Goal: Task Accomplishment & Management: Manage account settings

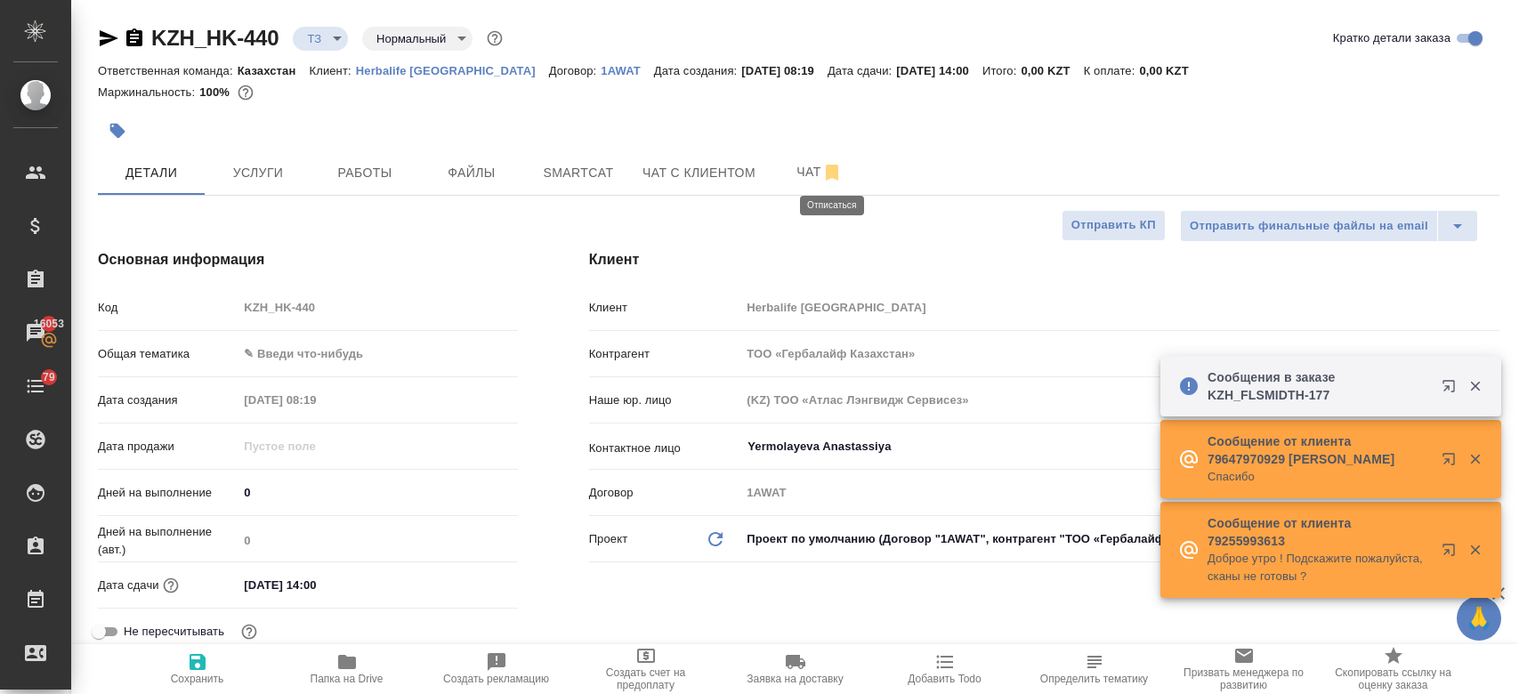
select select "RU"
click at [788, 180] on span "Чат" at bounding box center [819, 172] width 85 height 22
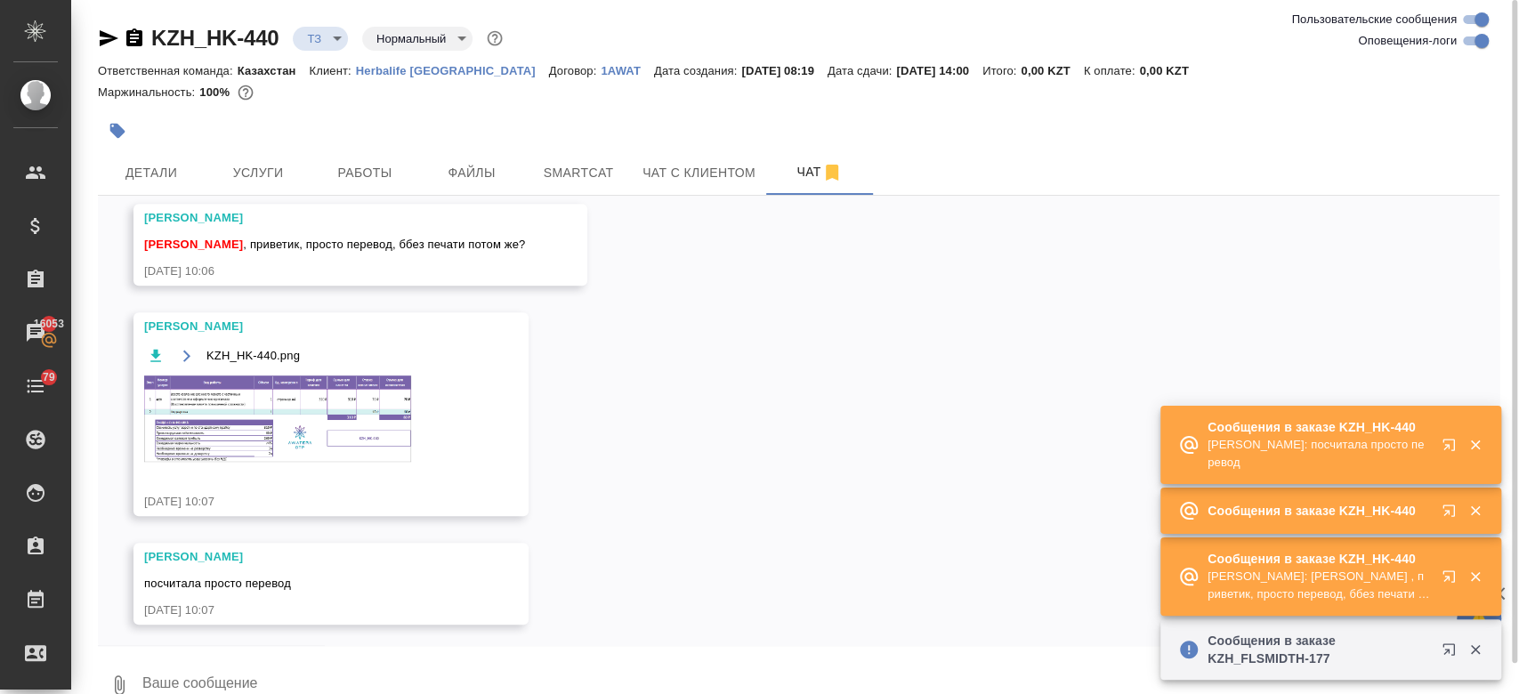
scroll to position [610, 0]
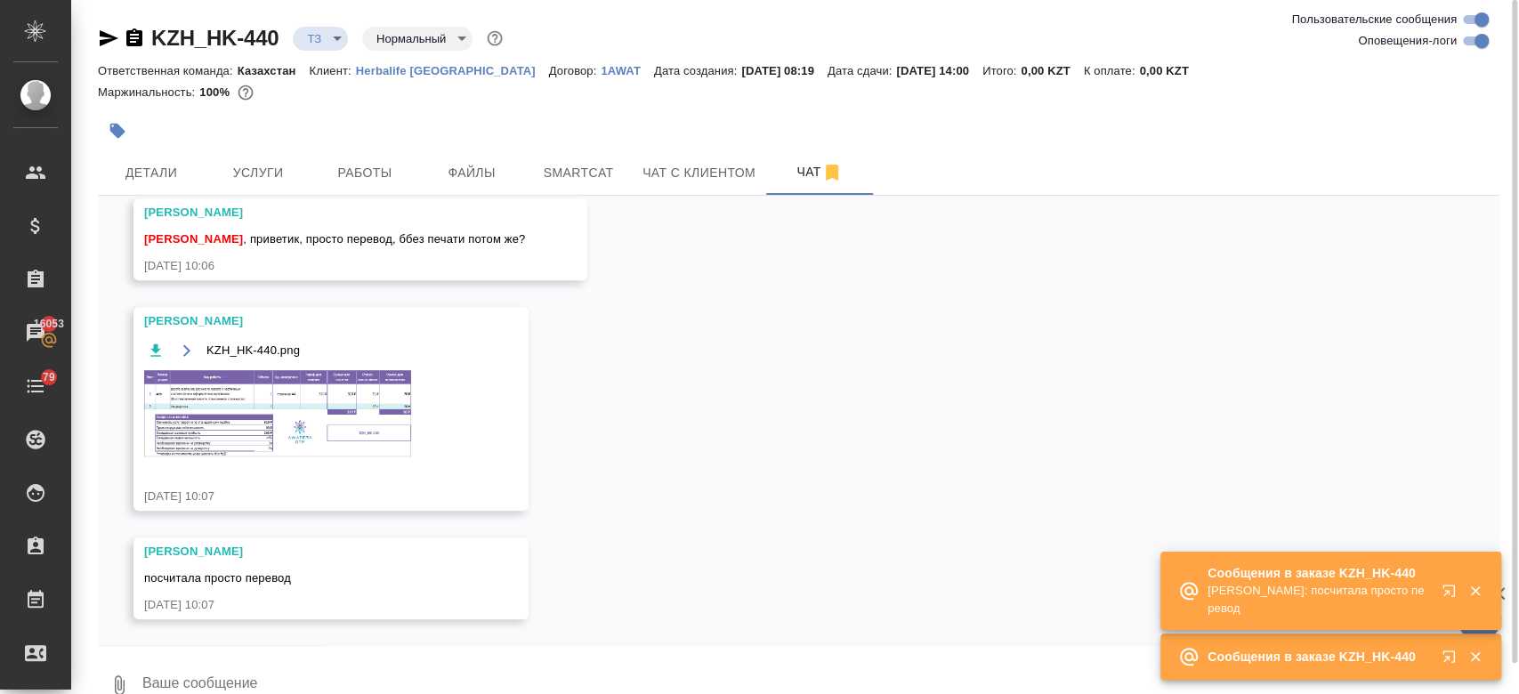
click at [368, 408] on img at bounding box center [277, 413] width 267 height 86
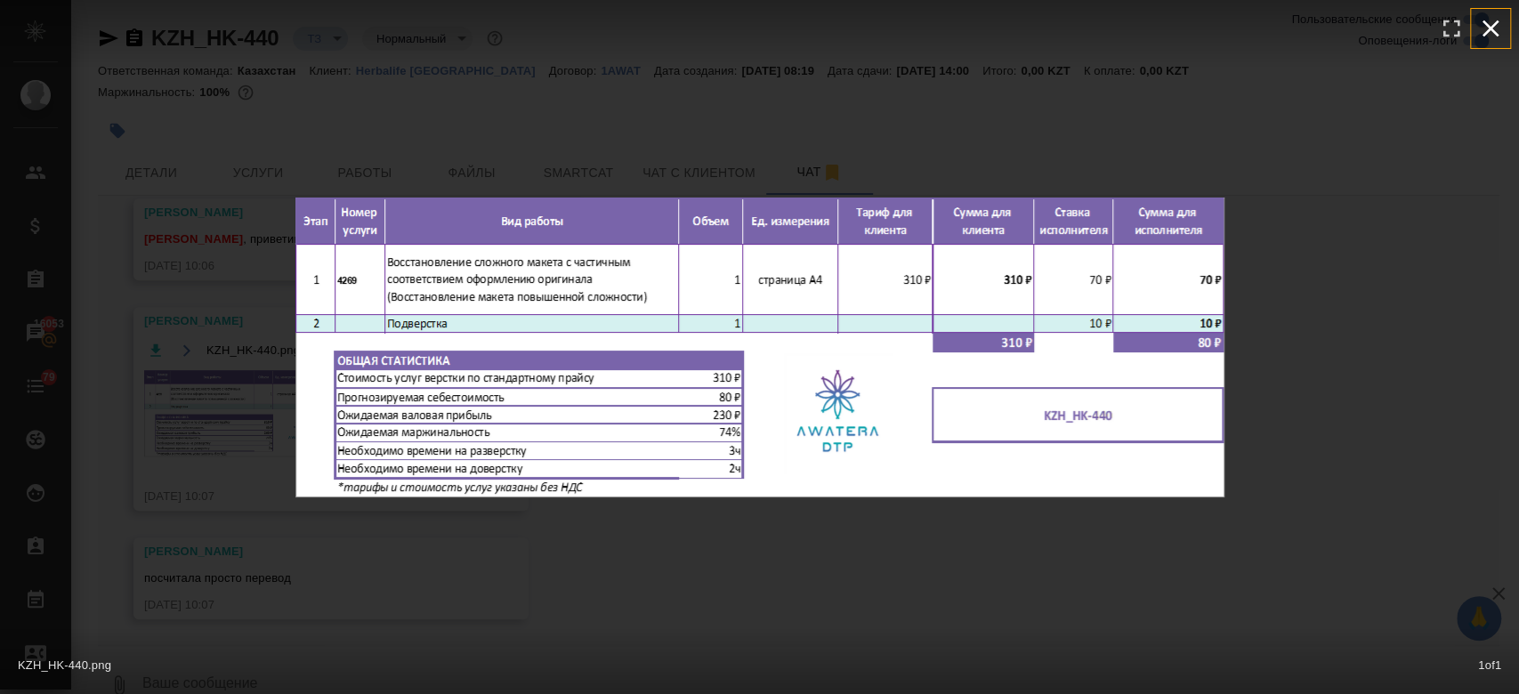
click at [1492, 30] on icon "button" at bounding box center [1490, 28] width 17 height 17
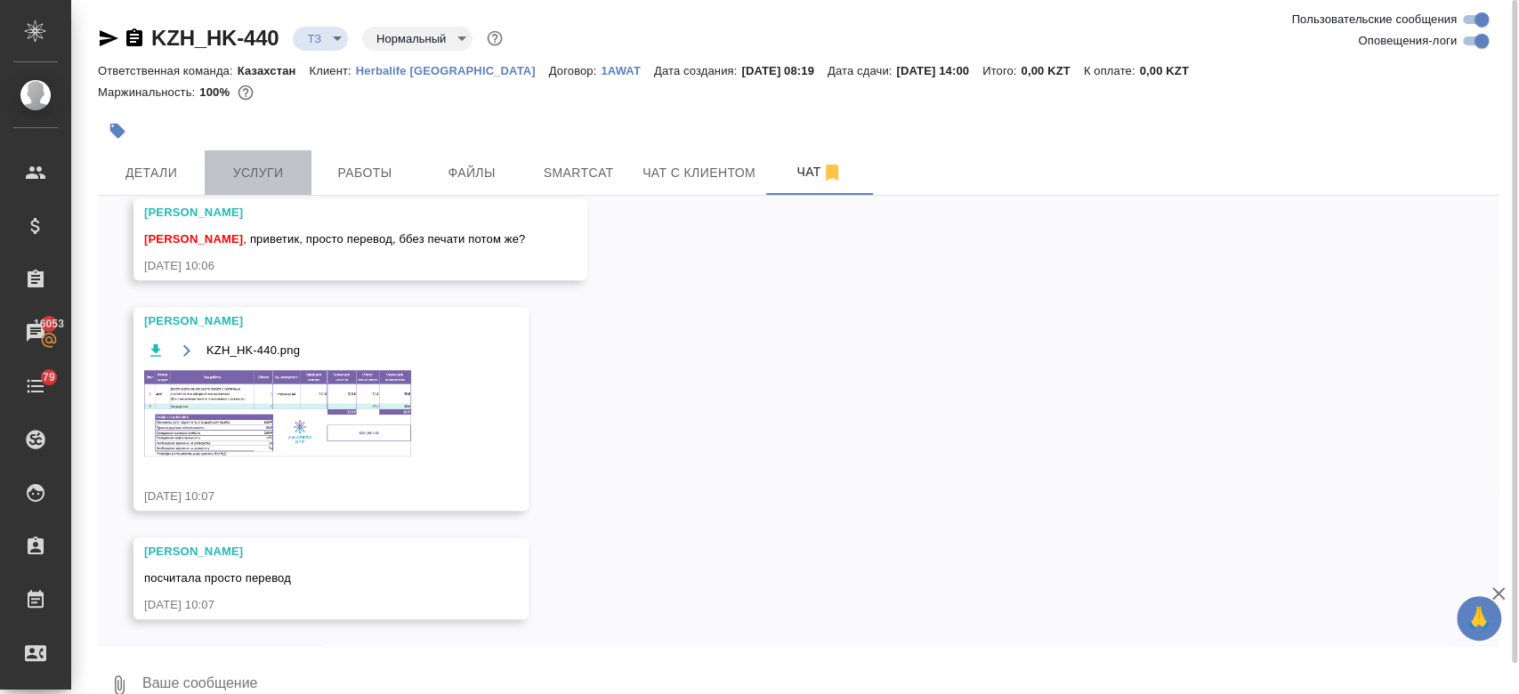
click at [240, 171] on span "Услуги" at bounding box center [257, 173] width 85 height 22
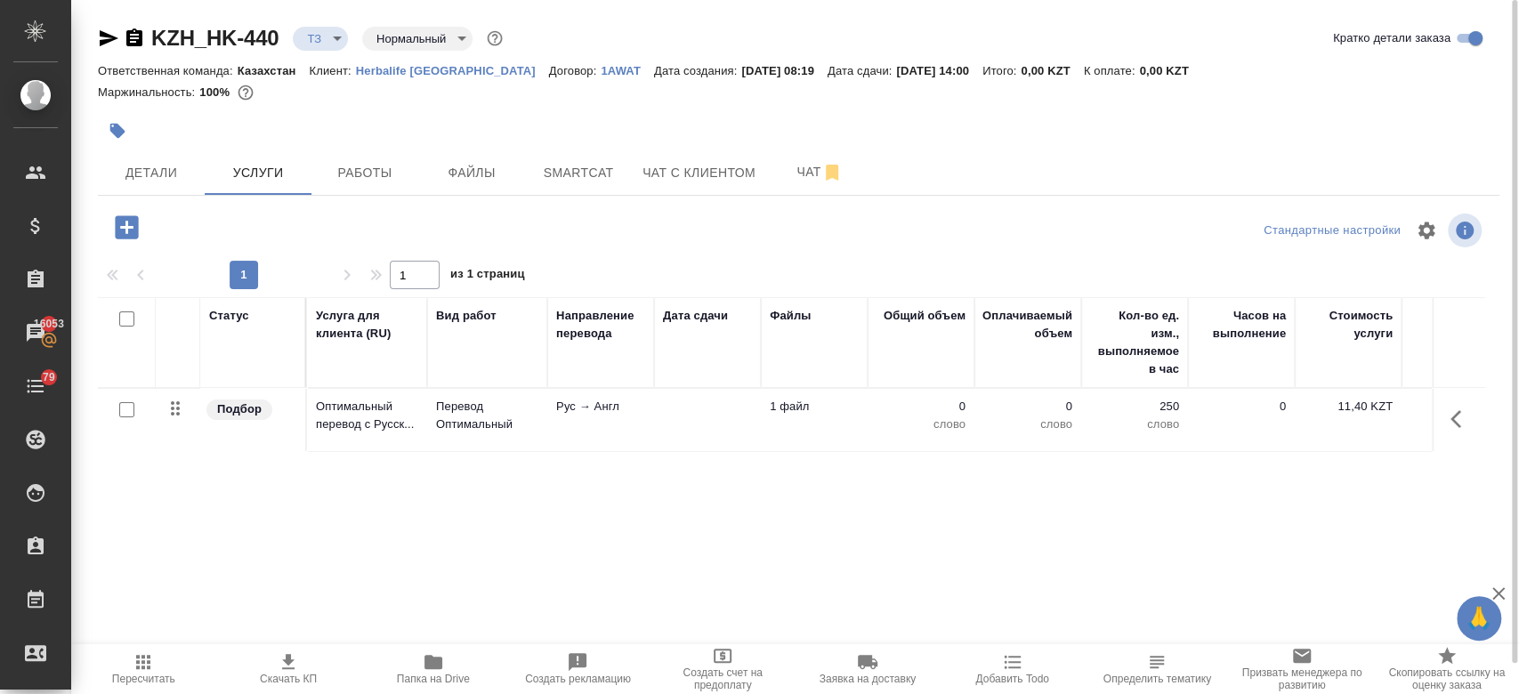
click at [116, 217] on icon "button" at bounding box center [126, 226] width 23 height 23
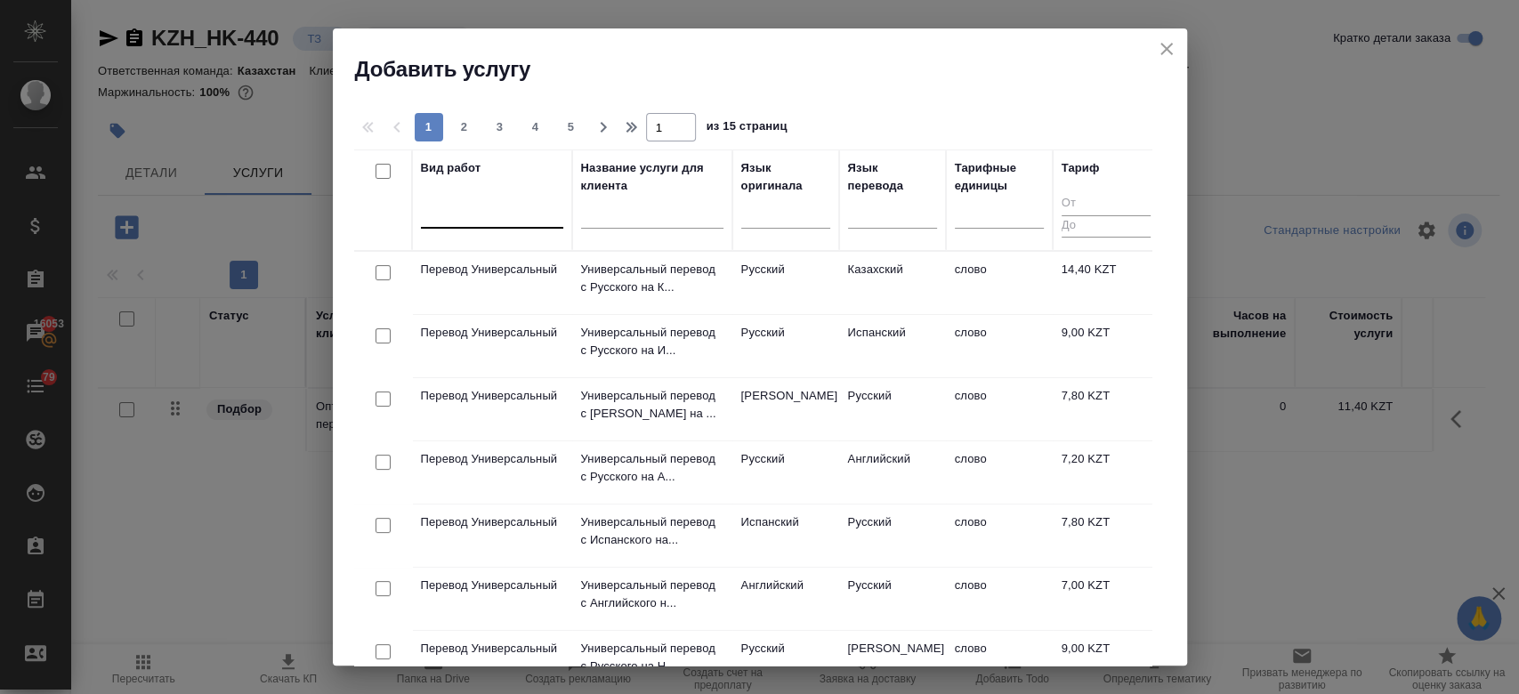
click at [479, 210] on div at bounding box center [492, 211] width 142 height 26
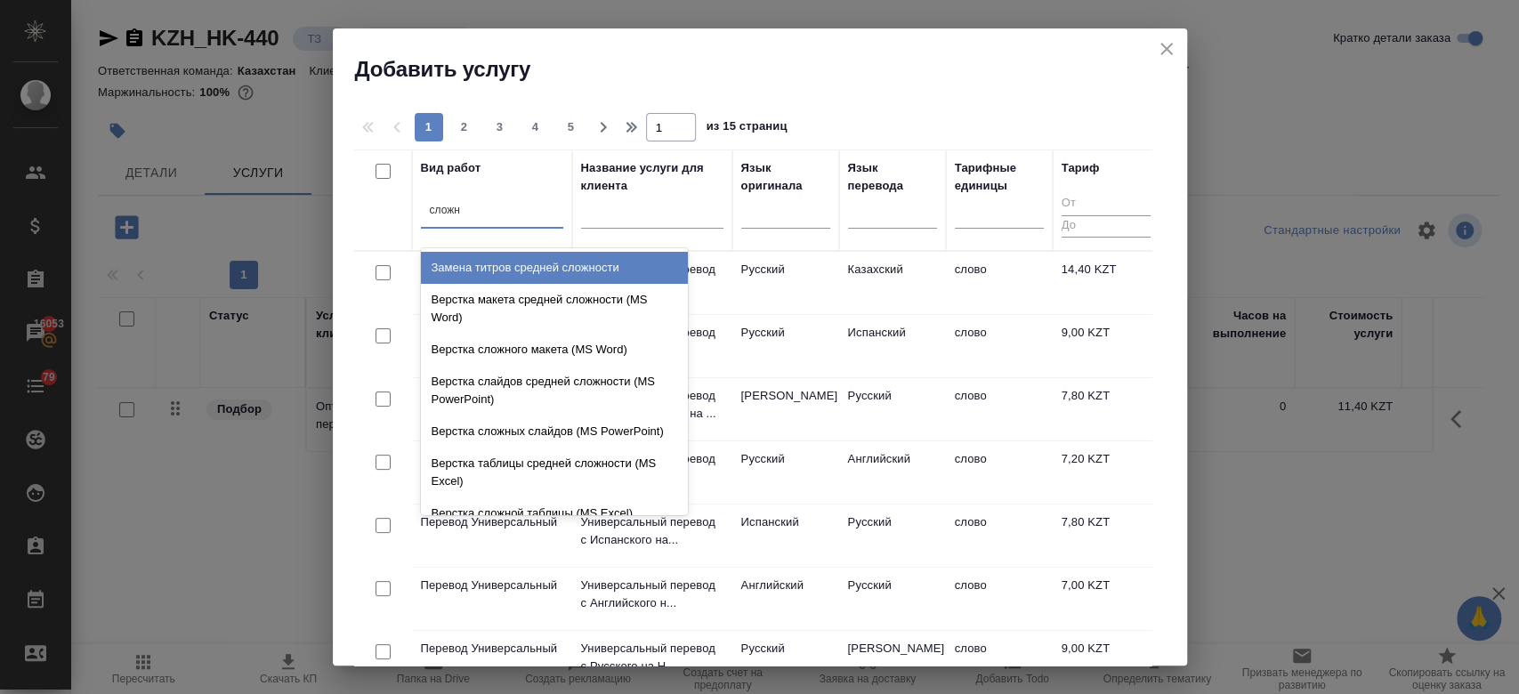
type input "сложно"
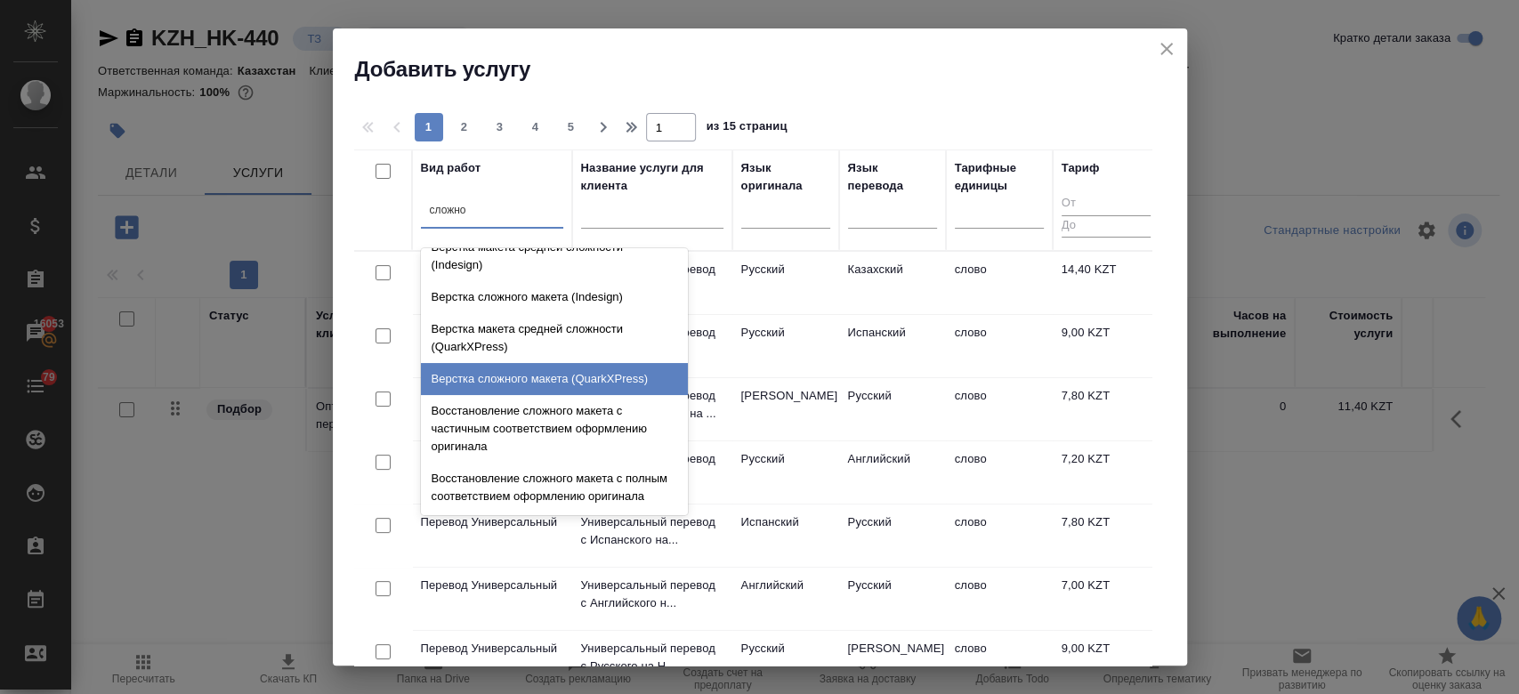
scroll to position [440, 0]
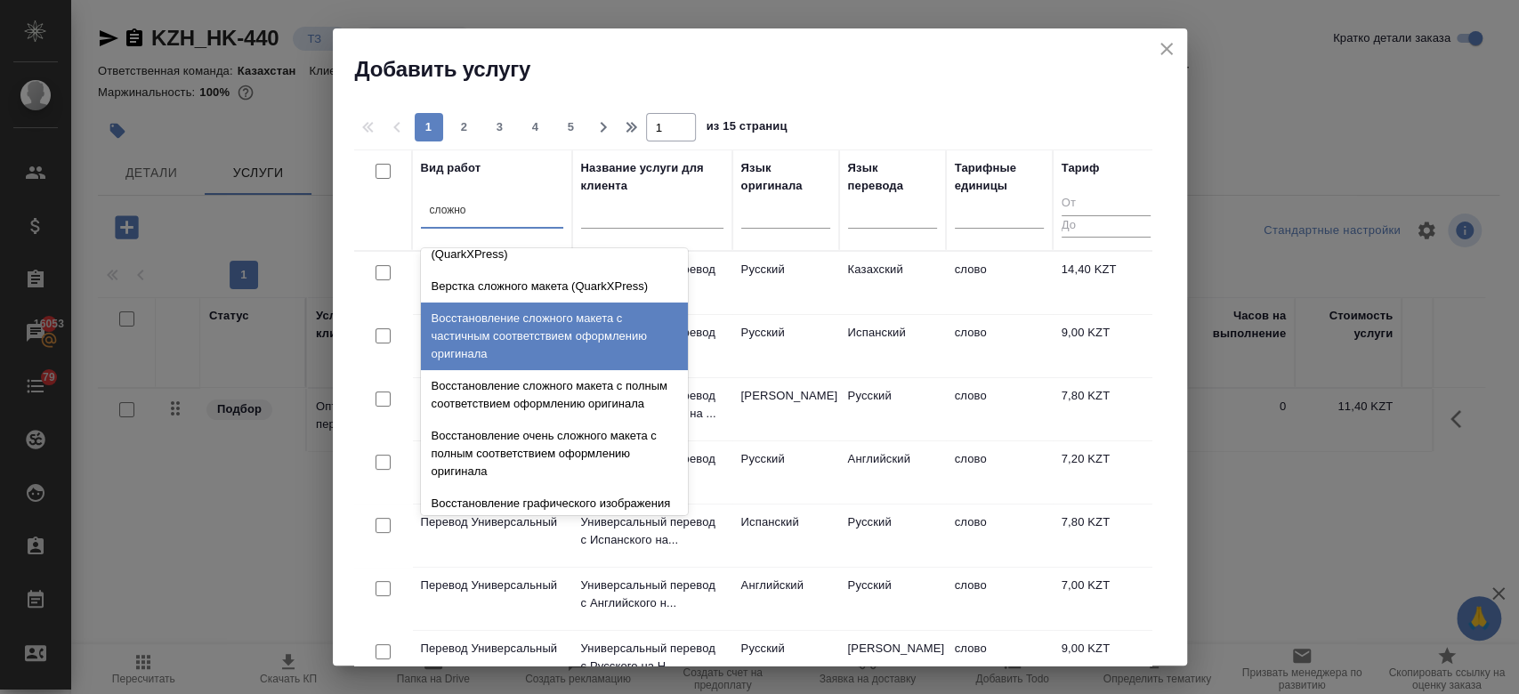
click at [518, 317] on div "Восстановление сложного макета с частичным соответствием оформлению оригинала" at bounding box center [554, 337] width 267 height 68
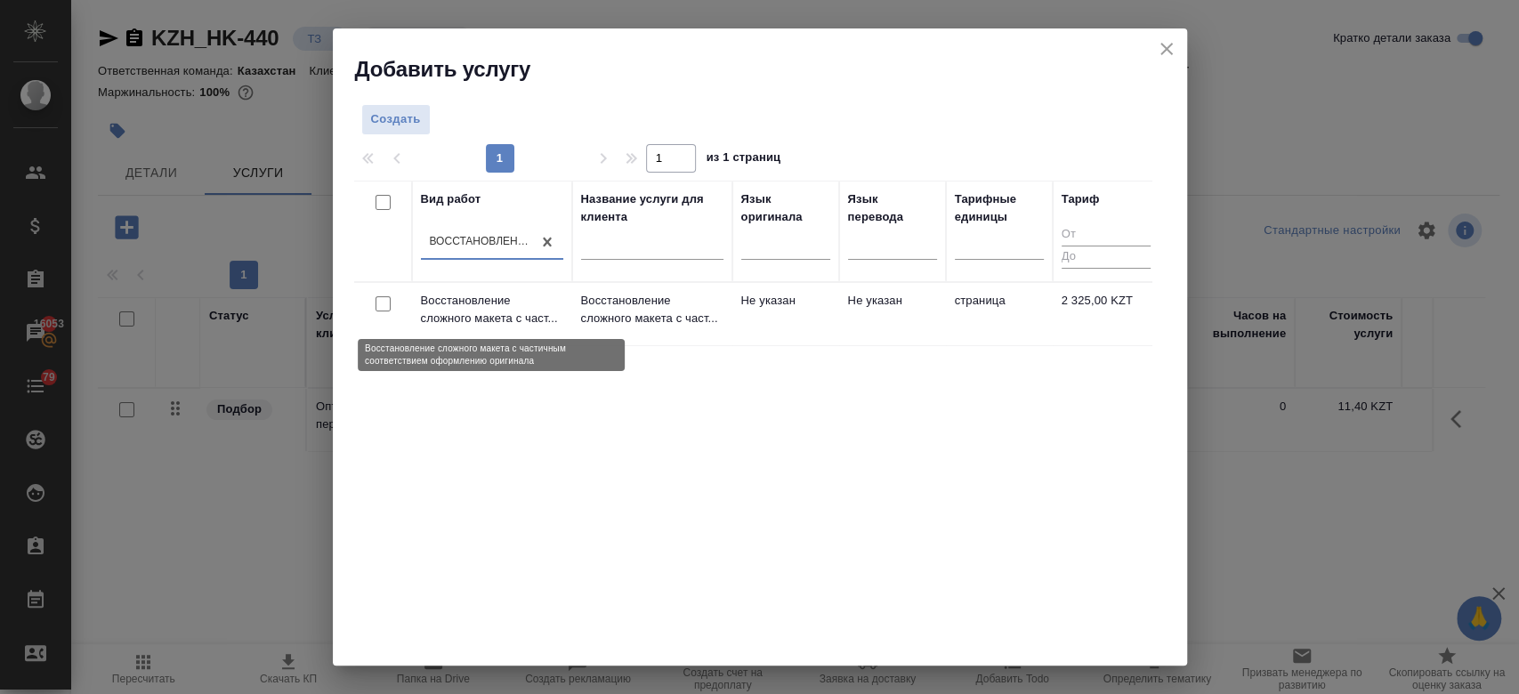
click at [494, 314] on p "Восстановление сложного макета с част..." at bounding box center [492, 310] width 142 height 36
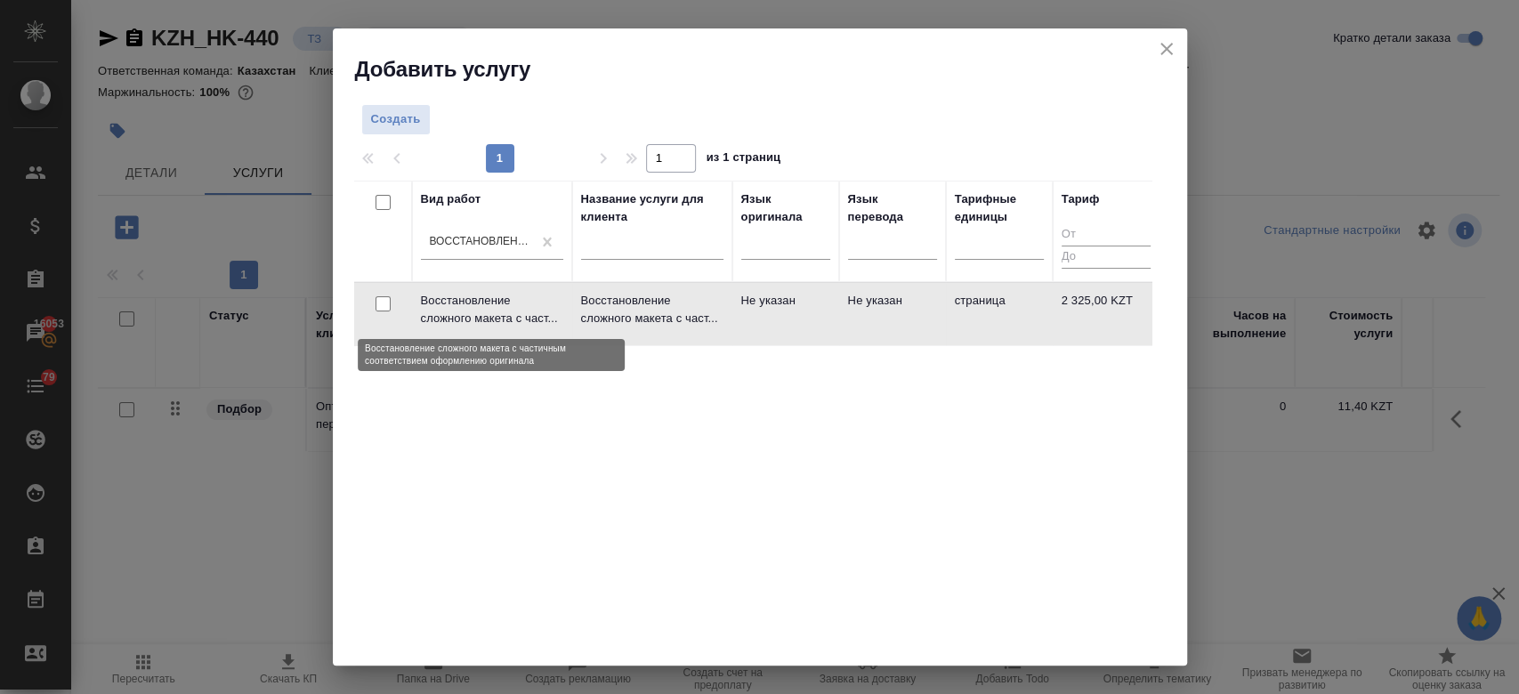
click at [494, 314] on p "Восстановление сложного макета с част..." at bounding box center [492, 310] width 142 height 36
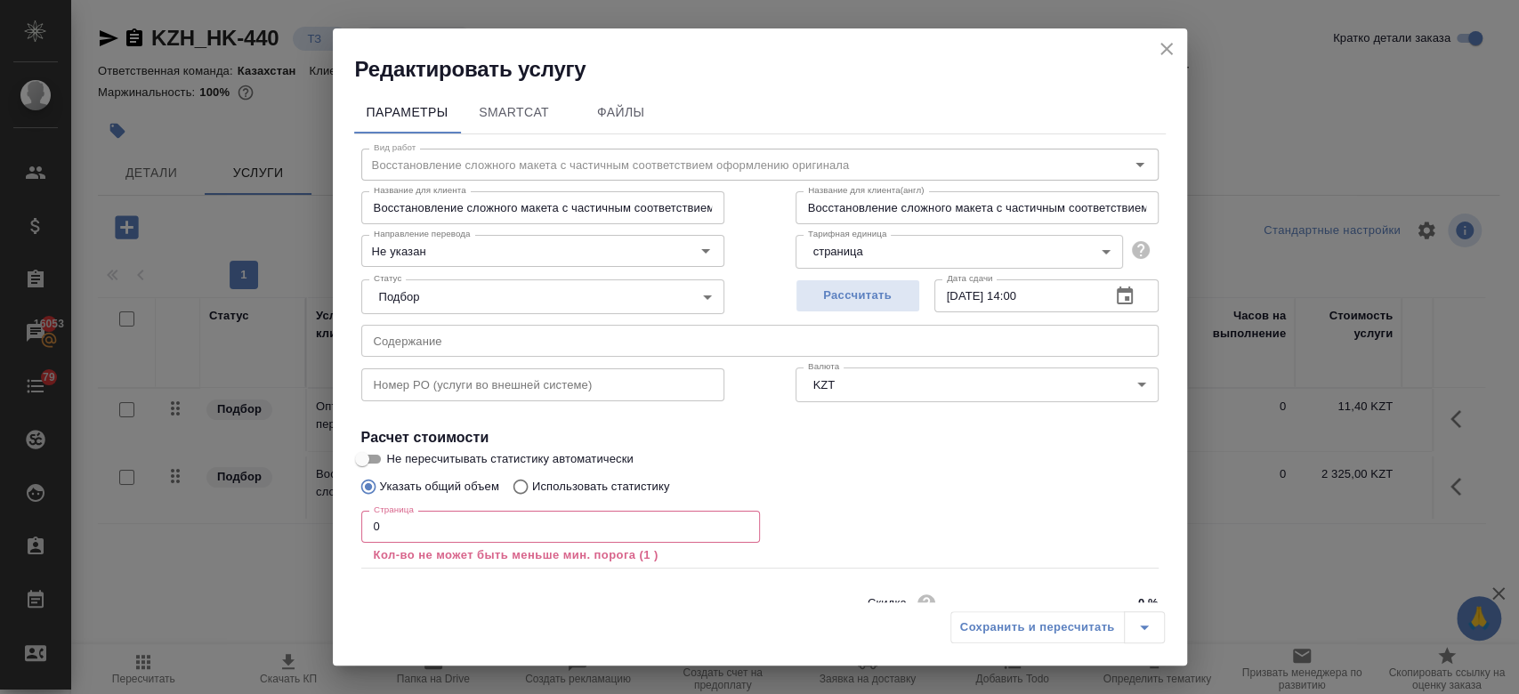
scroll to position [78, 0]
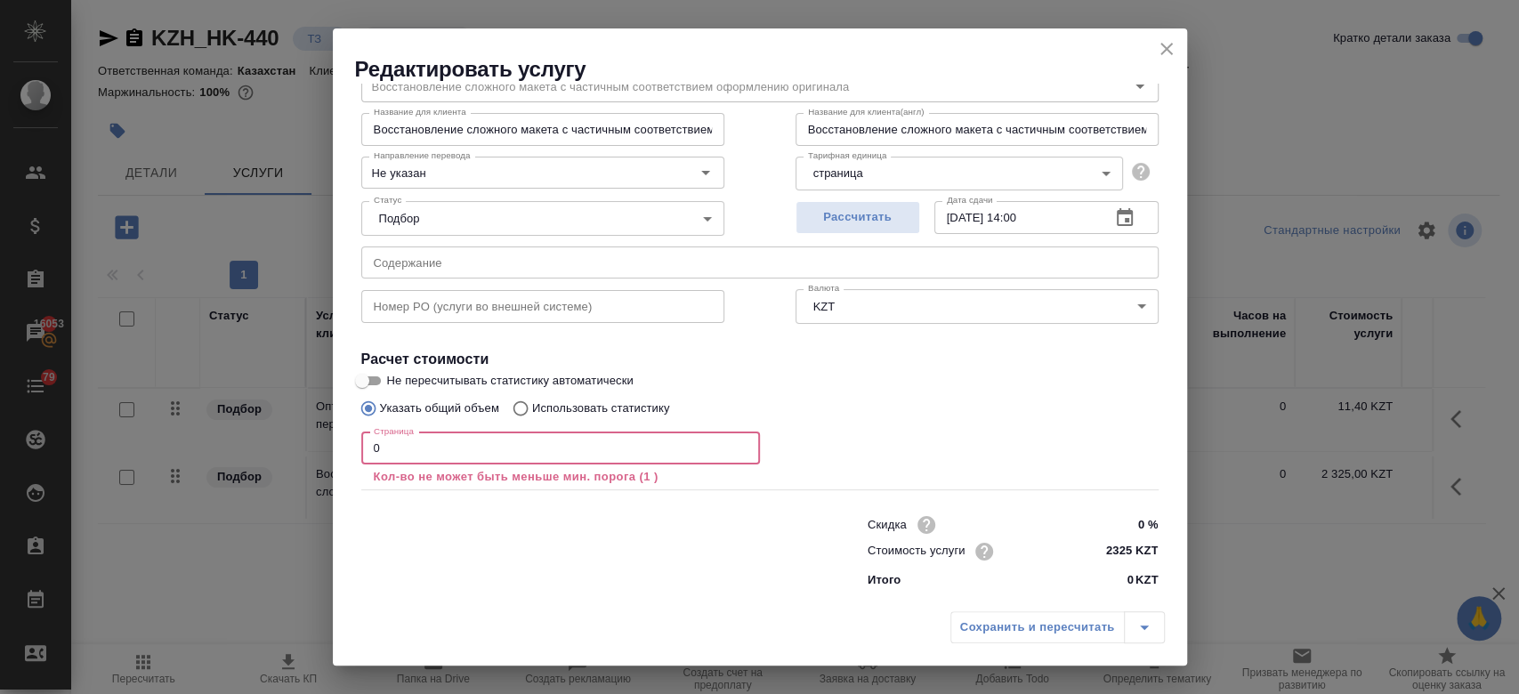
click at [562, 459] on input "0" at bounding box center [560, 448] width 399 height 32
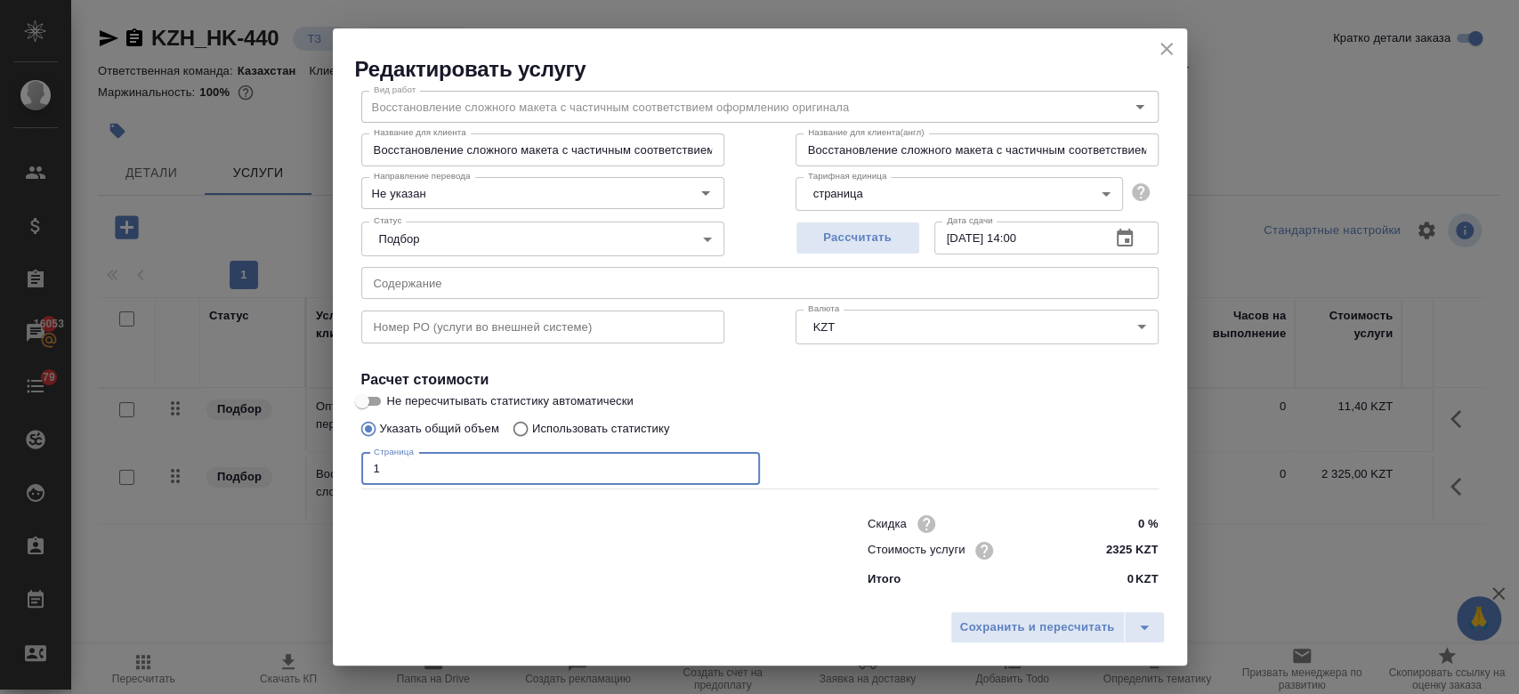
scroll to position [57, 0]
type input "1"
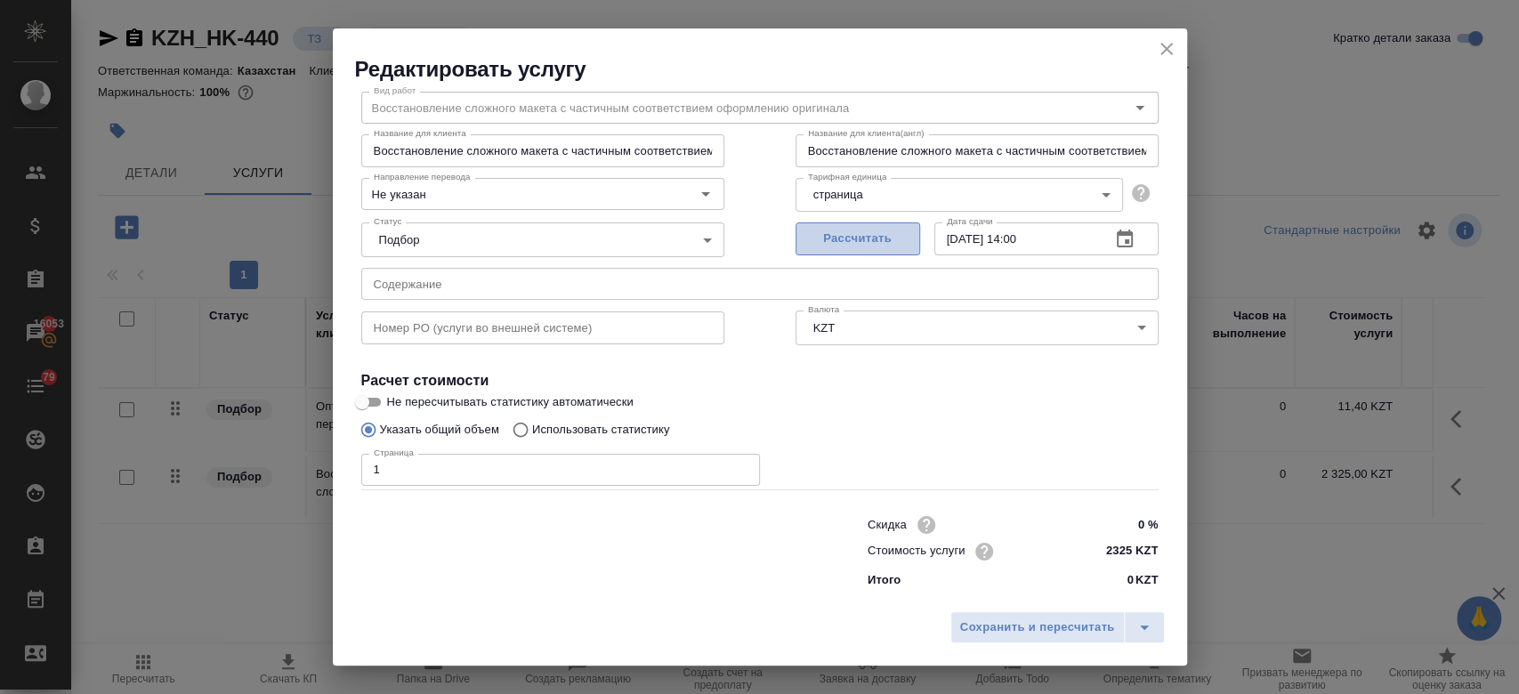
click at [819, 227] on button "Рассчитать" at bounding box center [858, 238] width 125 height 33
click at [1013, 626] on span "Сохранить и пересчитать" at bounding box center [1037, 628] width 155 height 20
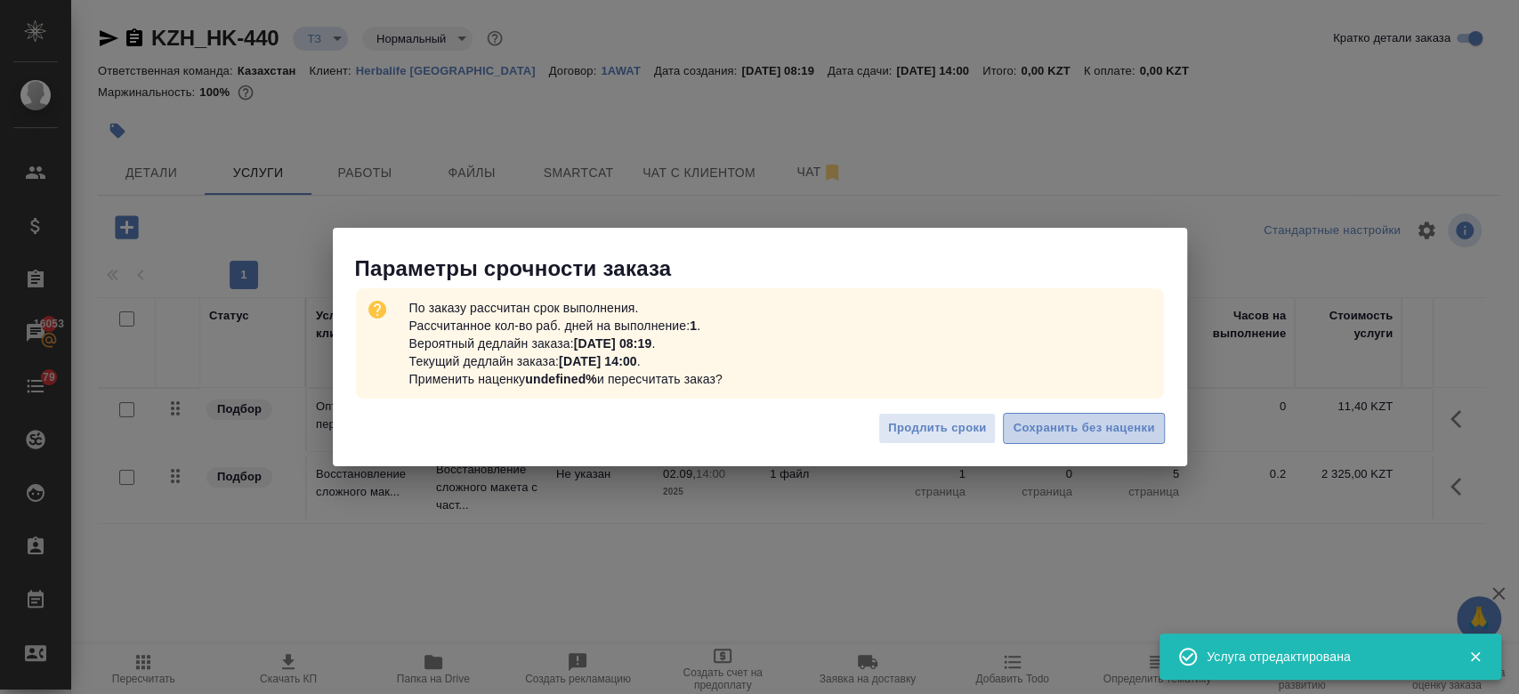
click at [1071, 430] on span "Сохранить без наценки" at bounding box center [1083, 428] width 141 height 20
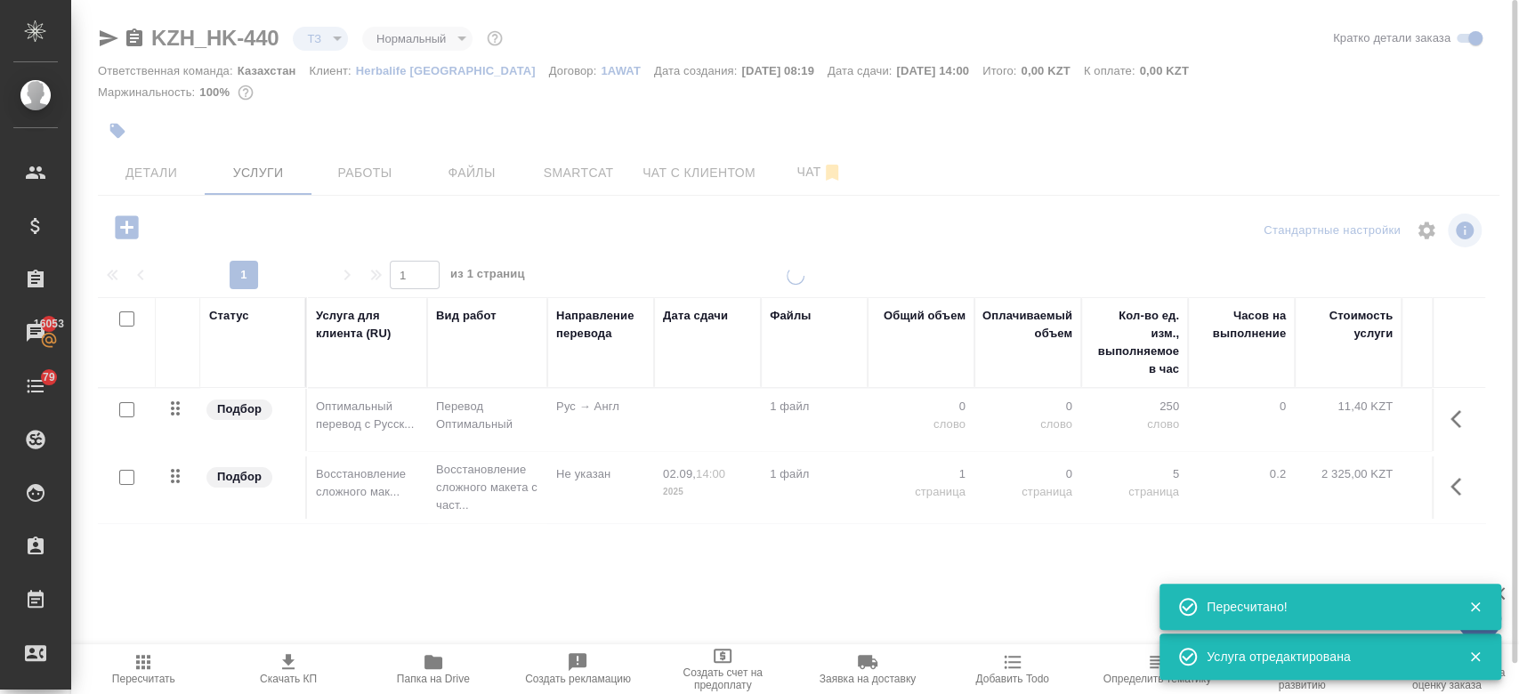
type input "new"
type input "urgent"
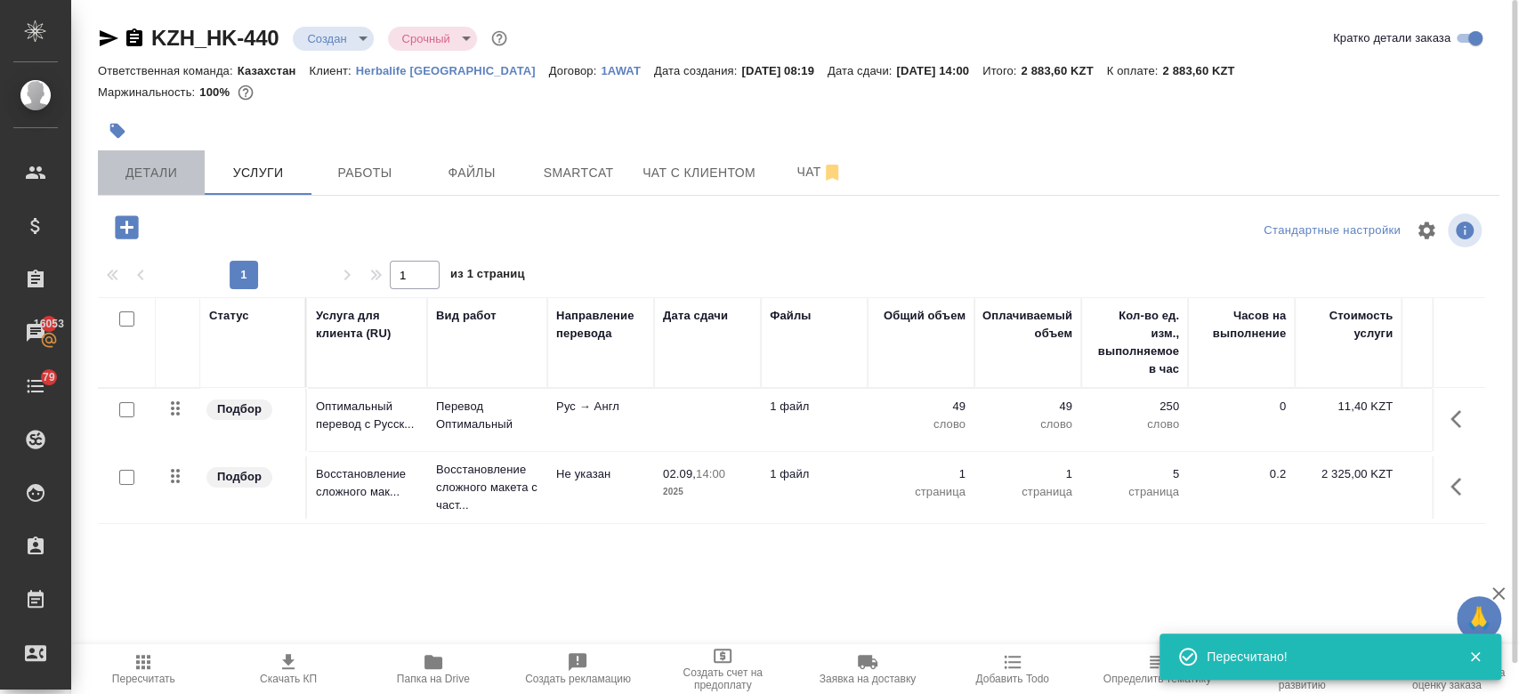
click at [160, 164] on span "Детали" at bounding box center [151, 173] width 85 height 22
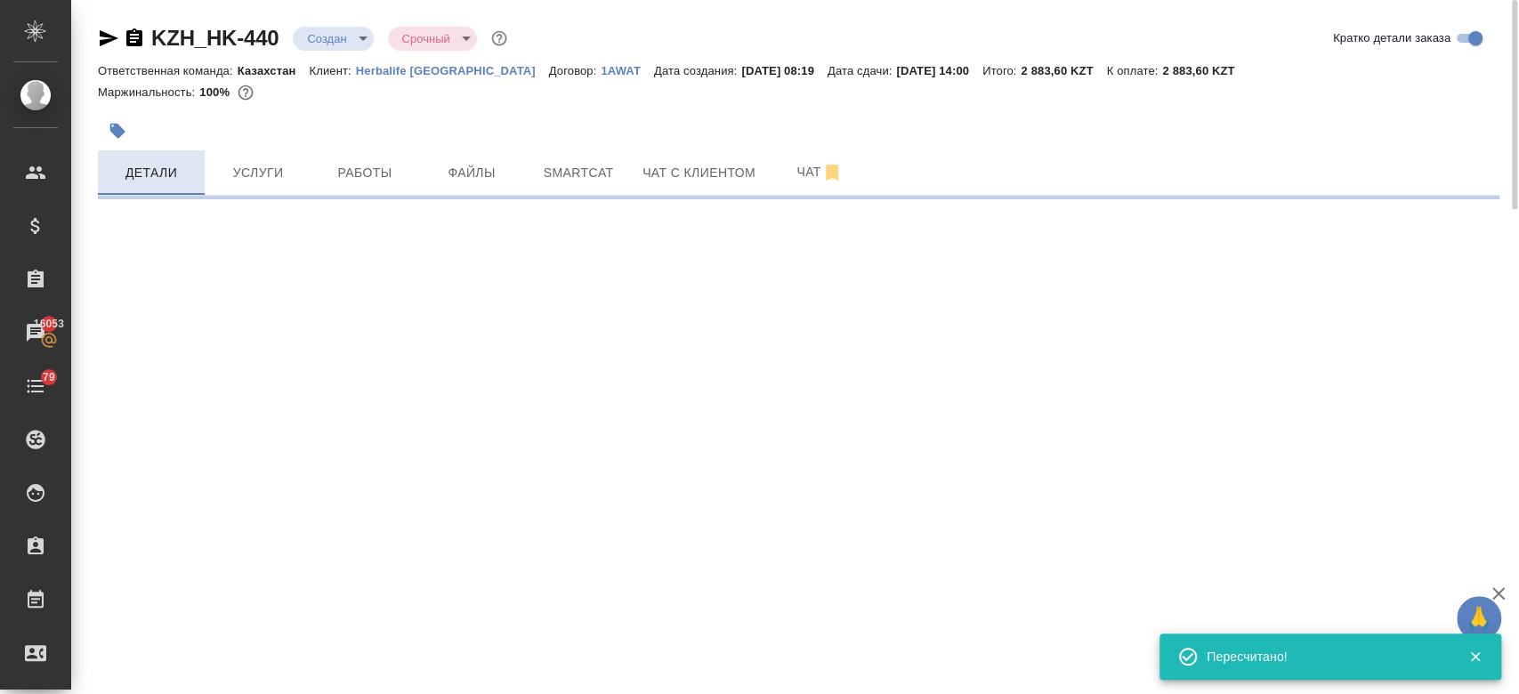
select select "RU"
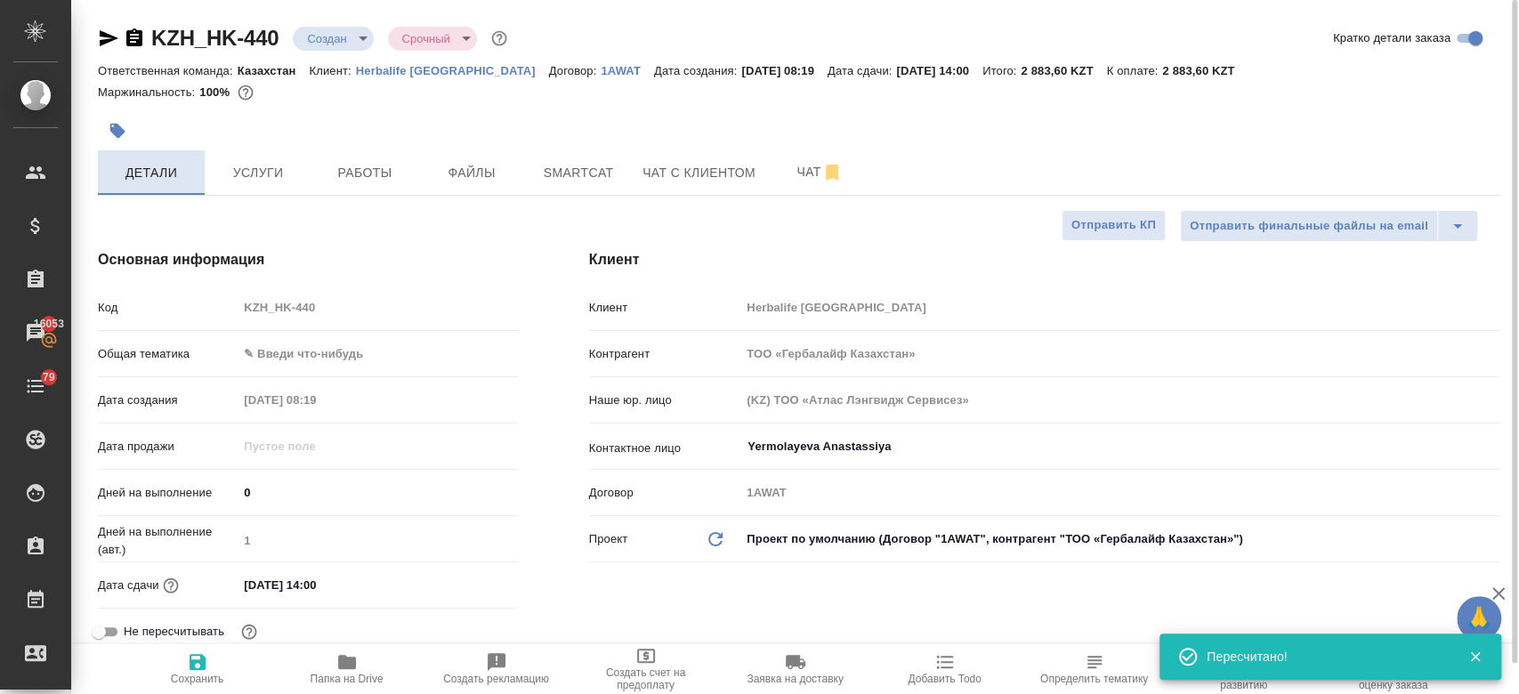
type textarea "x"
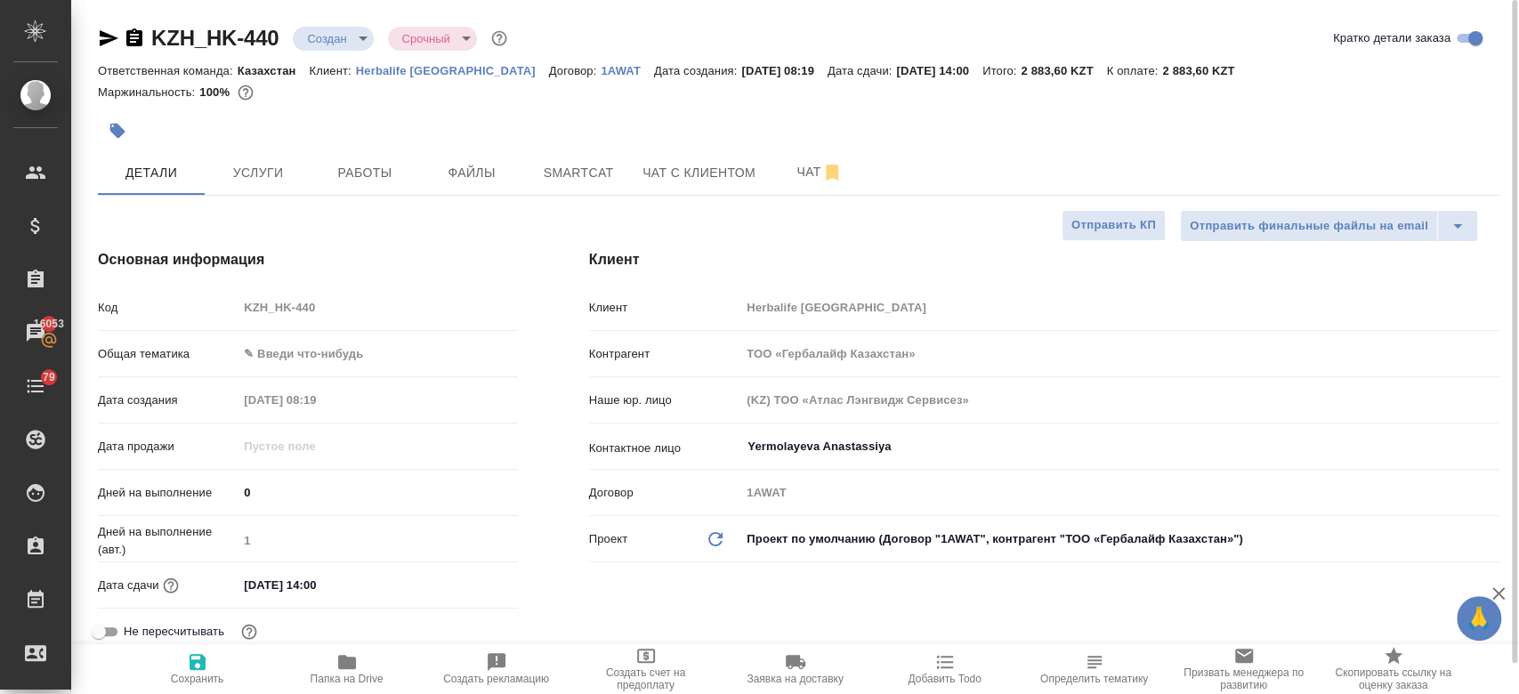
type textarea "x"
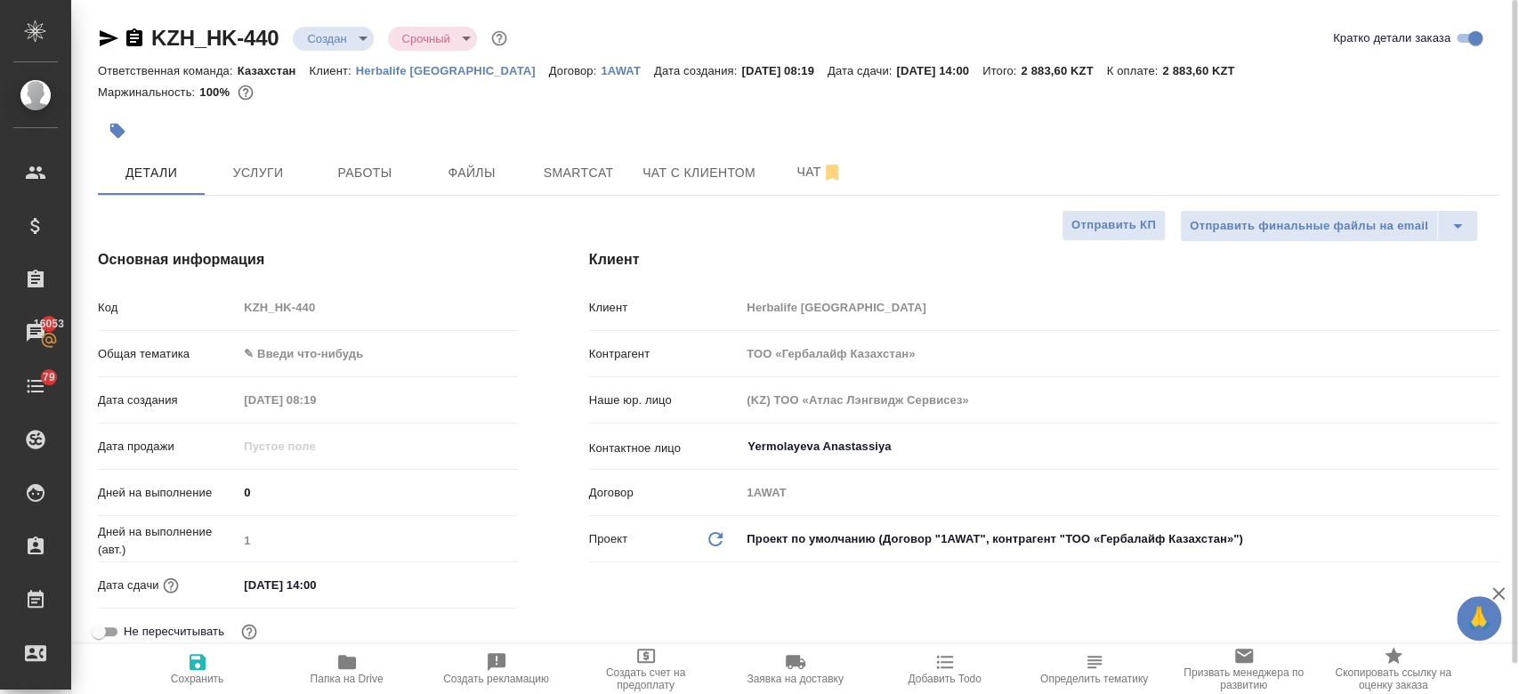
type textarea "x"
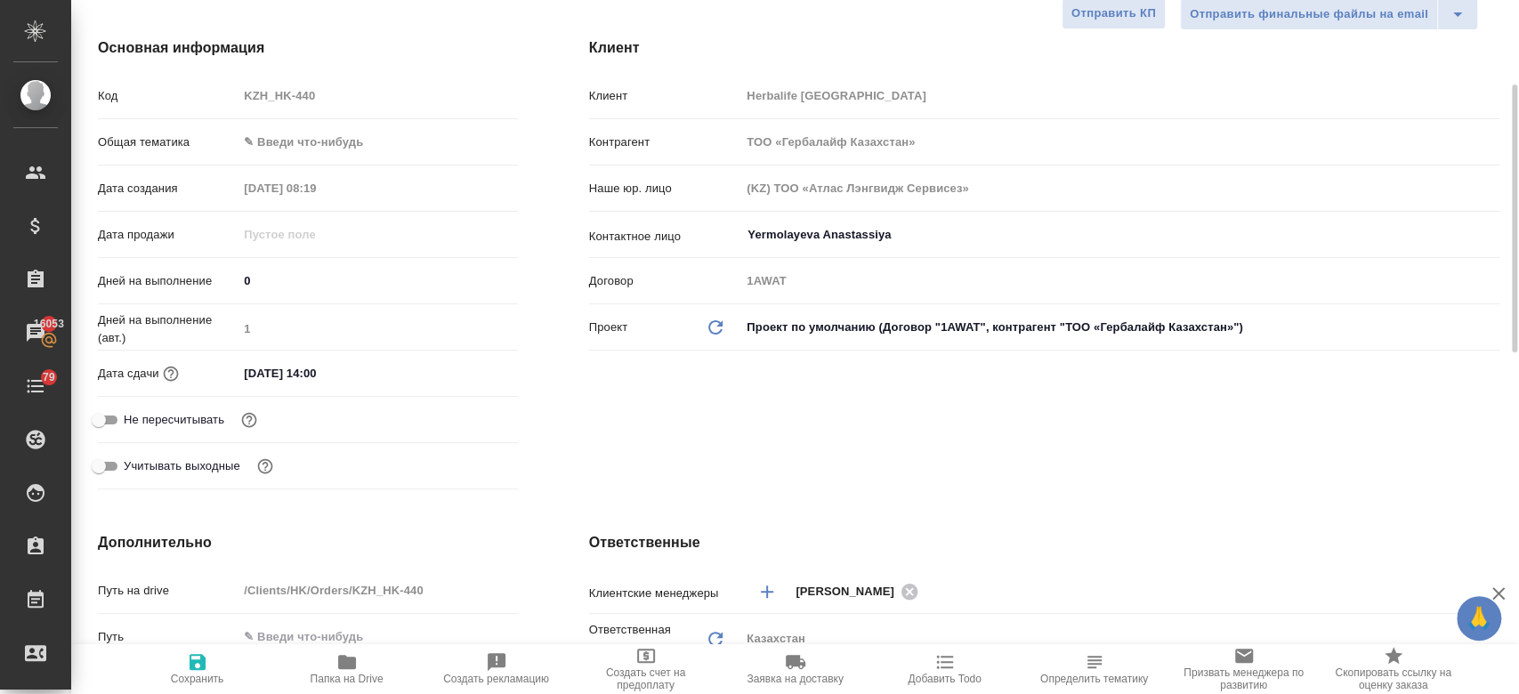
scroll to position [214, 0]
click at [307, 375] on input "02.09.2025 14:00" at bounding box center [316, 372] width 156 height 26
click at [461, 364] on icon "button" at bounding box center [466, 370] width 16 height 18
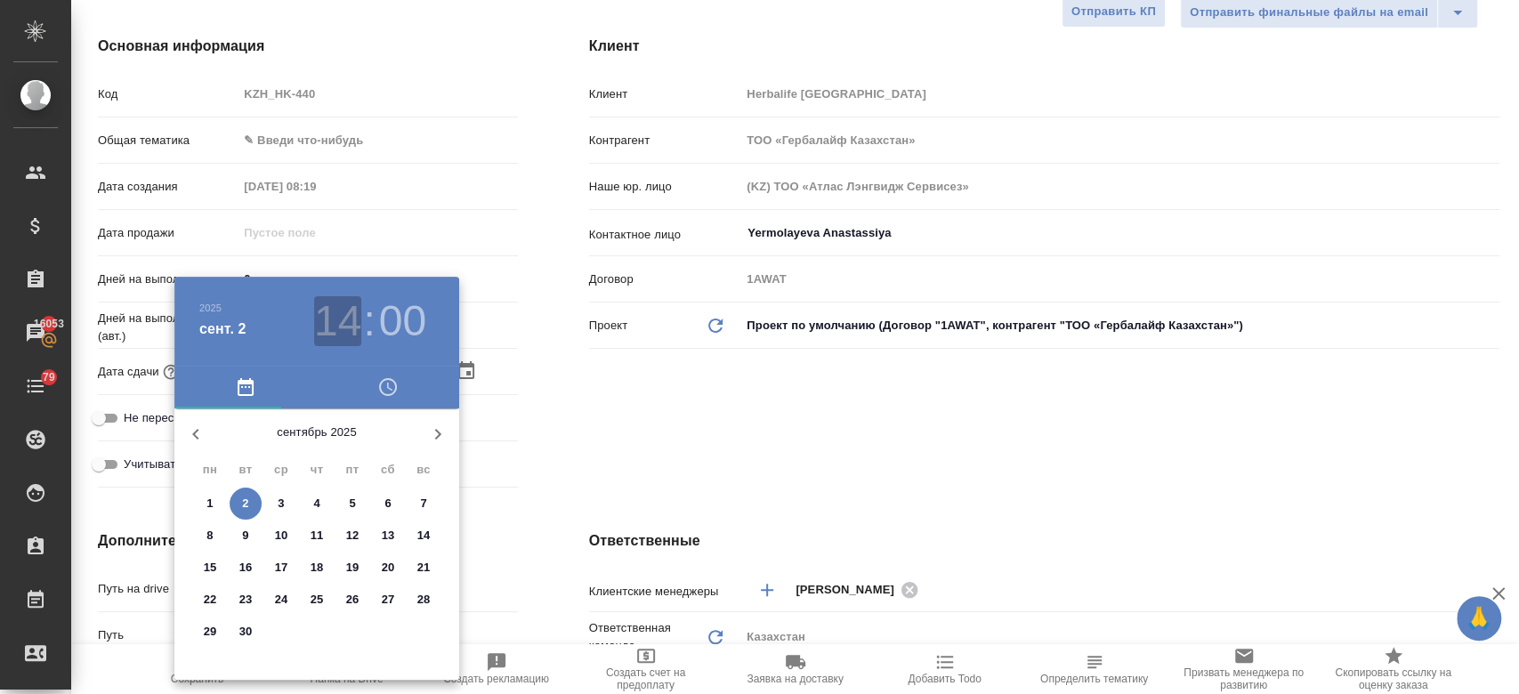
click at [342, 331] on h3 "14" at bounding box center [337, 321] width 47 height 50
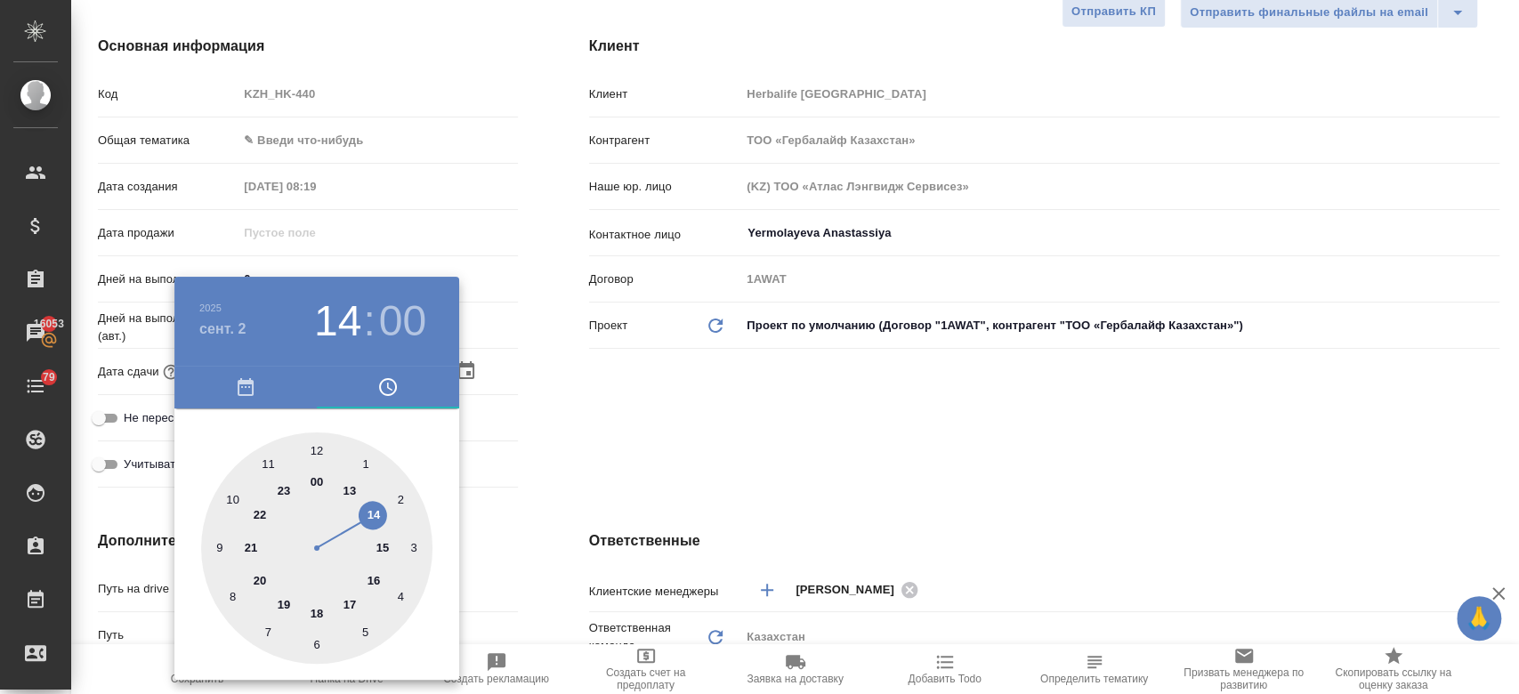
click at [375, 579] on div at bounding box center [316, 547] width 231 height 231
type input "02.09.2025 16:00"
type textarea "x"
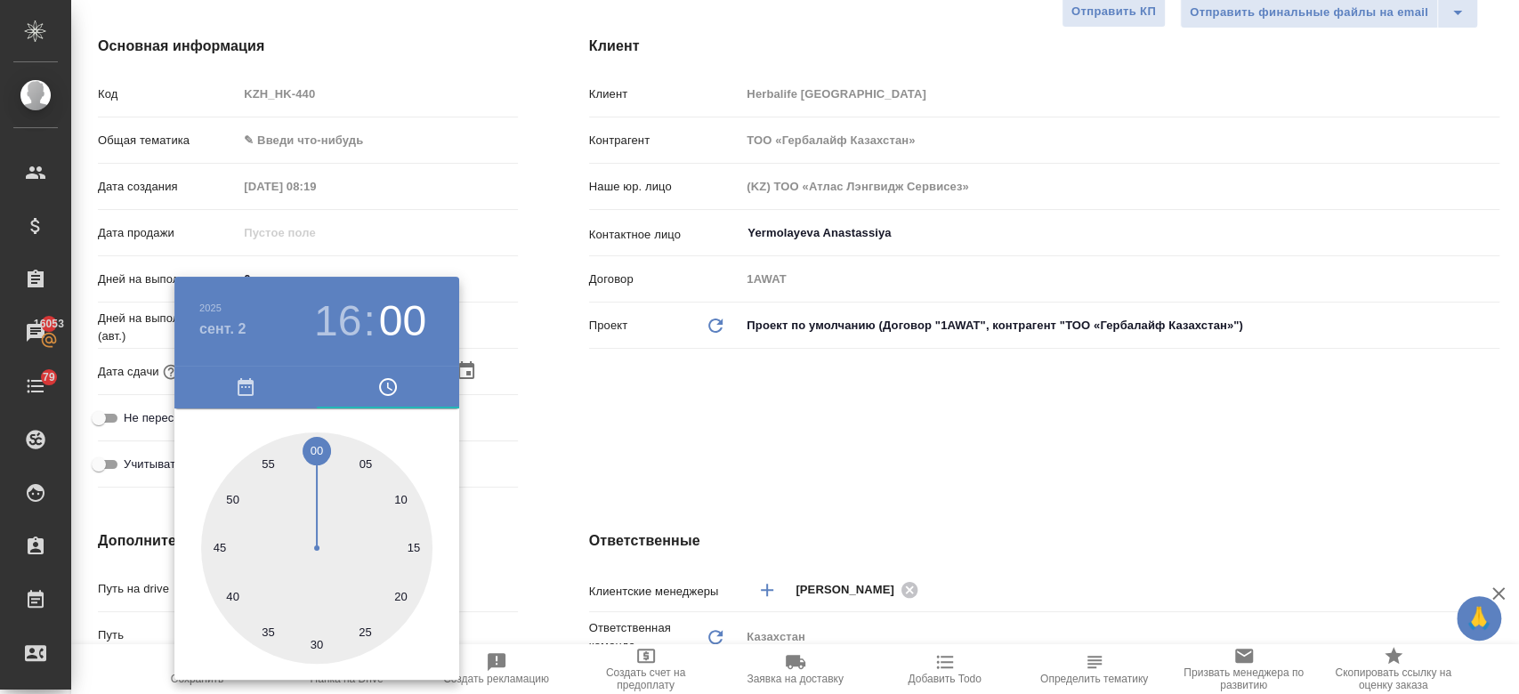
click at [579, 497] on div at bounding box center [759, 347] width 1519 height 694
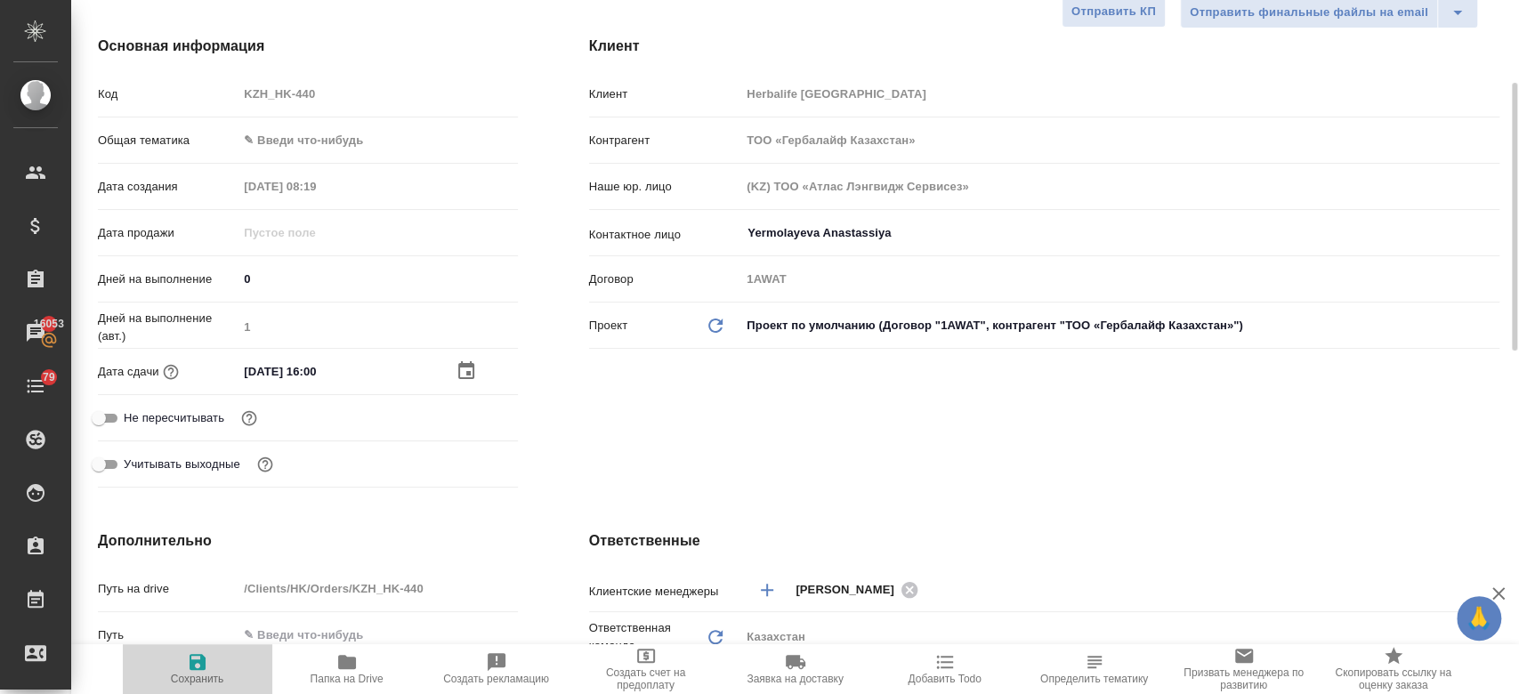
click at [197, 669] on icon "button" at bounding box center [198, 662] width 16 height 16
type textarea "x"
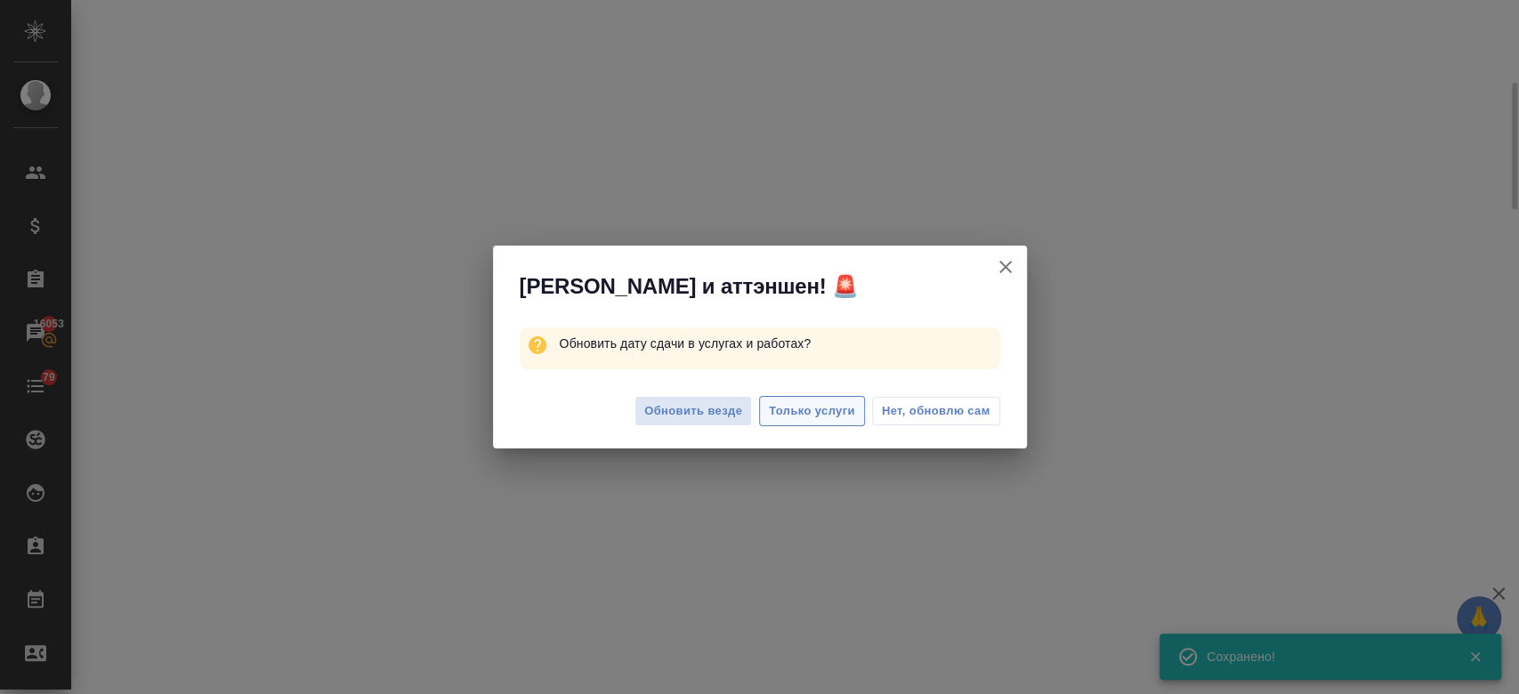
select select "RU"
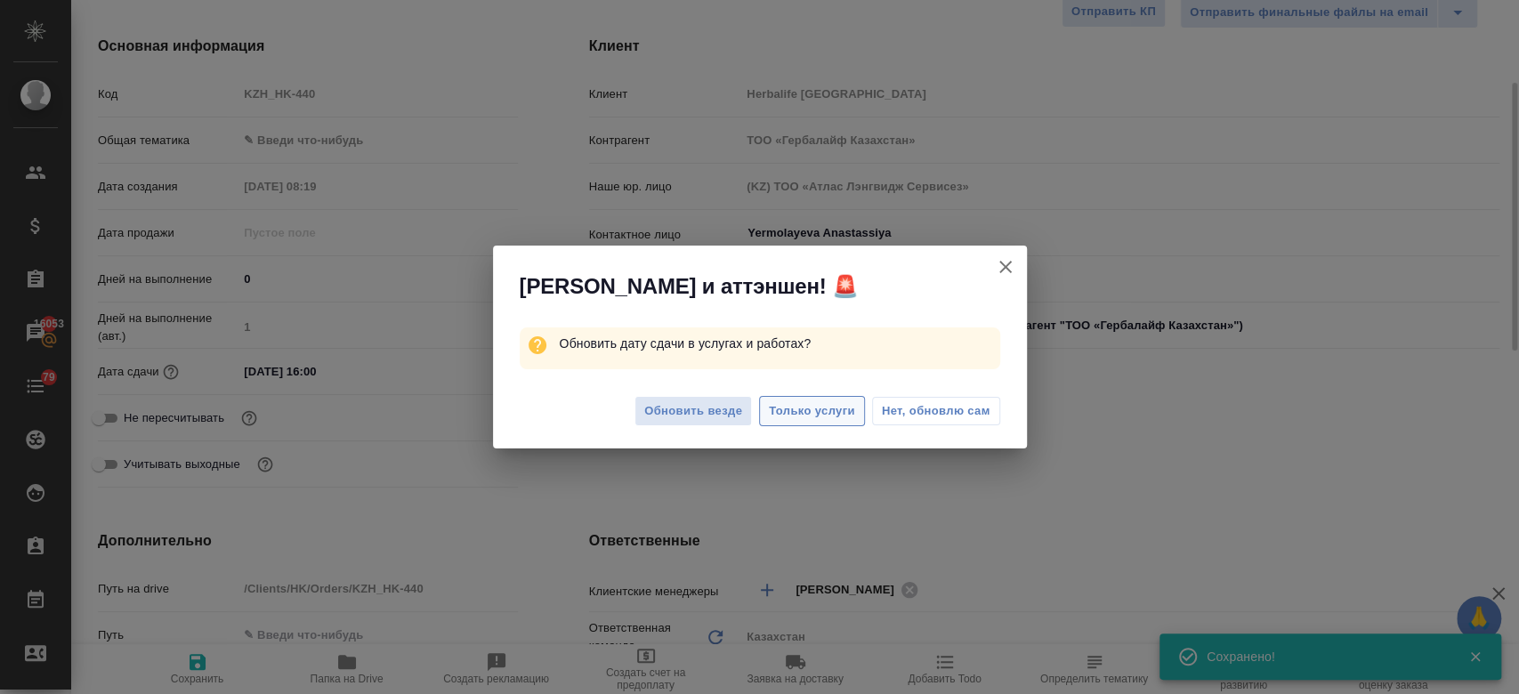
type textarea "x"
click at [819, 401] on span "Только услуги" at bounding box center [812, 411] width 86 height 20
type textarea "x"
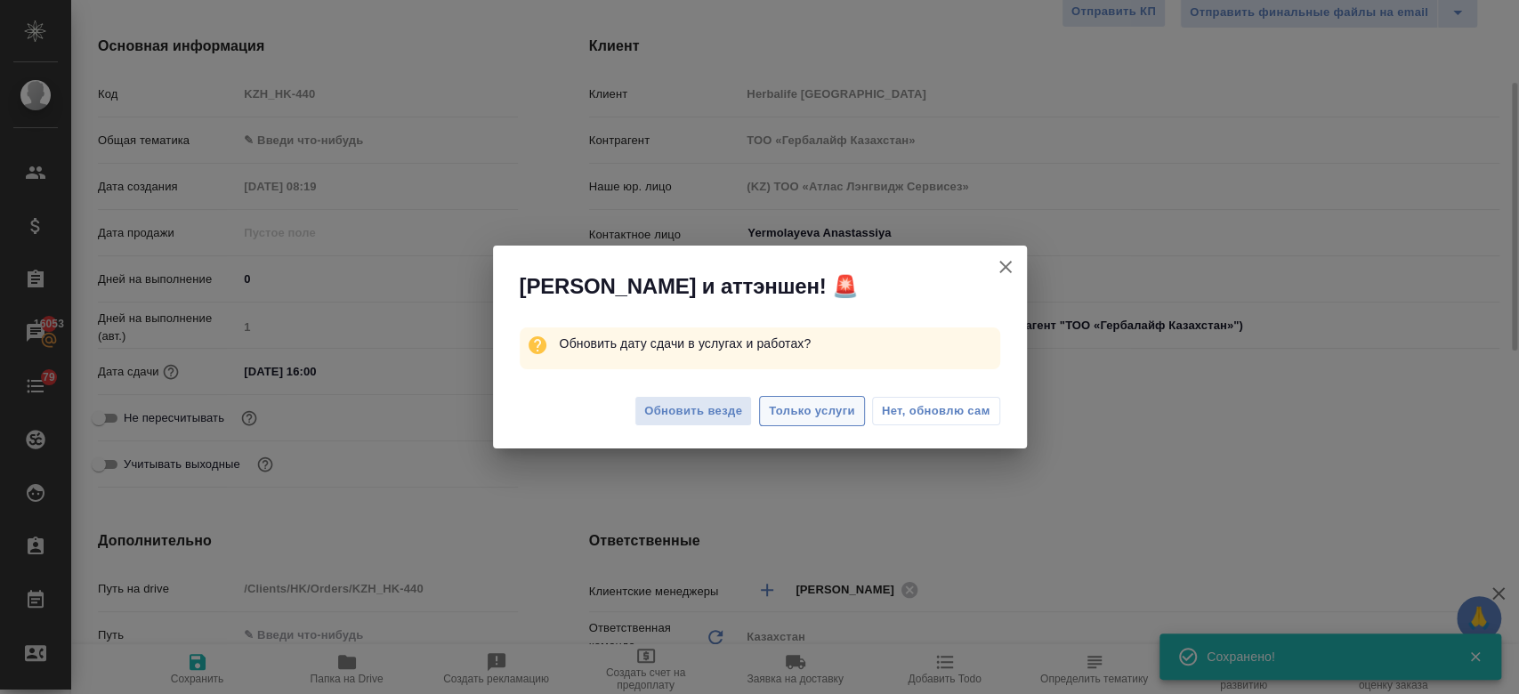
type textarea "x"
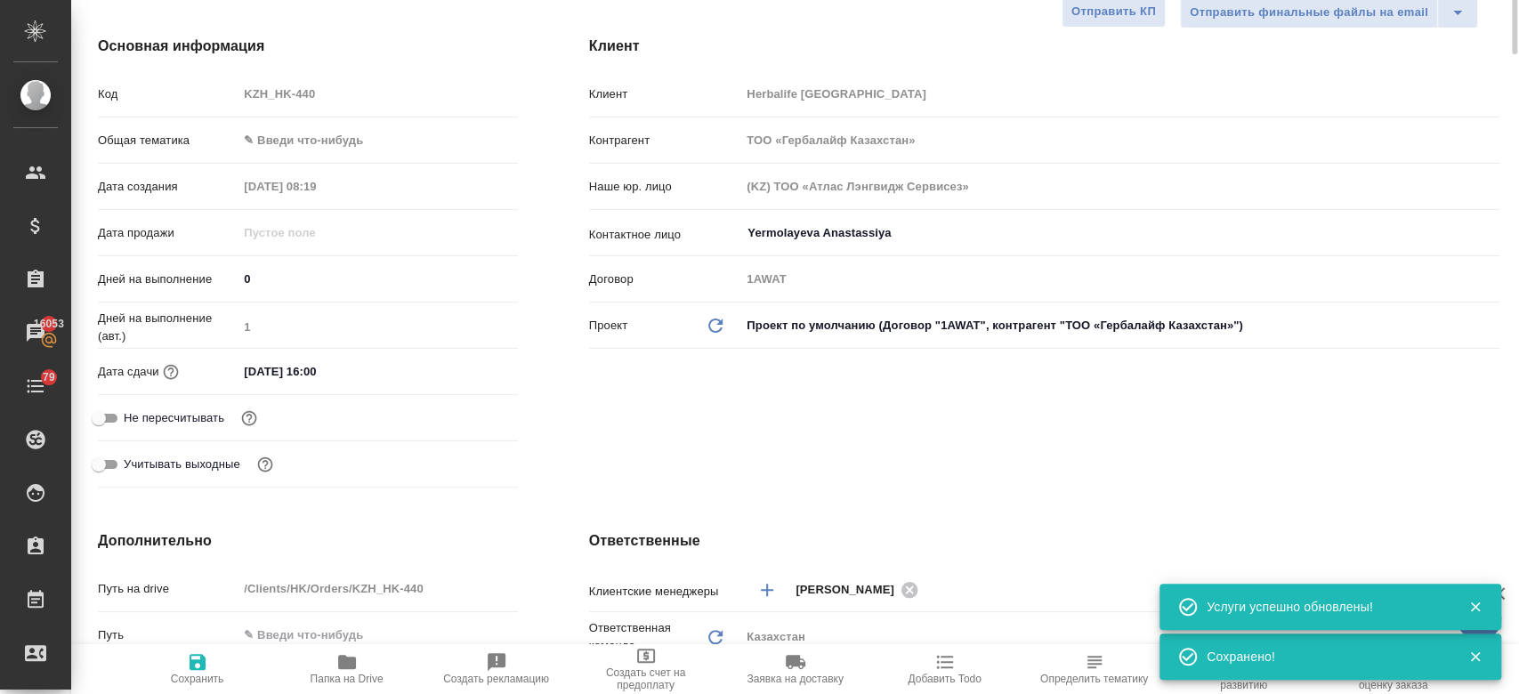
scroll to position [0, 0]
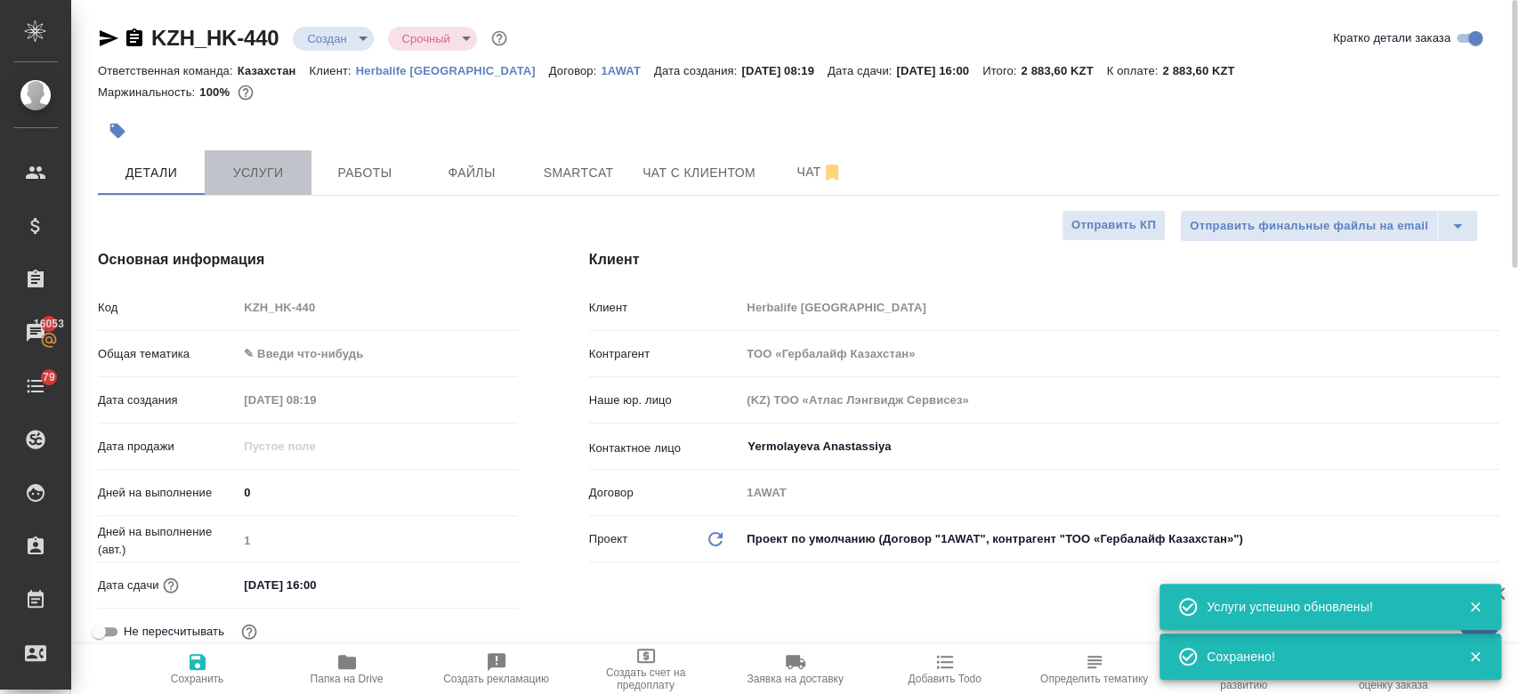
click at [251, 175] on span "Услуги" at bounding box center [257, 173] width 85 height 22
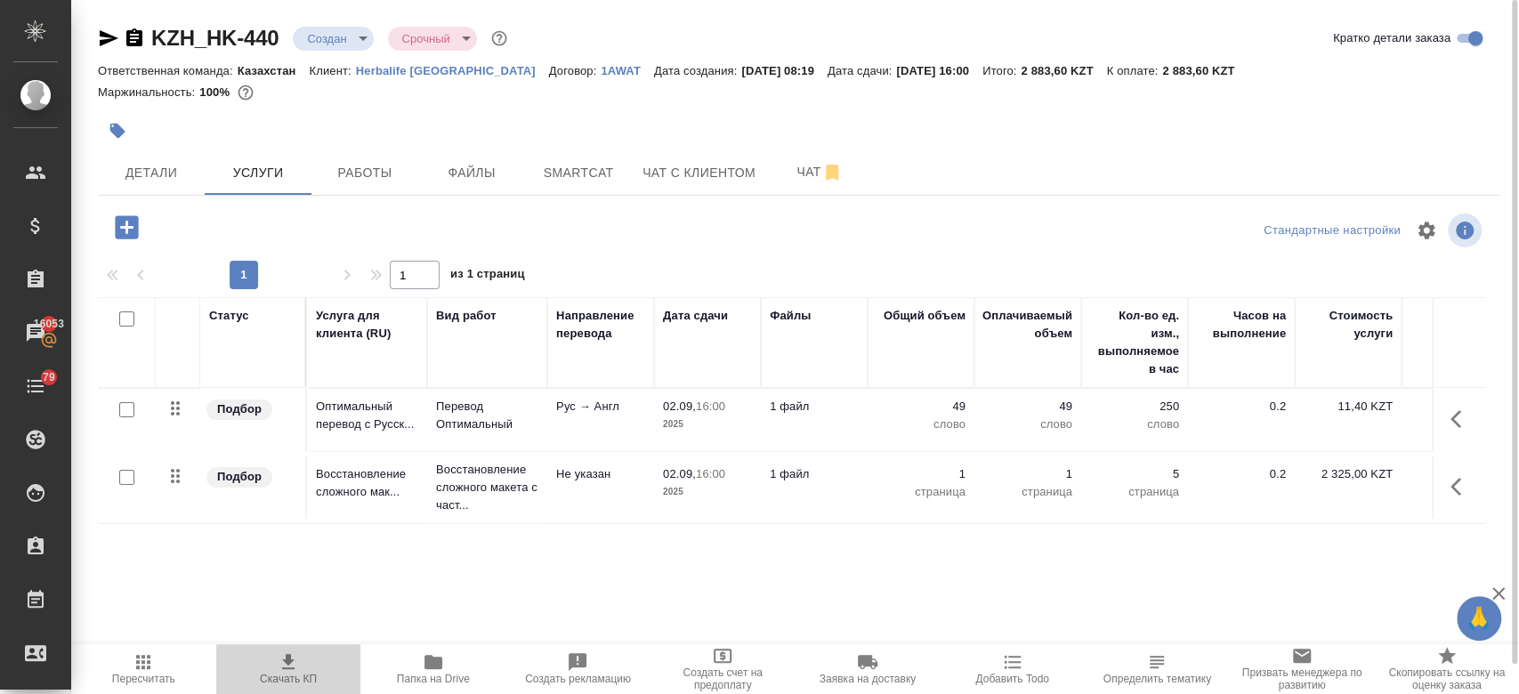
click at [275, 687] on button "Скачать КП" at bounding box center [288, 669] width 145 height 50
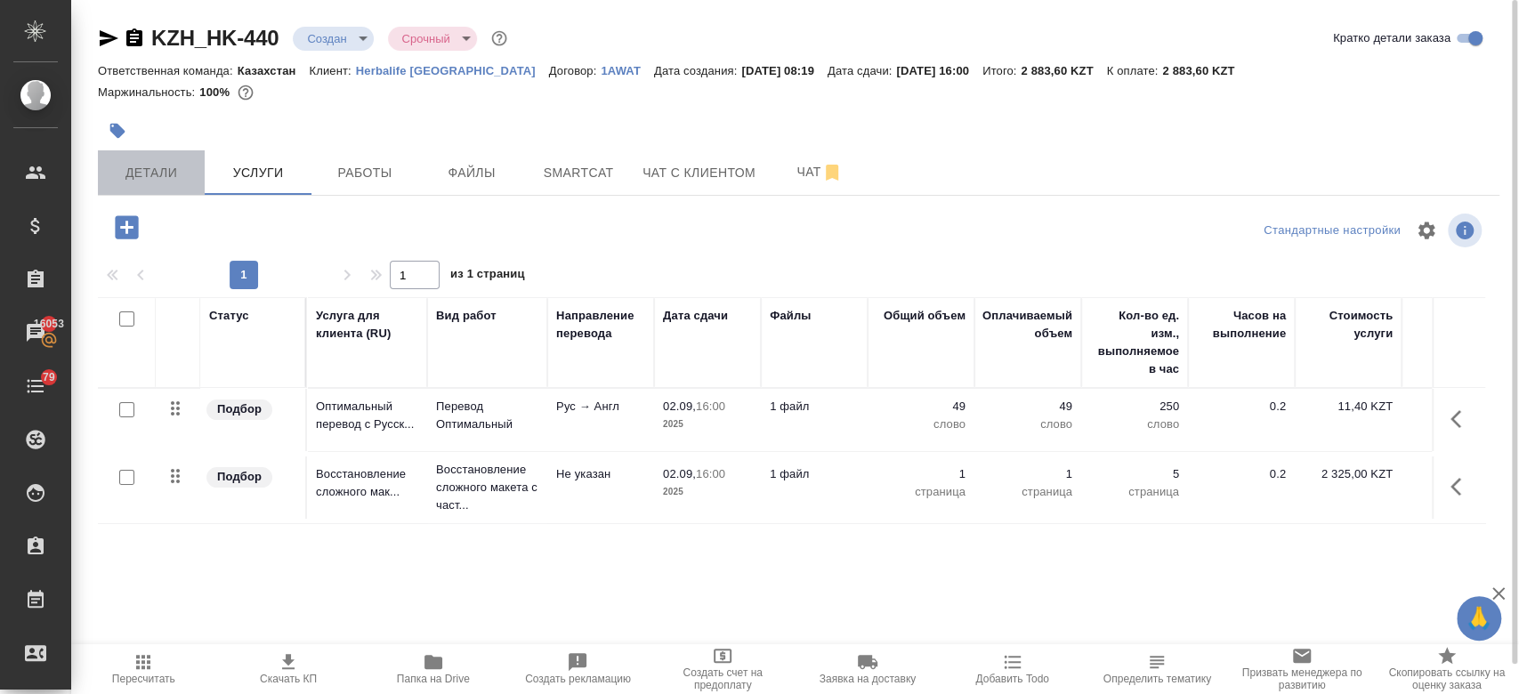
click at [173, 189] on button "Детали" at bounding box center [151, 172] width 107 height 44
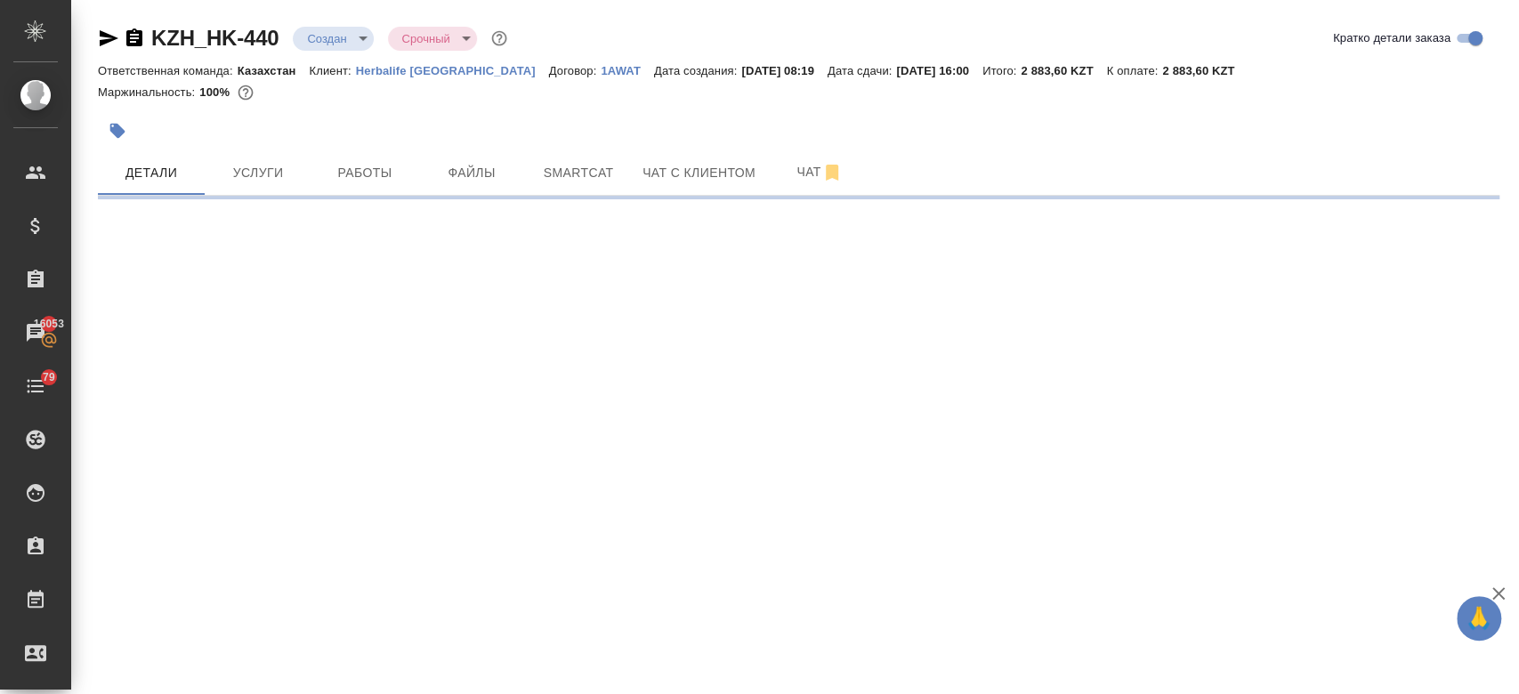
select select "RU"
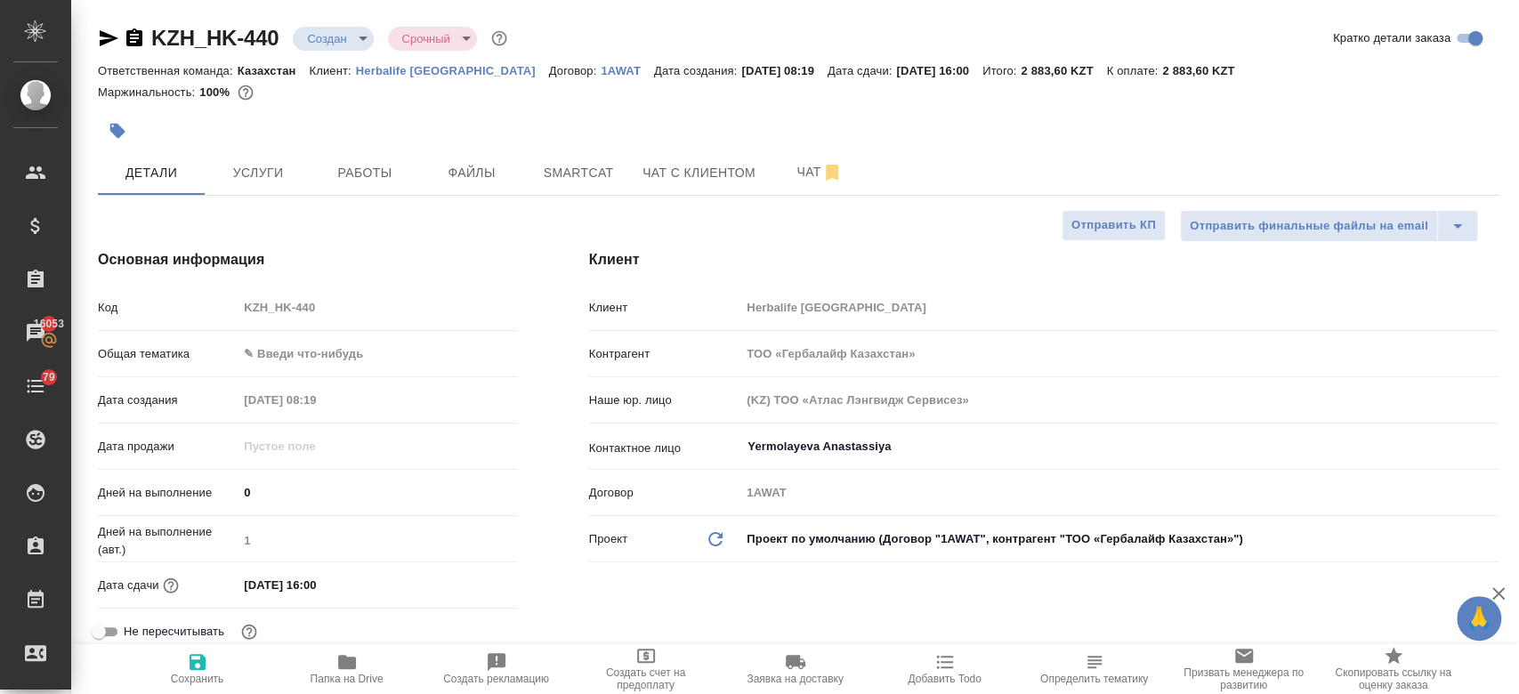
type textarea "x"
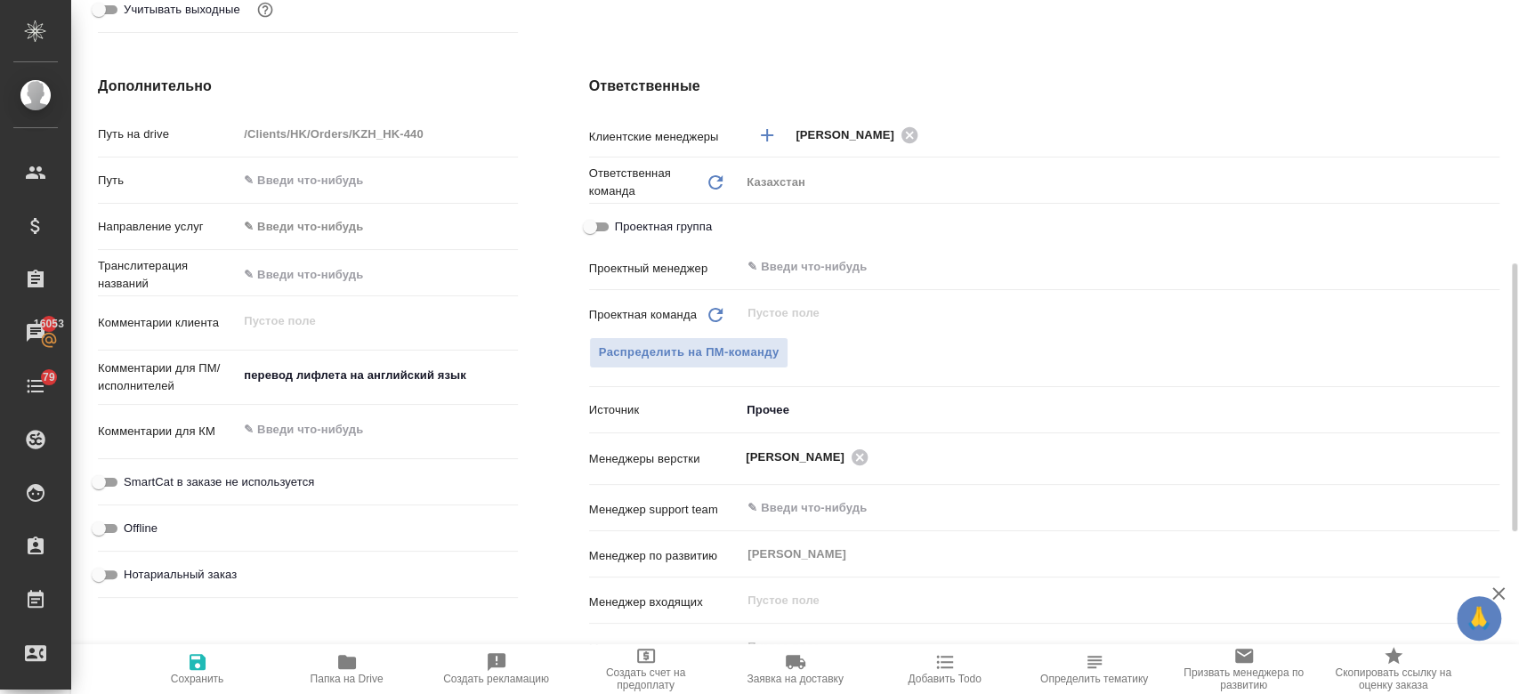
scroll to position [676, 0]
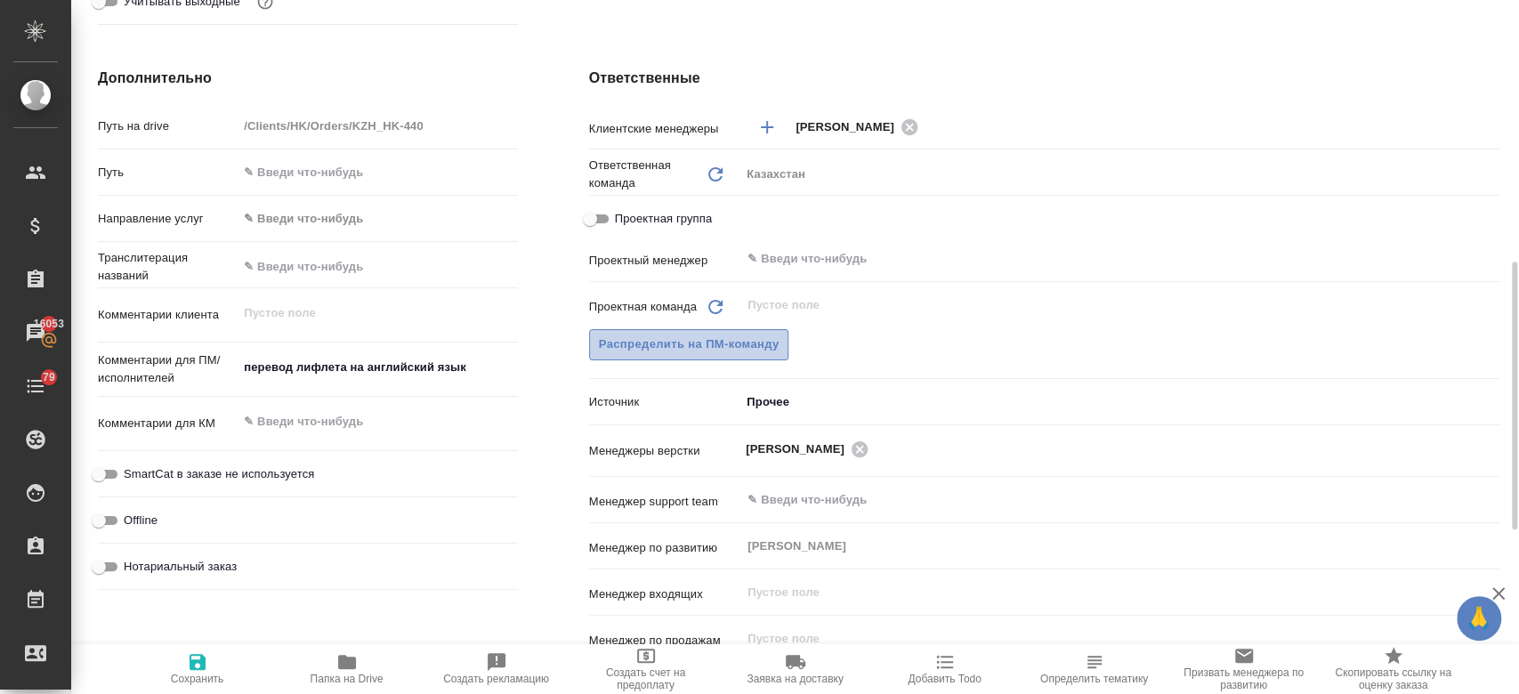
click at [737, 355] on button "Распределить на ПМ-команду" at bounding box center [689, 344] width 200 height 31
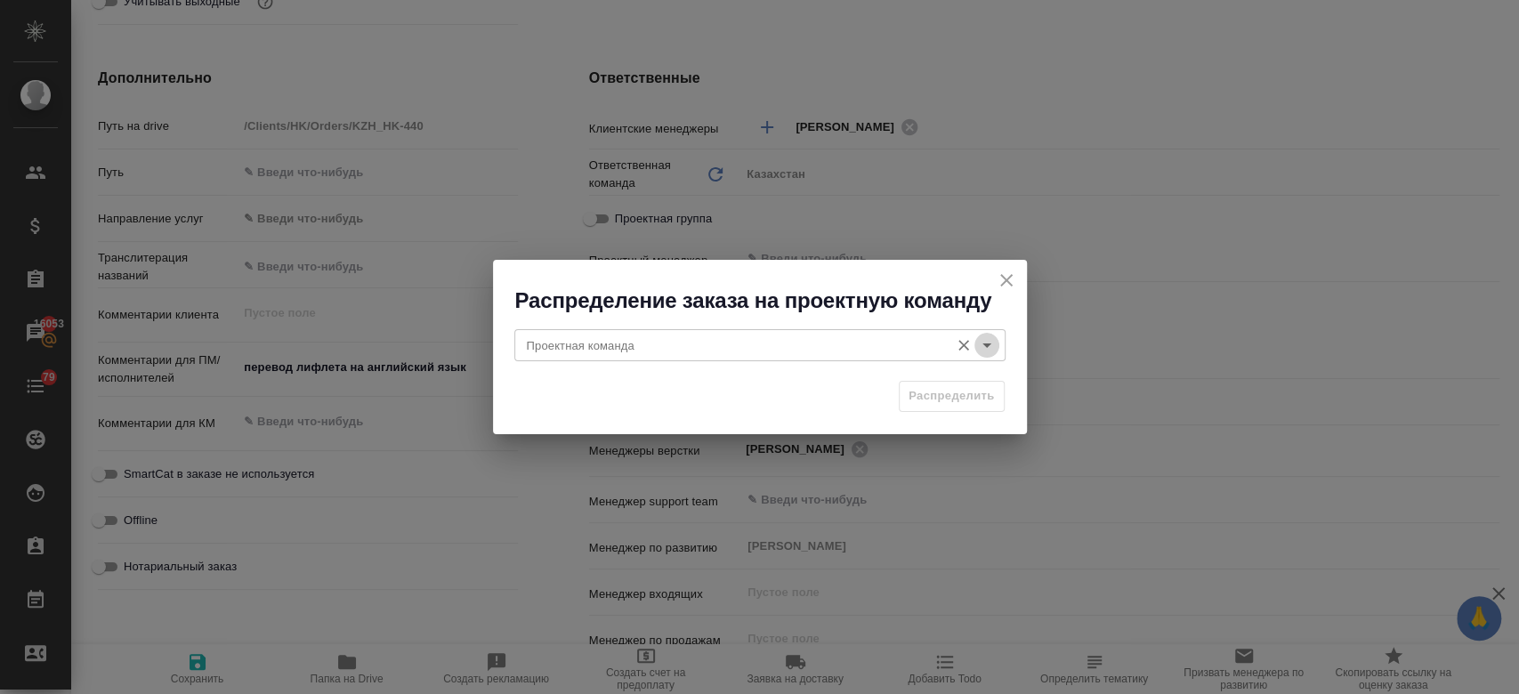
click at [979, 345] on icon "Open" at bounding box center [986, 345] width 21 height 21
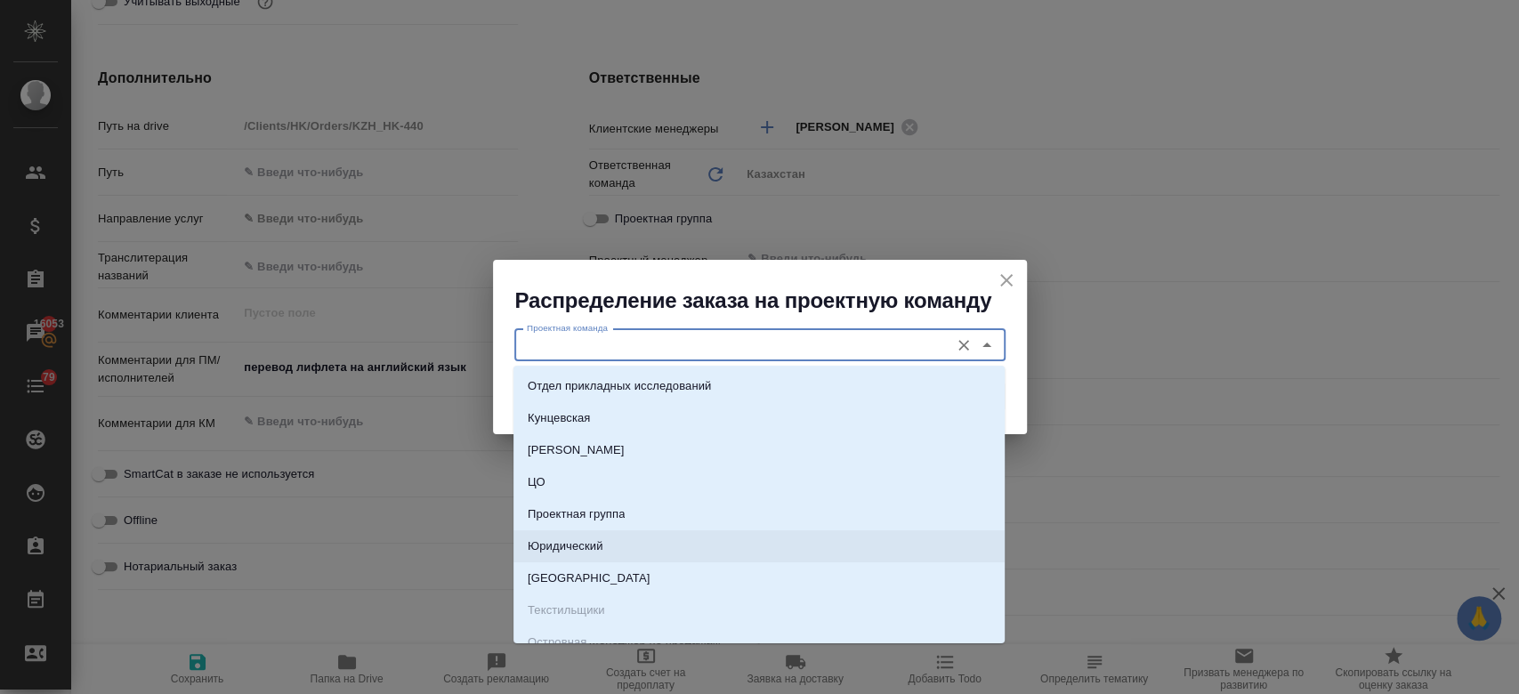
click at [767, 541] on li "Юридический" at bounding box center [758, 546] width 491 height 32
type input "Юридический"
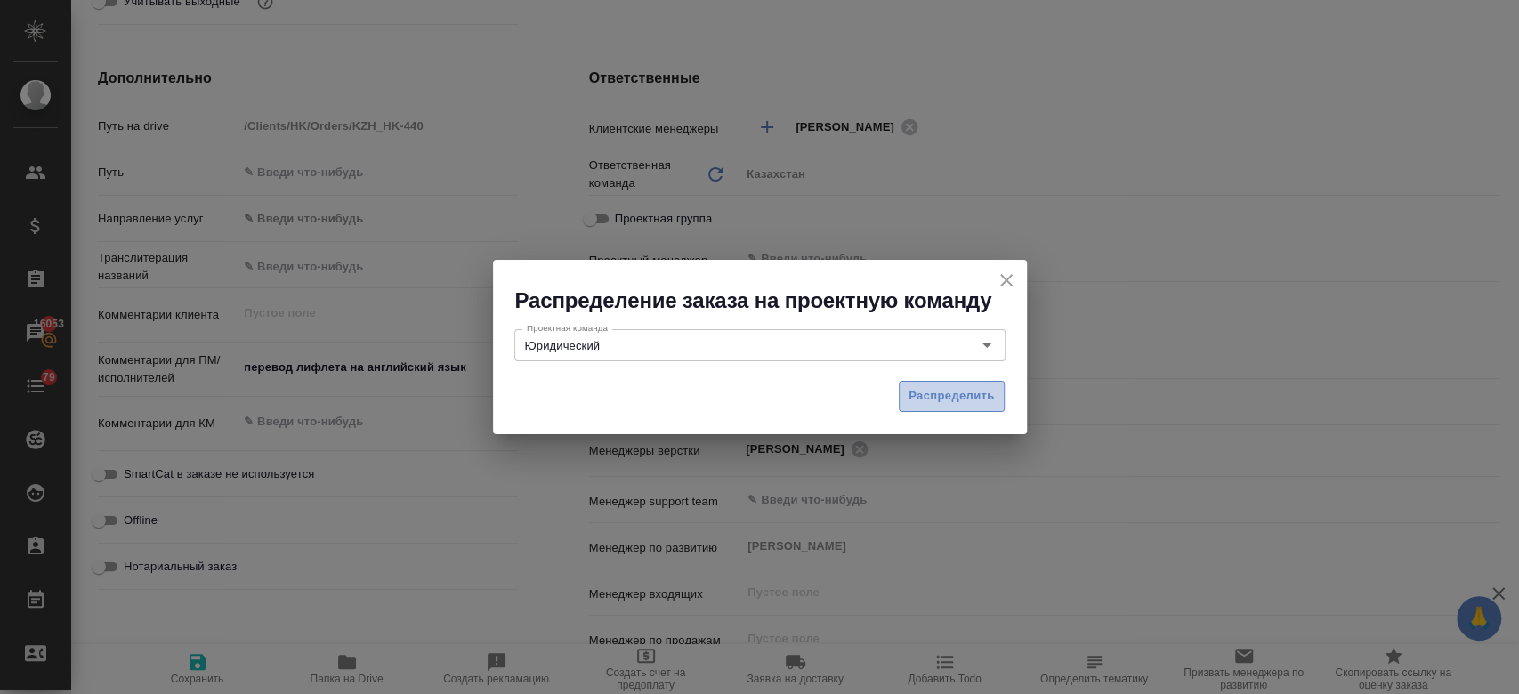
click at [950, 410] on button "Распределить" at bounding box center [952, 396] width 106 height 31
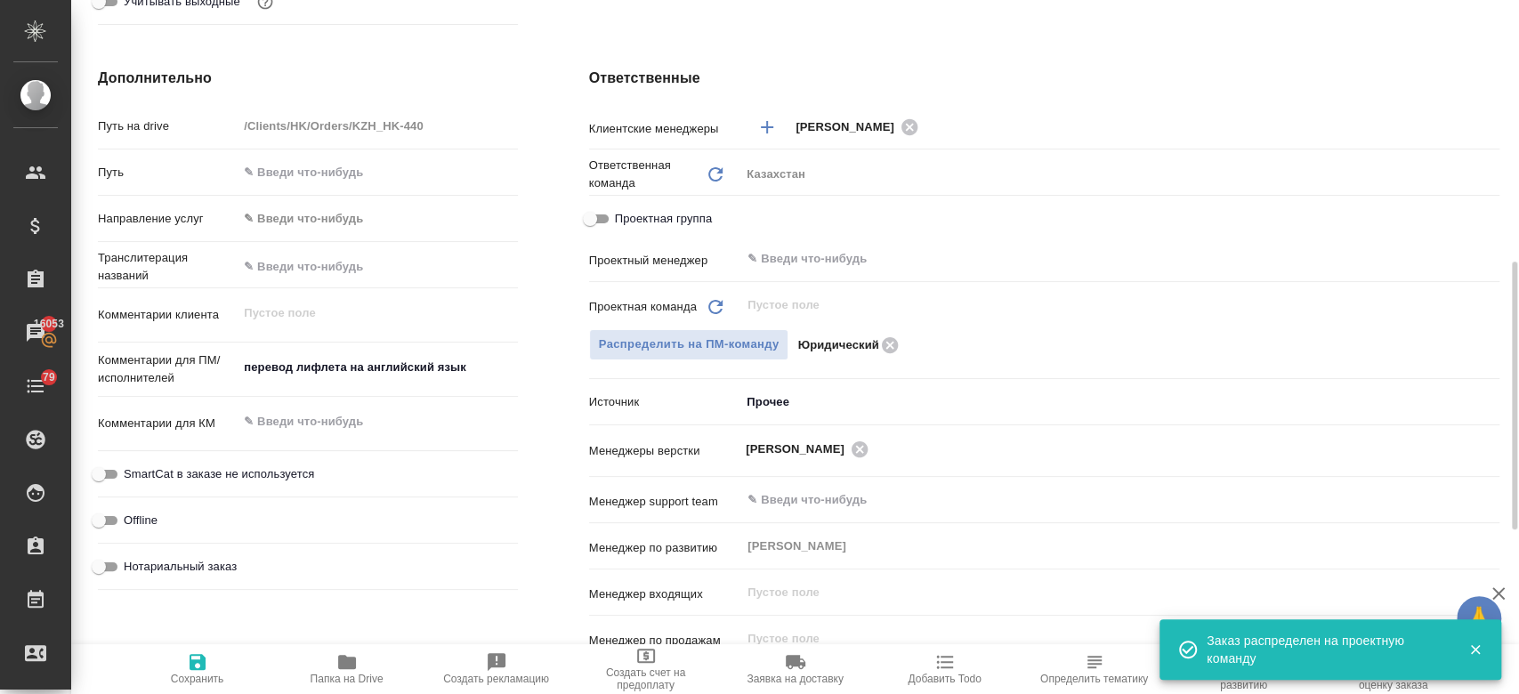
type textarea "x"
click at [187, 671] on icon "button" at bounding box center [197, 661] width 21 height 21
type textarea "x"
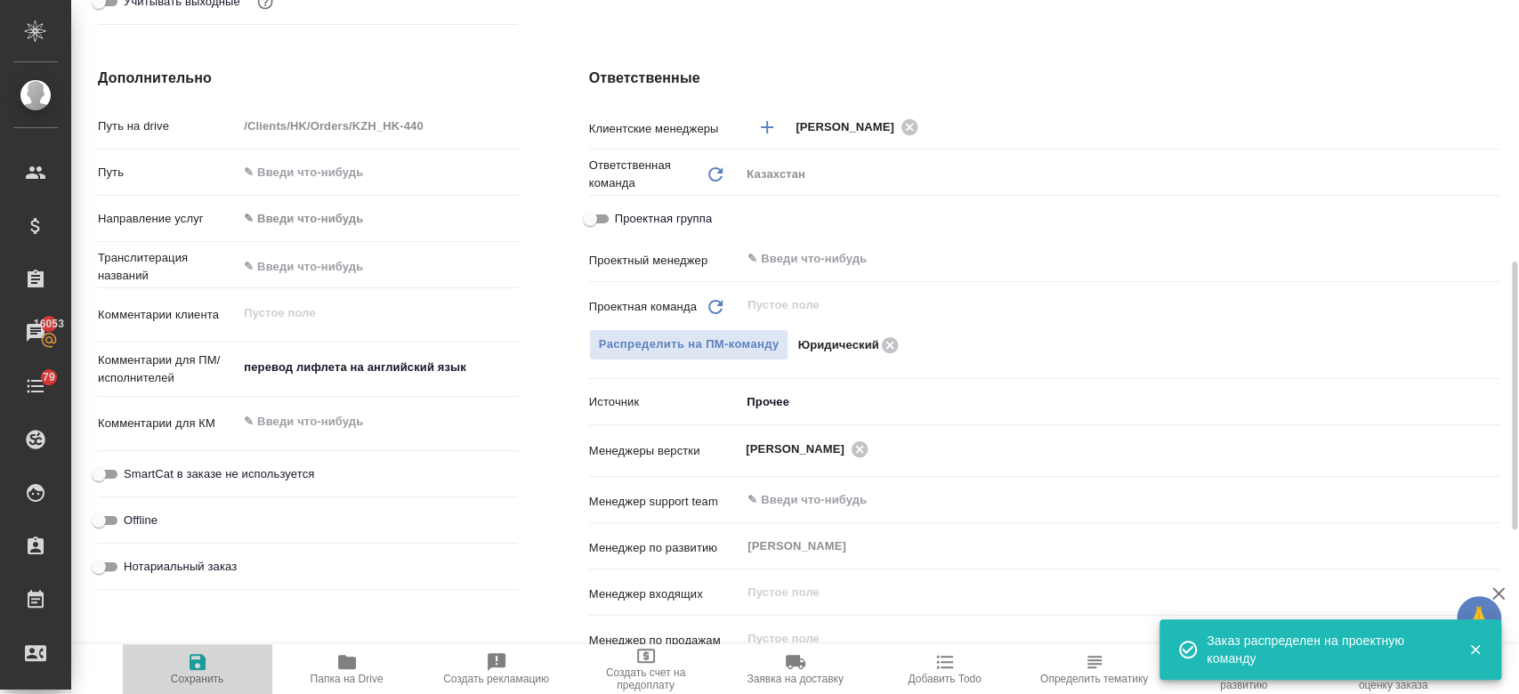
type textarea "x"
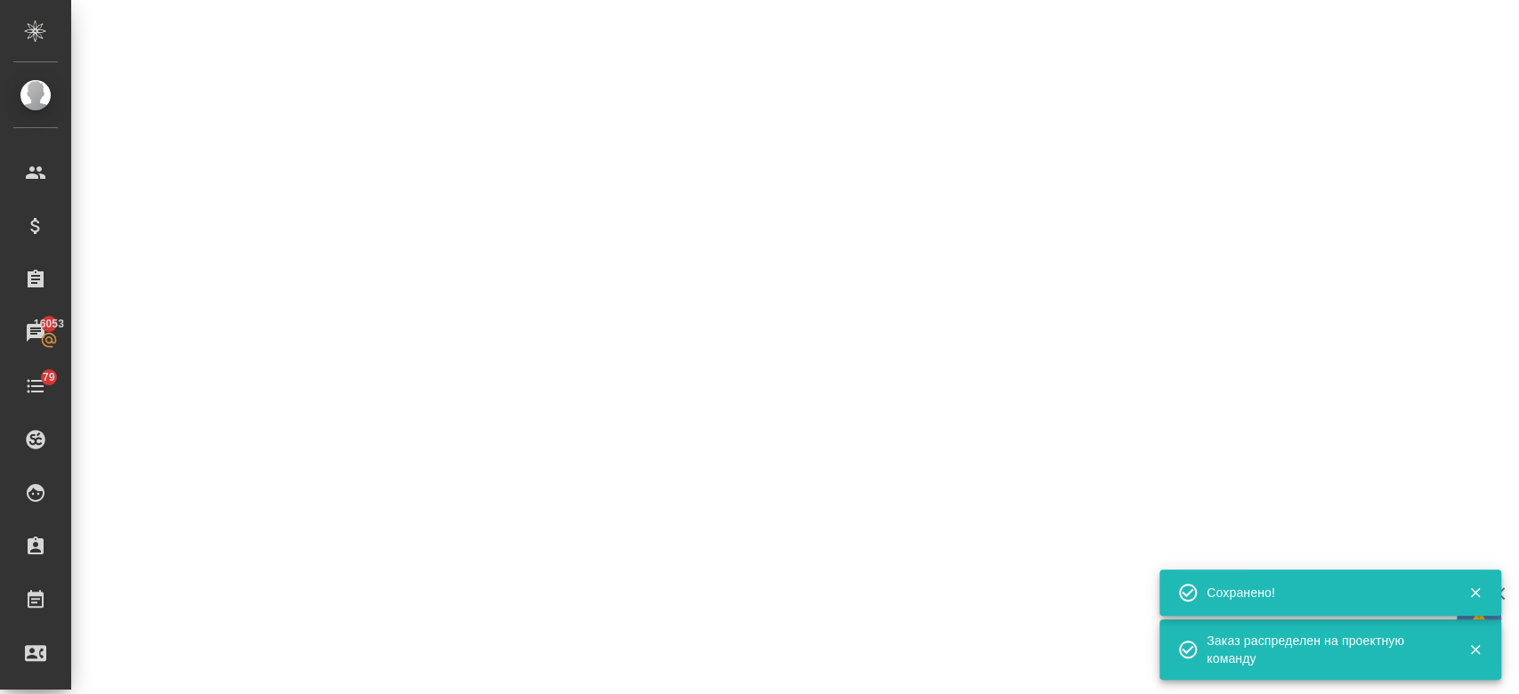
select select "RU"
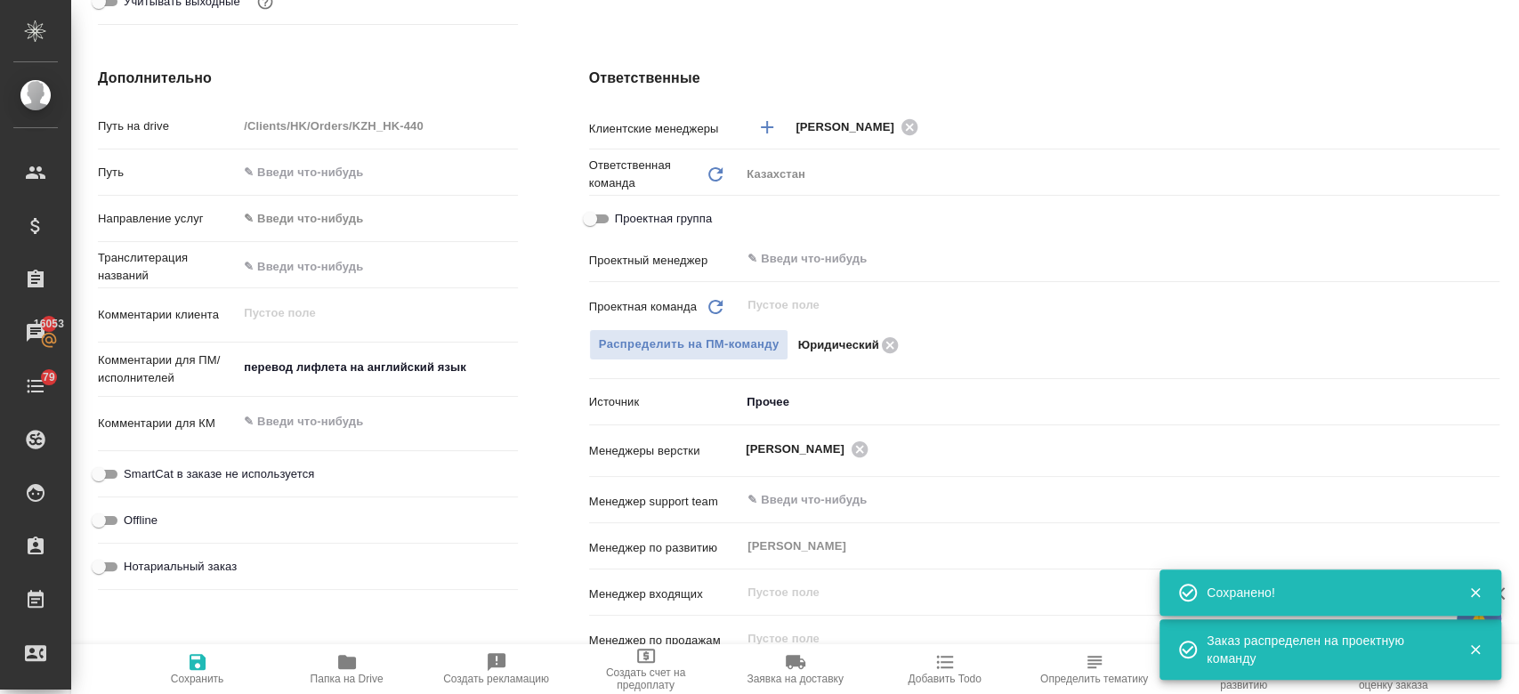
scroll to position [0, 0]
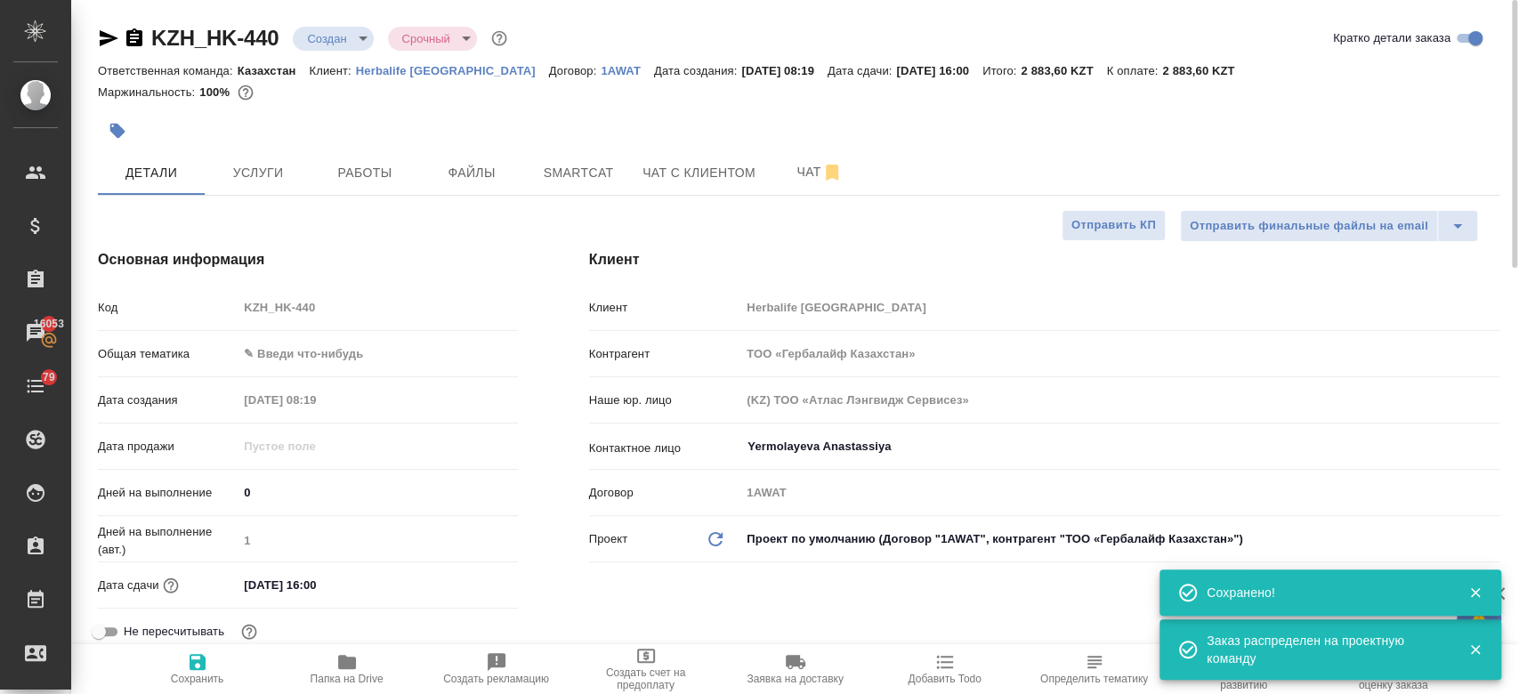
type textarea "x"
click at [348, 38] on body "🙏 .cls-1 fill:#fff; AWATERA Kosherbayeva Nazerke Клиенты Спецификации Заказы 16…" at bounding box center [759, 347] width 1519 height 694
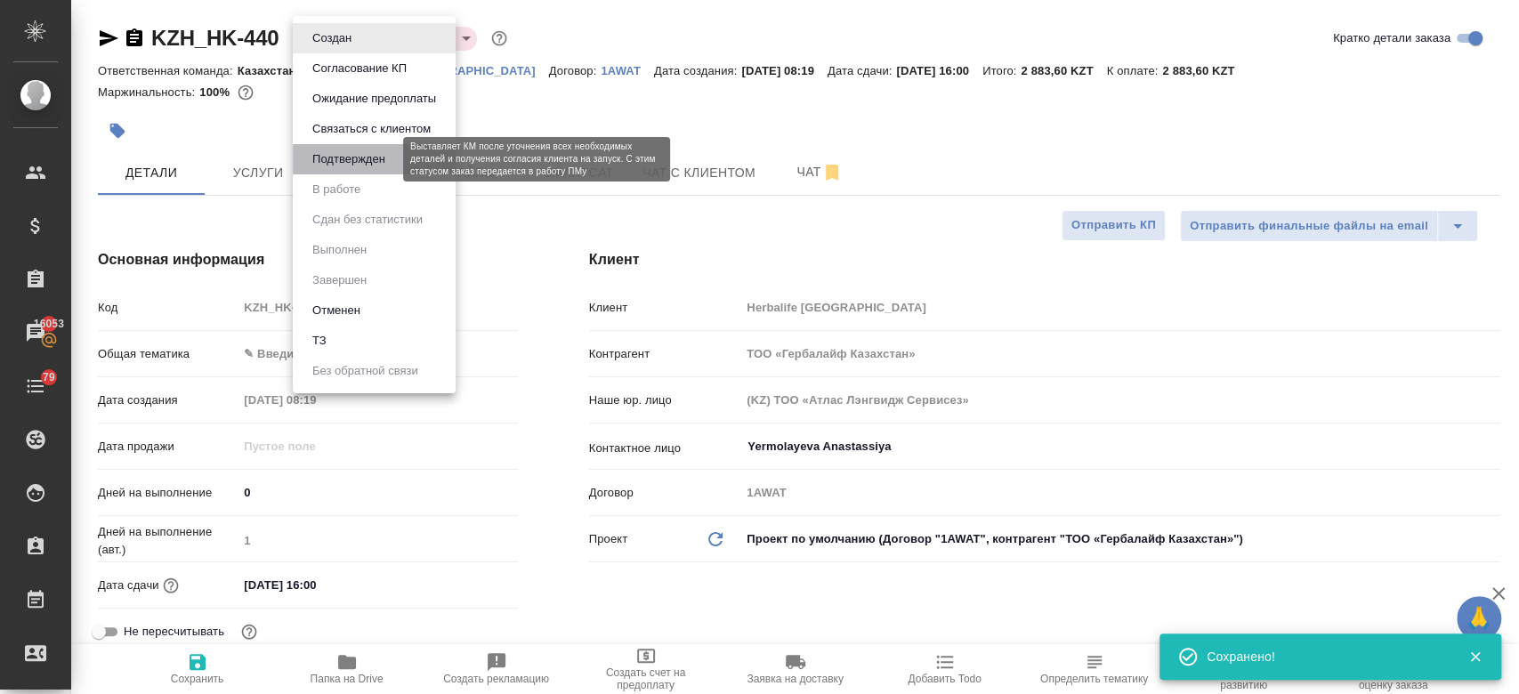
click at [345, 156] on button "Подтвержден" at bounding box center [349, 159] width 84 height 20
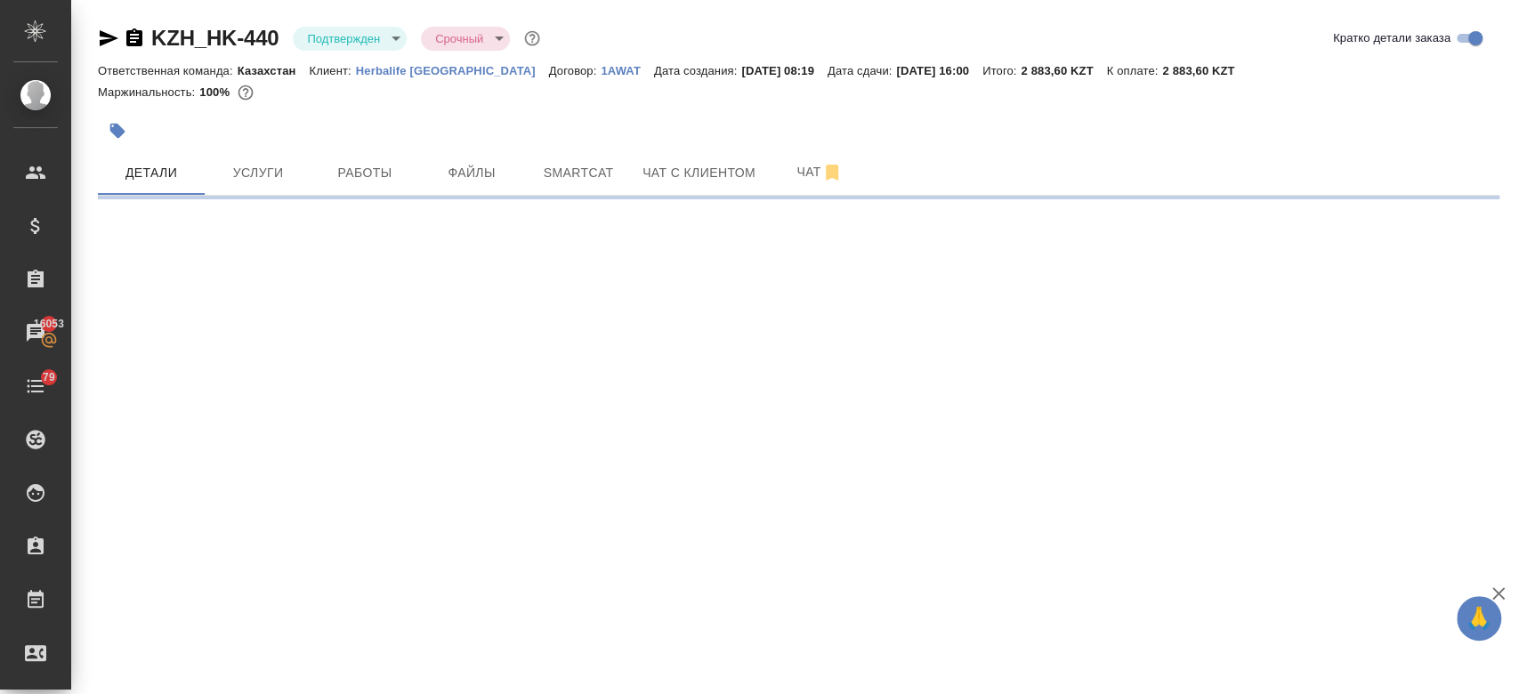
click at [100, 44] on icon "button" at bounding box center [109, 38] width 19 height 16
select select "RU"
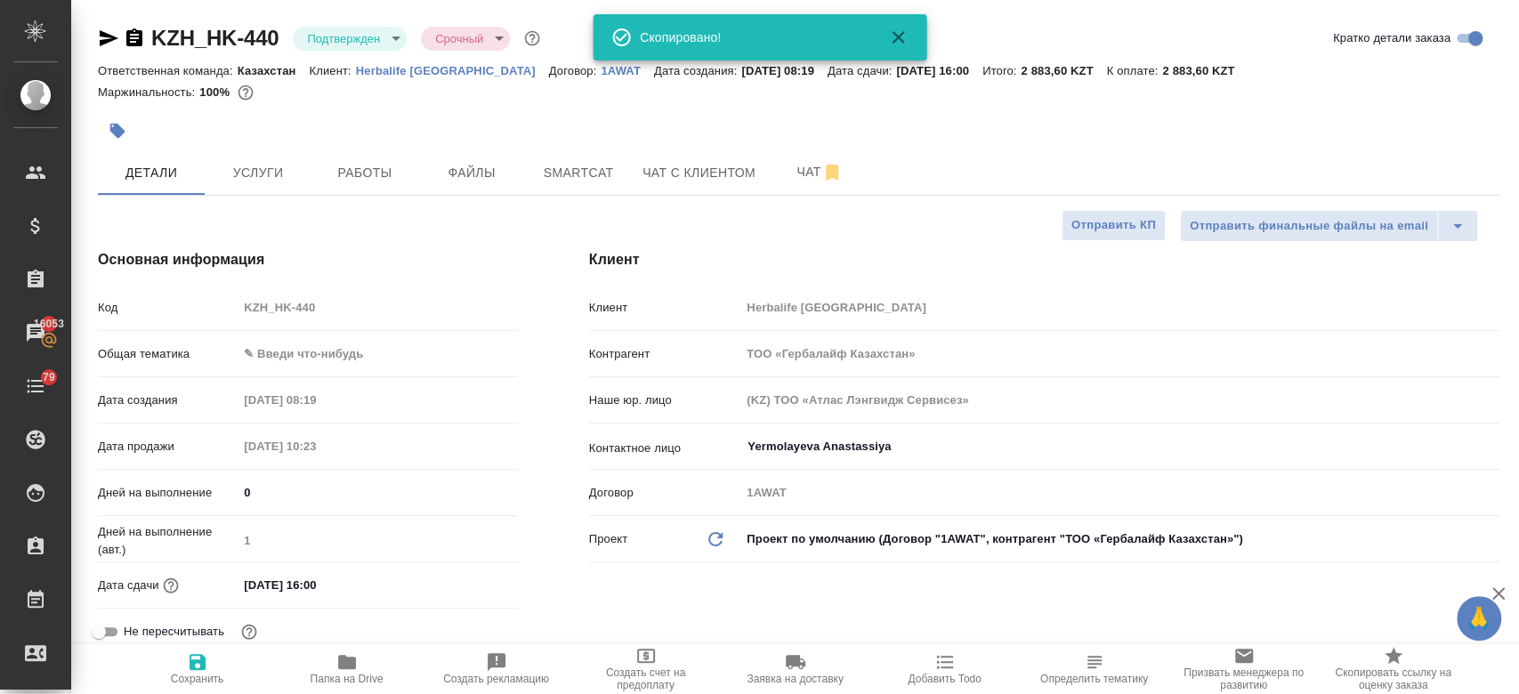
type textarea "x"
click at [117, 25] on div "KZH_HK-440 Подтвержден confirmed Срочный urgent" at bounding box center [321, 38] width 446 height 28
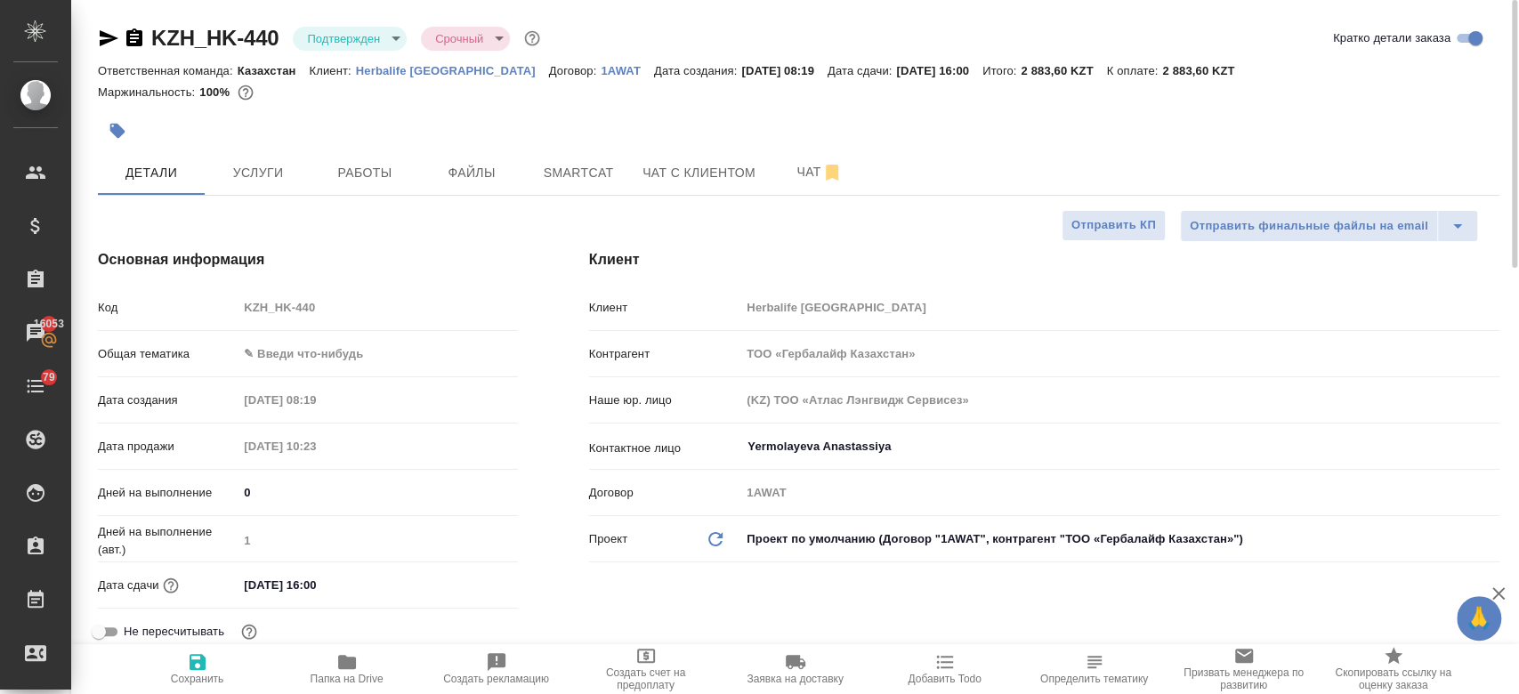
type textarea "x"
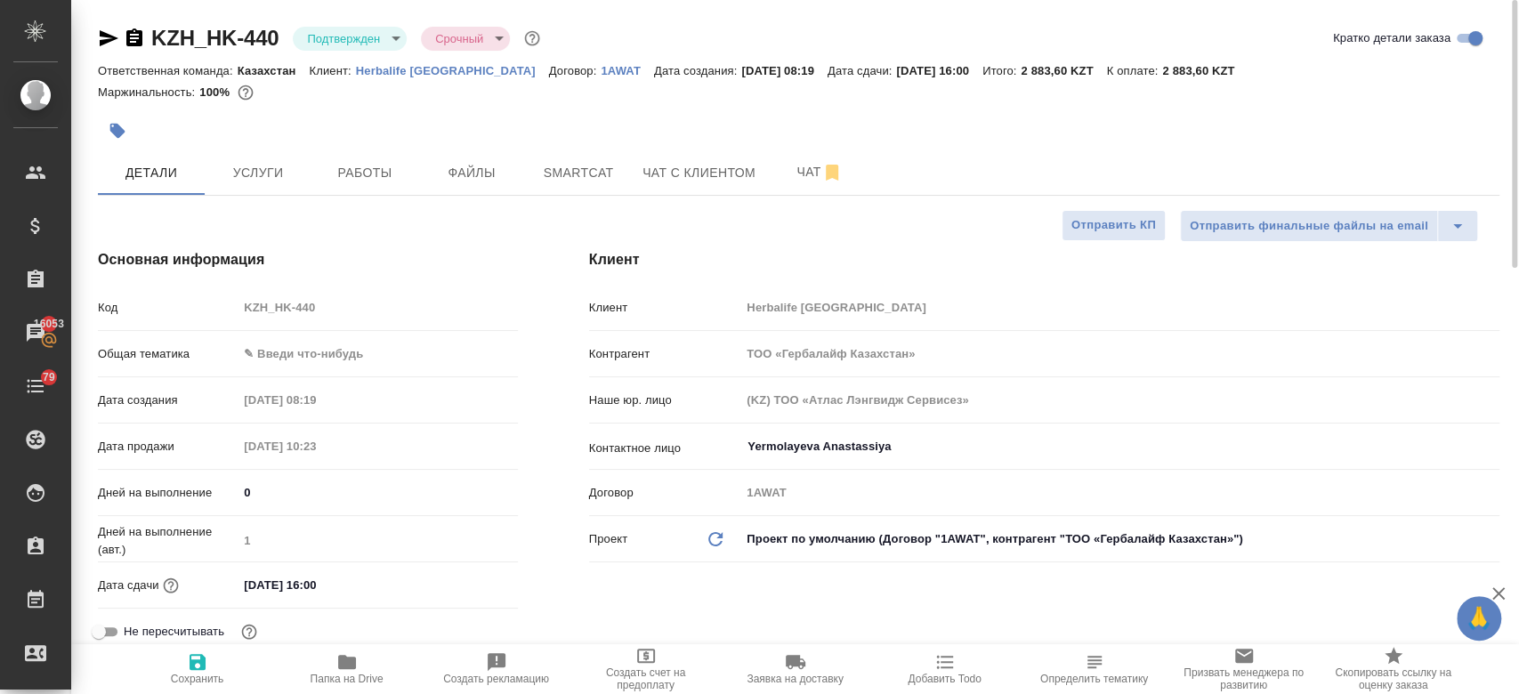
type textarea "x"
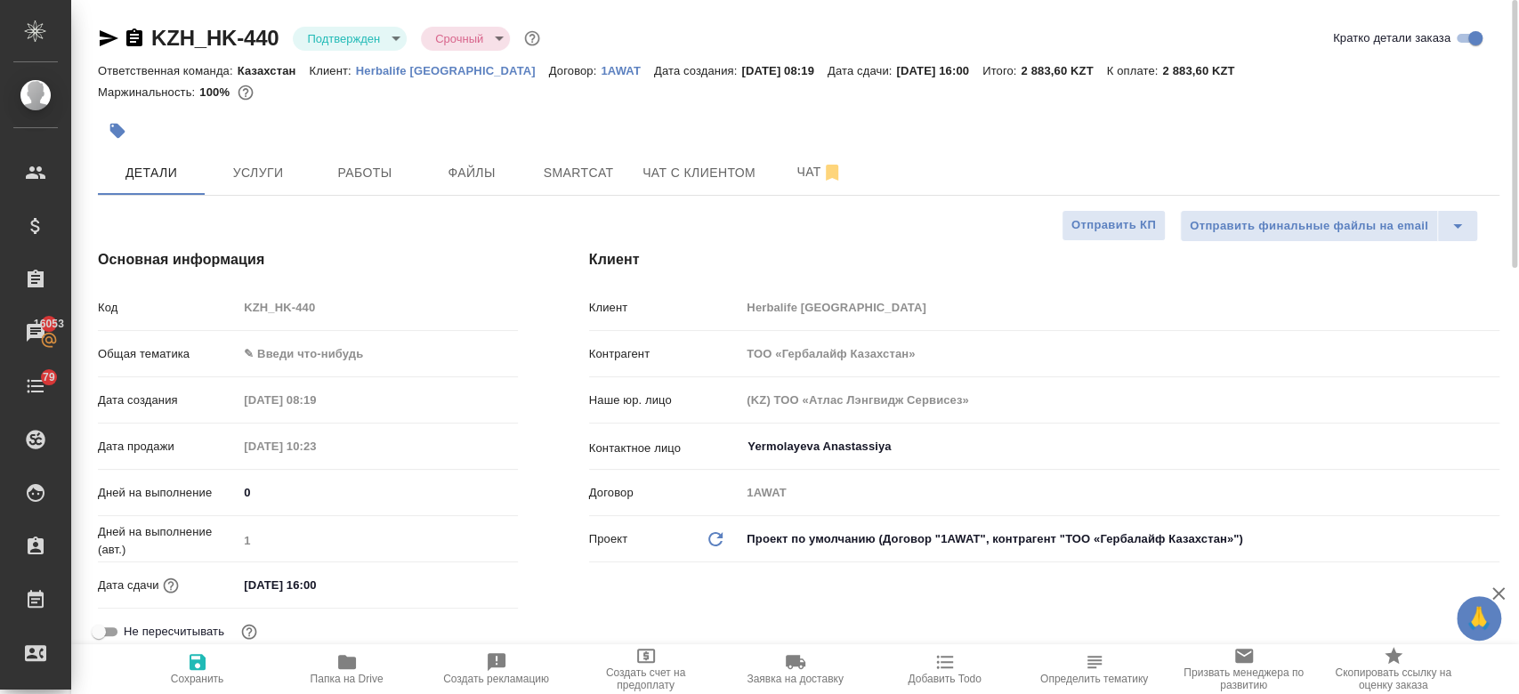
type textarea "x"
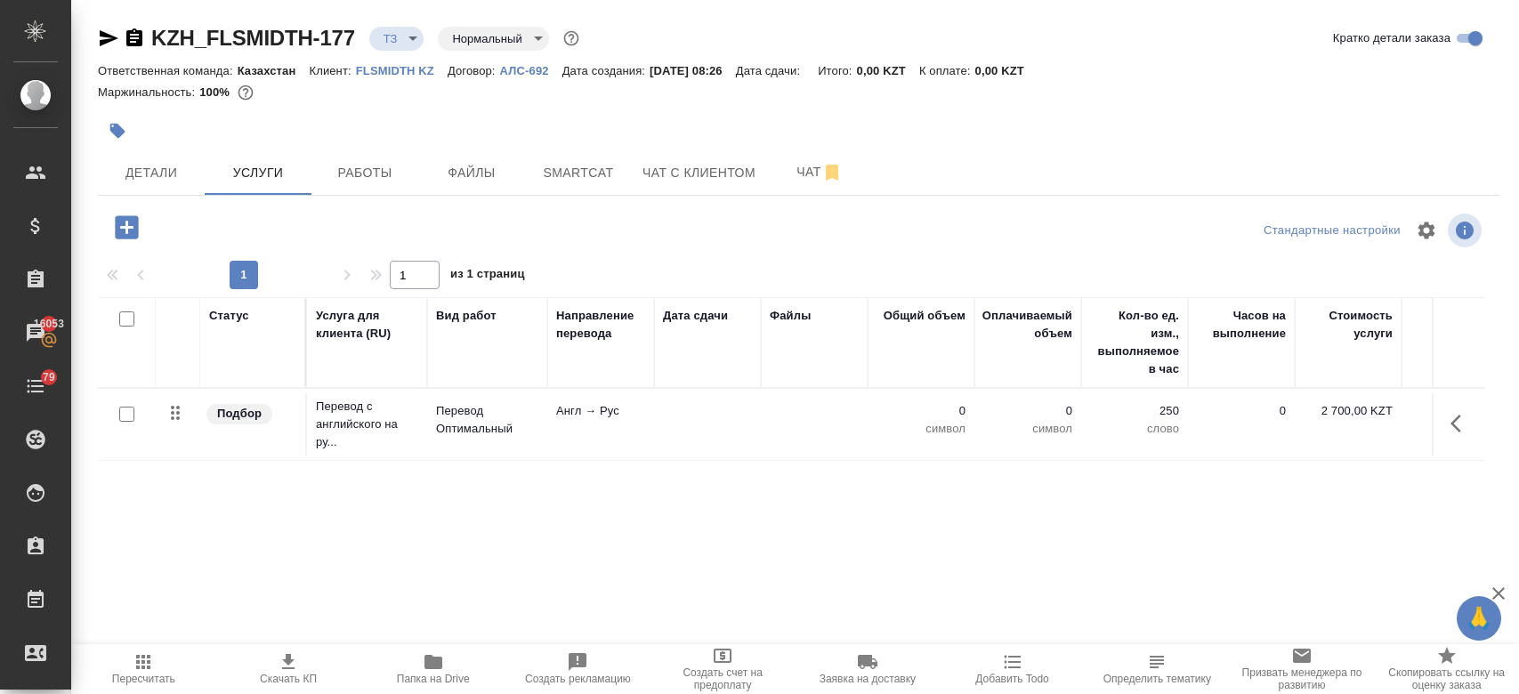
click at [813, 158] on button "Чат" at bounding box center [819, 172] width 107 height 44
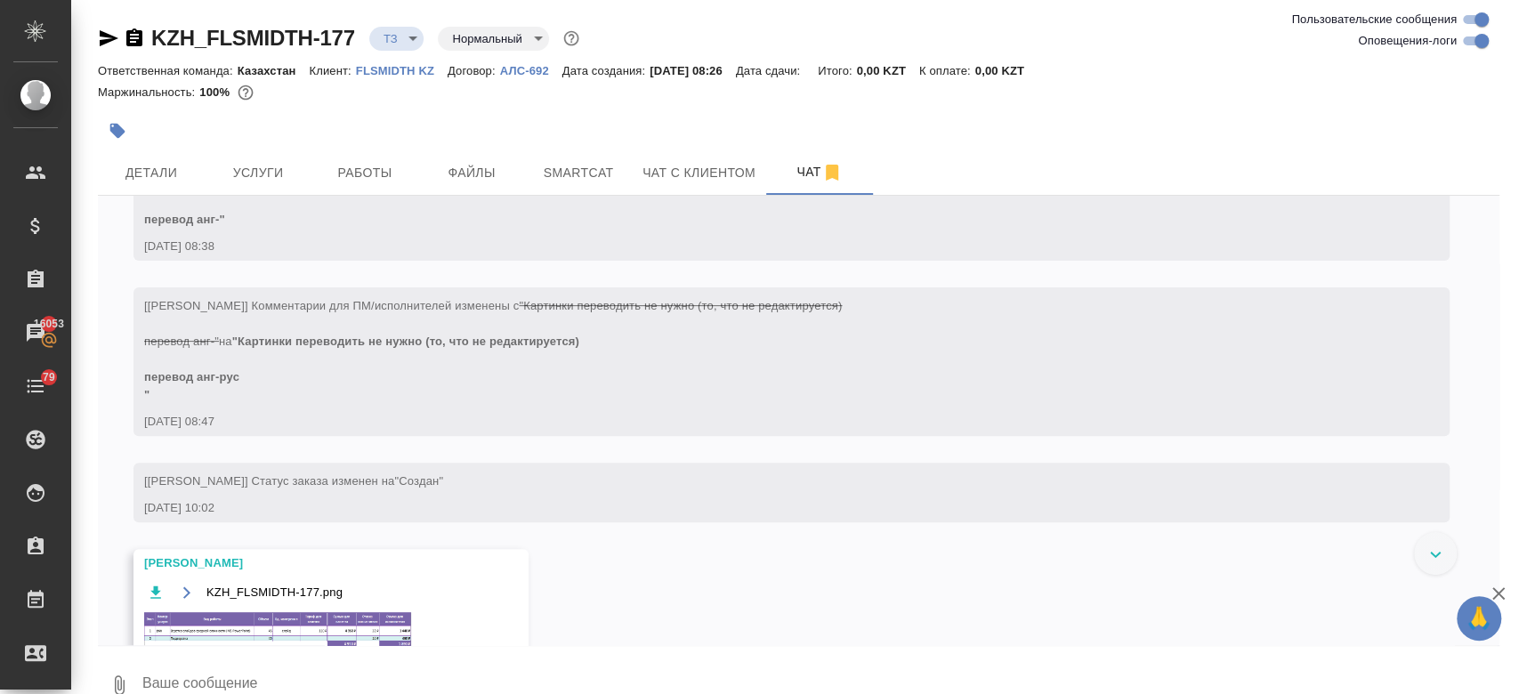
scroll to position [432, 0]
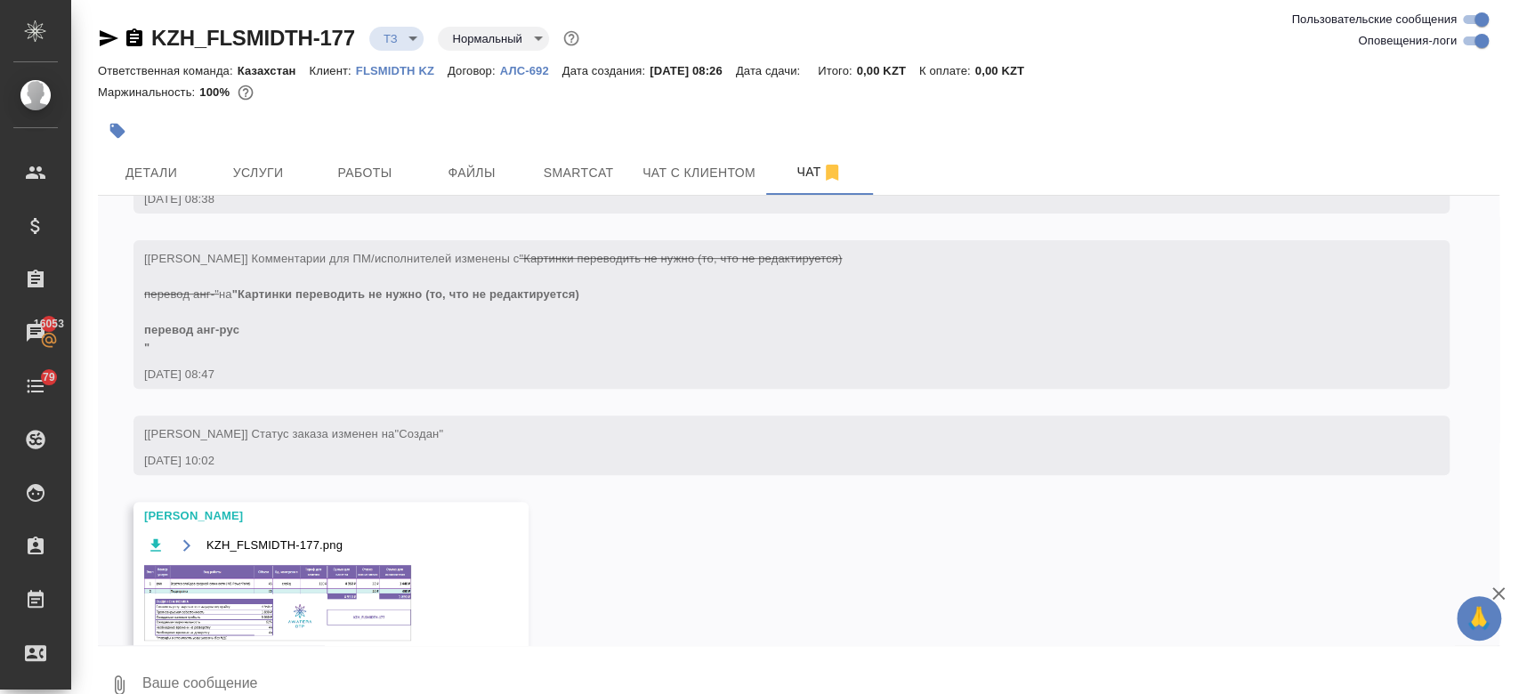
click at [292, 595] on img at bounding box center [277, 603] width 267 height 76
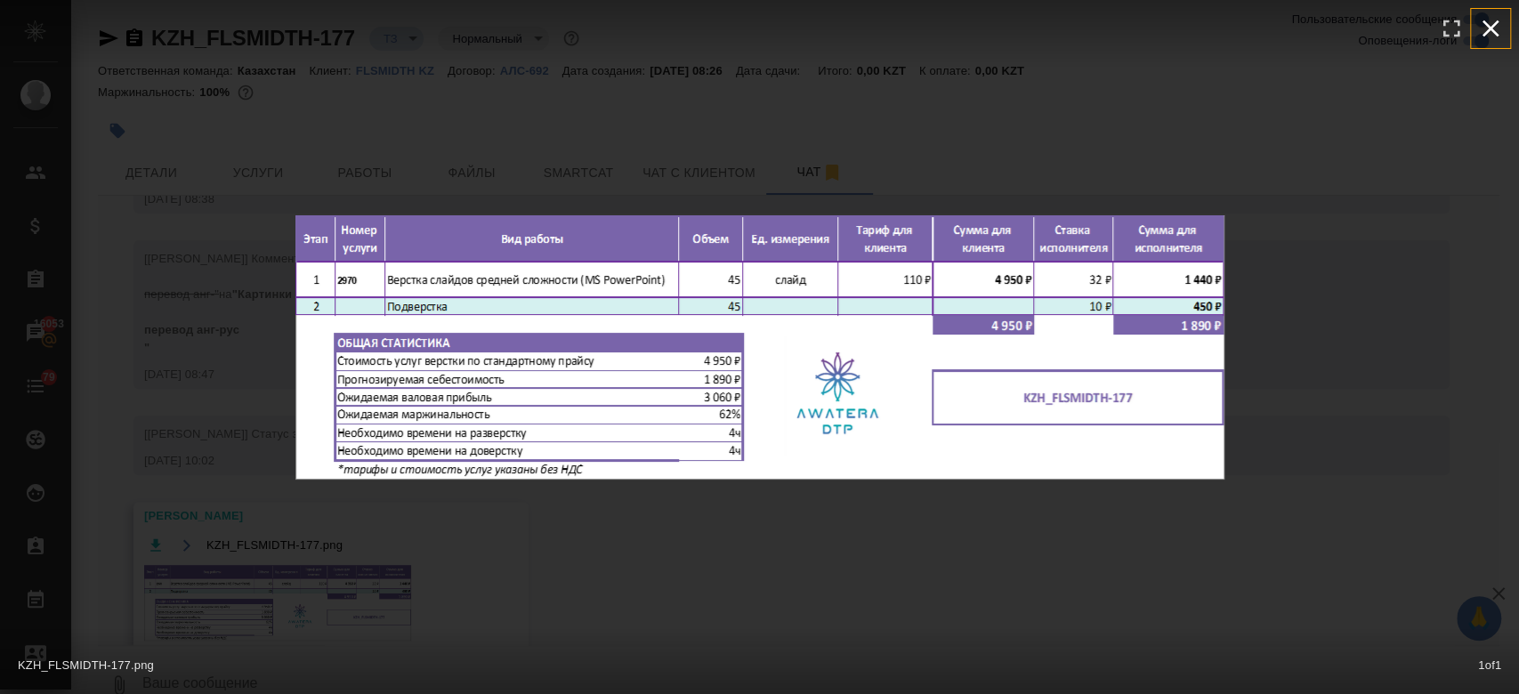
click at [1496, 36] on icon "button" at bounding box center [1490, 28] width 28 height 28
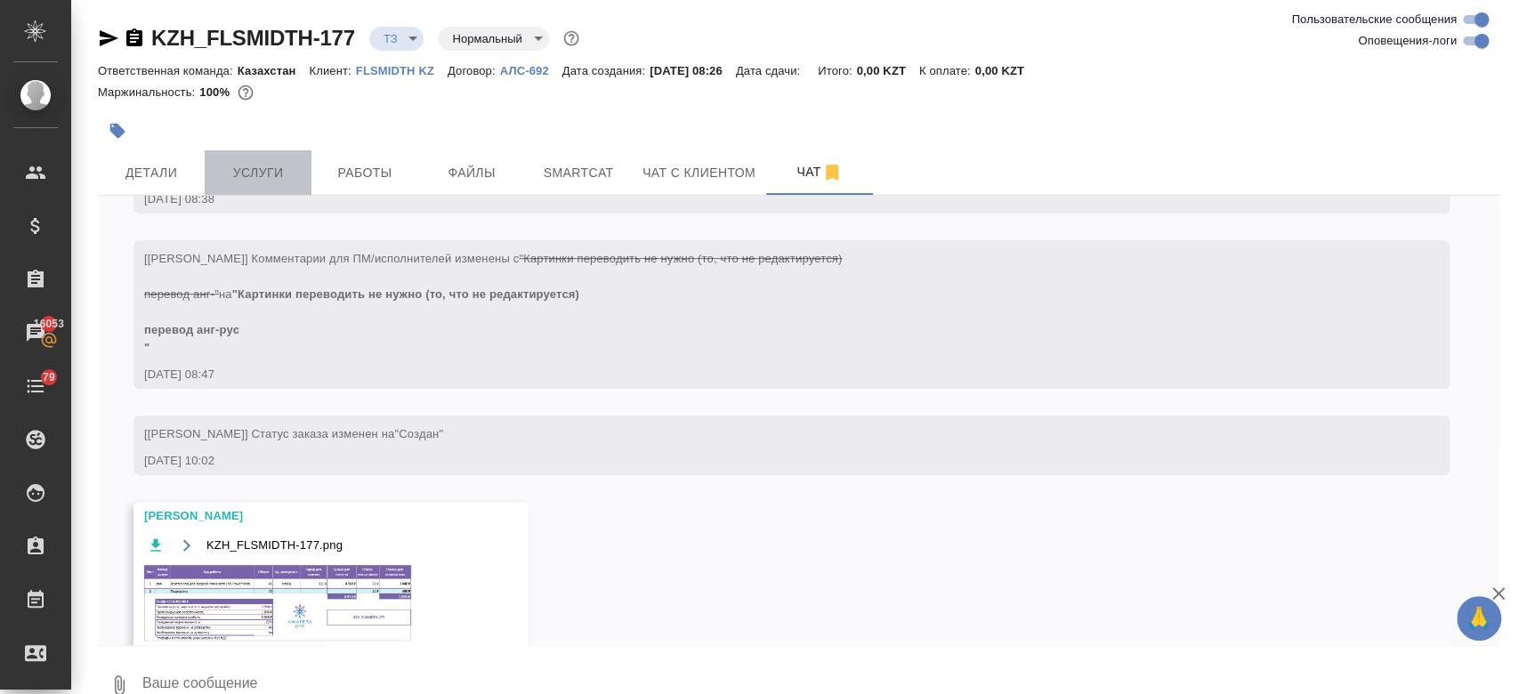
click at [269, 186] on button "Услуги" at bounding box center [258, 172] width 107 height 44
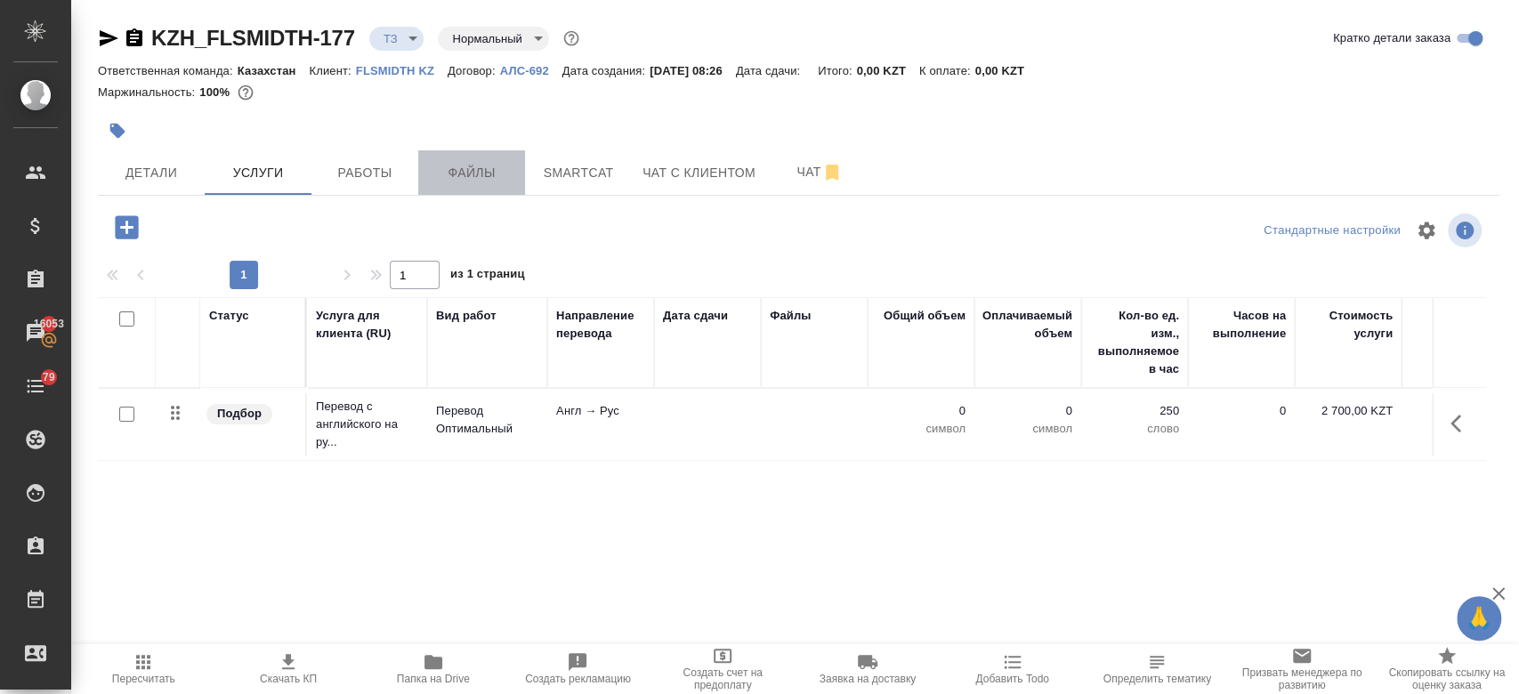
click at [493, 166] on span "Файлы" at bounding box center [471, 173] width 85 height 22
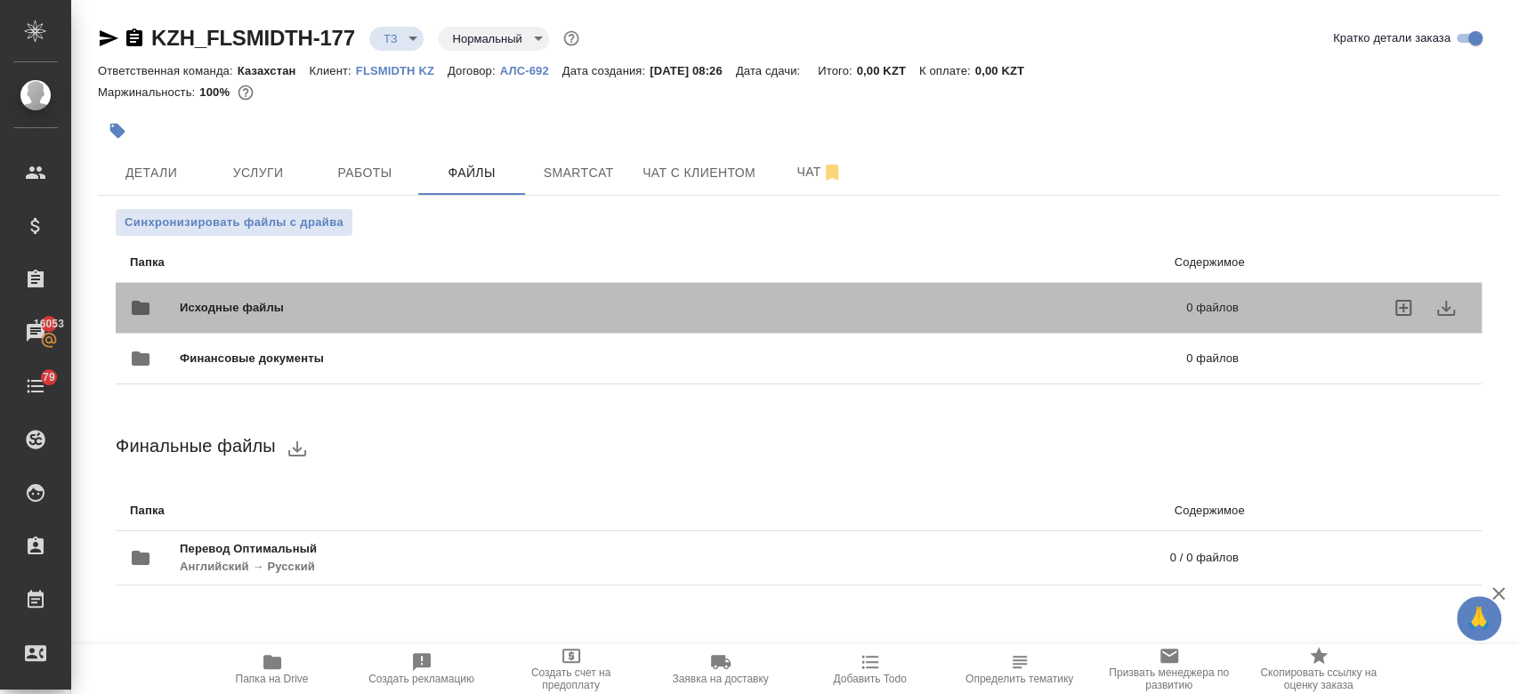
click at [407, 299] on span "Исходные файлы" at bounding box center [457, 308] width 555 height 18
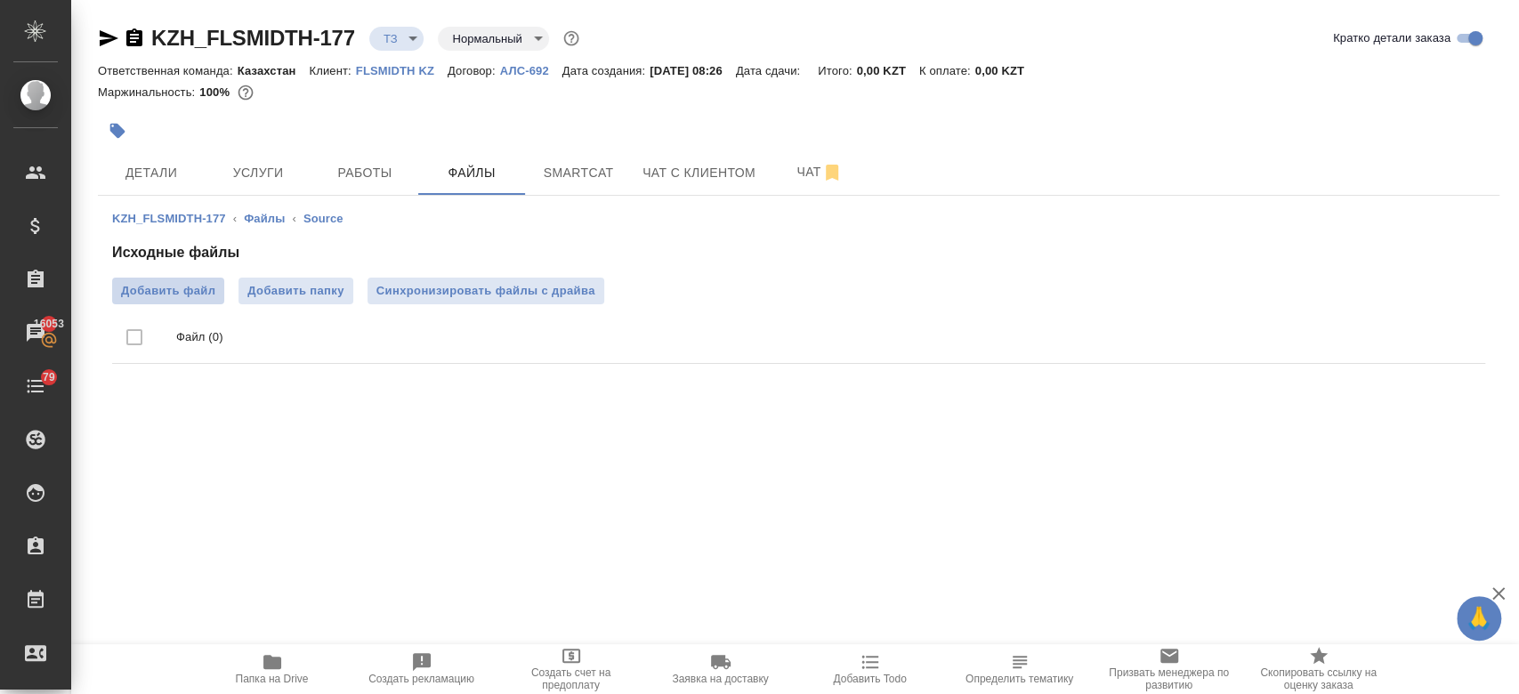
click at [164, 302] on label "Добавить файл" at bounding box center [168, 291] width 112 height 27
click at [0, 0] on input "Добавить файл" at bounding box center [0, 0] width 0 height 0
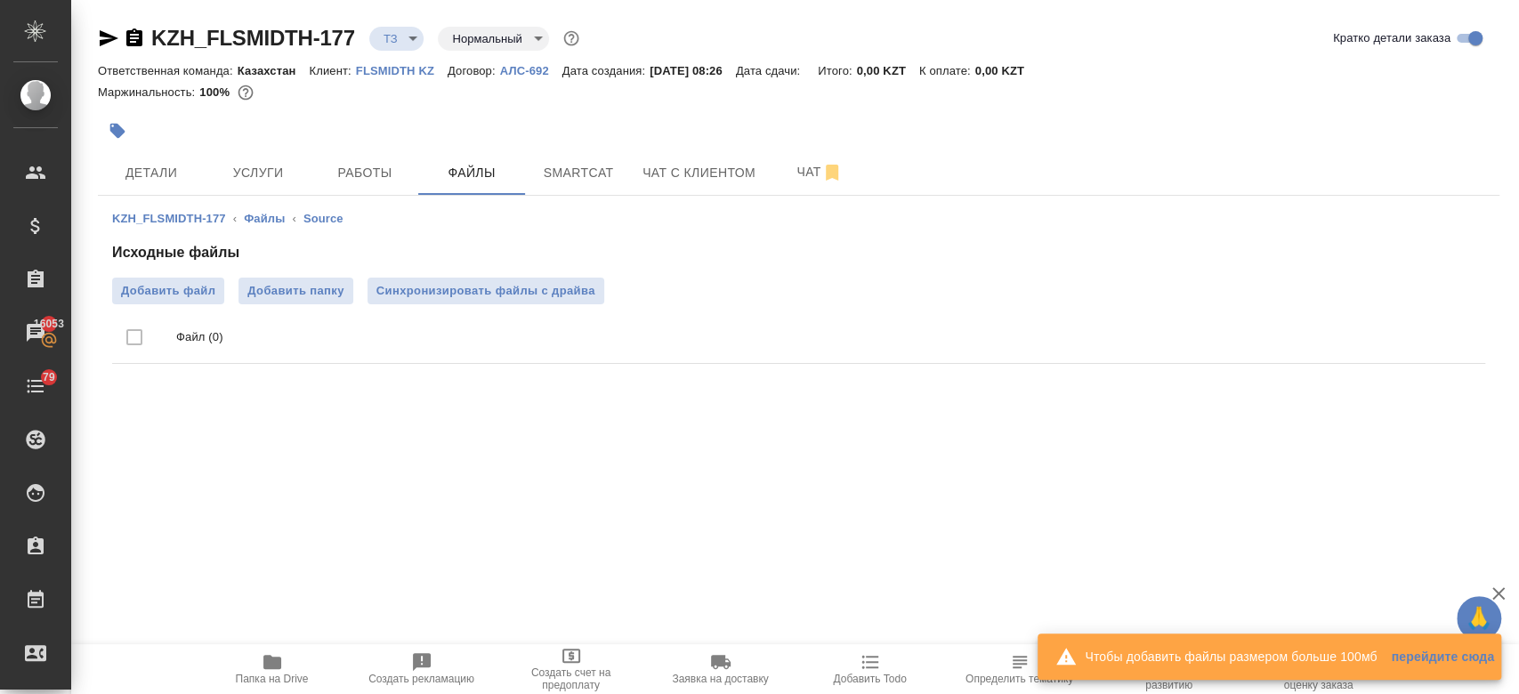
click at [1018, 534] on div ".cls-1 fill:#fff; AWATERA Kosherbayeva Nazerke Клиенты Спецификации Заказы 1605…" at bounding box center [759, 347] width 1519 height 694
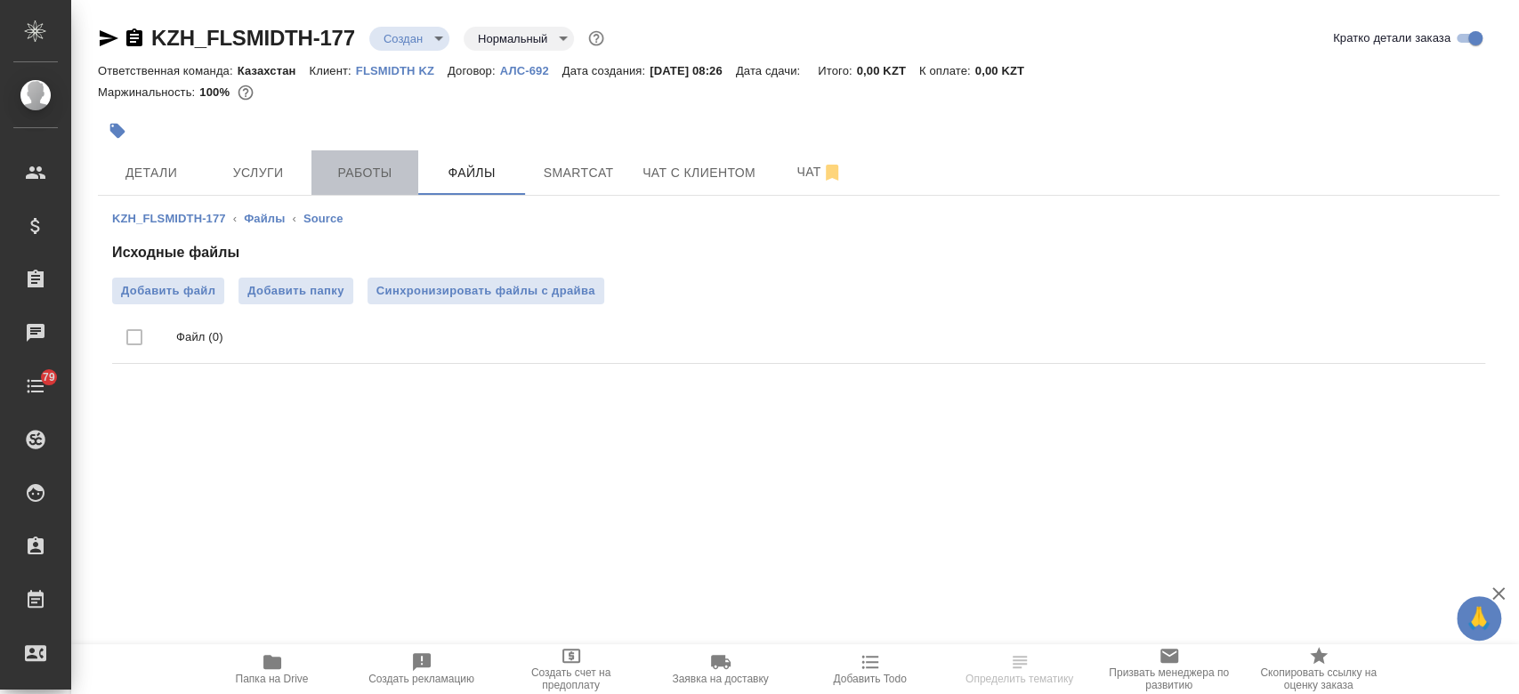
click at [355, 151] on button "Работы" at bounding box center [364, 172] width 107 height 44
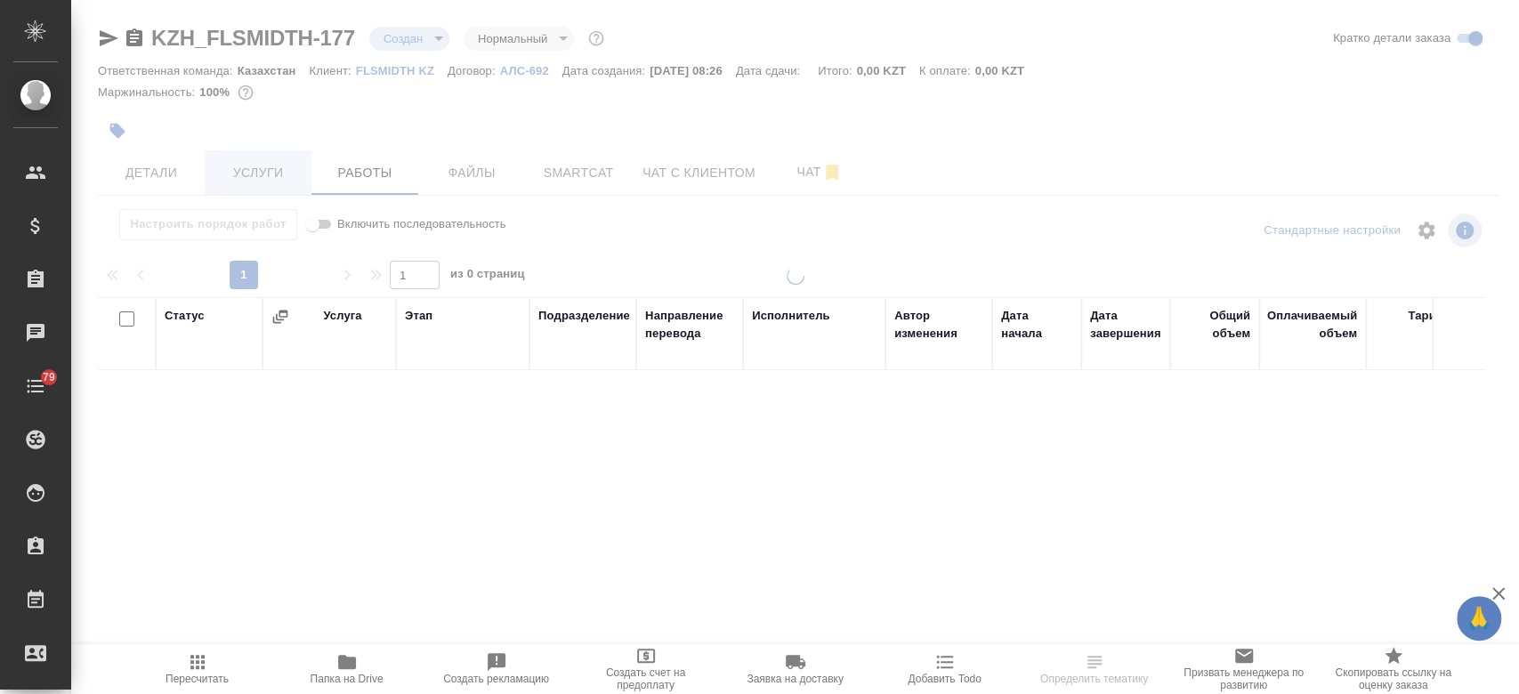
click at [234, 189] on div at bounding box center [795, 347] width 1448 height 694
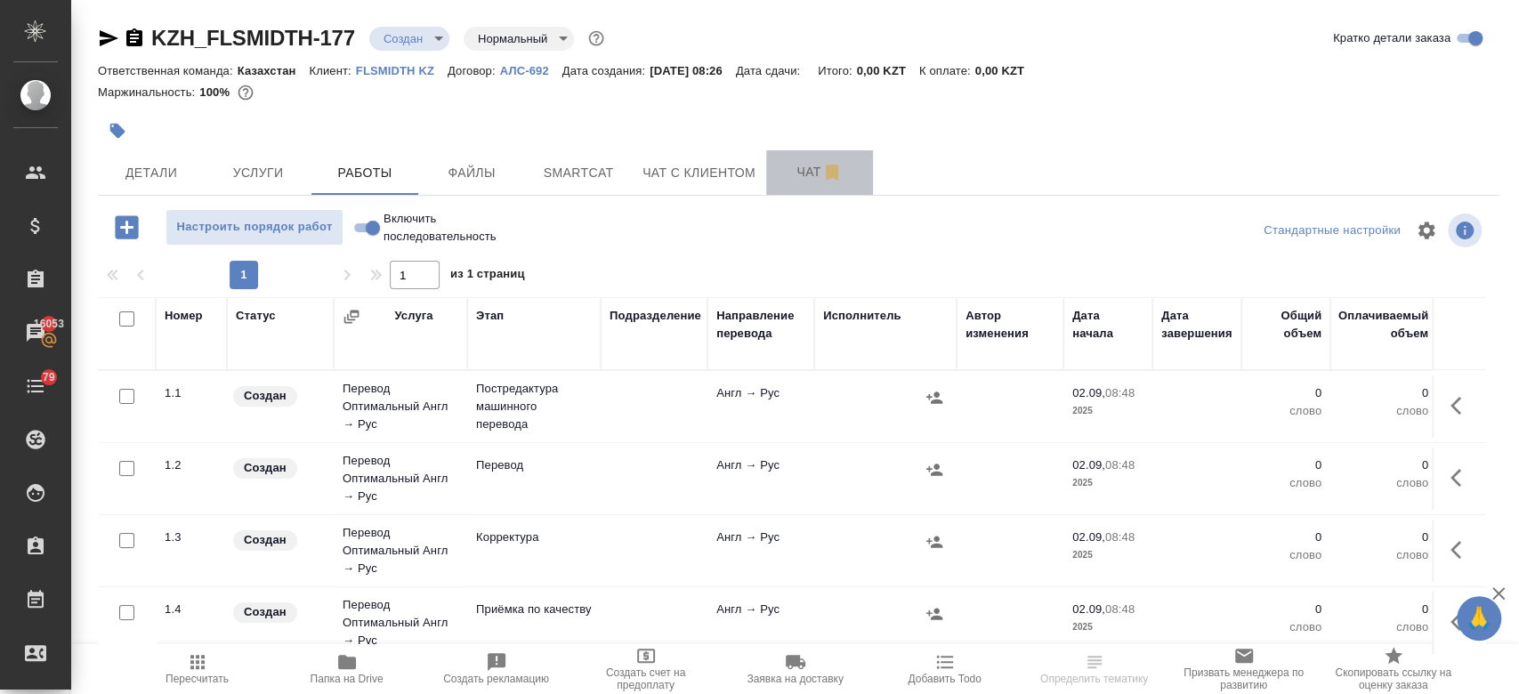
click at [808, 166] on span "Чат" at bounding box center [819, 172] width 85 height 22
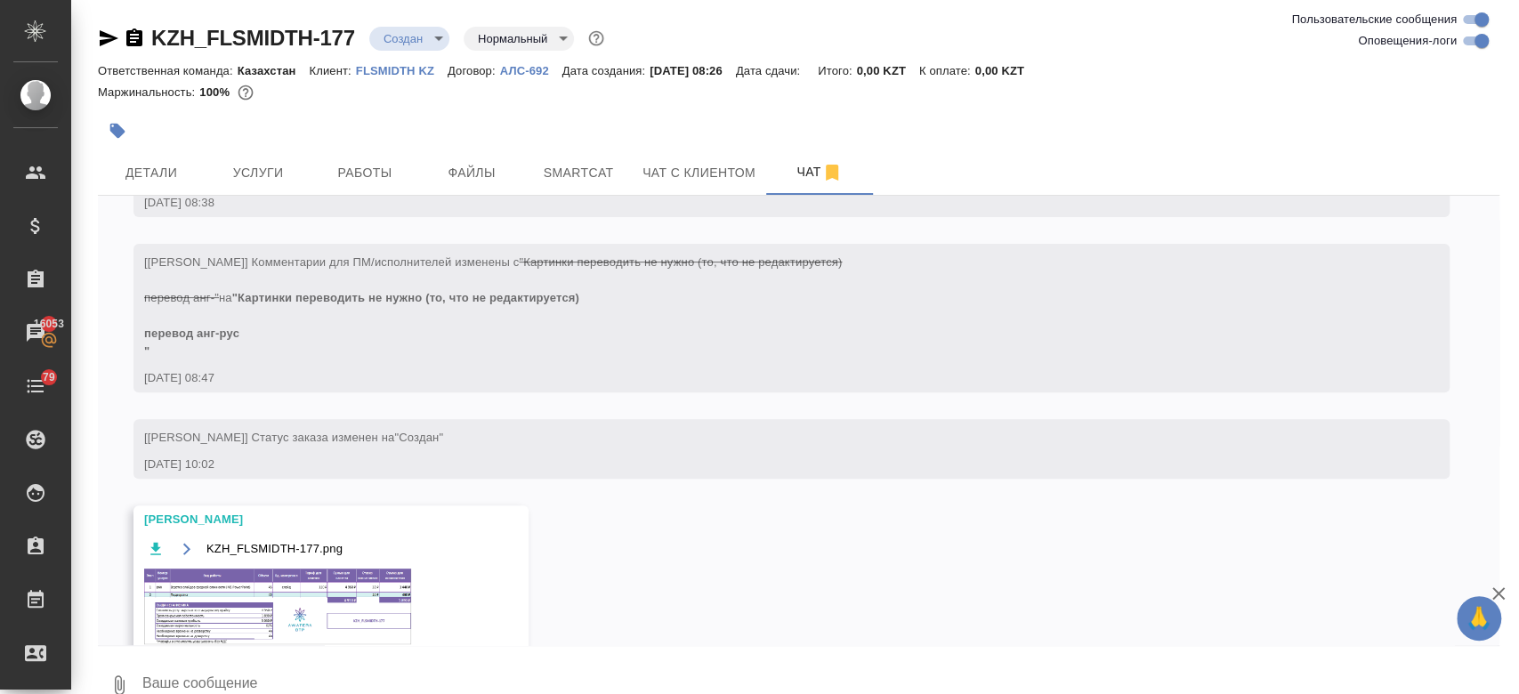
scroll to position [432, 0]
click at [261, 589] on img at bounding box center [277, 603] width 267 height 76
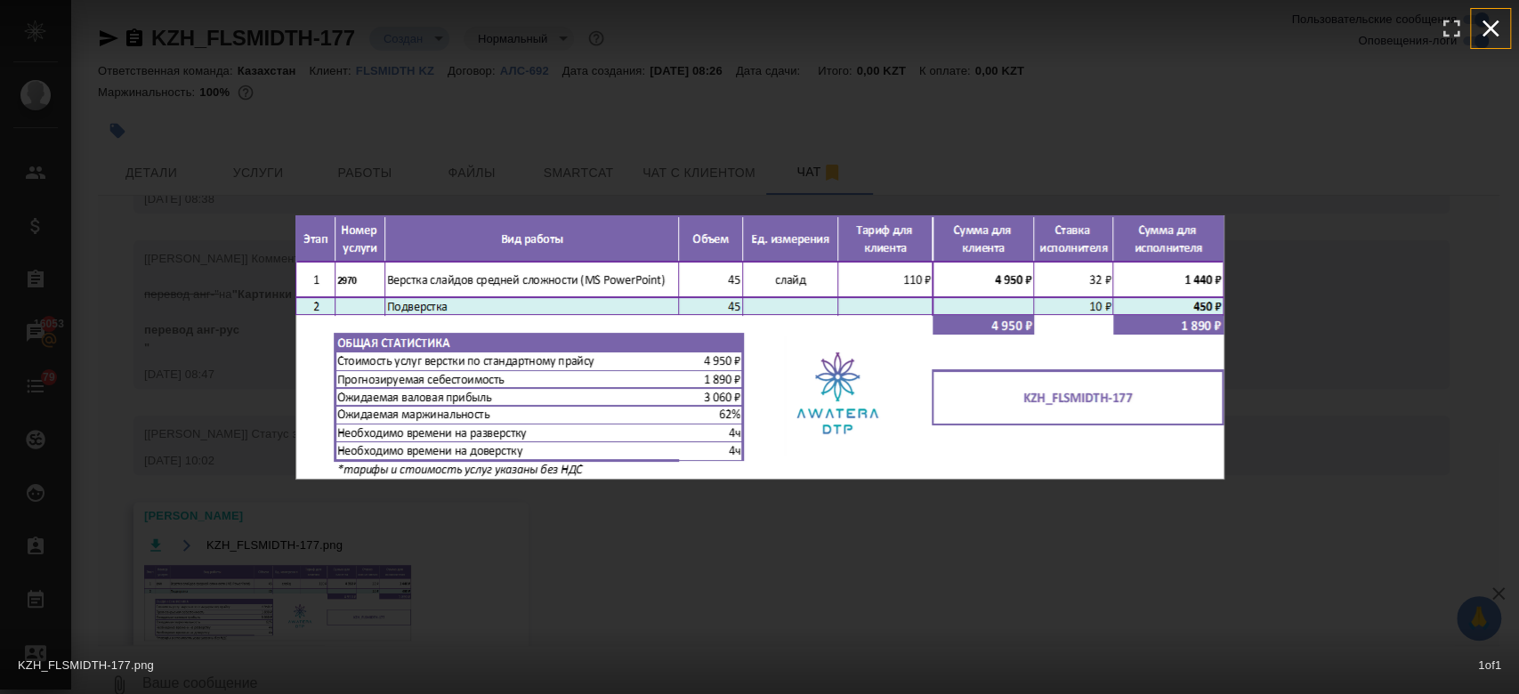
click at [1496, 32] on icon "button" at bounding box center [1490, 28] width 28 height 28
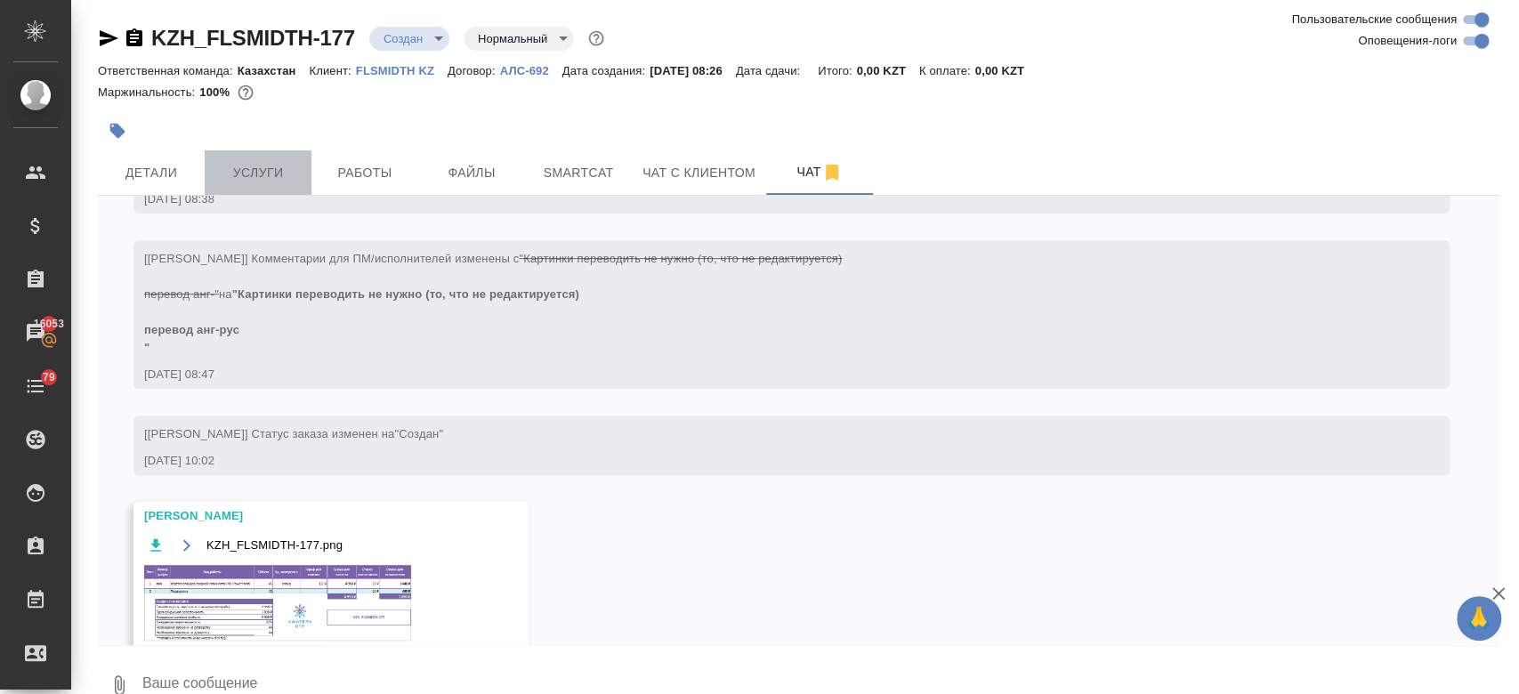
click at [231, 174] on span "Услуги" at bounding box center [257, 173] width 85 height 22
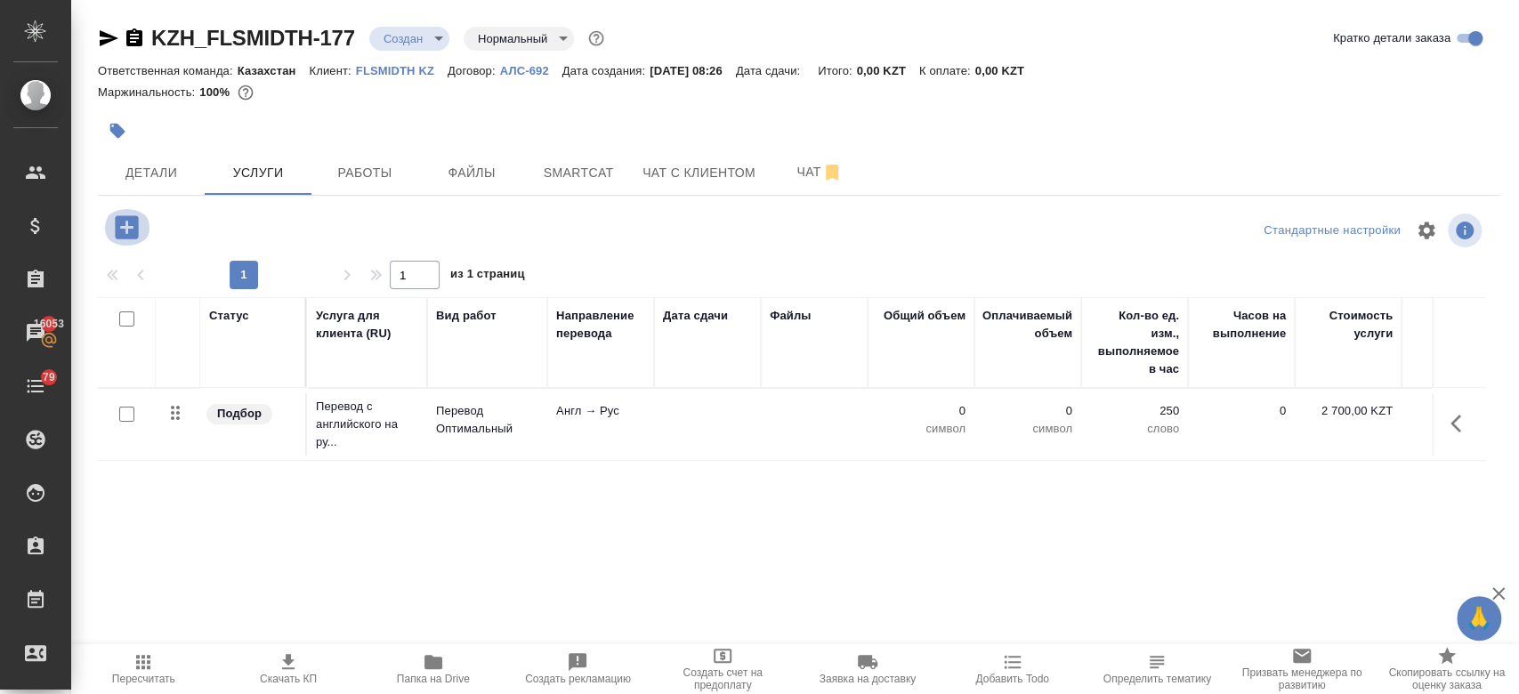
click at [117, 219] on icon "button" at bounding box center [126, 226] width 23 height 23
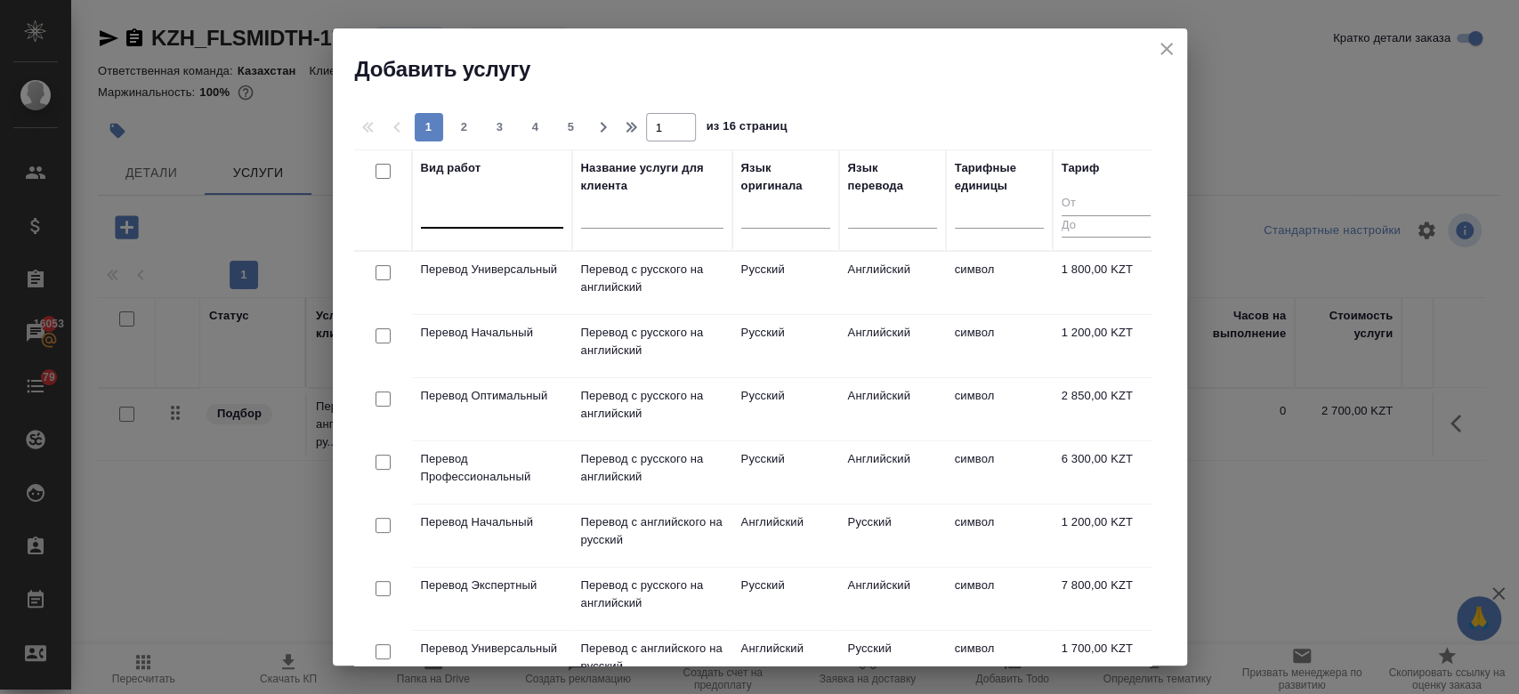
click at [464, 216] on div at bounding box center [492, 211] width 142 height 26
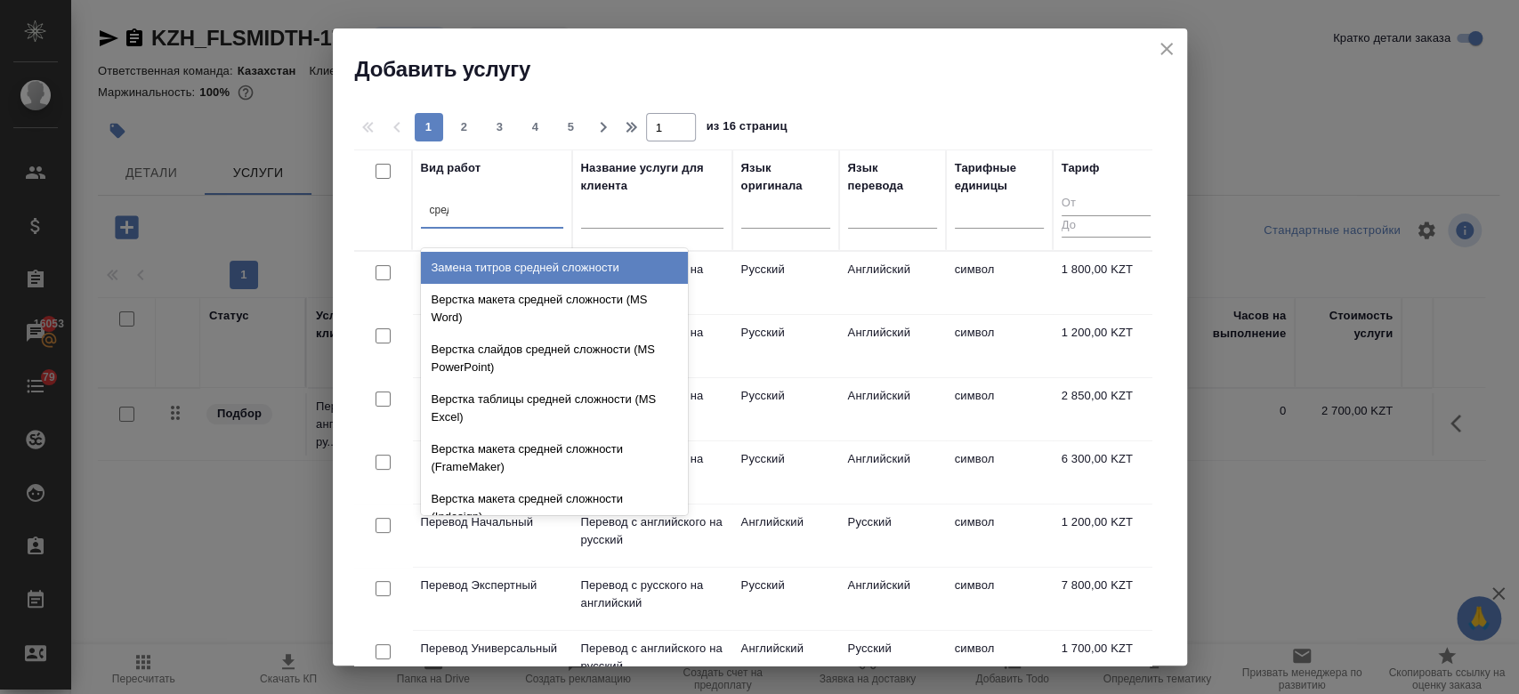
type input "средн"
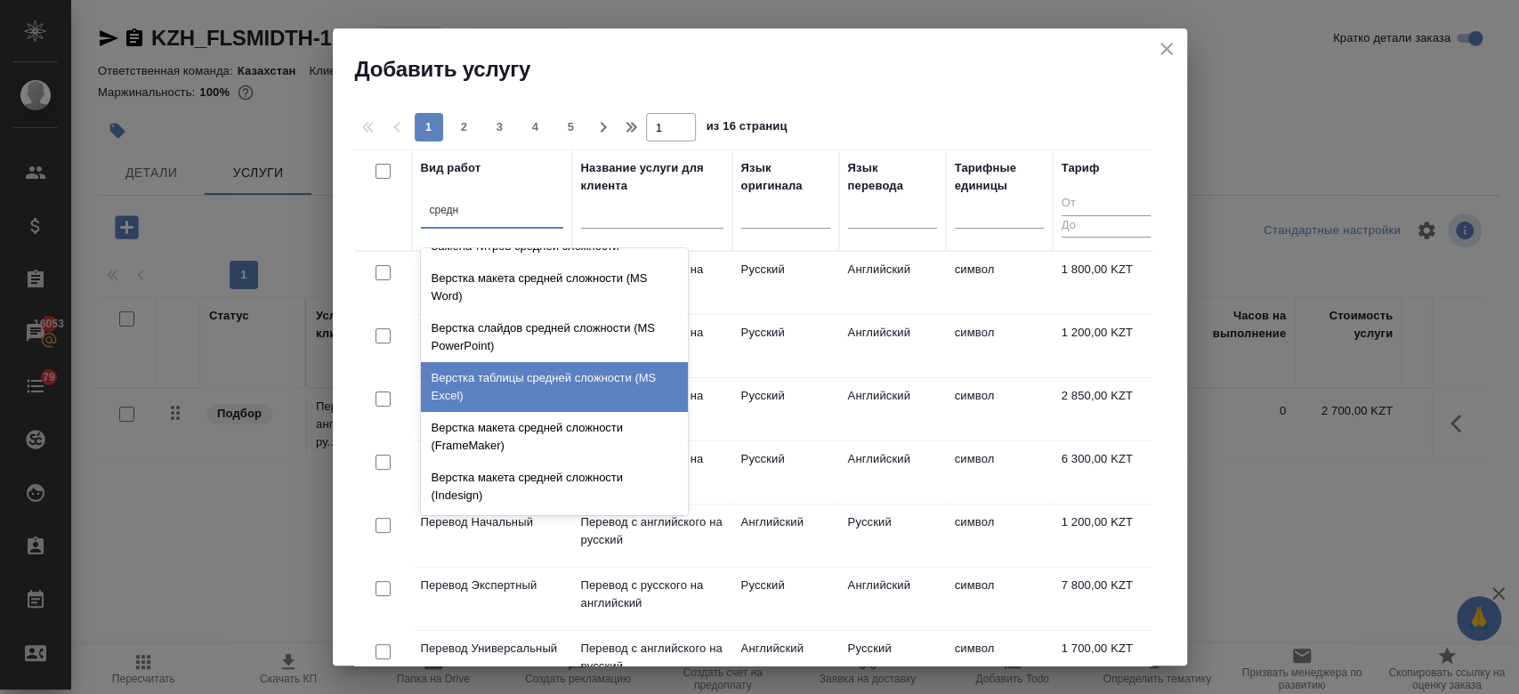
scroll to position [20, 0]
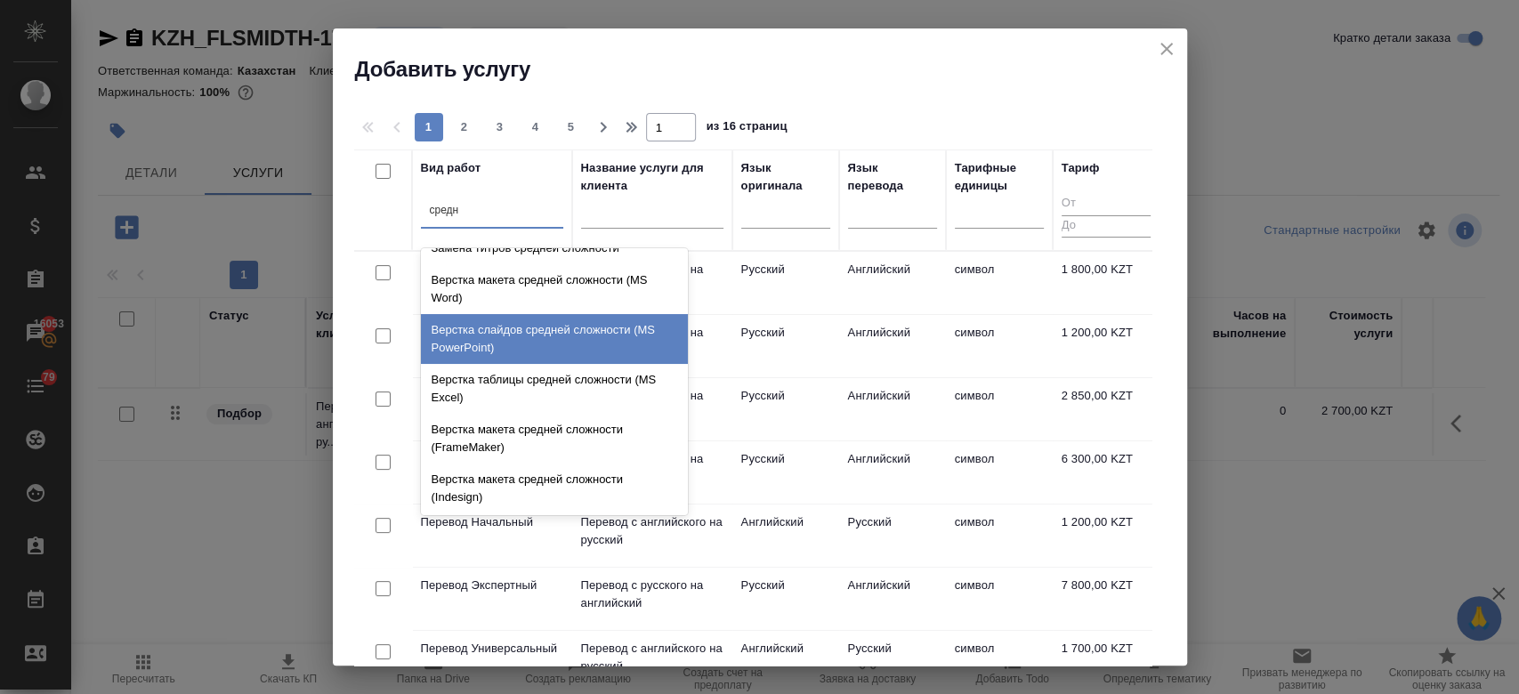
click at [512, 334] on div "Верстка слайдов средней сложности (MS PowerPoint)" at bounding box center [554, 339] width 267 height 50
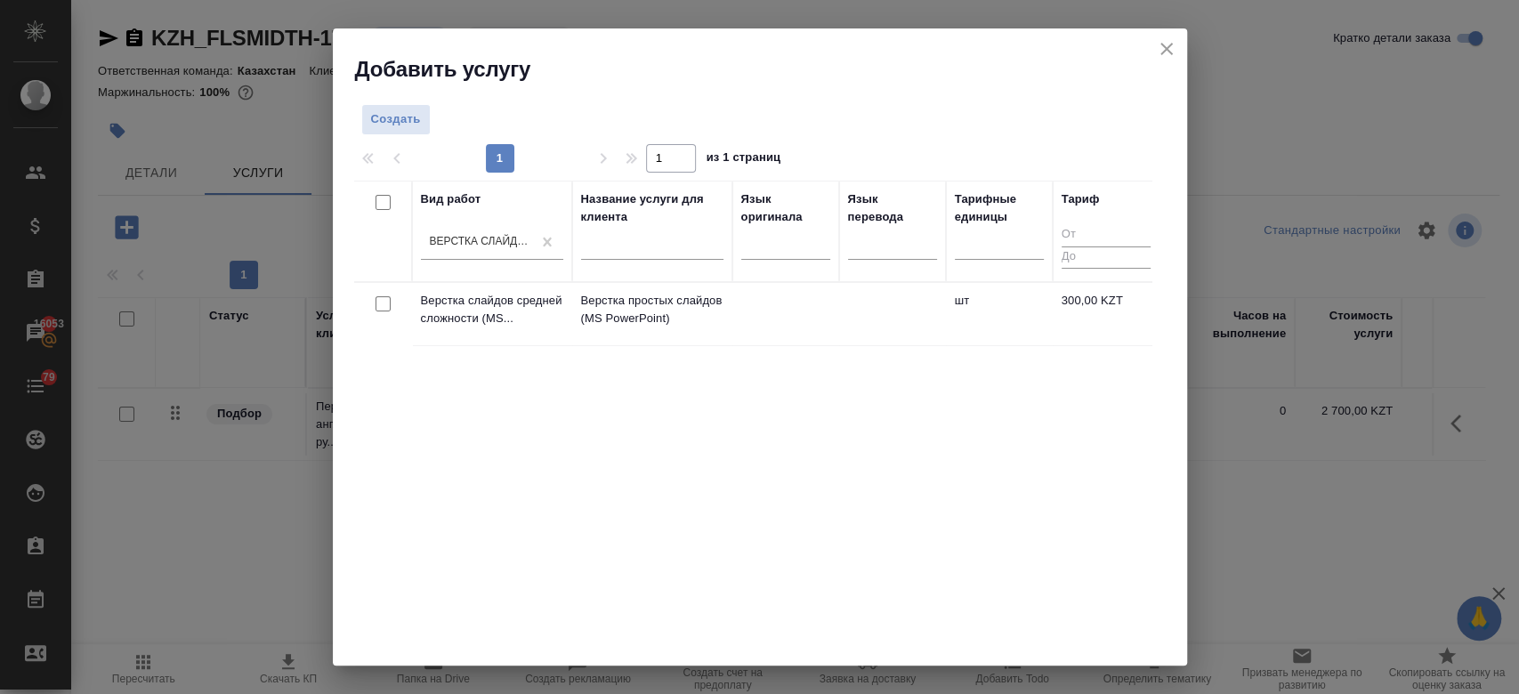
click at [512, 334] on td "Верстка слайдов средней сложности (MS..." at bounding box center [492, 314] width 160 height 62
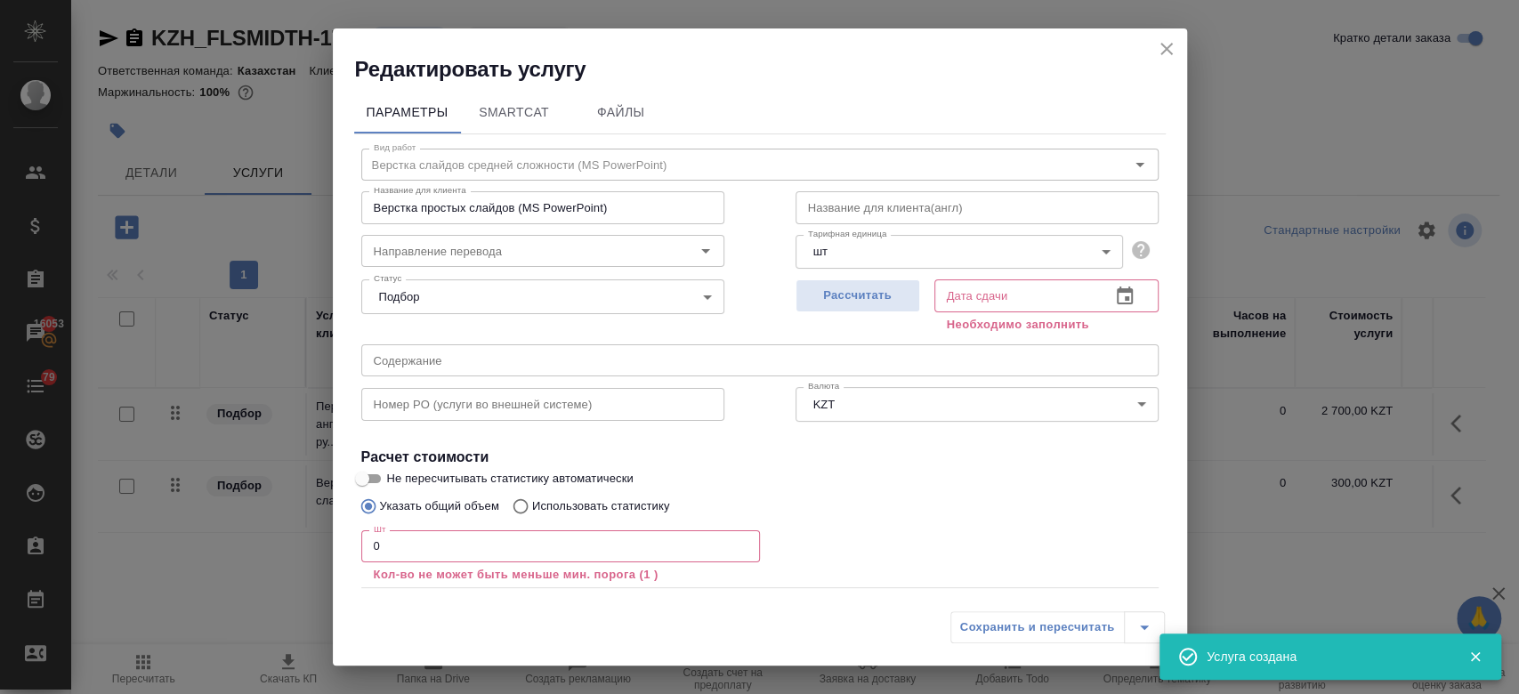
scroll to position [98, 0]
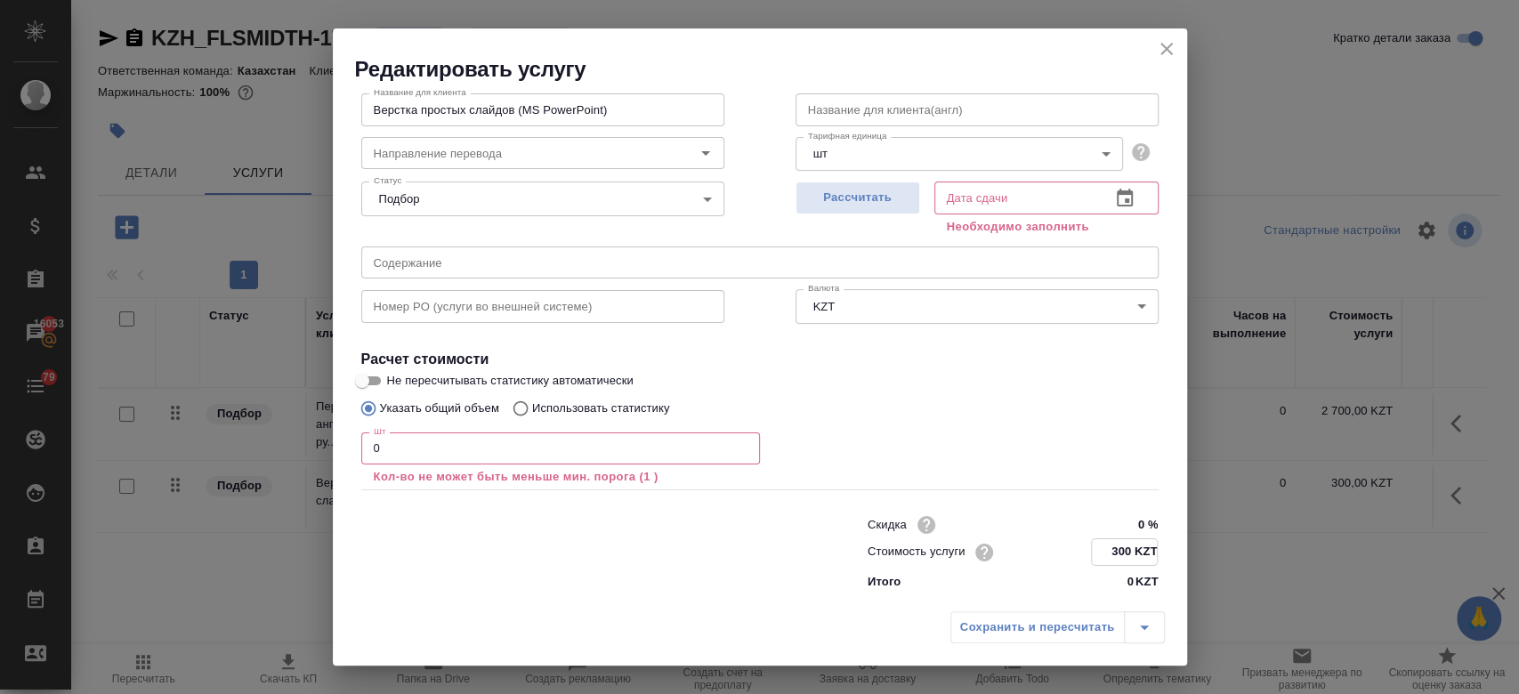
click at [1119, 559] on input "300 KZT" at bounding box center [1124, 552] width 65 height 26
type input "340 KZT"
click at [505, 445] on input "0" at bounding box center [560, 448] width 399 height 32
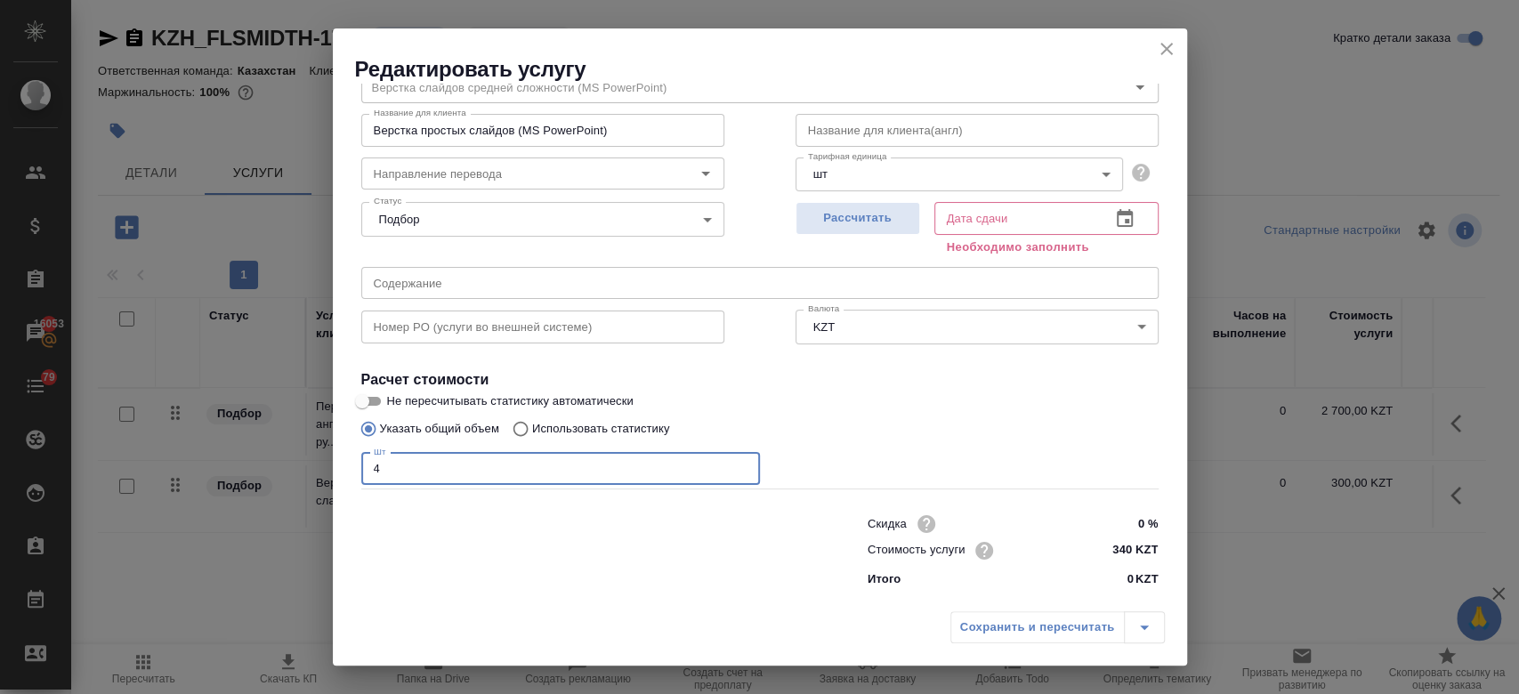
scroll to position [77, 0]
type input "45"
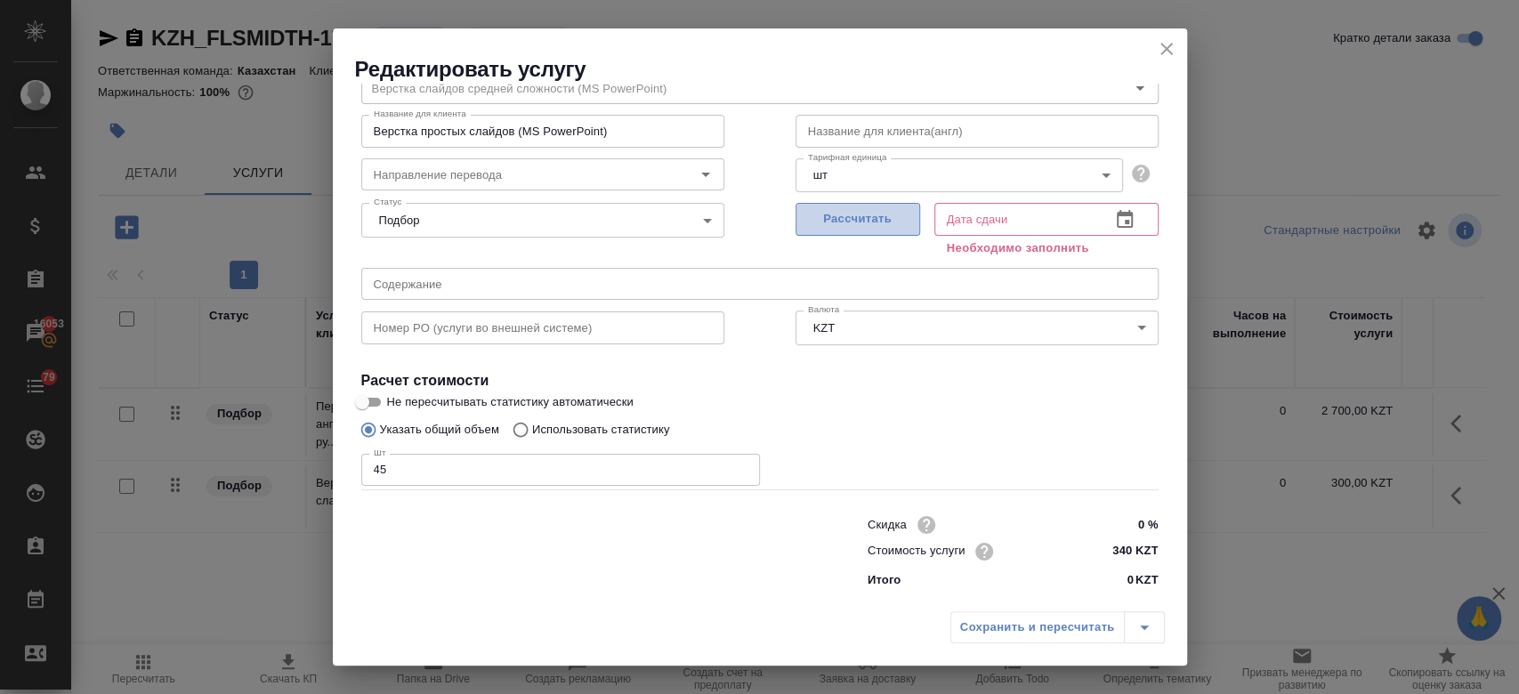
click at [844, 226] on span "Рассчитать" at bounding box center [857, 219] width 105 height 20
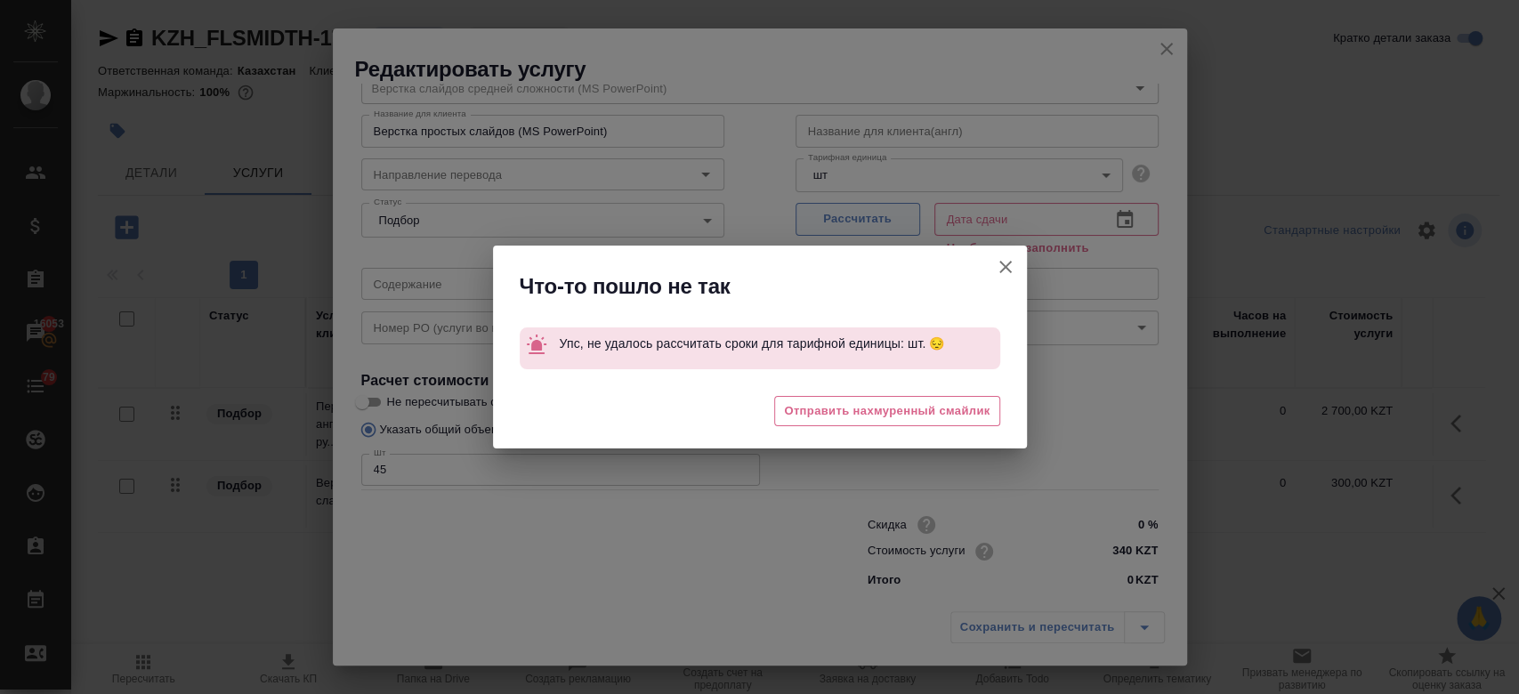
type input "02.09.2025 14:07"
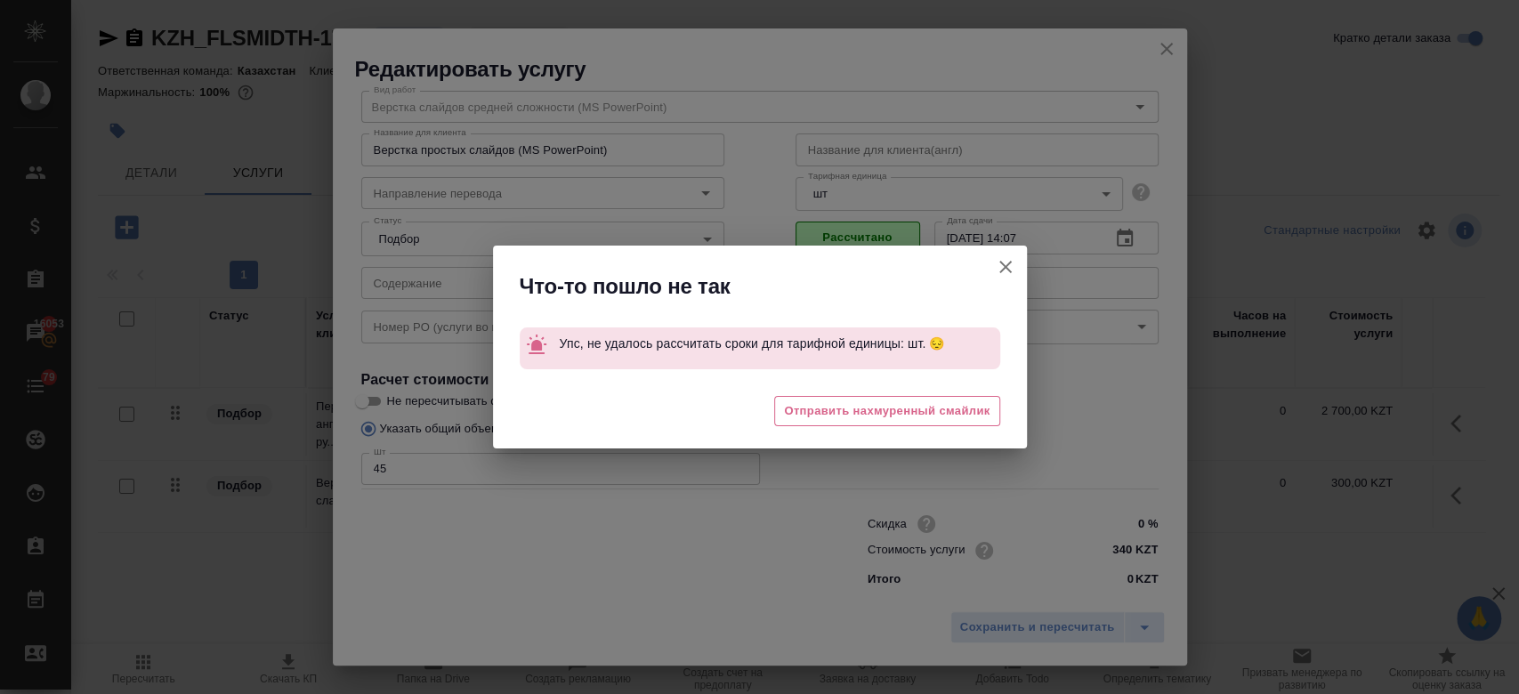
scroll to position [57, 0]
click at [1004, 259] on icon "button" at bounding box center [1005, 266] width 21 height 21
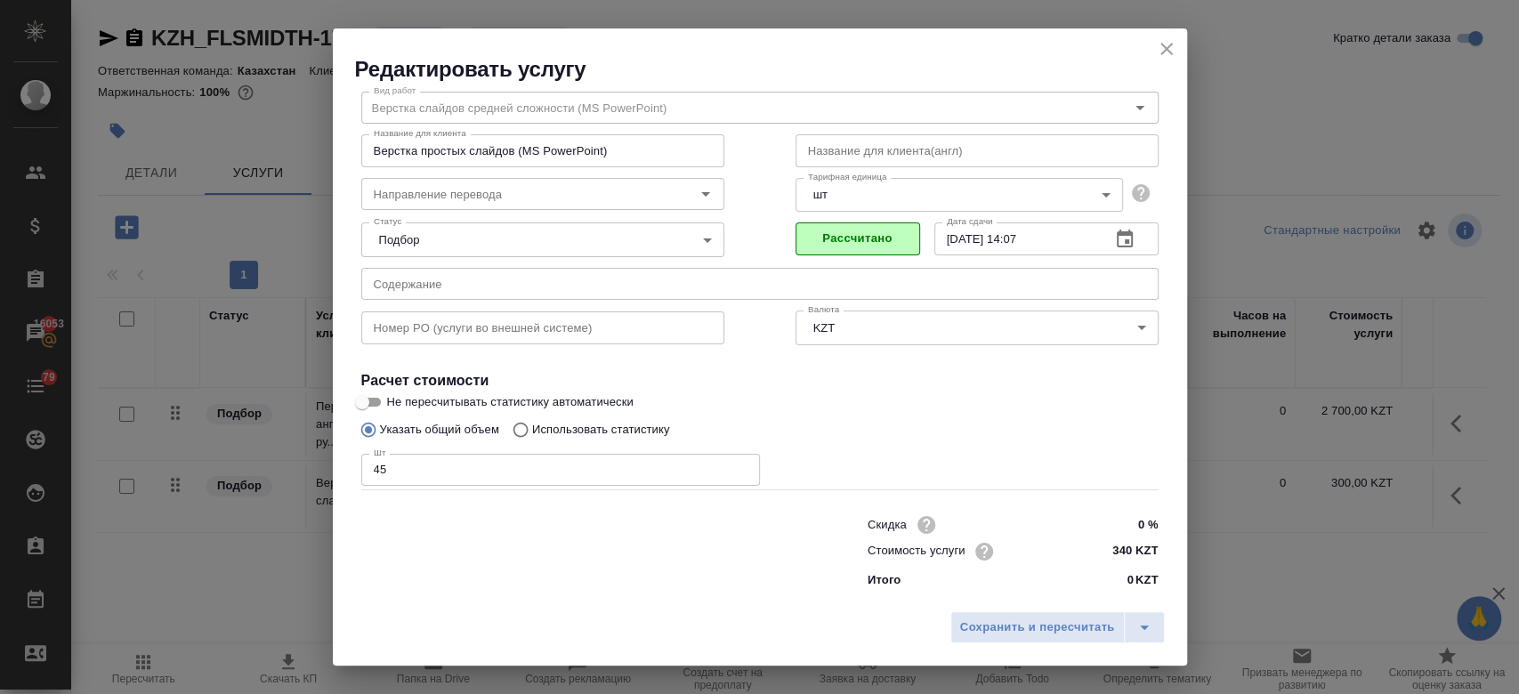
drag, startPoint x: 1150, startPoint y: 61, endPoint x: 1159, endPoint y: 55, distance: 11.6
click at [1159, 55] on h2 "Редактировать услугу" at bounding box center [771, 69] width 832 height 28
click at [1159, 55] on icon "close" at bounding box center [1166, 48] width 21 height 21
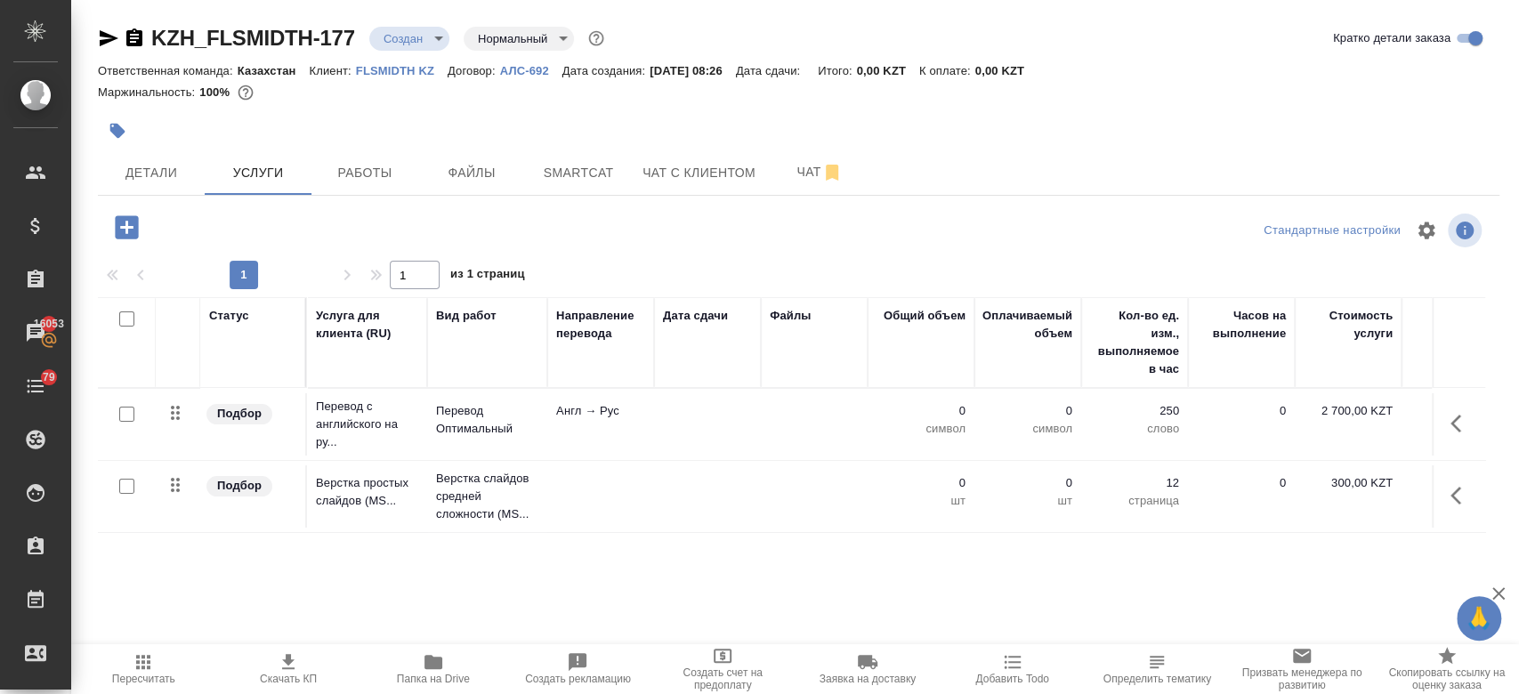
click at [684, 518] on td at bounding box center [707, 496] width 107 height 62
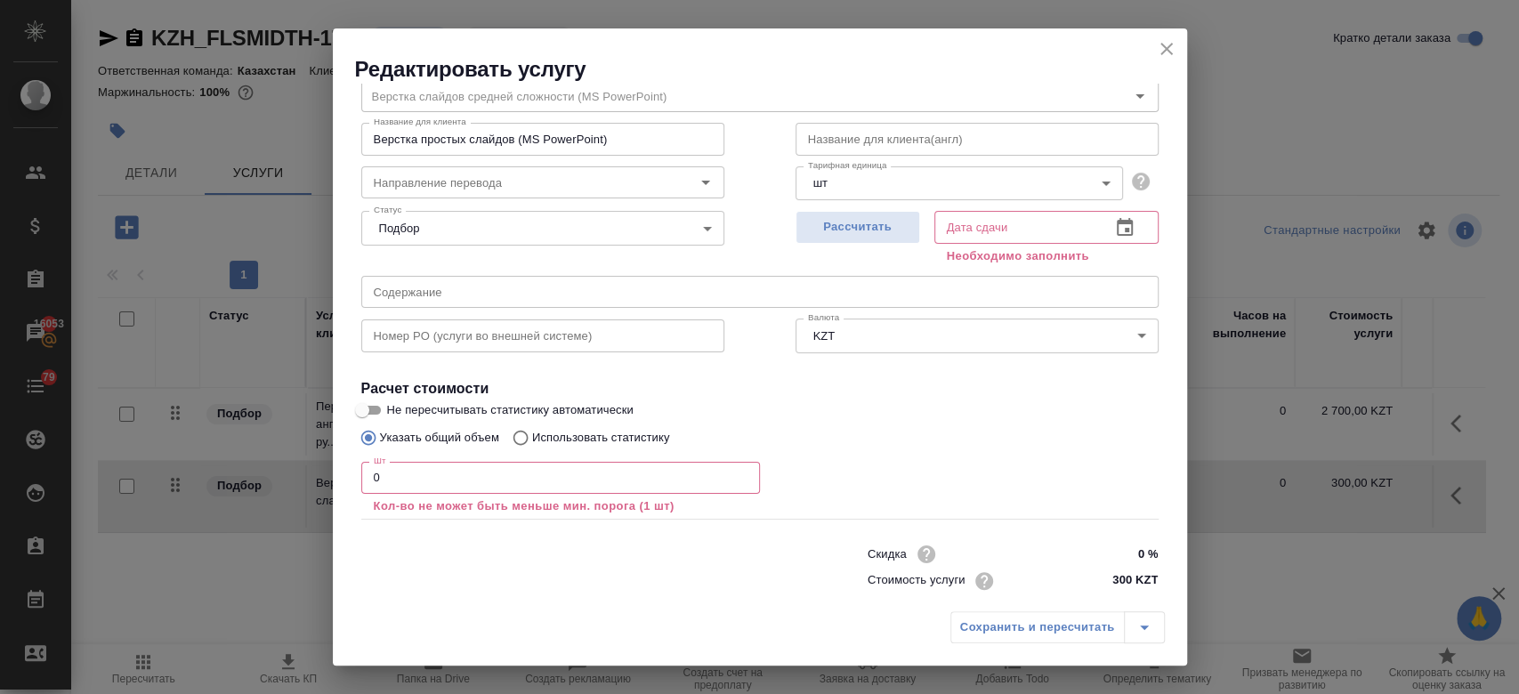
scroll to position [98, 0]
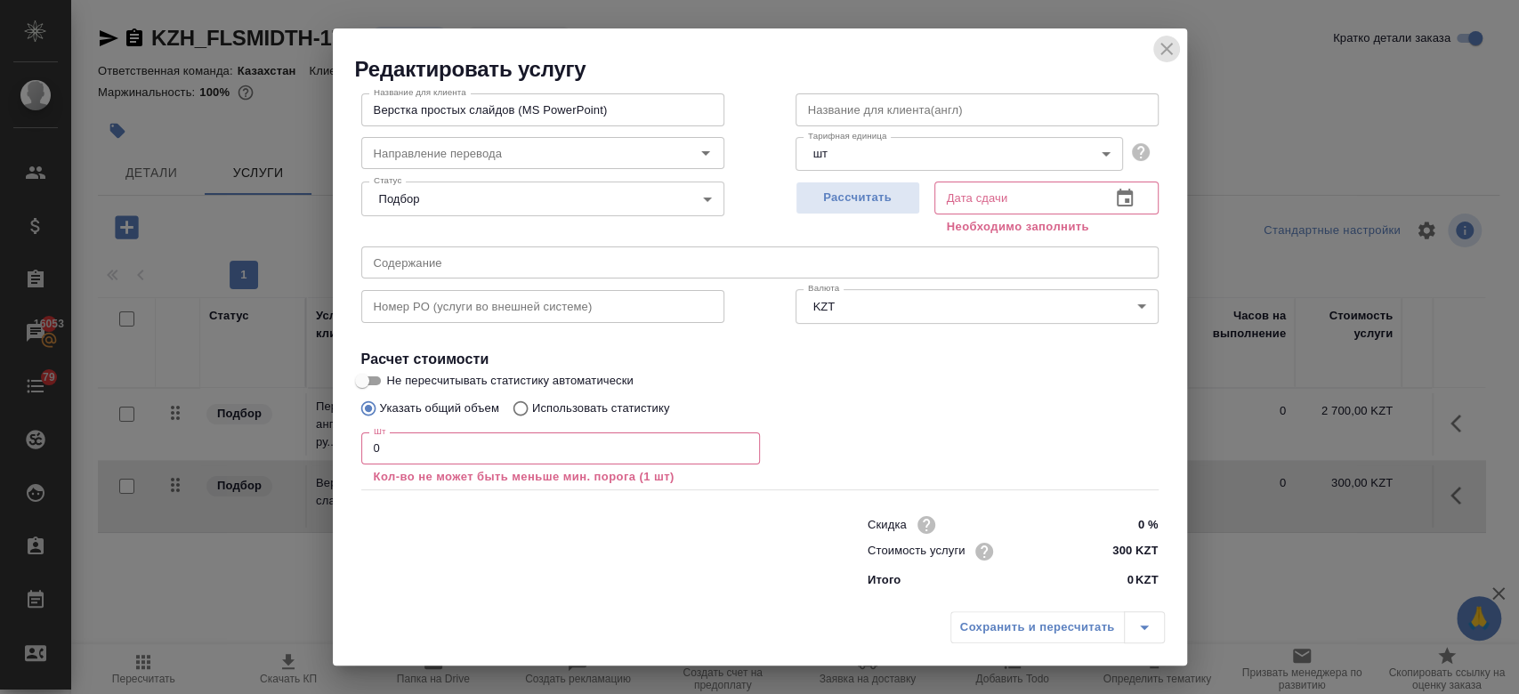
click at [1169, 46] on icon "close" at bounding box center [1166, 48] width 21 height 21
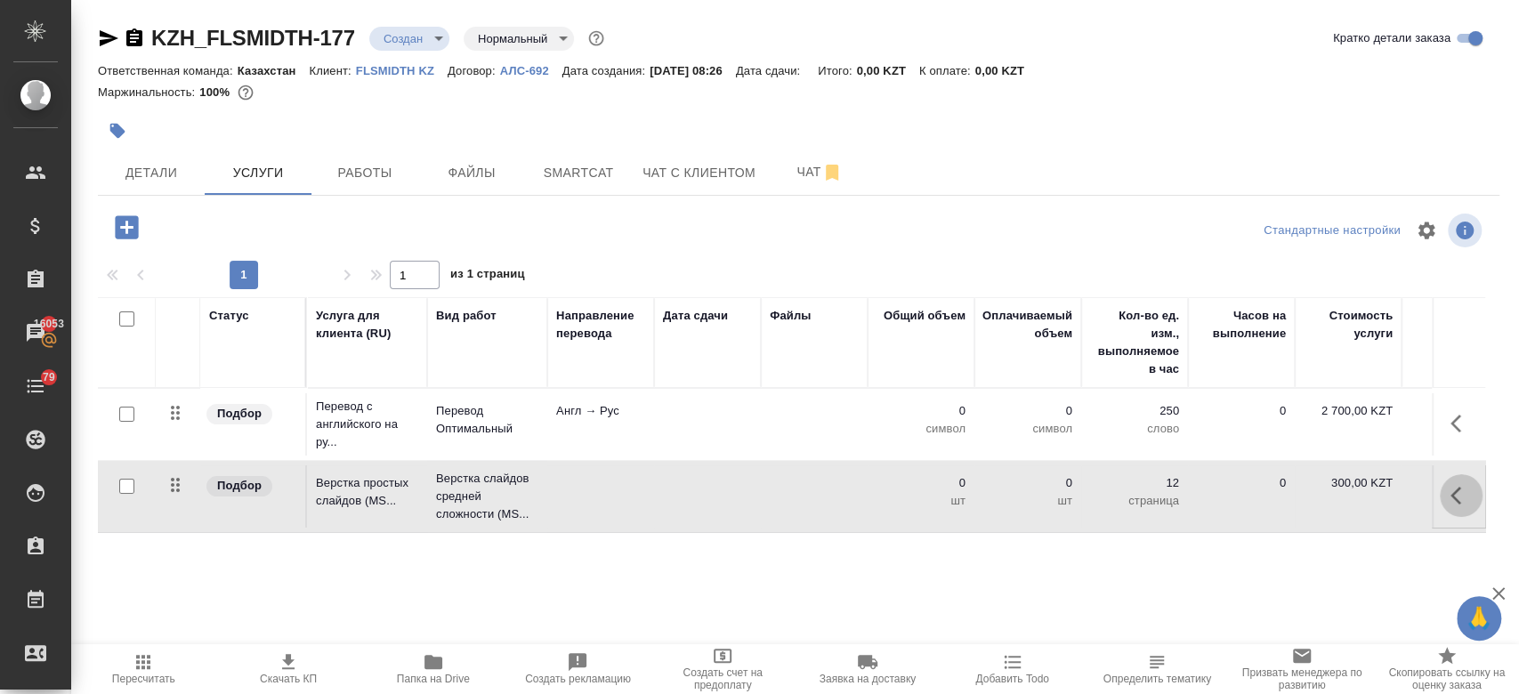
click at [1458, 489] on icon "button" at bounding box center [1455, 496] width 11 height 18
click at [1424, 493] on icon "button" at bounding box center [1424, 495] width 12 height 16
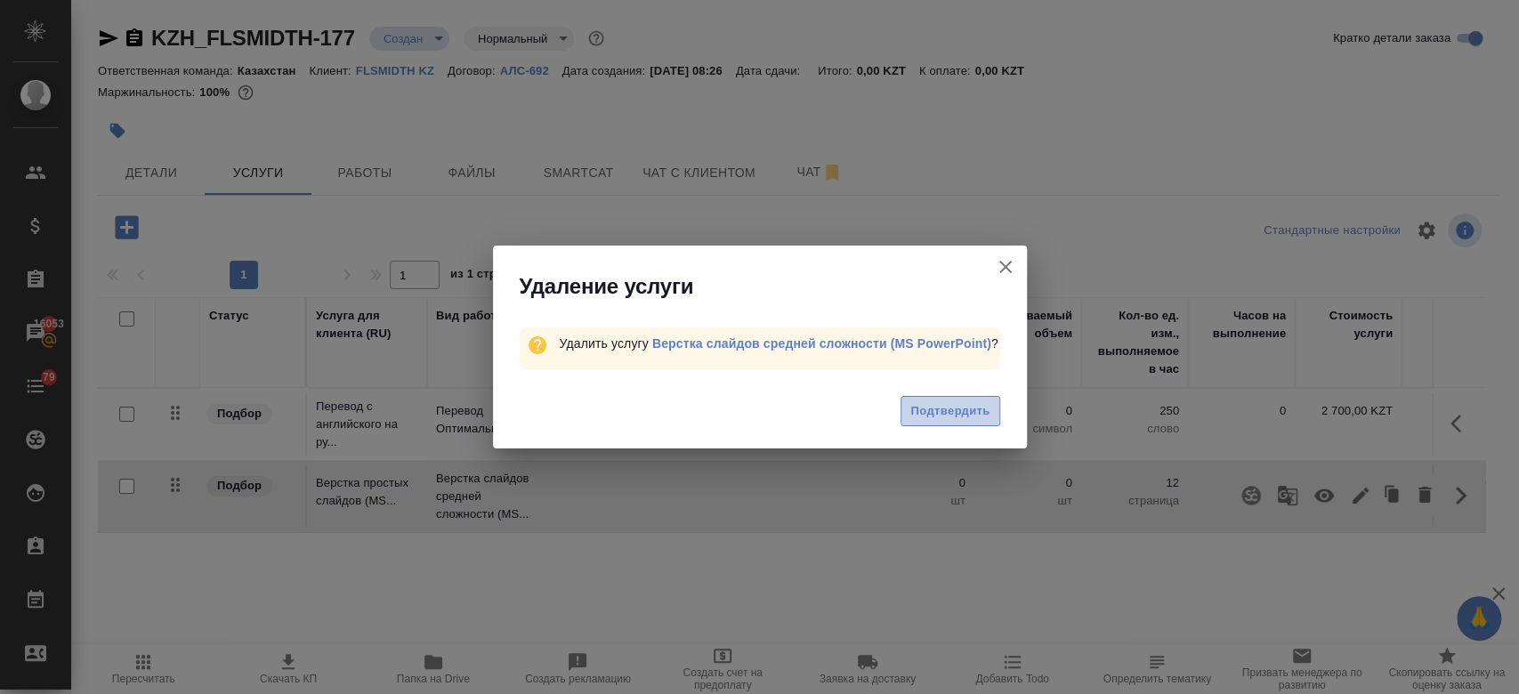
click at [972, 415] on span "Подтвердить" at bounding box center [949, 411] width 79 height 20
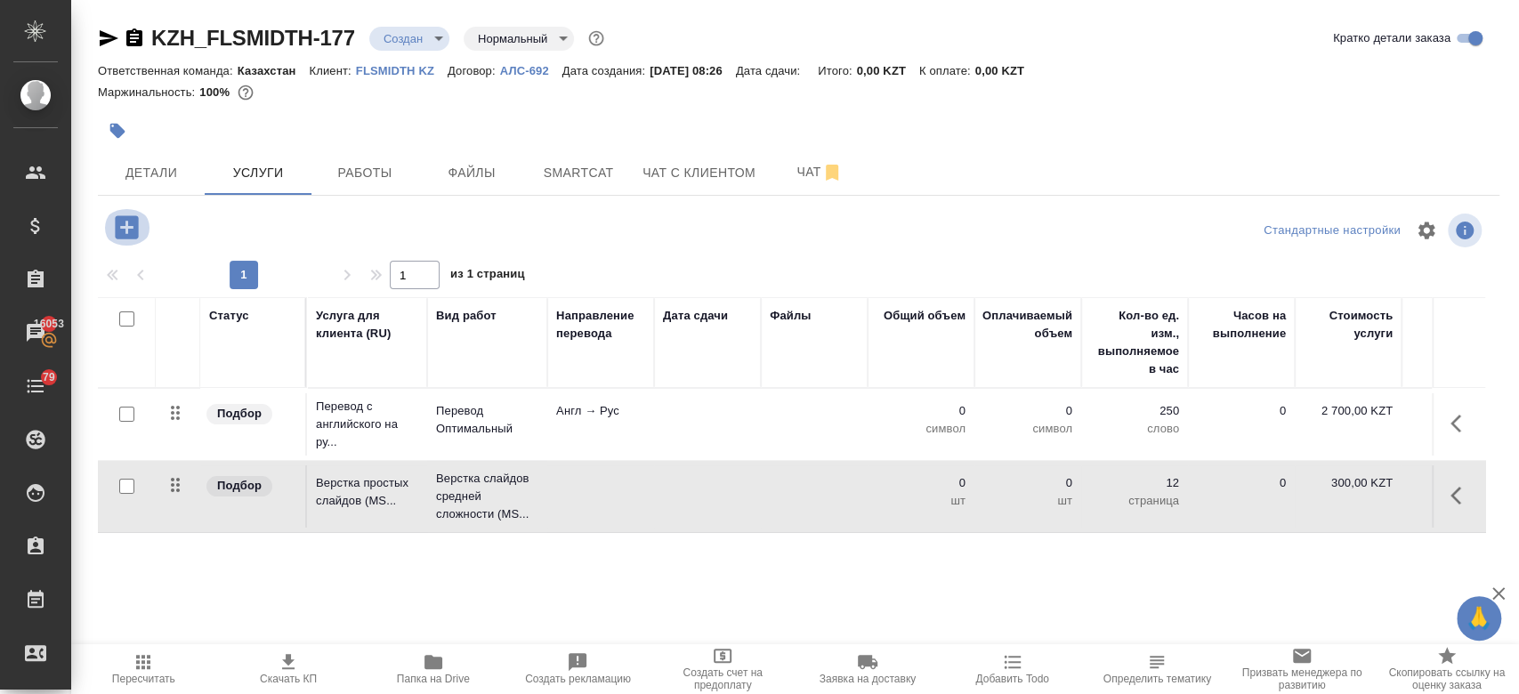
click at [121, 214] on icon "button" at bounding box center [126, 227] width 31 height 31
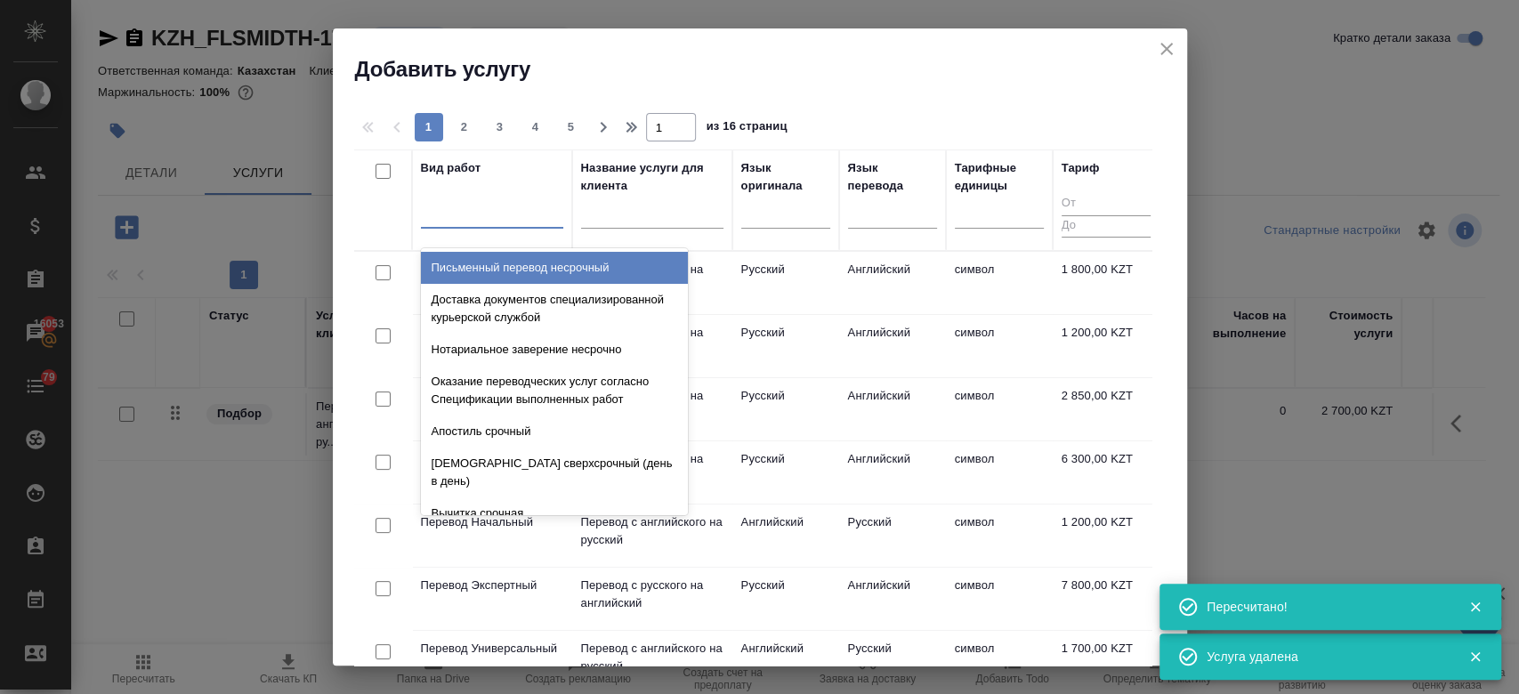
click at [463, 216] on div at bounding box center [492, 211] width 142 height 26
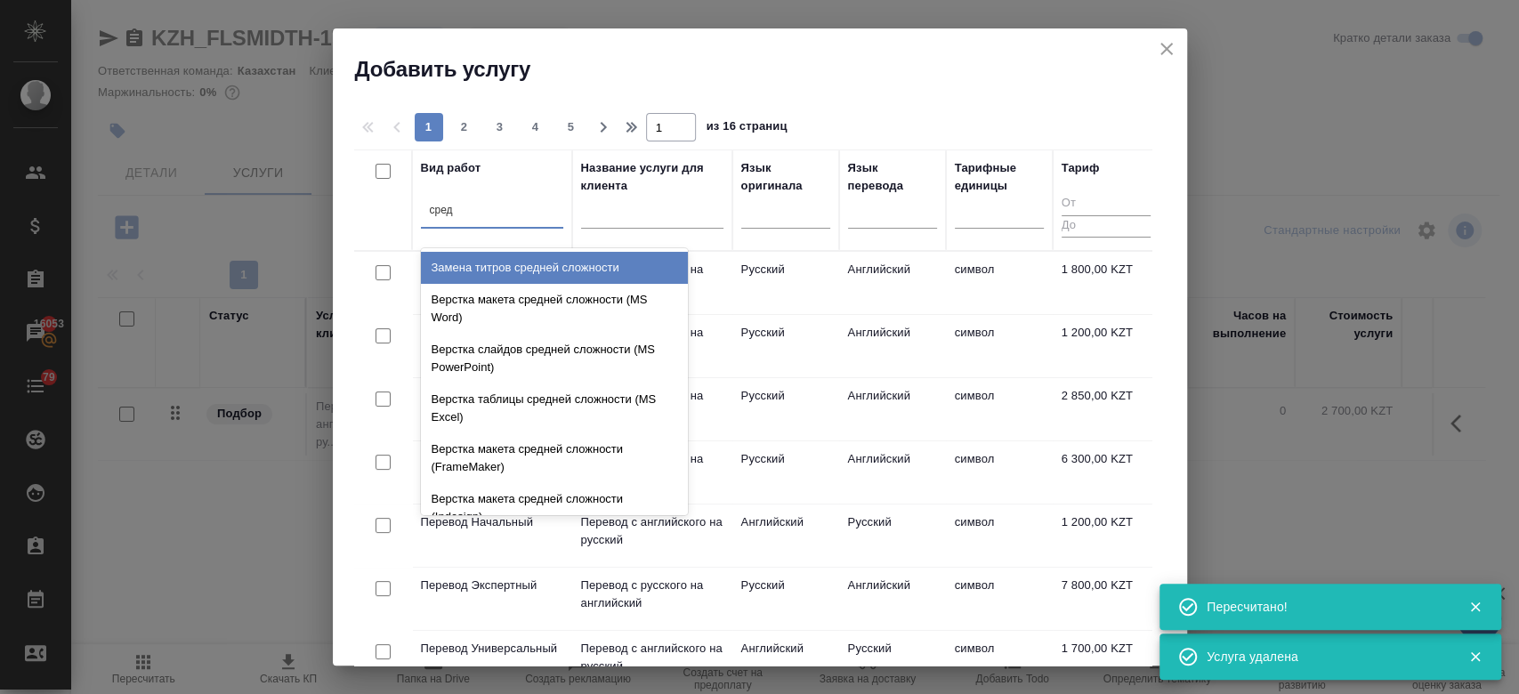
type input "средн"
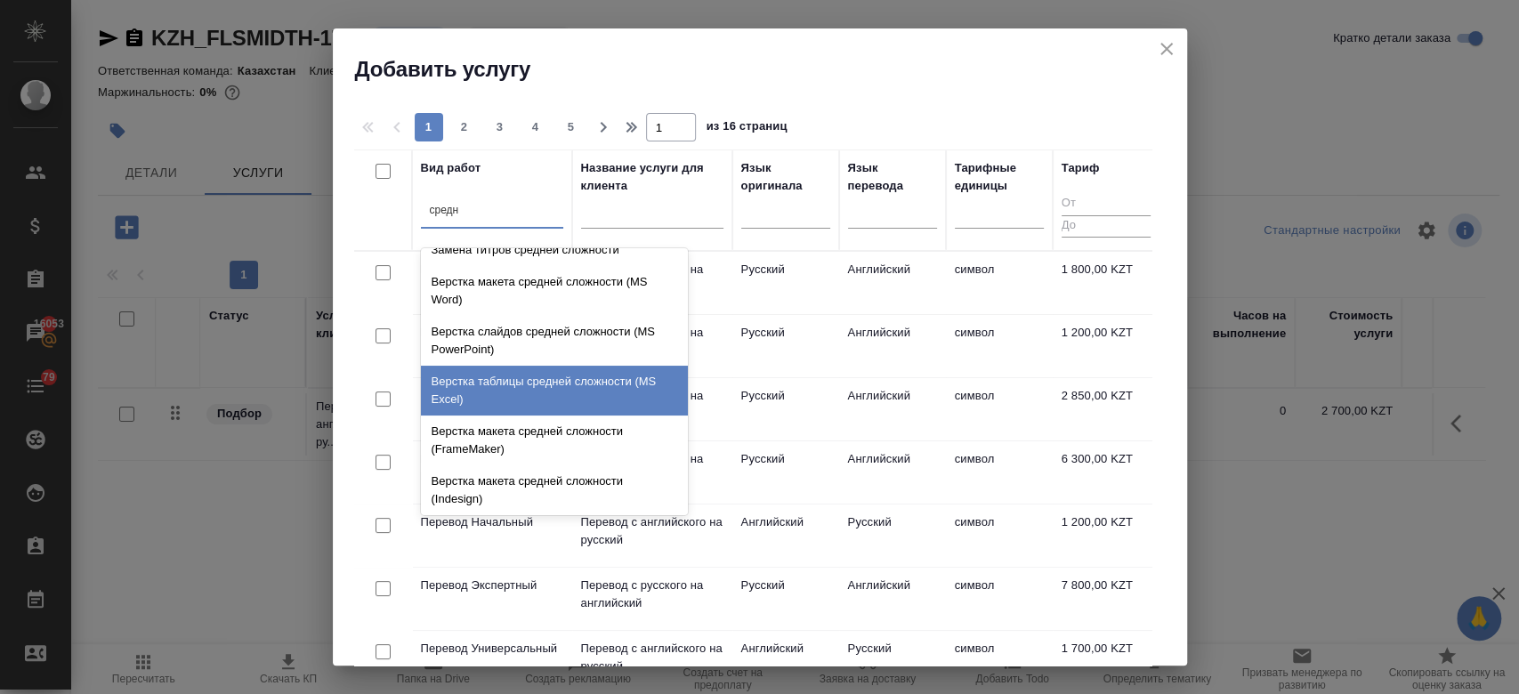
scroll to position [0, 0]
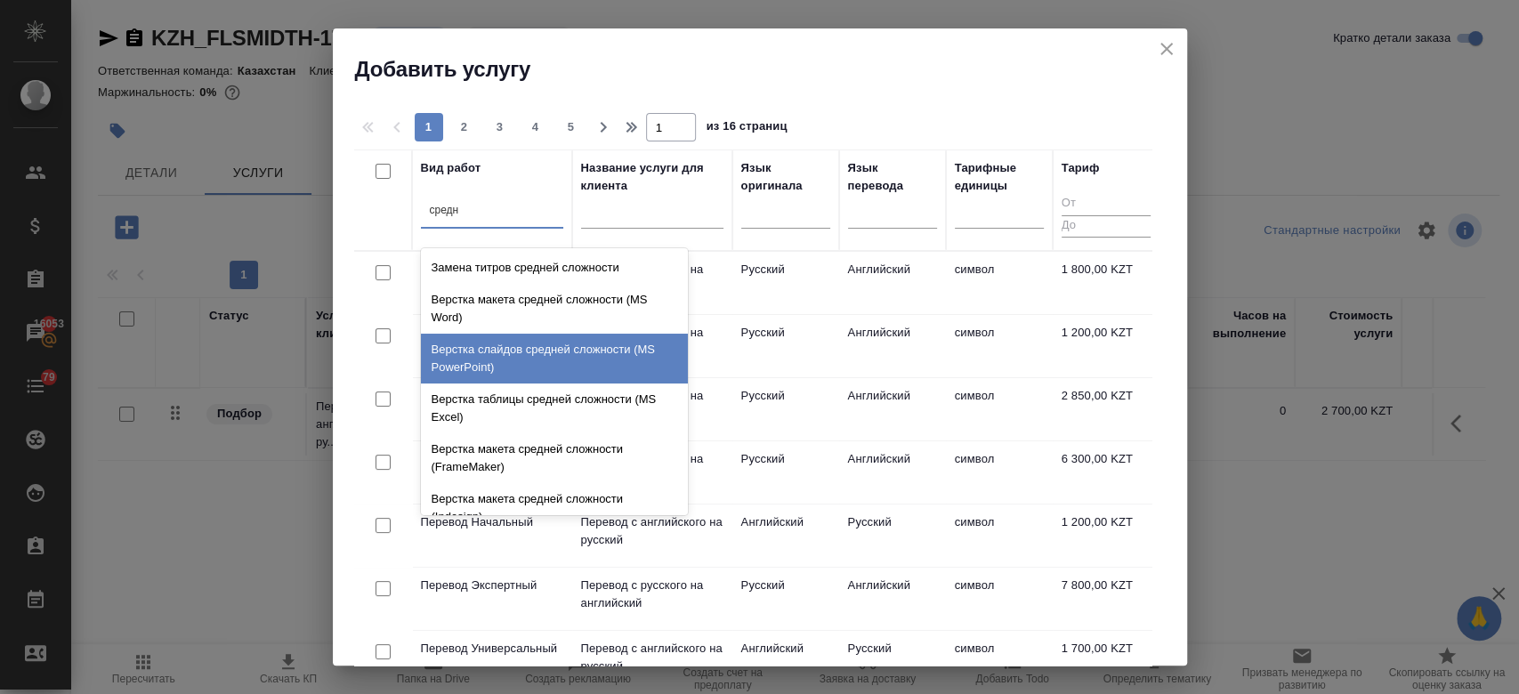
click at [545, 348] on div "Верстка слайдов средней сложности (MS PowerPoint)" at bounding box center [554, 359] width 267 height 50
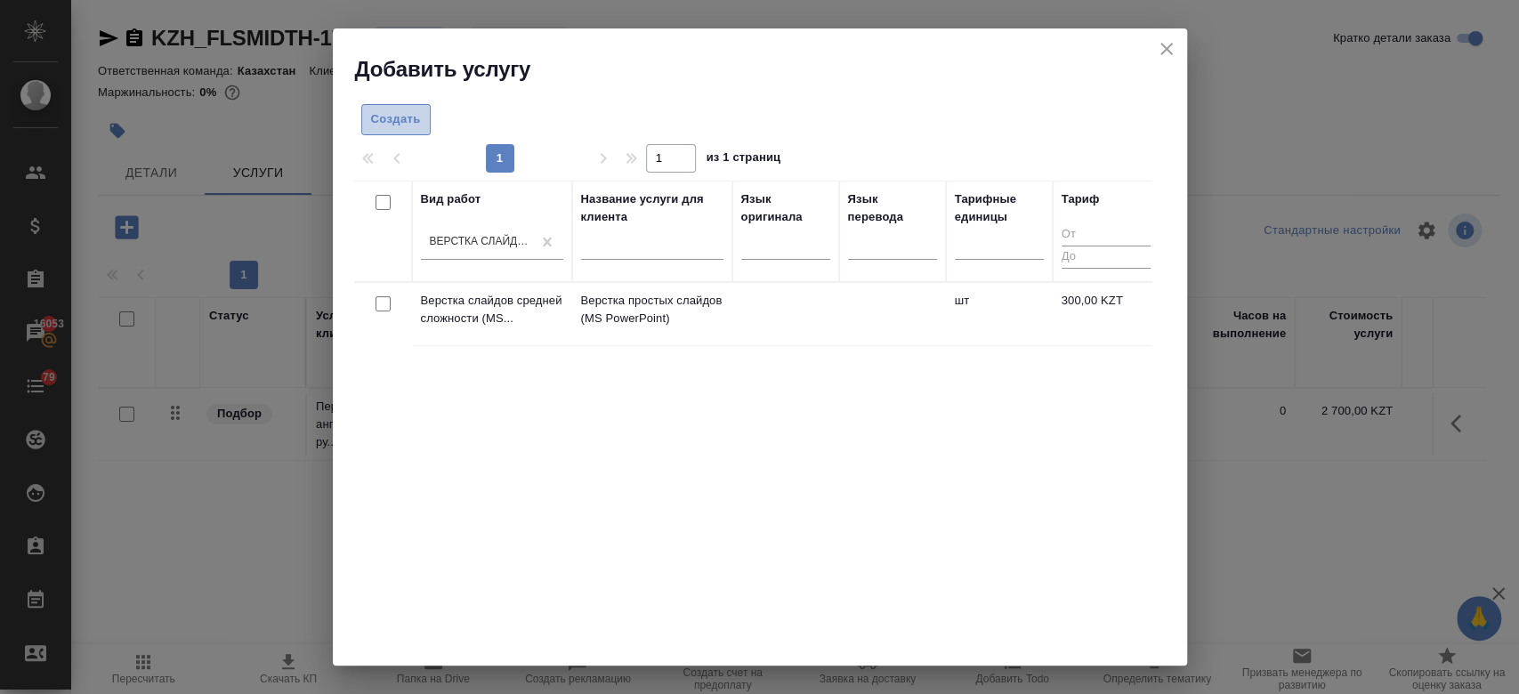
click at [399, 125] on span "Создать" at bounding box center [396, 119] width 50 height 20
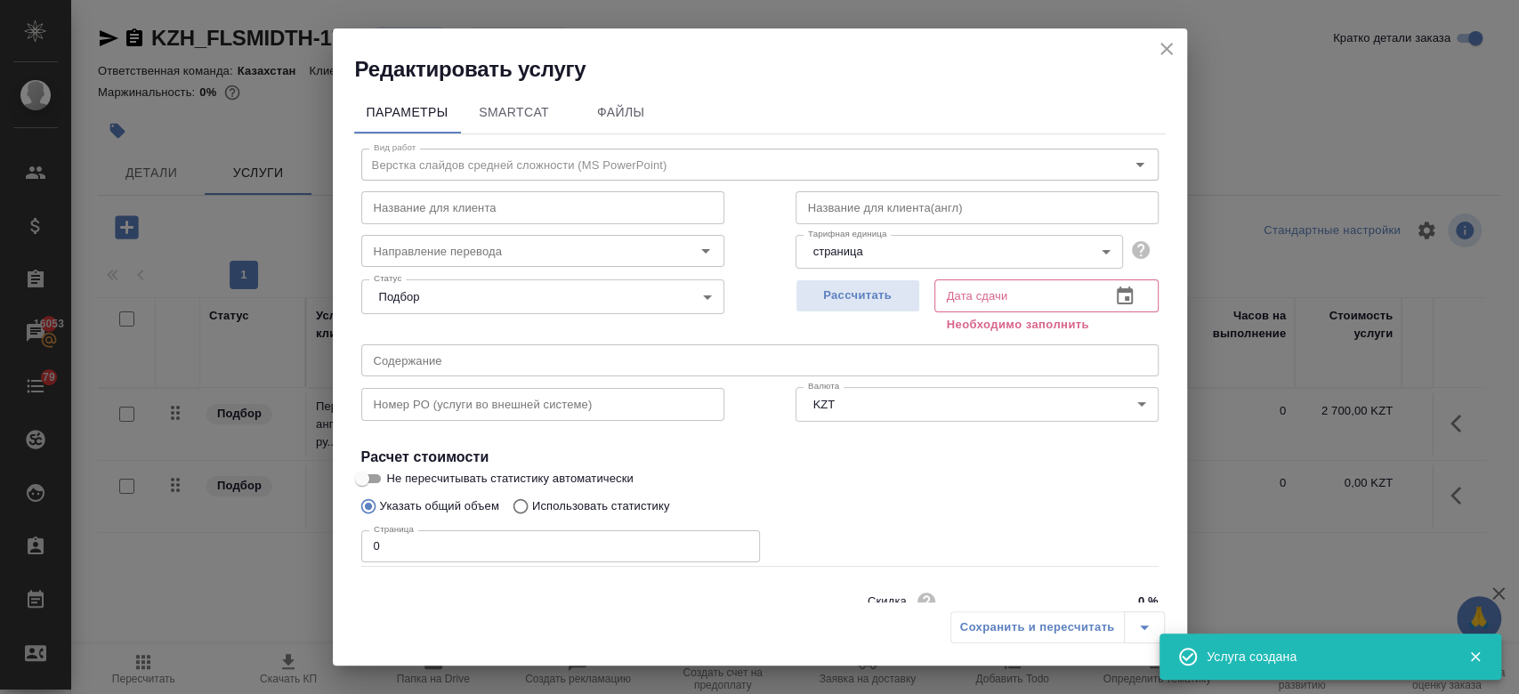
scroll to position [77, 0]
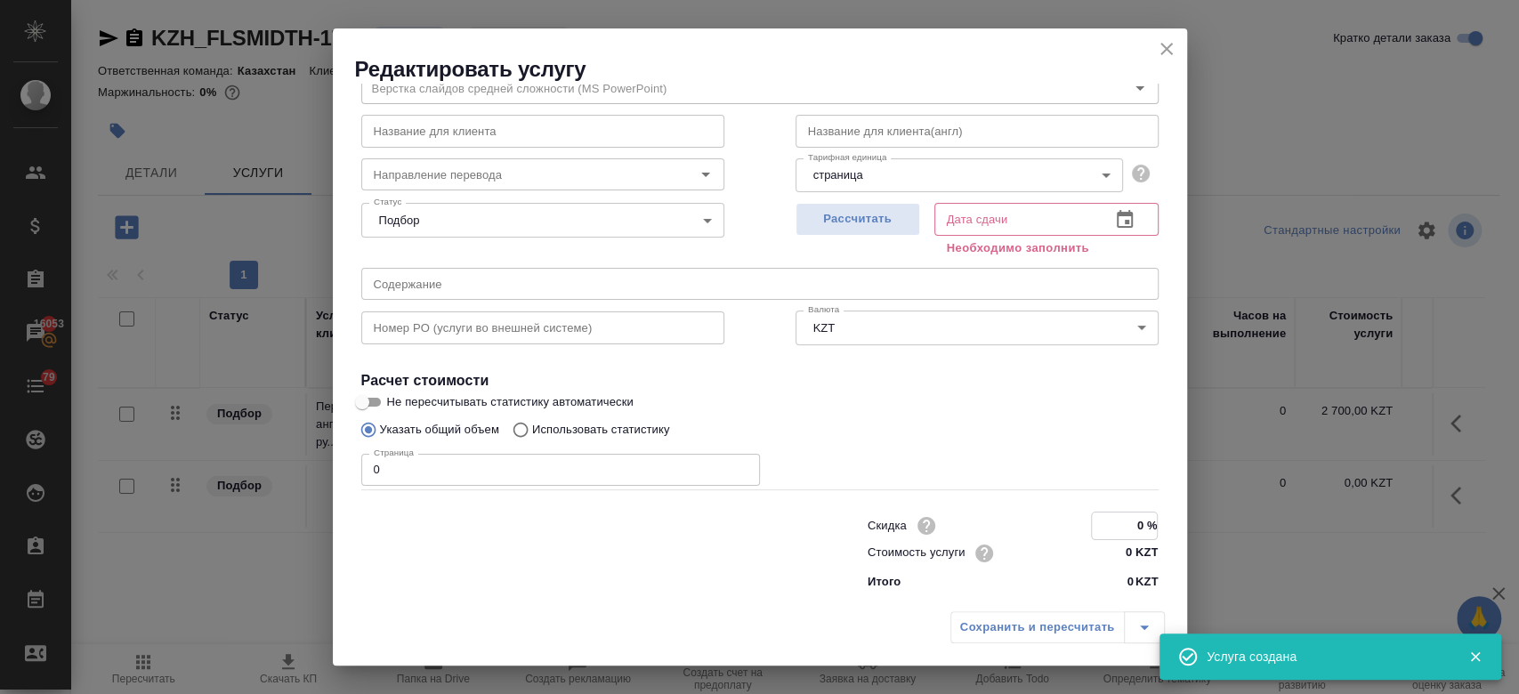
click at [1129, 537] on input "0 %" at bounding box center [1124, 526] width 65 height 26
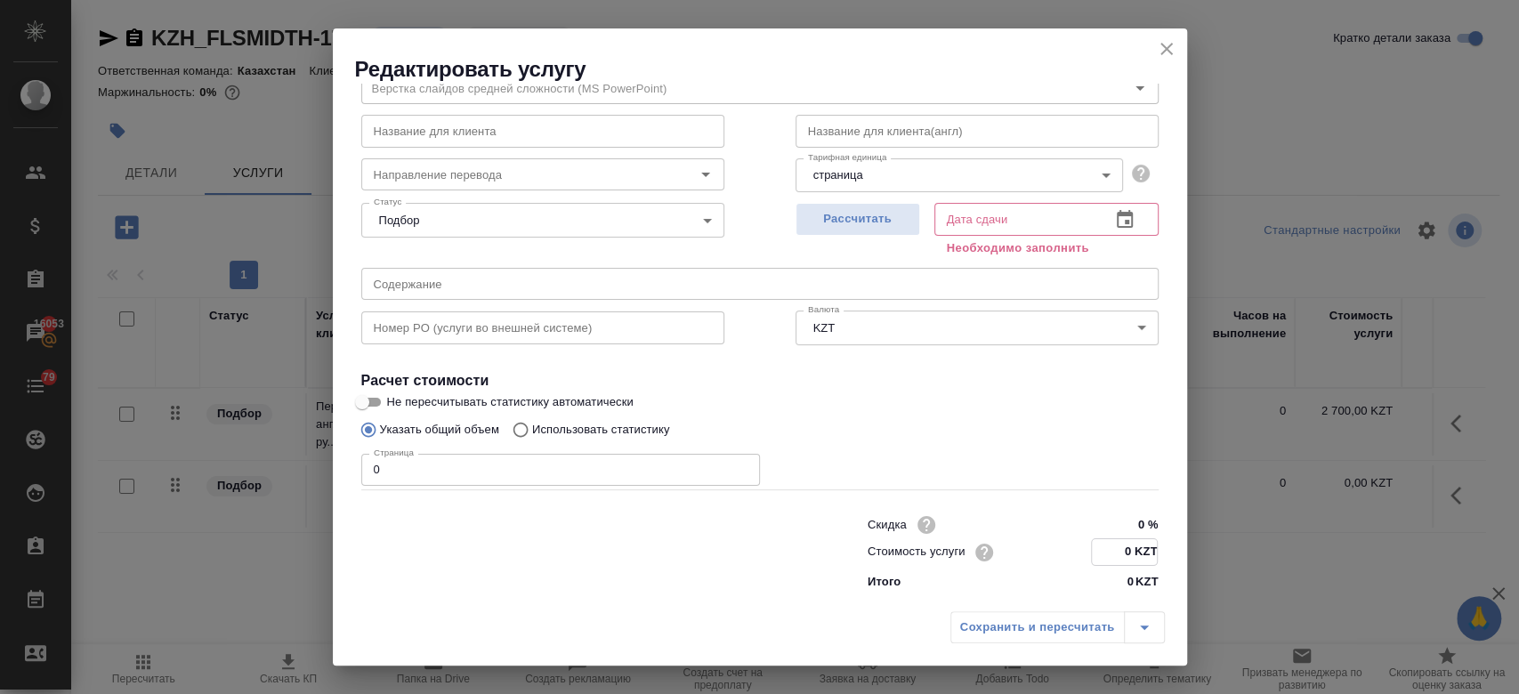
click at [1119, 553] on input "0 KZT" at bounding box center [1124, 552] width 65 height 26
type input "340 KZT"
click at [578, 480] on input "0" at bounding box center [560, 470] width 399 height 32
type input "45"
click at [885, 229] on span "Рассчитать" at bounding box center [857, 219] width 105 height 20
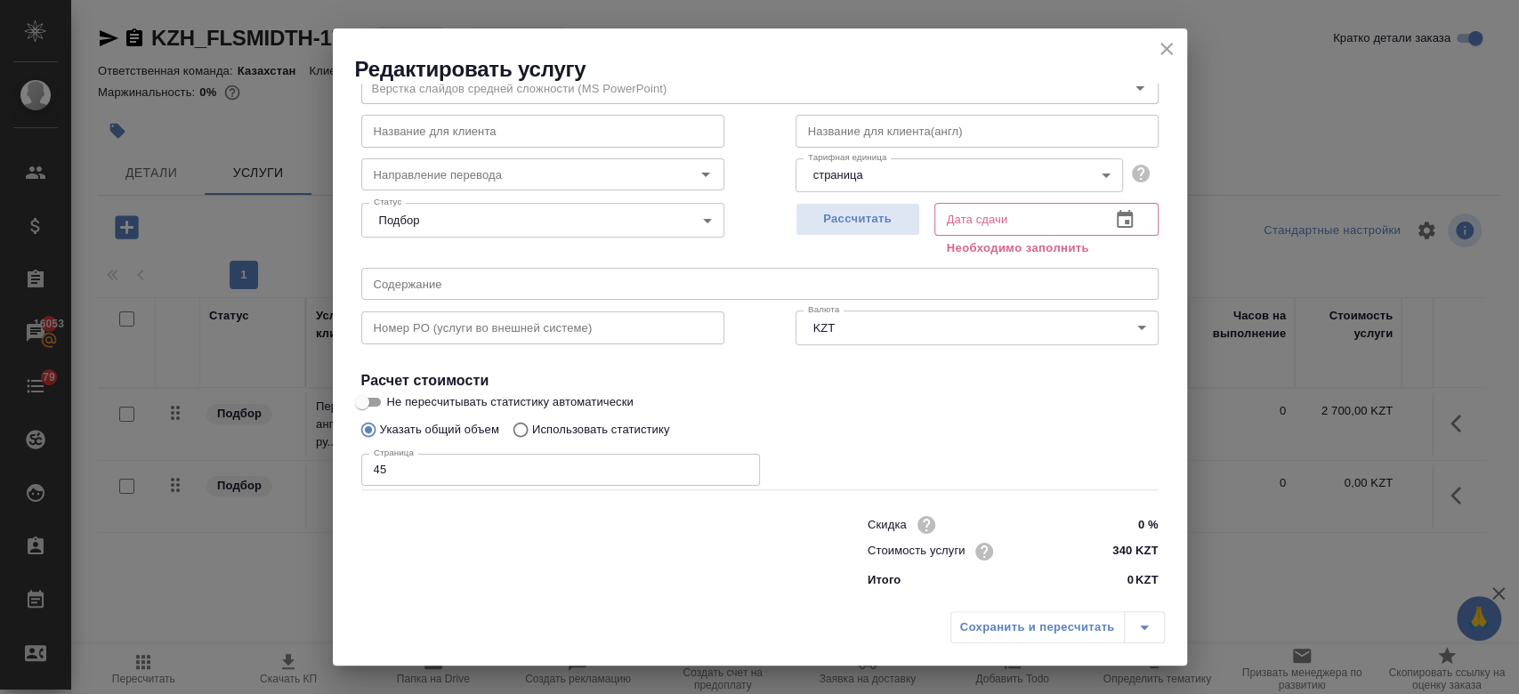
type input "[DATE] 14:08"
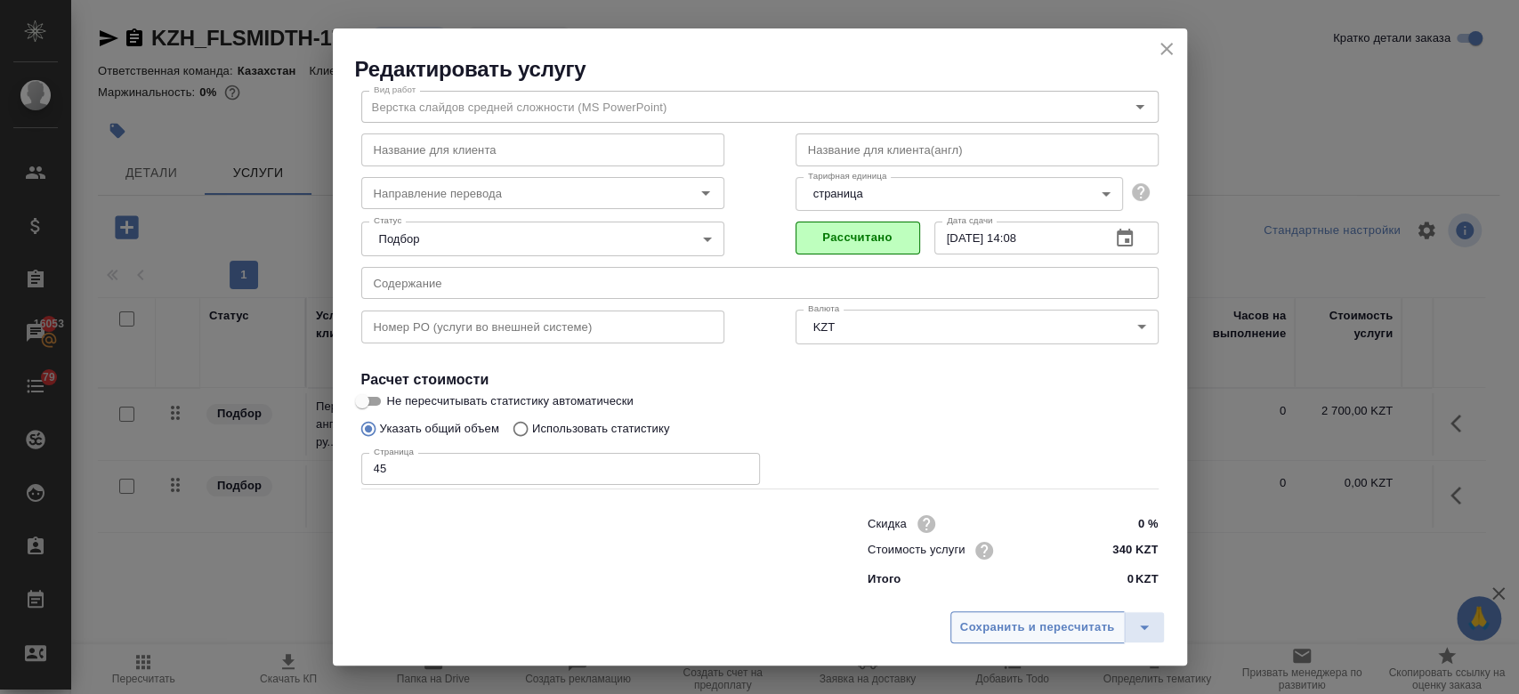
scroll to position [57, 0]
click at [999, 627] on span "Сохранить и пересчитать" at bounding box center [1037, 628] width 155 height 20
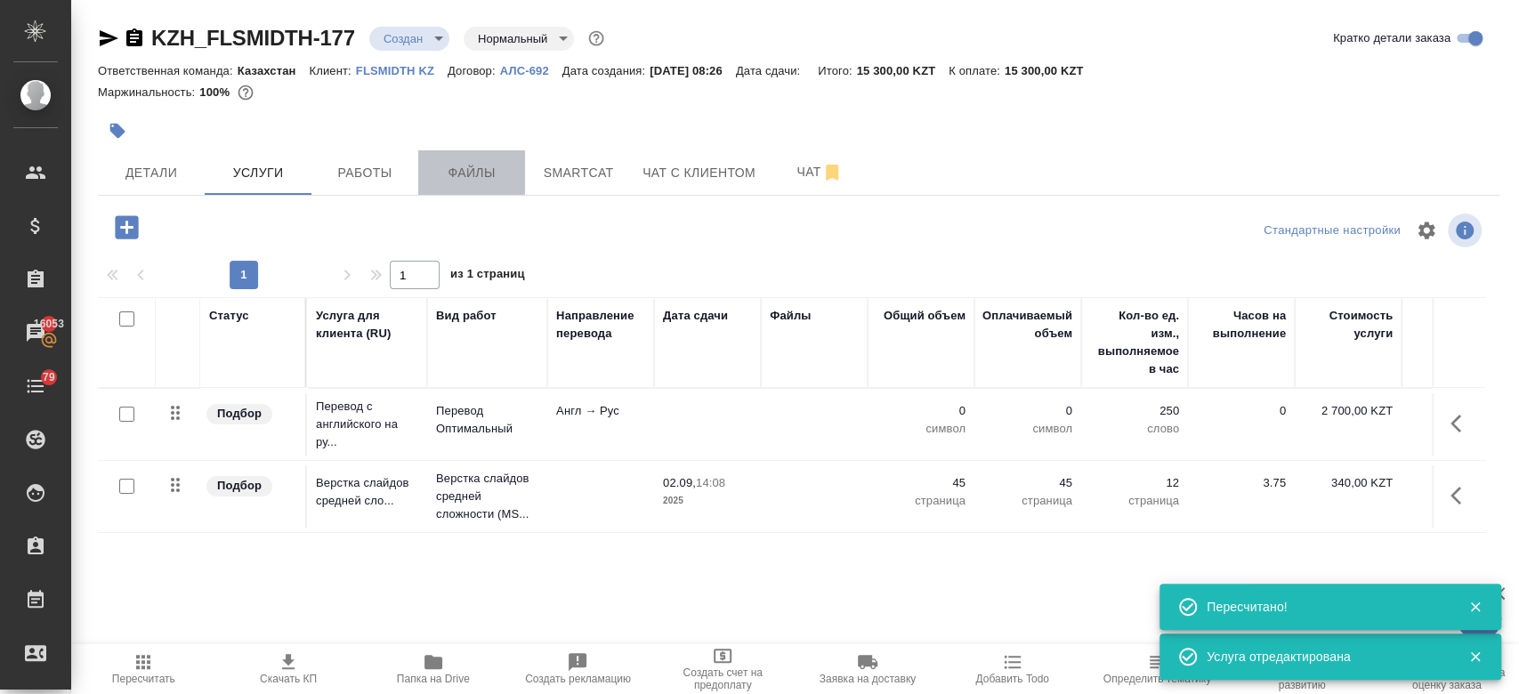
click at [501, 183] on button "Файлы" at bounding box center [471, 172] width 107 height 44
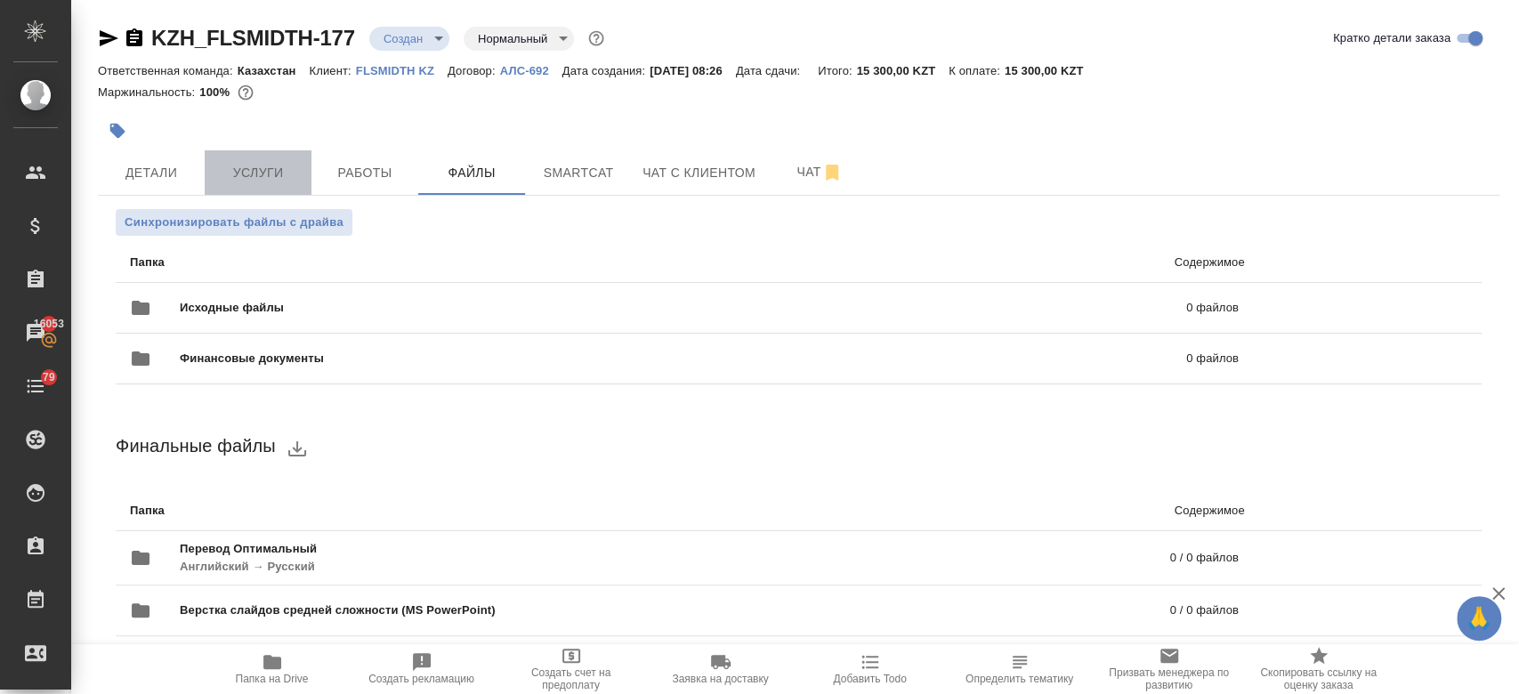
click at [239, 152] on button "Услуги" at bounding box center [258, 172] width 107 height 44
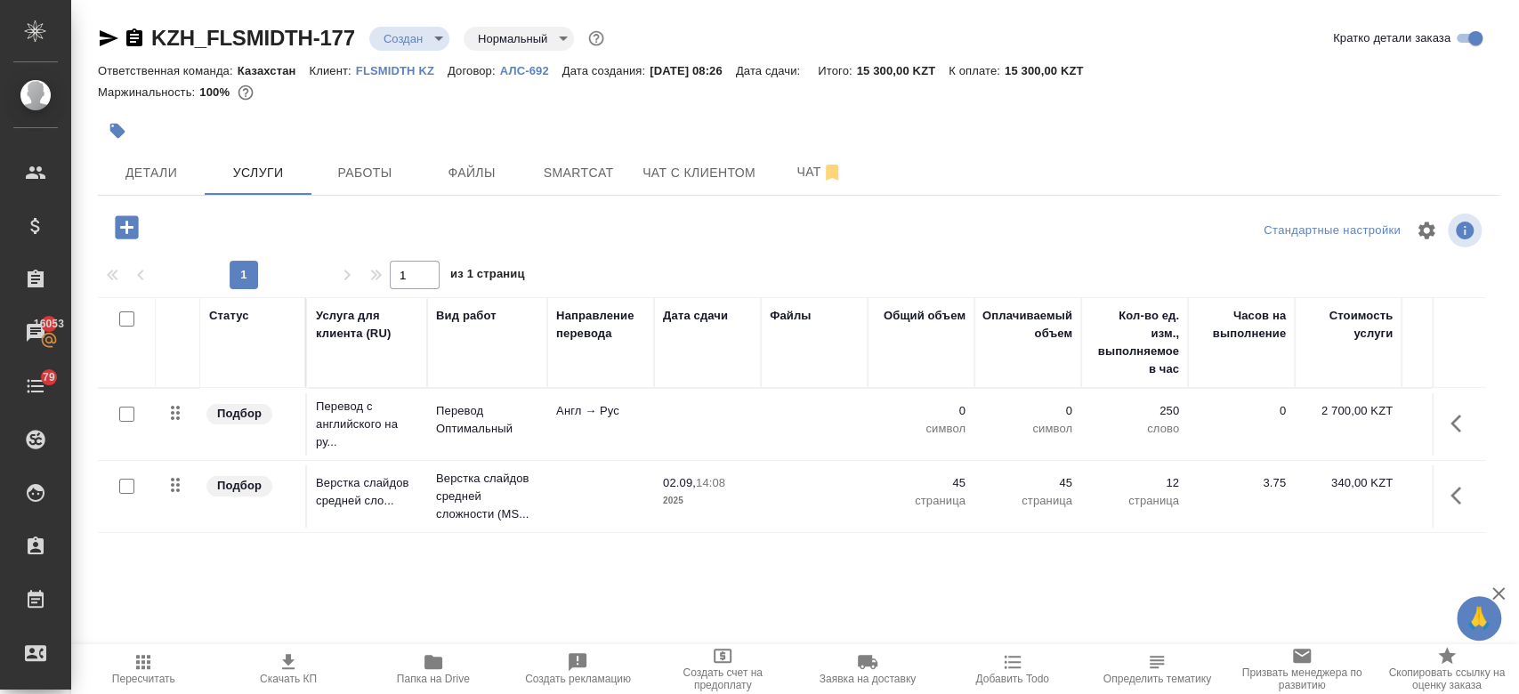
click at [353, 124] on div at bounding box center [565, 130] width 934 height 39
click at [663, 122] on div at bounding box center [565, 130] width 934 height 39
click at [767, 121] on div at bounding box center [565, 130] width 934 height 39
click at [793, 178] on span "Чат" at bounding box center [819, 172] width 85 height 22
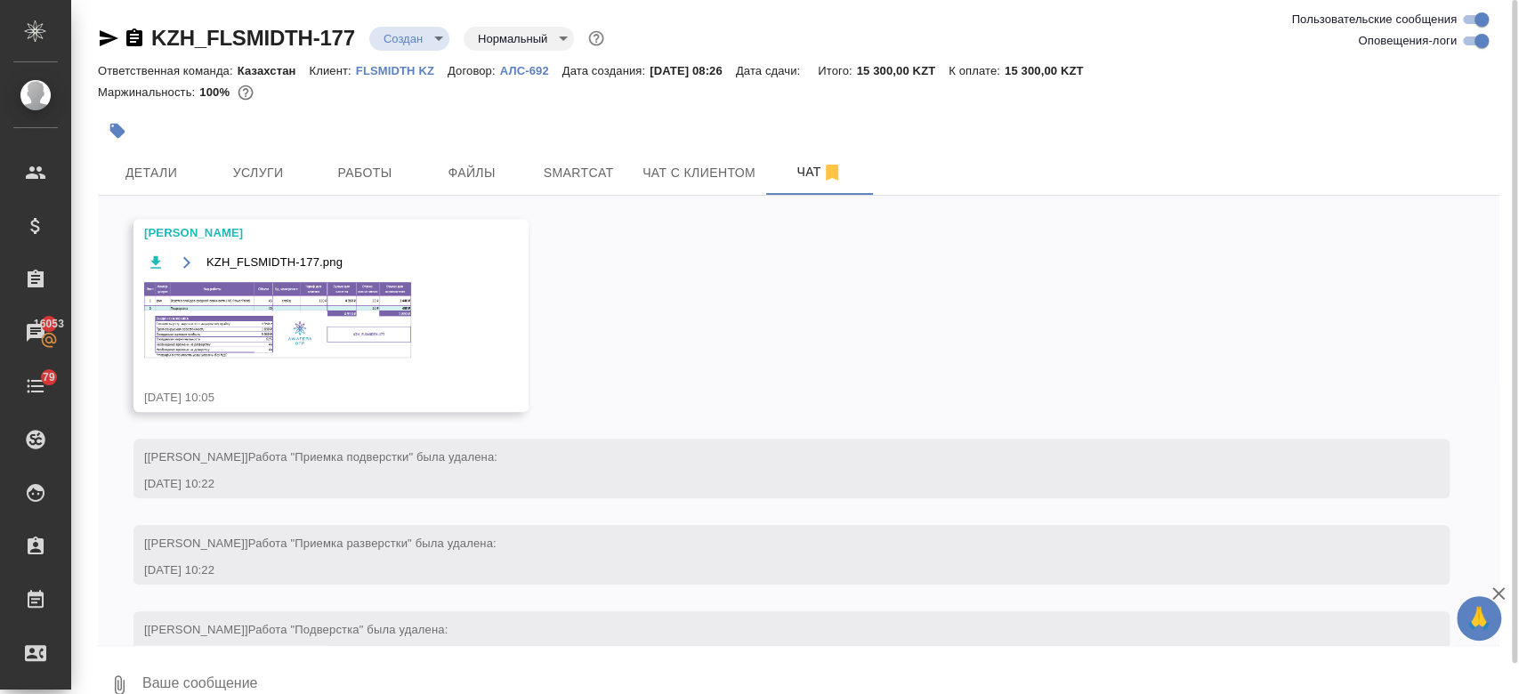
scroll to position [852, 0]
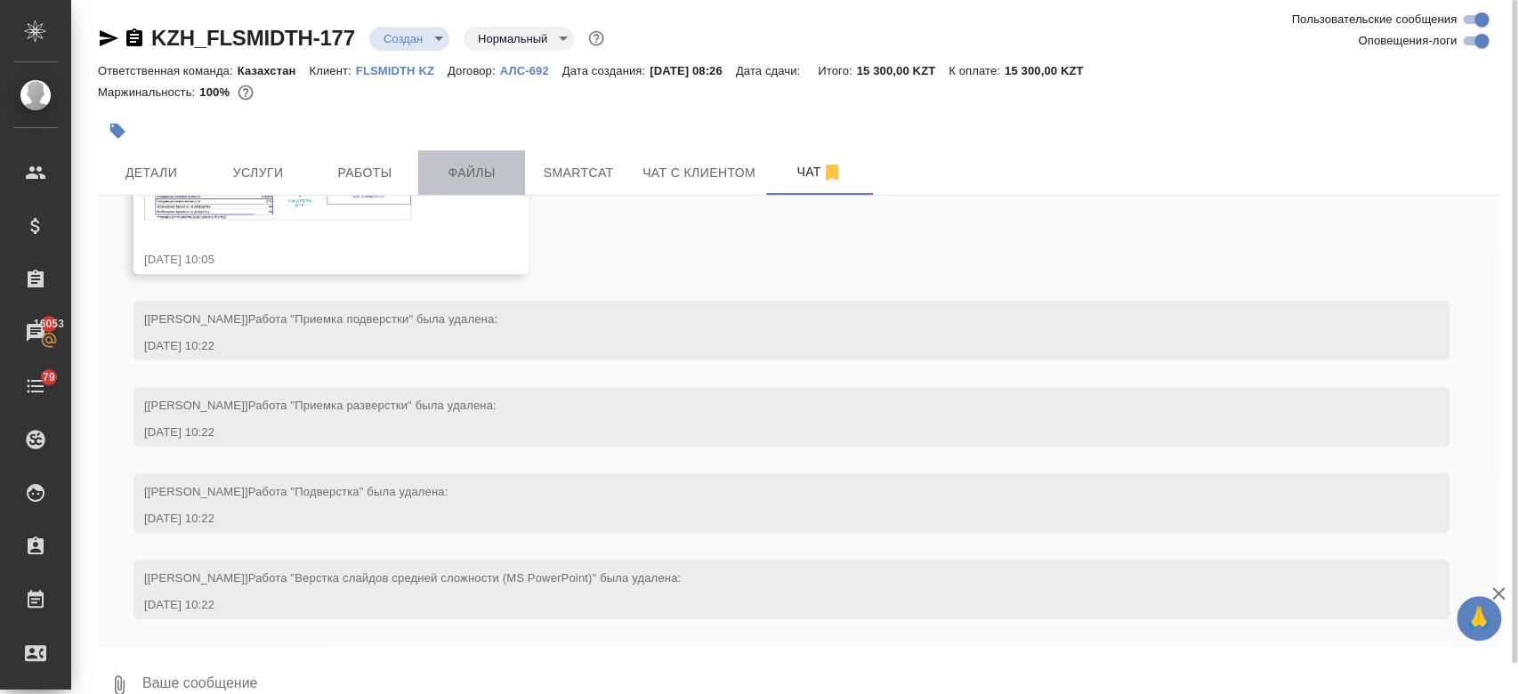
click at [463, 182] on span "Файлы" at bounding box center [471, 173] width 85 height 22
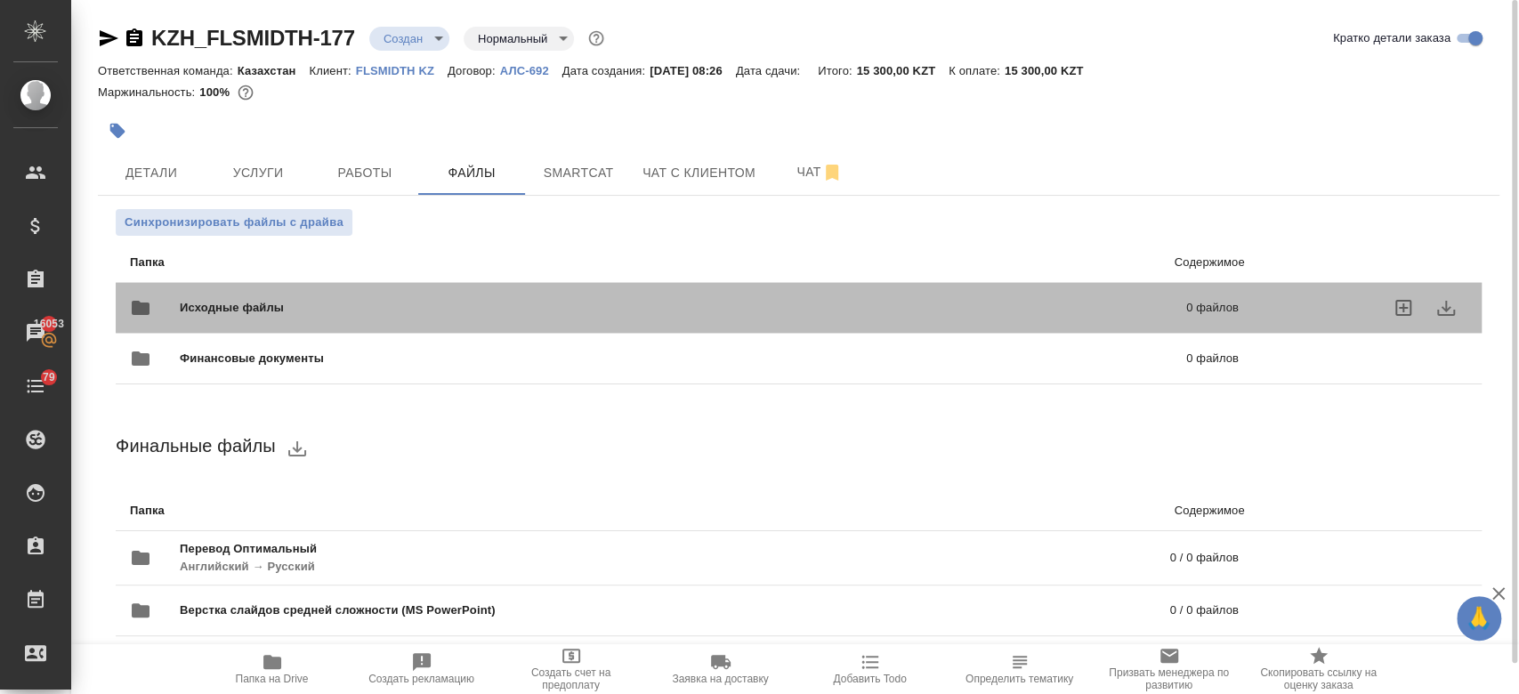
click at [289, 307] on span "Исходные файлы" at bounding box center [457, 308] width 555 height 18
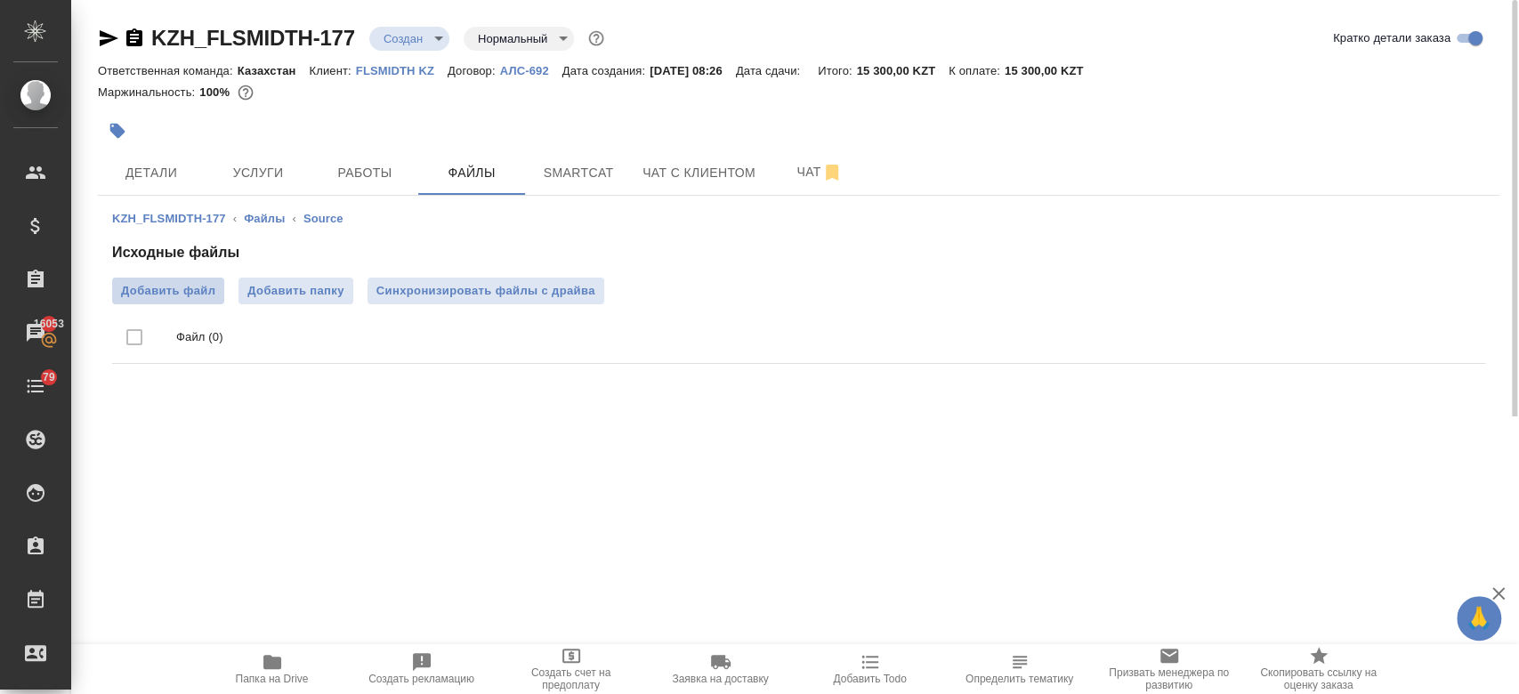
click at [204, 294] on span "Добавить файл" at bounding box center [168, 291] width 94 height 18
click at [0, 0] on input "Добавить файл" at bounding box center [0, 0] width 0 height 0
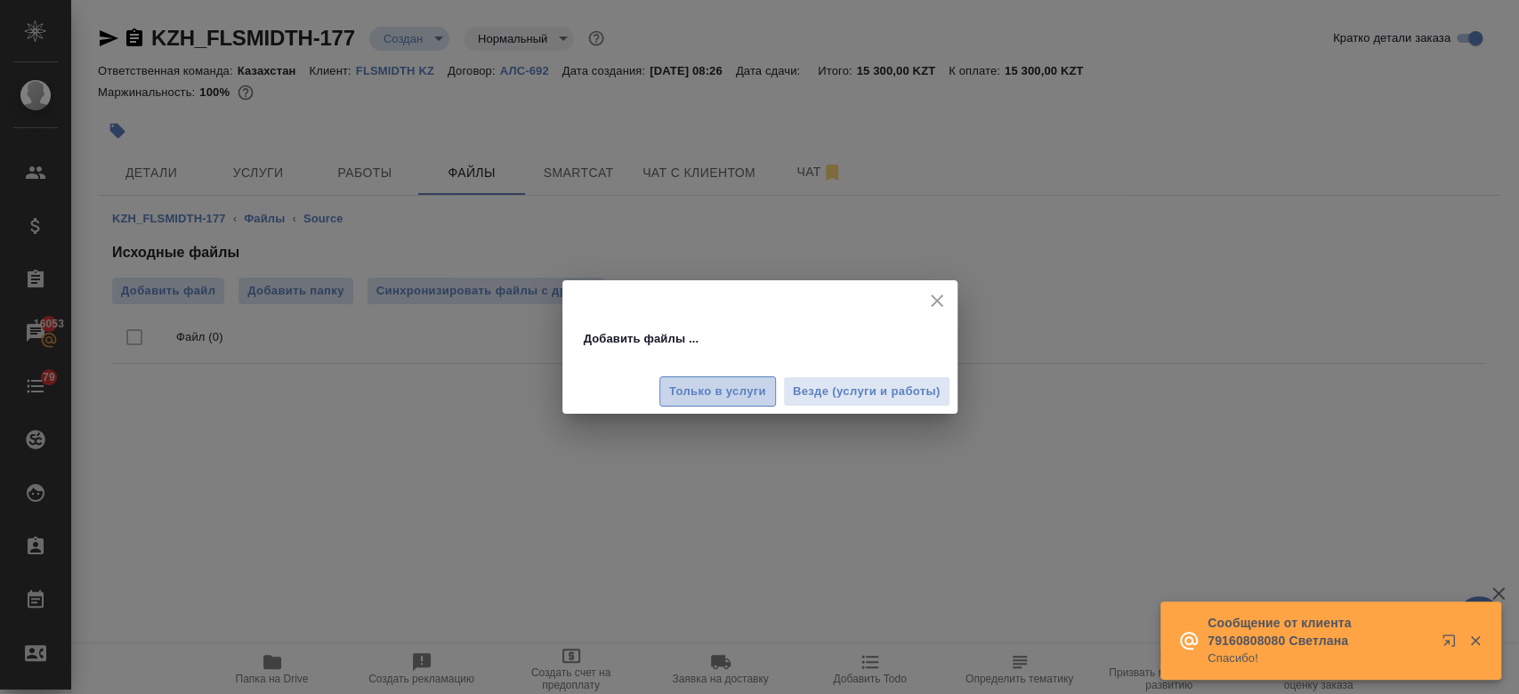
click at [731, 403] on button "Только в услуги" at bounding box center [717, 391] width 117 height 31
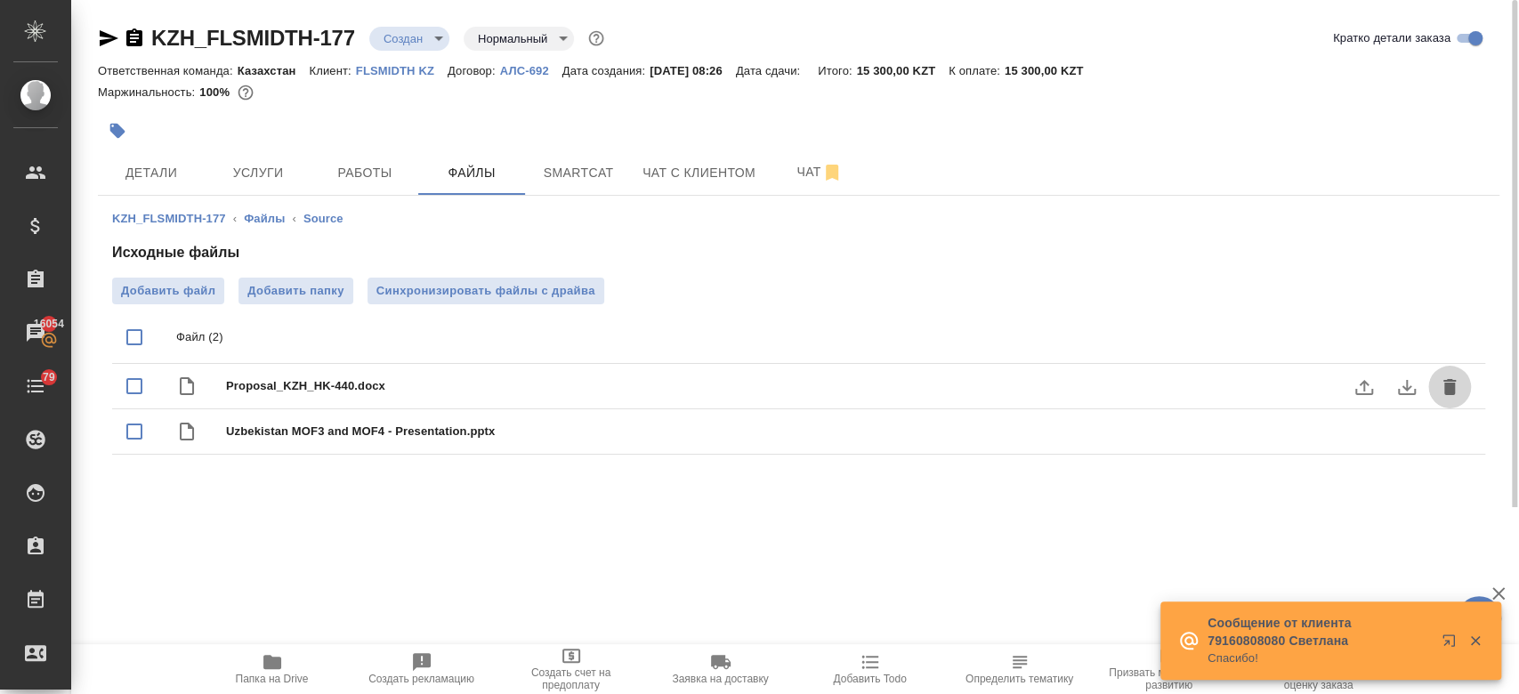
click at [1452, 384] on icon "delete" at bounding box center [1449, 387] width 12 height 16
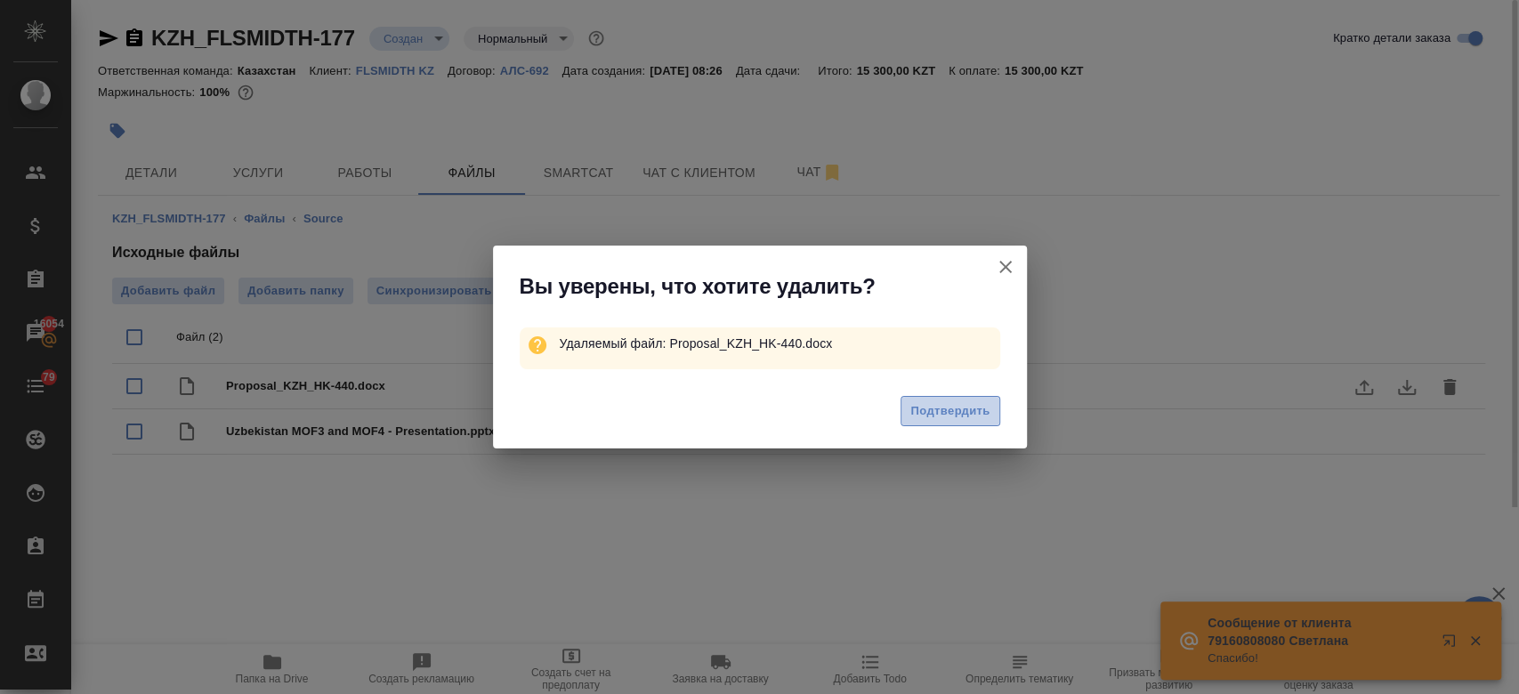
click at [984, 405] on span "Подтвердить" at bounding box center [949, 411] width 79 height 20
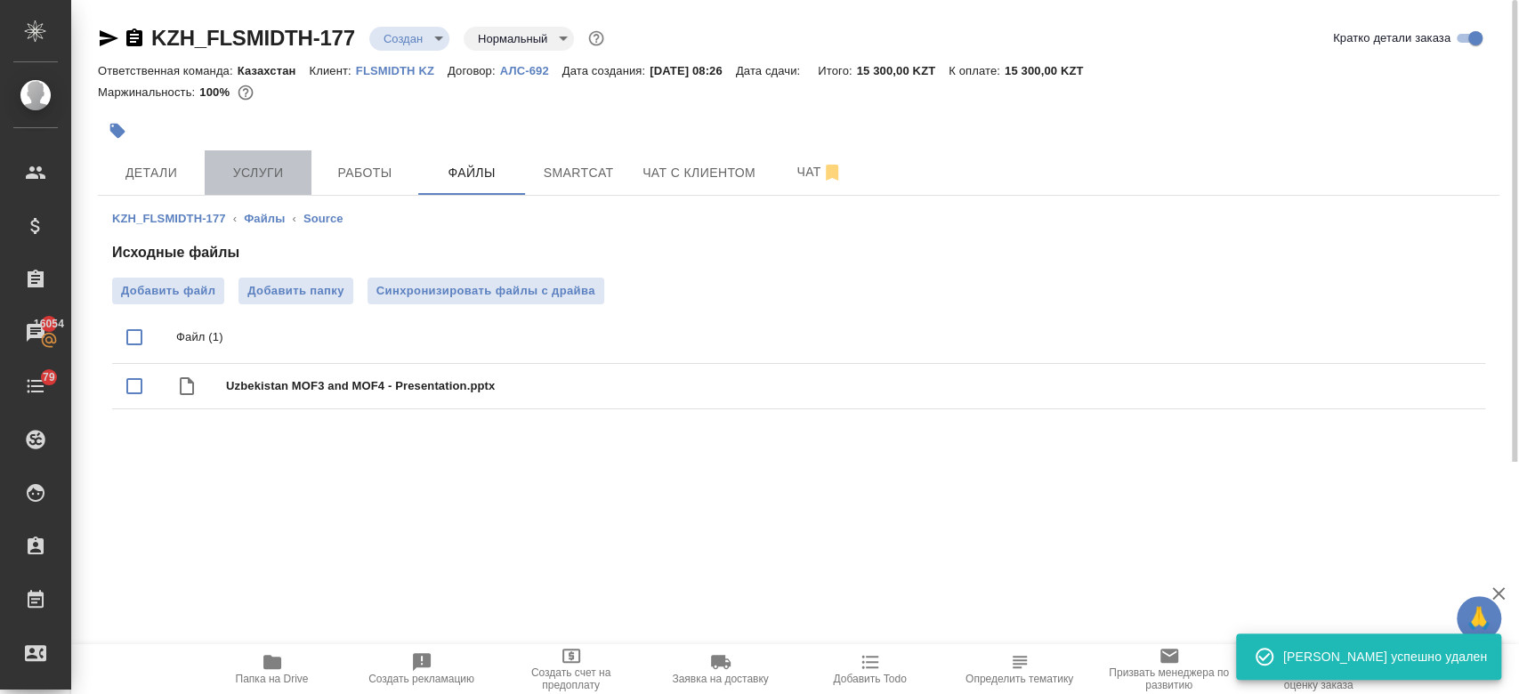
click at [246, 174] on span "Услуги" at bounding box center [257, 173] width 85 height 22
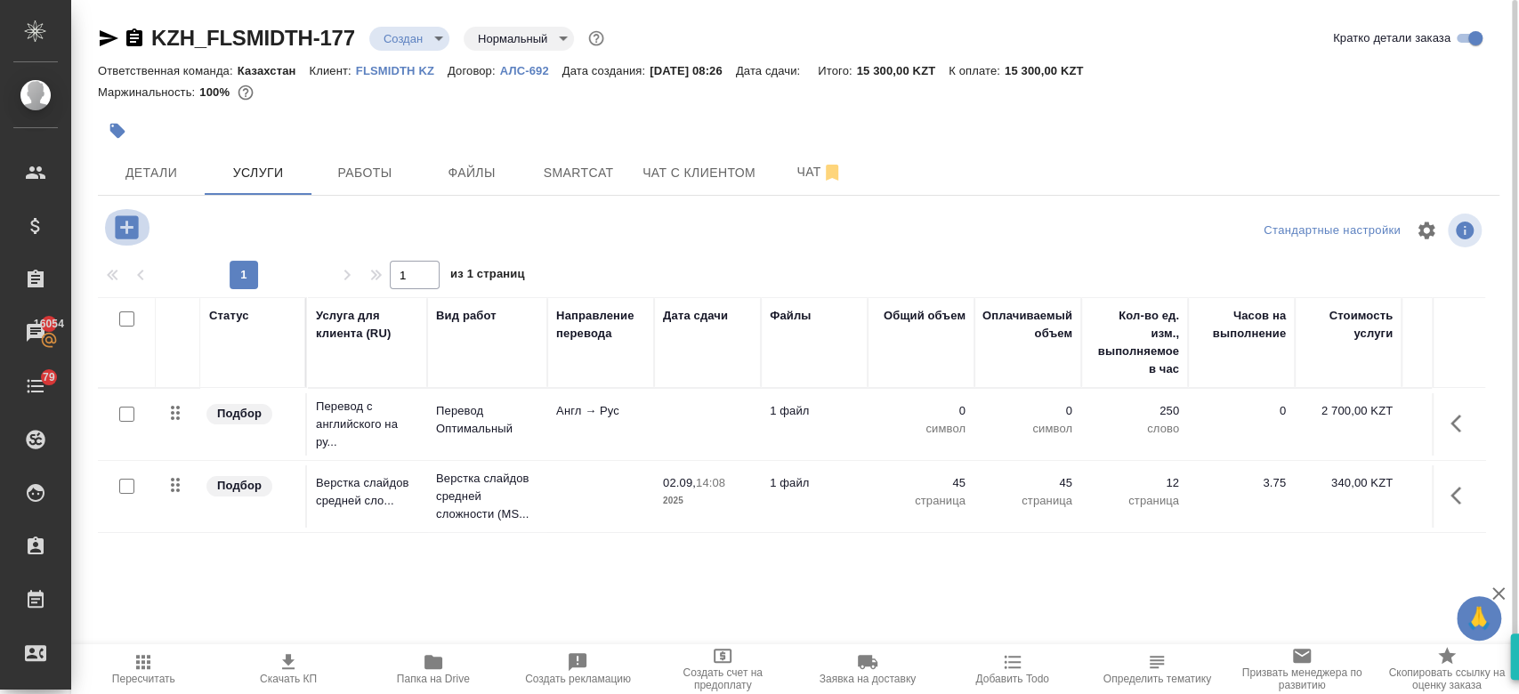
click at [124, 231] on icon "button" at bounding box center [126, 226] width 23 height 23
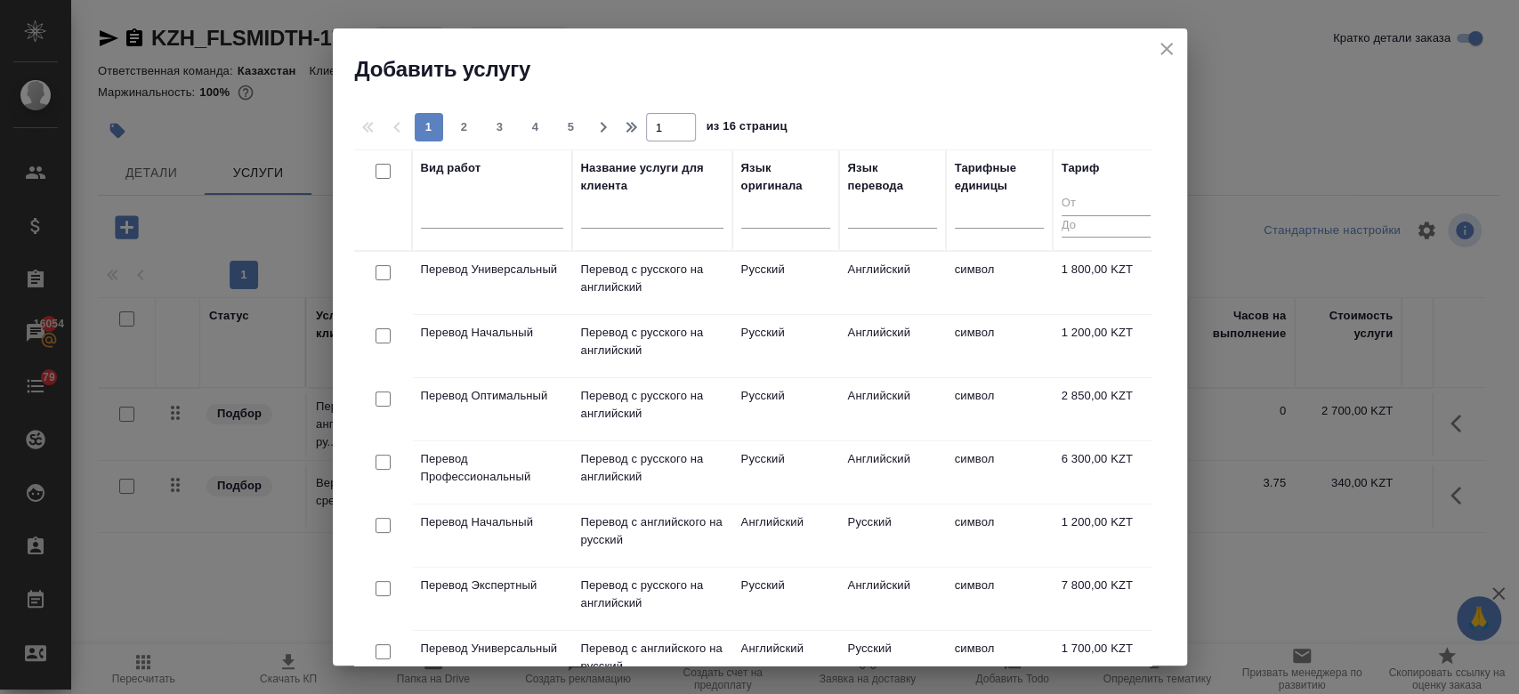
click at [1167, 34] on div "Добавить услугу" at bounding box center [760, 55] width 854 height 55
click at [1163, 53] on icon "close" at bounding box center [1166, 48] width 21 height 21
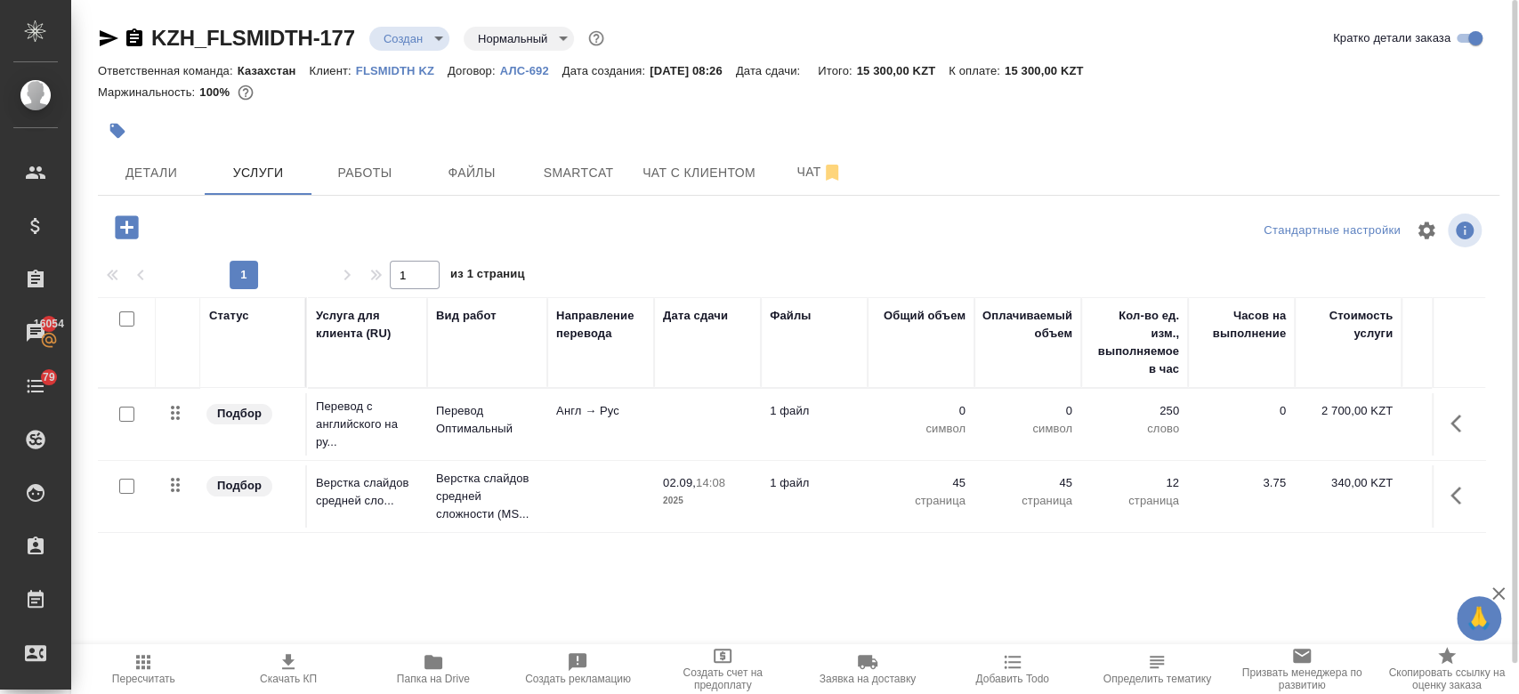
click at [127, 418] on input "checkbox" at bounding box center [126, 414] width 15 height 15
checkbox input "true"
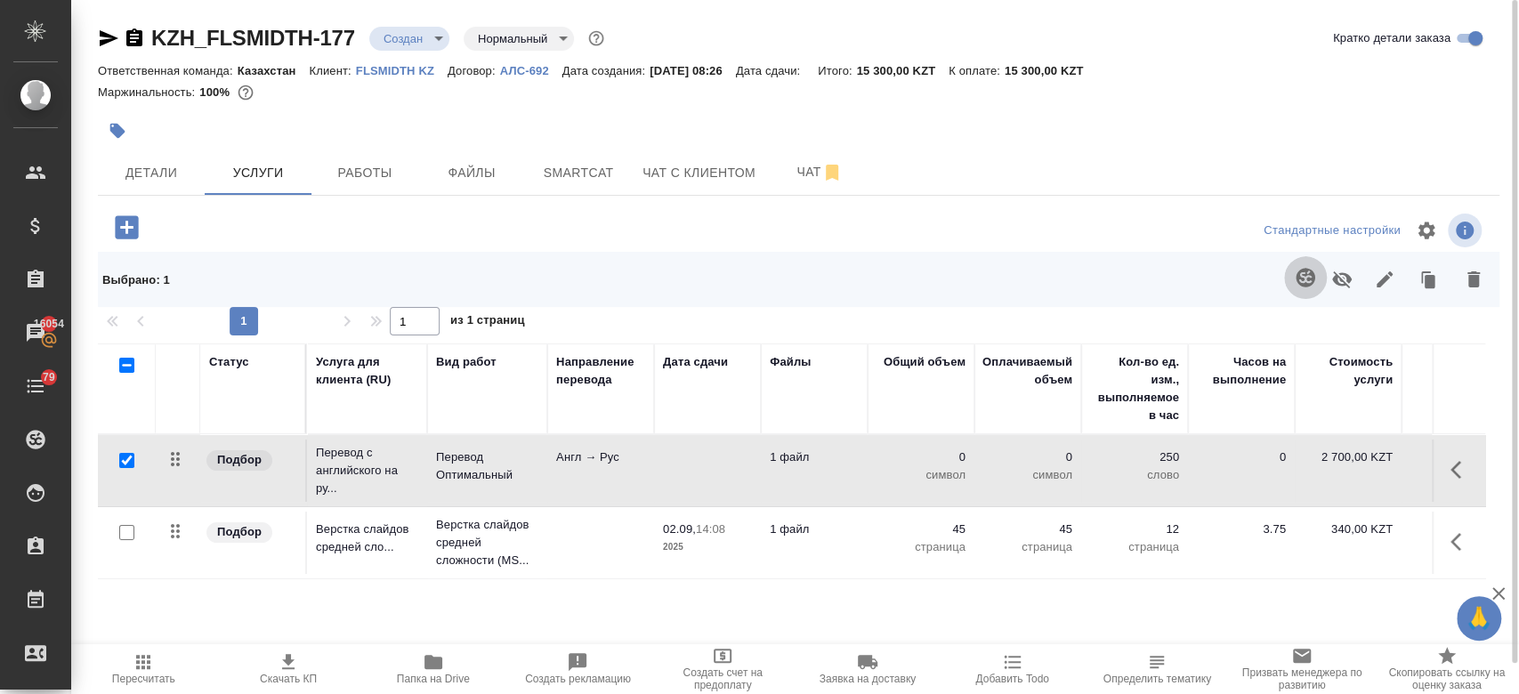
click at [1293, 277] on button "button" at bounding box center [1305, 277] width 43 height 43
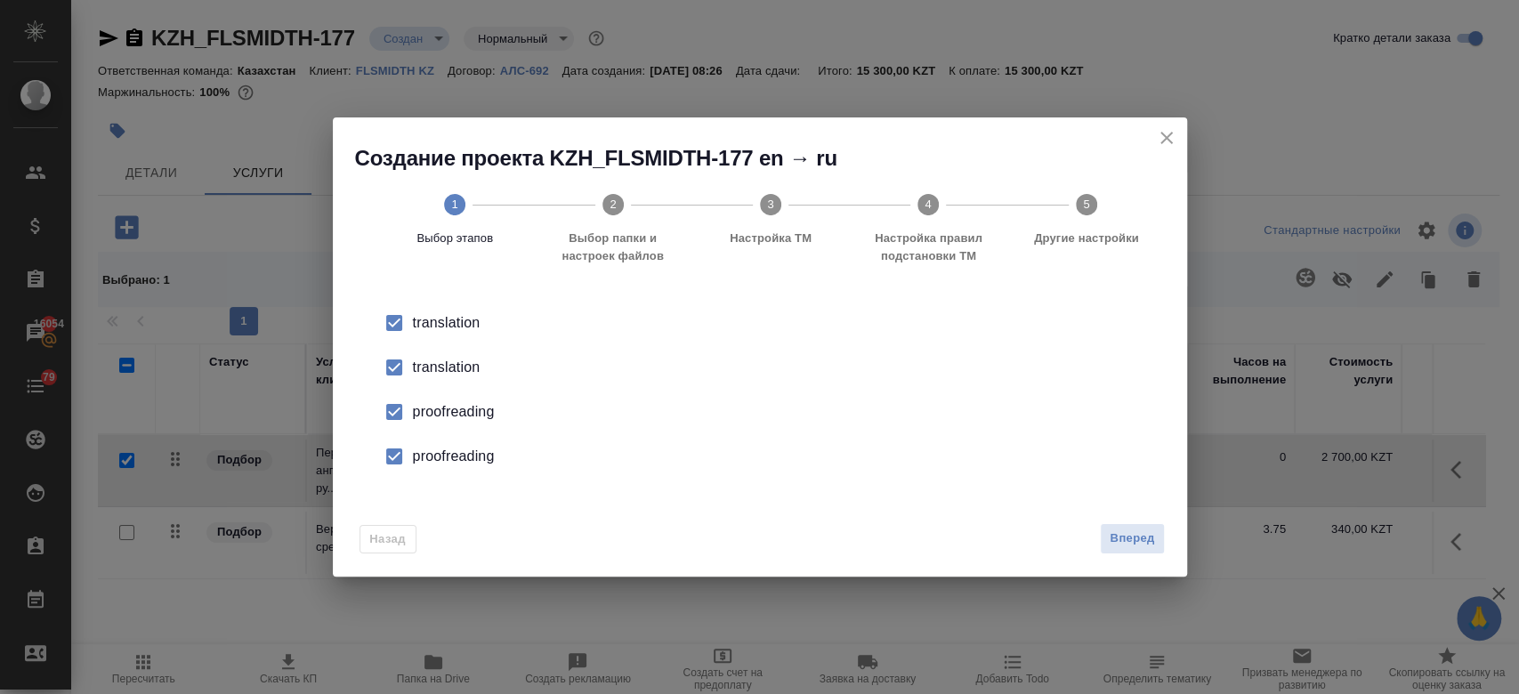
click at [469, 365] on div "translation" at bounding box center [778, 367] width 731 height 21
click at [452, 416] on div "proofreading" at bounding box center [778, 411] width 731 height 21
drag, startPoint x: 453, startPoint y: 470, endPoint x: 440, endPoint y: 457, distance: 18.3
click at [440, 457] on li "proofreading" at bounding box center [759, 456] width 797 height 44
click at [440, 457] on div "proofreading" at bounding box center [778, 456] width 731 height 21
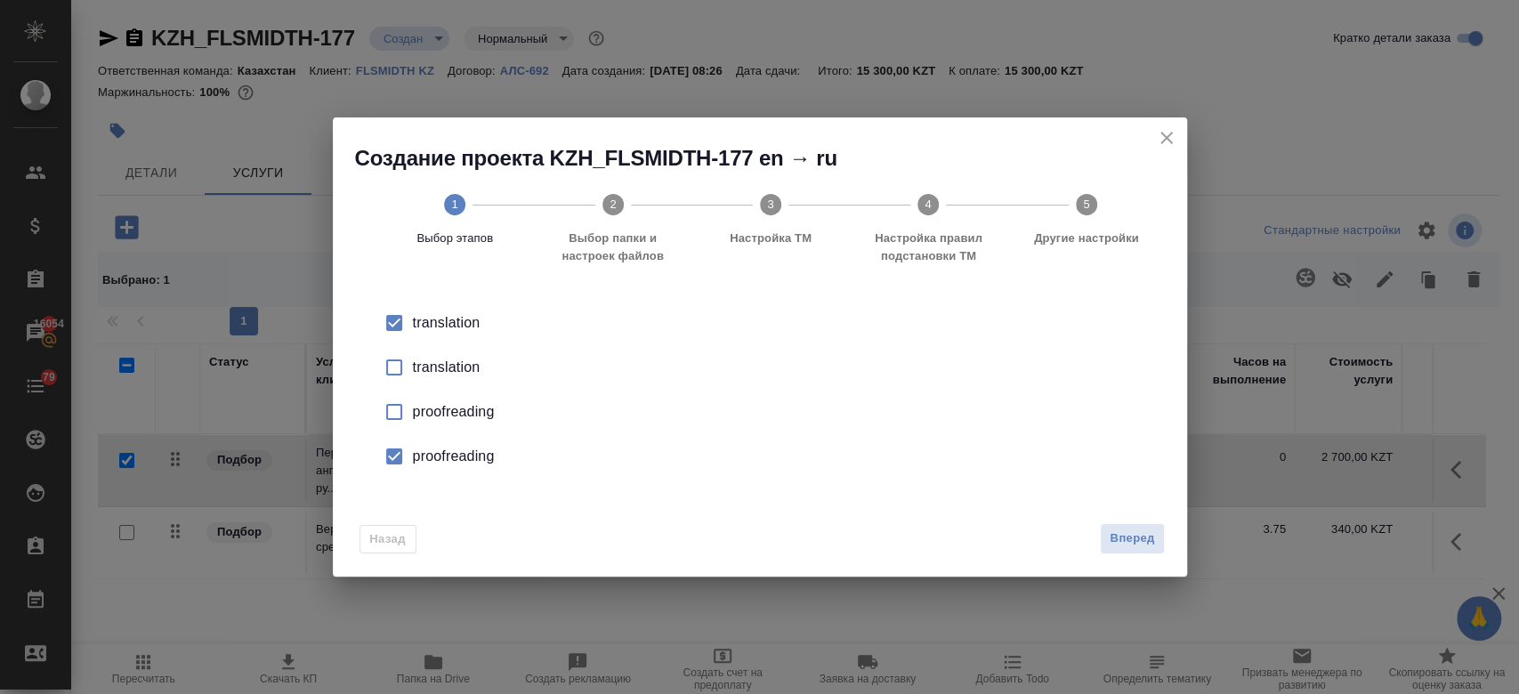
click at [459, 453] on div "proofreading" at bounding box center [778, 456] width 731 height 21
click at [1127, 538] on span "Вперед" at bounding box center [1132, 539] width 44 height 20
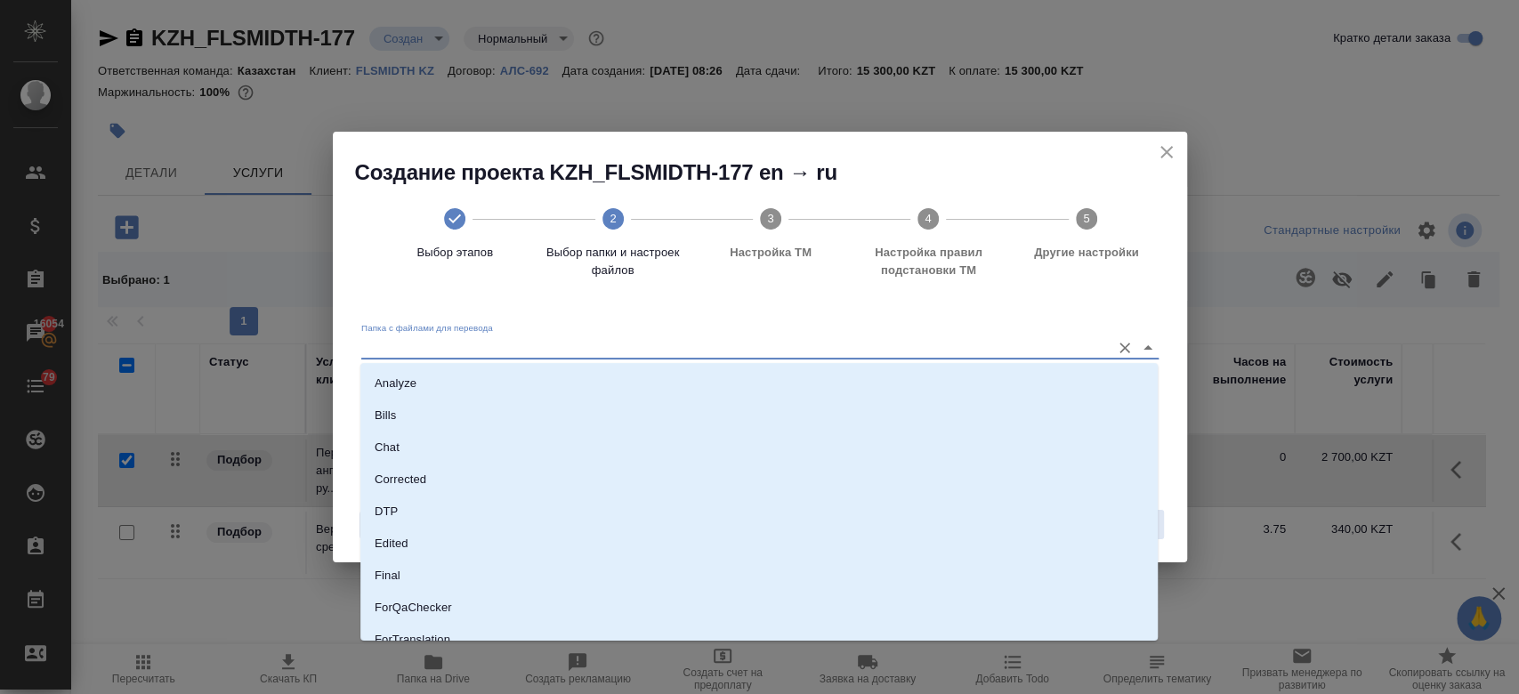
click at [930, 345] on input "Папка с файлами для перевода" at bounding box center [731, 346] width 740 height 21
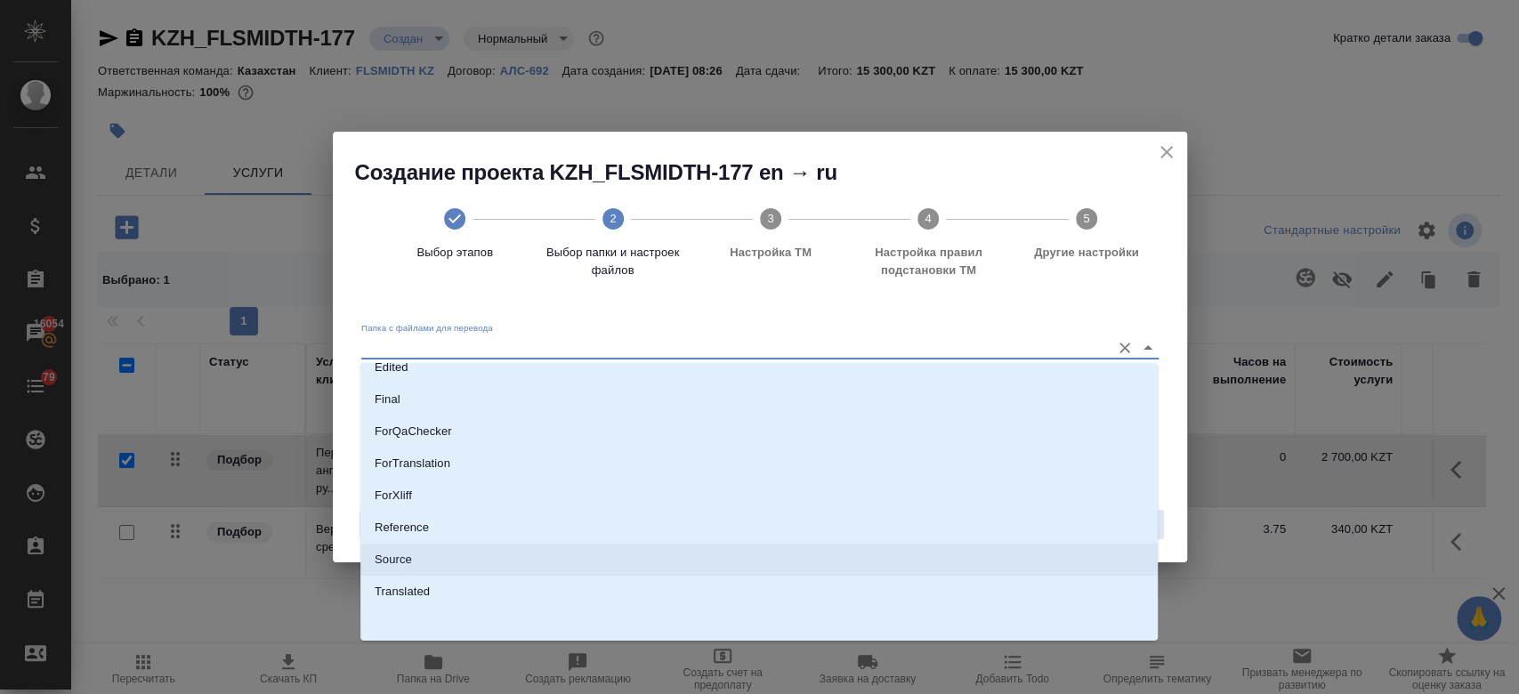
click at [762, 558] on li "Source" at bounding box center [758, 560] width 797 height 32
type input "Source"
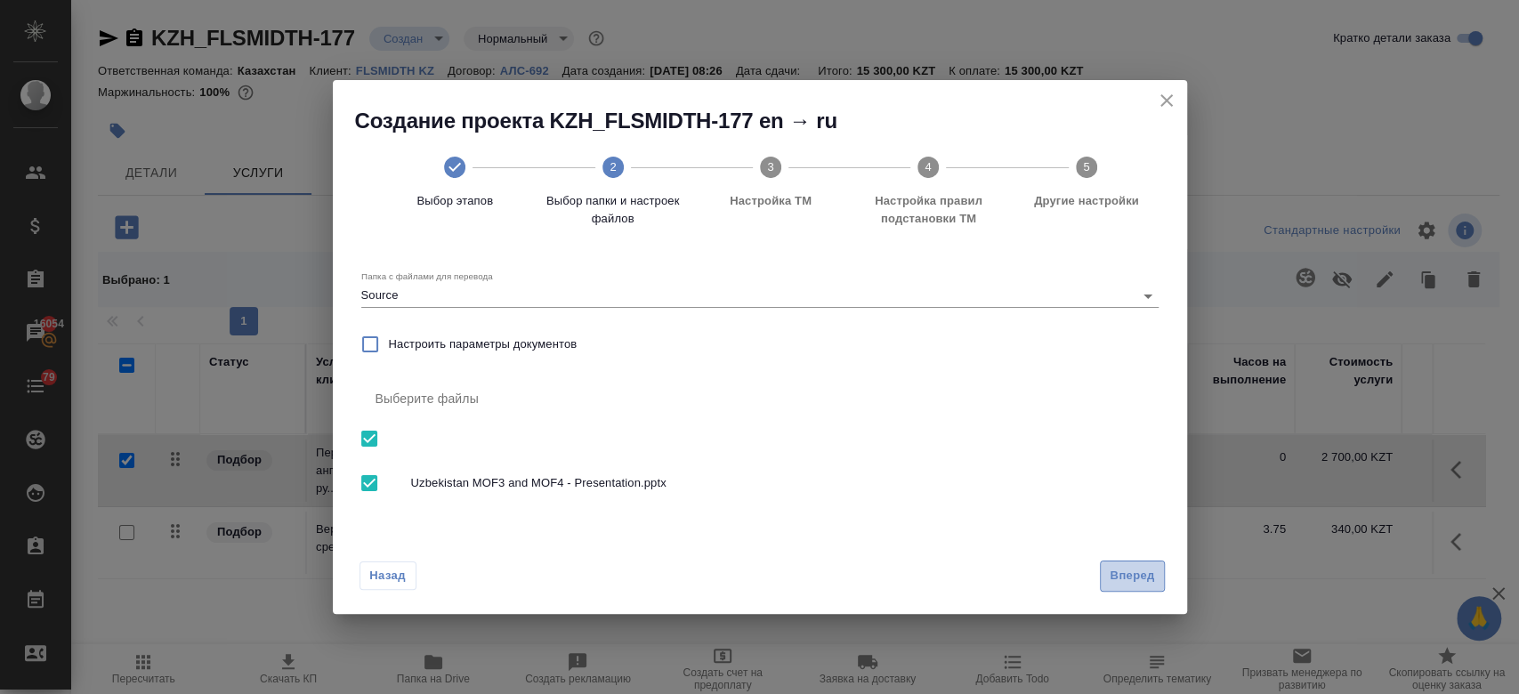
click at [1119, 587] on button "Вперед" at bounding box center [1132, 576] width 64 height 31
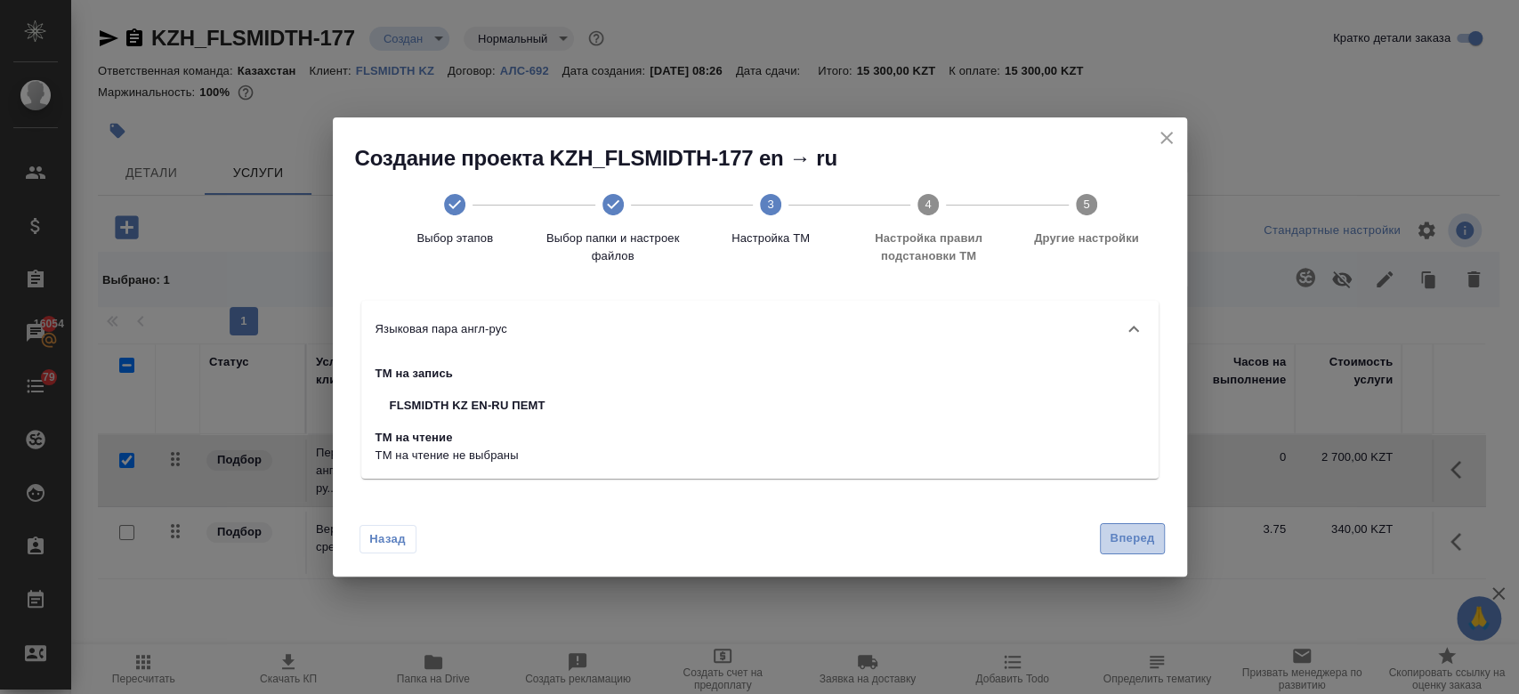
click at [1136, 533] on span "Вперед" at bounding box center [1132, 539] width 44 height 20
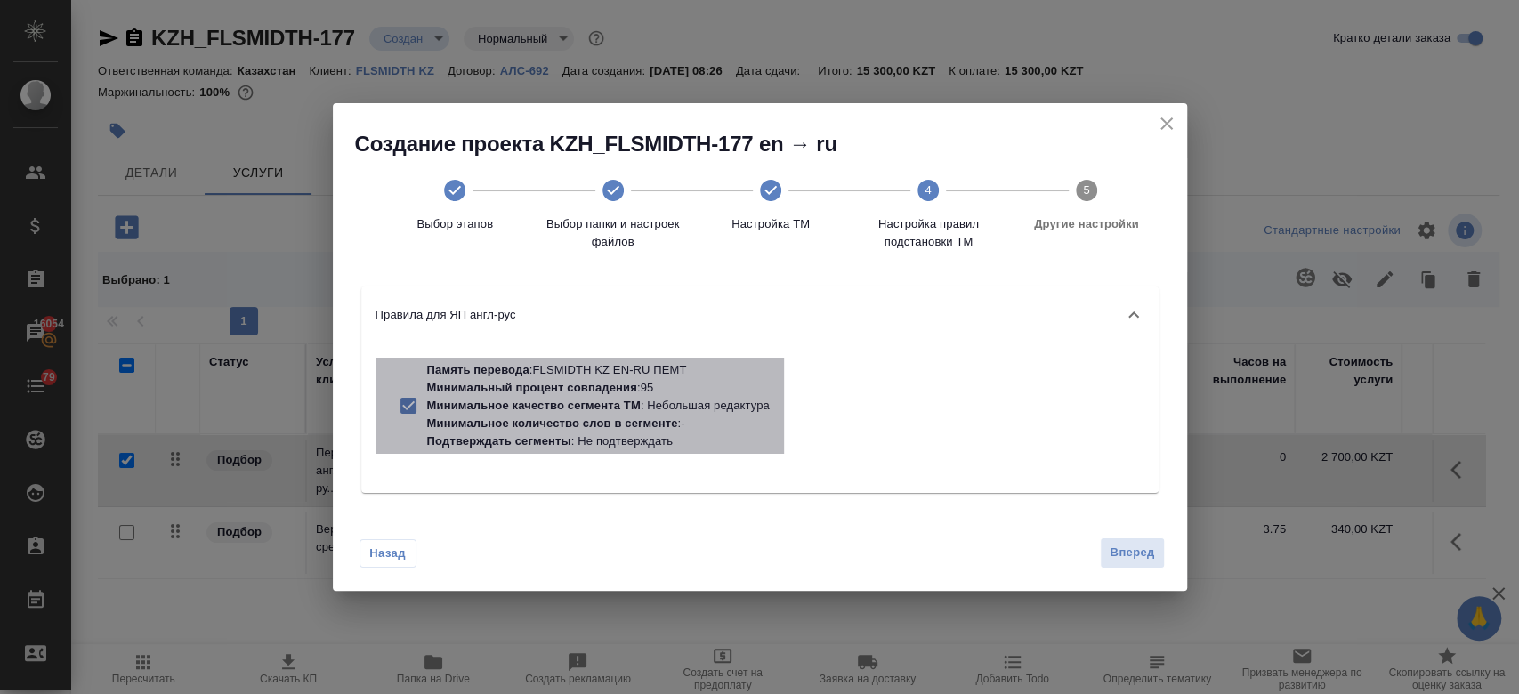
click at [736, 424] on p "Минимальное количество слов в сегменте : -" at bounding box center [598, 424] width 343 height 18
checkbox input "false"
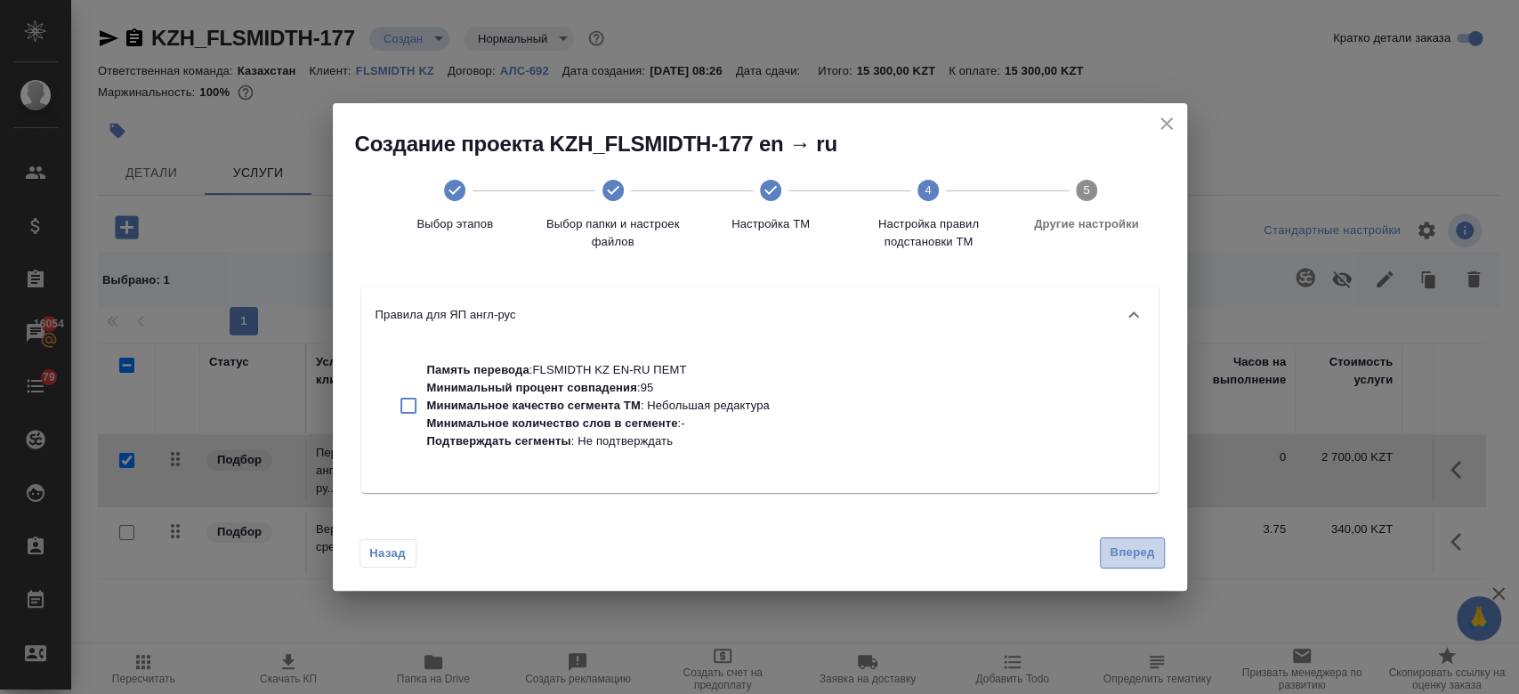
click at [1139, 564] on button "Вперед" at bounding box center [1132, 552] width 64 height 31
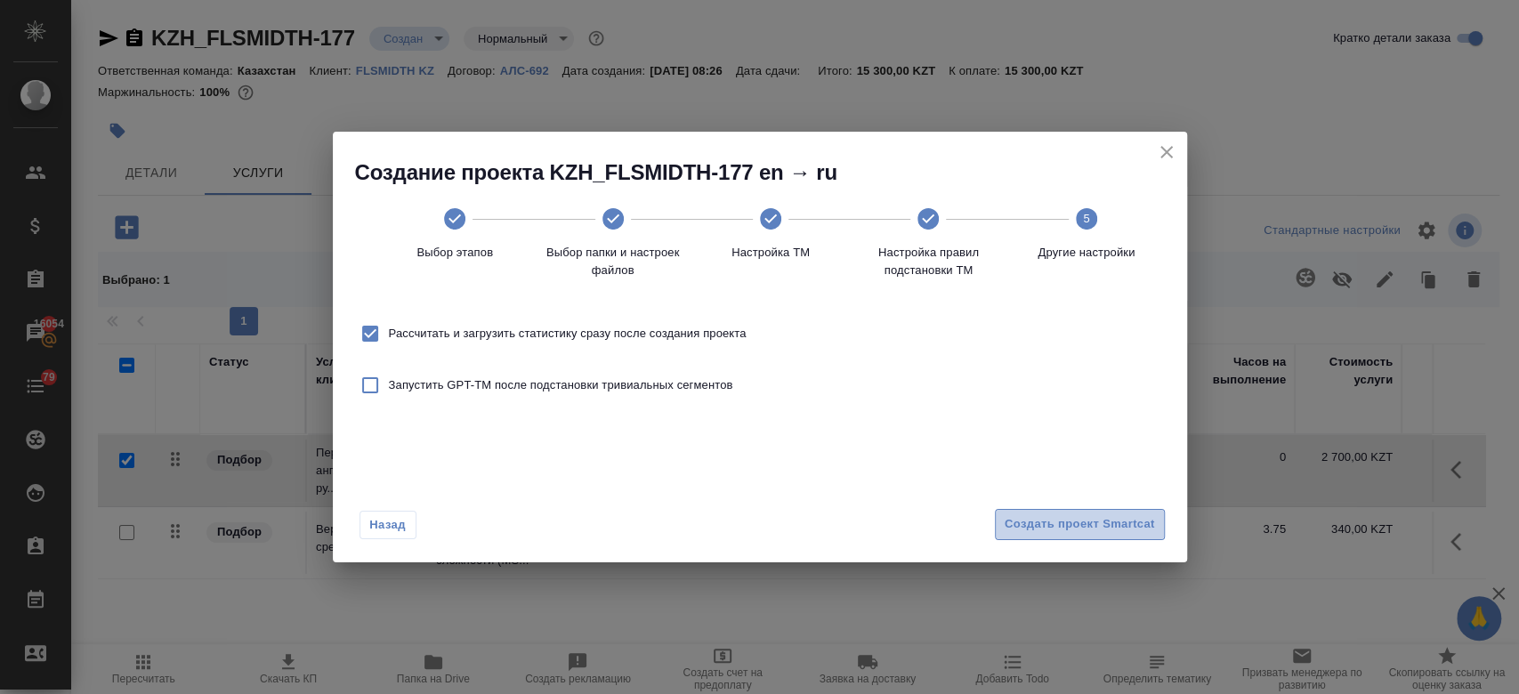
click at [1102, 535] on button "Создать проект Smartcat" at bounding box center [1080, 524] width 170 height 31
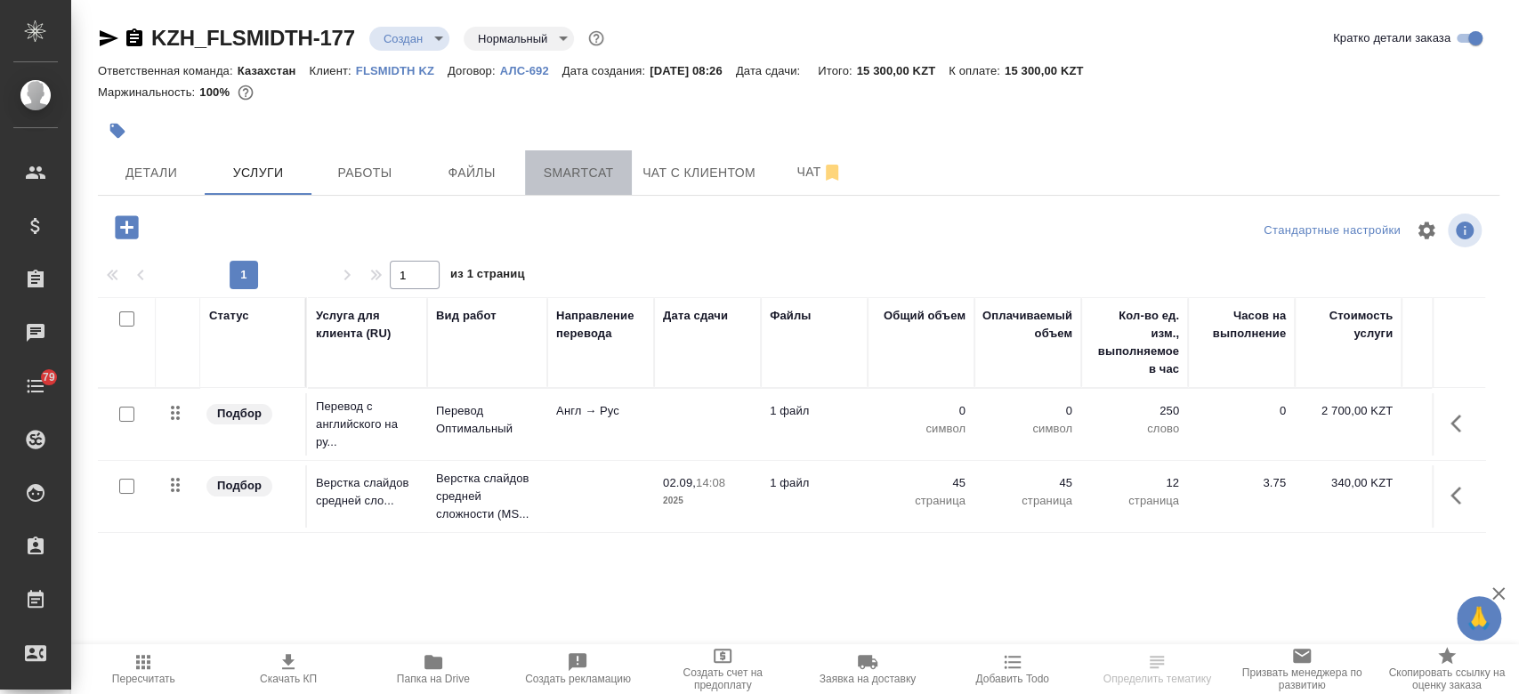
click at [569, 191] on button "Smartcat" at bounding box center [578, 172] width 107 height 44
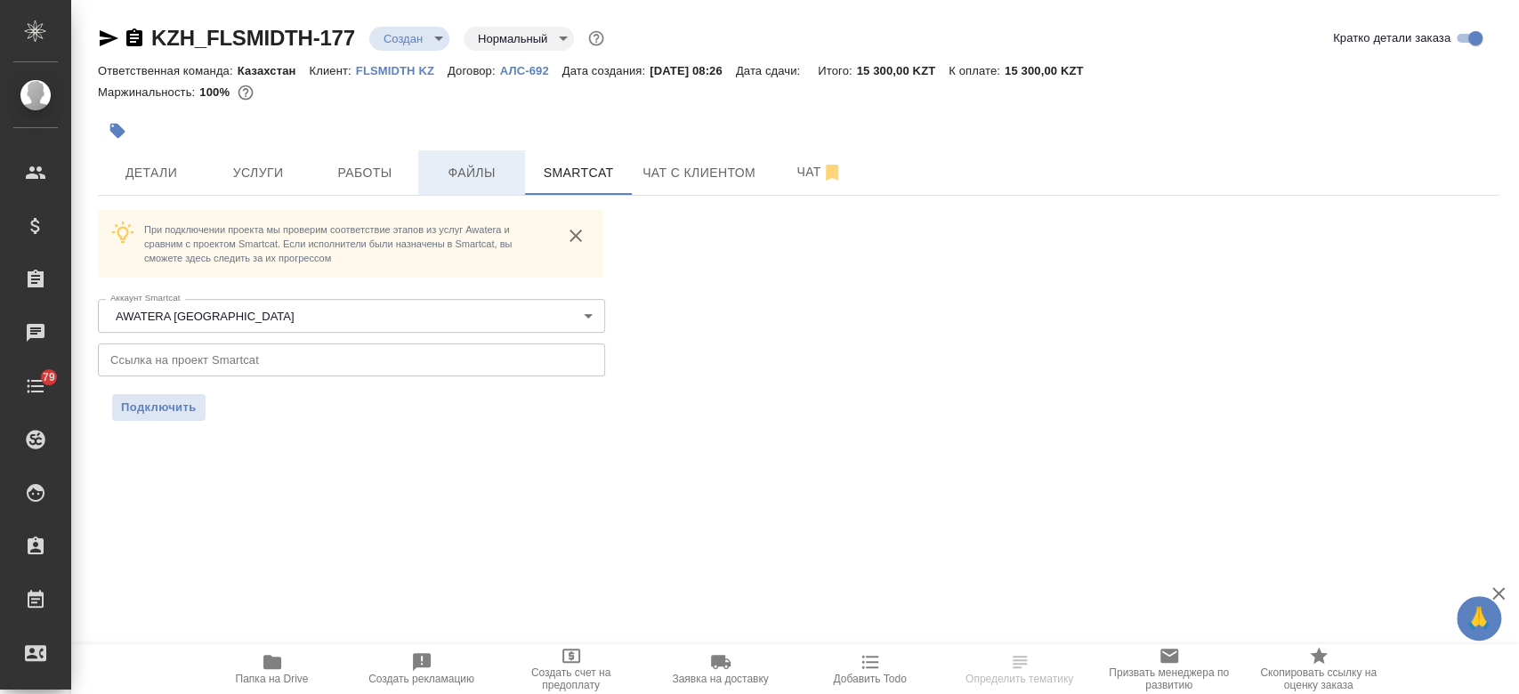
click at [477, 180] on span "Файлы" at bounding box center [471, 173] width 85 height 22
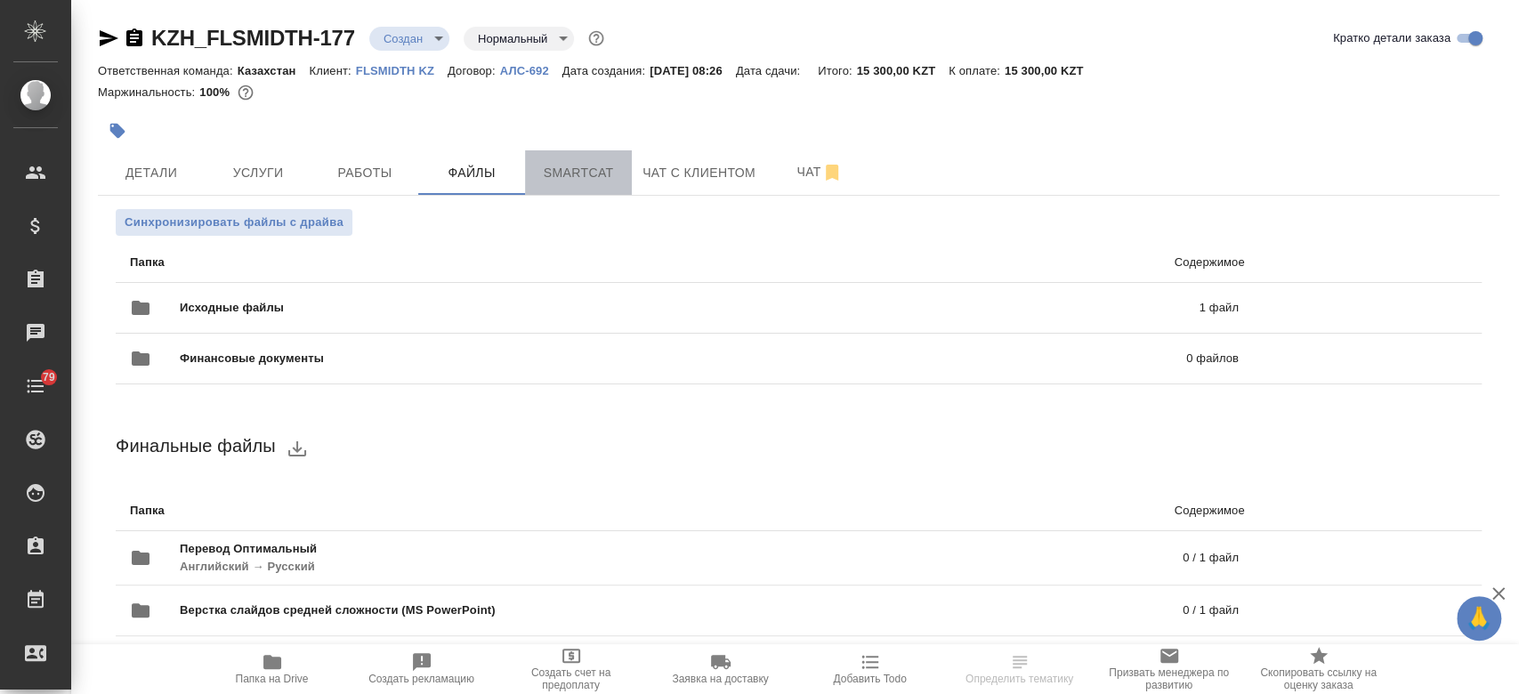
click at [591, 173] on span "Smartcat" at bounding box center [578, 173] width 85 height 22
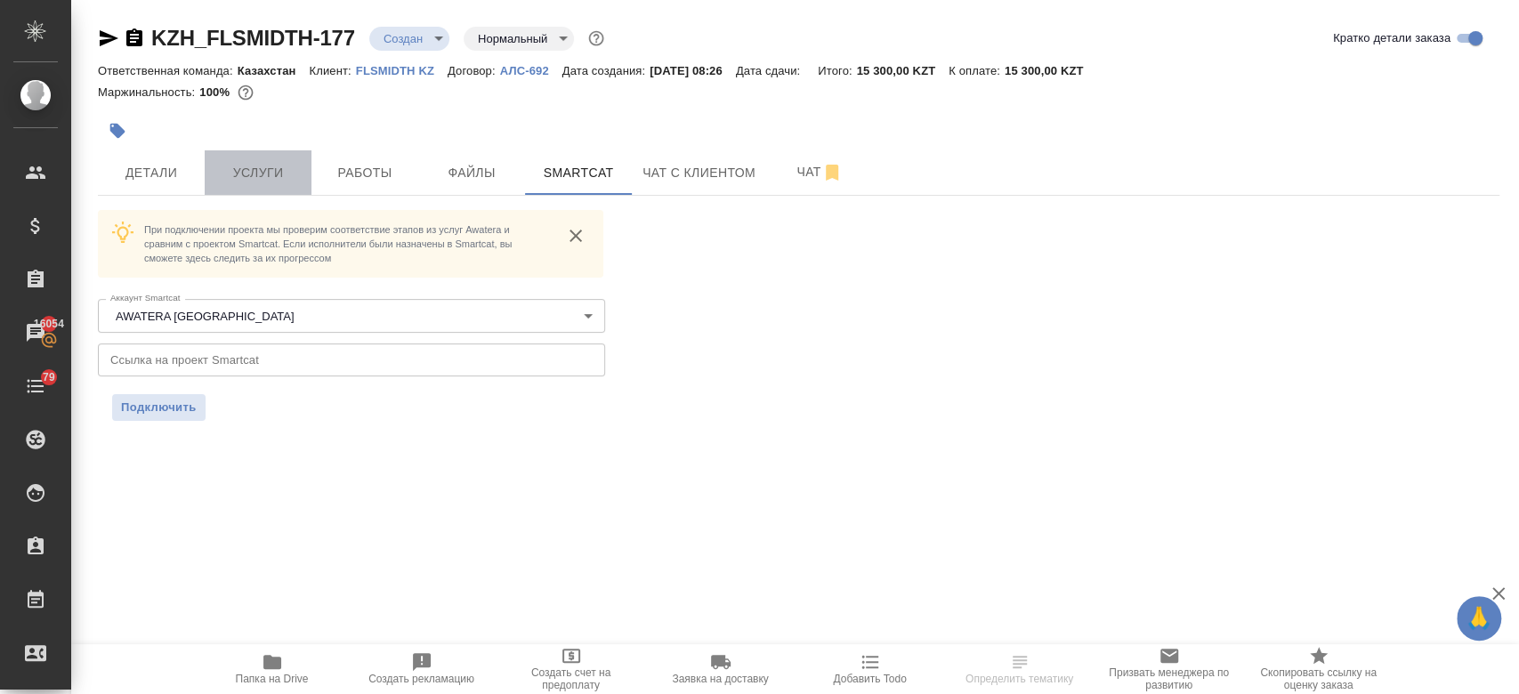
click at [243, 186] on button "Услуги" at bounding box center [258, 172] width 107 height 44
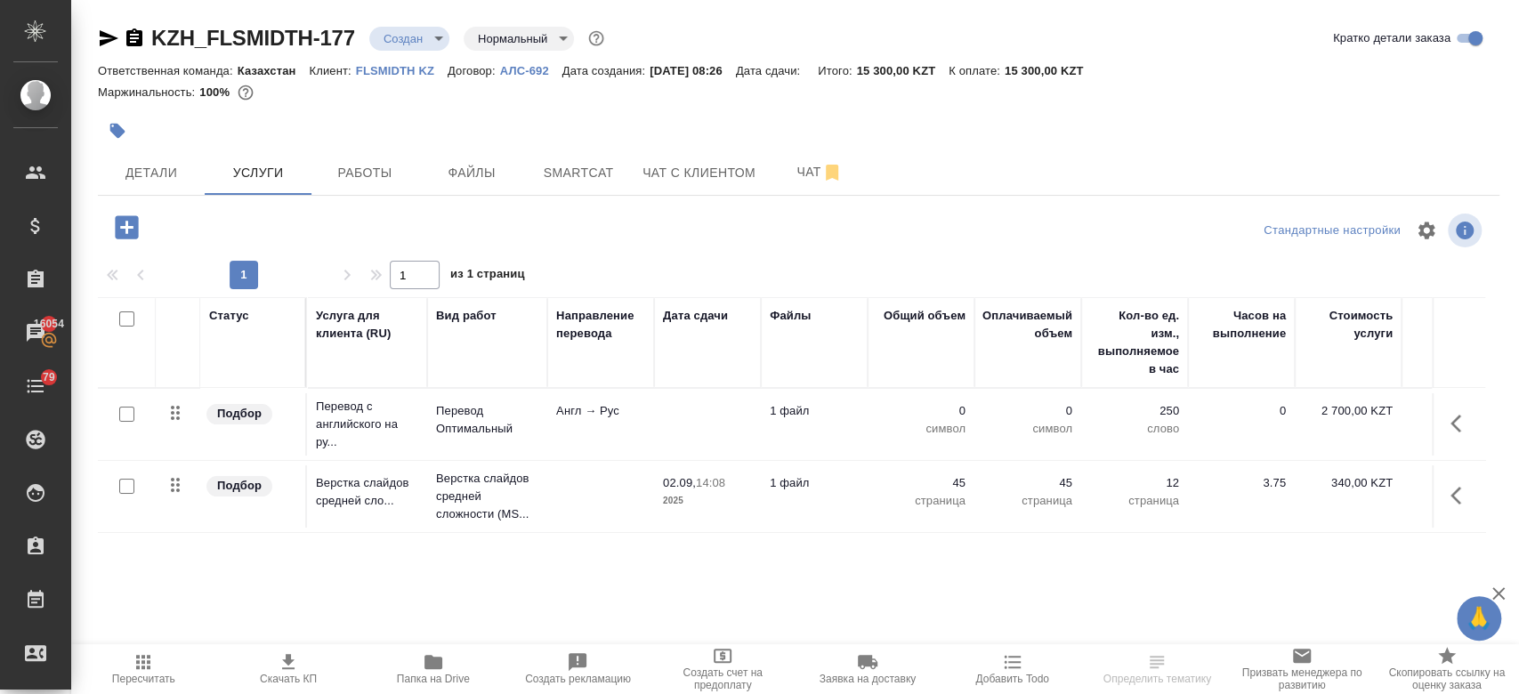
click at [124, 416] on input "checkbox" at bounding box center [126, 414] width 15 height 15
checkbox input "true"
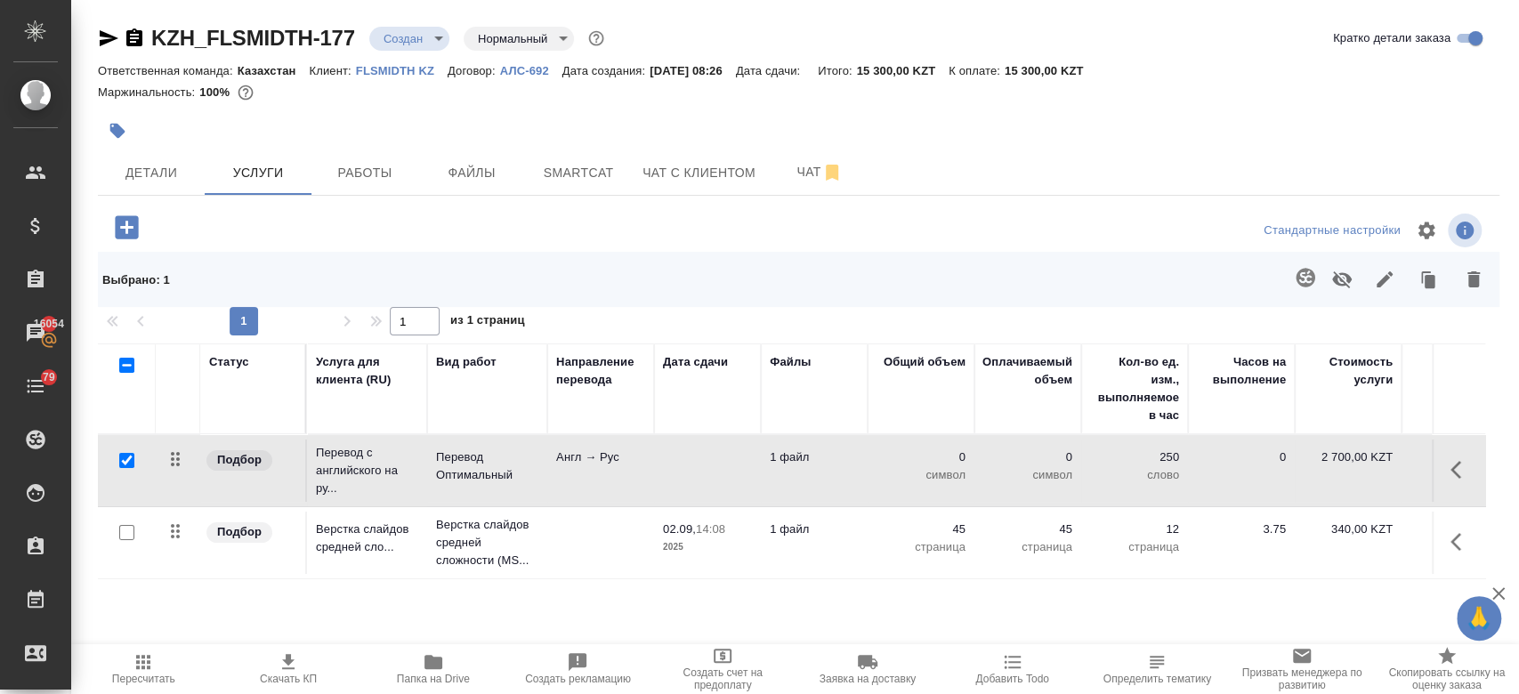
click at [1295, 280] on icon "button" at bounding box center [1305, 277] width 21 height 21
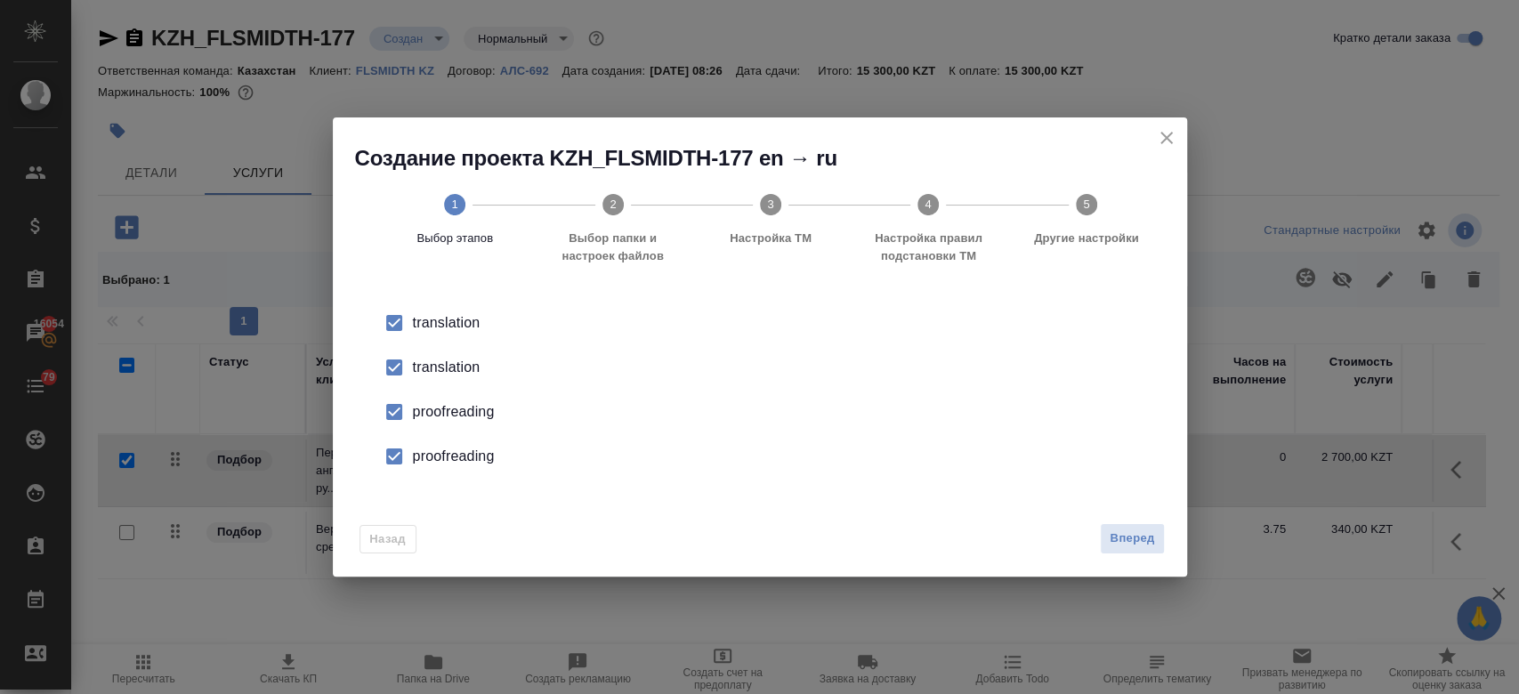
click at [448, 366] on div "translation" at bounding box center [778, 367] width 731 height 21
click at [450, 410] on div "proofreading" at bounding box center [778, 411] width 731 height 21
click at [454, 459] on div "proofreading" at bounding box center [778, 456] width 731 height 21
click at [1164, 536] on div "Назад Вперед" at bounding box center [760, 535] width 854 height 84
click at [1144, 537] on span "Вперед" at bounding box center [1132, 539] width 44 height 20
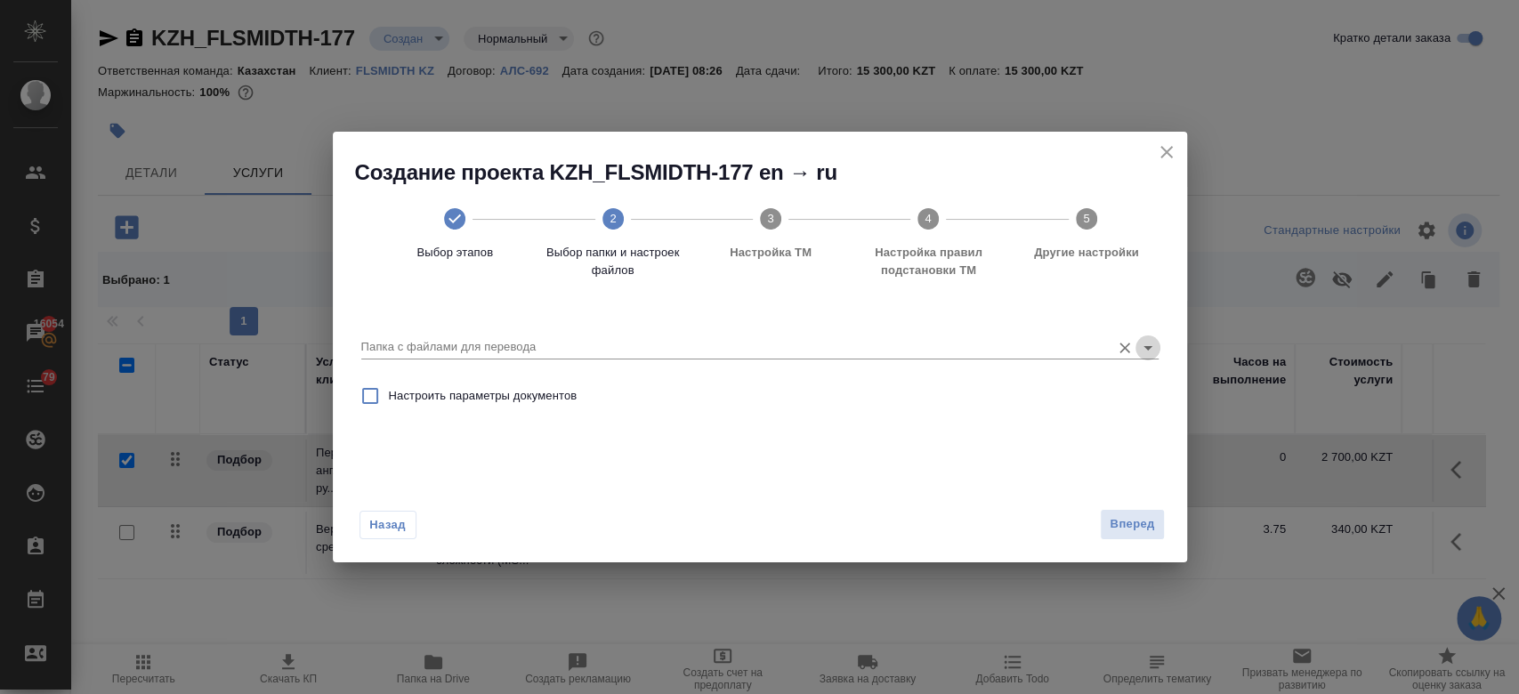
click at [1153, 355] on icon "Open" at bounding box center [1147, 347] width 21 height 21
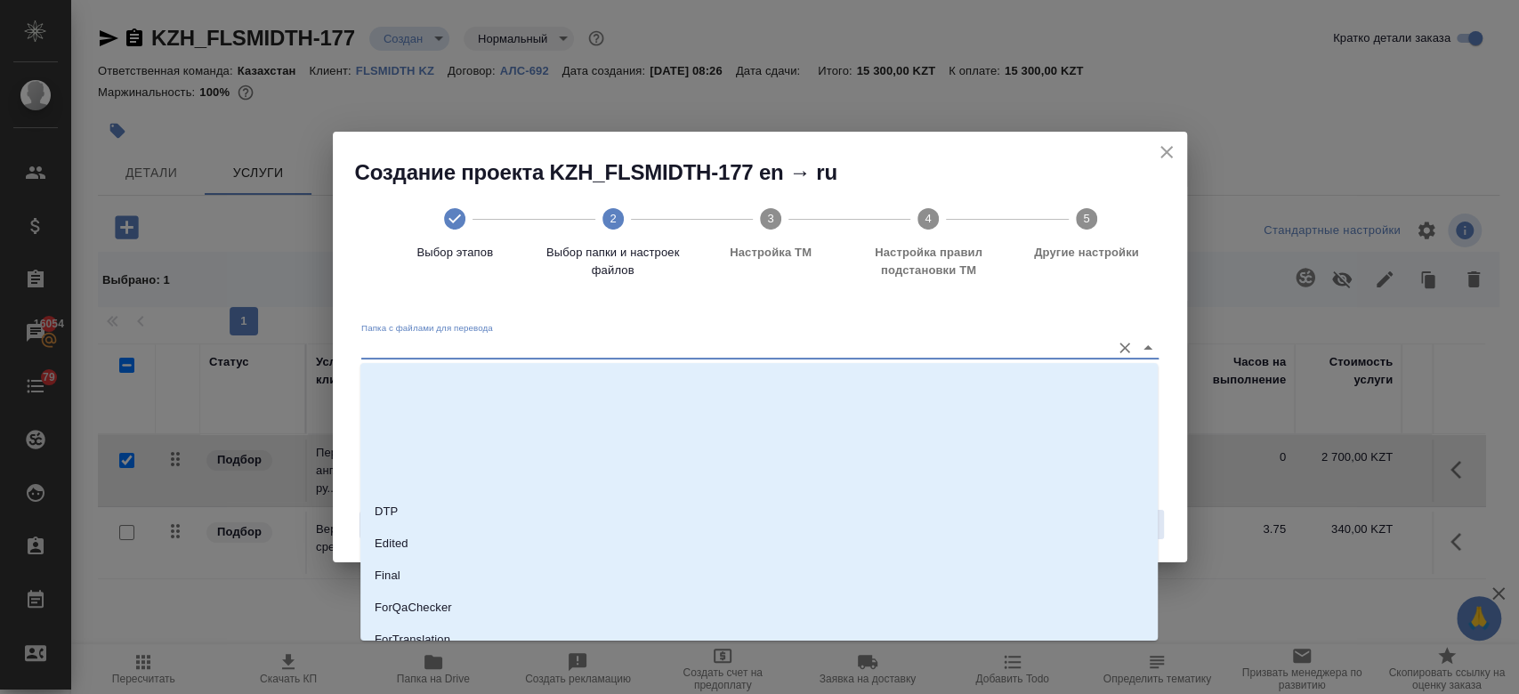
scroll to position [176, 0]
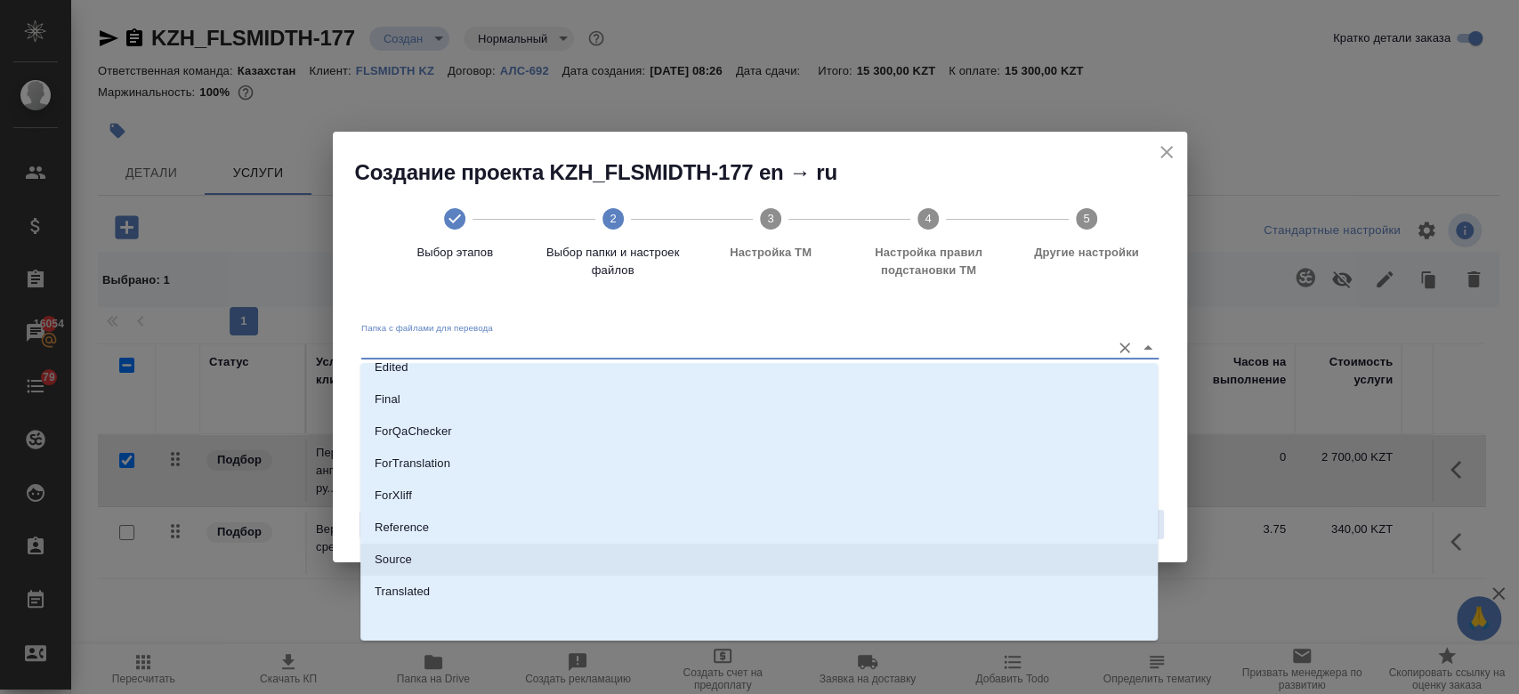
click at [604, 552] on li "Source" at bounding box center [758, 560] width 797 height 32
type input "Source"
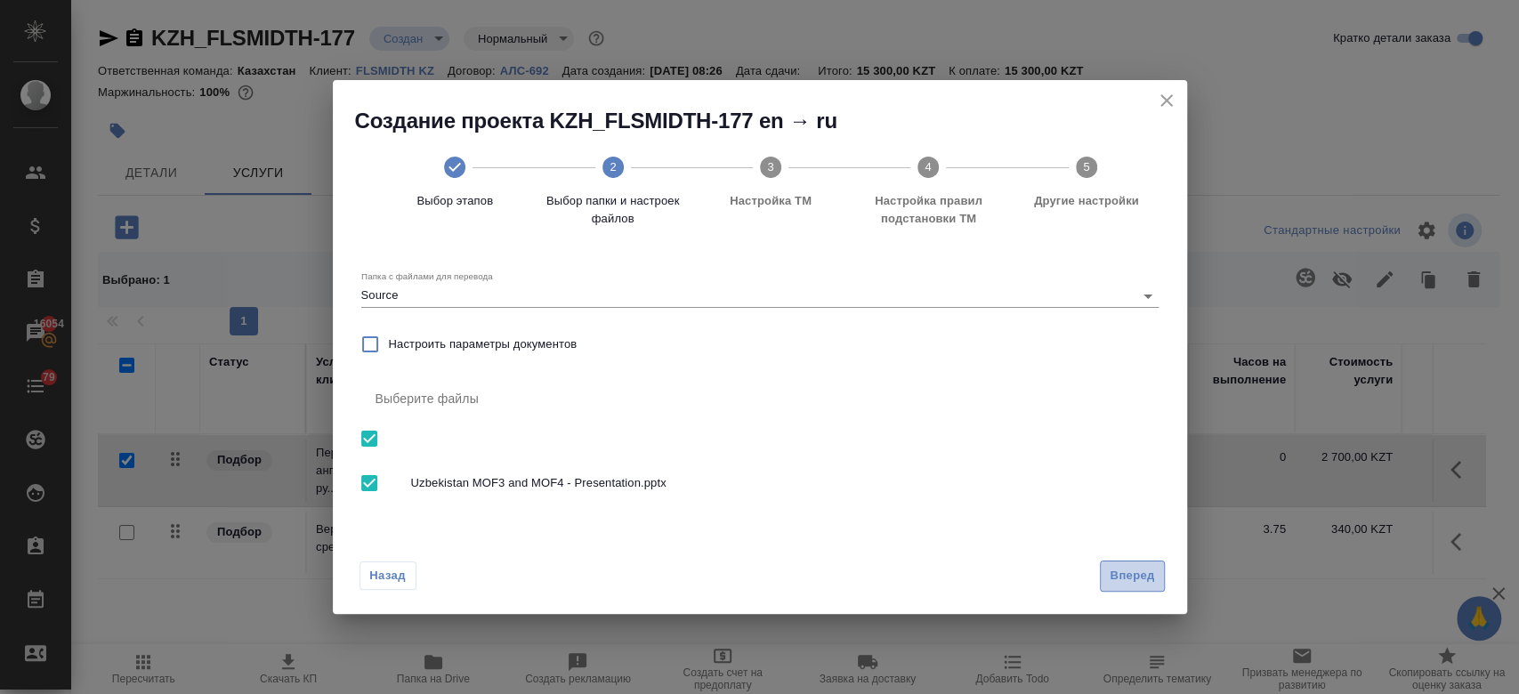
click at [1109, 569] on button "Вперед" at bounding box center [1132, 576] width 64 height 31
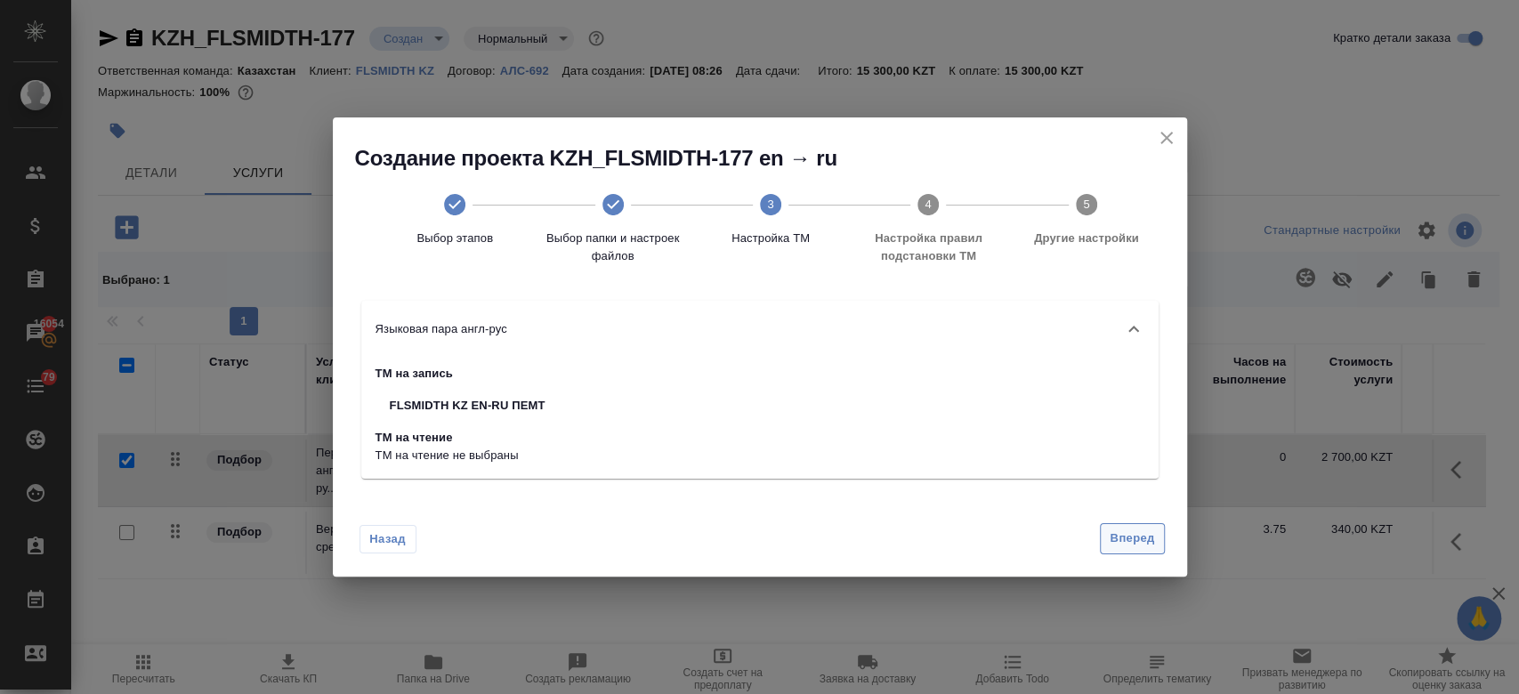
click at [1129, 542] on span "Вперед" at bounding box center [1132, 539] width 44 height 20
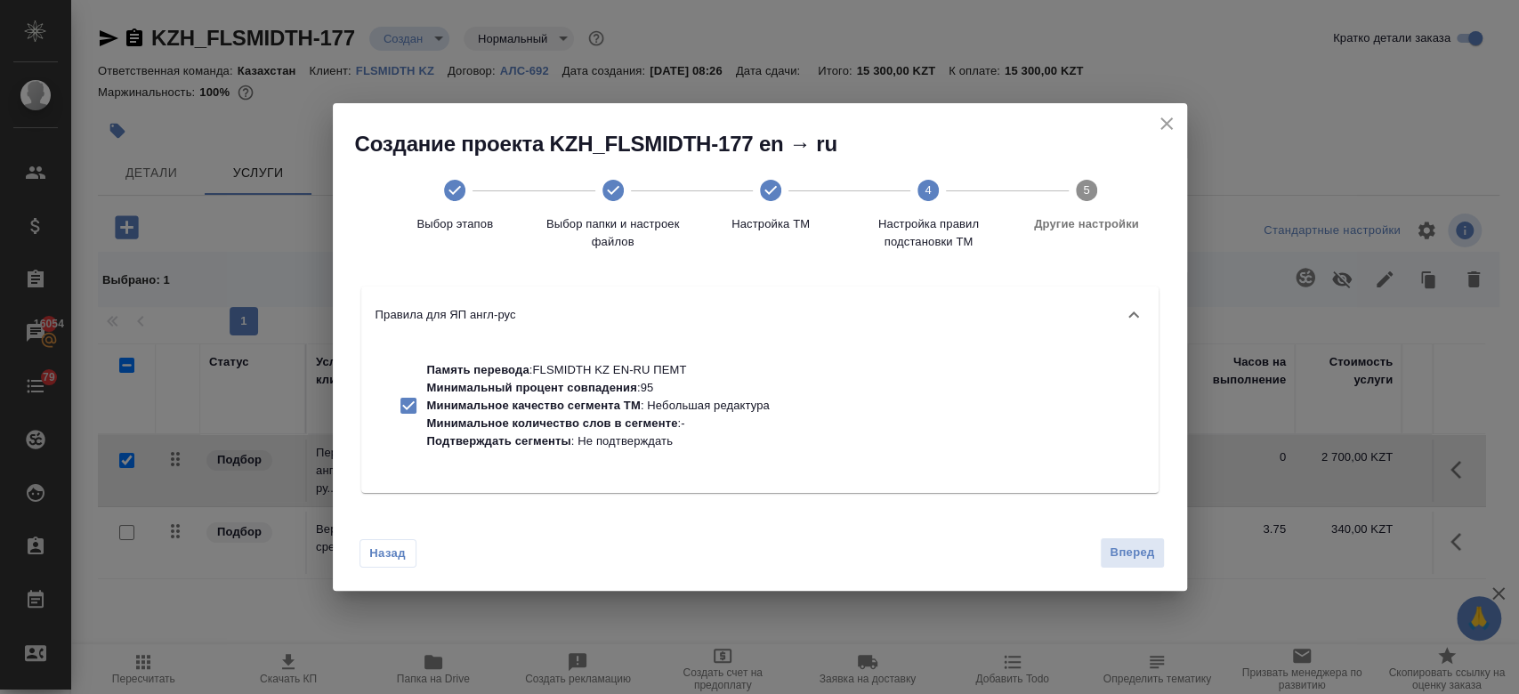
click at [796, 396] on div "Память перевода : FLSMIDTH KZ EN-RU ПЕМТ Минимальный процент совпадения : 95 Ми…" at bounding box center [759, 417] width 797 height 149
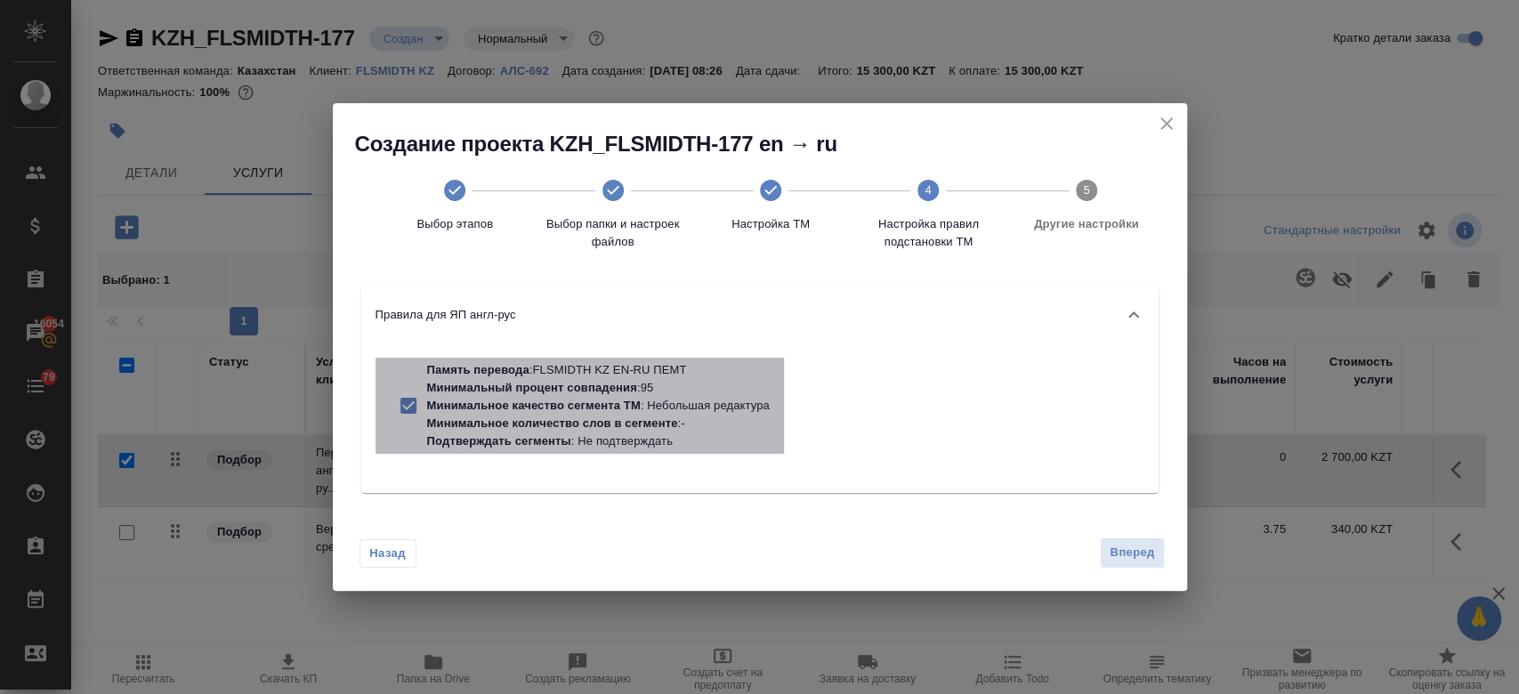
click at [712, 409] on p "Минимальное качество сегмента ТМ : Небольшая редактура" at bounding box center [598, 406] width 343 height 18
checkbox input "false"
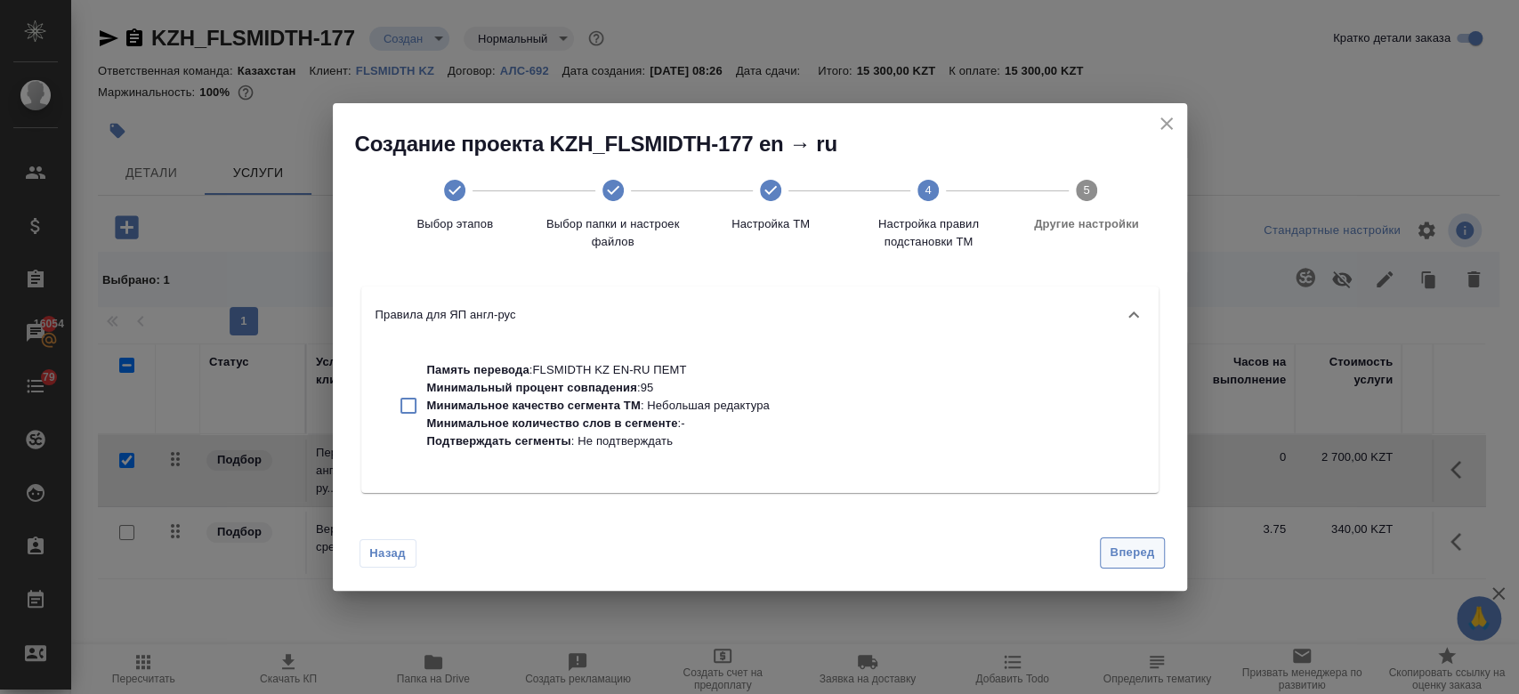
click at [1133, 550] on span "Вперед" at bounding box center [1132, 553] width 44 height 20
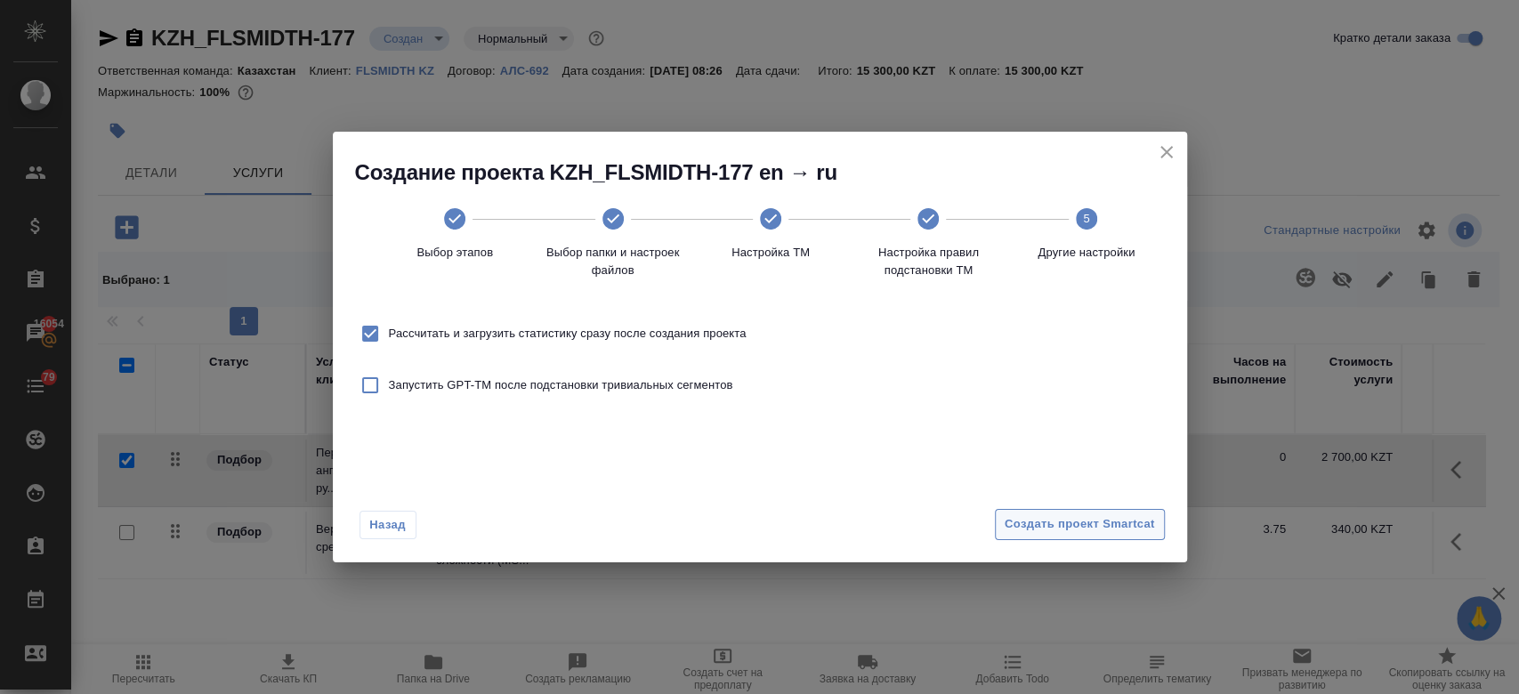
drag, startPoint x: 1111, startPoint y: 507, endPoint x: 1102, endPoint y: 523, distance: 18.8
click at [1102, 523] on div "Назад Создать проект Smartcat" at bounding box center [760, 521] width 854 height 84
click at [1102, 523] on span "Создать проект Smartcat" at bounding box center [1080, 524] width 150 height 20
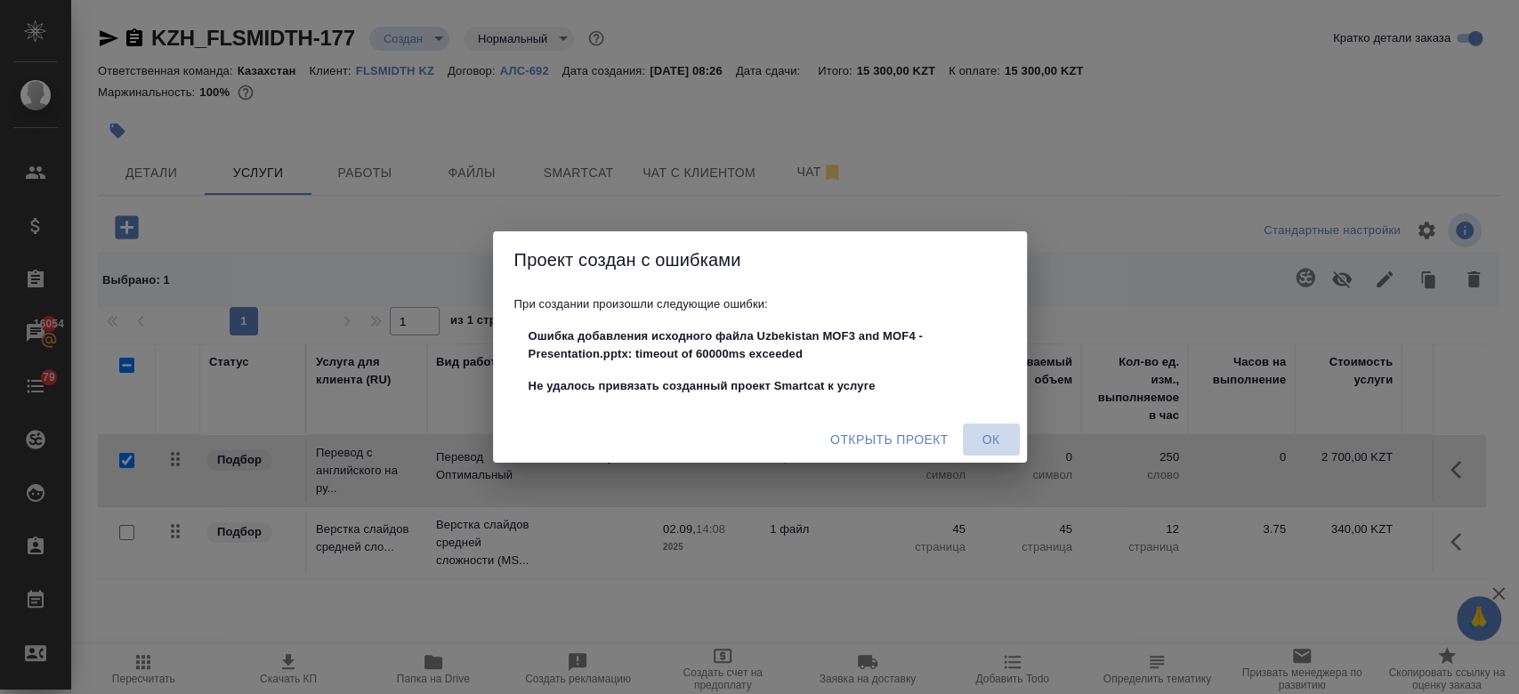
click at [981, 438] on span "Ок" at bounding box center [991, 440] width 43 height 22
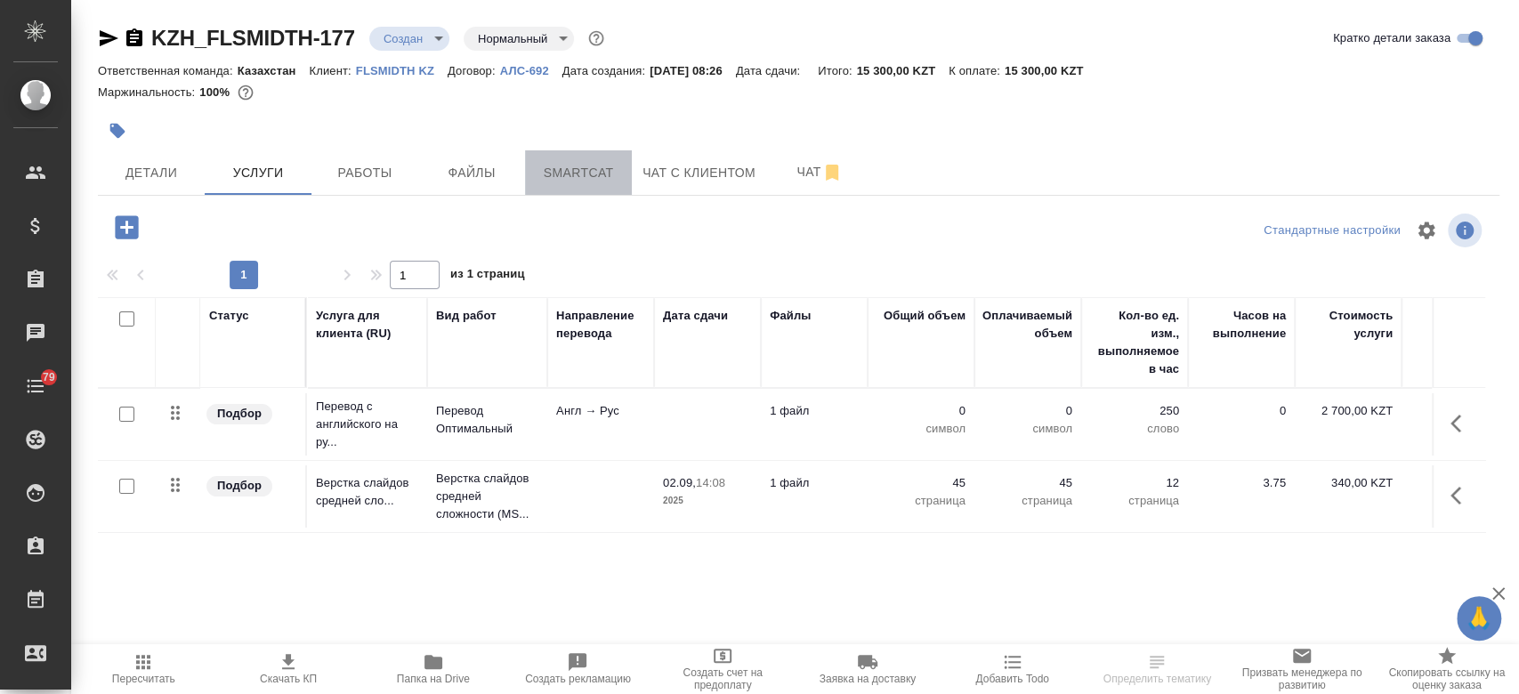
click at [578, 174] on span "Smartcat" at bounding box center [578, 173] width 85 height 22
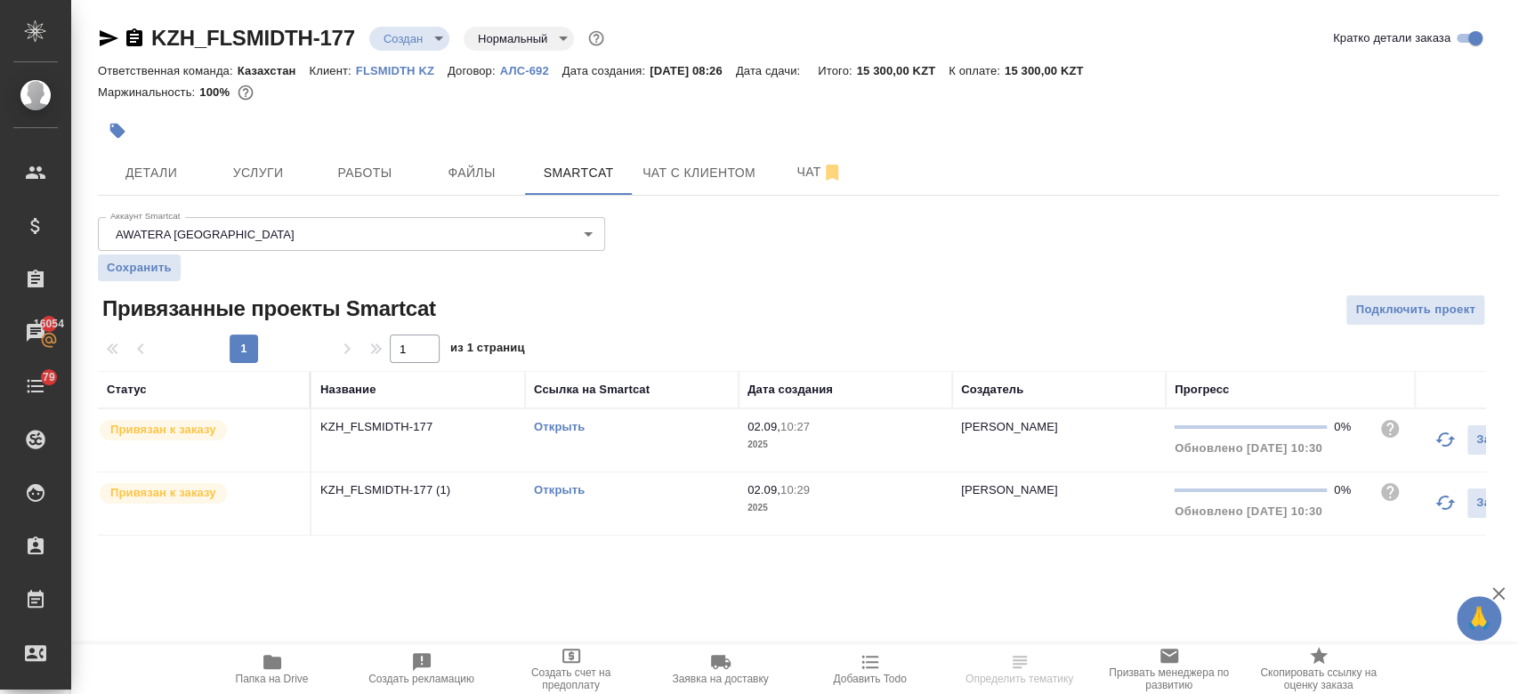
click at [573, 424] on link "Открыть" at bounding box center [559, 426] width 51 height 13
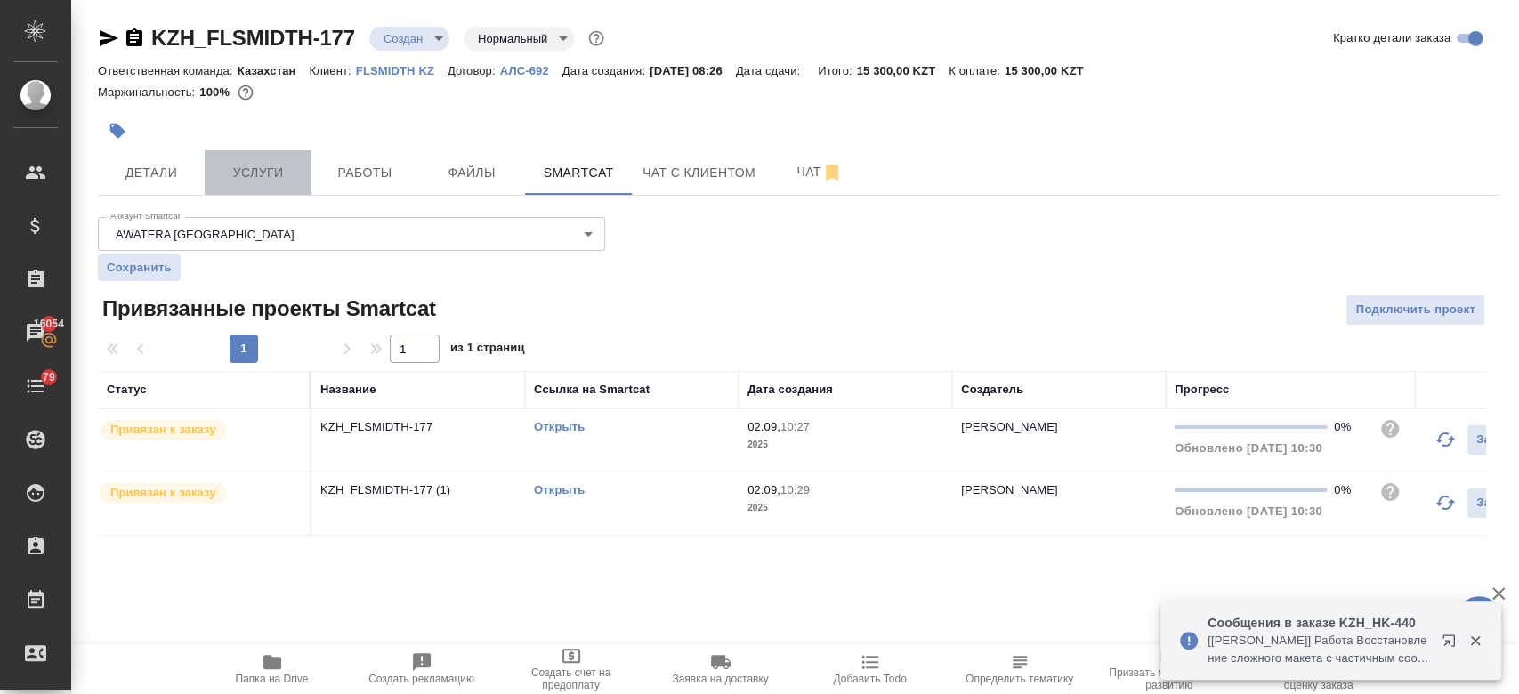
click at [261, 182] on span "Услуги" at bounding box center [257, 173] width 85 height 22
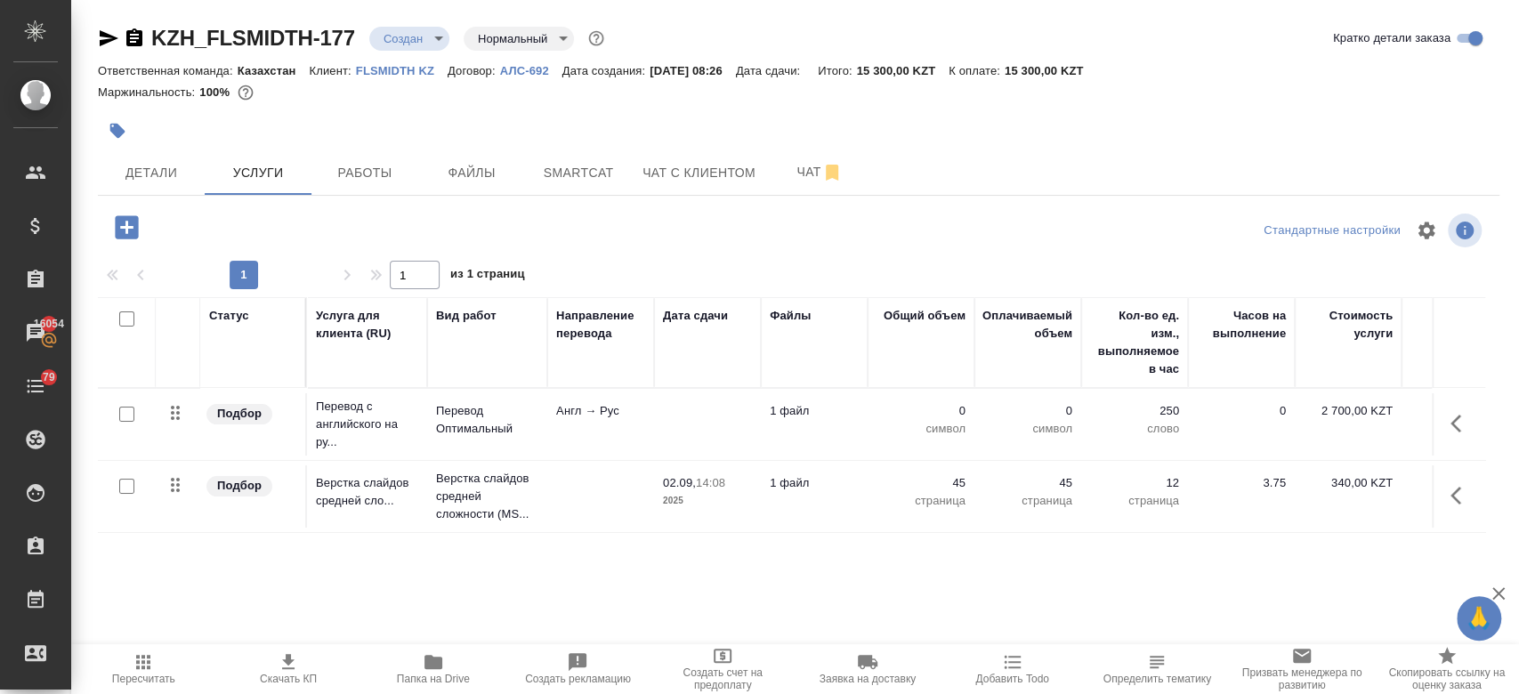
click at [471, 440] on td "Перевод Оптимальный" at bounding box center [487, 424] width 120 height 62
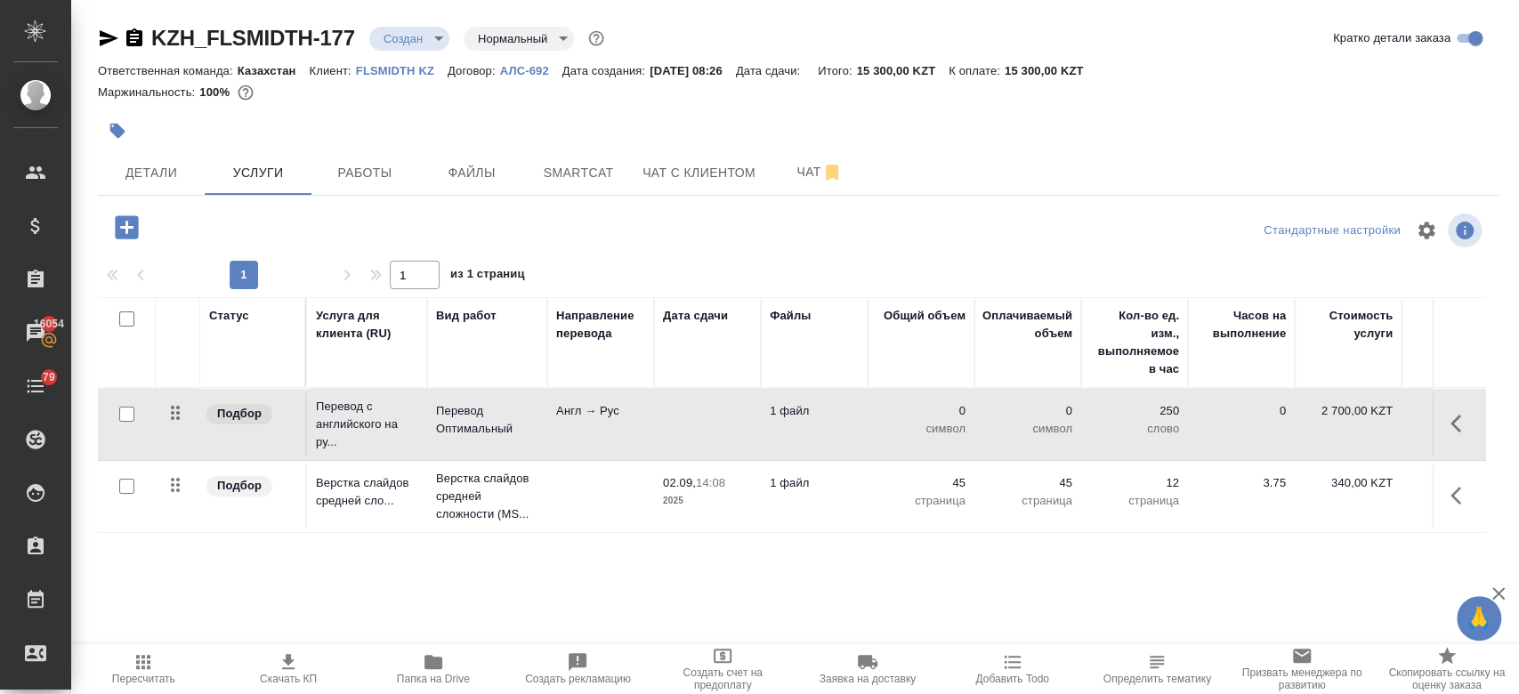
click at [471, 440] on td "Перевод Оптимальный" at bounding box center [487, 424] width 120 height 62
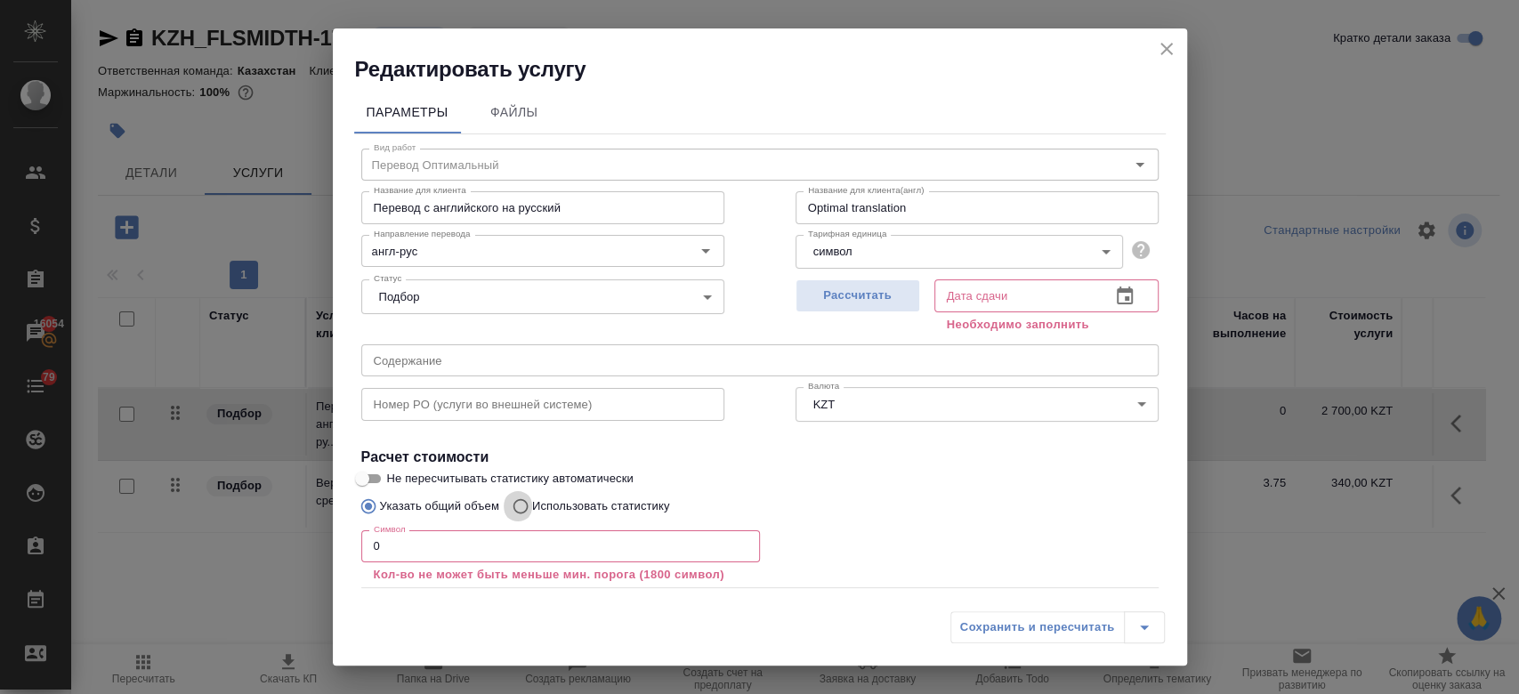
click at [520, 507] on input "Использовать статистику" at bounding box center [518, 506] width 28 height 34
radio input "true"
radio input "false"
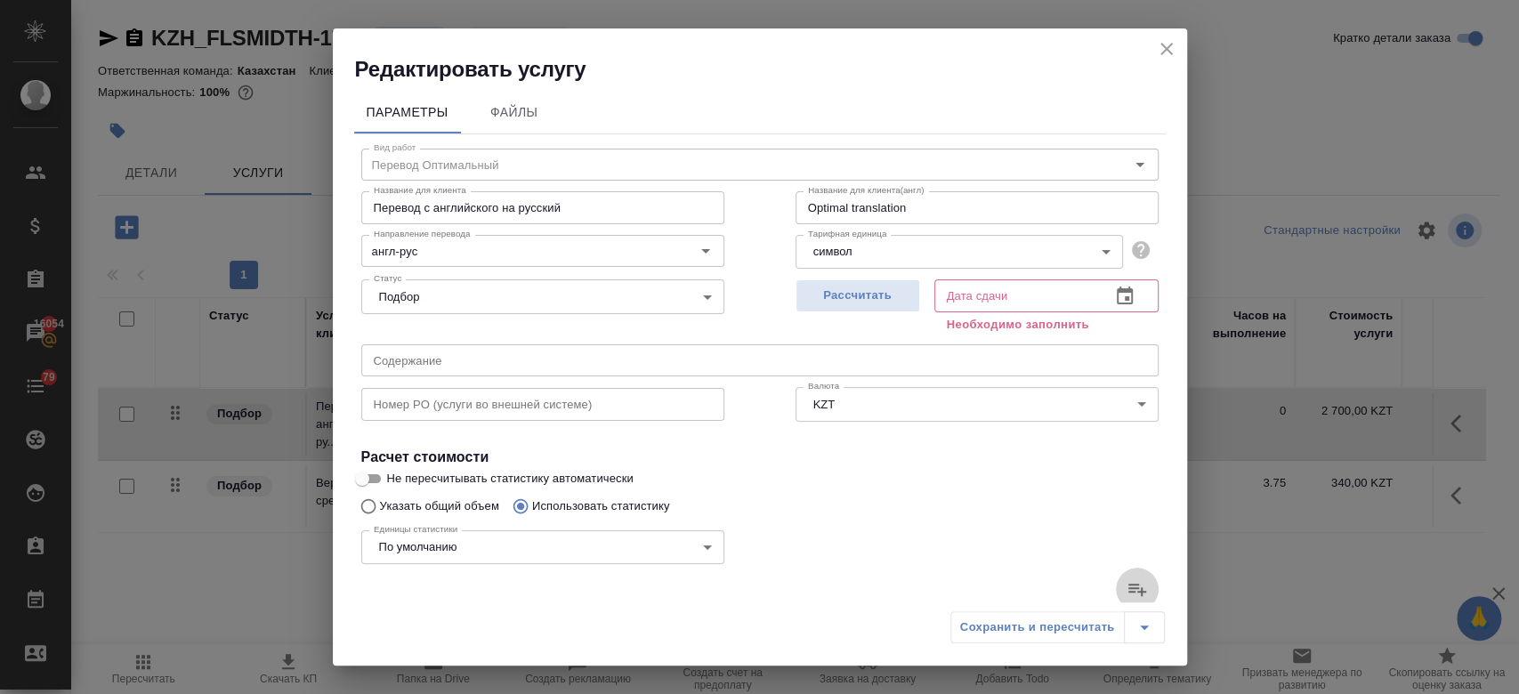
click at [1127, 594] on icon at bounding box center [1137, 588] width 21 height 21
click at [0, 0] on input "file" at bounding box center [0, 0] width 0 height 0
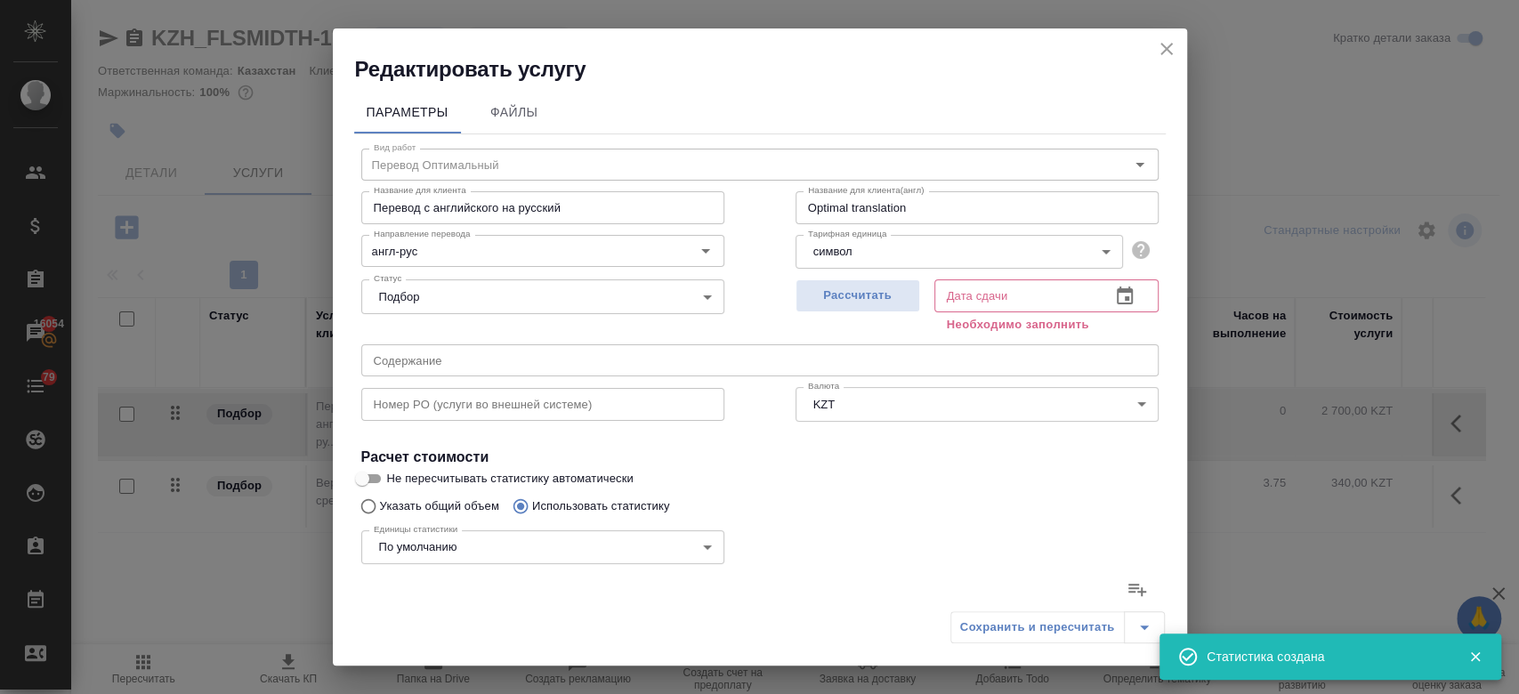
scroll to position [537, 0]
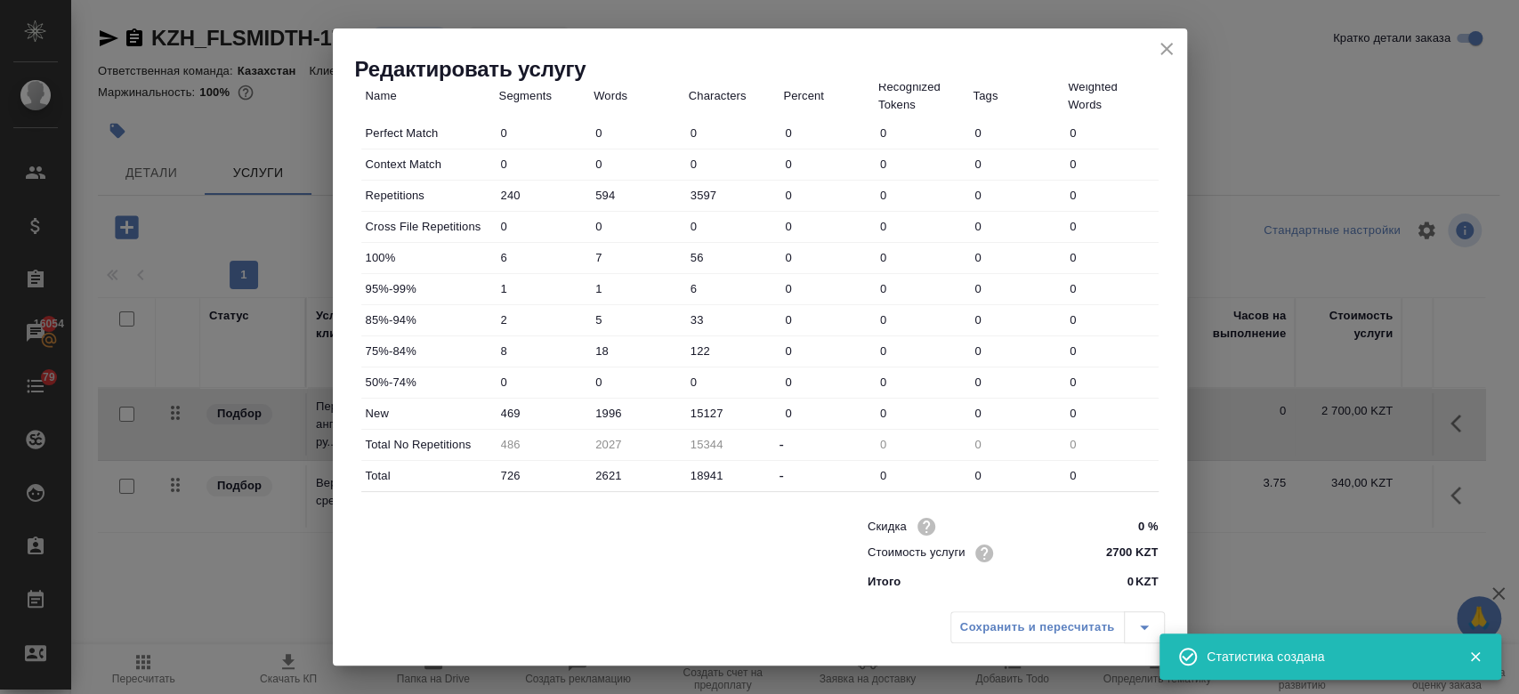
type input "240"
type input "594"
type input "3597"
type input "6"
type input "7"
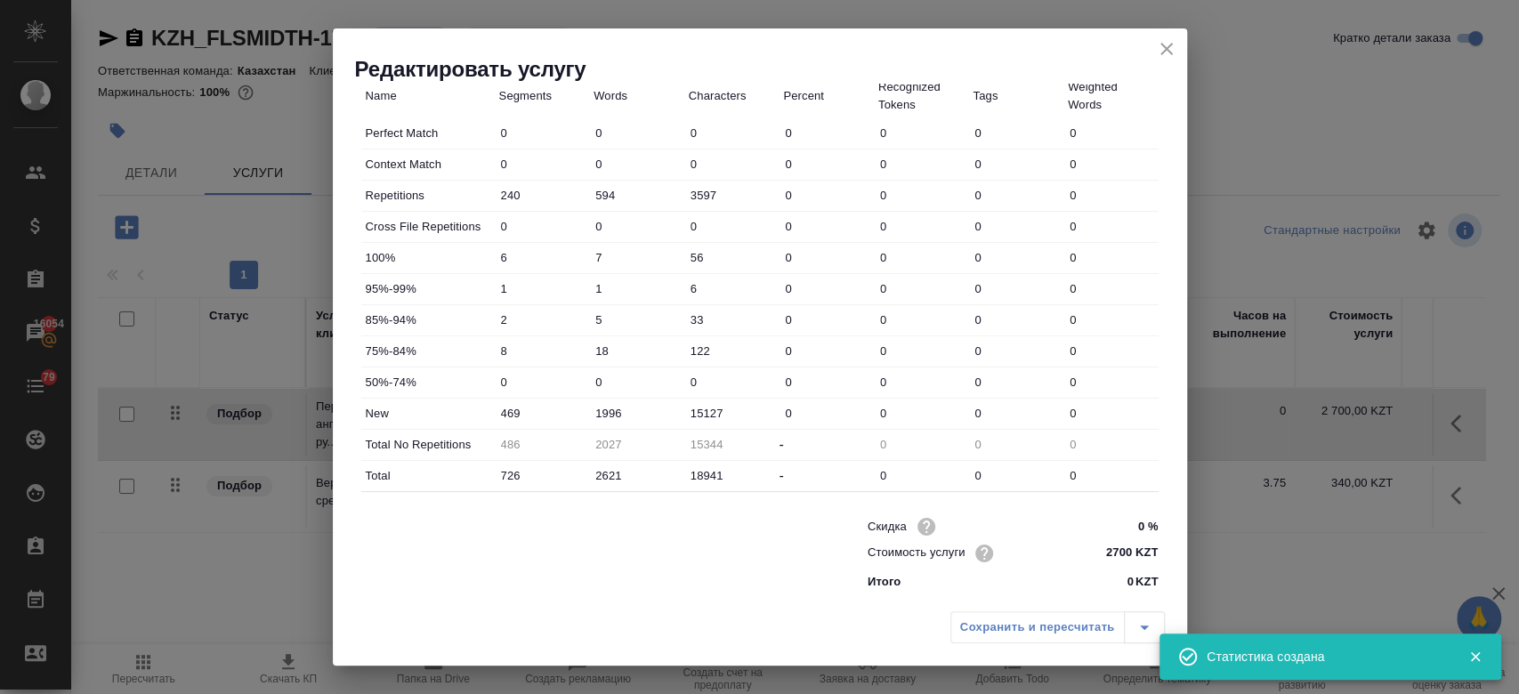
type input "56"
type input "1"
type input "6"
type input "2"
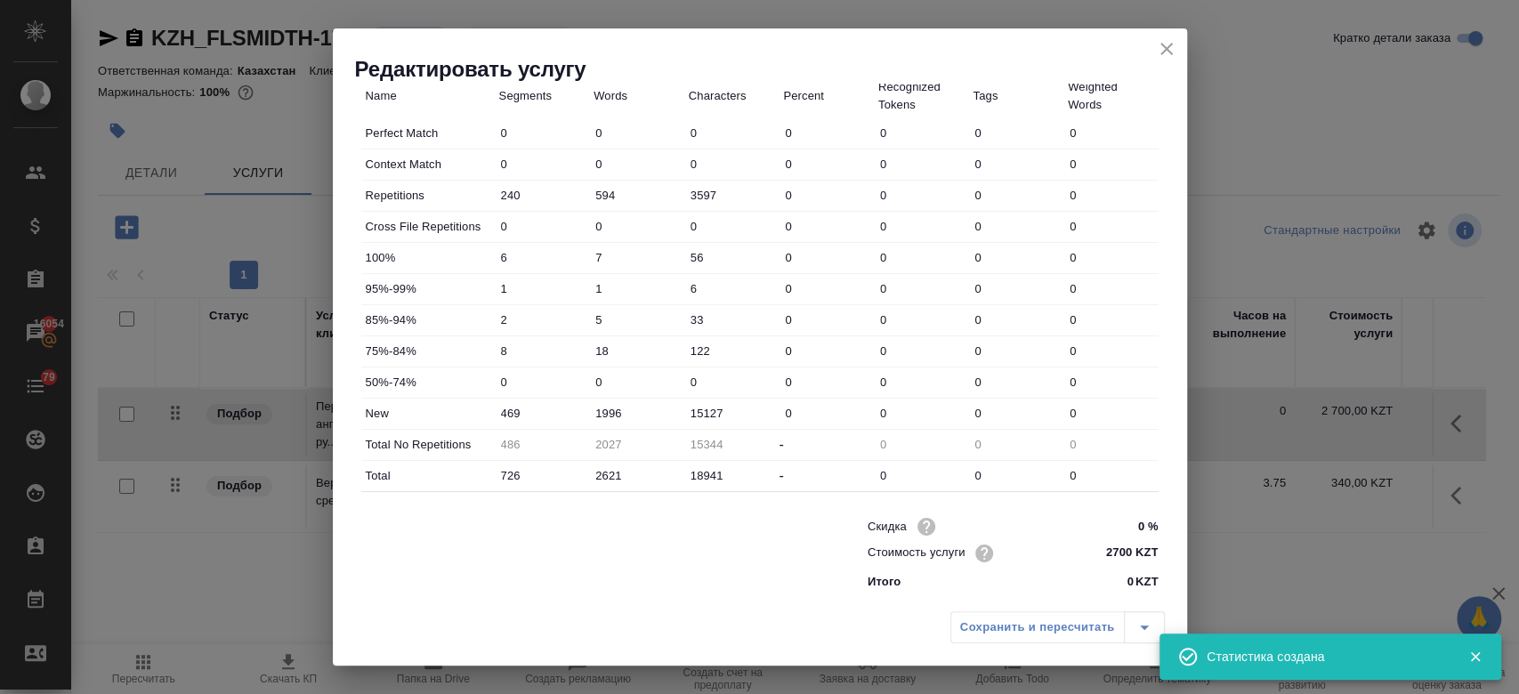
type input "5"
type input "33"
type input "8"
type input "18"
type input "122"
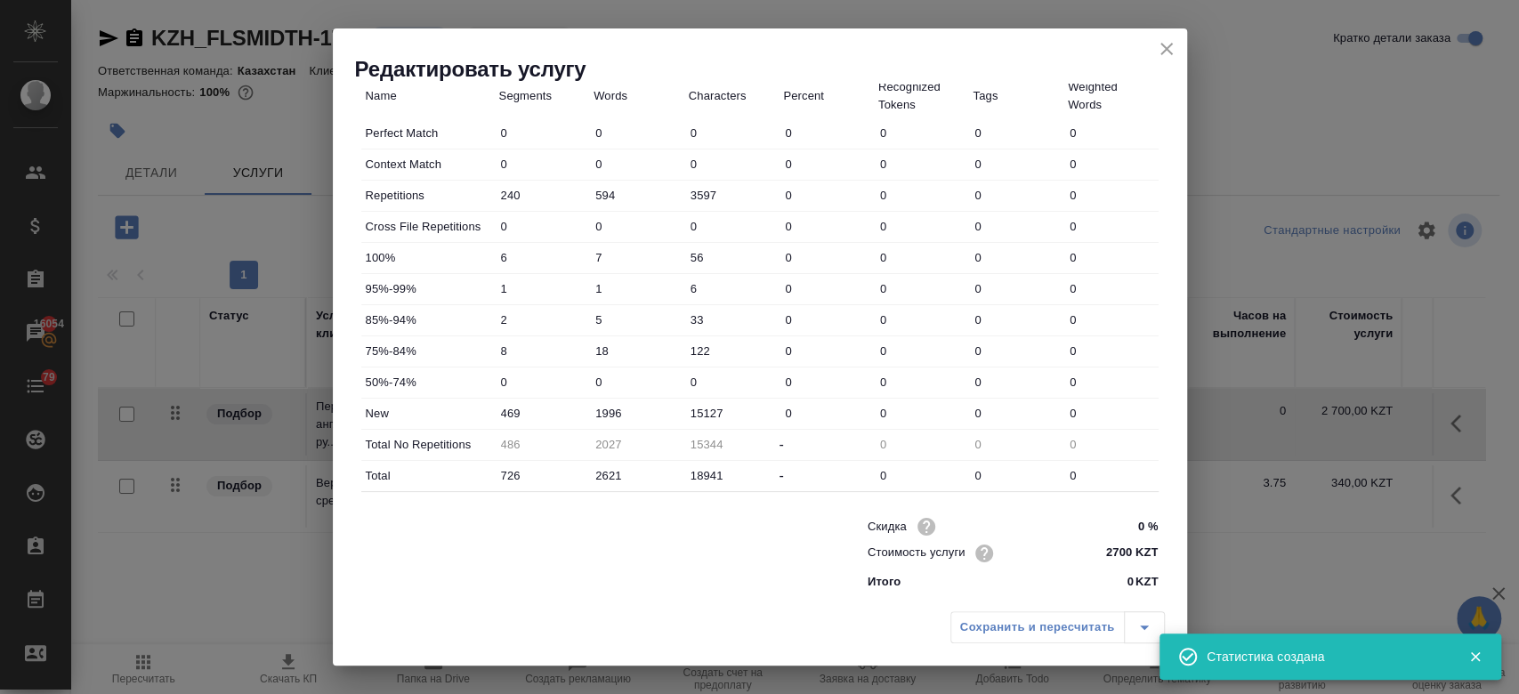
type input "469"
type input "1996"
type input "15127"
type input "486"
type input "2027"
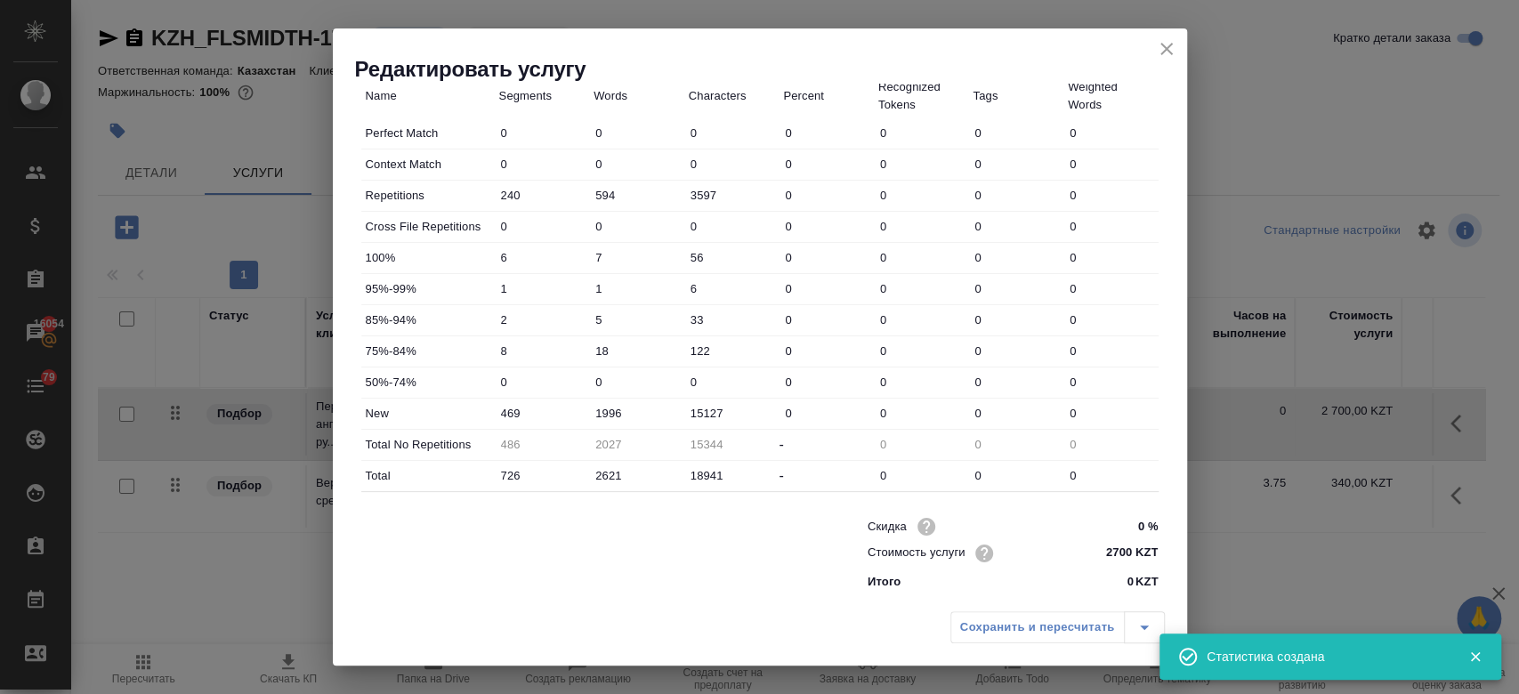
type input "15344"
type input "726"
type input "2621"
type input "18941"
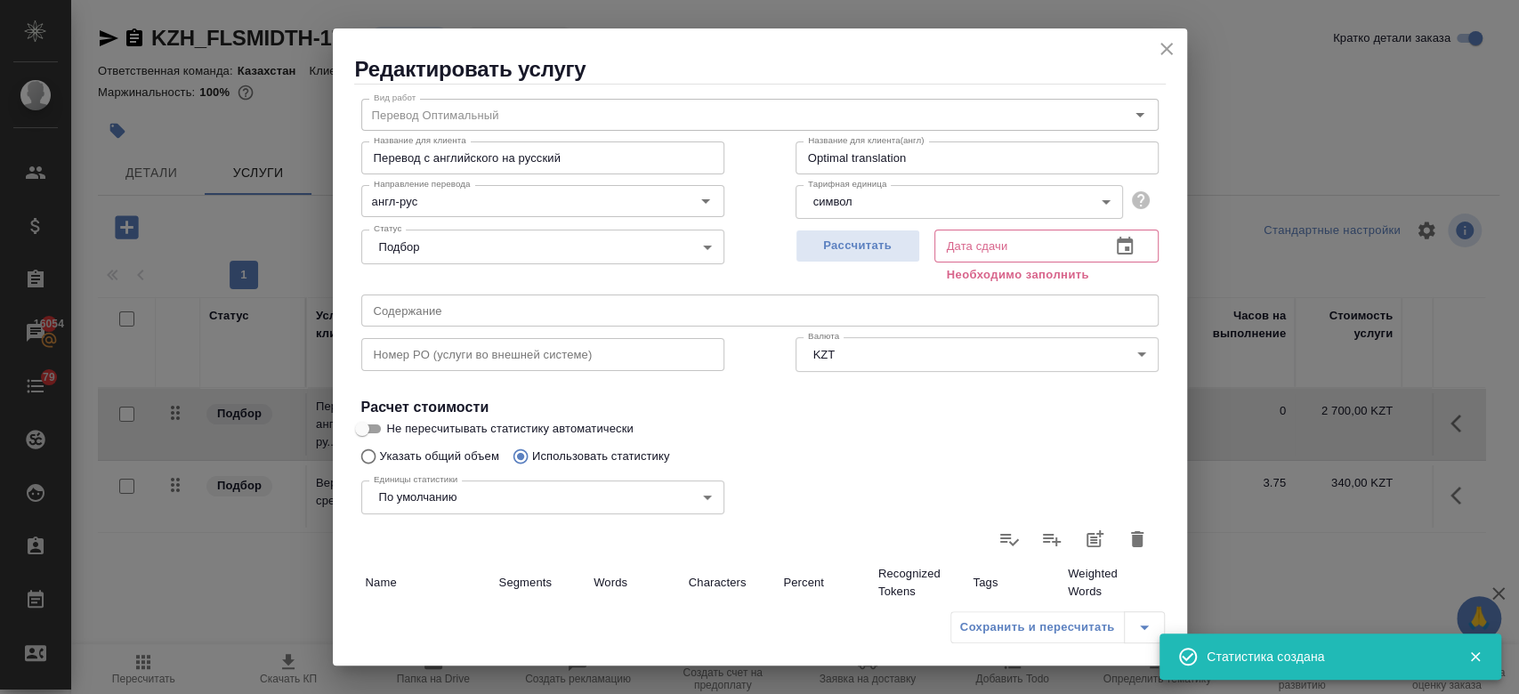
scroll to position [0, 0]
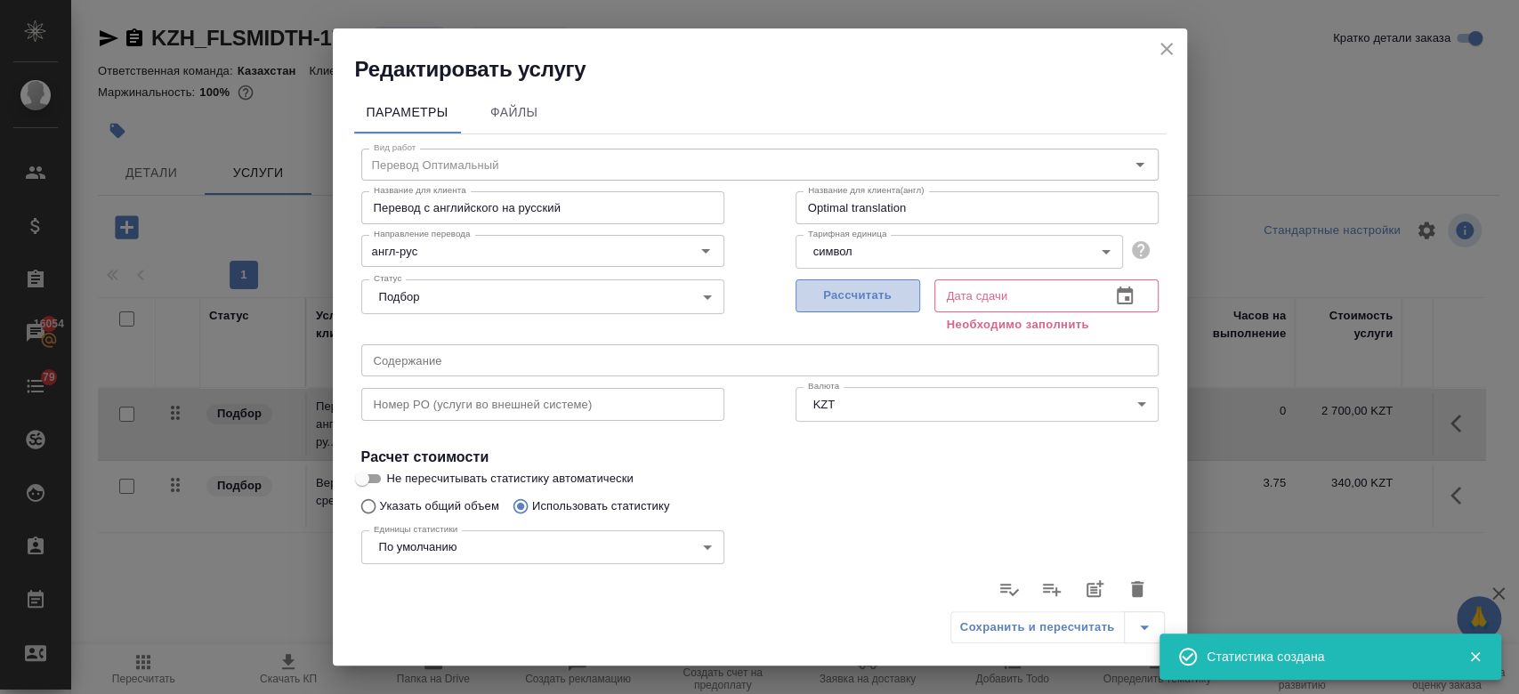
click at [844, 295] on span "Рассчитать" at bounding box center [857, 296] width 105 height 20
type input "[DATE] 10:35"
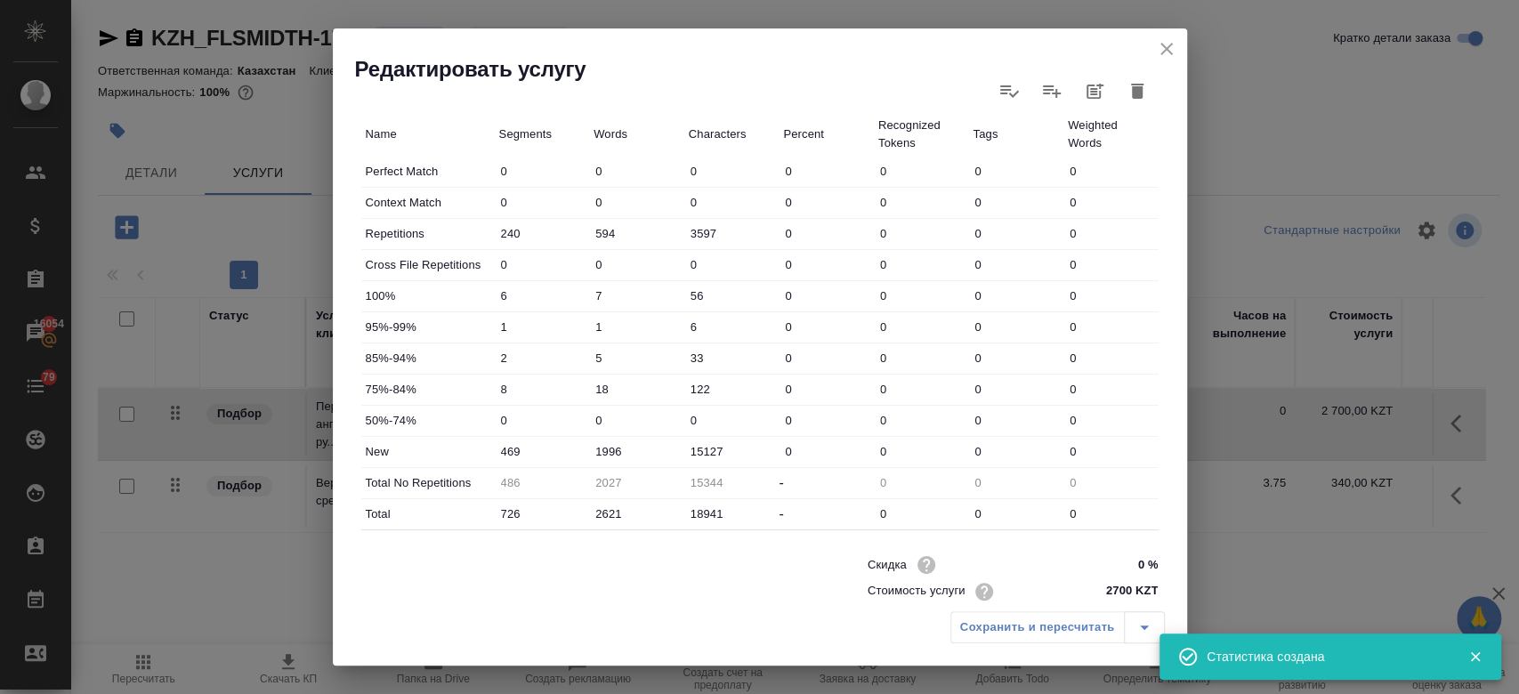
scroll to position [517, 0]
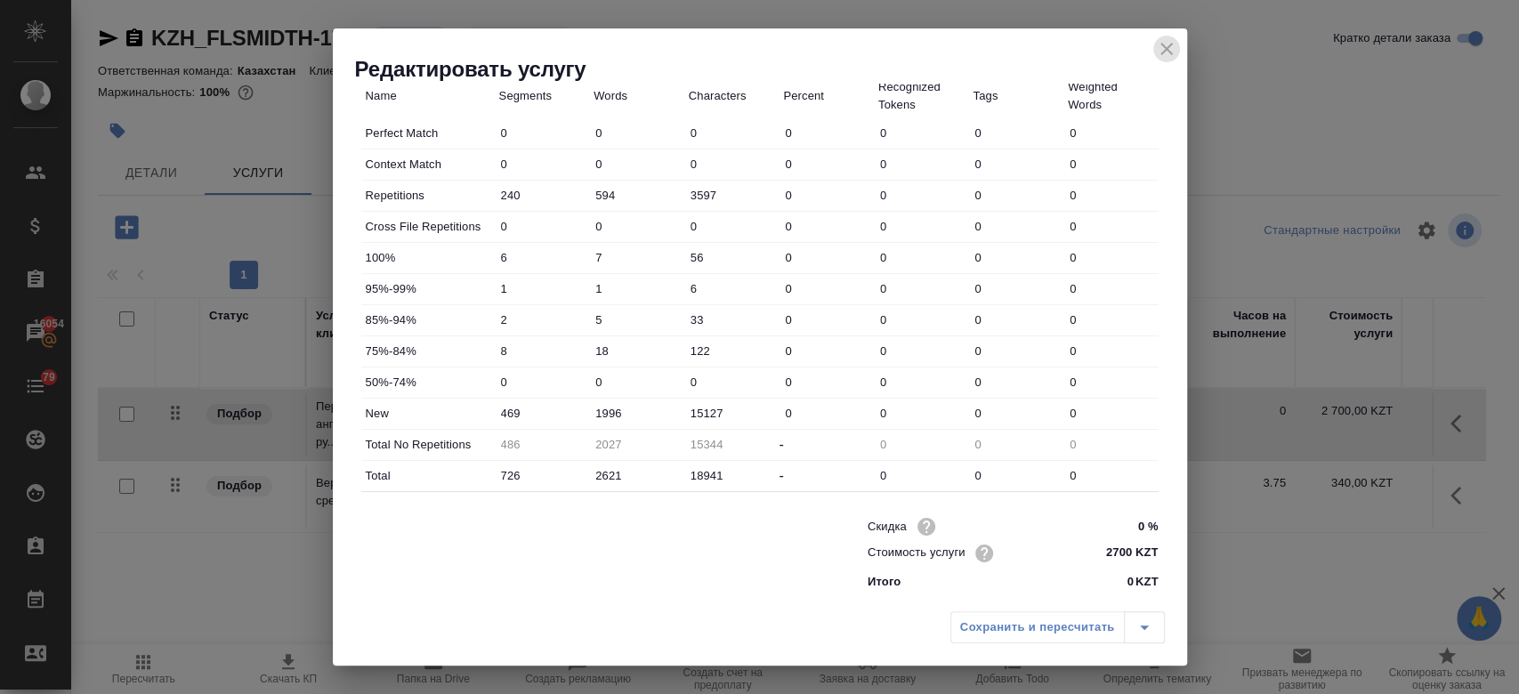
click at [1175, 56] on icon "close" at bounding box center [1166, 48] width 21 height 21
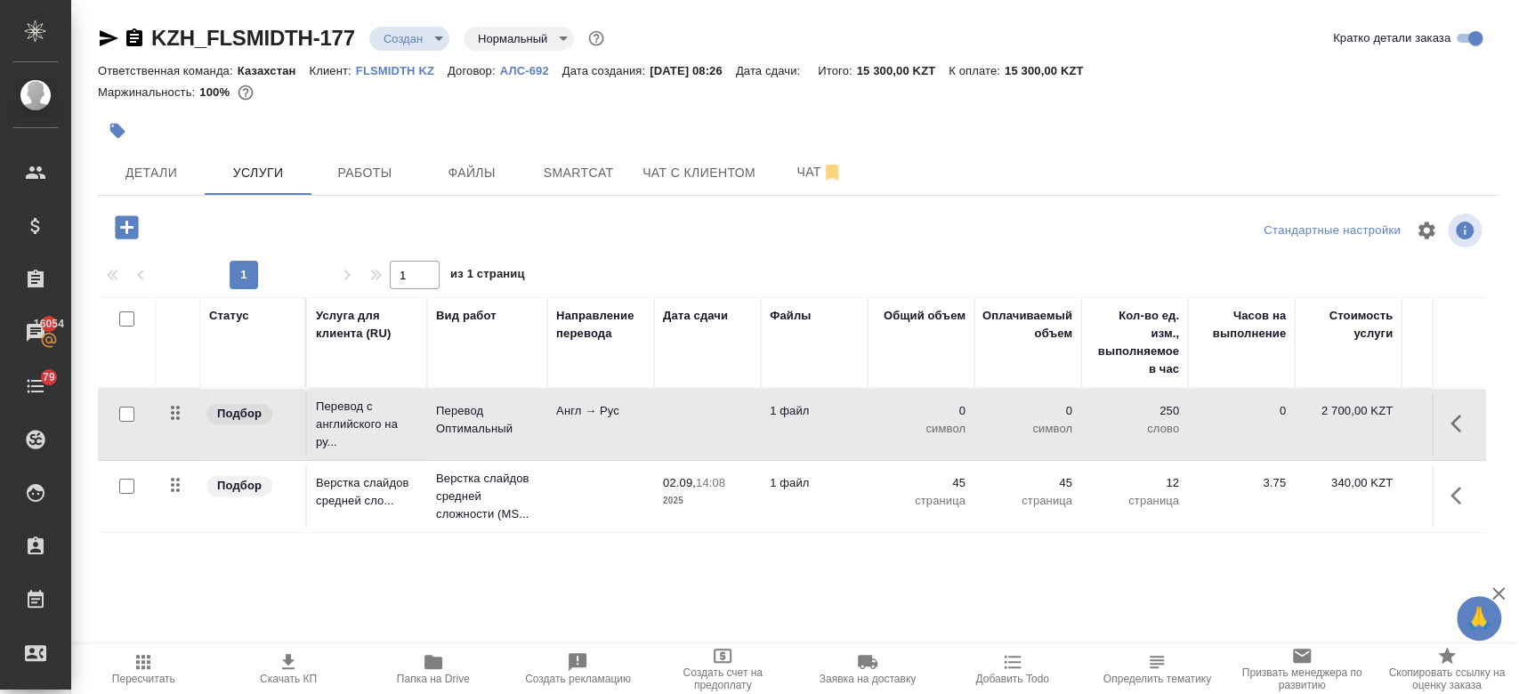
click at [638, 481] on td at bounding box center [600, 496] width 107 height 62
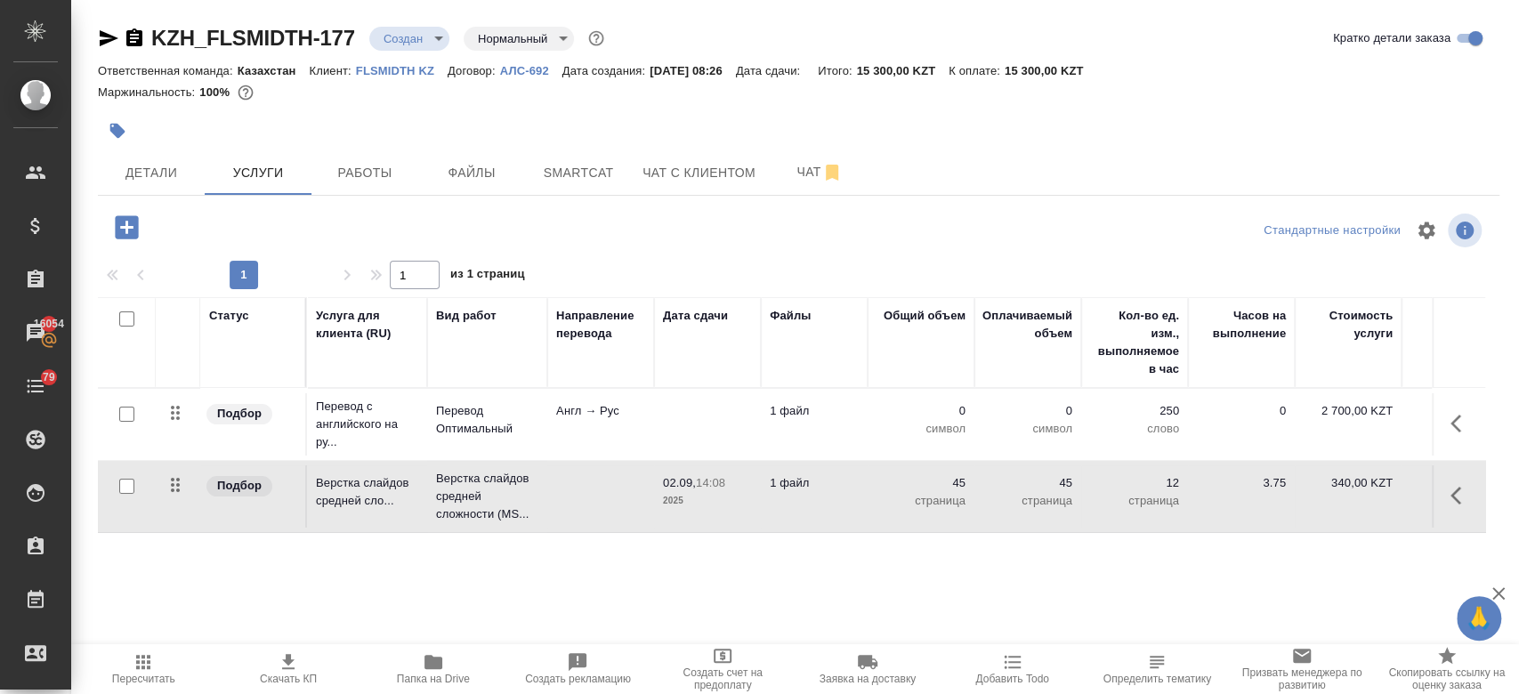
click at [638, 481] on td at bounding box center [600, 496] width 107 height 62
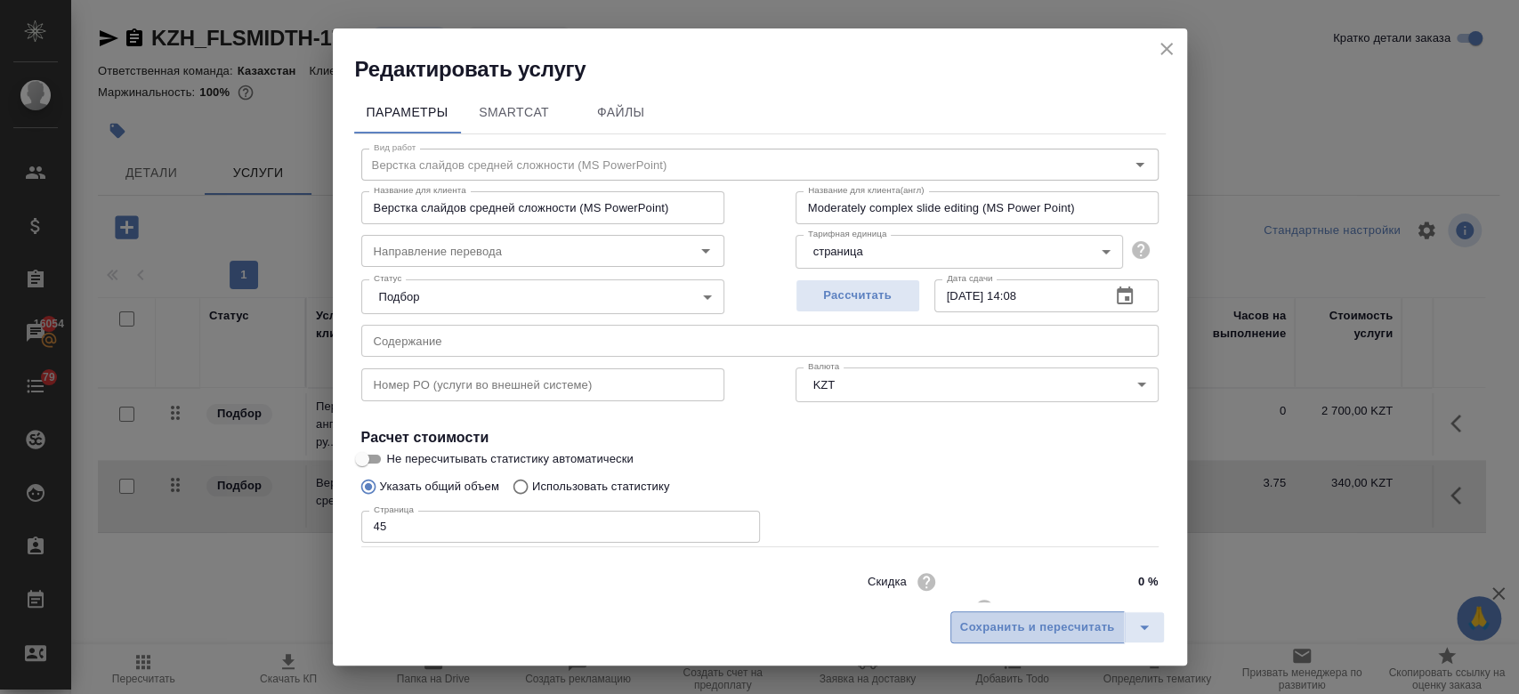
click at [981, 637] on span "Сохранить и пересчитать" at bounding box center [1037, 628] width 155 height 20
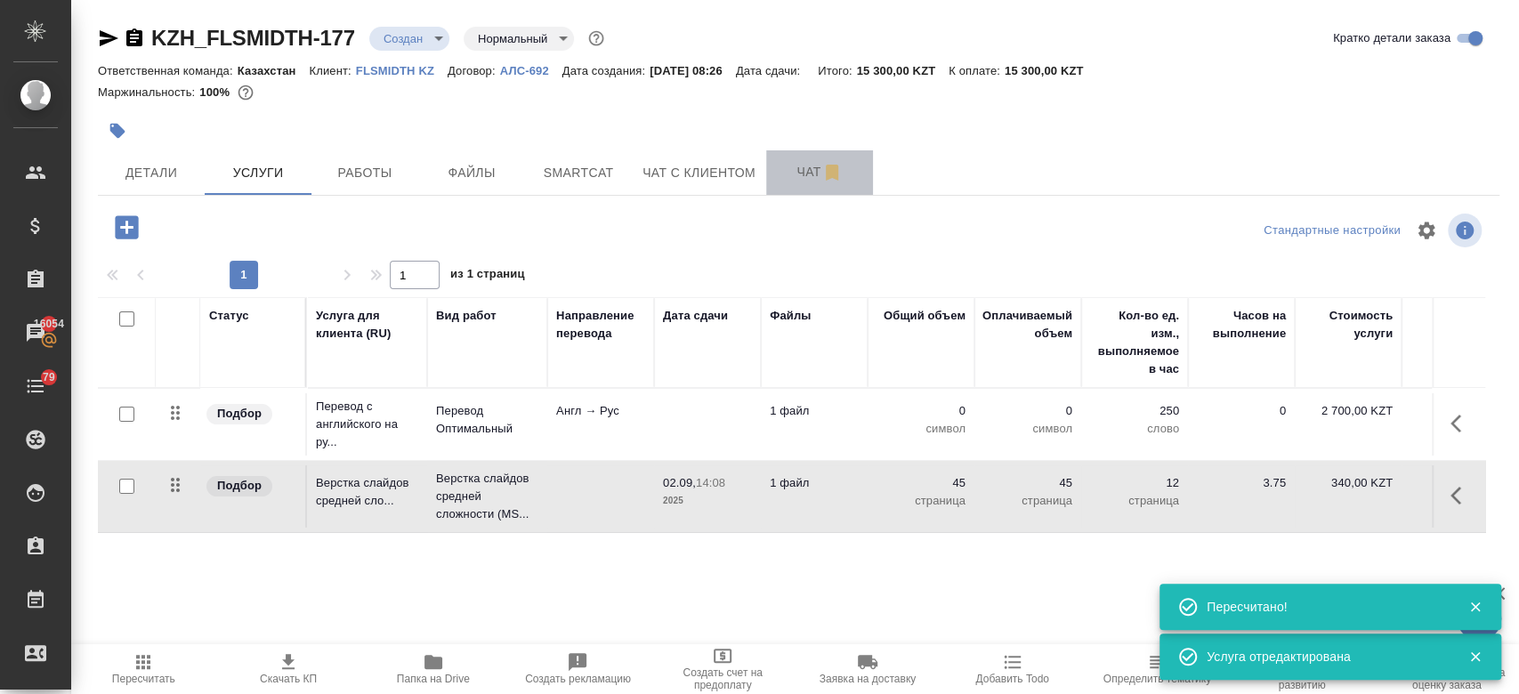
click at [800, 174] on span "Чат" at bounding box center [819, 172] width 85 height 22
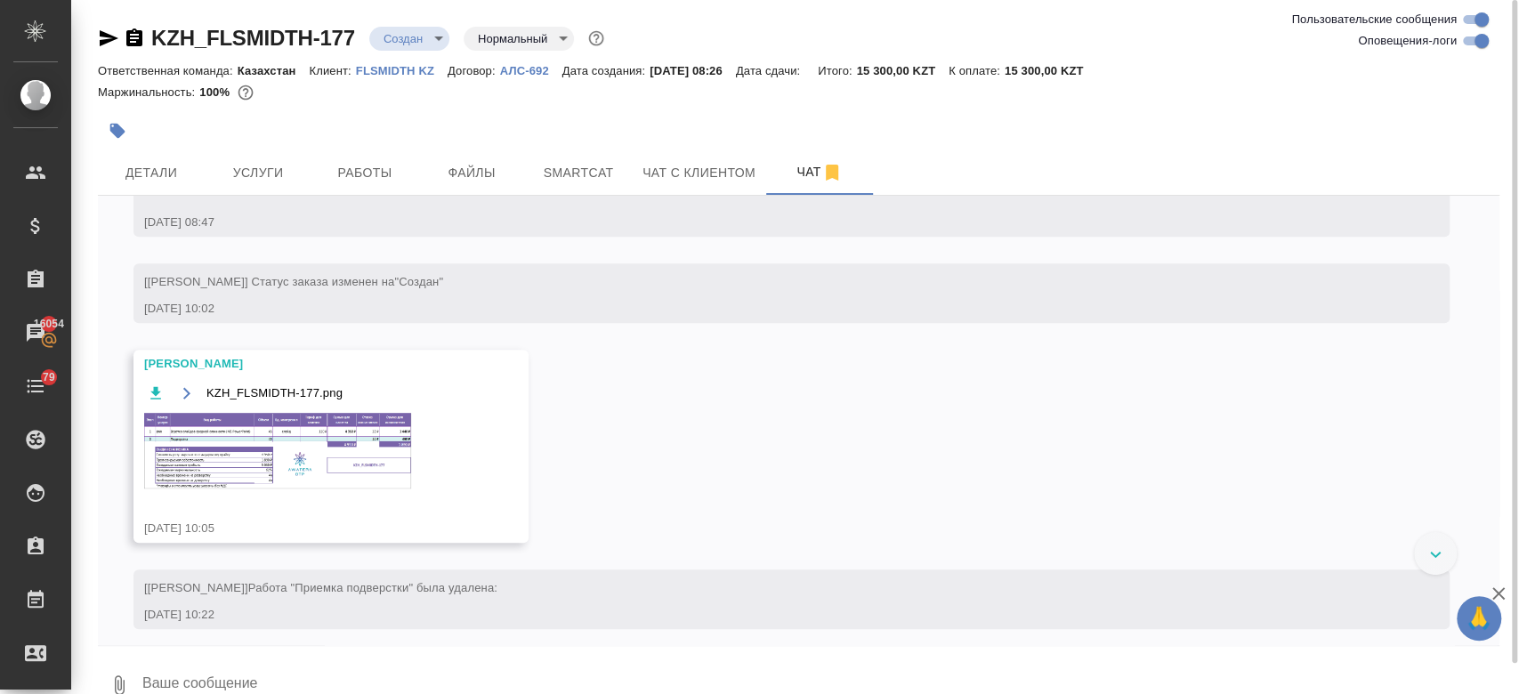
scroll to position [626, 0]
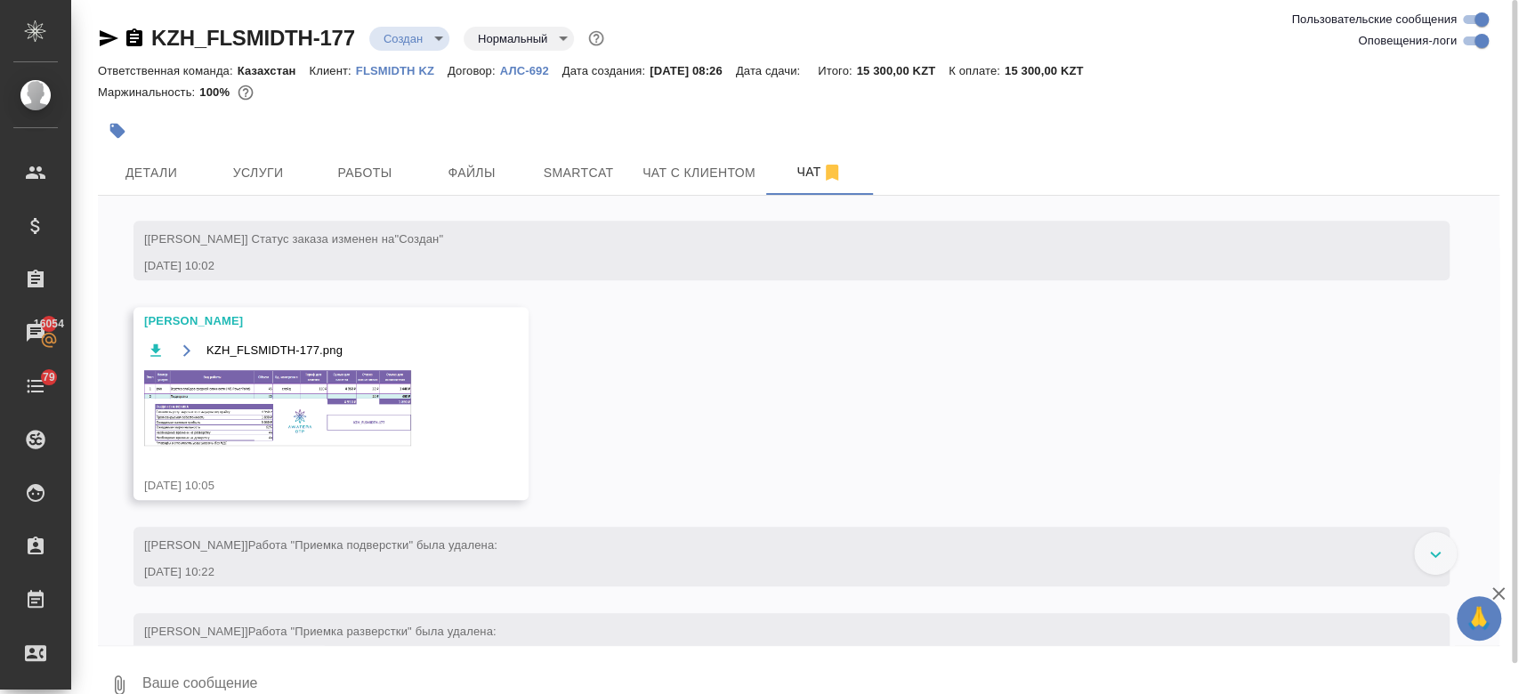
click at [368, 376] on img at bounding box center [277, 408] width 267 height 76
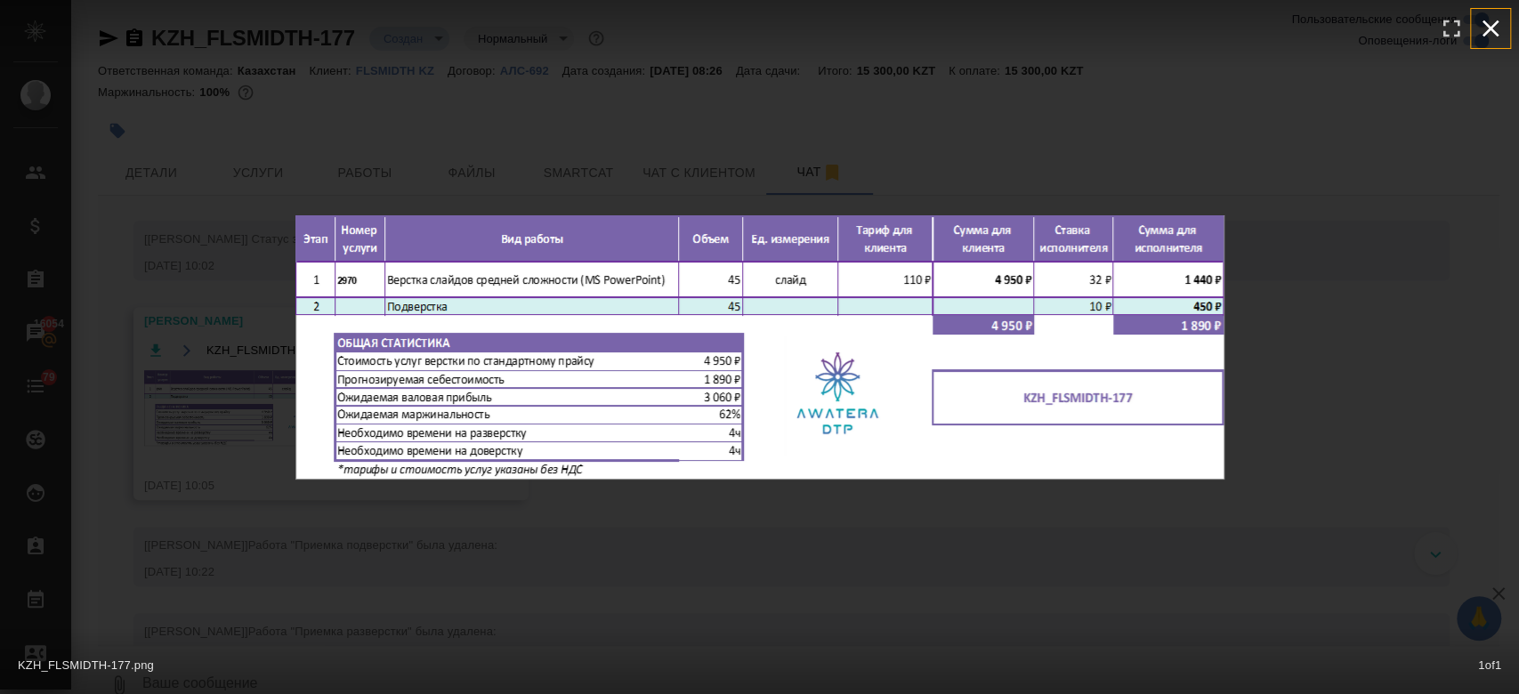
click at [1495, 26] on icon "button" at bounding box center [1490, 28] width 28 height 28
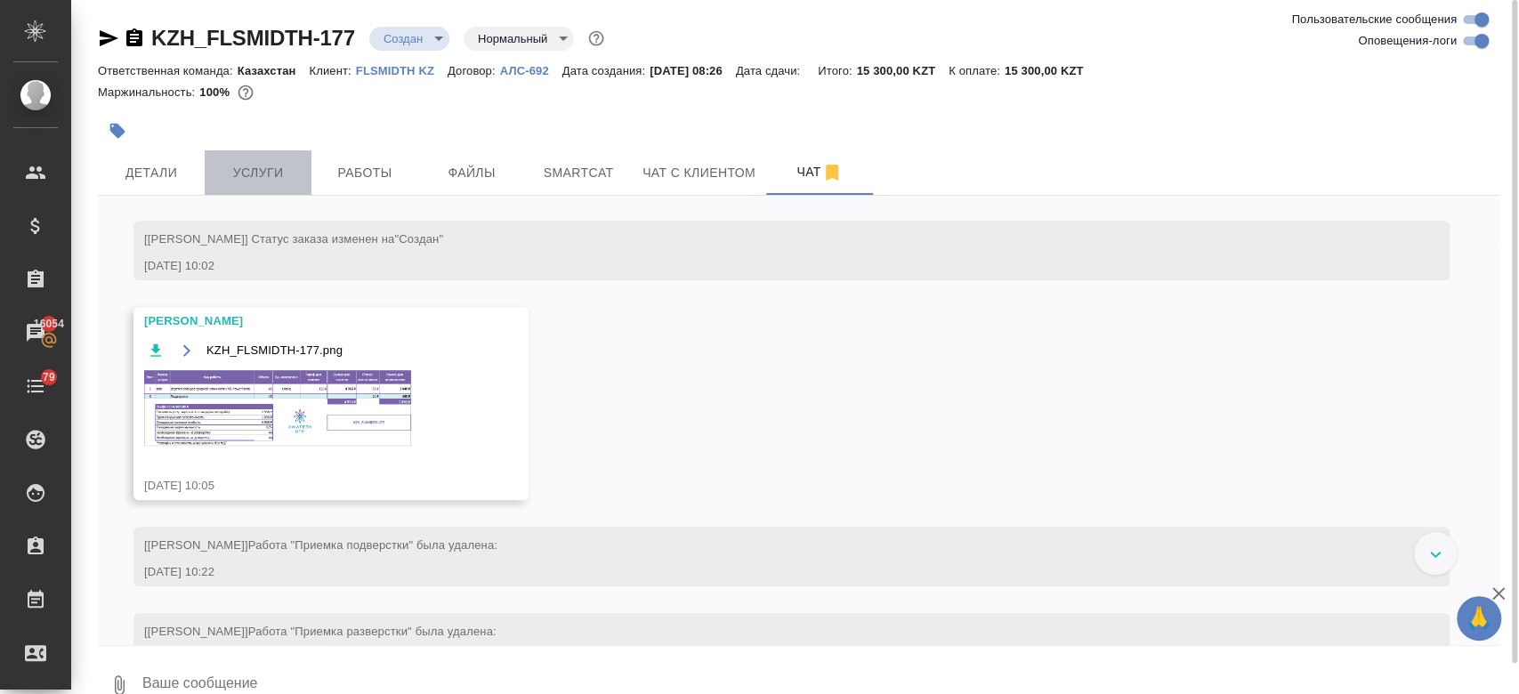
click at [278, 182] on span "Услуги" at bounding box center [257, 173] width 85 height 22
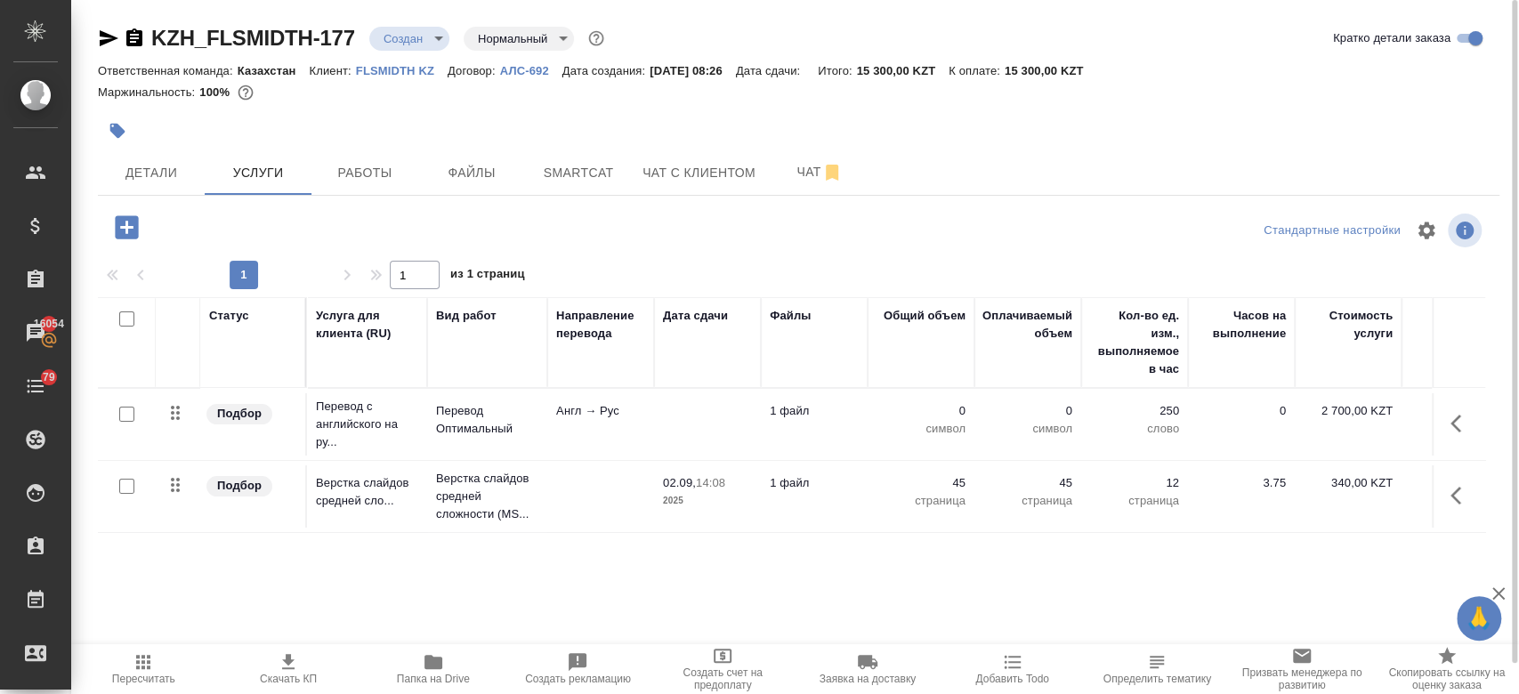
click at [639, 405] on p "Англ → Рус" at bounding box center [600, 411] width 89 height 18
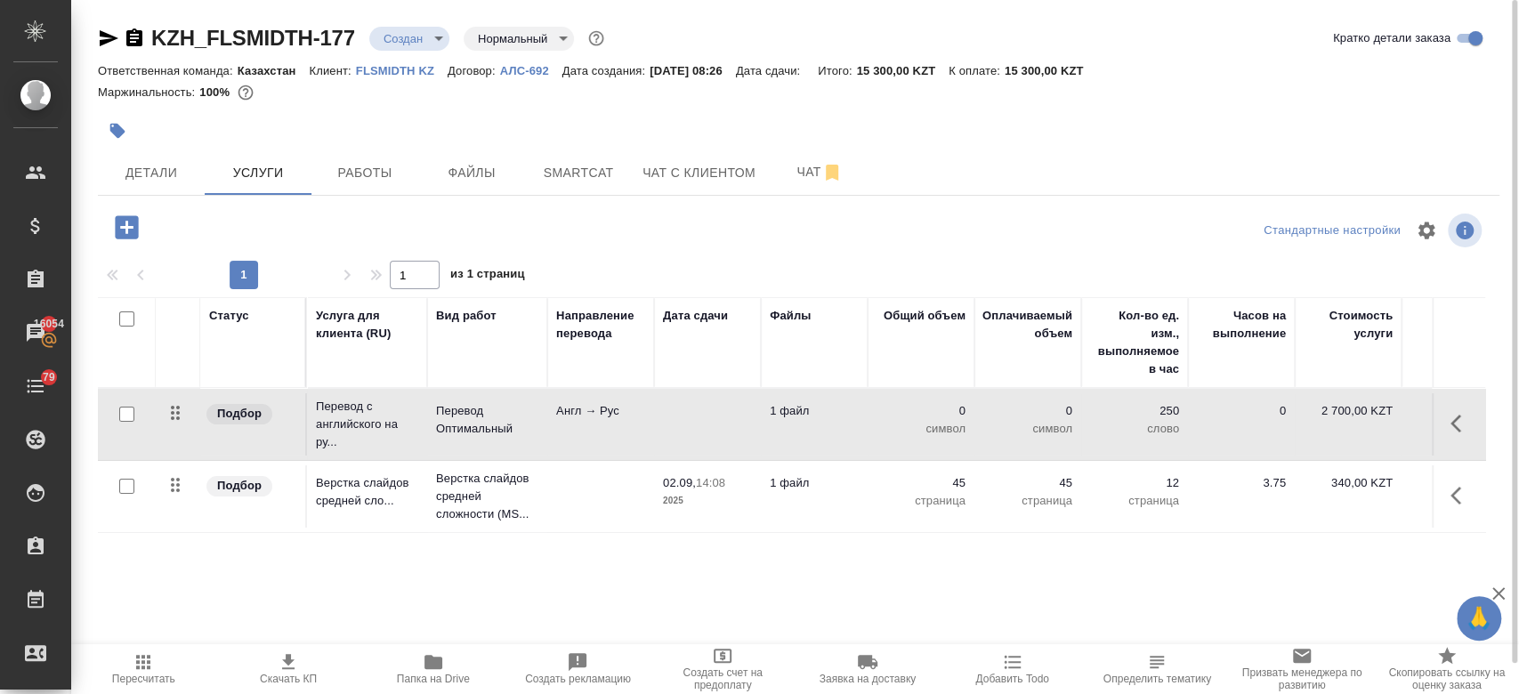
click at [639, 405] on p "Англ → Рус" at bounding box center [600, 411] width 89 height 18
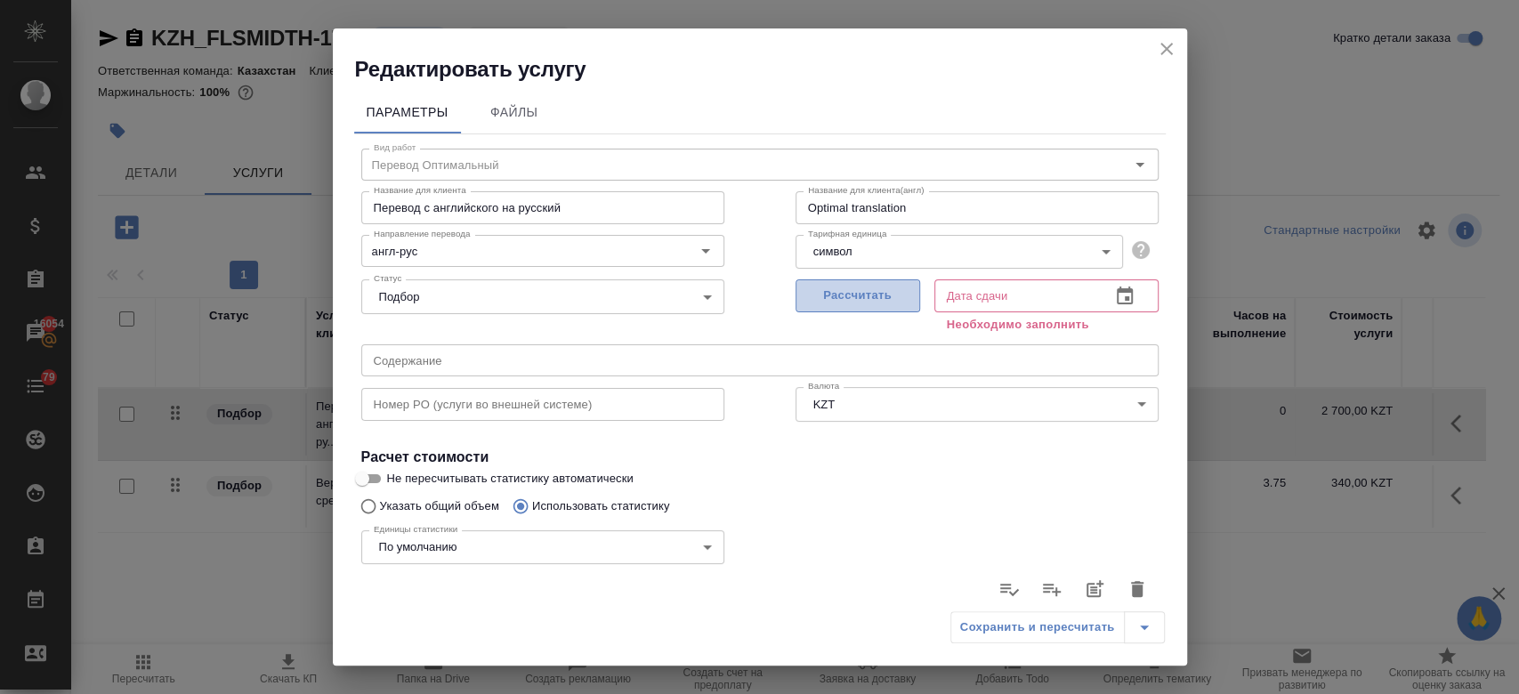
click at [868, 297] on span "Рассчитать" at bounding box center [857, 296] width 105 height 20
type input "02.09.2025 10:35"
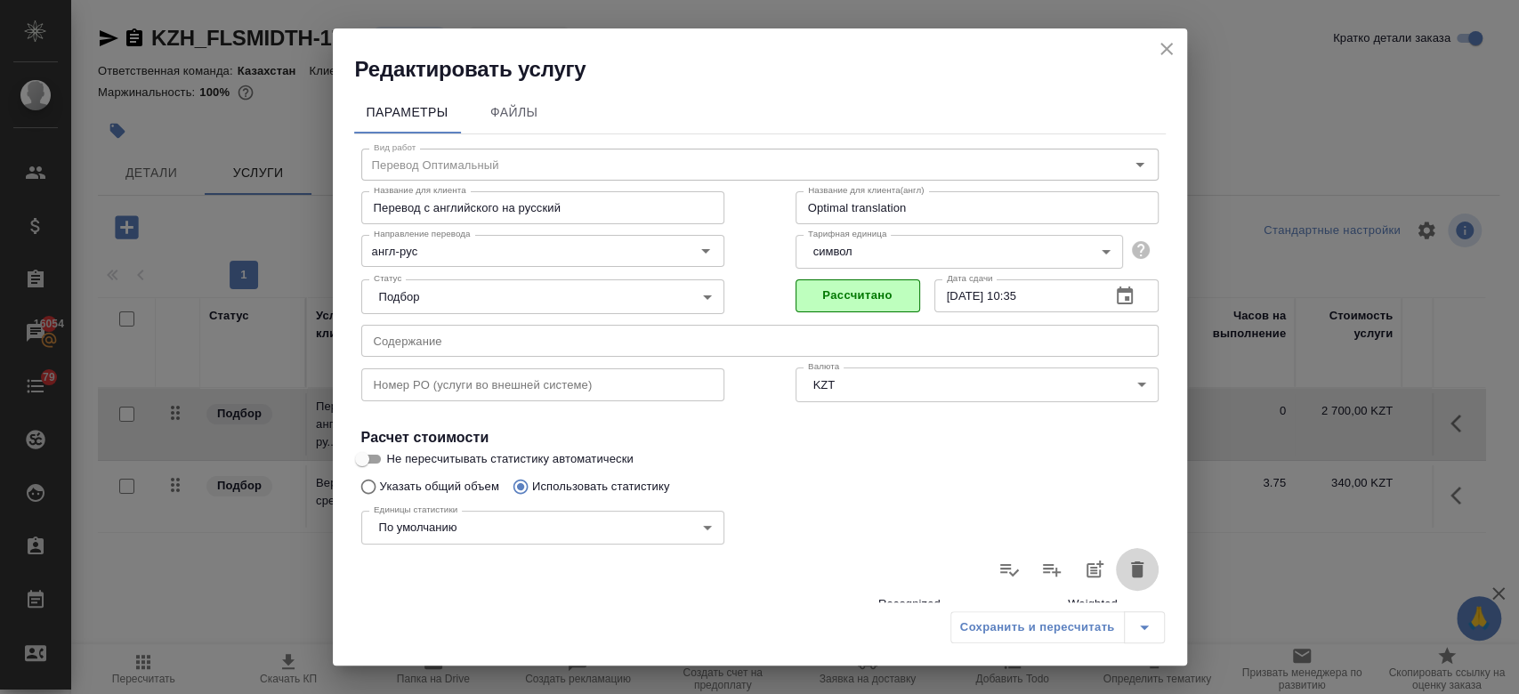
click at [1131, 571] on icon "button" at bounding box center [1137, 569] width 12 height 16
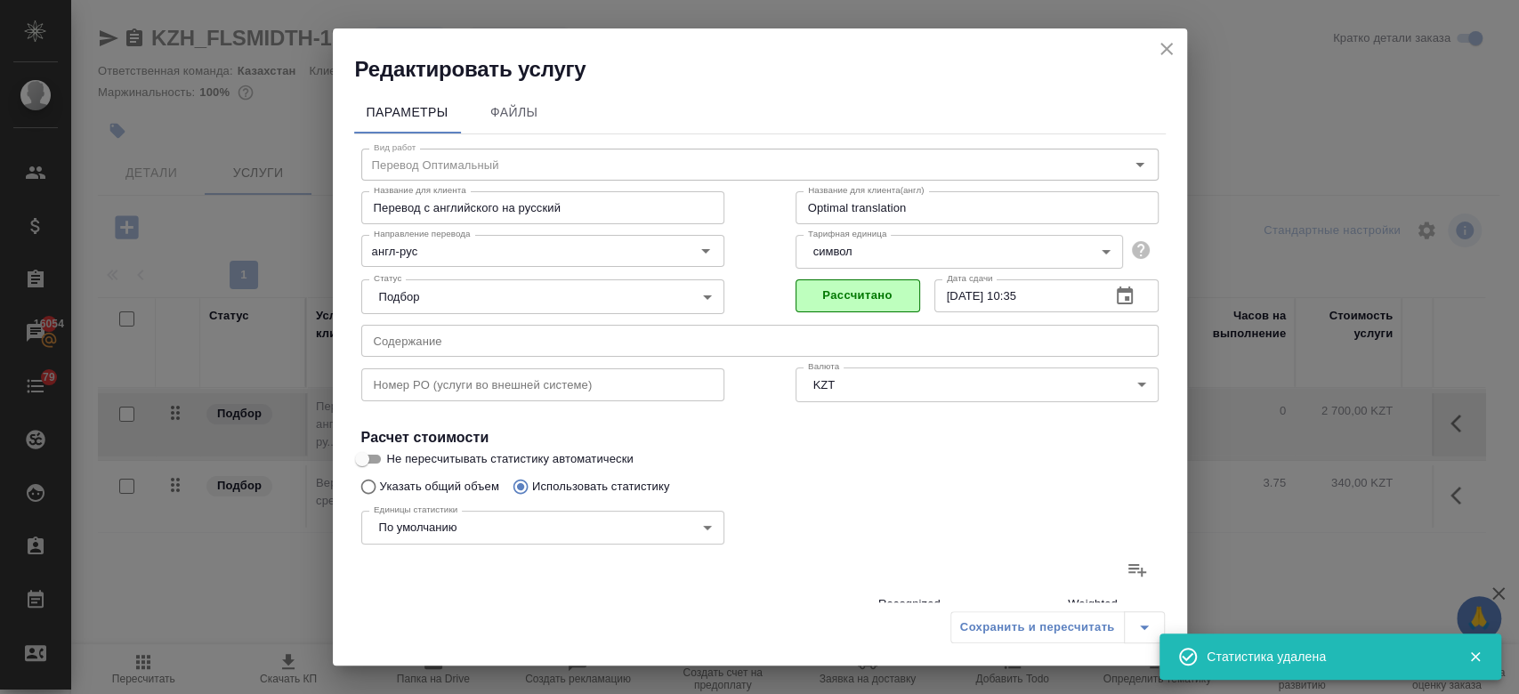
type input "0"
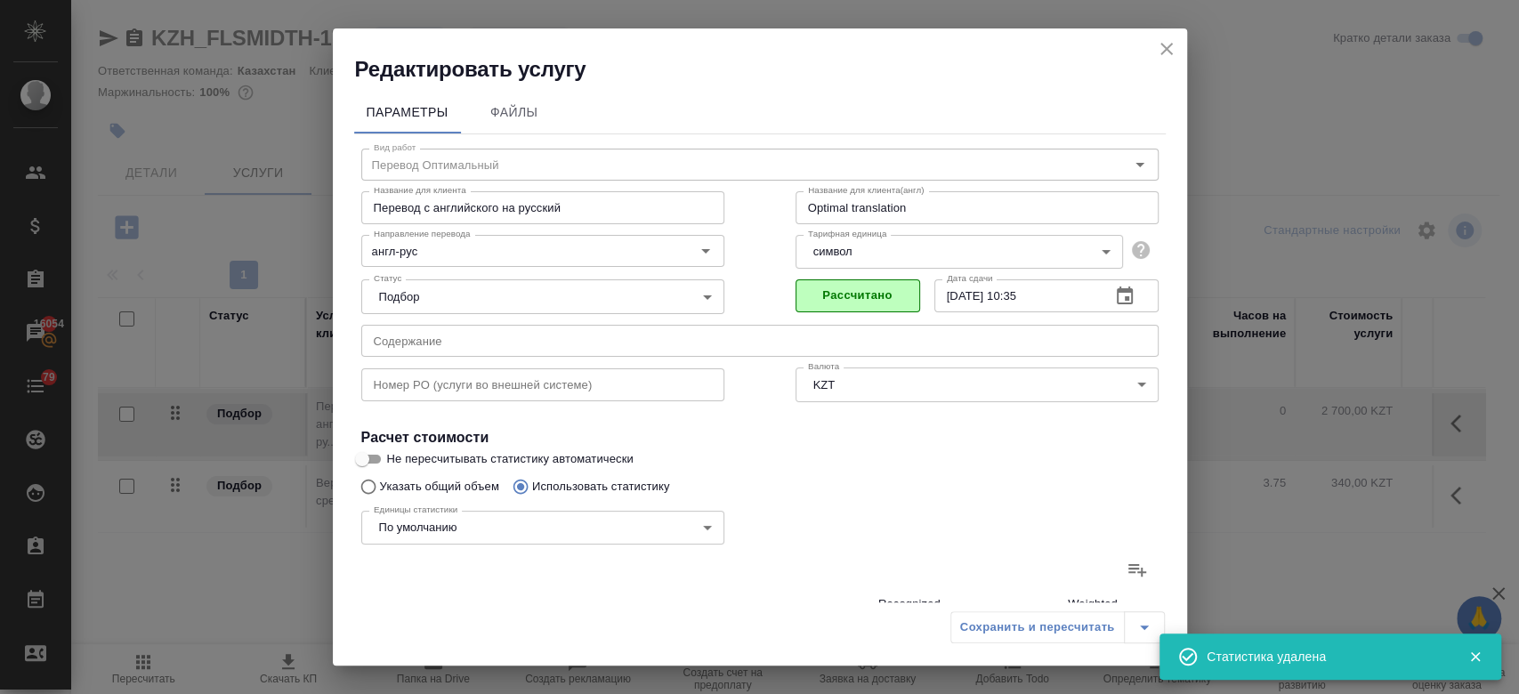
type input "0"
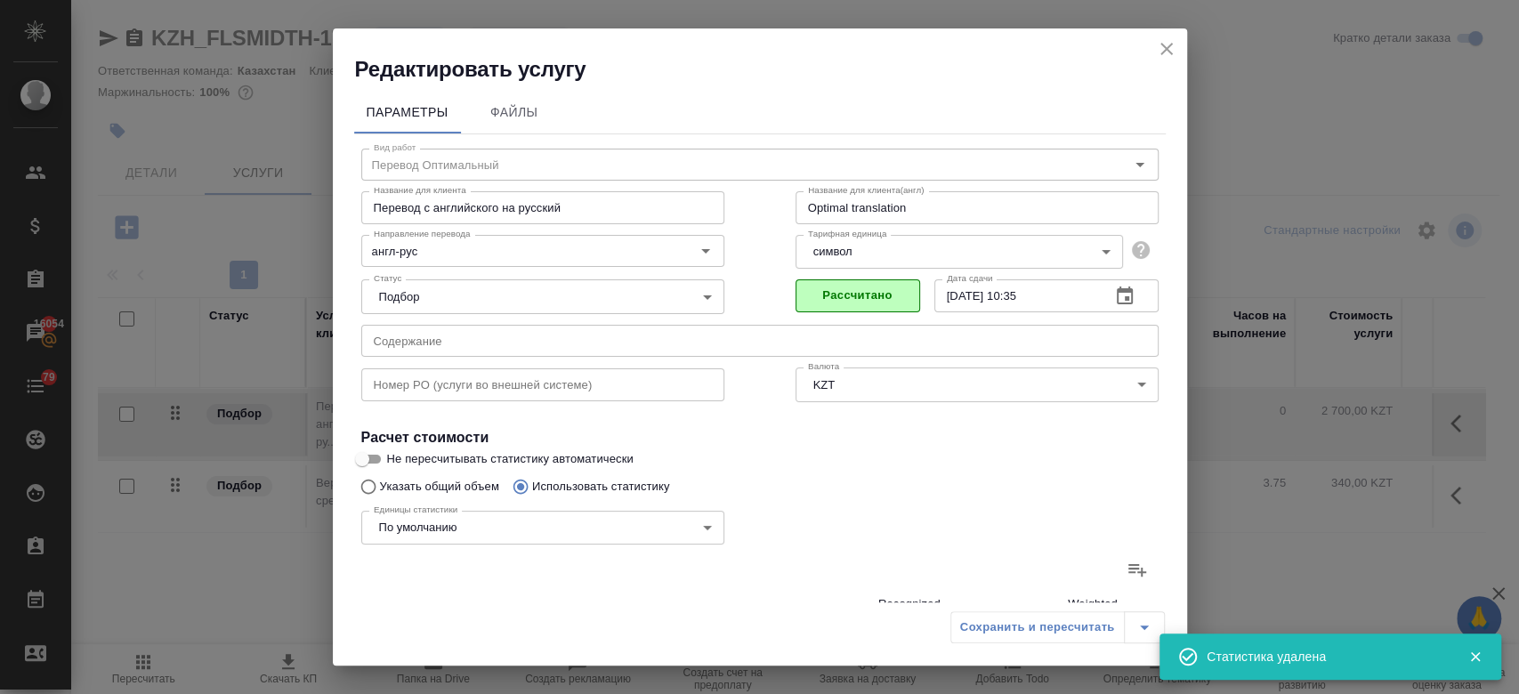
type input "0"
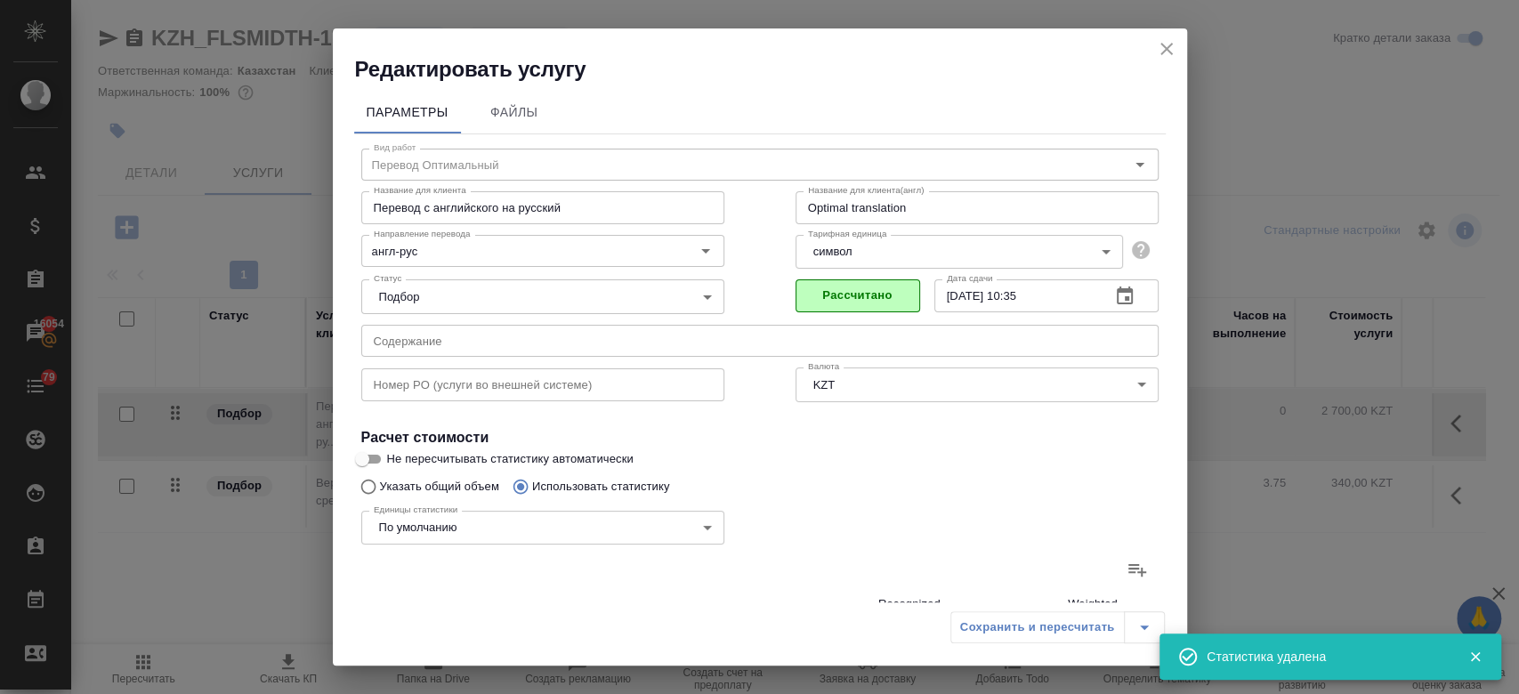
type input "0"
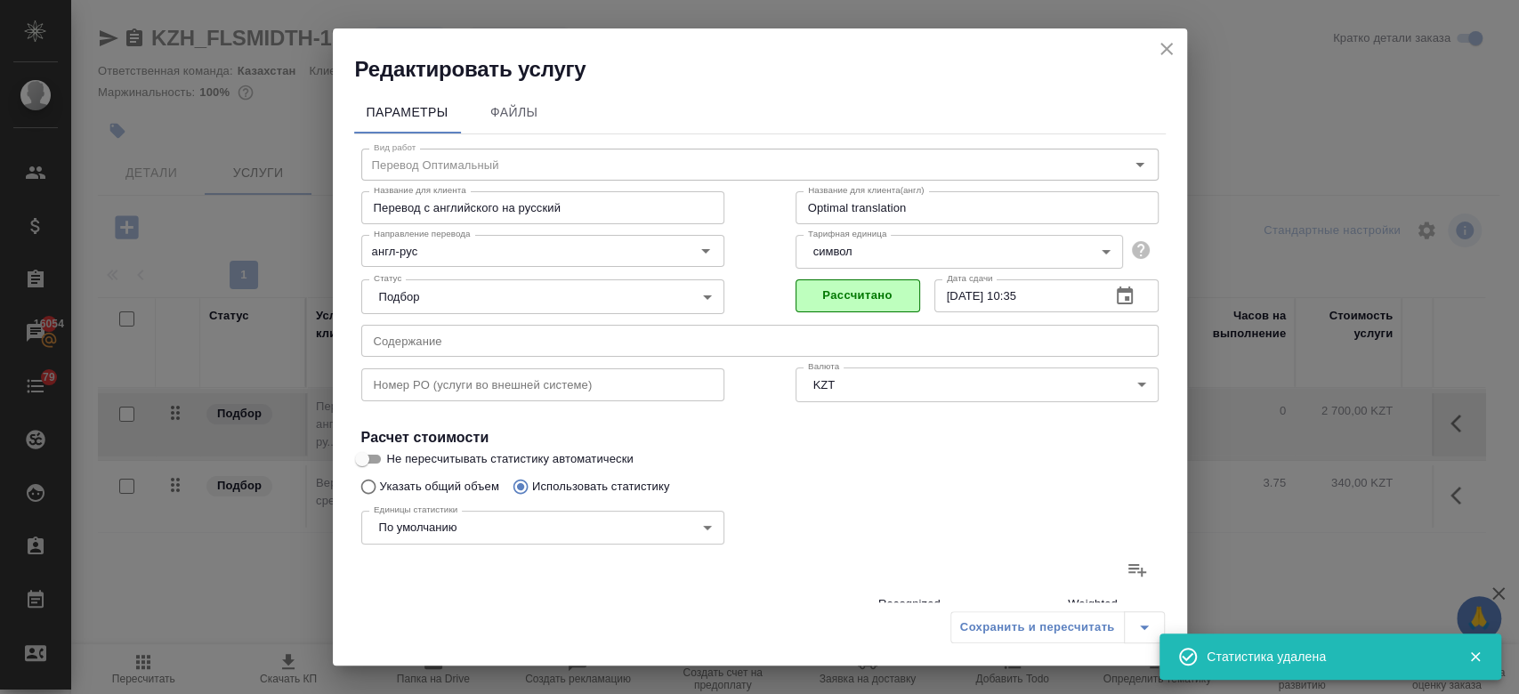
type input "0"
click at [432, 481] on div "Единицы статистики По умолчанию default Единицы статистики" at bounding box center [543, 526] width 434 height 116
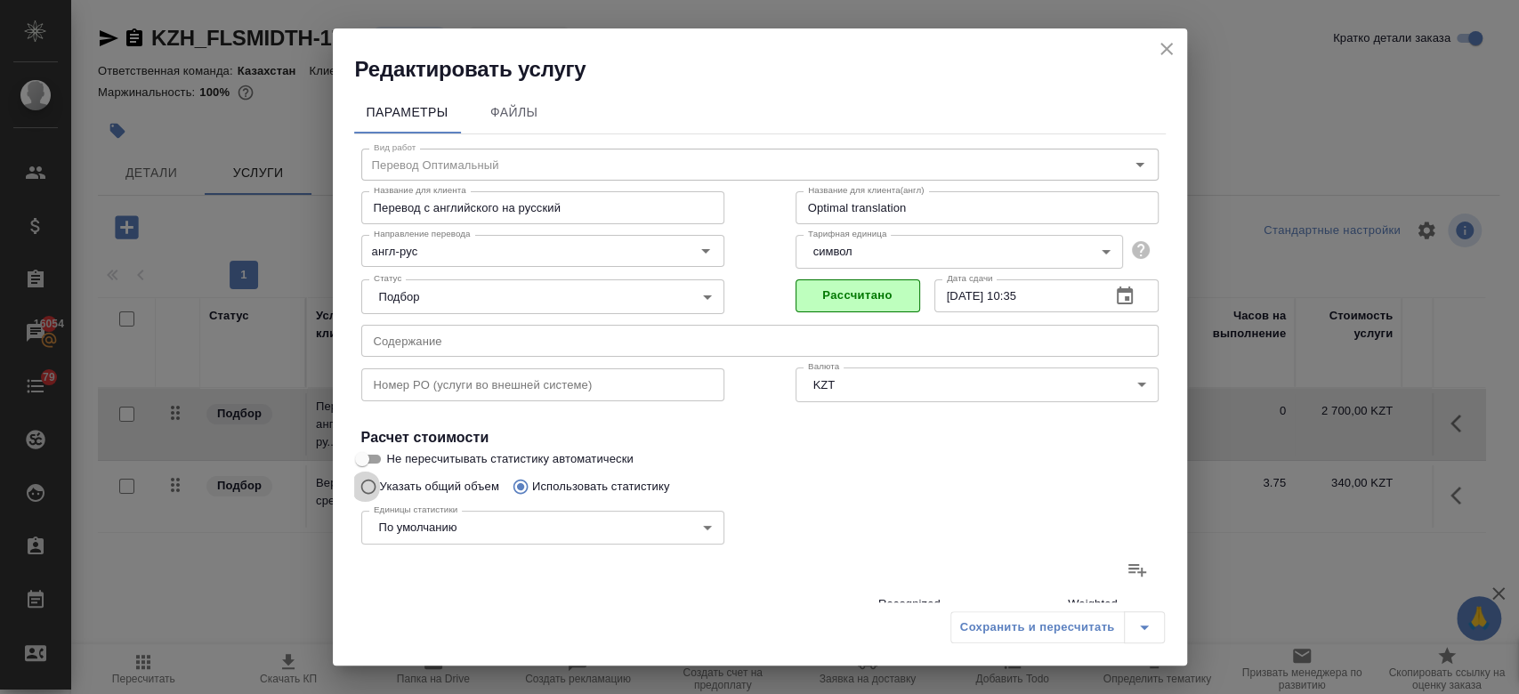
click at [370, 487] on input "Указать общий объем" at bounding box center [365, 487] width 28 height 34
radio input "true"
radio input "false"
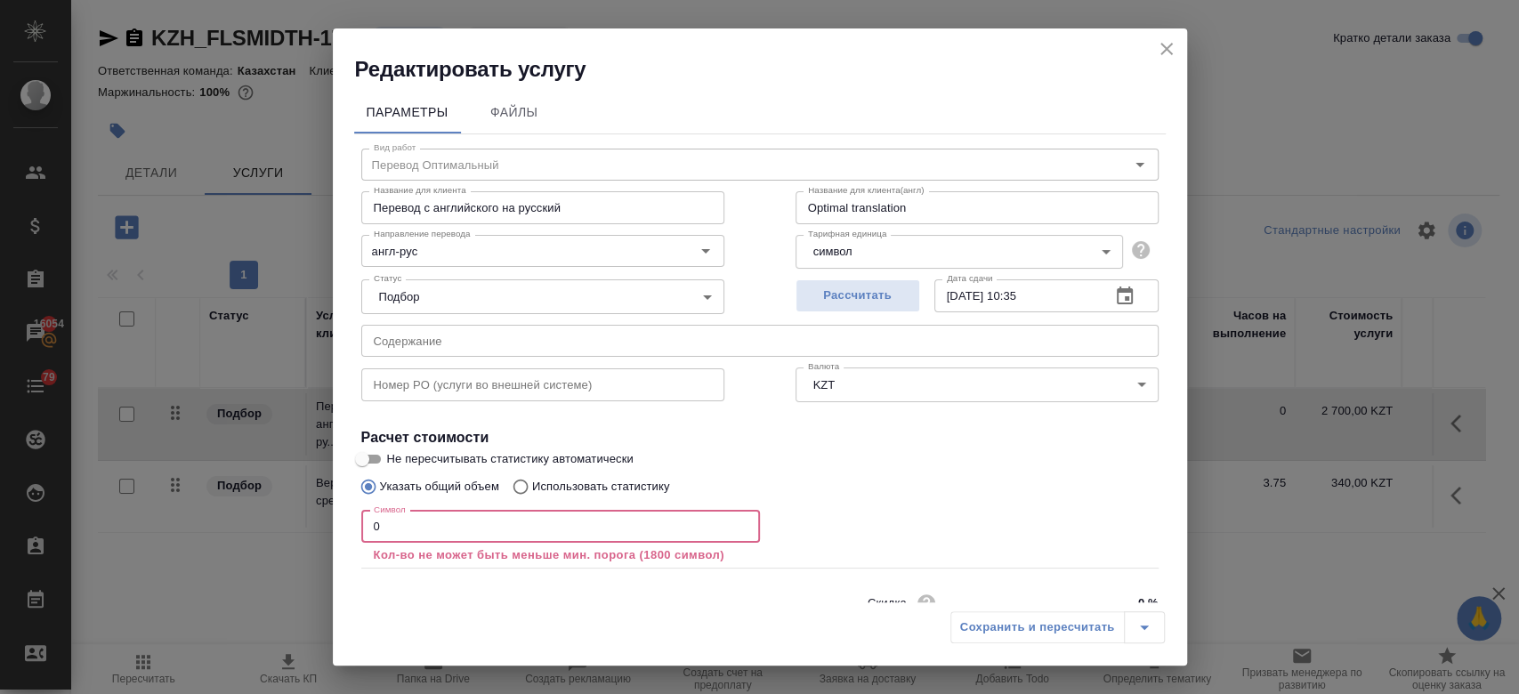
click at [530, 529] on input "0" at bounding box center [560, 527] width 399 height 32
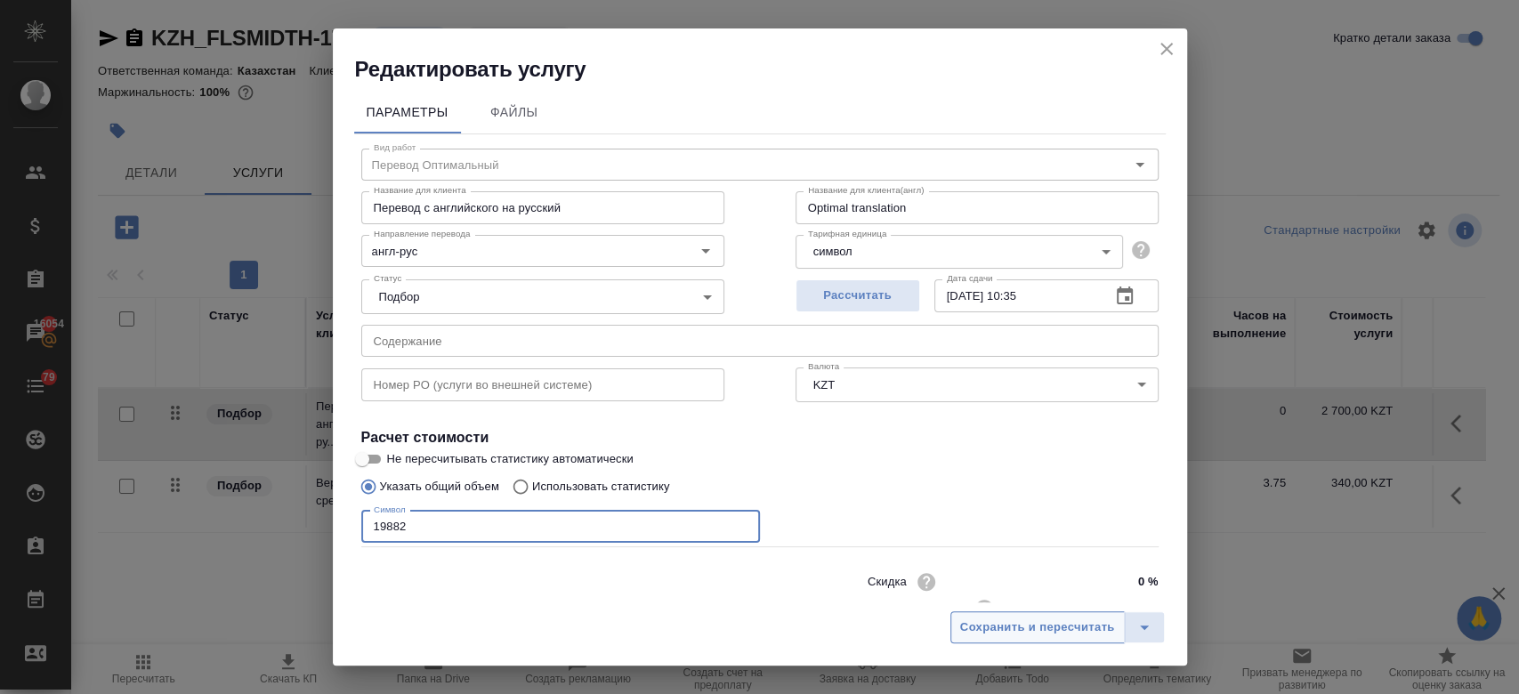
type input "19882"
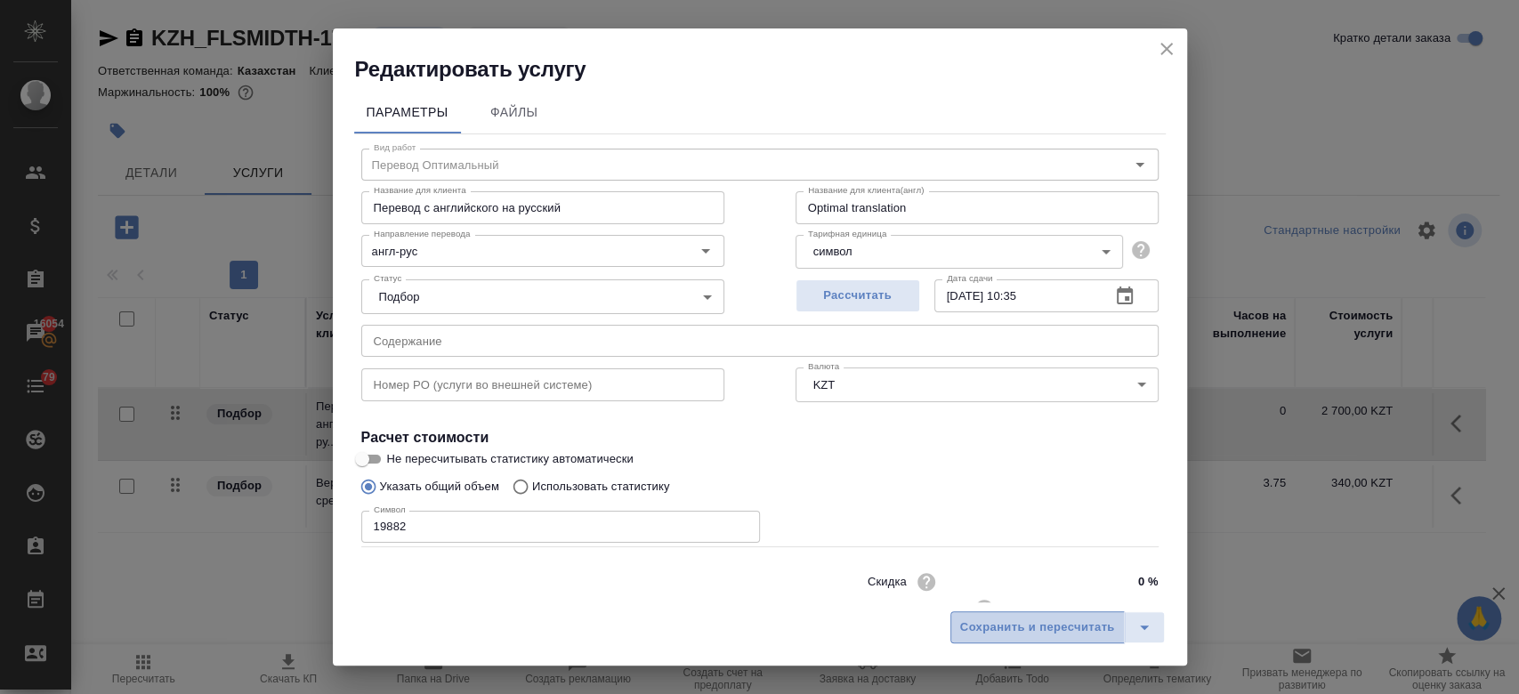
click at [965, 620] on span "Сохранить и пересчитать" at bounding box center [1037, 628] width 155 height 20
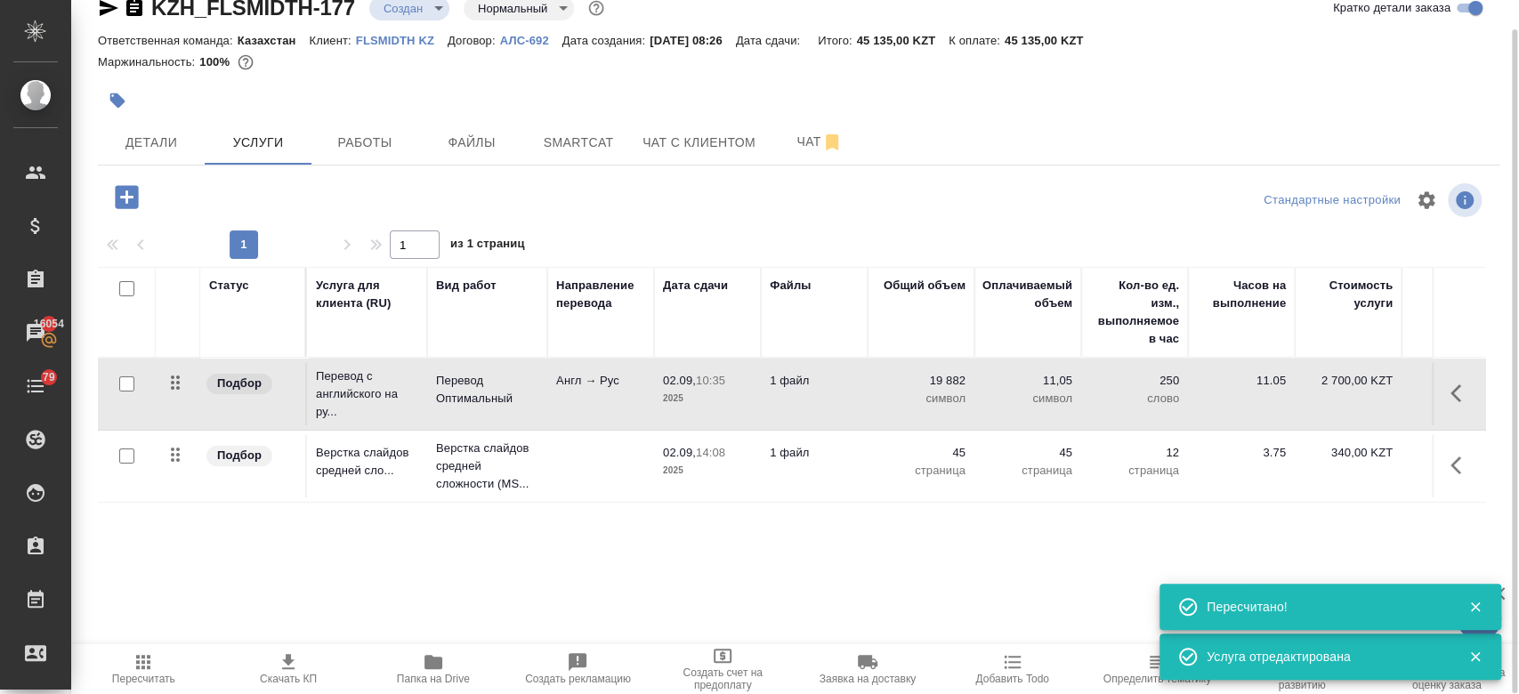
click at [110, 12] on icon "button" at bounding box center [108, 7] width 21 height 21
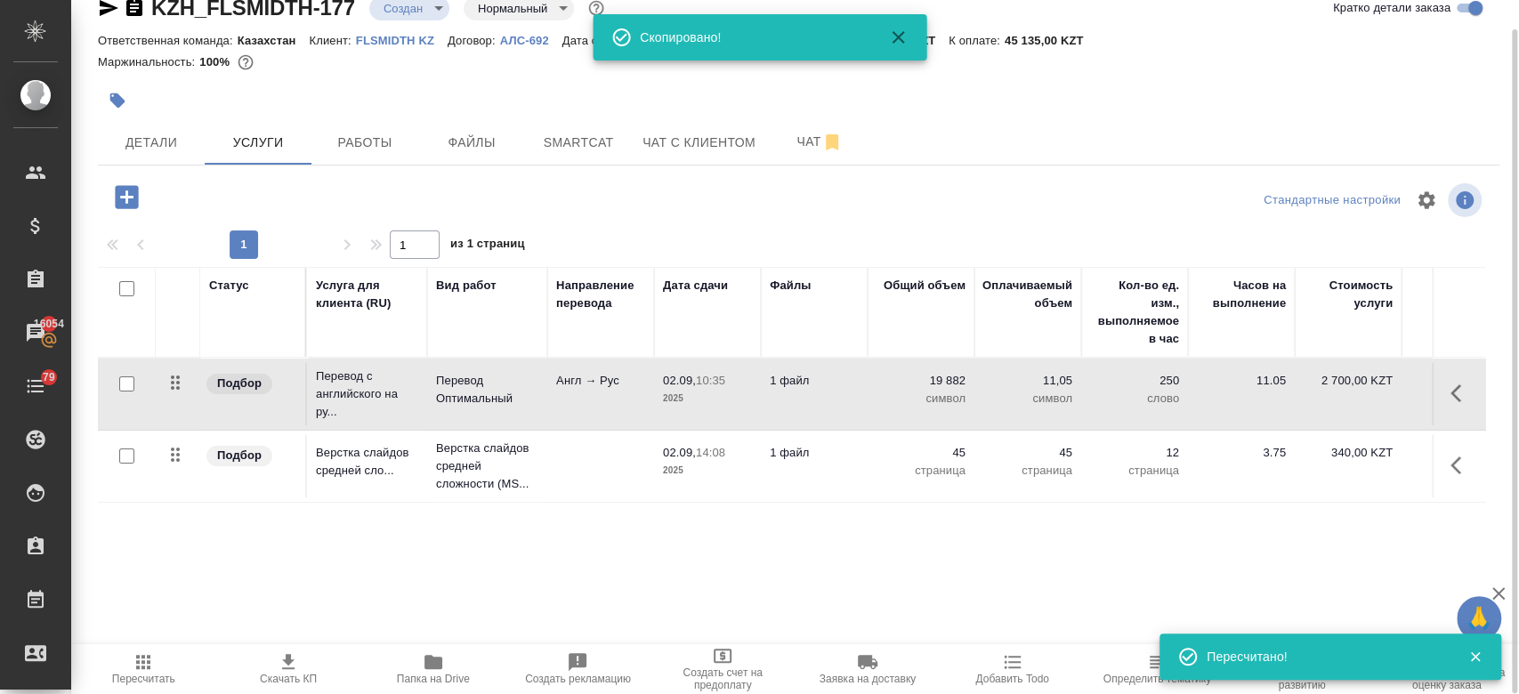
scroll to position [0, 290]
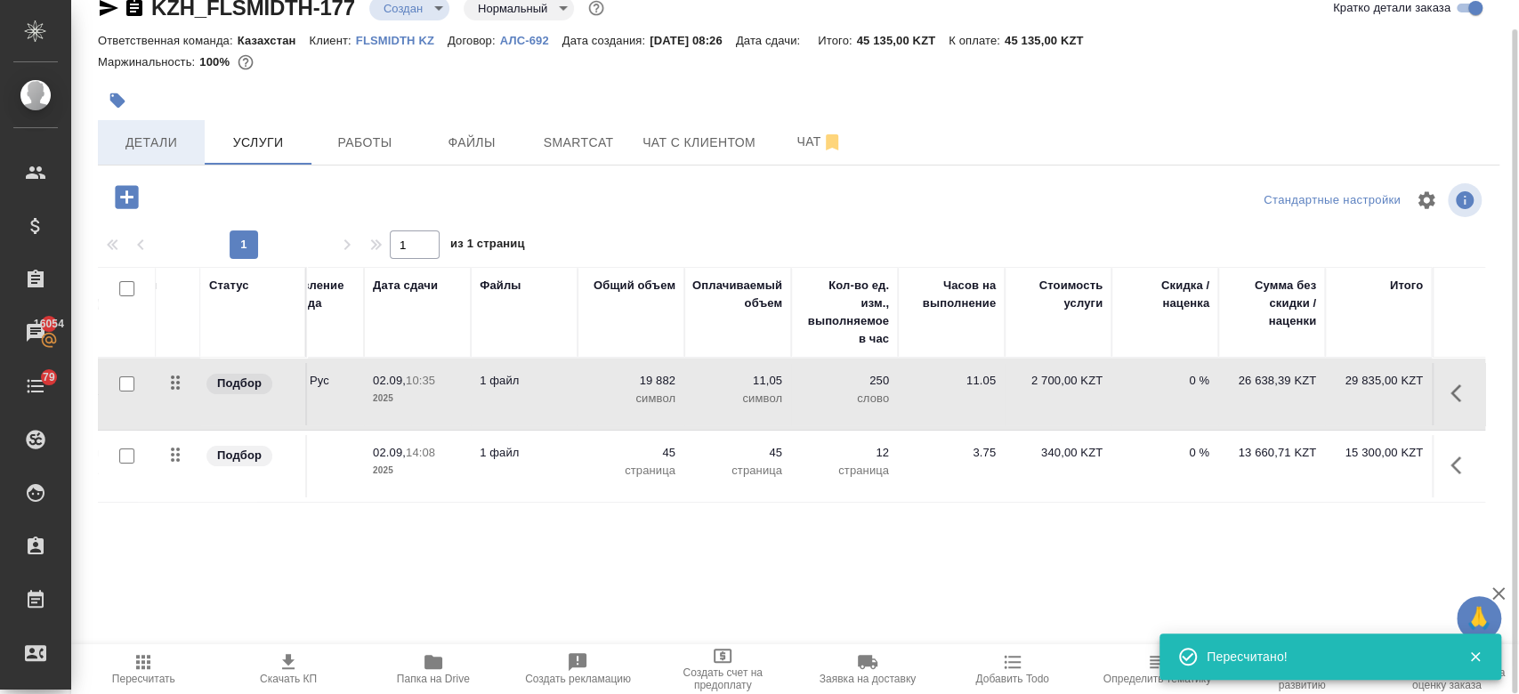
click at [164, 144] on span "Детали" at bounding box center [151, 143] width 85 height 22
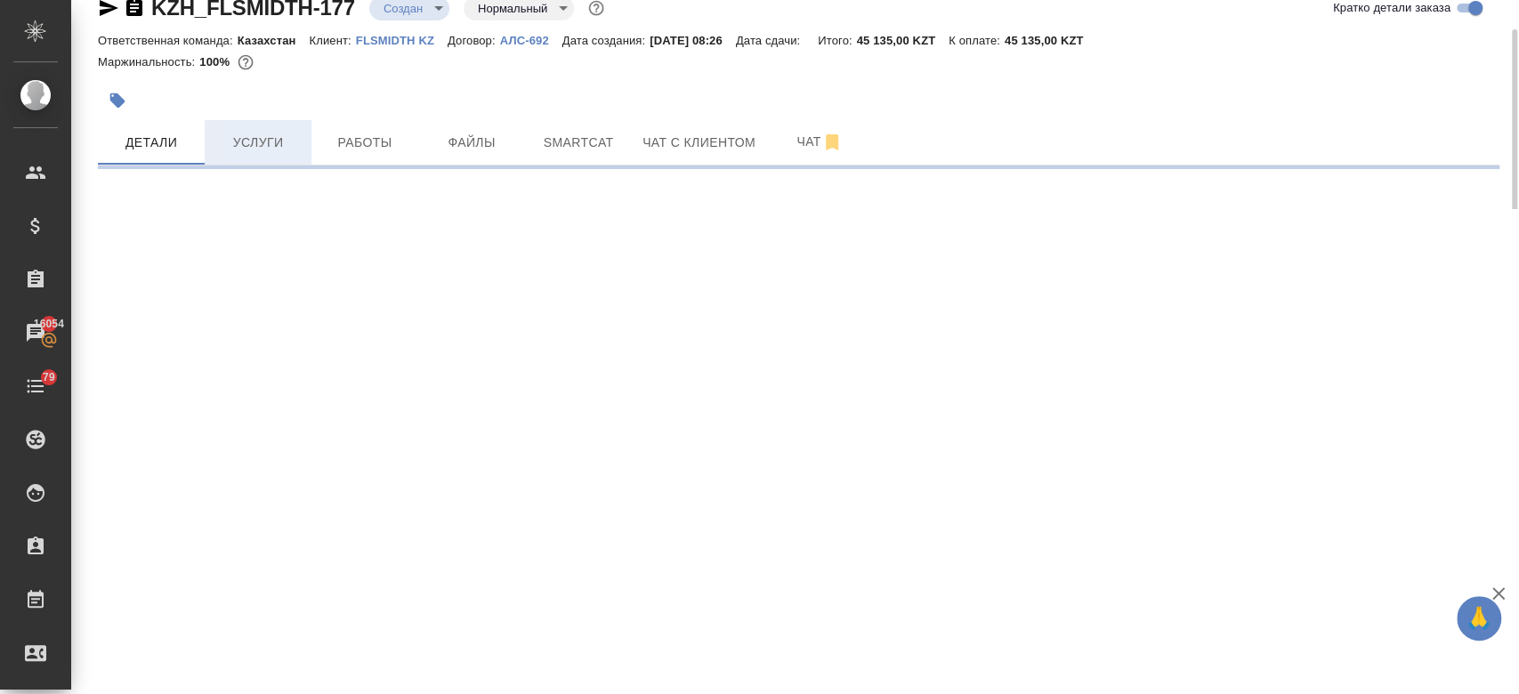
select select "RU"
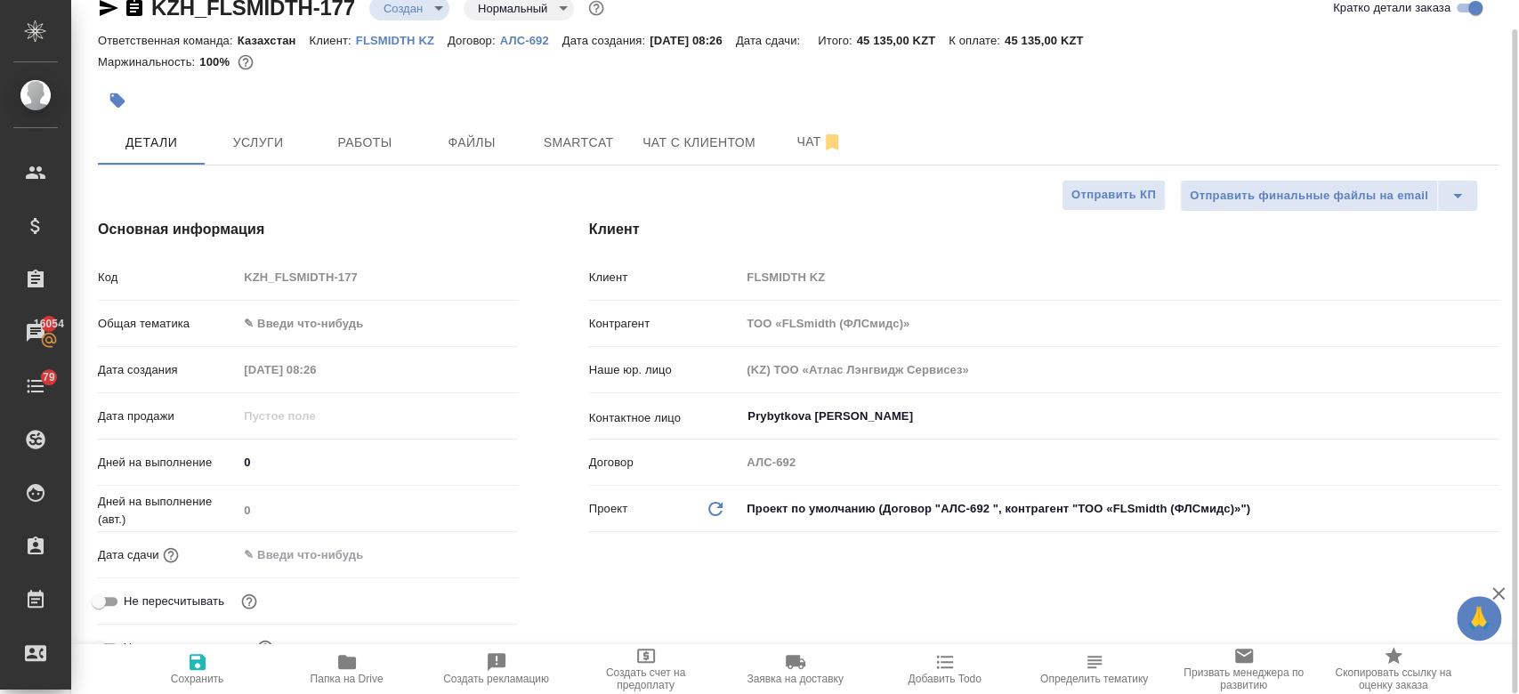
type textarea "x"
type input "Журавлев Денис"
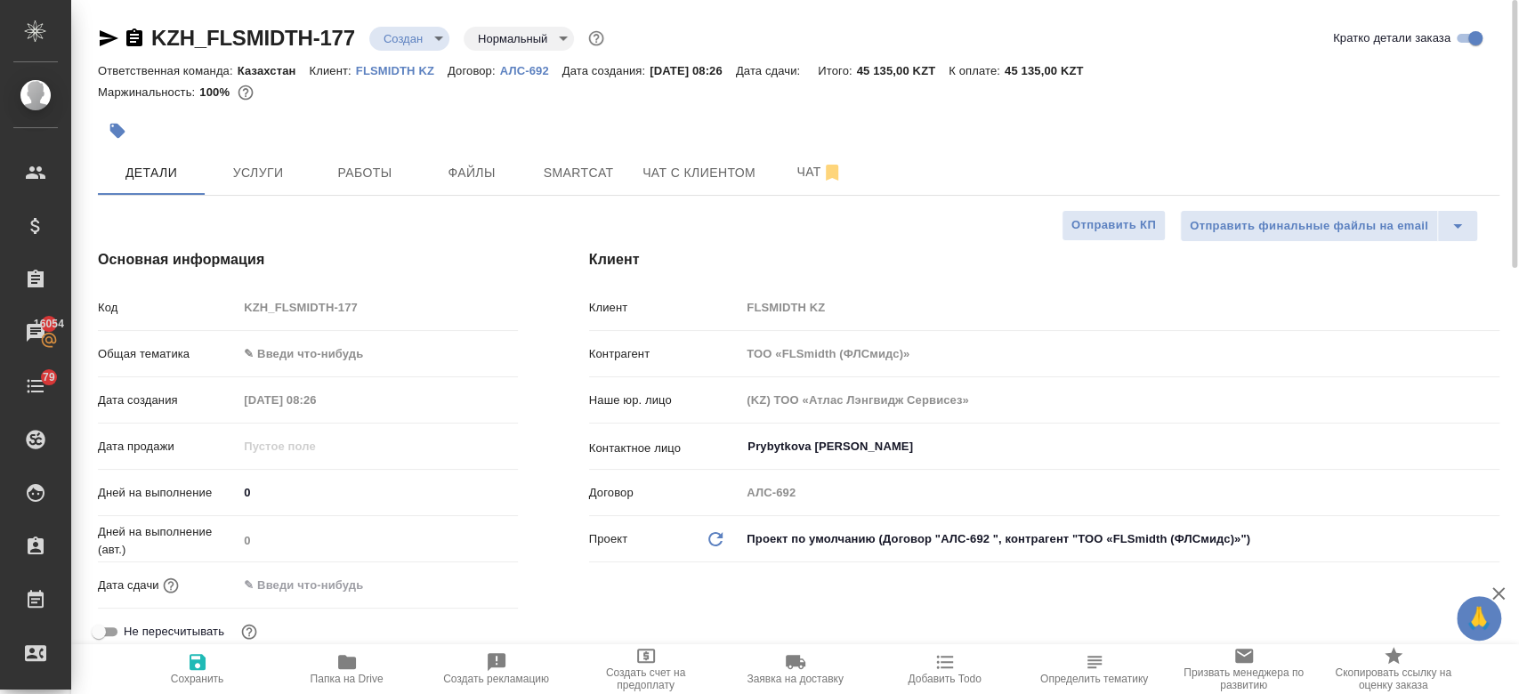
click at [416, 133] on div at bounding box center [565, 130] width 934 height 39
type textarea "x"
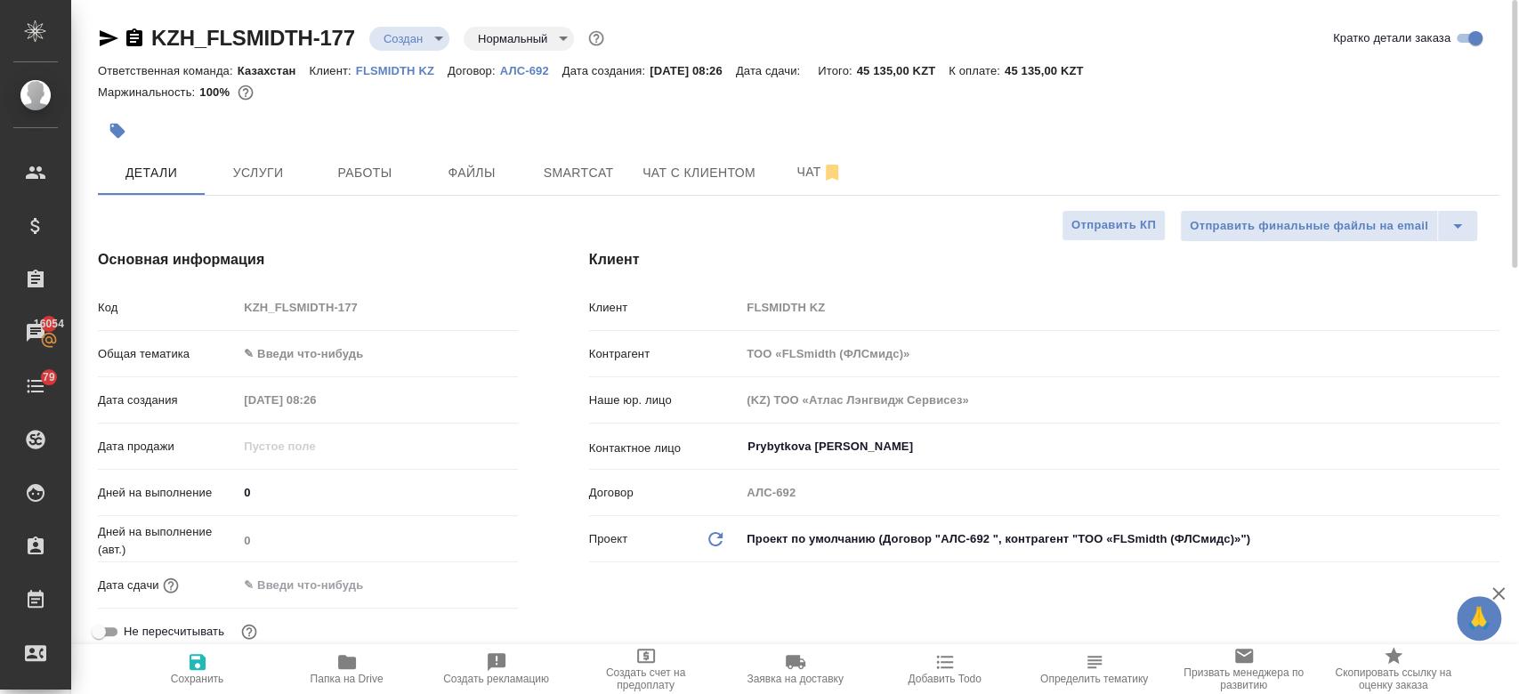
type textarea "x"
click at [604, 127] on div at bounding box center [565, 130] width 934 height 39
type textarea "x"
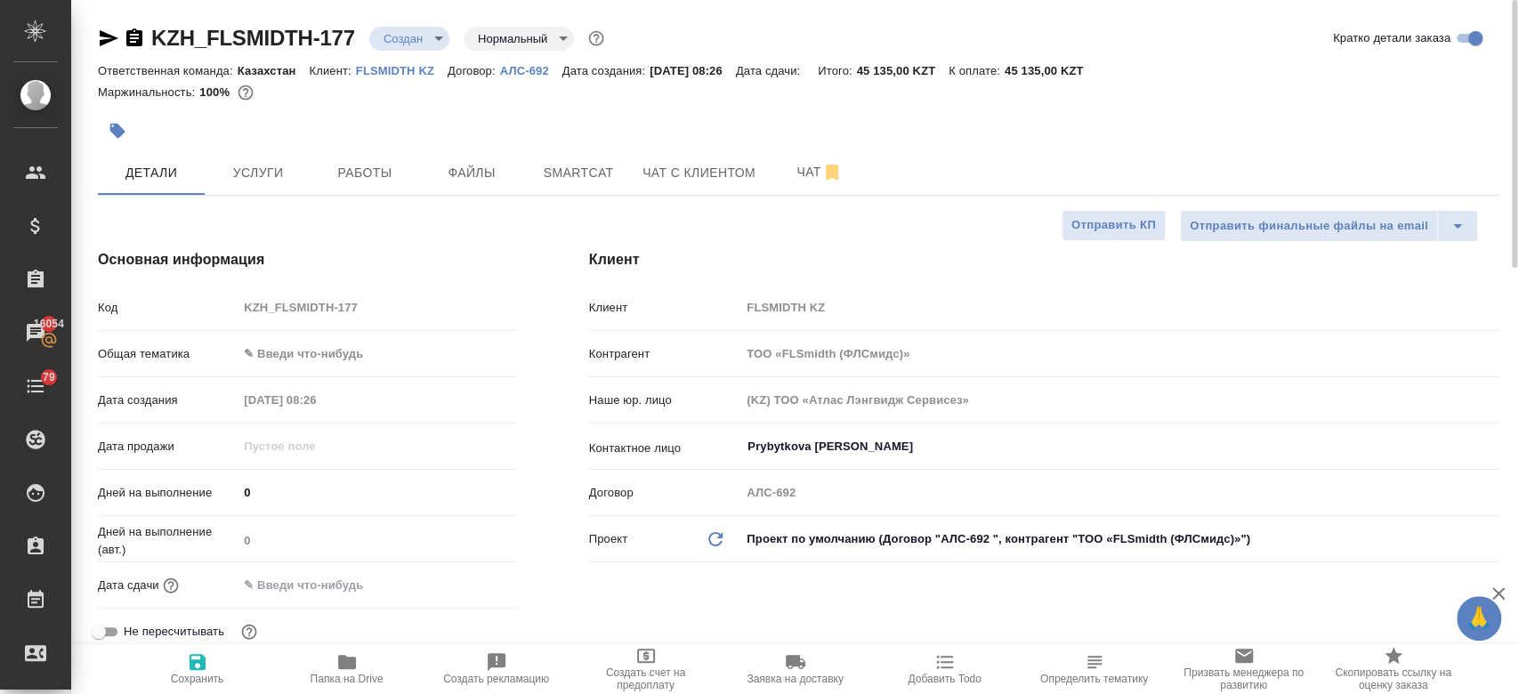
type textarea "x"
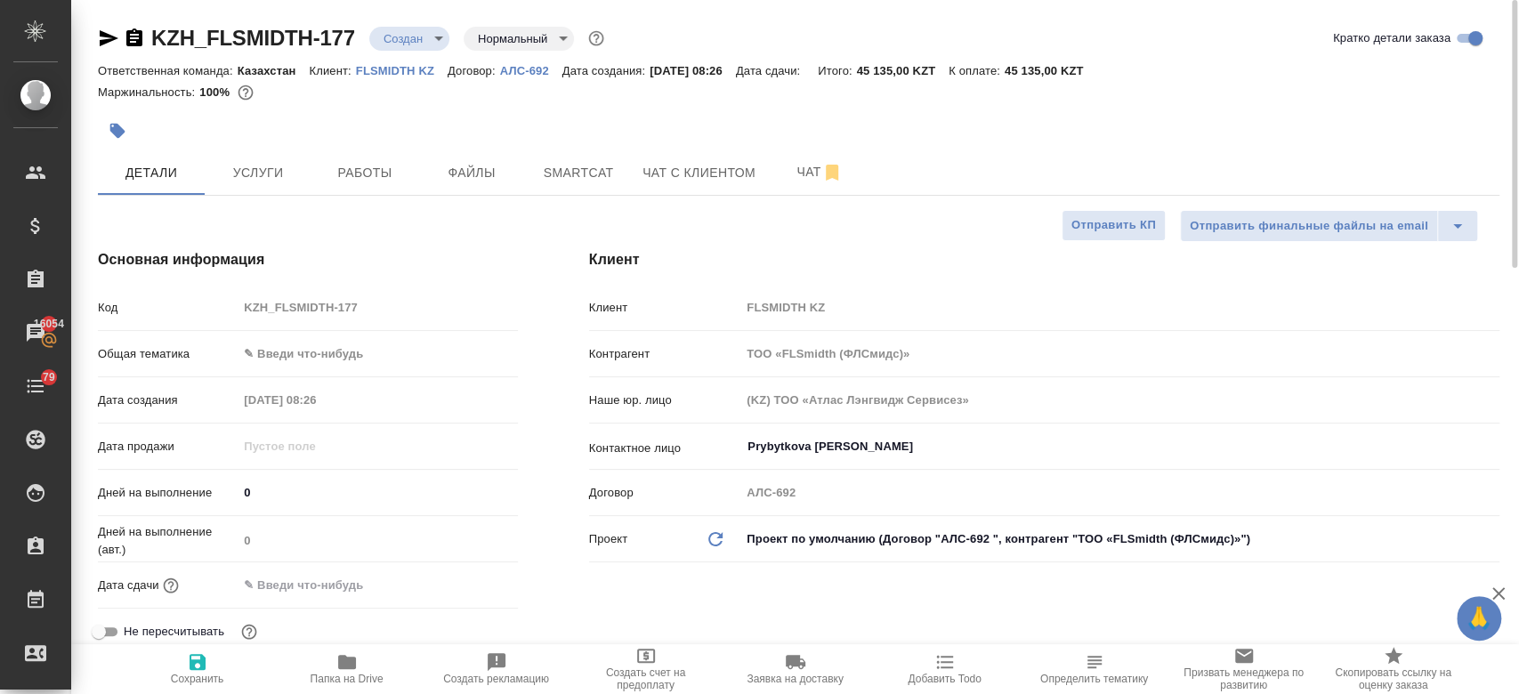
type textarea "x"
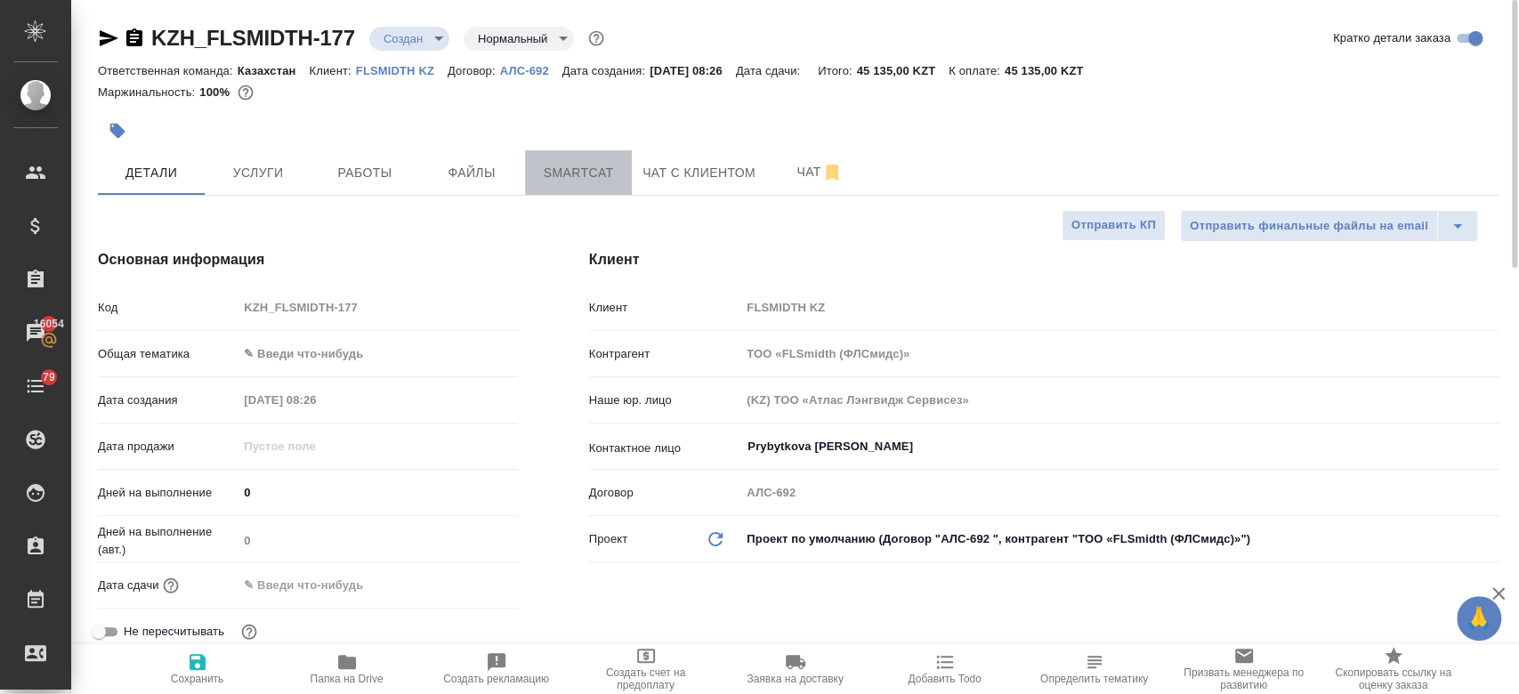
click at [619, 150] on button "Smartcat" at bounding box center [578, 172] width 107 height 44
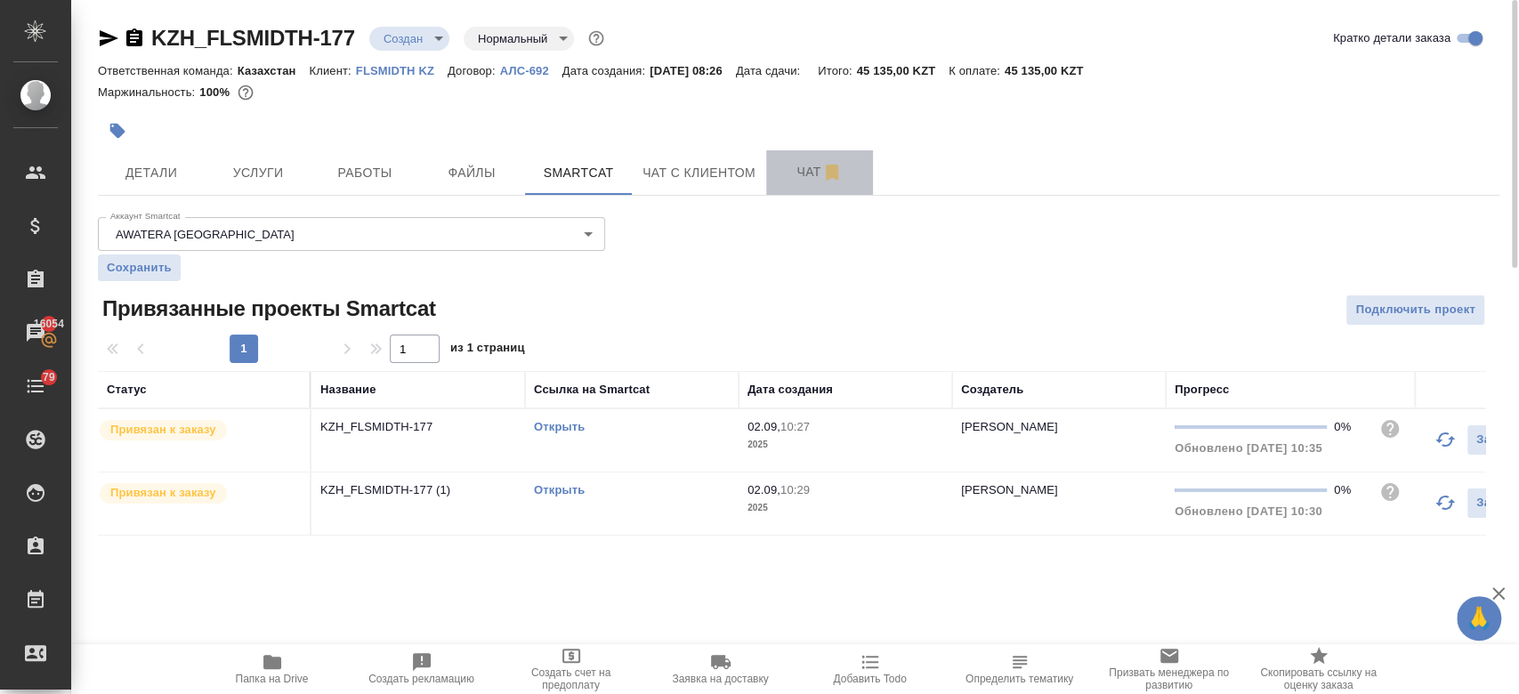
click at [768, 164] on button "Чат" at bounding box center [819, 172] width 107 height 44
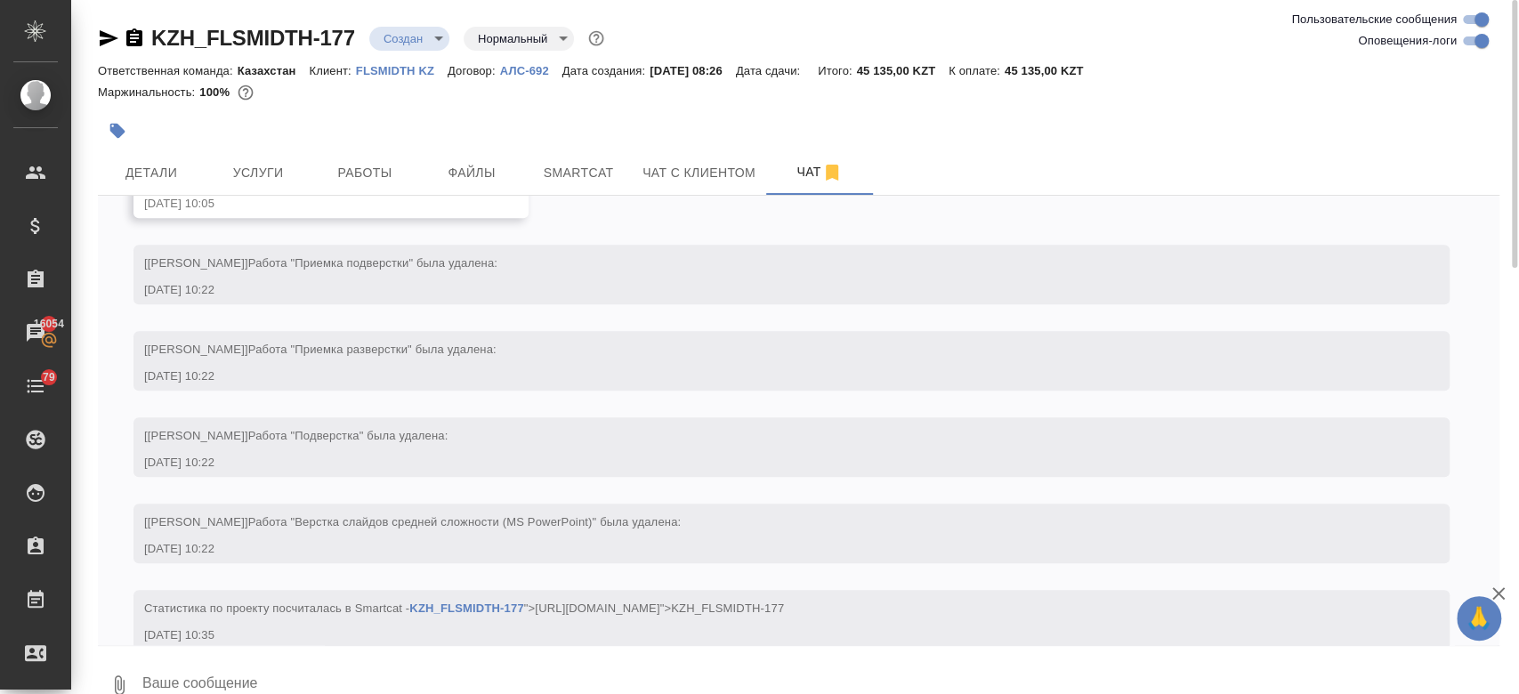
scroll to position [940, 0]
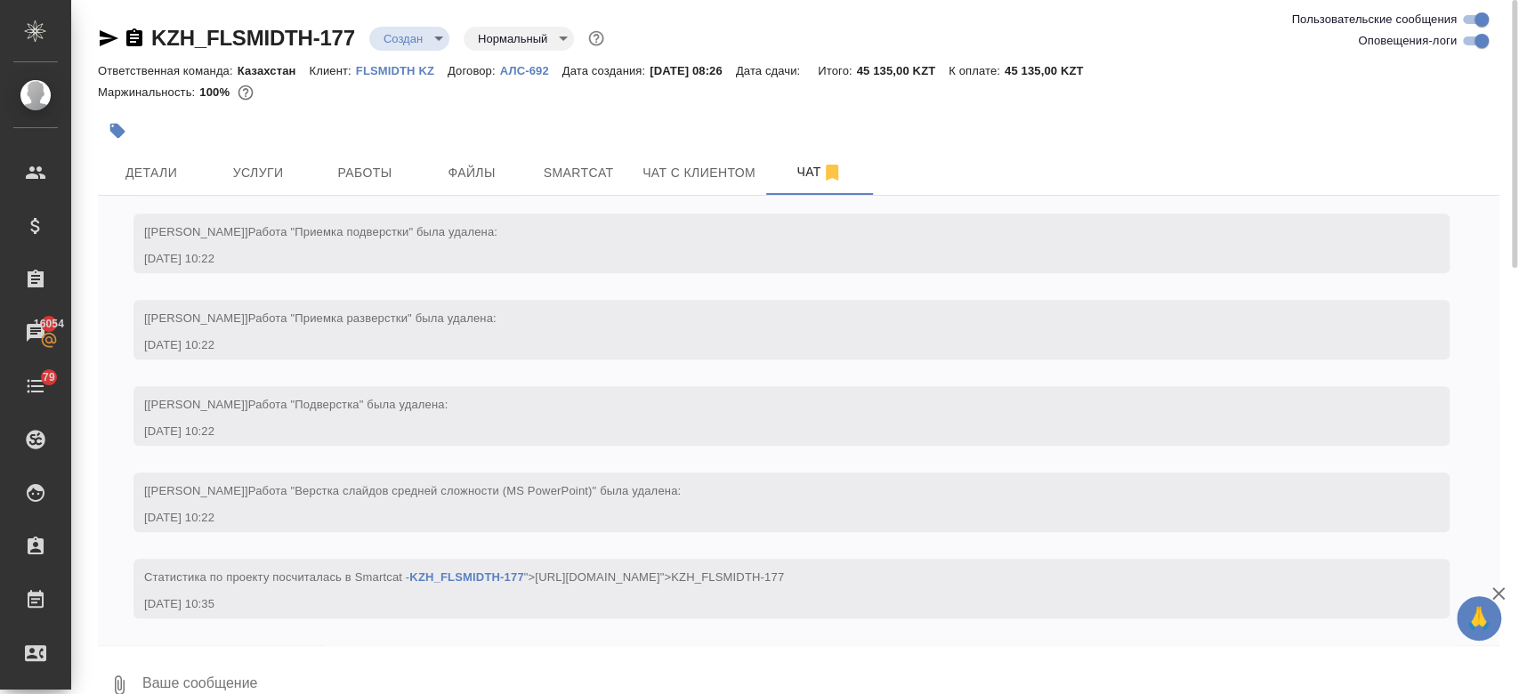
click at [596, 125] on div at bounding box center [565, 130] width 934 height 39
click at [271, 159] on button "Услуги" at bounding box center [258, 172] width 107 height 44
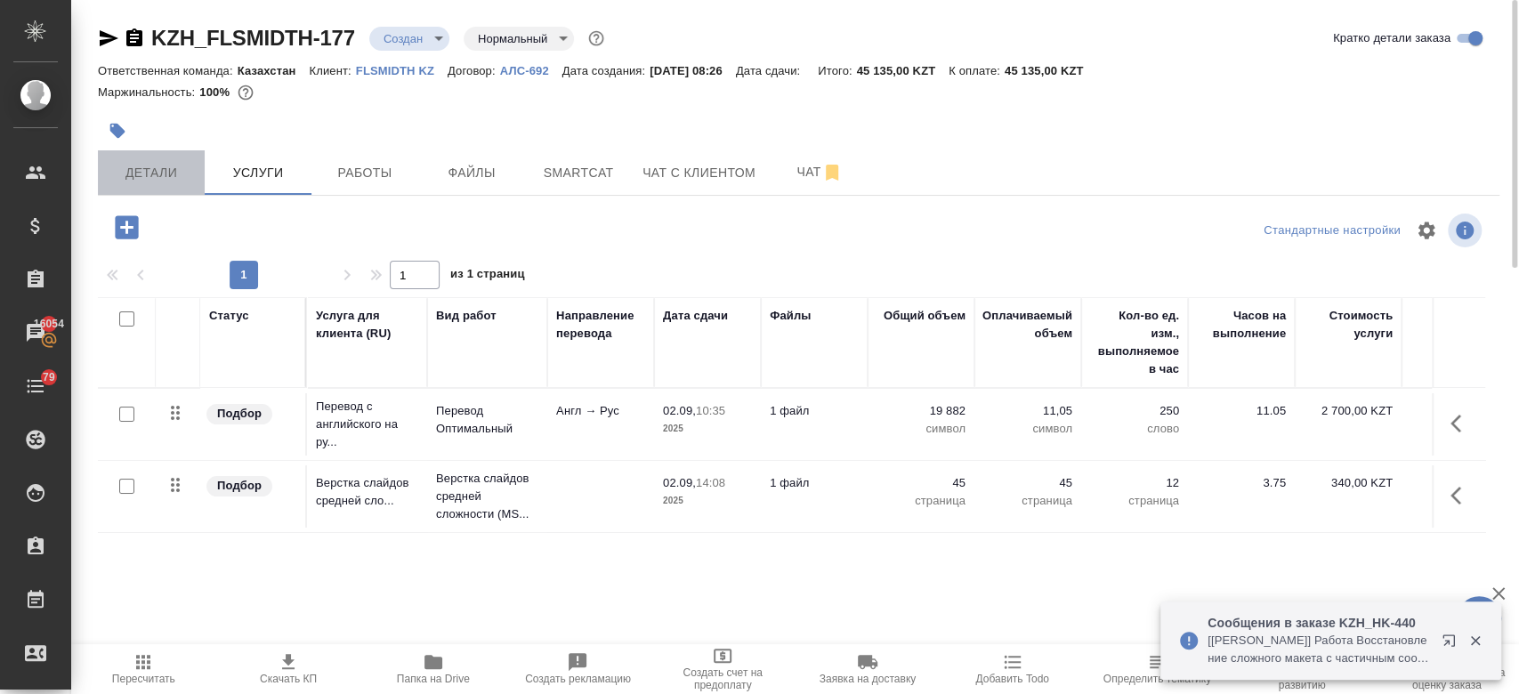
click at [144, 182] on span "Детали" at bounding box center [151, 173] width 85 height 22
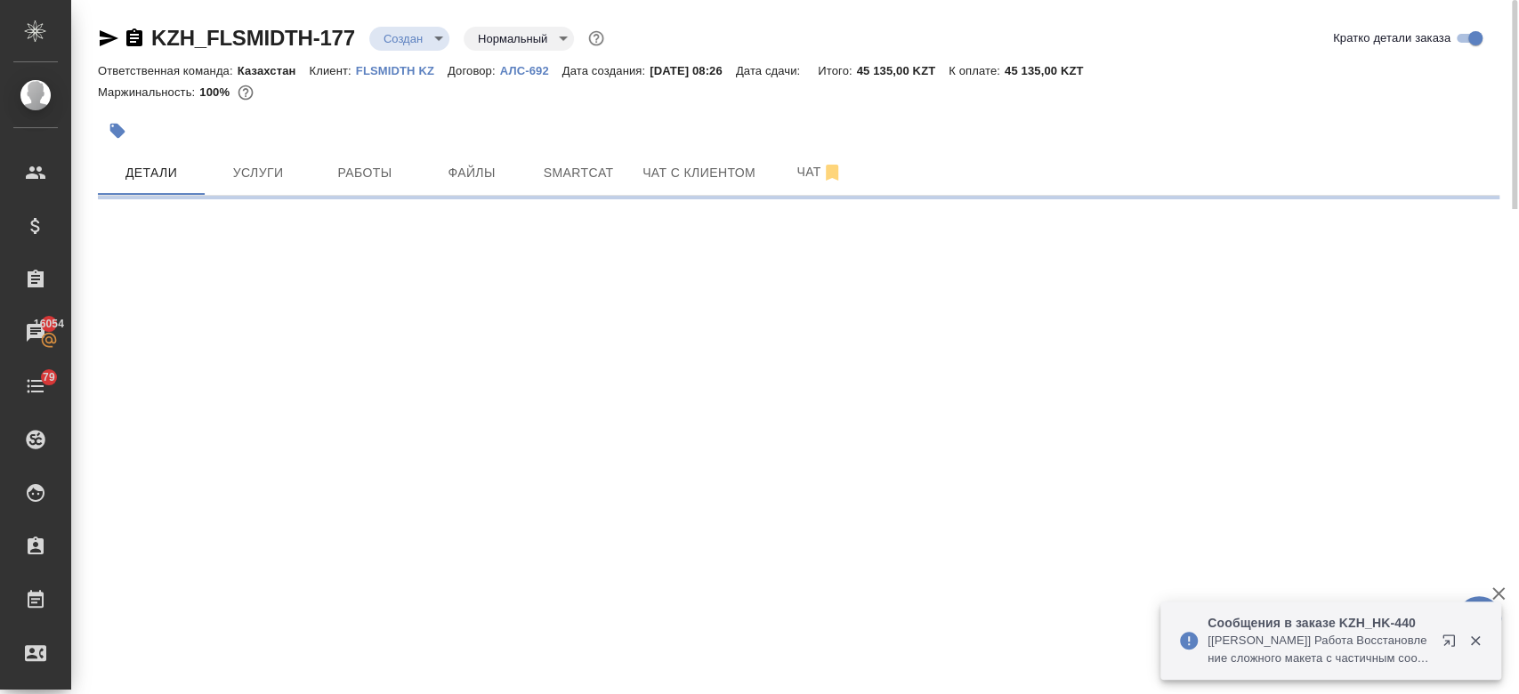
select select "RU"
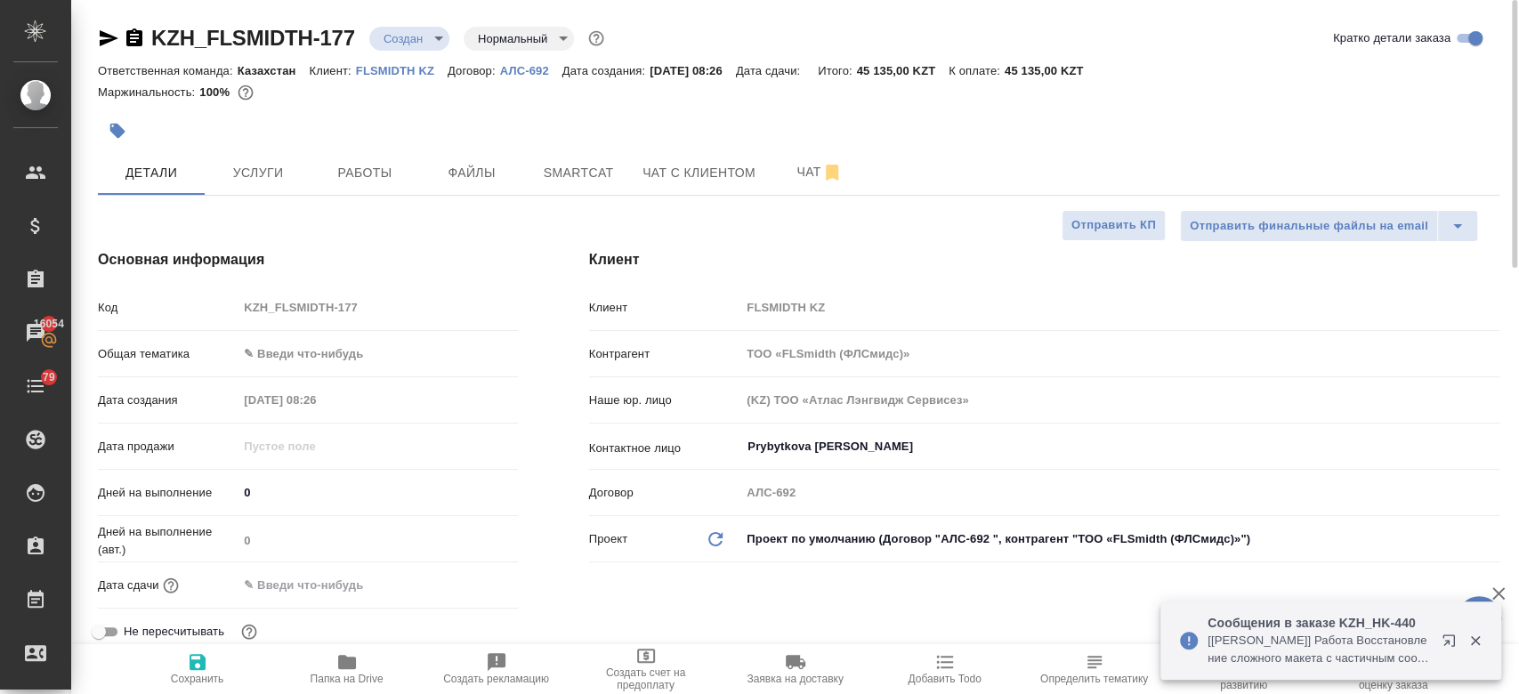
type textarea "x"
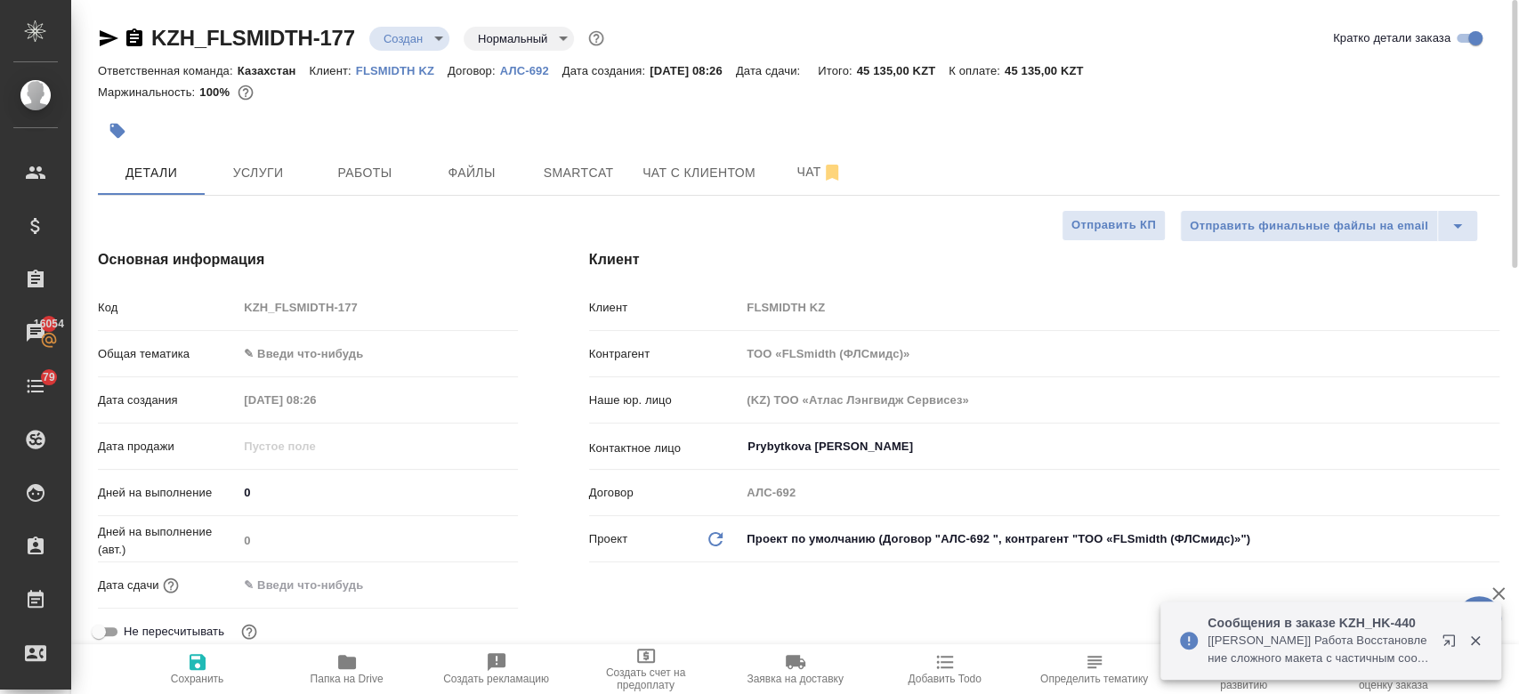
type textarea "x"
click at [341, 579] on input "text" at bounding box center [316, 585] width 156 height 26
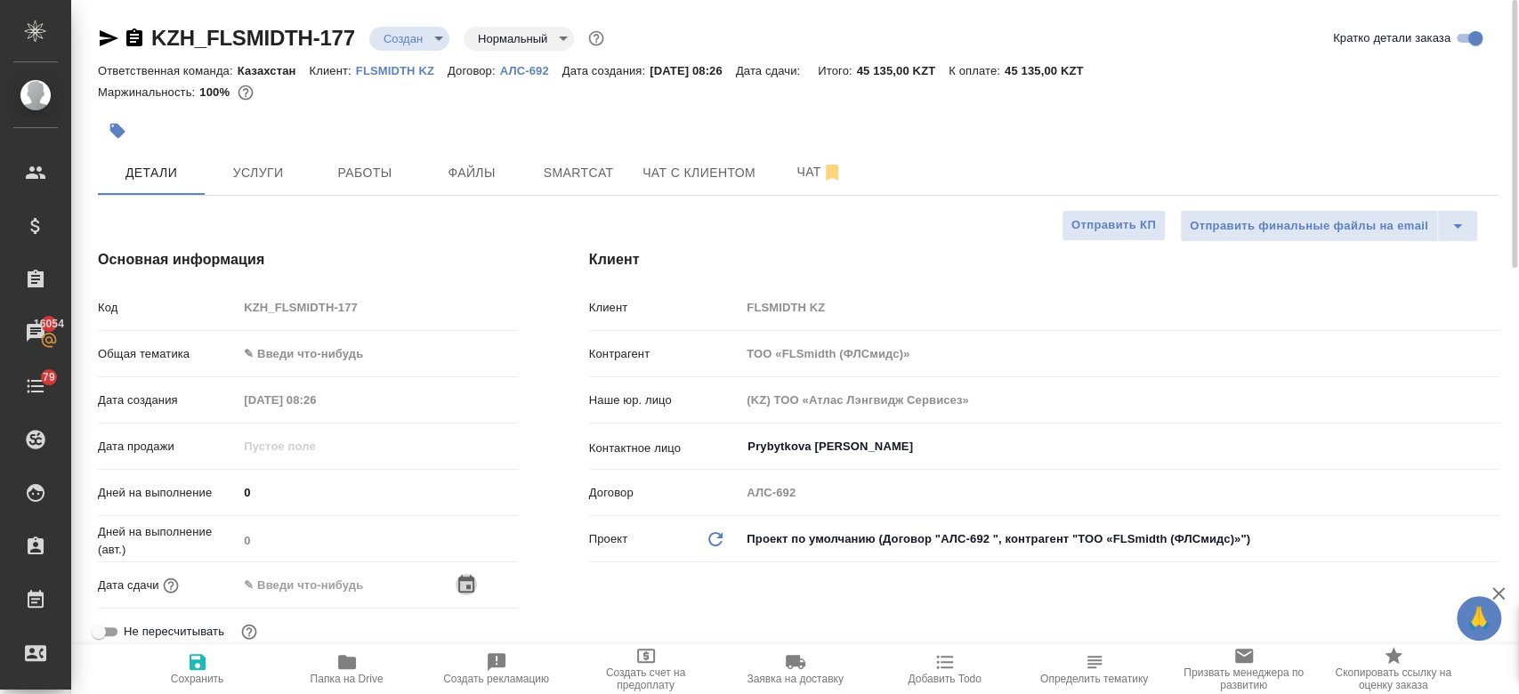
click at [473, 576] on icon "button" at bounding box center [466, 584] width 21 height 21
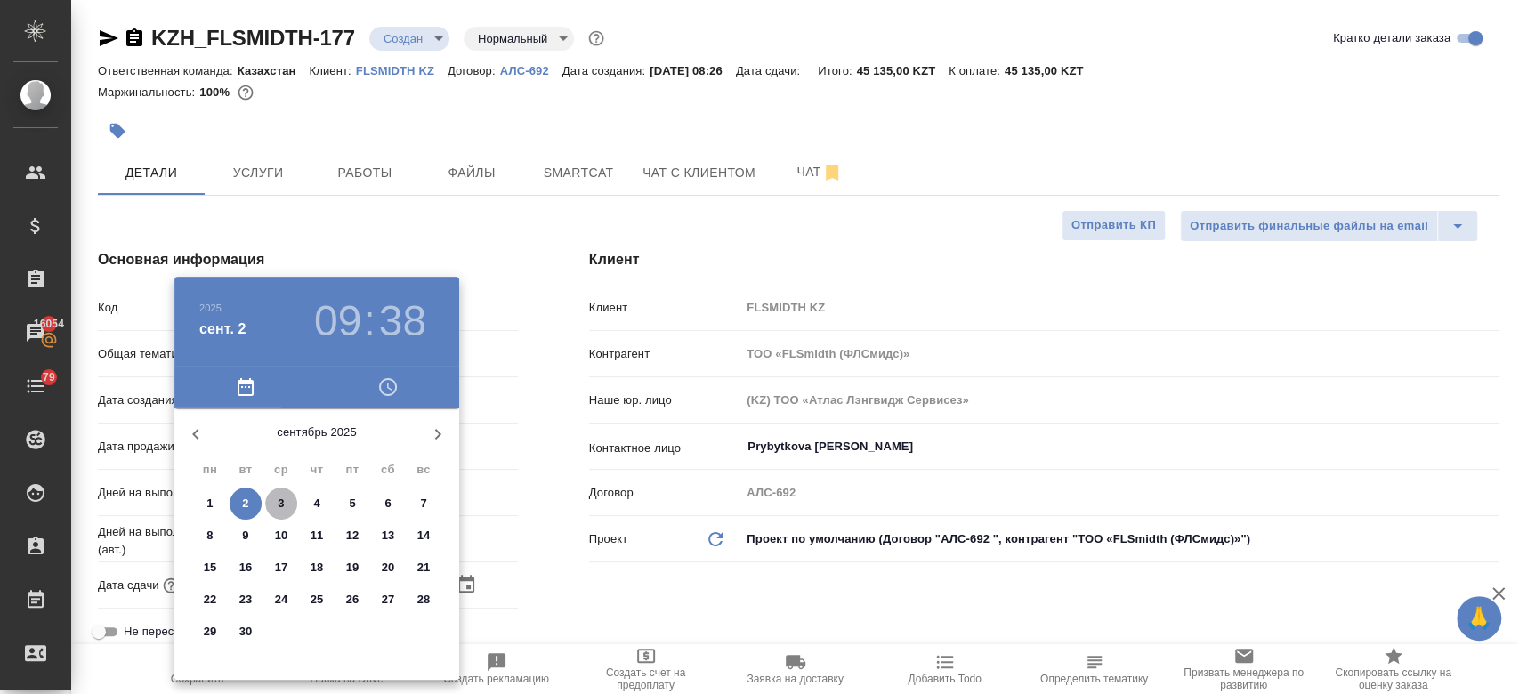
click at [277, 493] on button "3" at bounding box center [281, 504] width 32 height 32
type input "03.09.2025 09:38"
type textarea "x"
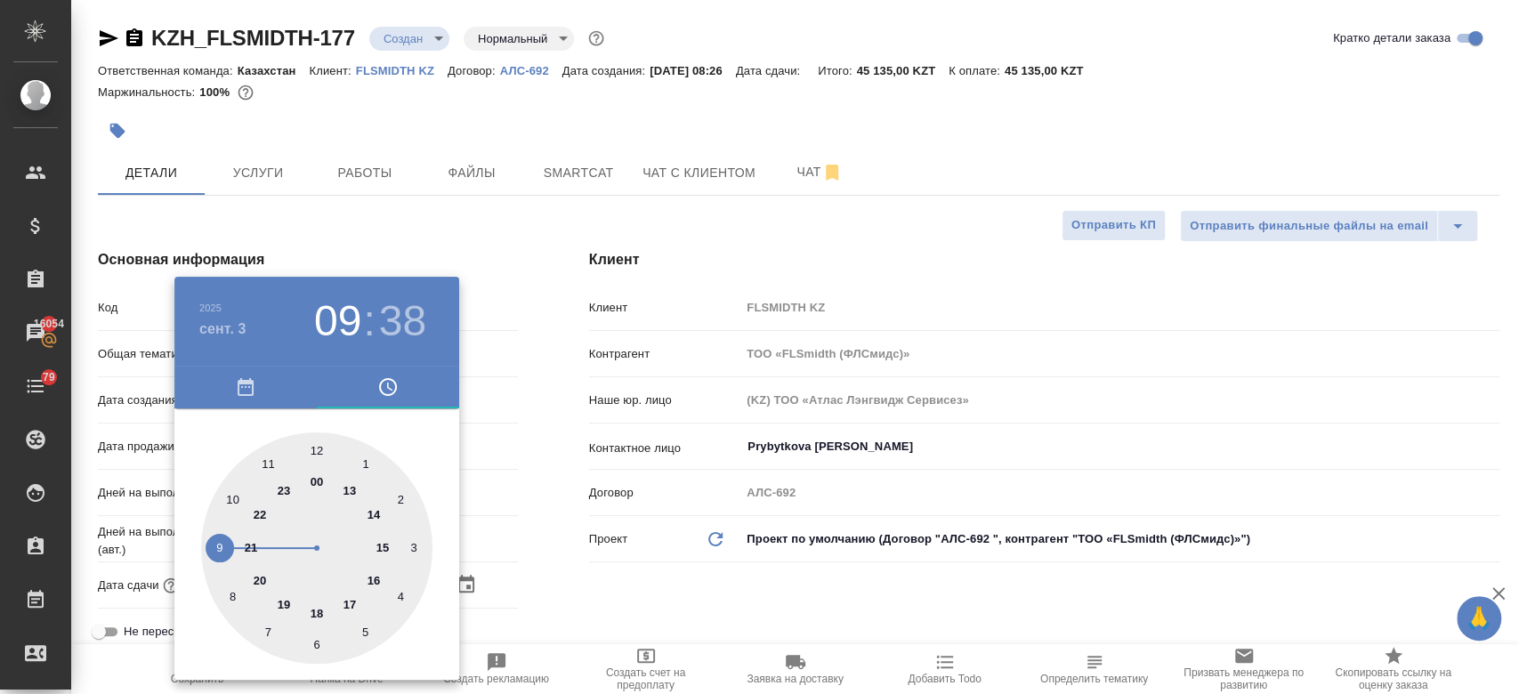
click at [377, 583] on div at bounding box center [316, 547] width 231 height 231
type input "03.09.2025 16:38"
type textarea "x"
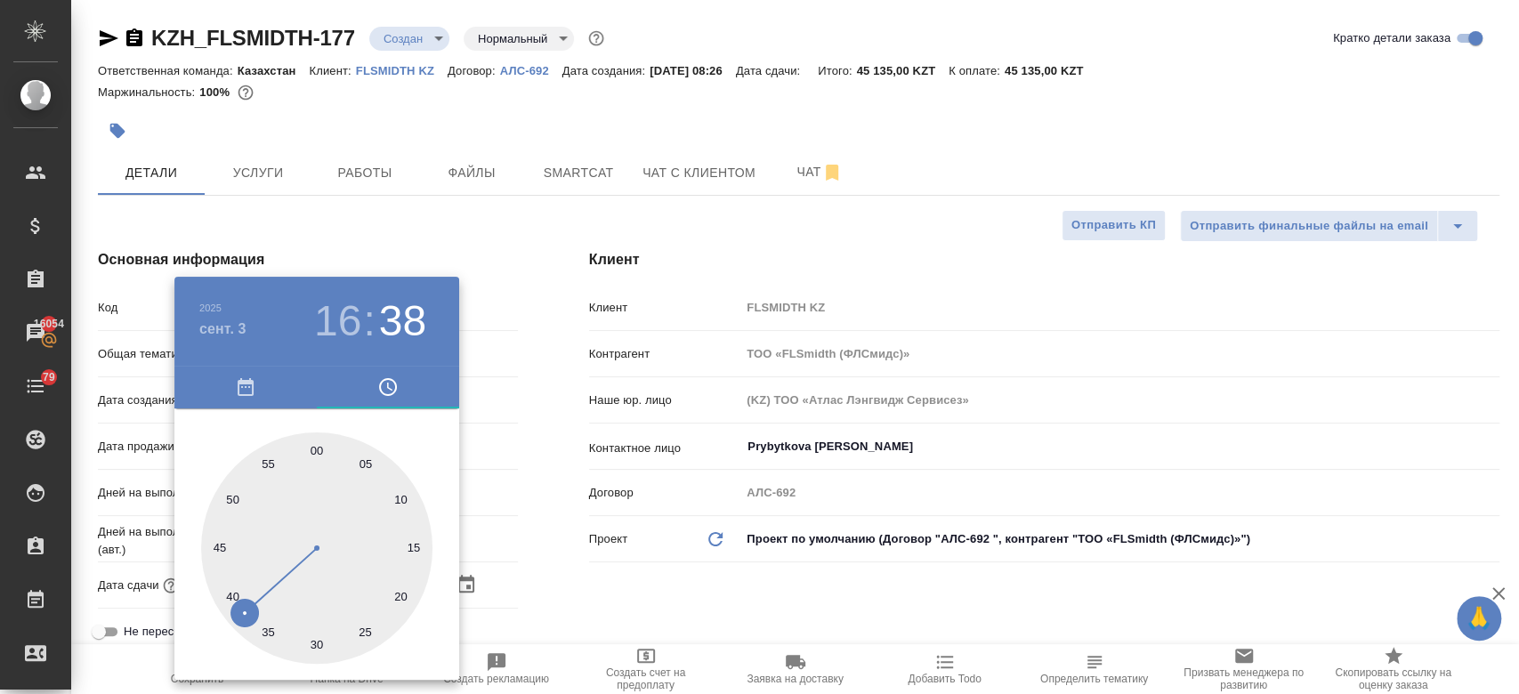
click at [313, 449] on div at bounding box center [316, 547] width 231 height 231
type input "03.09.2025 16:00"
type textarea "x"
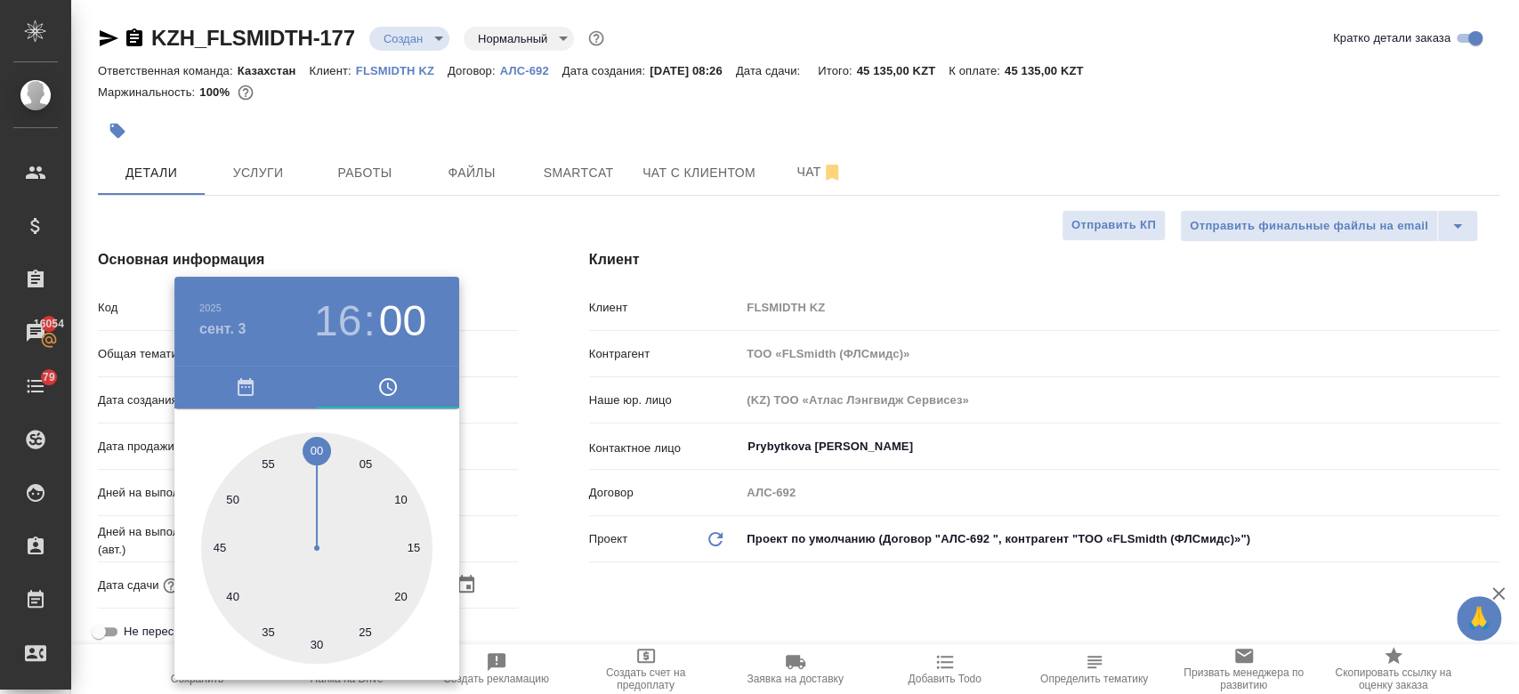
click at [647, 611] on div at bounding box center [759, 347] width 1519 height 694
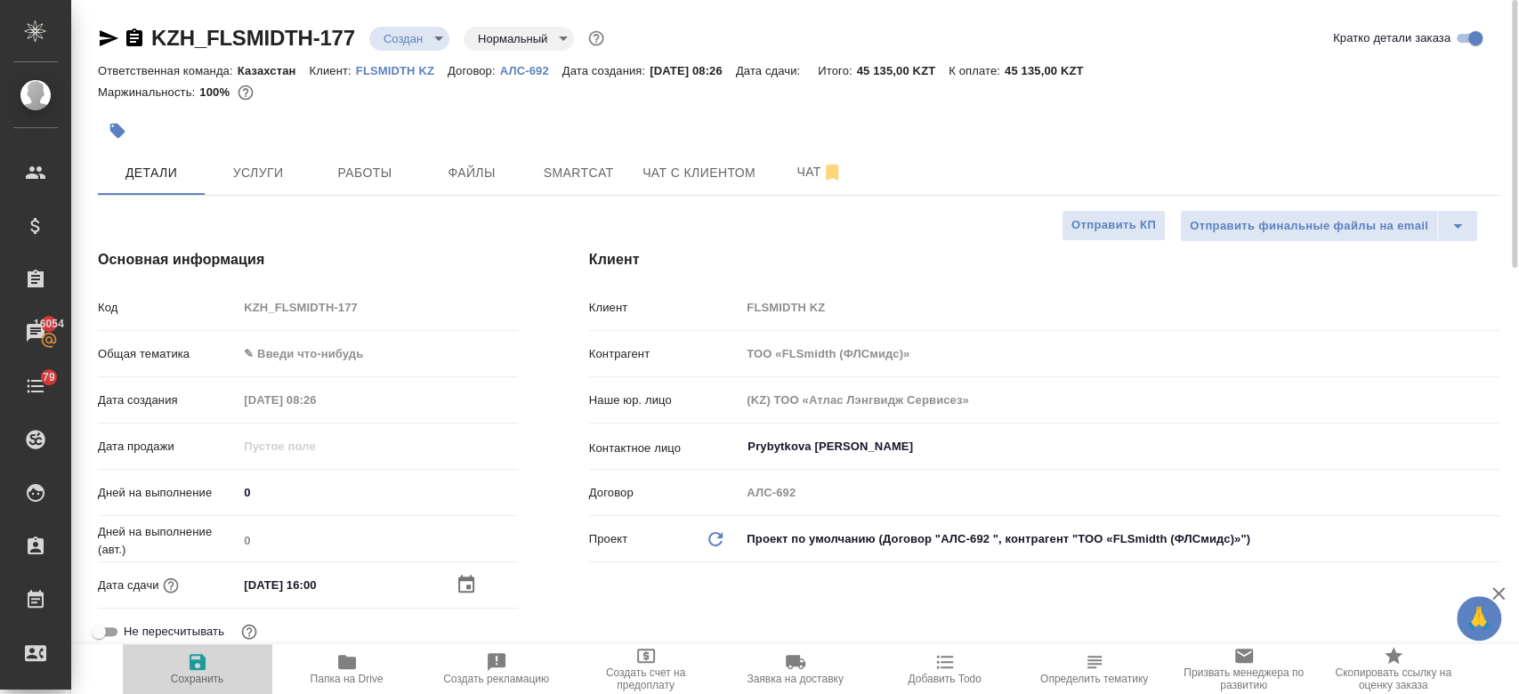
click at [193, 658] on icon "button" at bounding box center [197, 661] width 21 height 21
type textarea "x"
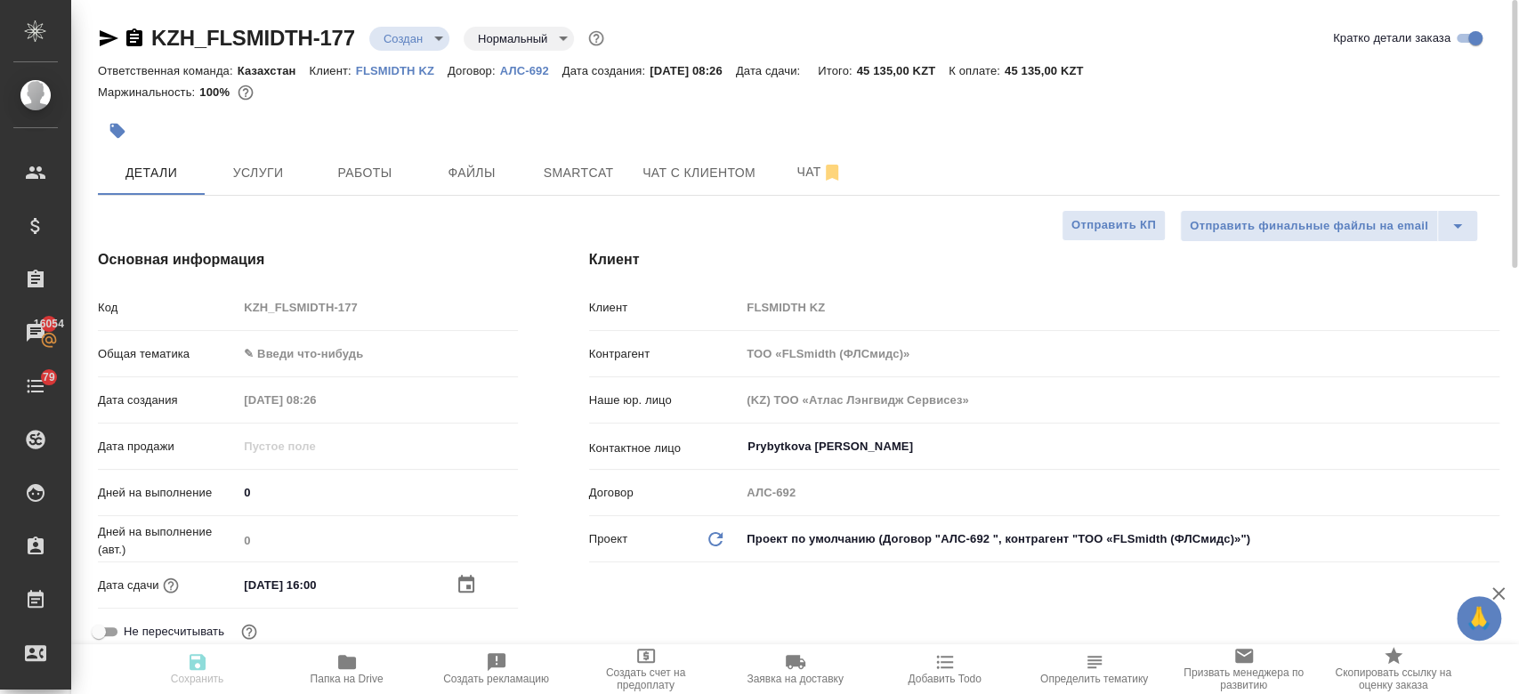
type textarea "x"
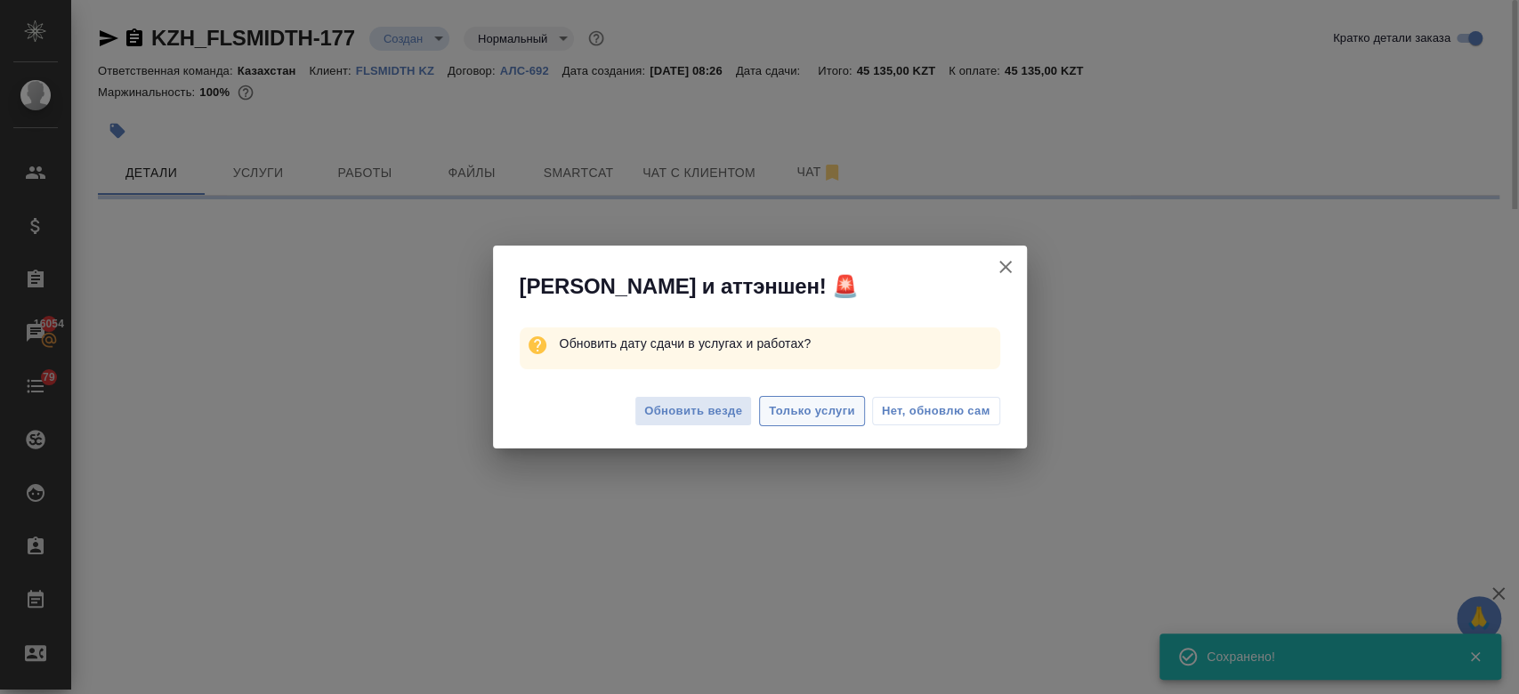
select select "RU"
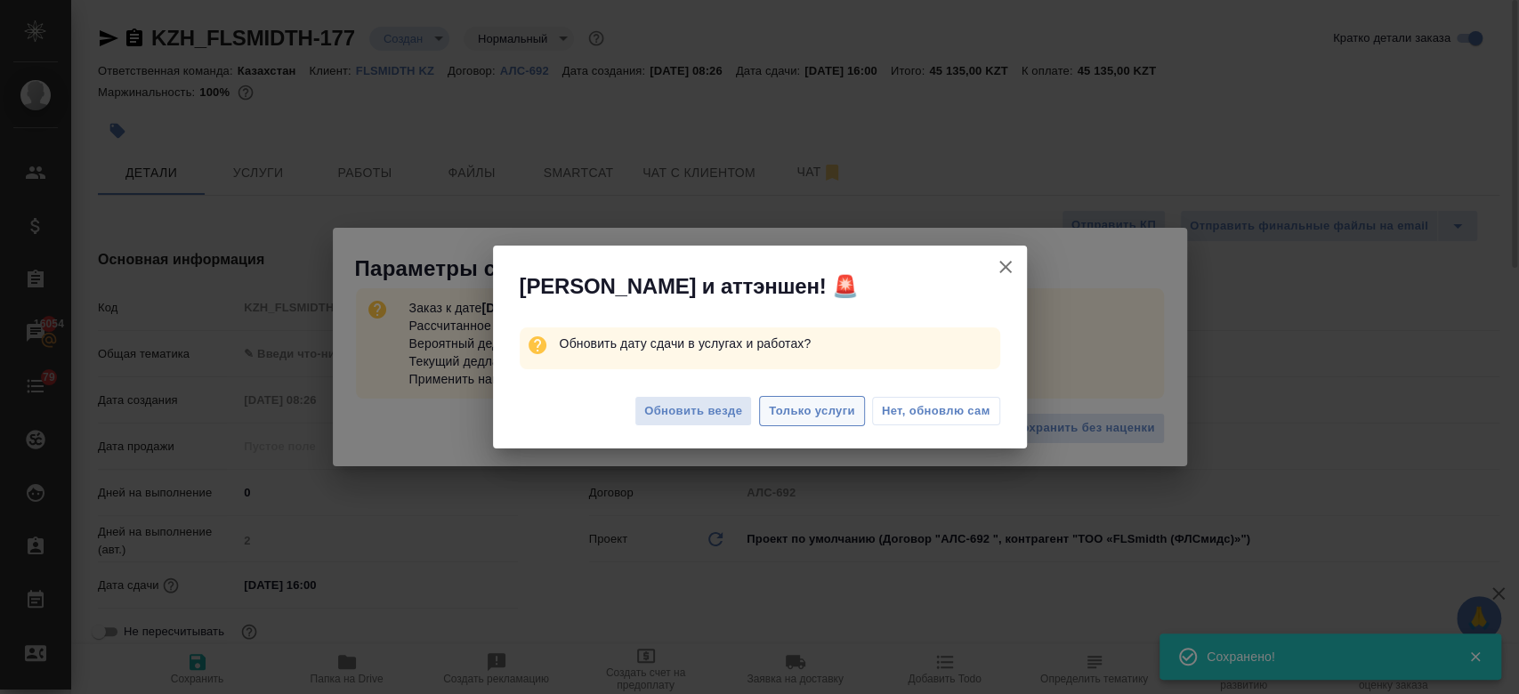
click at [825, 408] on span "Только услуги" at bounding box center [812, 411] width 86 height 20
type textarea "x"
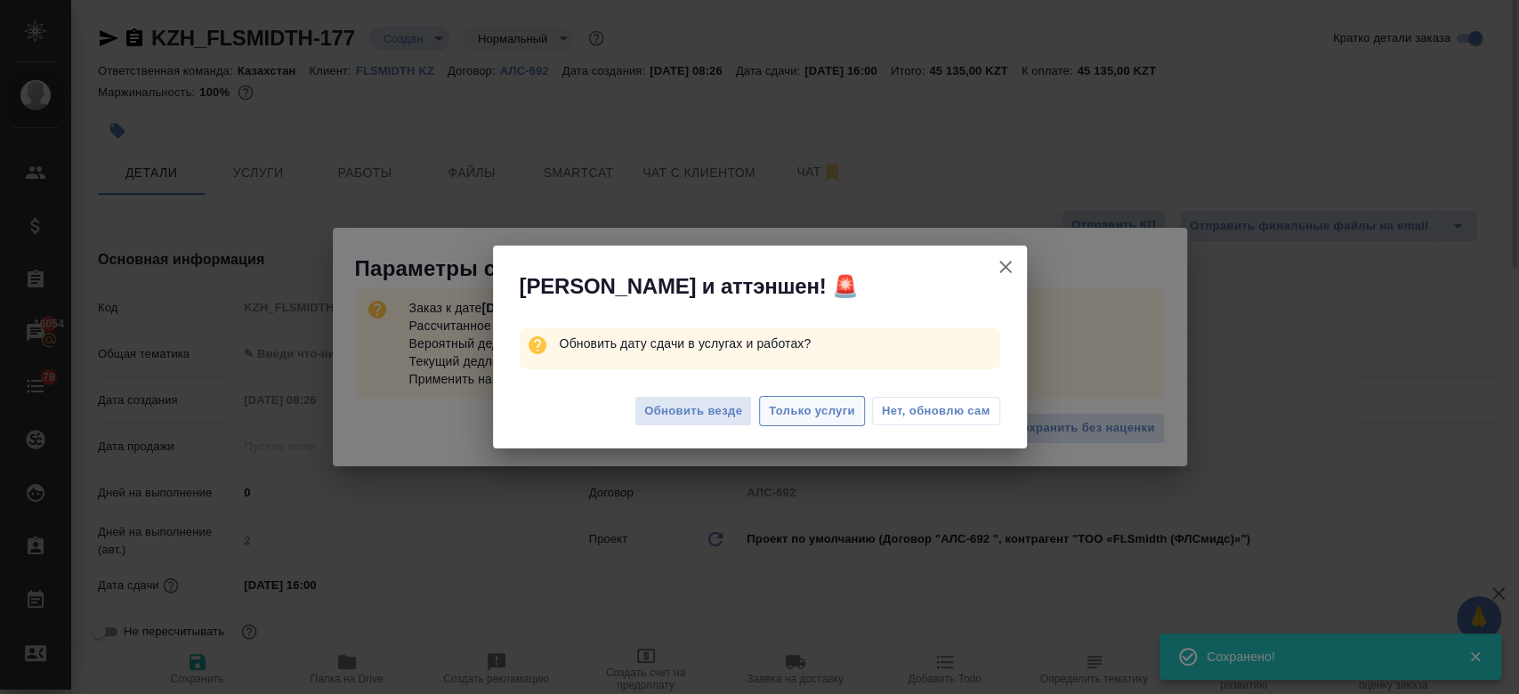
type textarea "x"
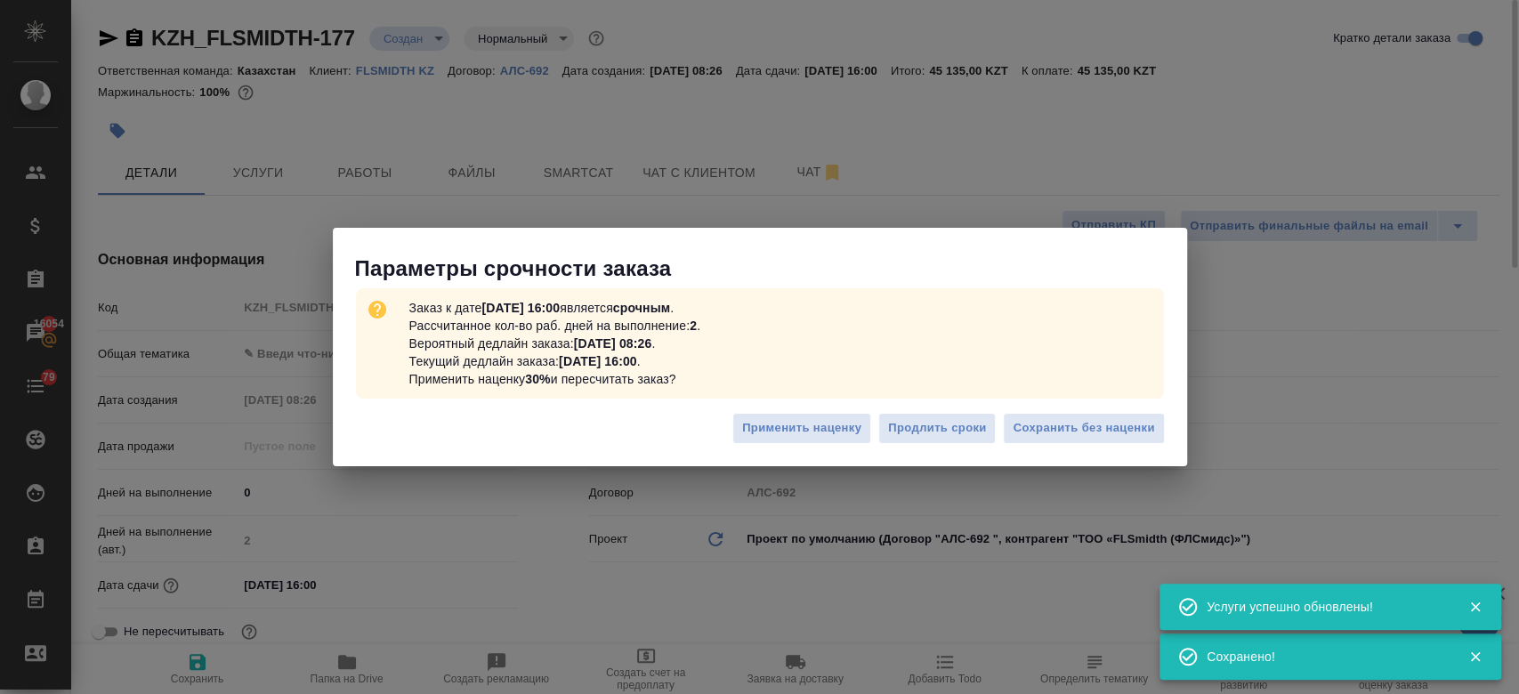
type textarea "x"
click at [1068, 424] on span "Сохранить без наценки" at bounding box center [1083, 428] width 141 height 20
type textarea "x"
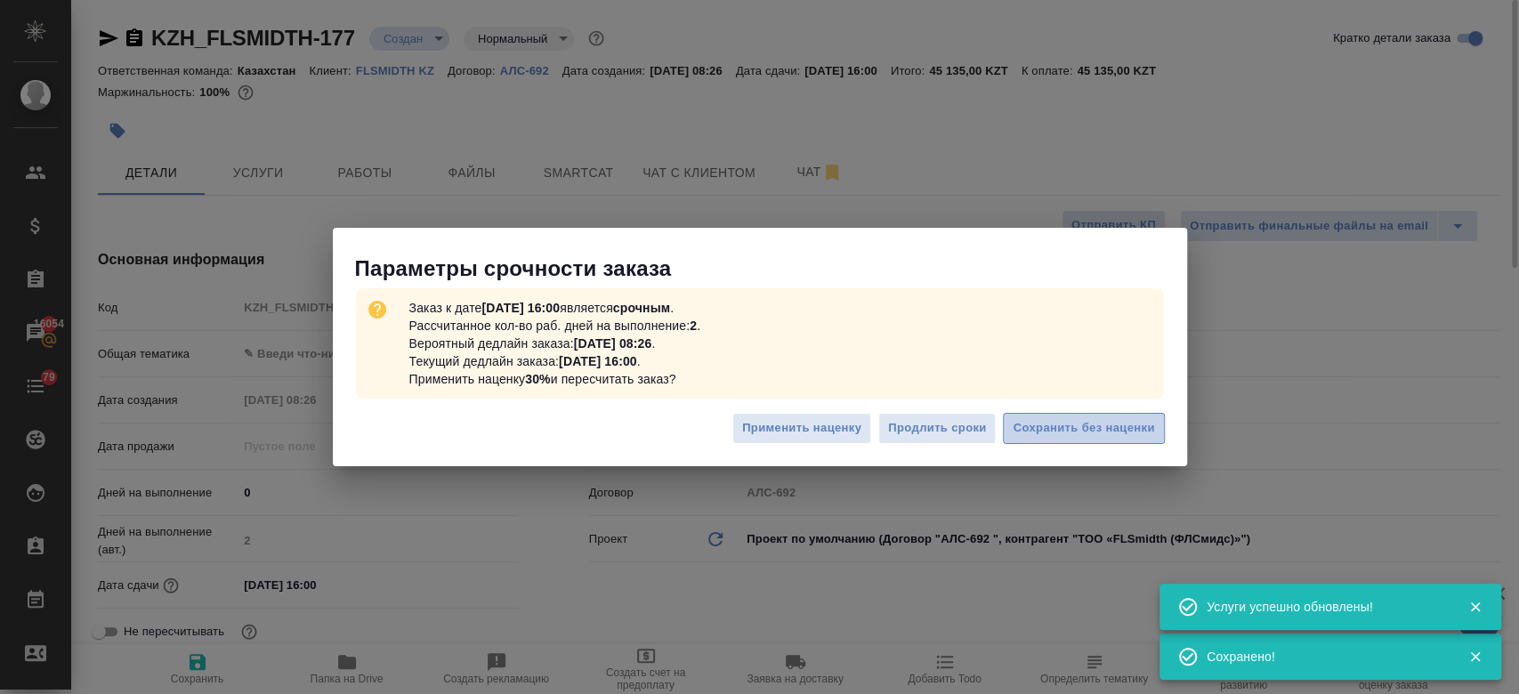
type textarea "x"
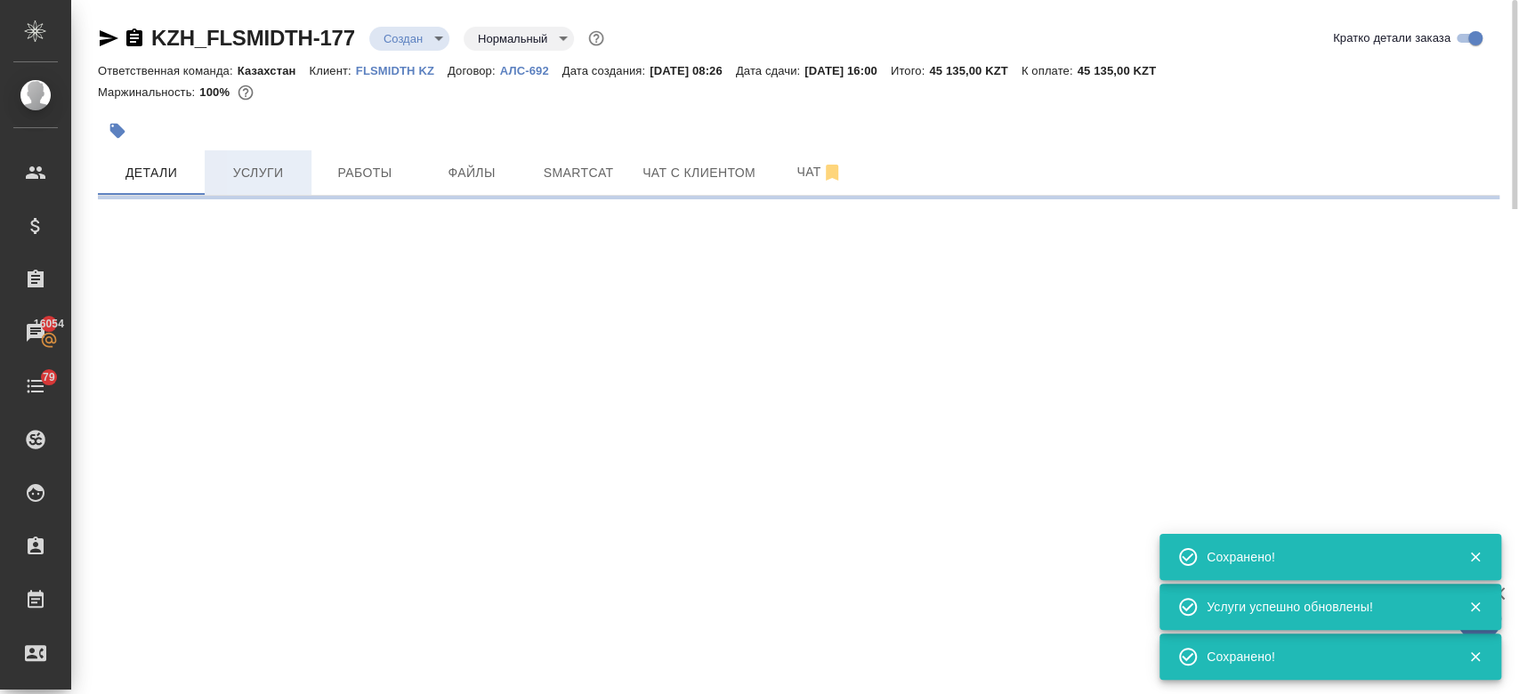
select select "RU"
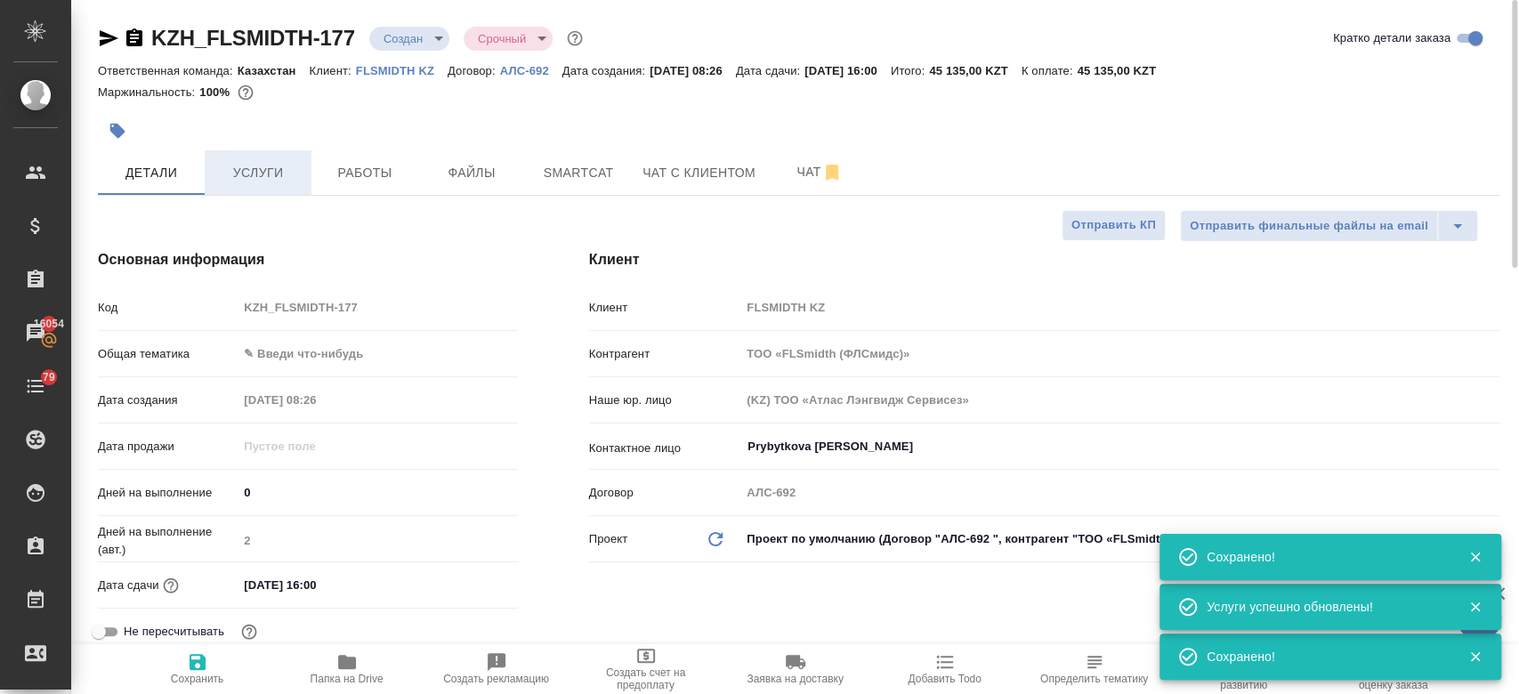
type input "urgent"
type textarea "x"
click at [231, 173] on span "Услуги" at bounding box center [257, 173] width 85 height 22
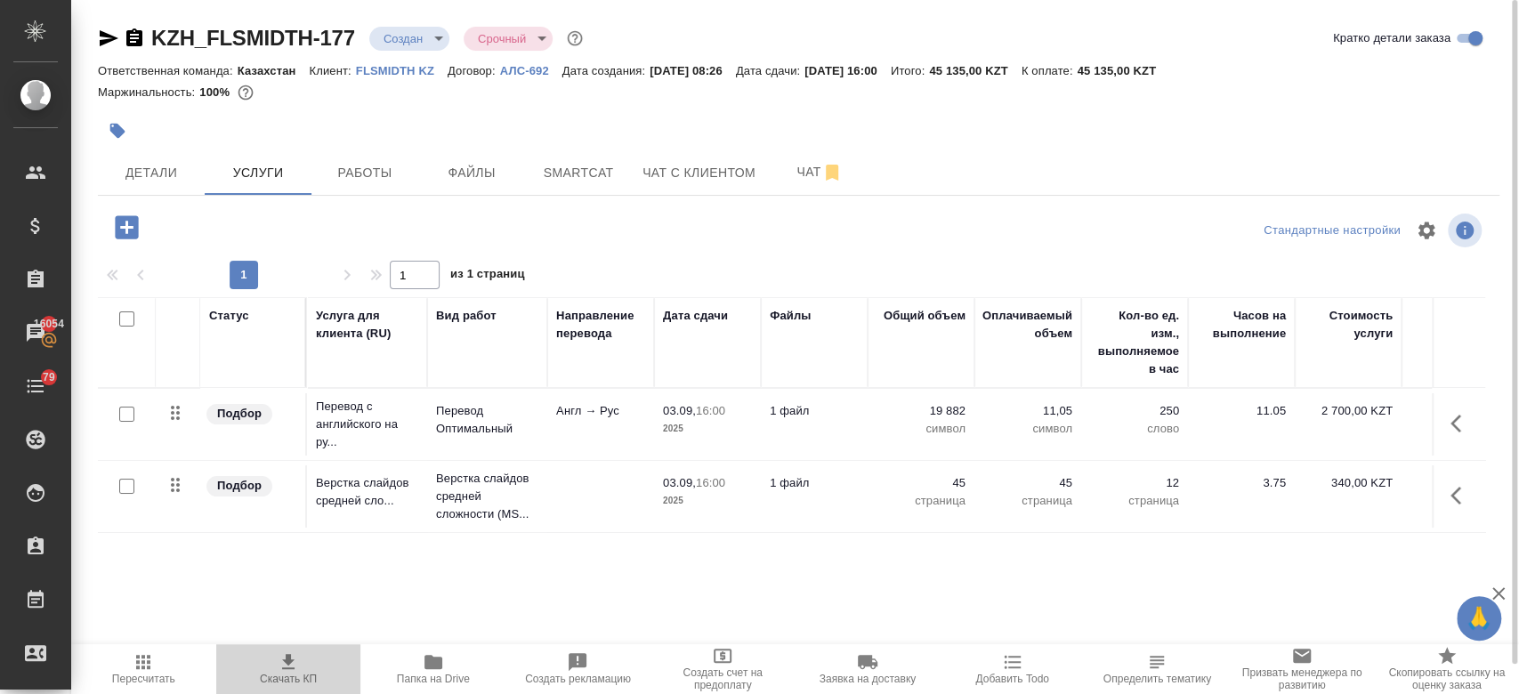
click at [299, 659] on span "Скачать КП" at bounding box center [289, 668] width 124 height 34
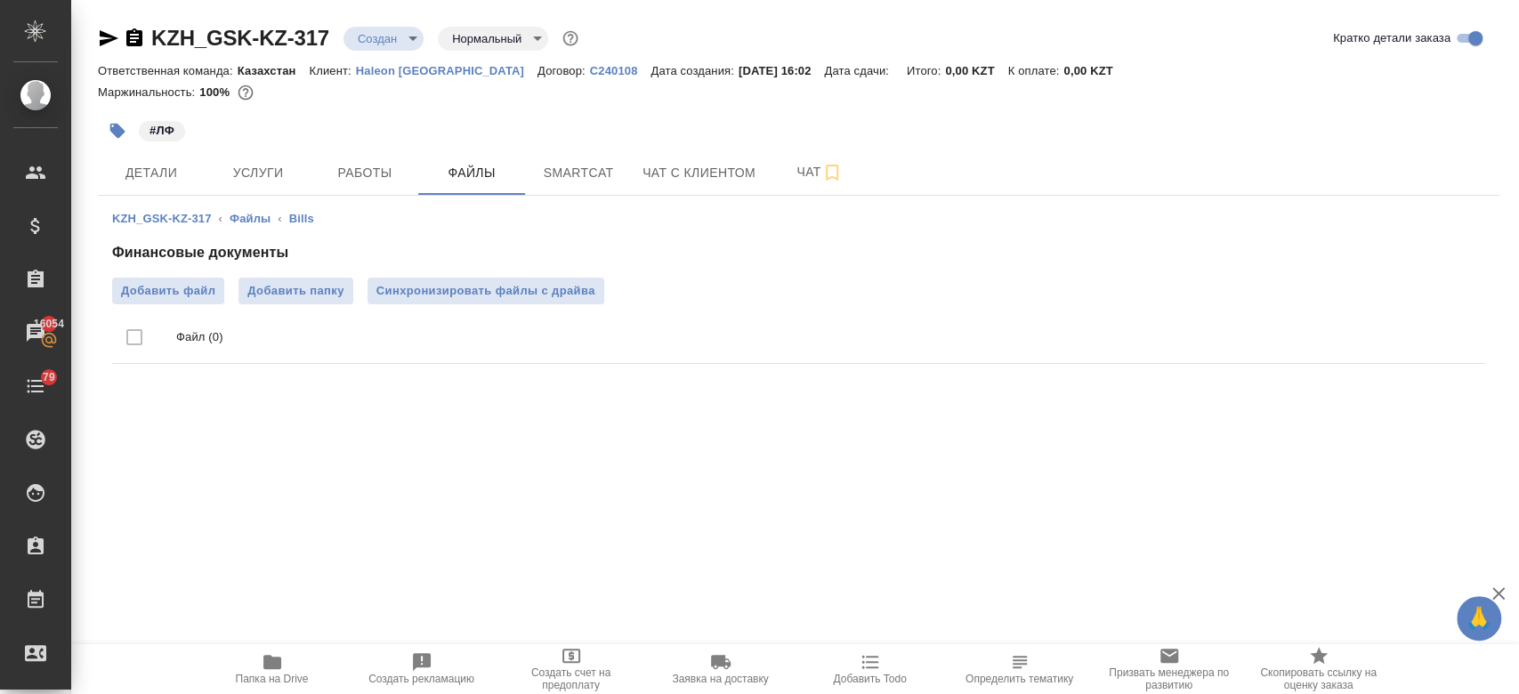
click at [391, 119] on div "#ЛФ" at bounding box center [565, 130] width 934 height 39
click at [563, 113] on div "#ЛФ" at bounding box center [565, 130] width 934 height 39
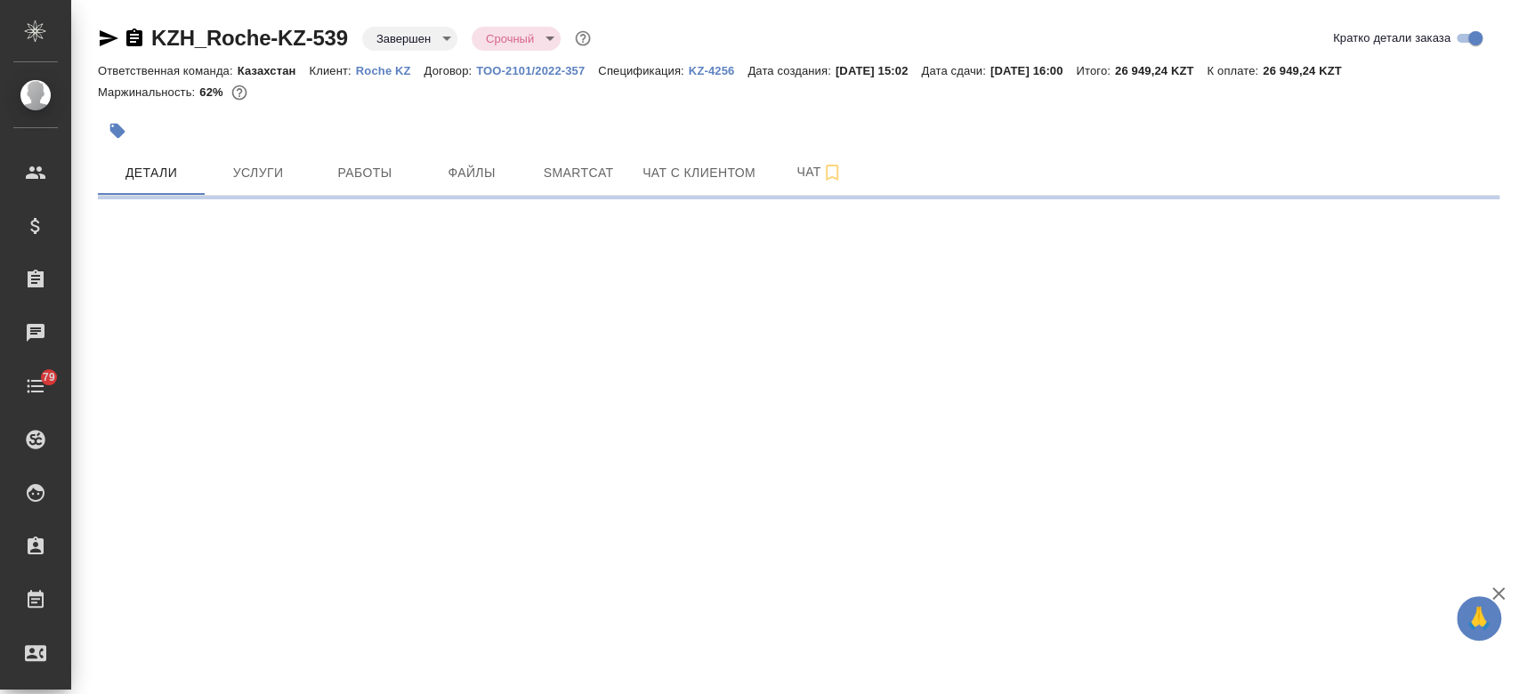
select select "RU"
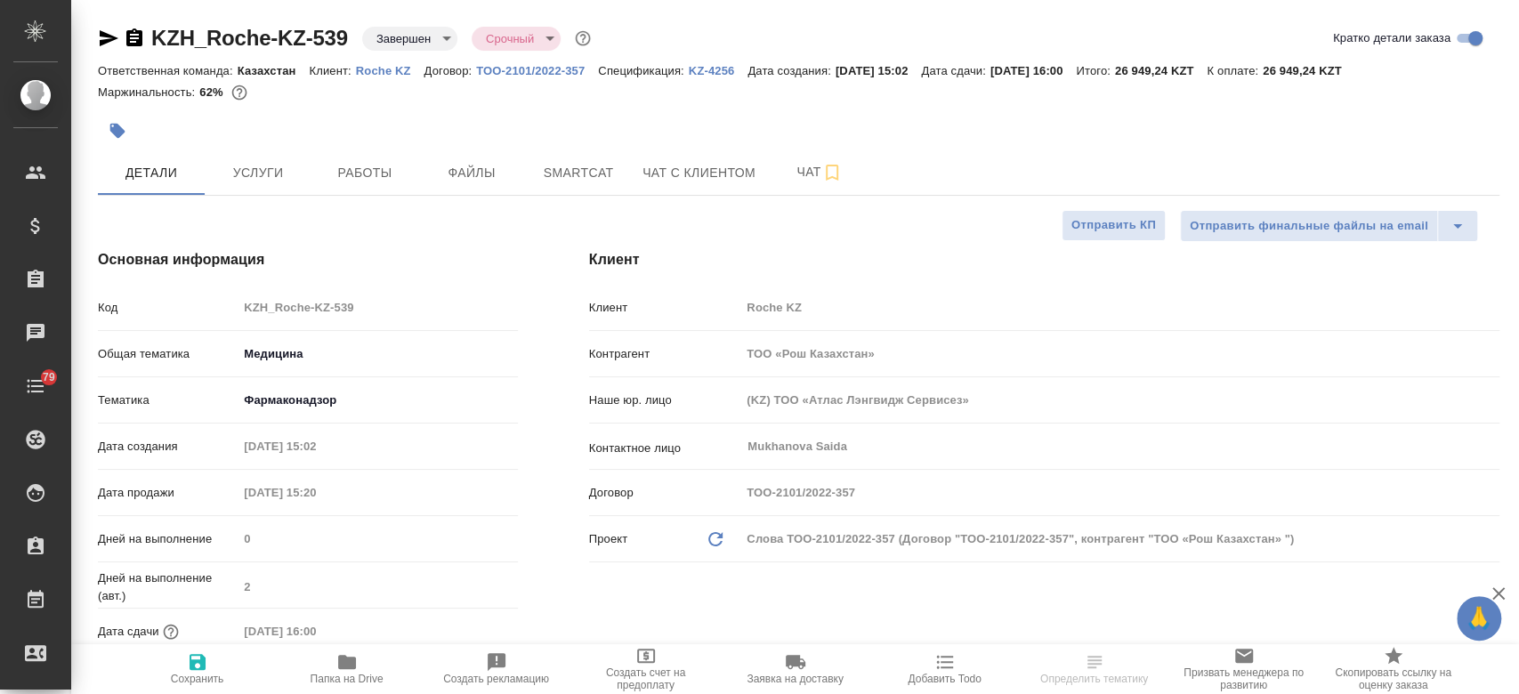
click at [389, 69] on p "Roche KZ" at bounding box center [390, 70] width 69 height 13
type textarea "x"
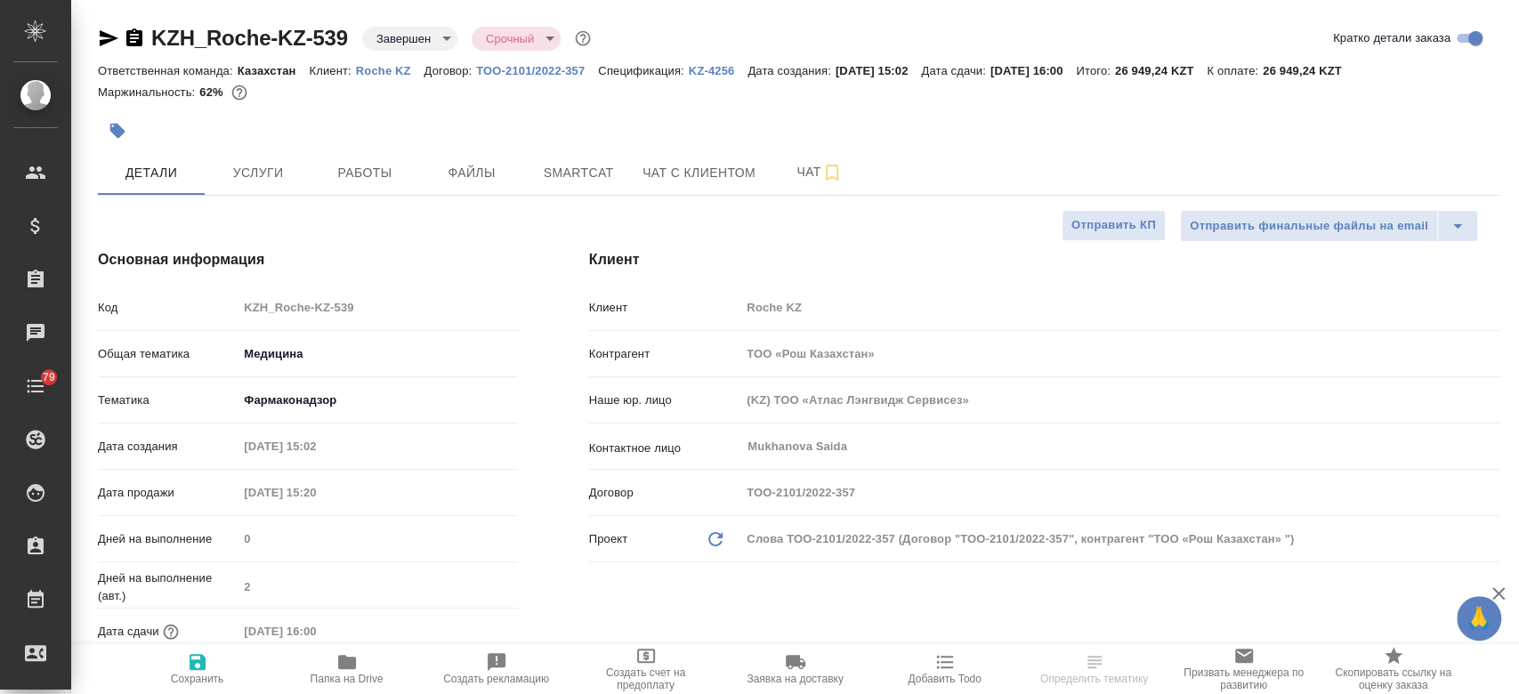
type textarea "x"
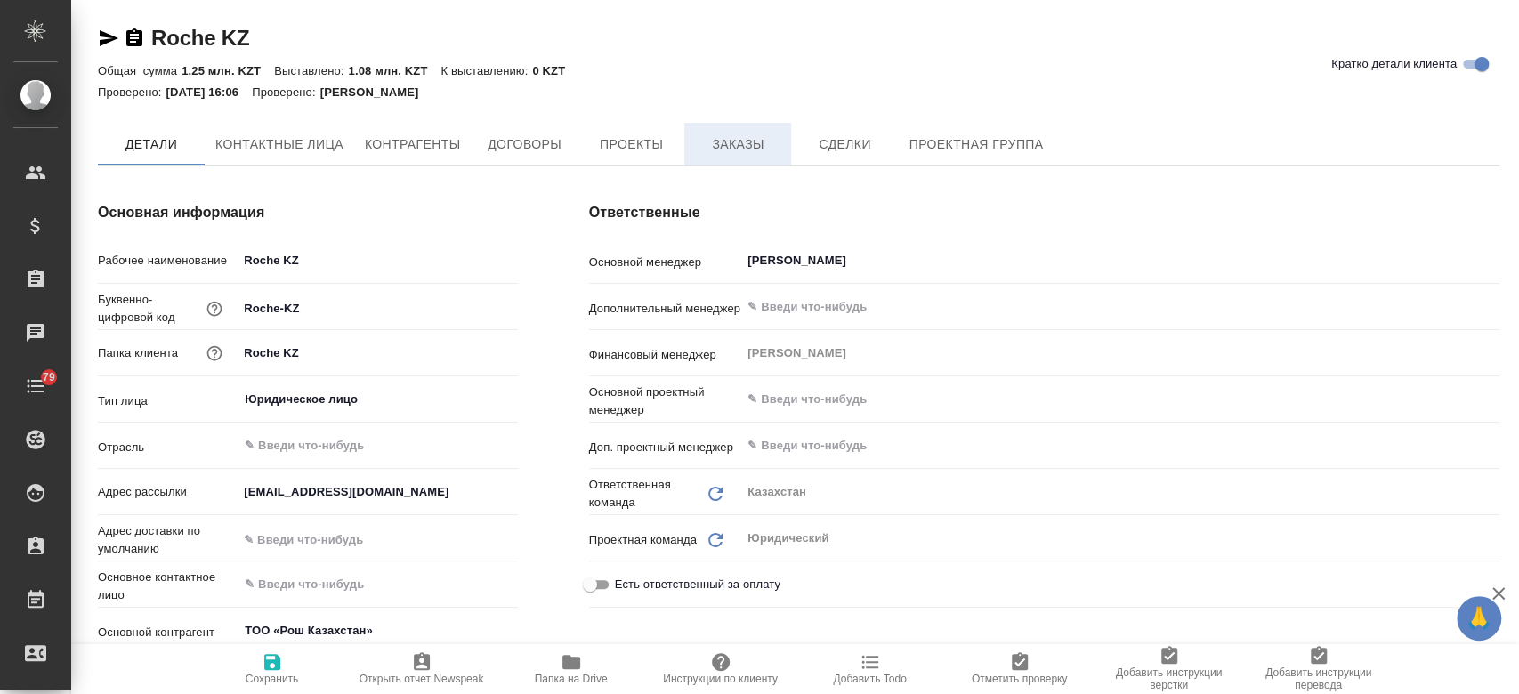
type textarea "x"
click at [724, 157] on button "Заказы" at bounding box center [737, 145] width 107 height 44
type textarea "x"
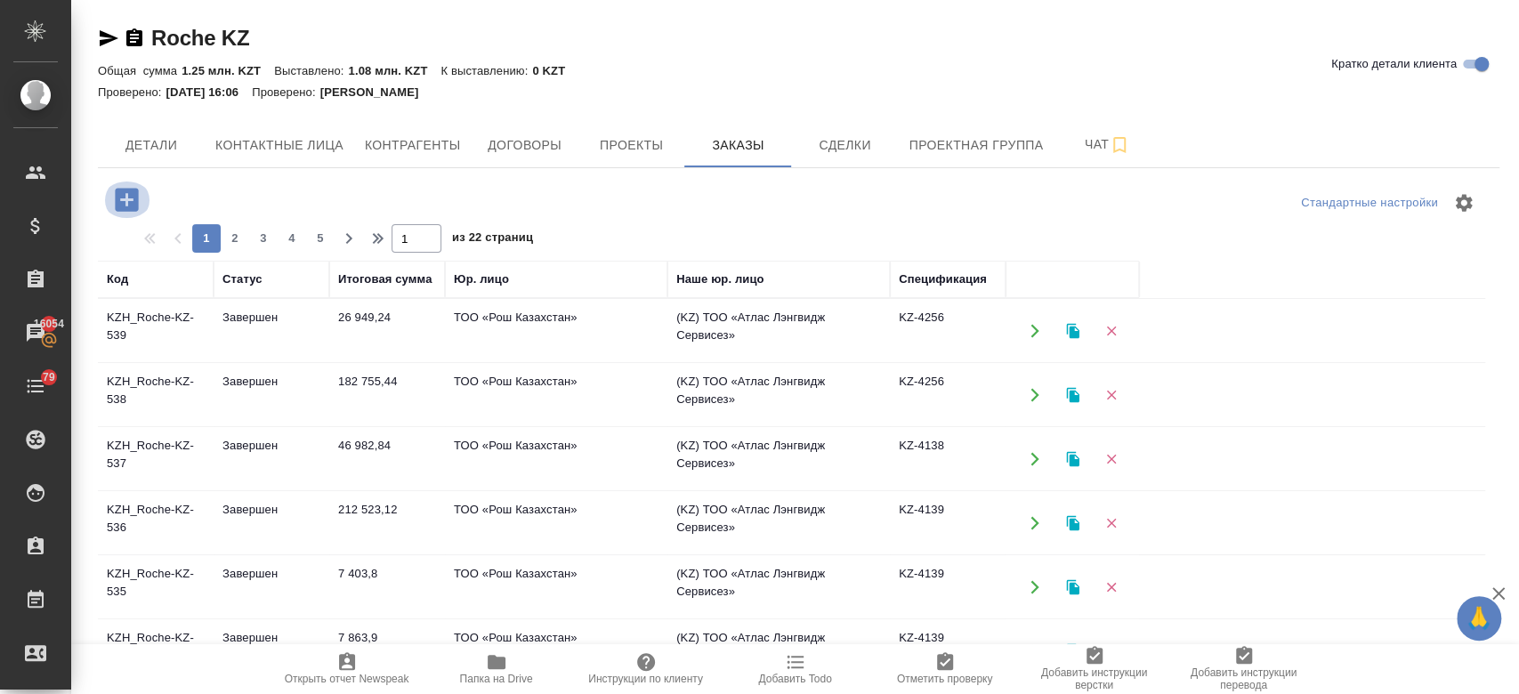
click at [118, 193] on icon "button" at bounding box center [126, 199] width 23 height 23
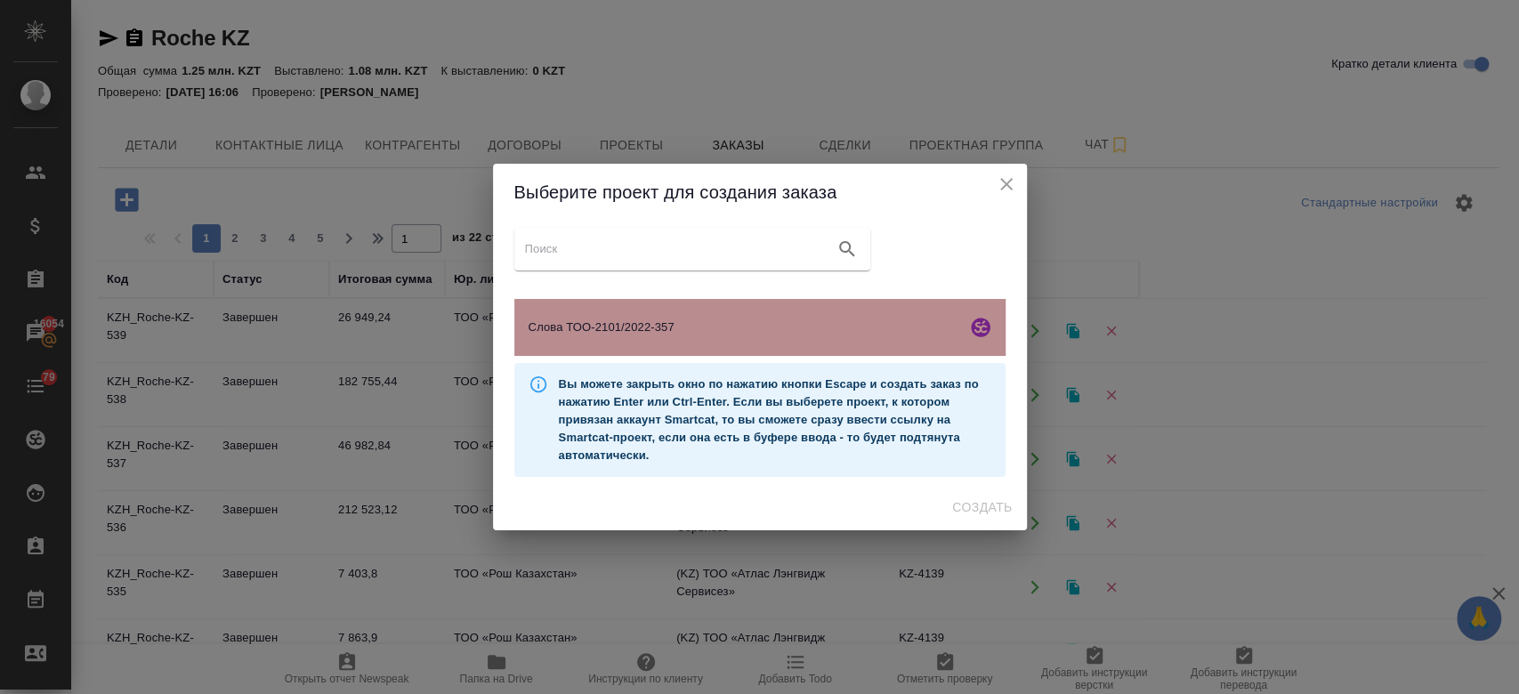
click at [570, 341] on div "Слова ТОО-2101/2022-357" at bounding box center [759, 327] width 491 height 57
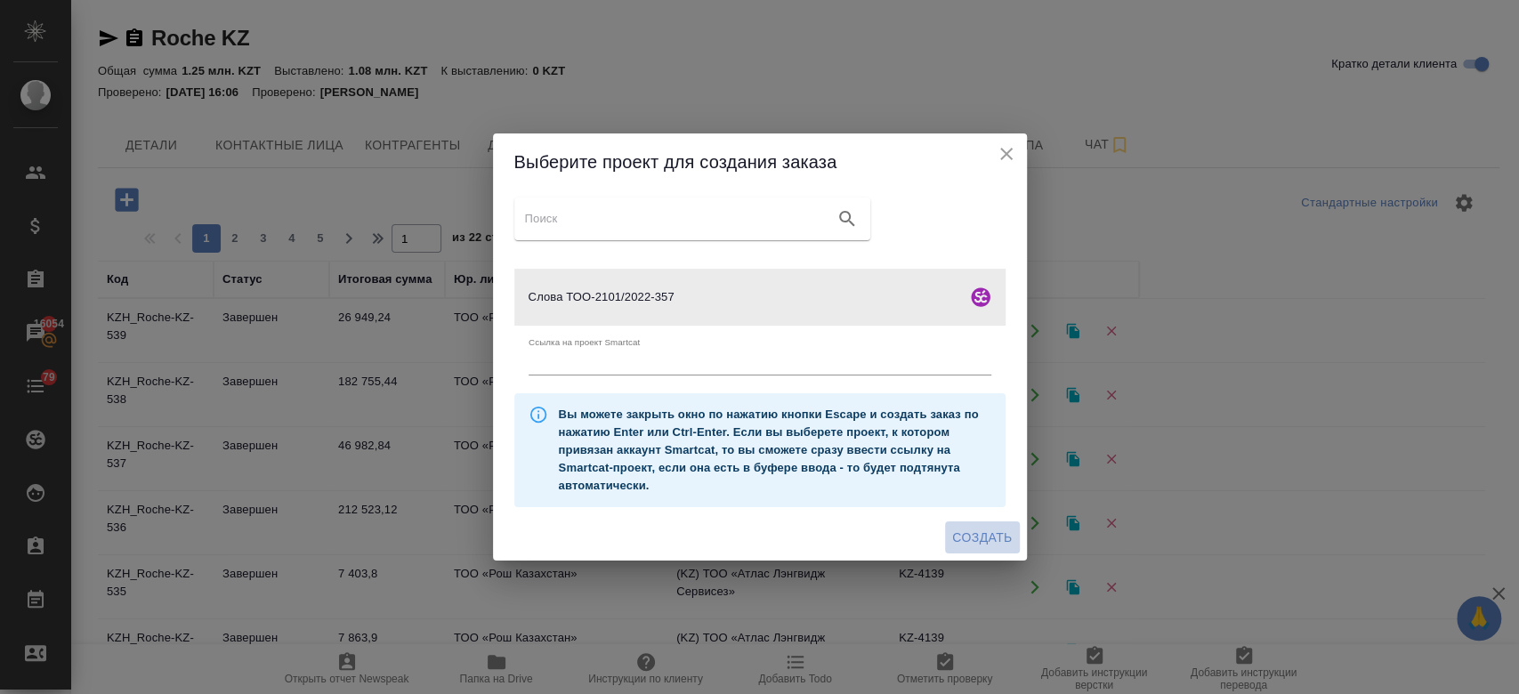
click at [973, 529] on span "Создать" at bounding box center [982, 538] width 60 height 22
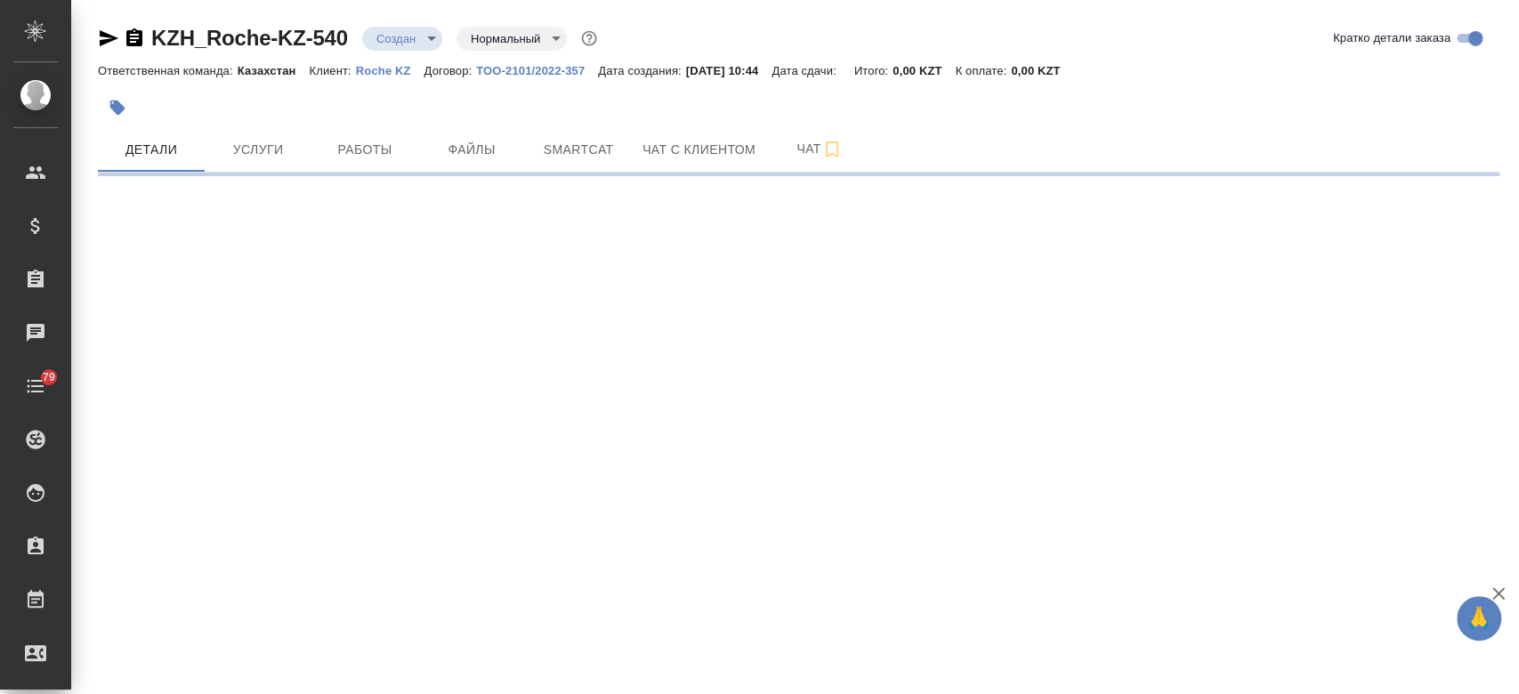
select select "RU"
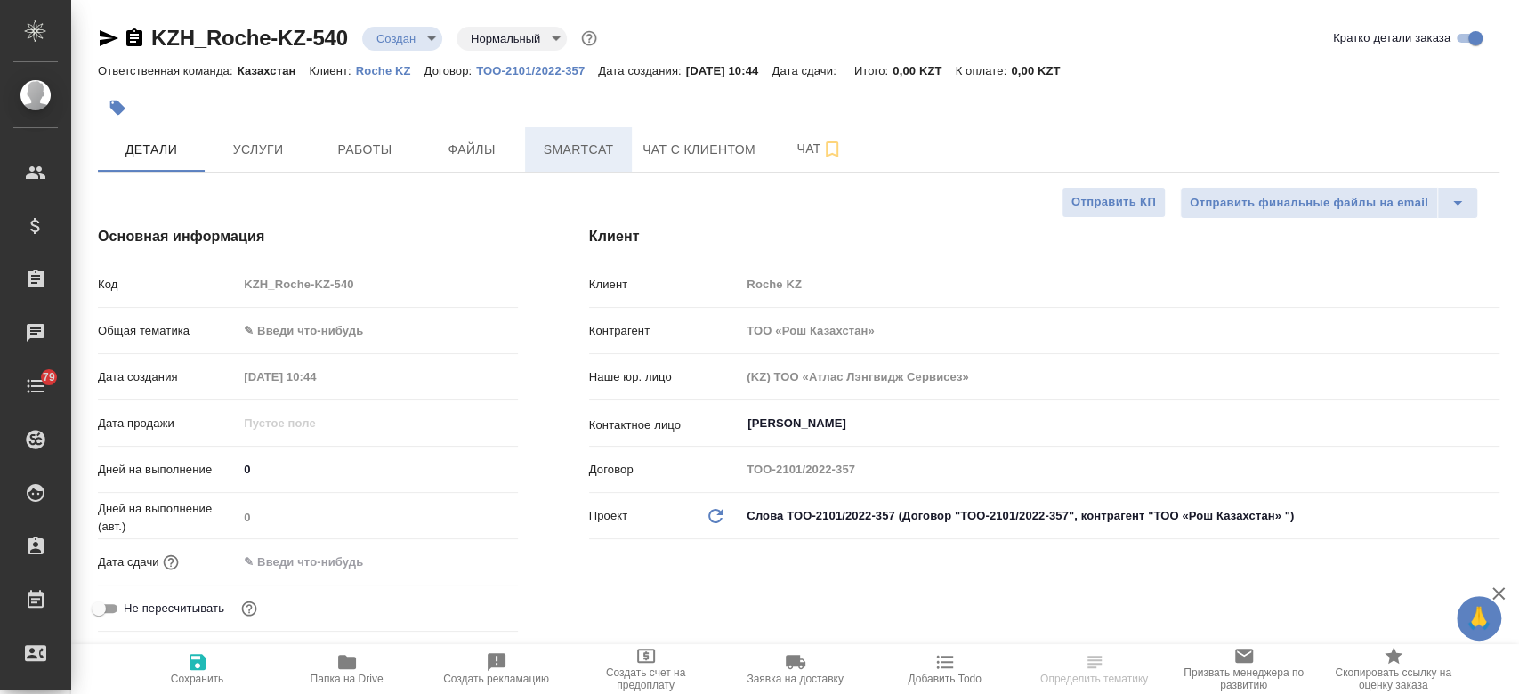
type textarea "x"
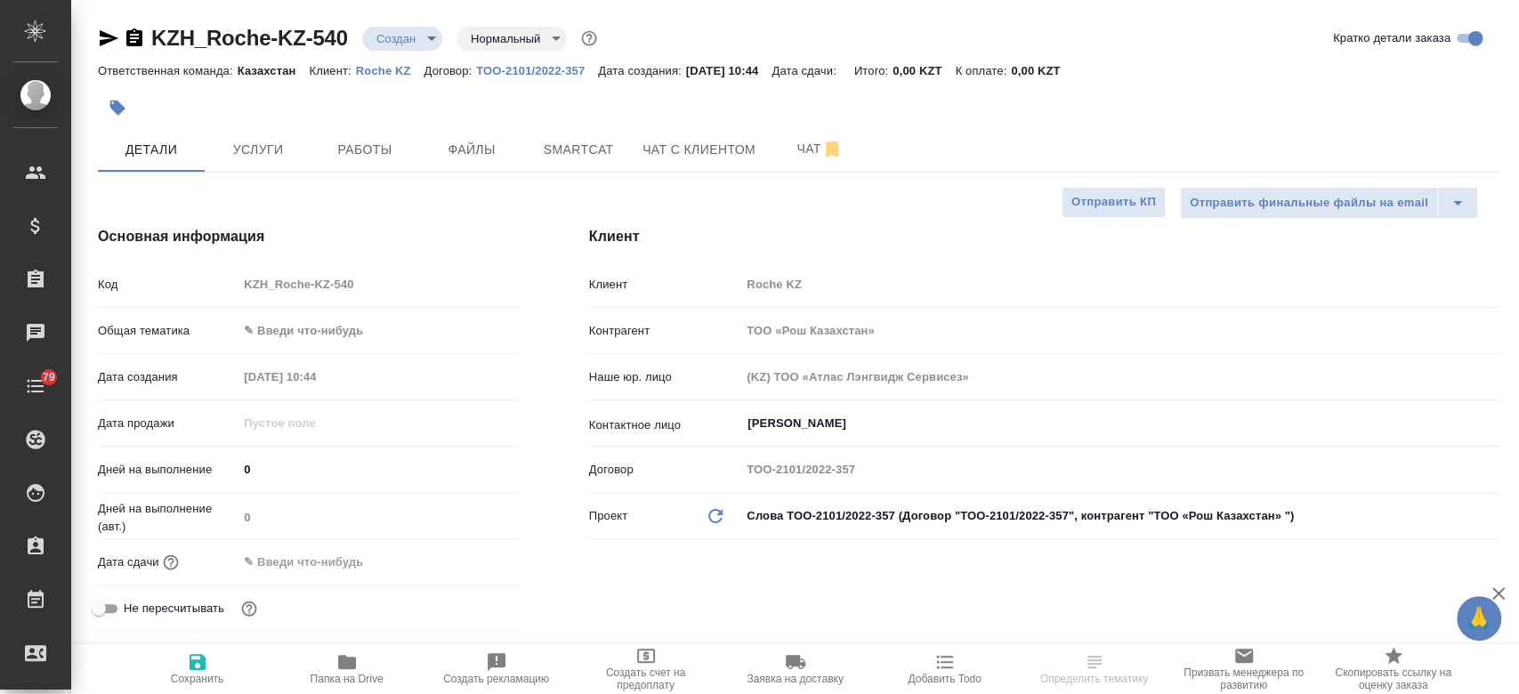
type textarea "x"
click at [481, 153] on span "Файлы" at bounding box center [471, 150] width 85 height 22
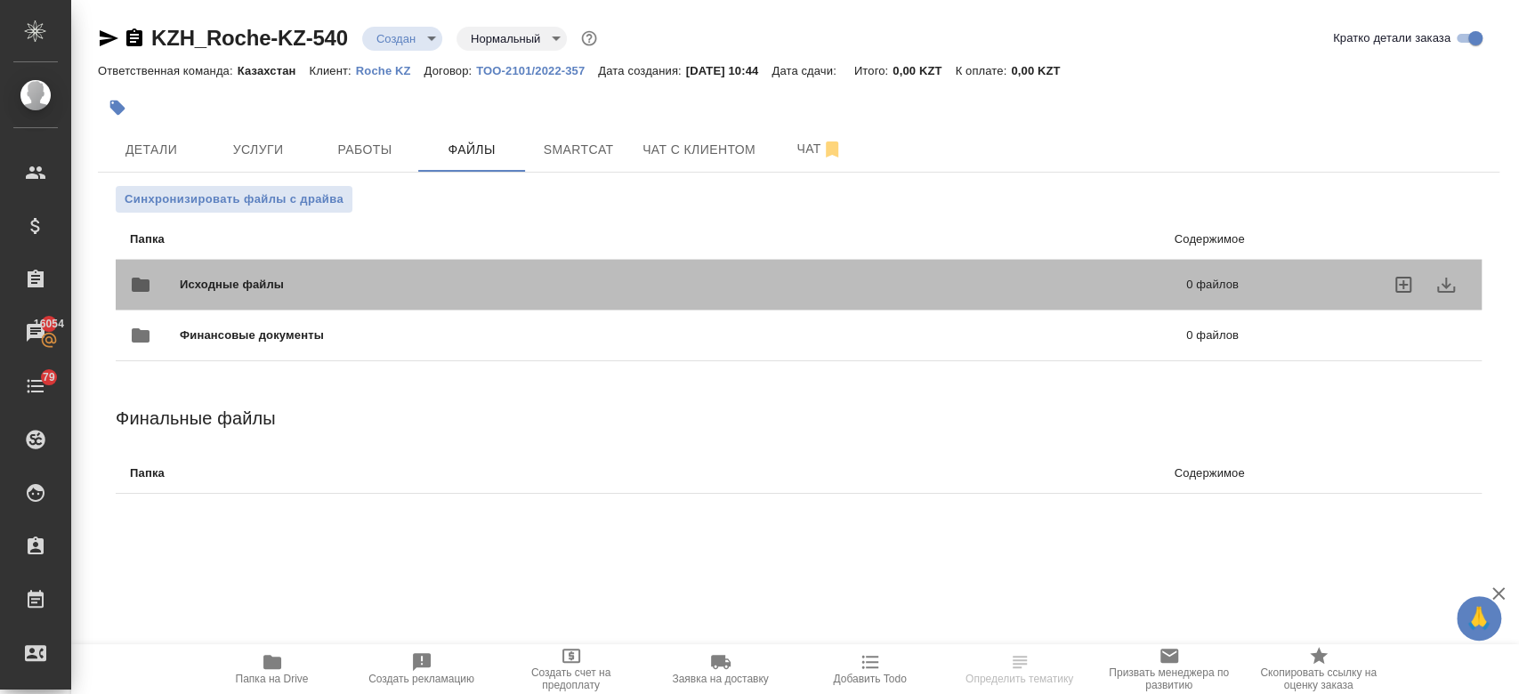
click at [286, 274] on div "Исходные файлы 0 файлов" at bounding box center [684, 284] width 1109 height 43
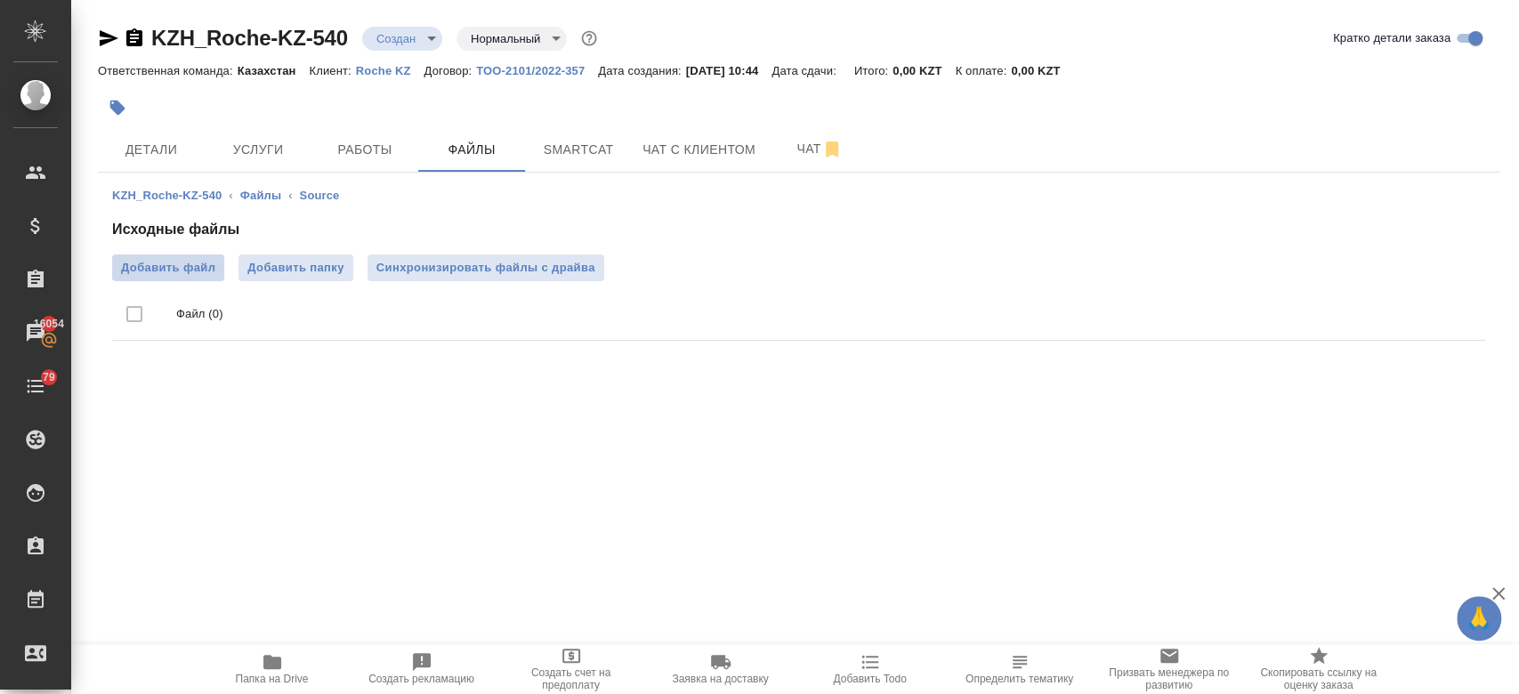
click at [181, 262] on span "Добавить файл" at bounding box center [168, 268] width 94 height 18
click at [0, 0] on input "Добавить файл" at bounding box center [0, 0] width 0 height 0
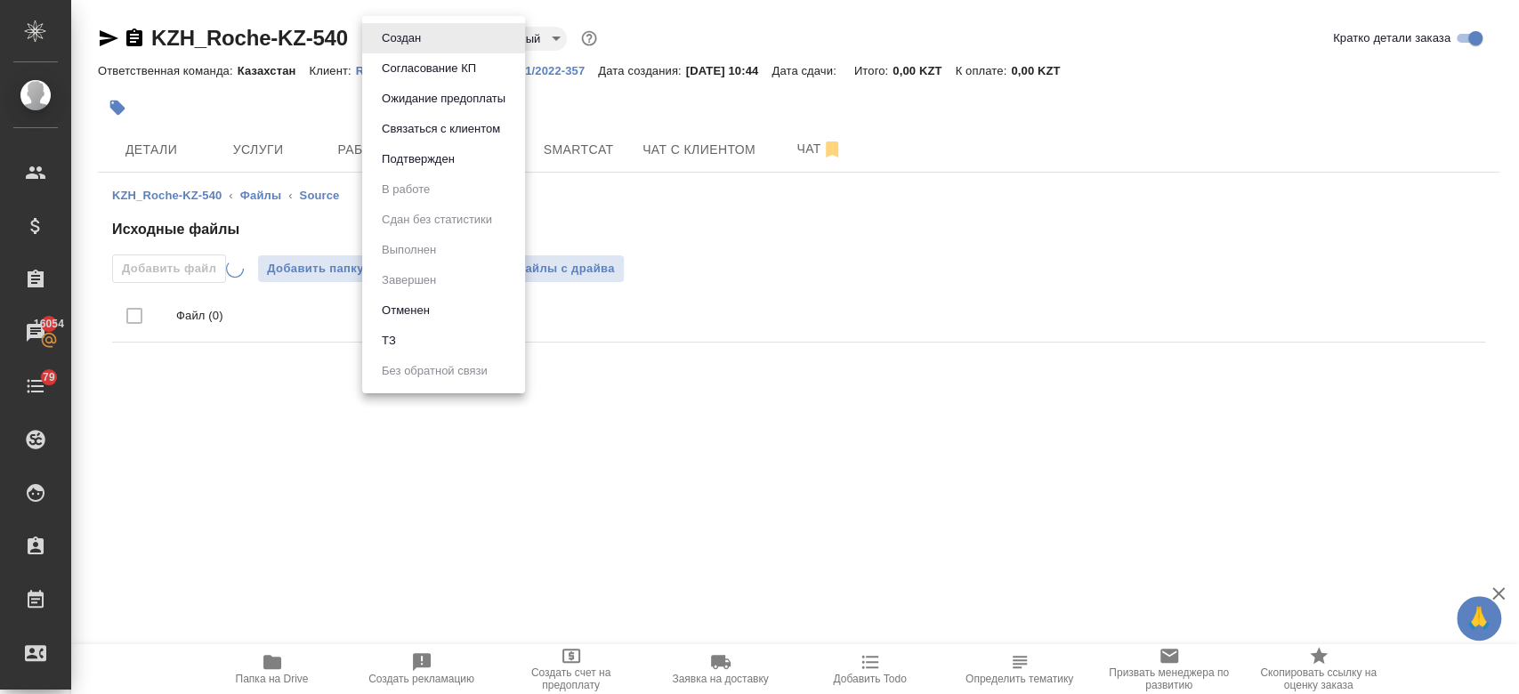
click at [408, 26] on body "🙏 .cls-1 fill:#fff; AWATERA Kosherbayeva Nazerke Клиенты Спецификации Заказы 16…" at bounding box center [759, 347] width 1519 height 694
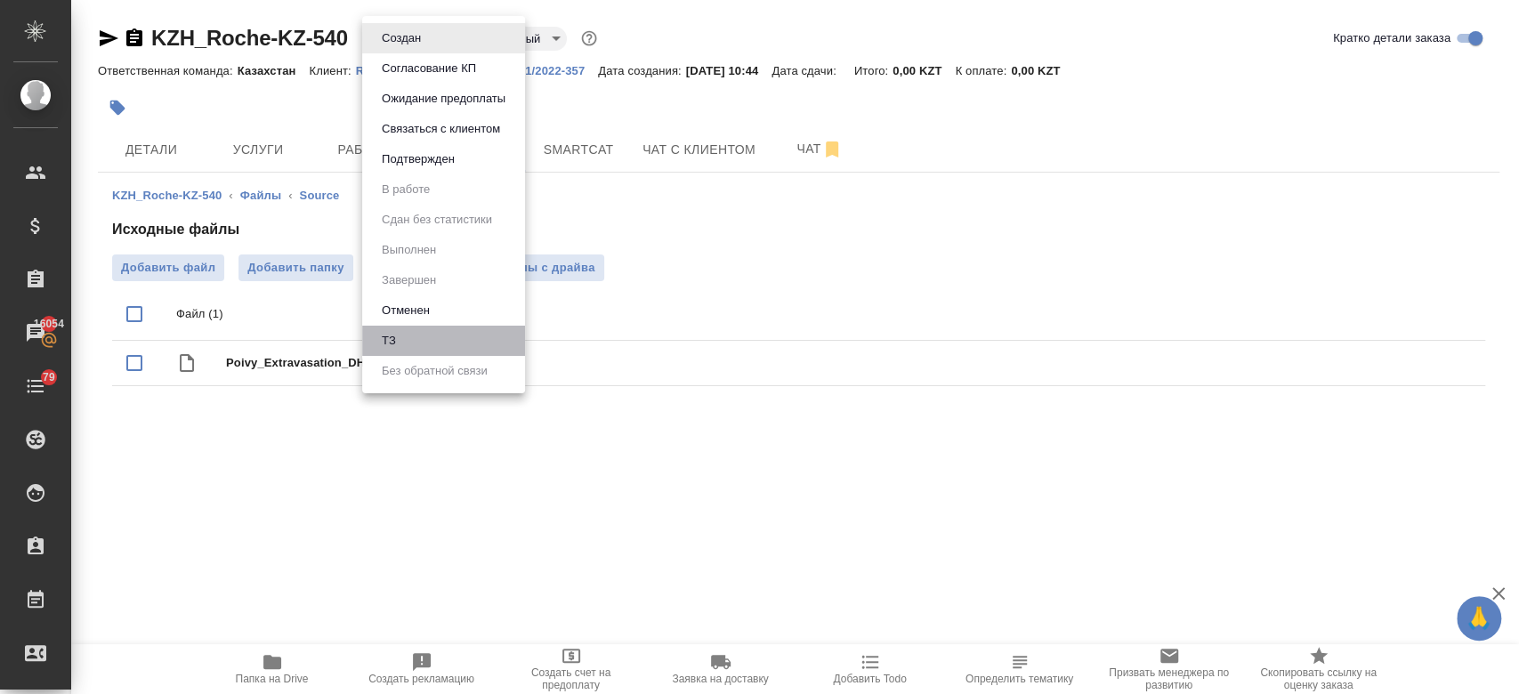
click at [412, 335] on li "ТЗ" at bounding box center [443, 341] width 163 height 30
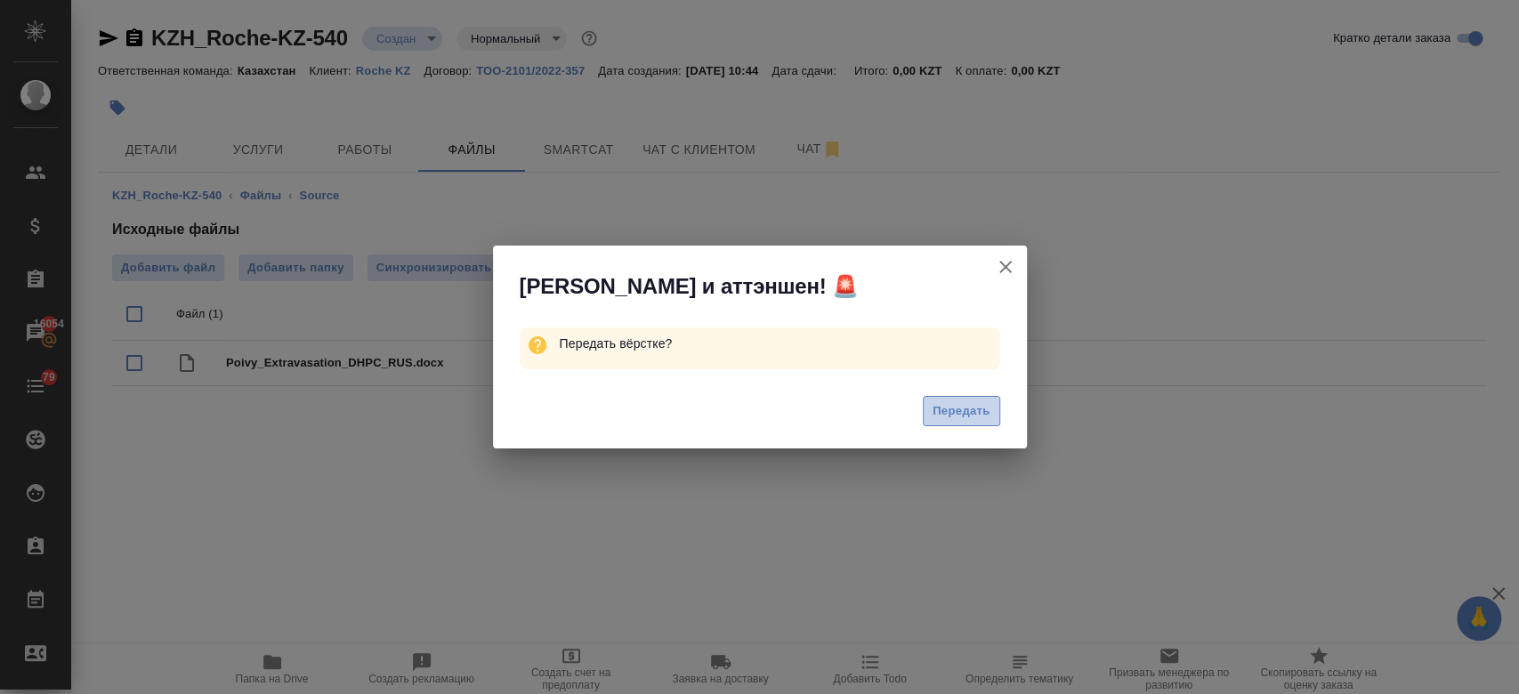
click at [960, 403] on span "Передать" at bounding box center [962, 411] width 58 height 20
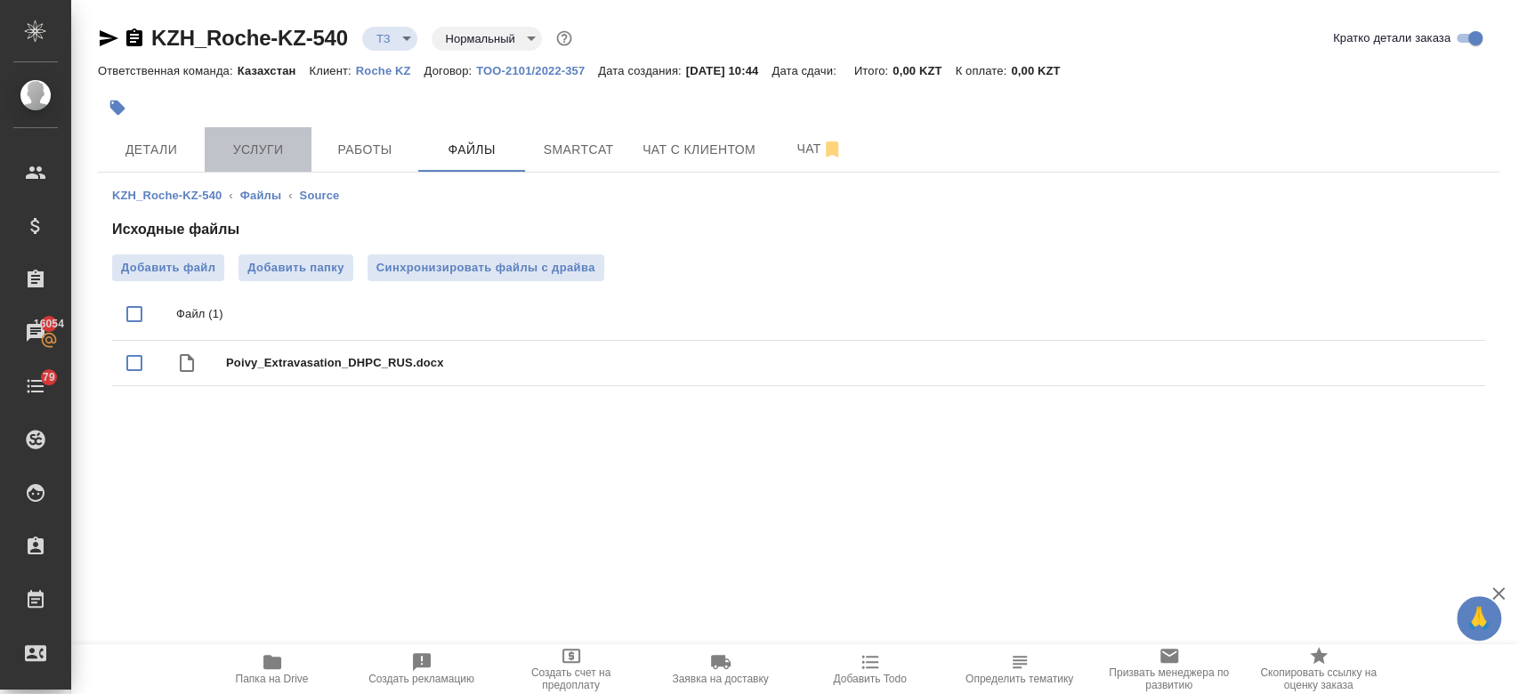
click at [274, 151] on span "Услуги" at bounding box center [257, 150] width 85 height 22
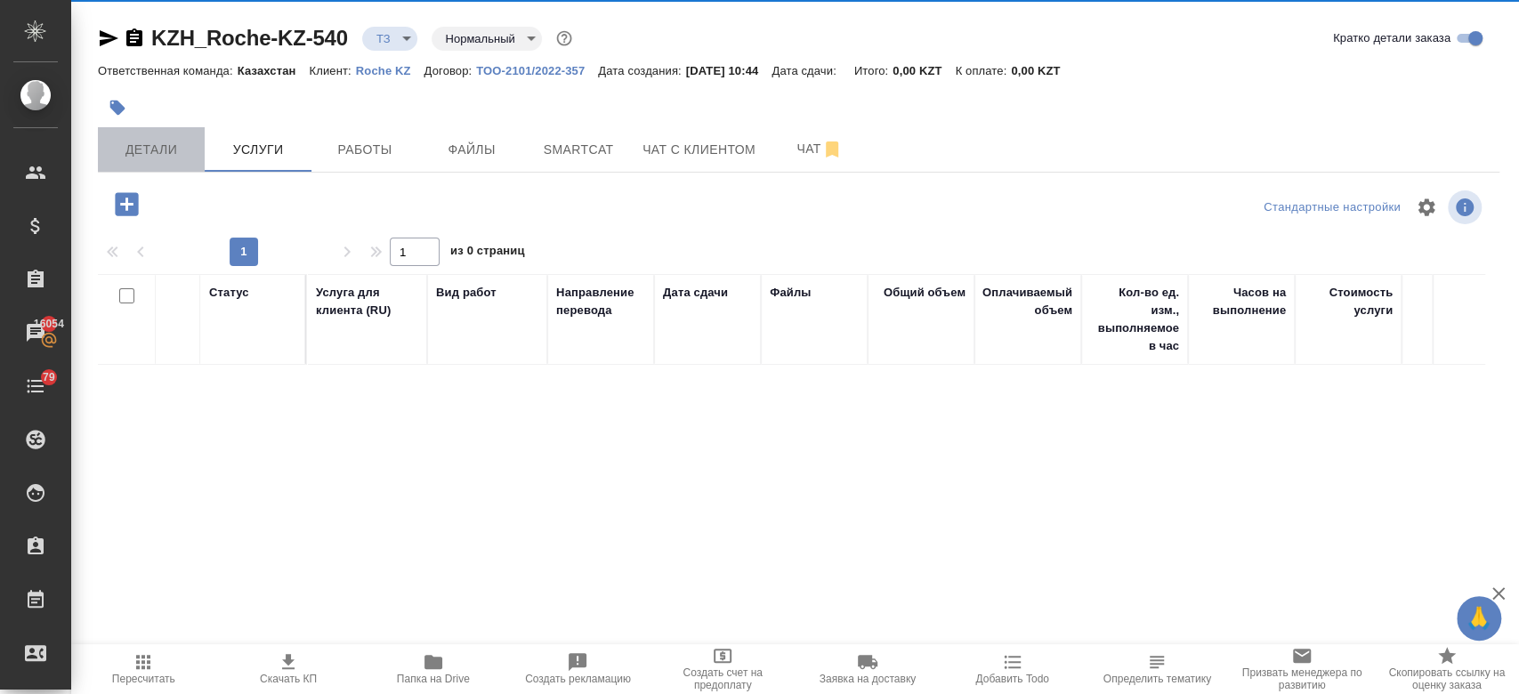
click at [155, 149] on span "Детали" at bounding box center [151, 150] width 85 height 22
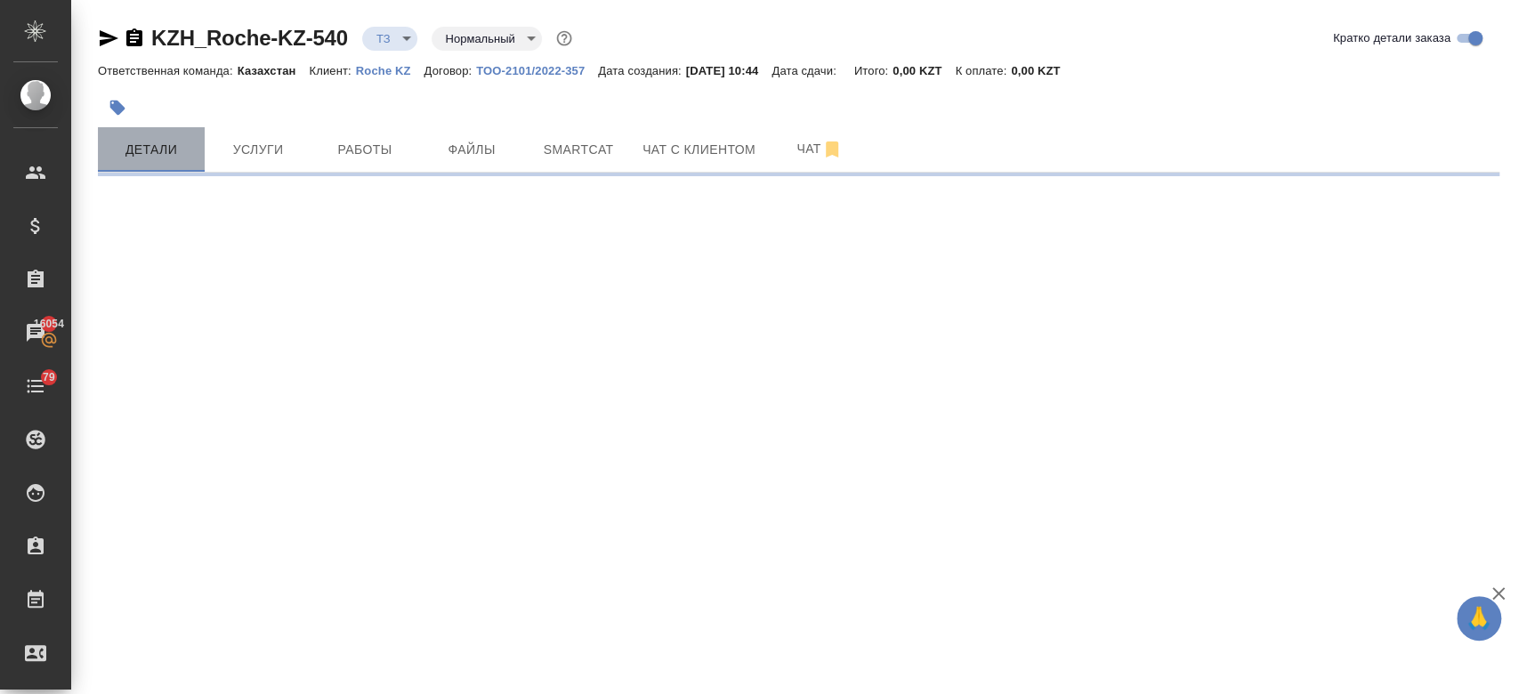
click at [155, 149] on span "Детали" at bounding box center [151, 150] width 85 height 22
select select "RU"
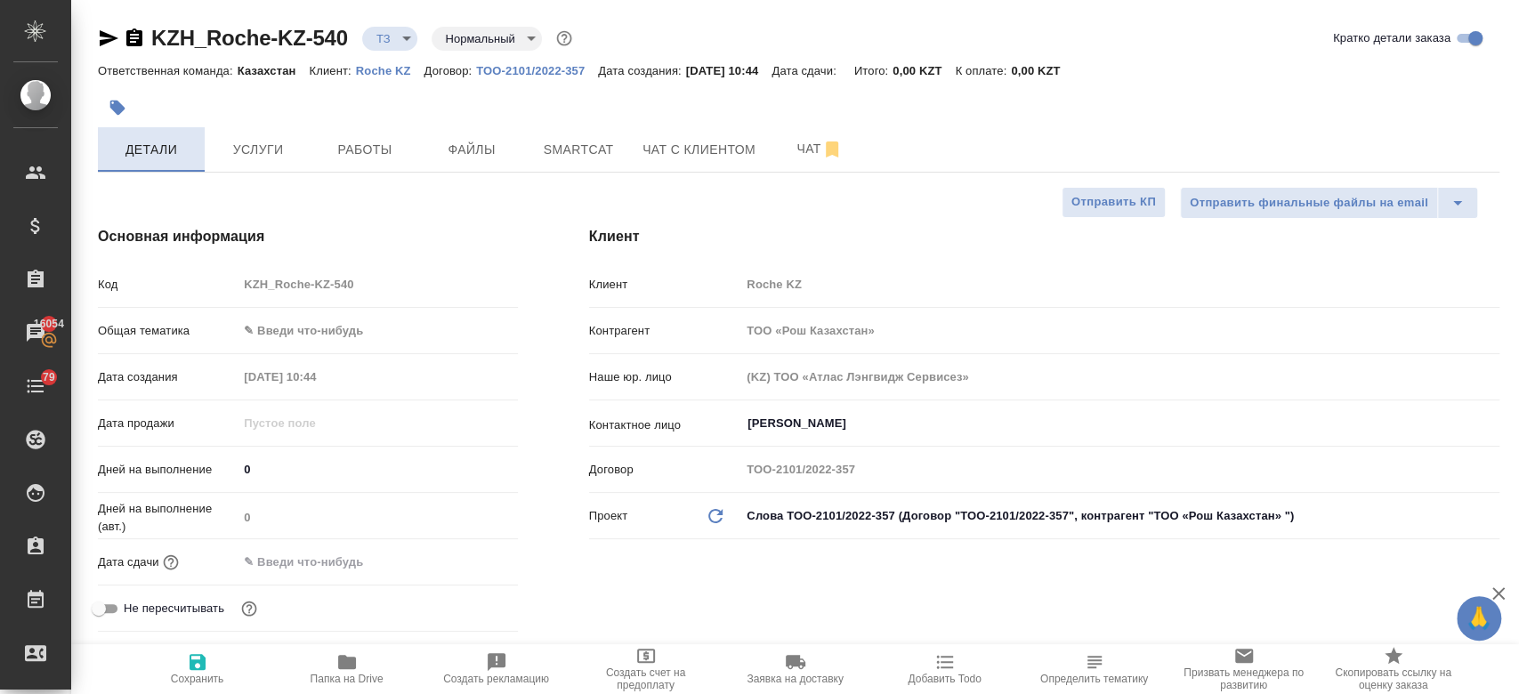
type textarea "x"
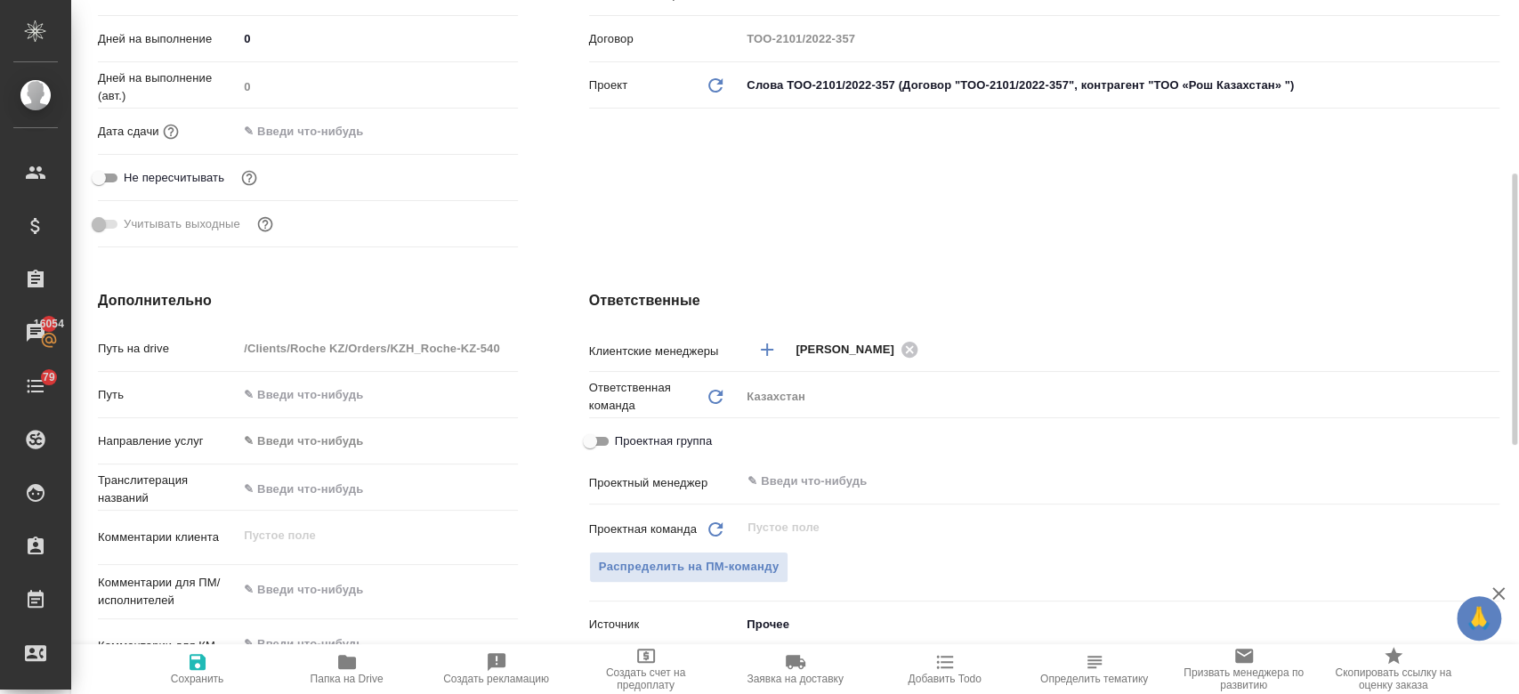
scroll to position [435, 0]
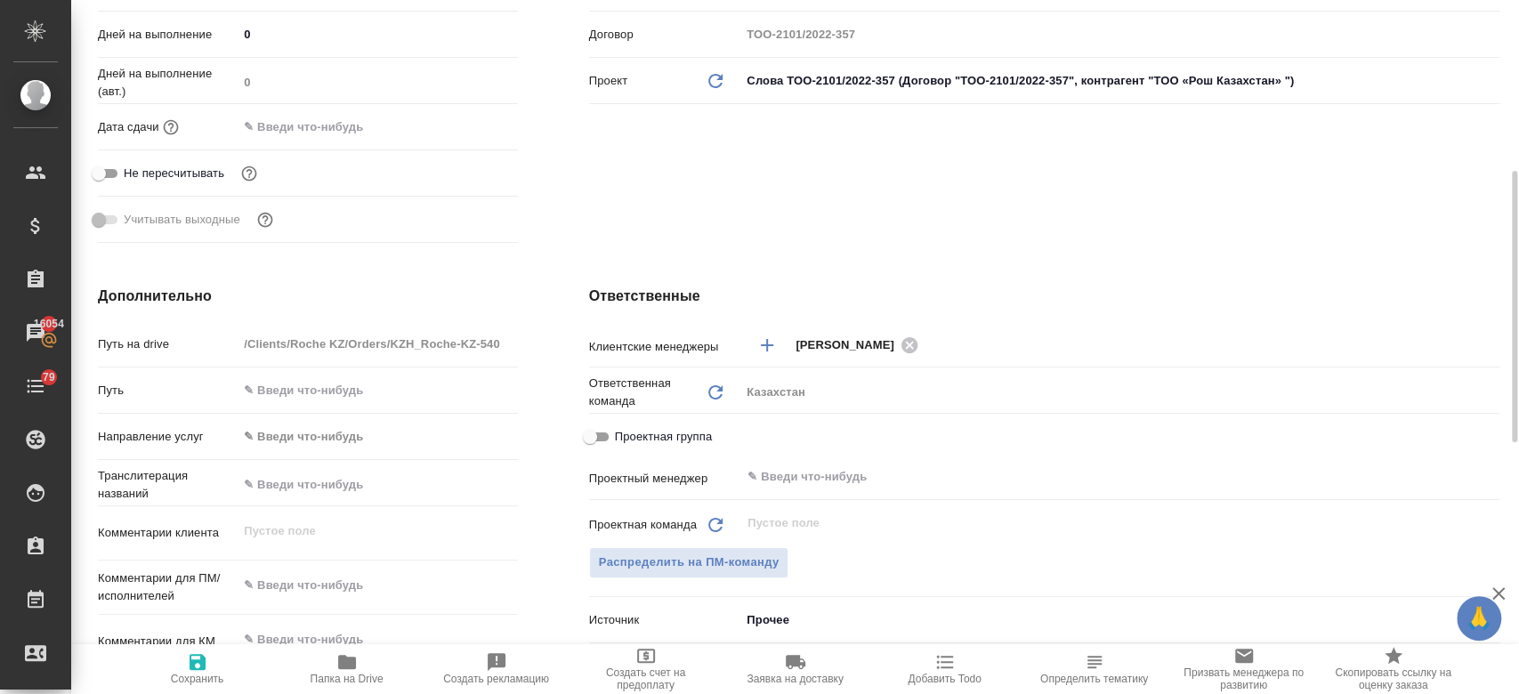
type textarea "x"
click at [316, 573] on textarea at bounding box center [377, 586] width 278 height 30
paste textarea "перевести документ во вложении на каз.язык."
type textarea "перевести документ во вложении на каз.язык."
type textarea "x"
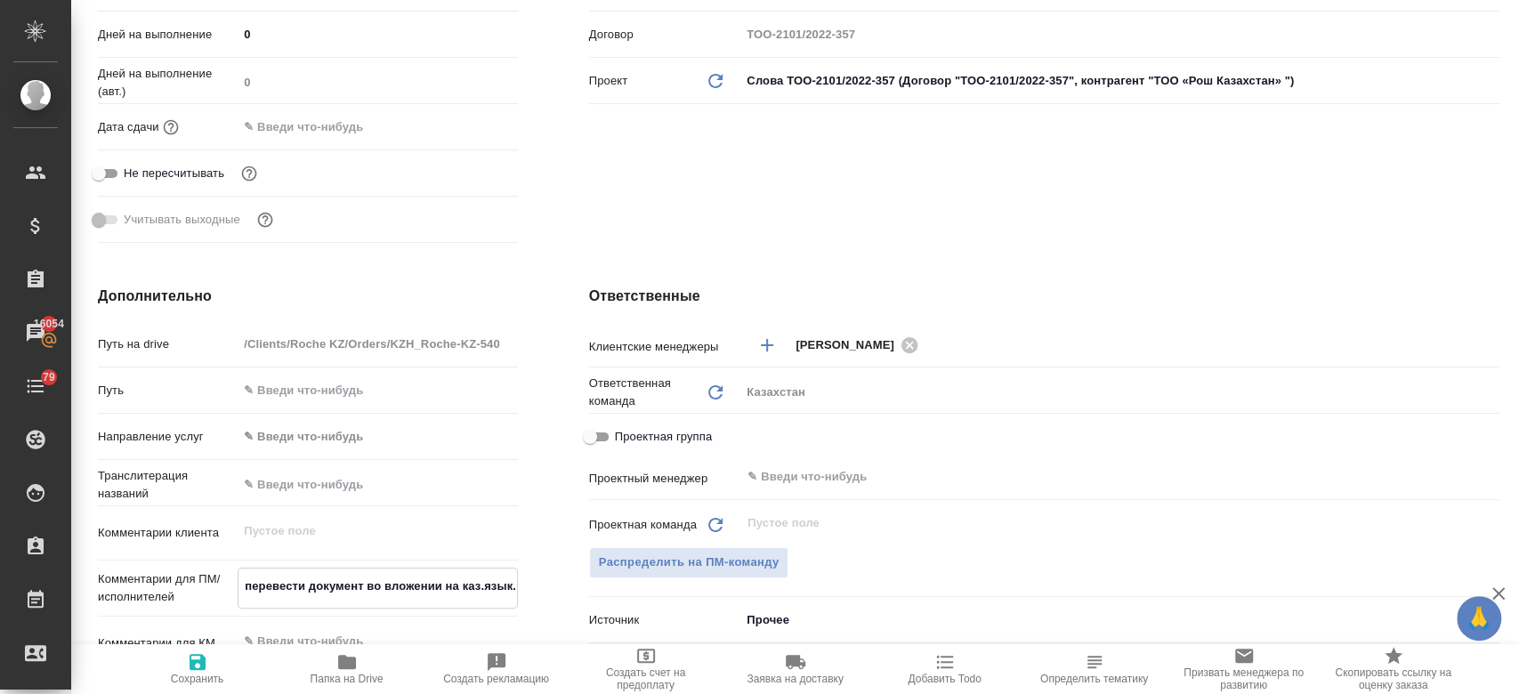
type textarea "x"
type textarea "перевести документ во вложении на каз.язык."
type textarea "x"
click at [177, 660] on span "Сохранить" at bounding box center [197, 668] width 128 height 34
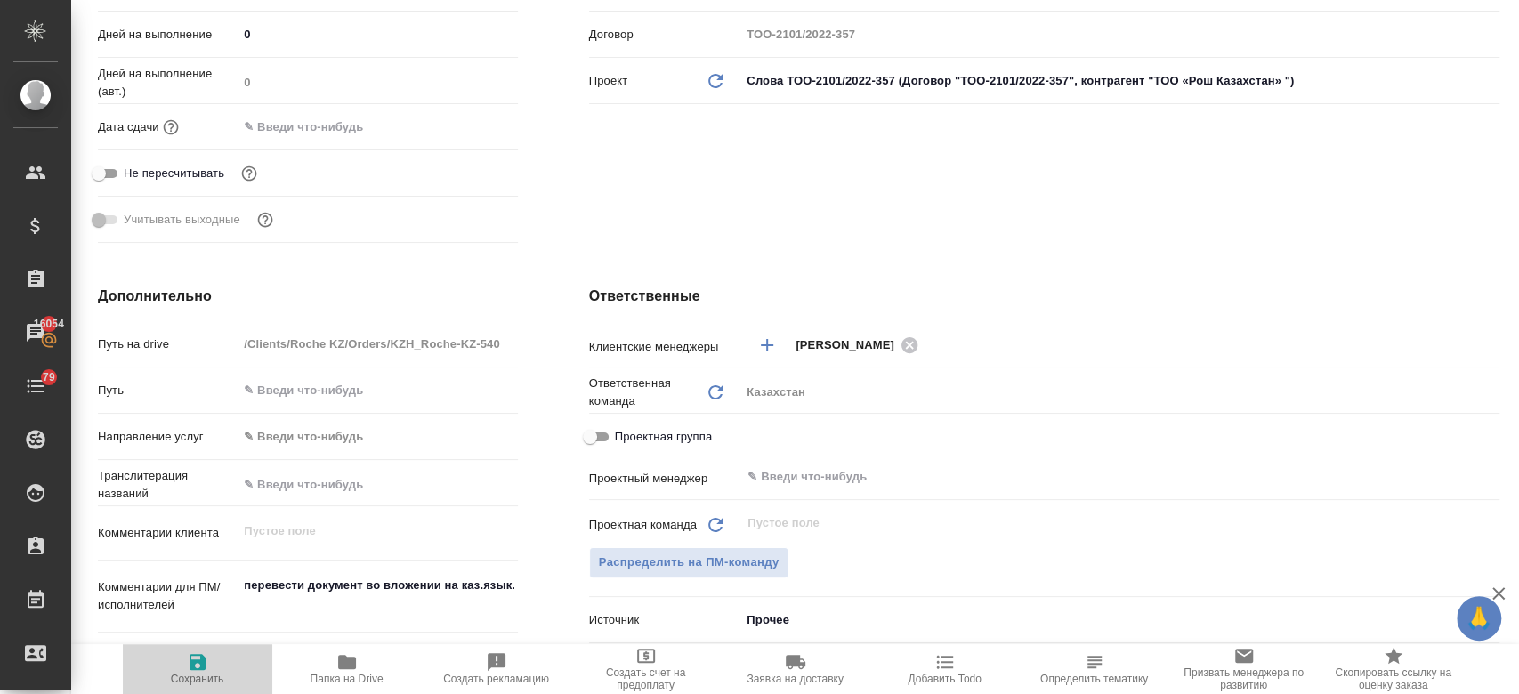
type textarea "x"
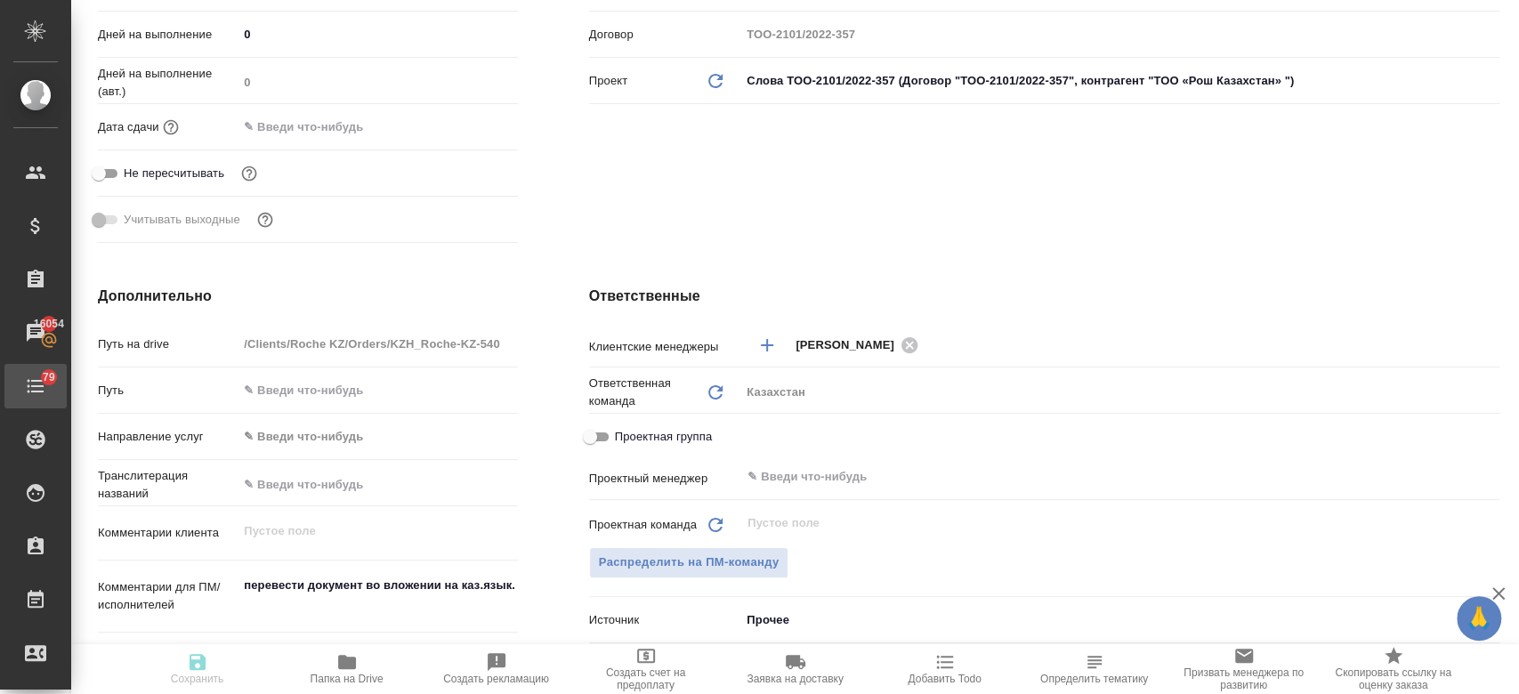
type textarea "x"
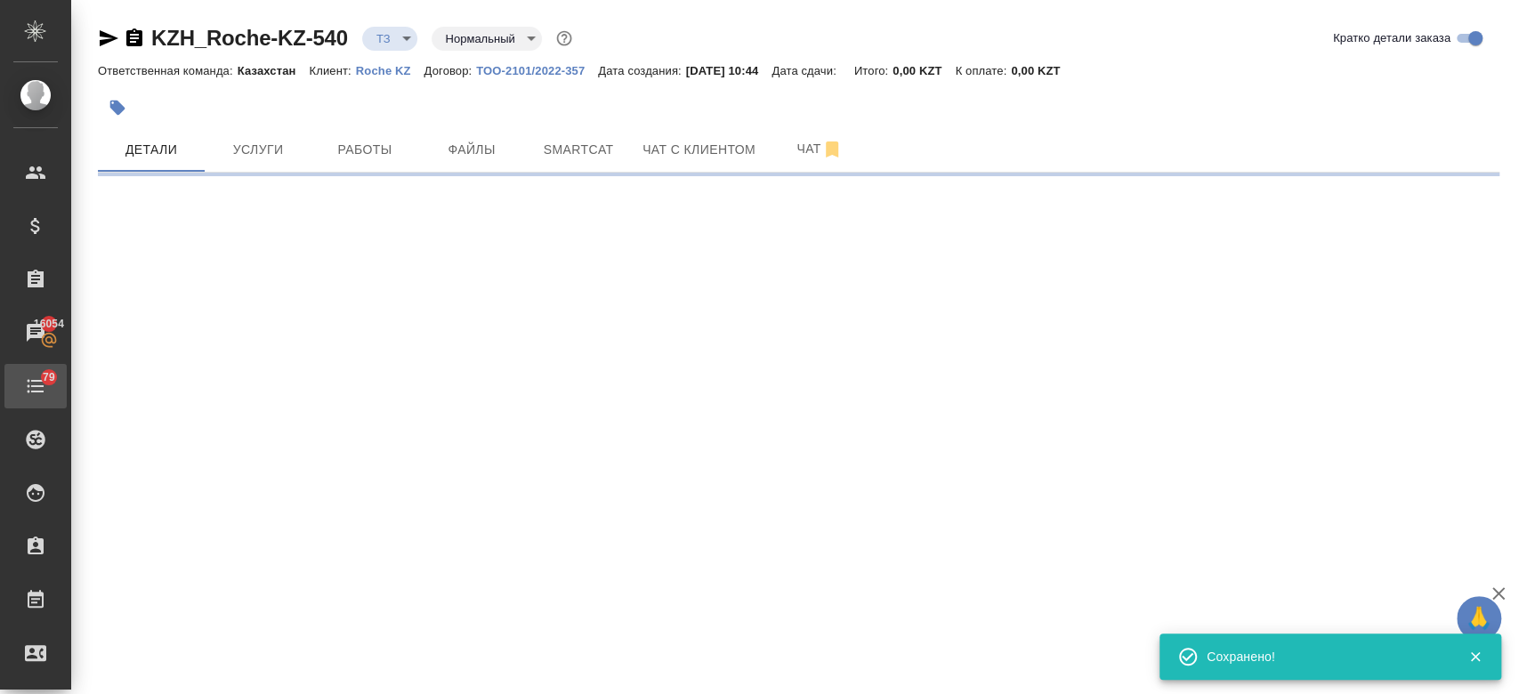
select select "RU"
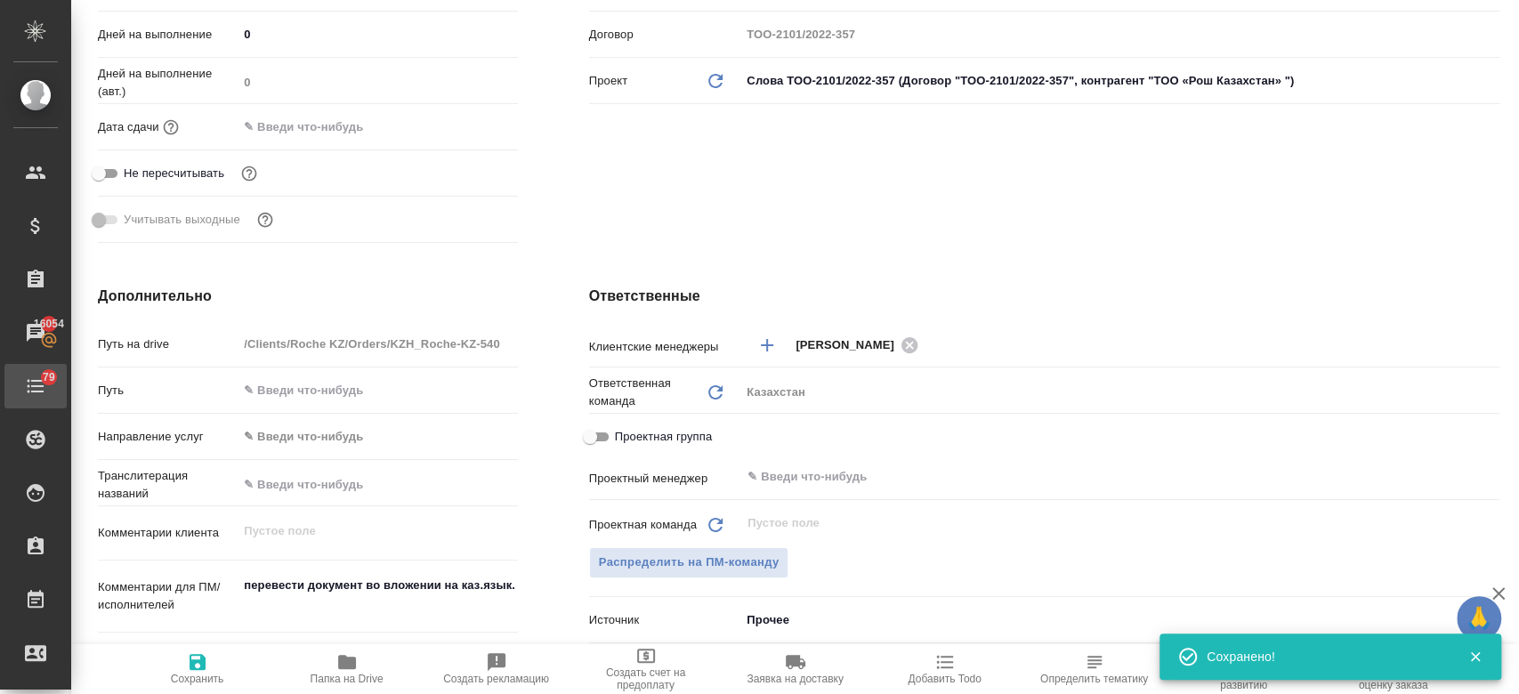
type textarea "x"
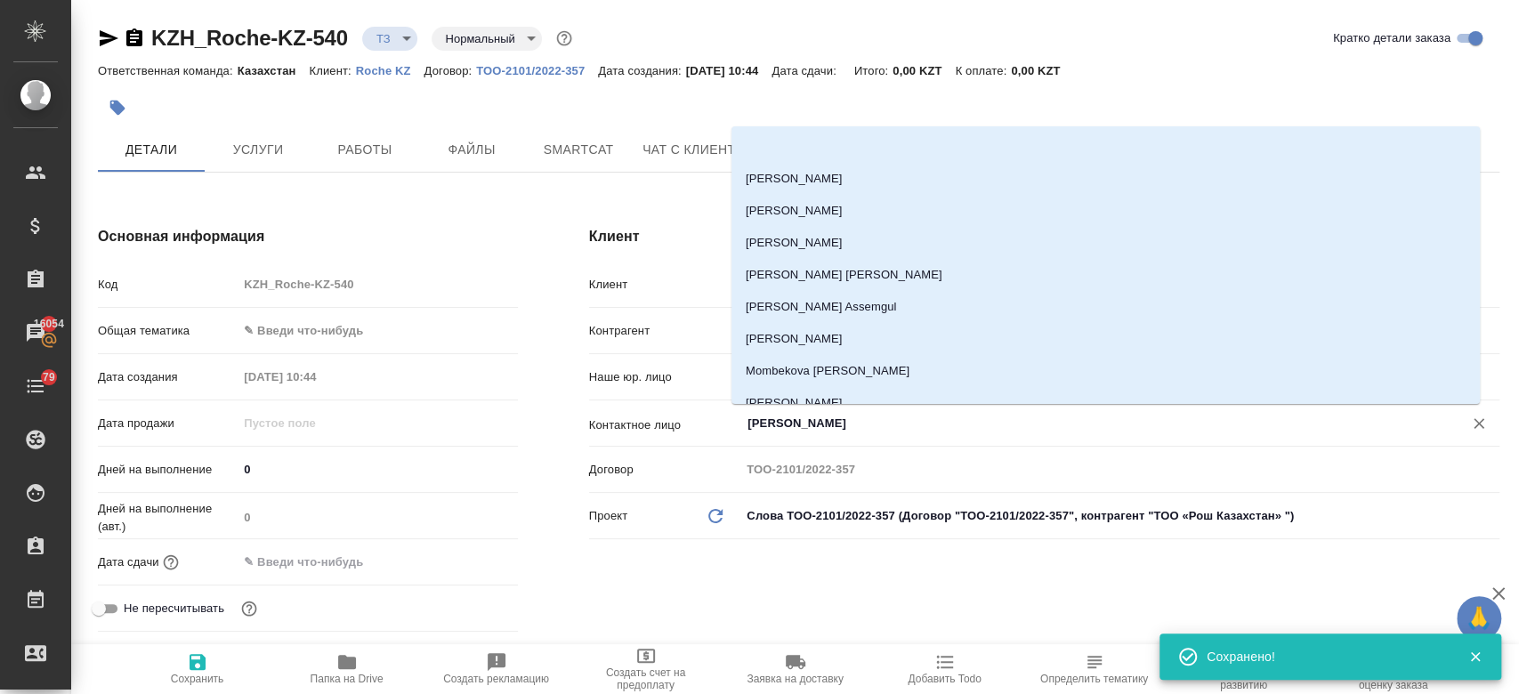
click at [817, 418] on input "Фахретдин Дина" at bounding box center [1090, 423] width 689 height 21
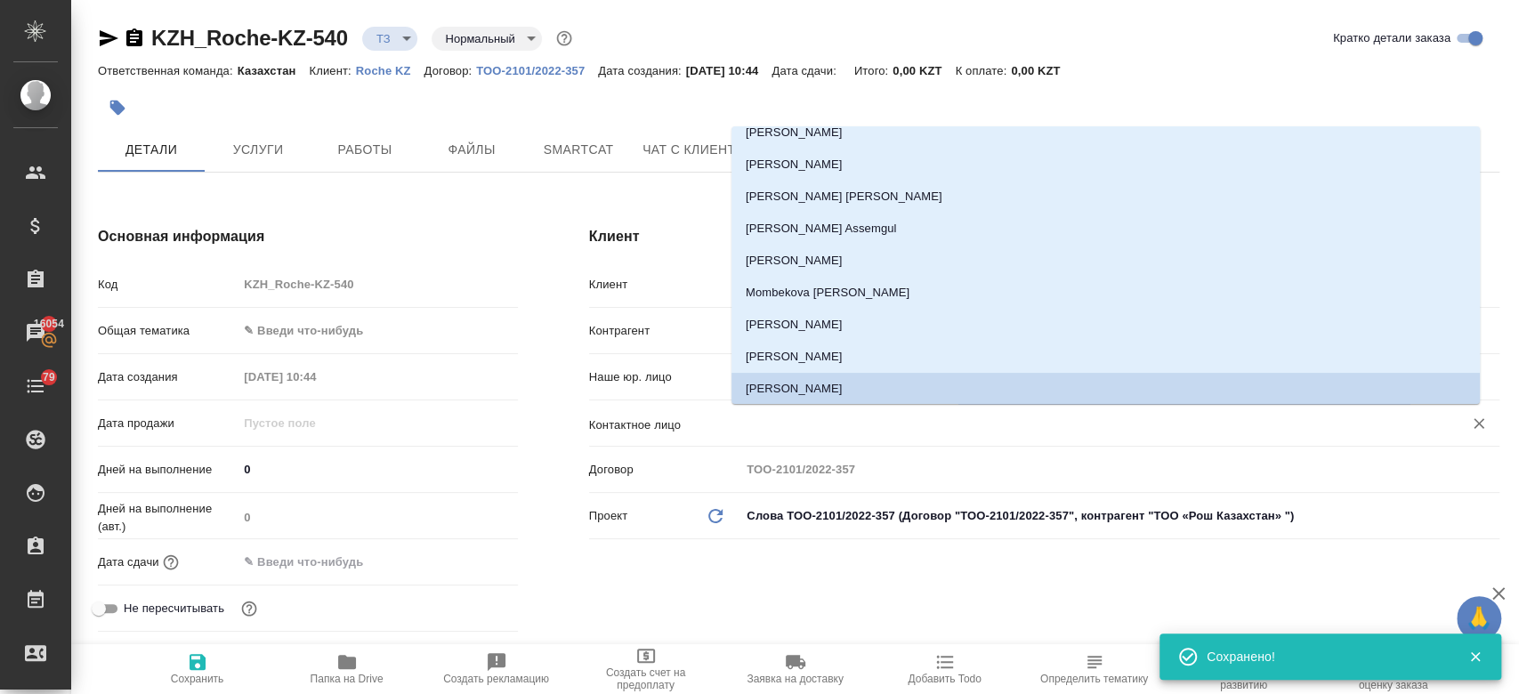
type textarea "x"
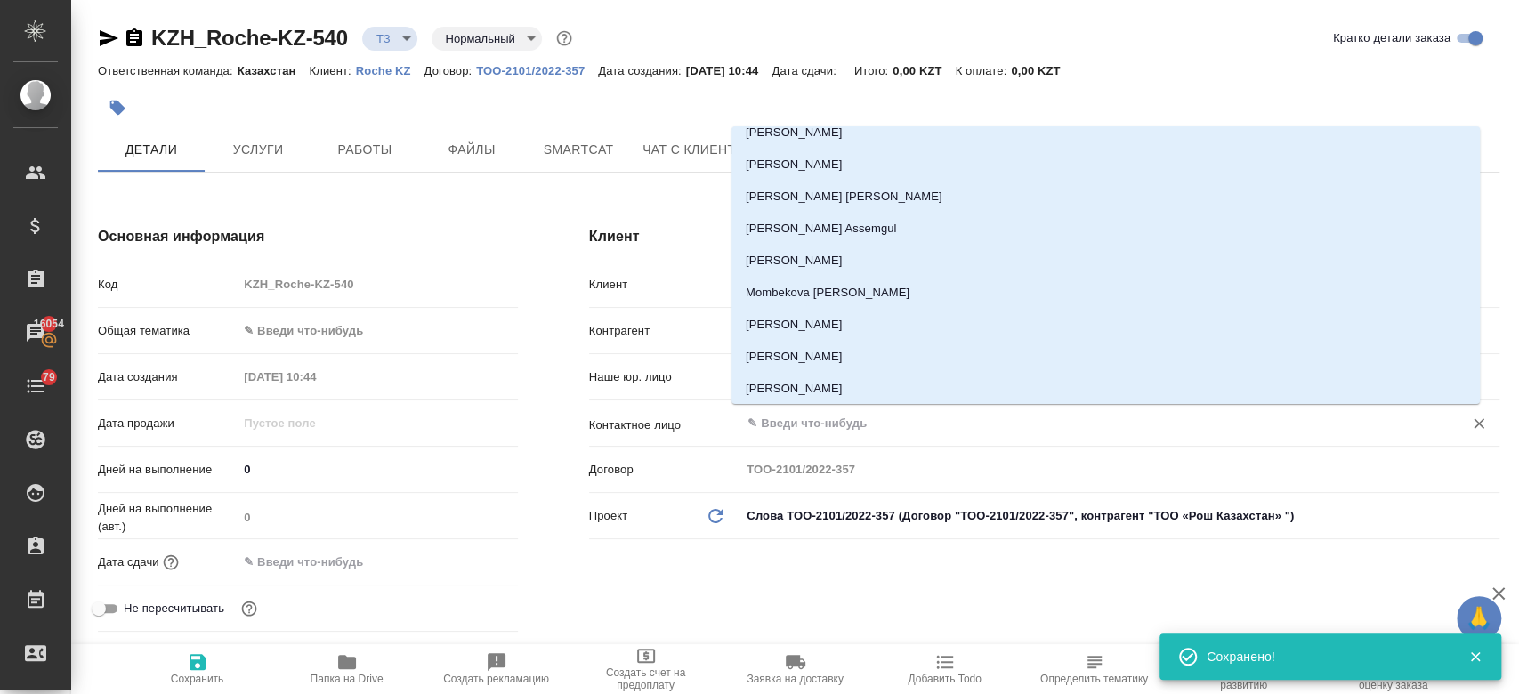
scroll to position [0, 0]
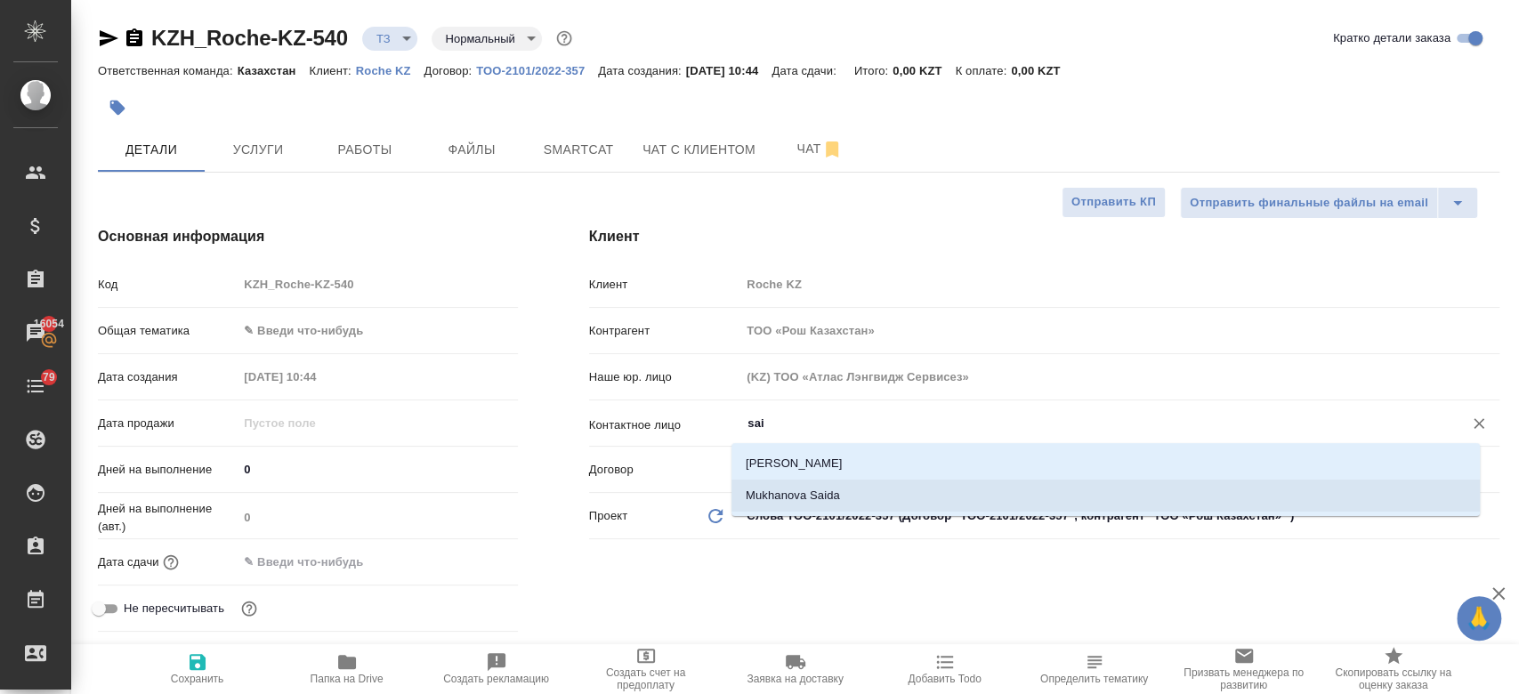
click at [762, 494] on li "Mukhanova Saida" at bounding box center [1105, 496] width 748 height 32
type input "Mukhanova Saida"
type textarea "x"
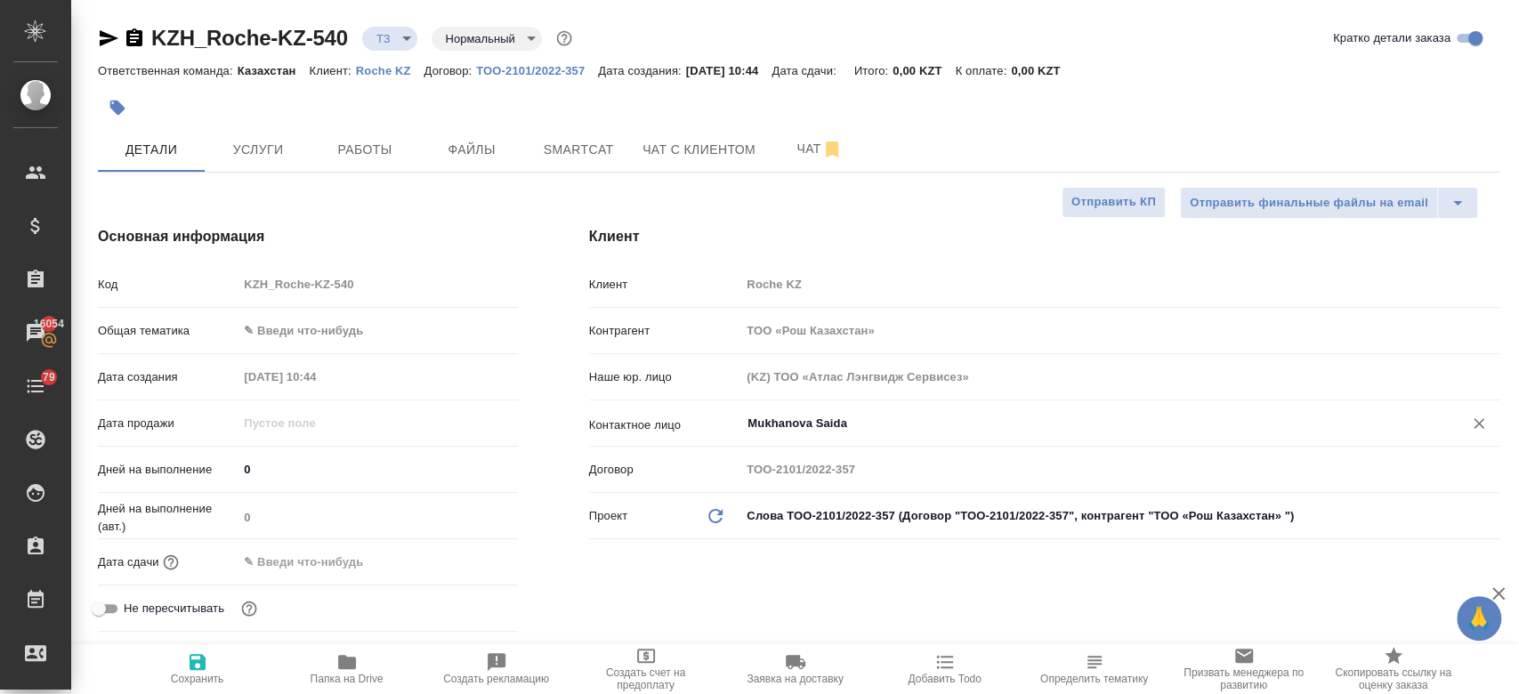
type input "Mukhanova Saida"
click at [199, 658] on icon "button" at bounding box center [197, 661] width 21 height 21
type textarea "x"
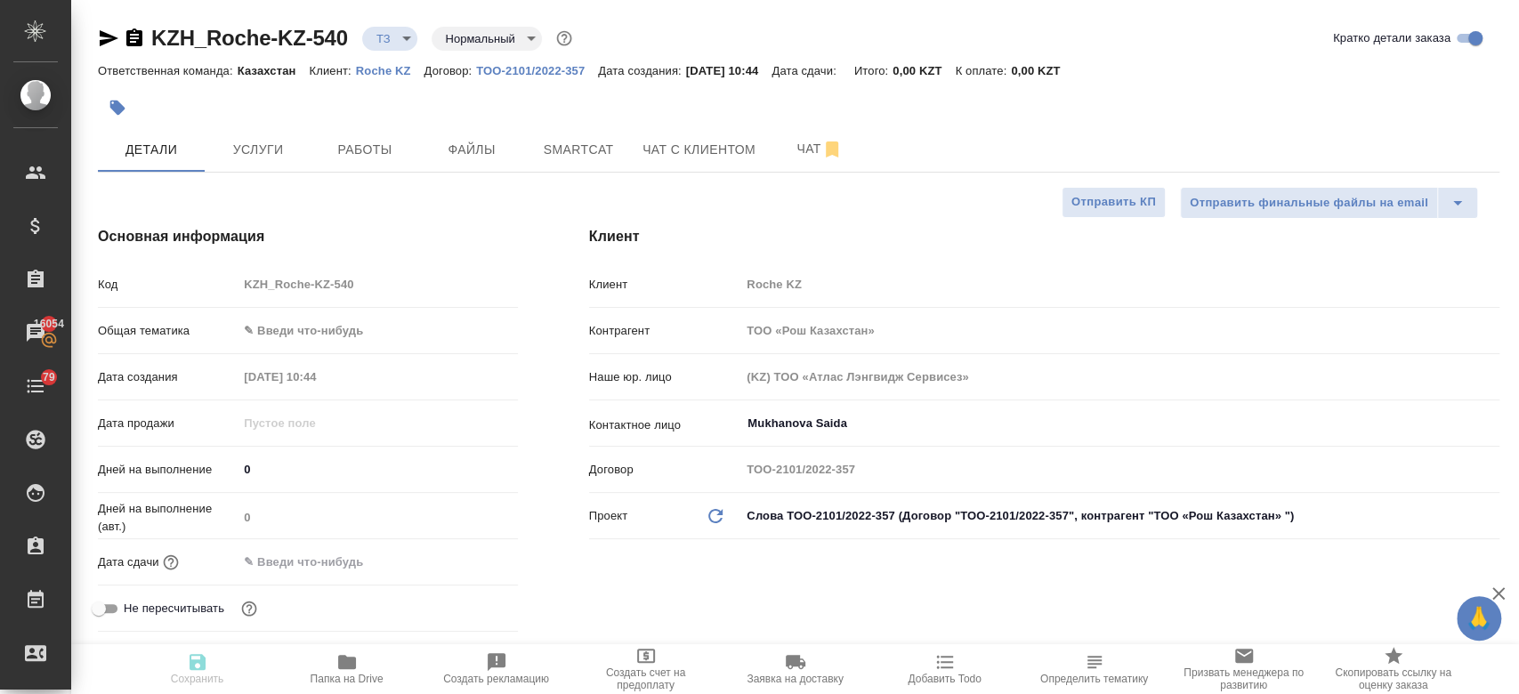
type textarea "x"
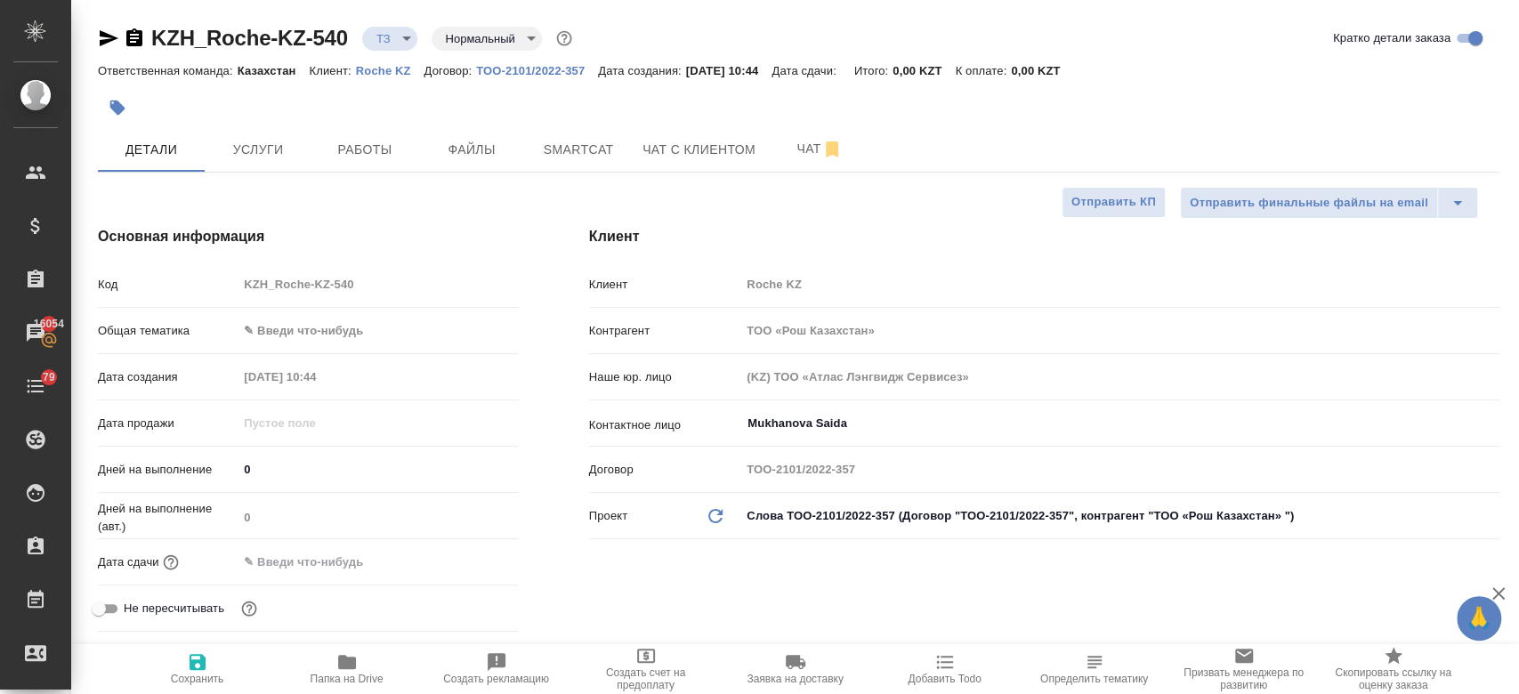
type textarea "x"
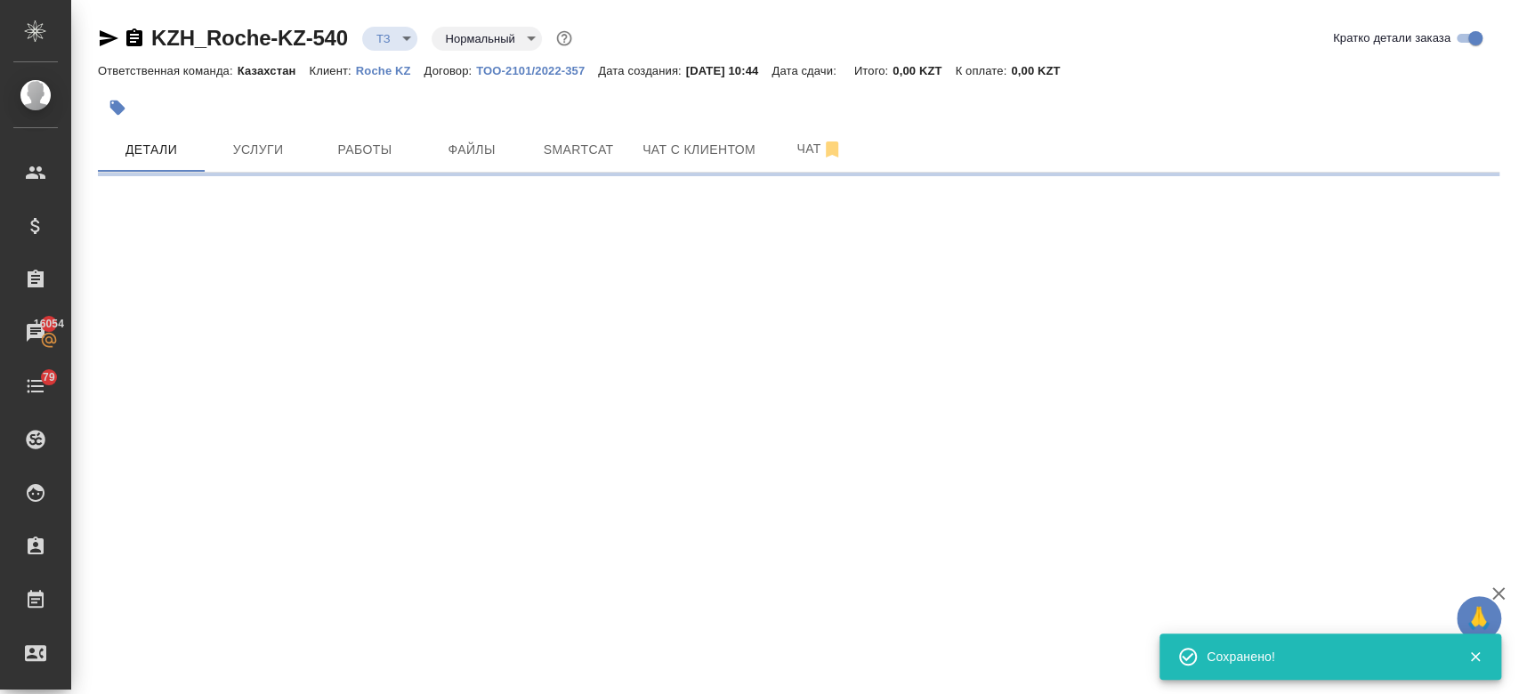
select select "RU"
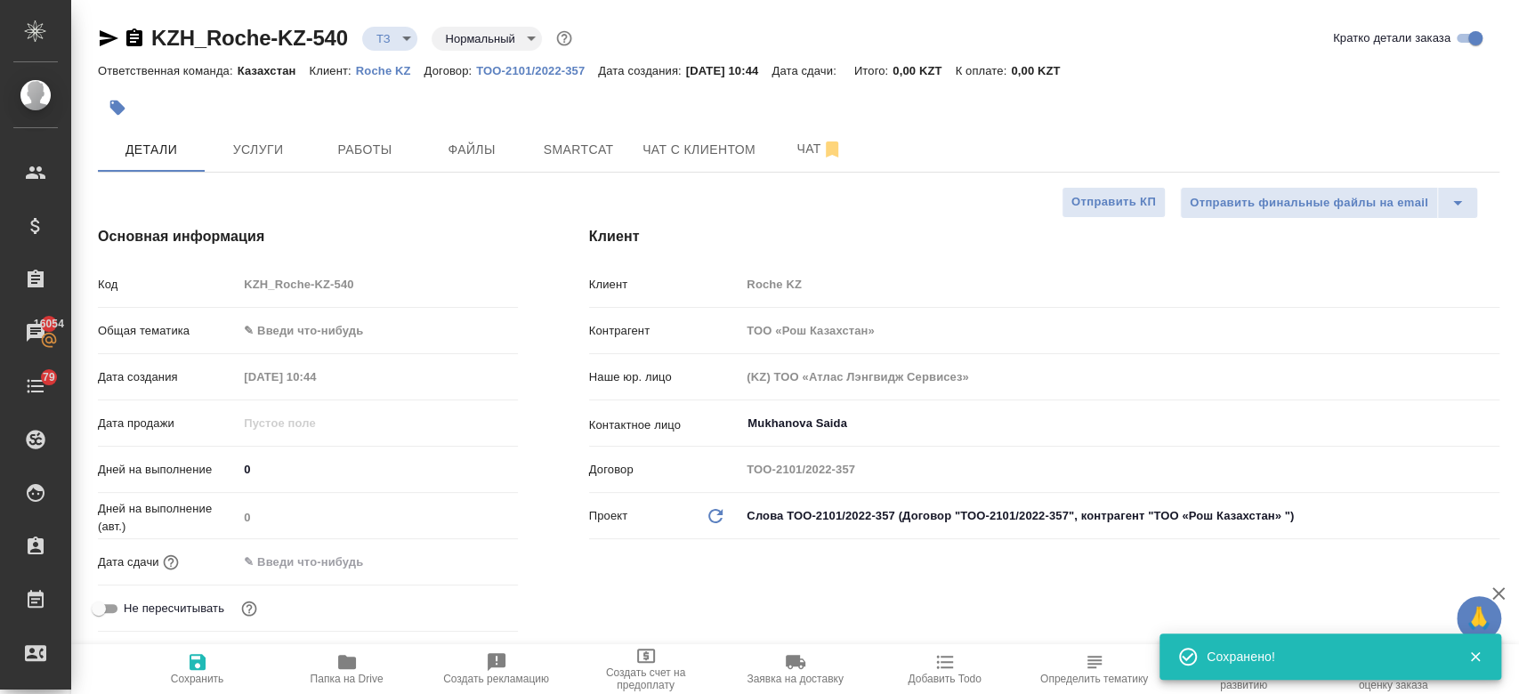
type textarea "x"
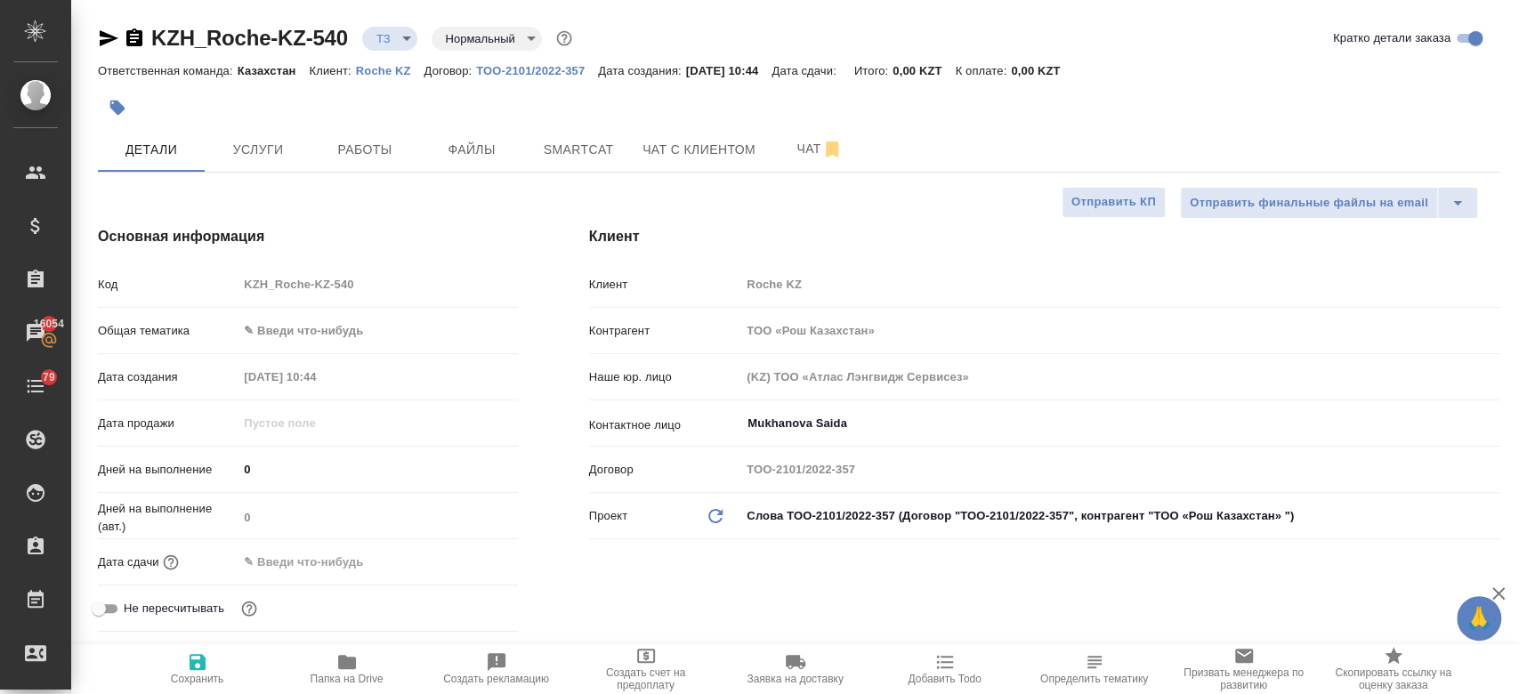
type textarea "x"
click at [256, 167] on button "Услуги" at bounding box center [258, 149] width 107 height 44
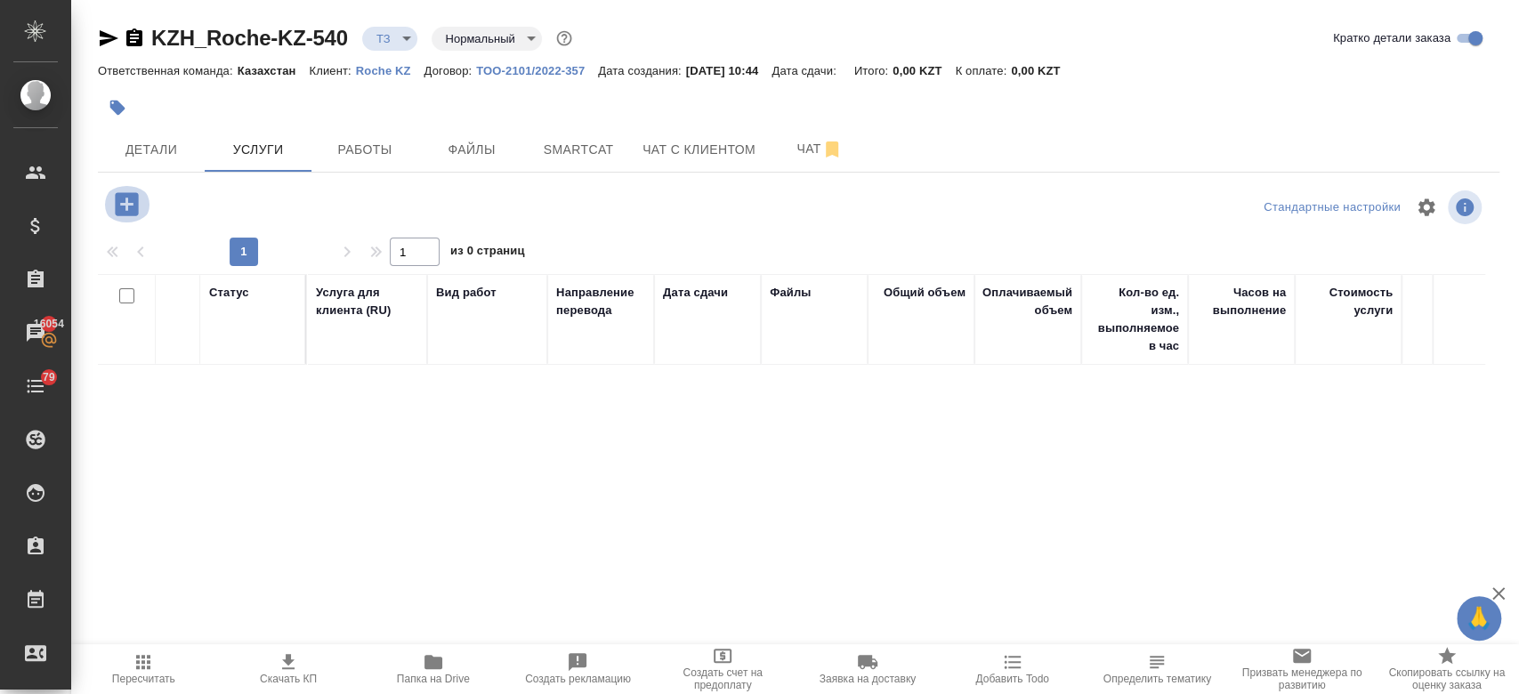
click at [133, 201] on icon "button" at bounding box center [126, 203] width 23 height 23
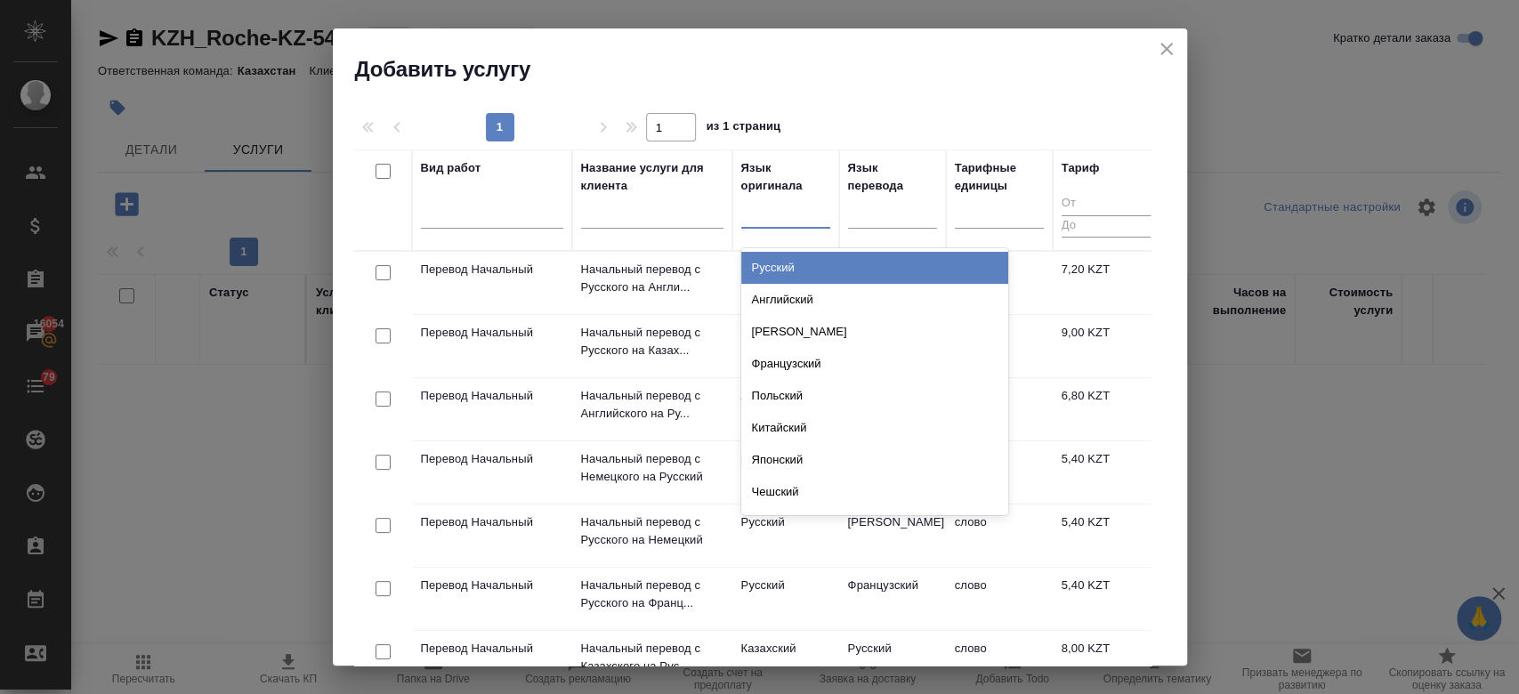
click at [760, 216] on div at bounding box center [785, 211] width 89 height 26
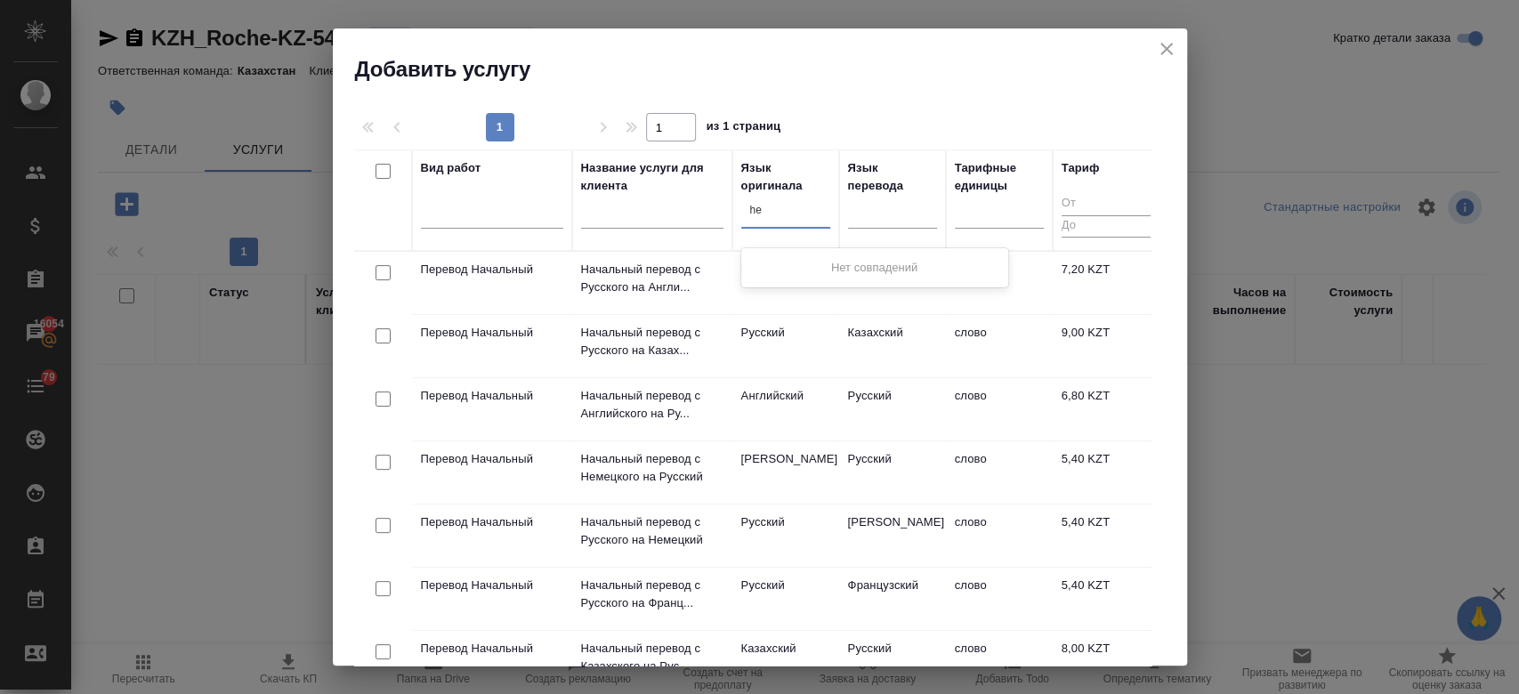
type input "h"
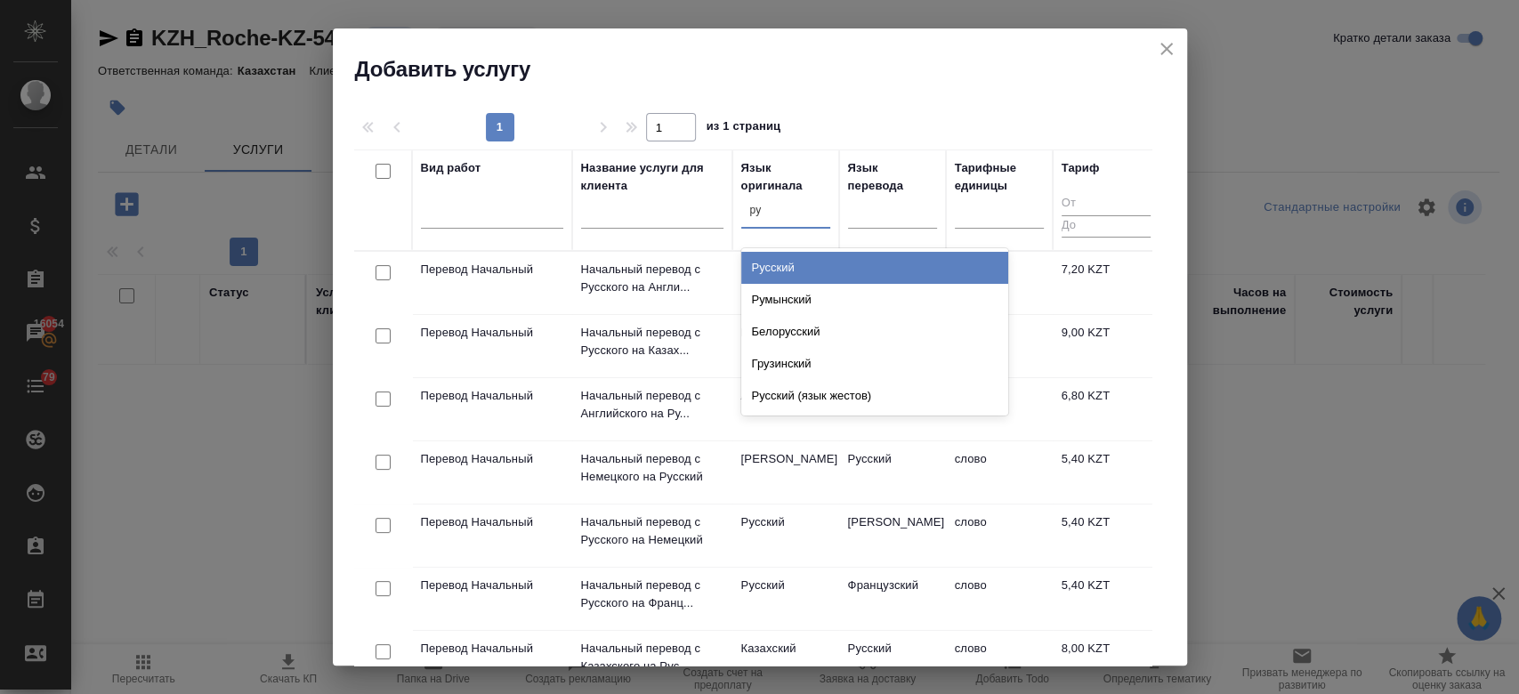
type input "рус"
click at [789, 271] on div "Русский" at bounding box center [874, 268] width 267 height 32
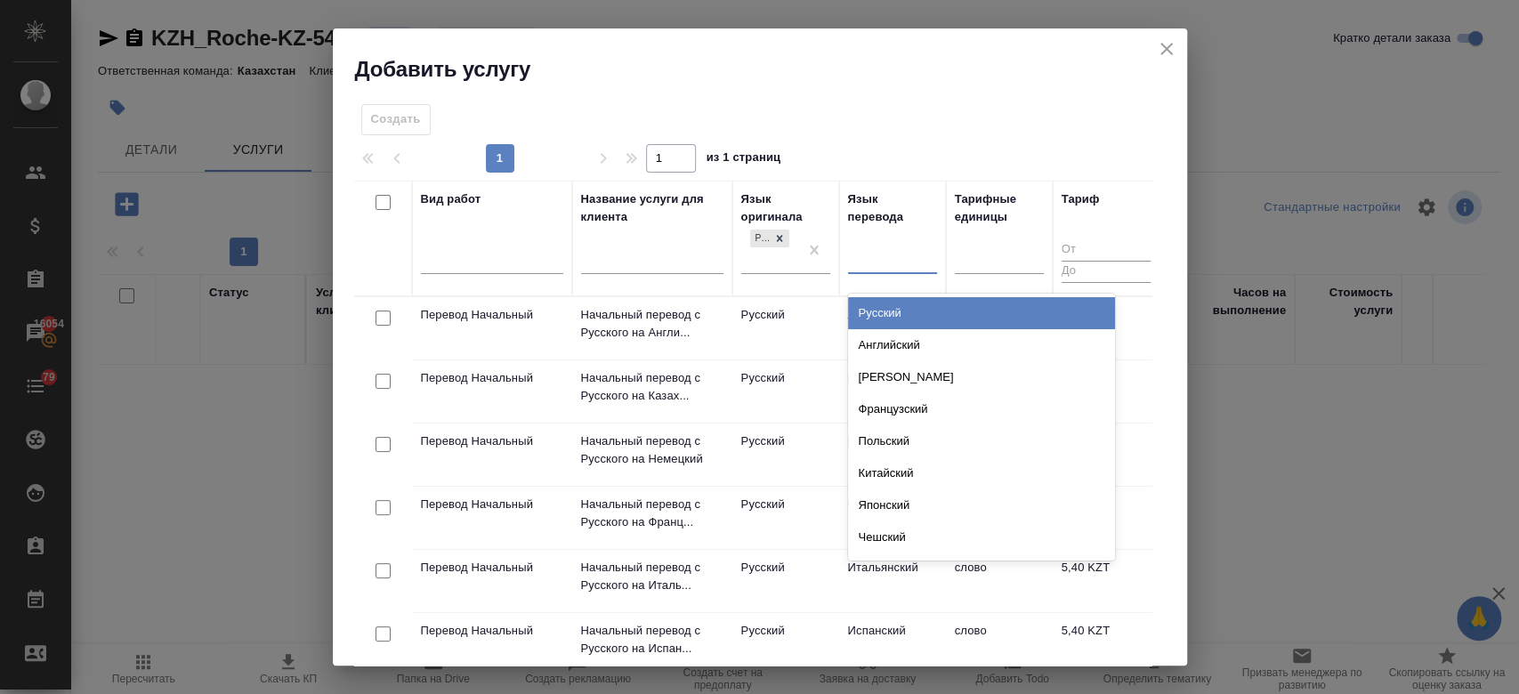
click at [877, 265] on div at bounding box center [892, 257] width 89 height 26
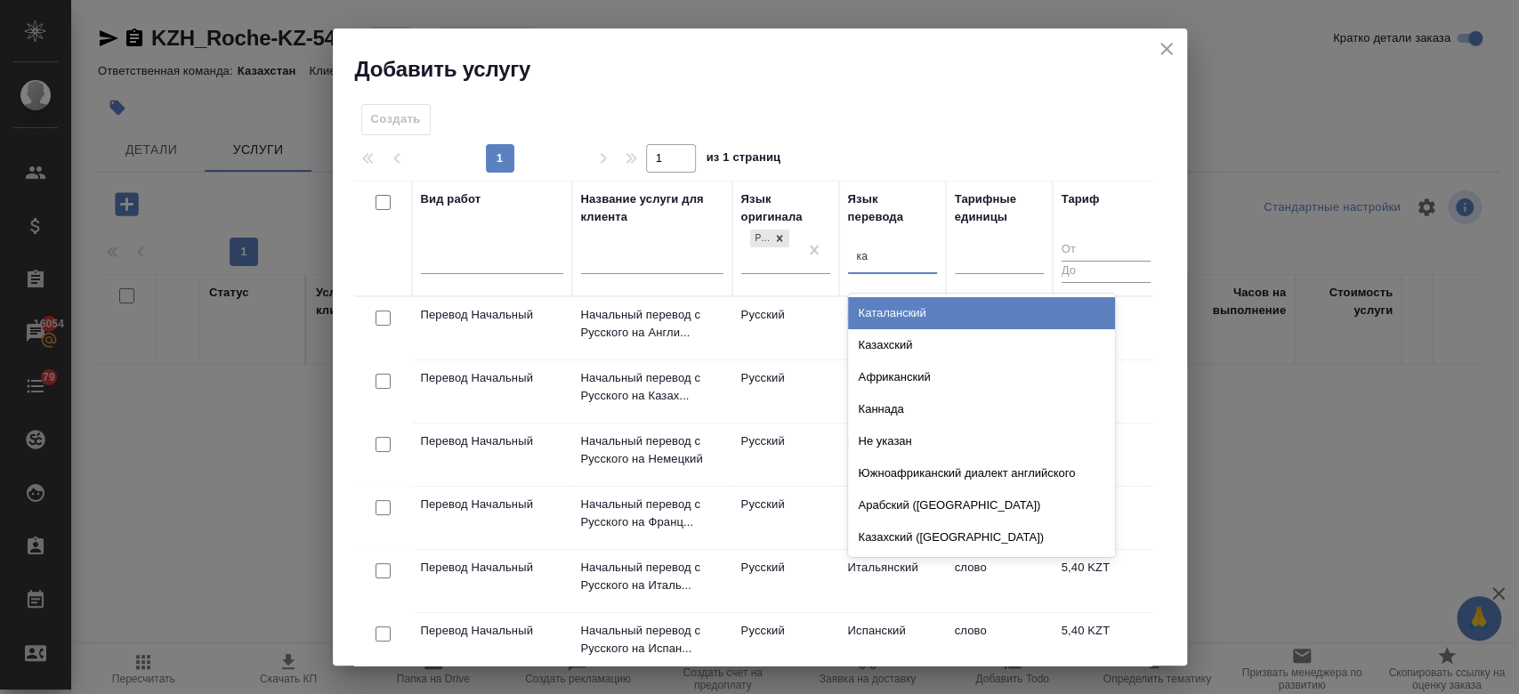
type input "каз"
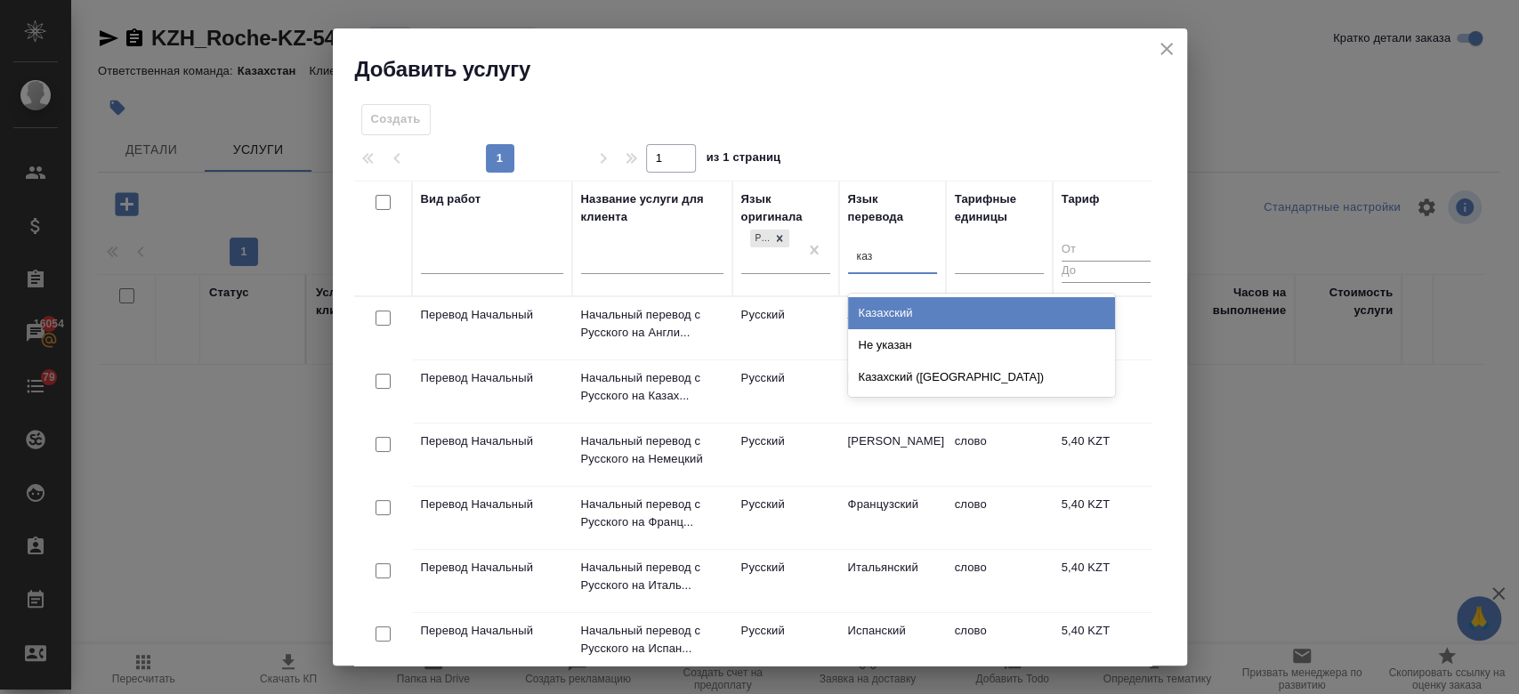
click at [876, 311] on div "Казахский" at bounding box center [981, 313] width 267 height 32
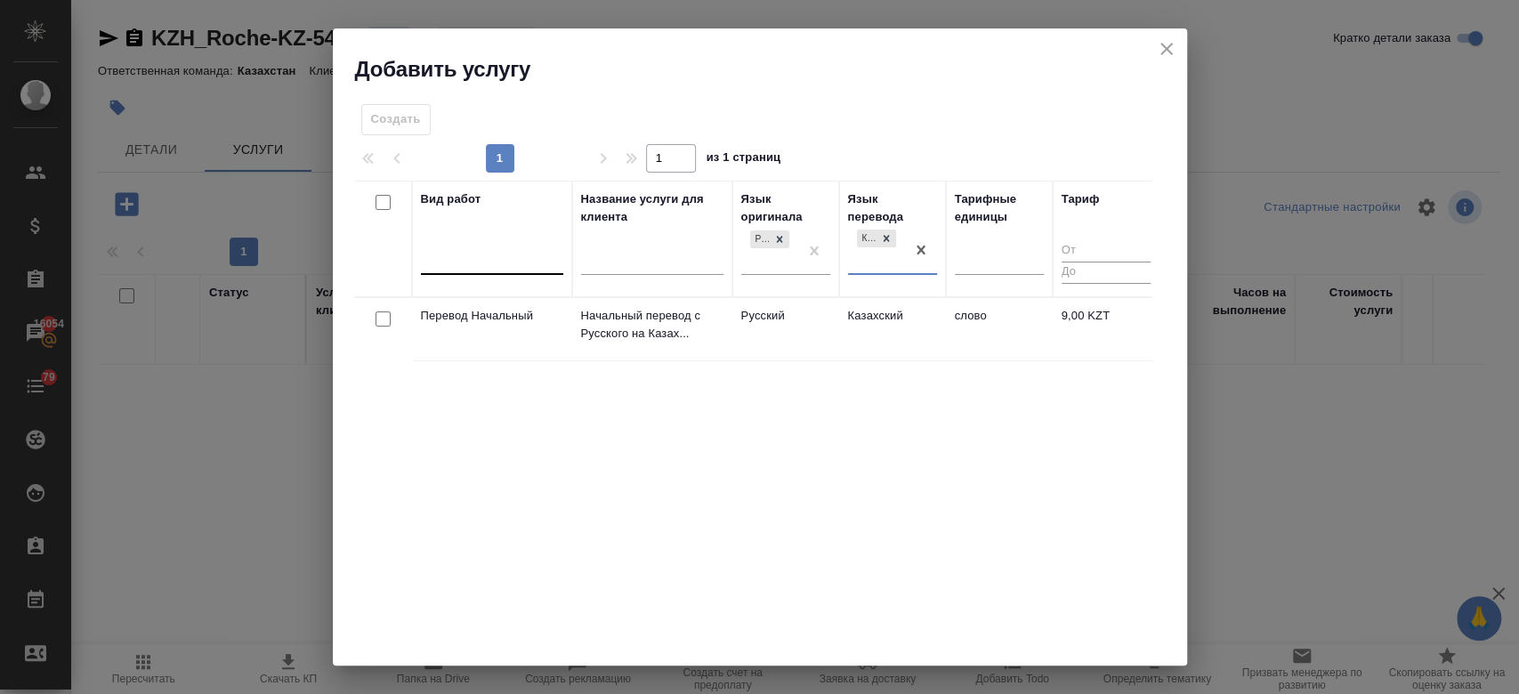
click at [526, 246] on div at bounding box center [492, 258] width 142 height 26
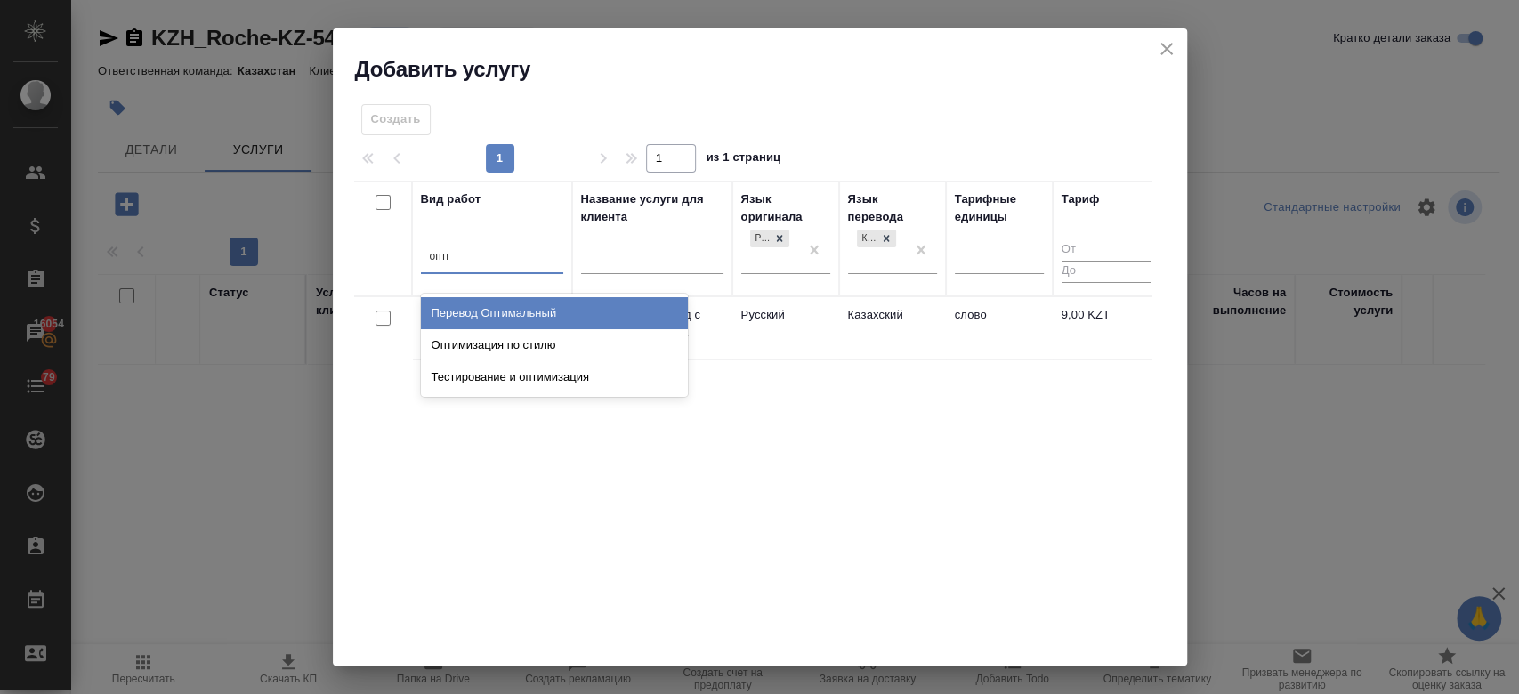
type input "оптим"
click at [527, 305] on div "Перевод Оптимальный" at bounding box center [554, 313] width 267 height 32
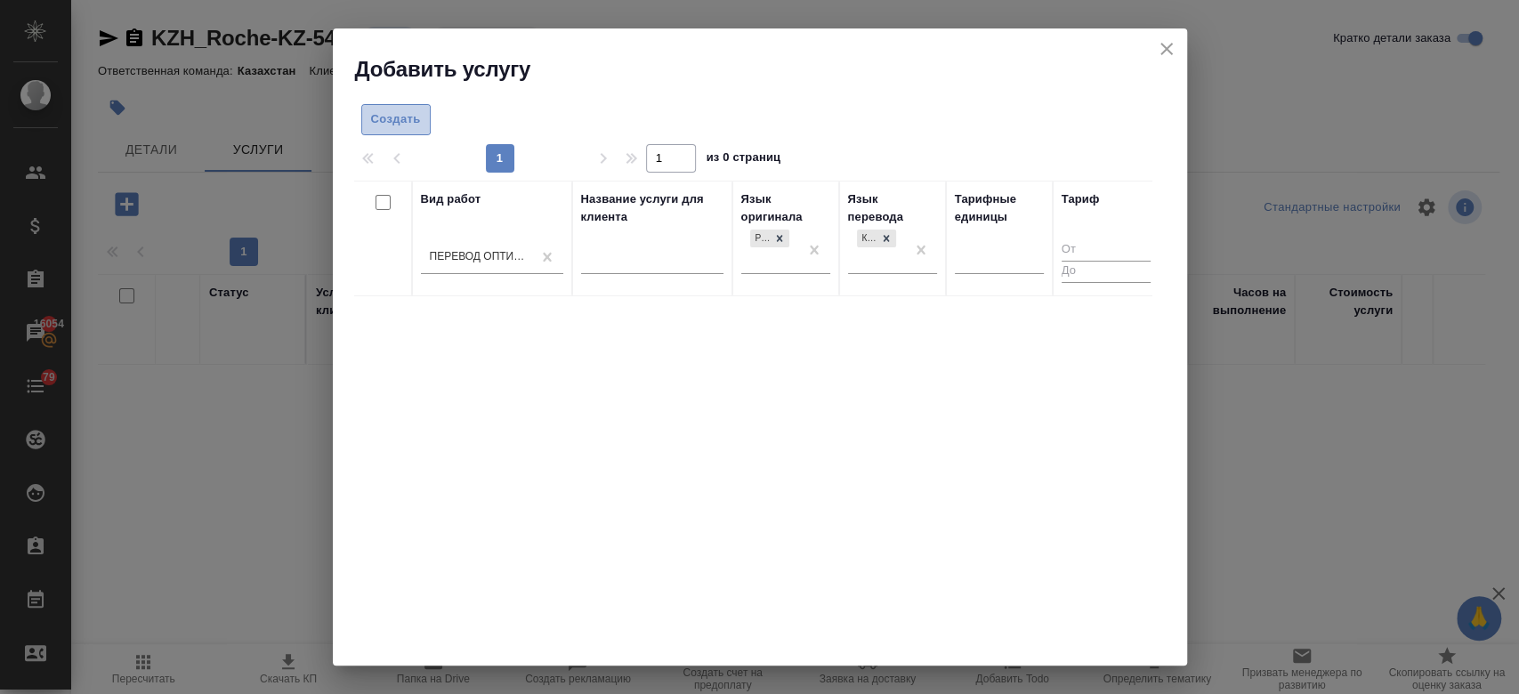
click at [388, 123] on span "Создать" at bounding box center [396, 119] width 50 height 20
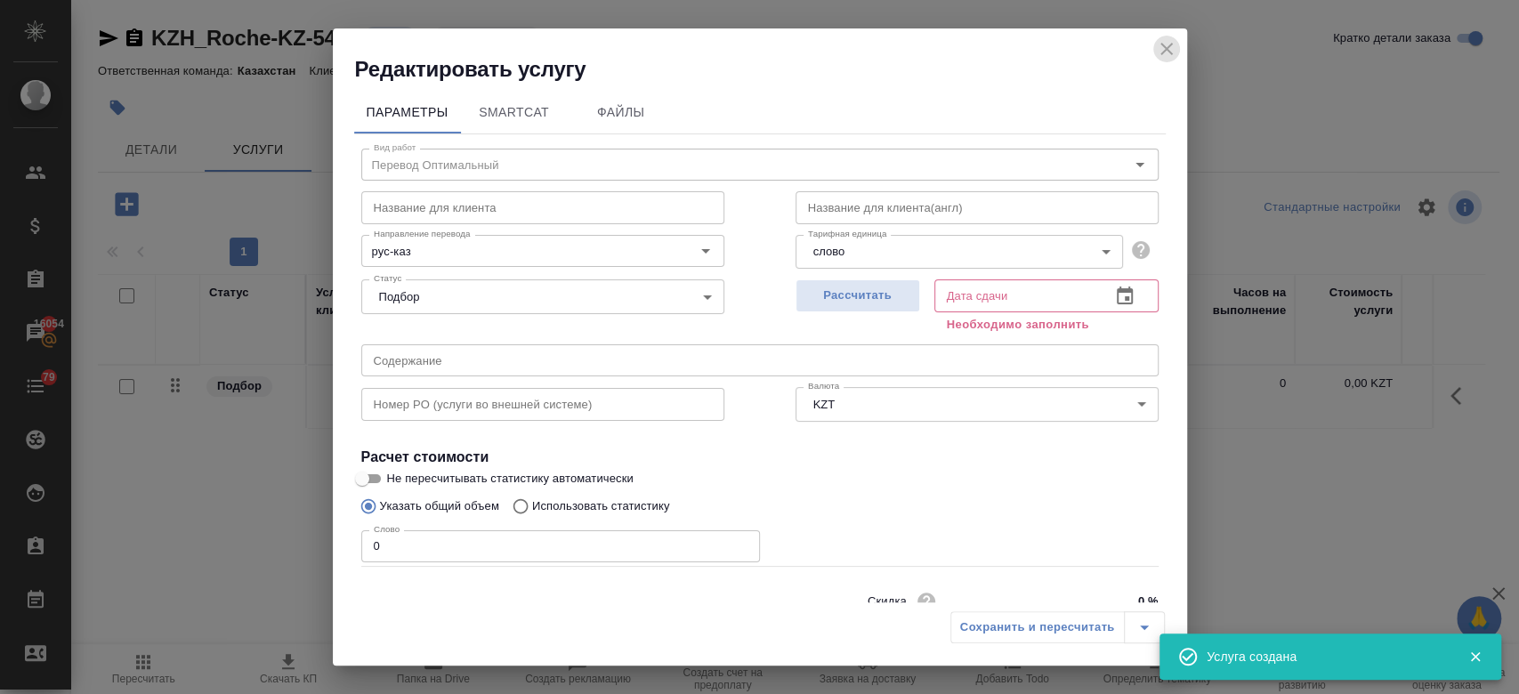
click at [1173, 47] on icon "close" at bounding box center [1166, 48] width 21 height 21
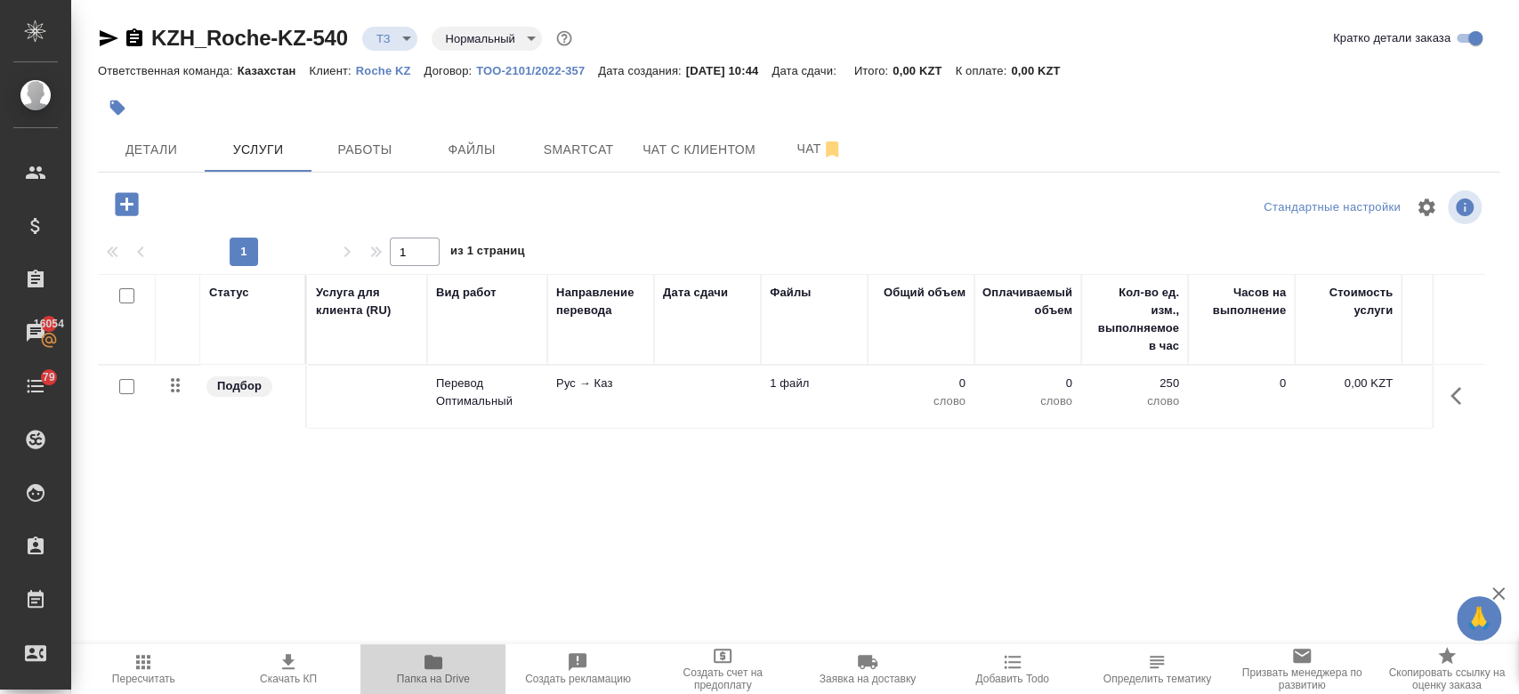
click at [423, 669] on icon "button" at bounding box center [433, 661] width 21 height 21
click at [120, 383] on input "checkbox" at bounding box center [126, 386] width 15 height 15
checkbox input "true"
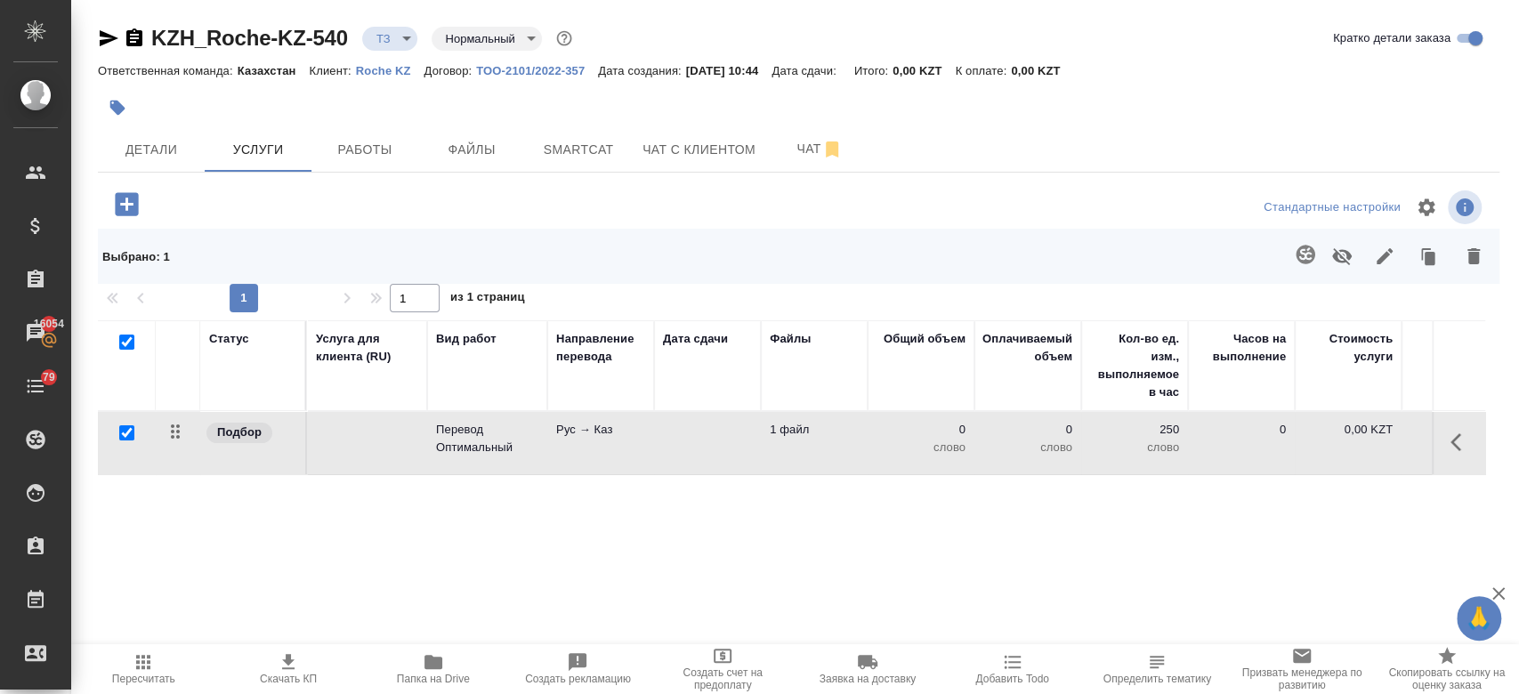
checkbox input "true"
click at [1295, 260] on icon "button" at bounding box center [1305, 254] width 21 height 21
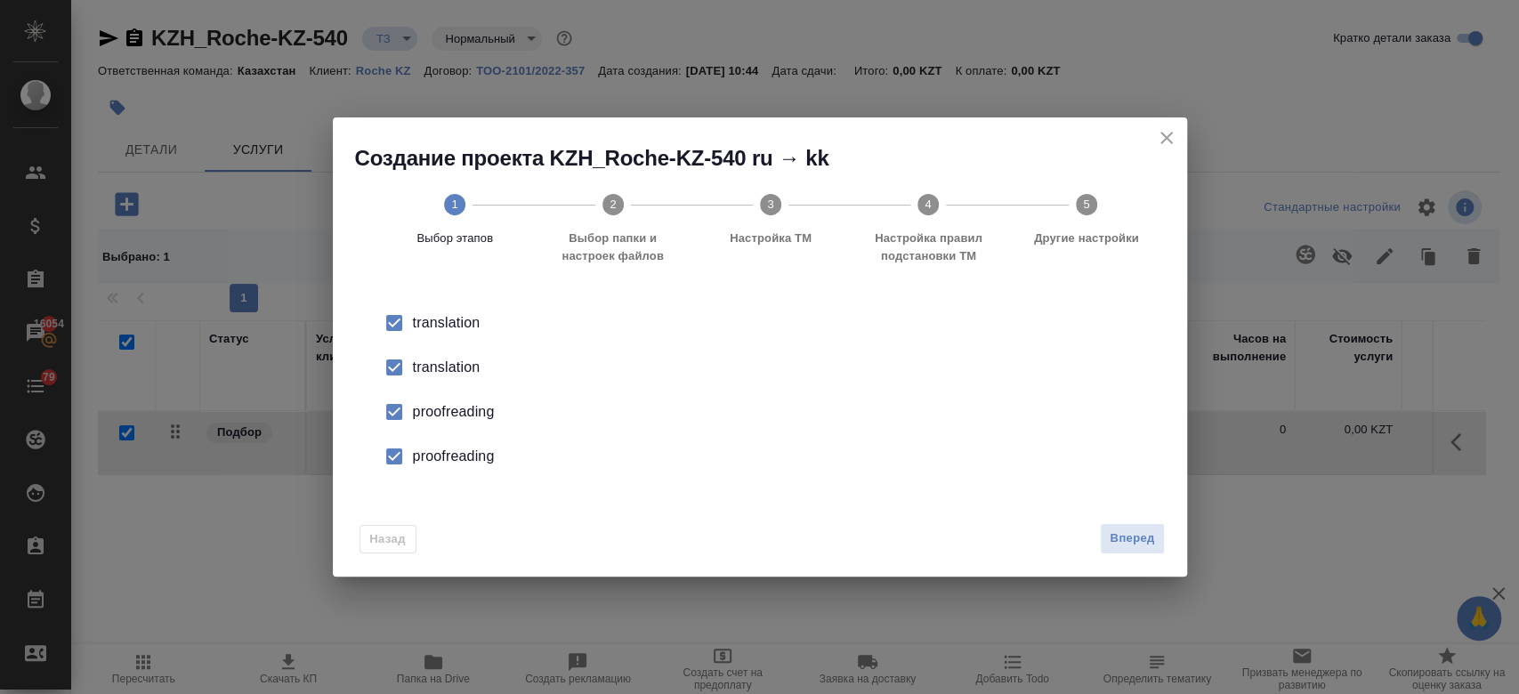
click at [459, 367] on div "translation" at bounding box center [778, 367] width 731 height 21
click at [459, 409] on div "proofreading" at bounding box center [778, 411] width 731 height 21
click at [459, 464] on div "proofreading" at bounding box center [778, 456] width 731 height 21
click at [1128, 534] on span "Вперед" at bounding box center [1132, 539] width 44 height 20
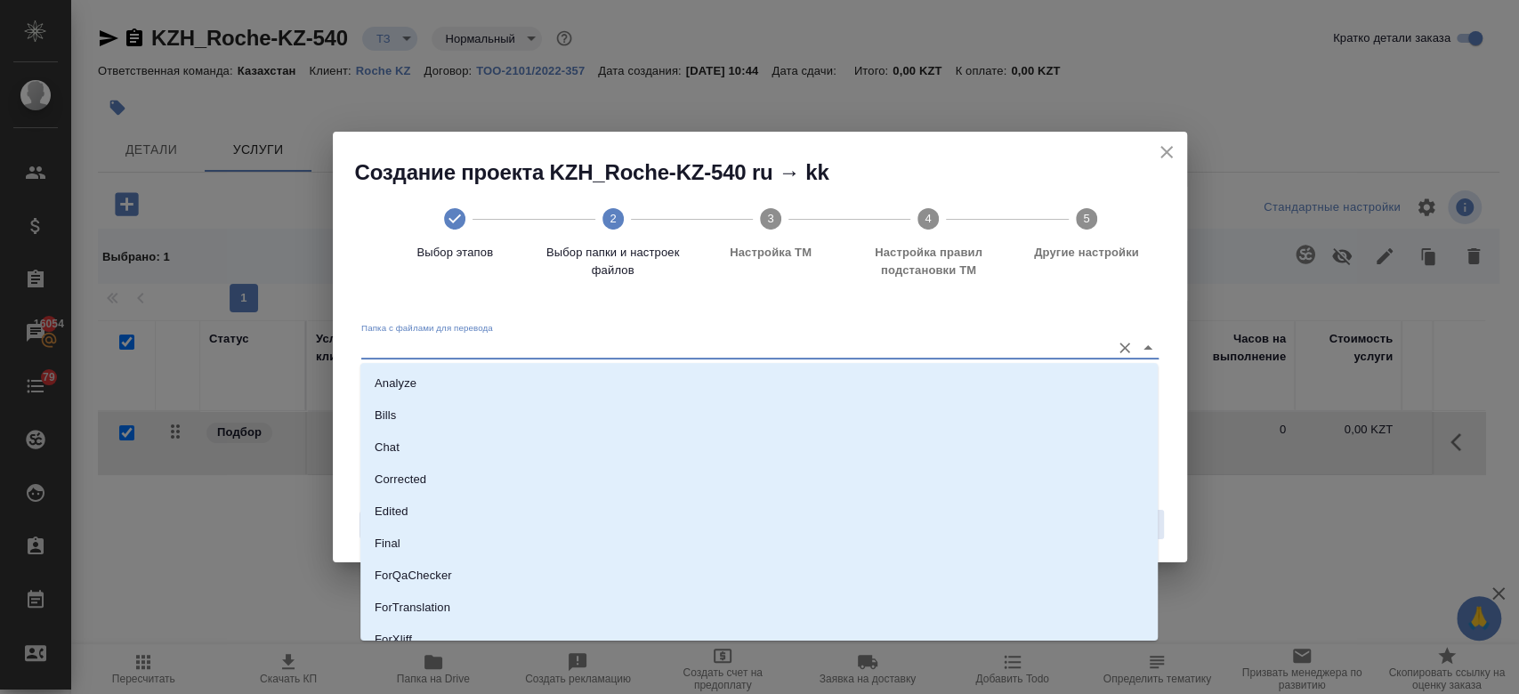
click at [693, 349] on input "Папка с файлами для перевода" at bounding box center [731, 346] width 740 height 21
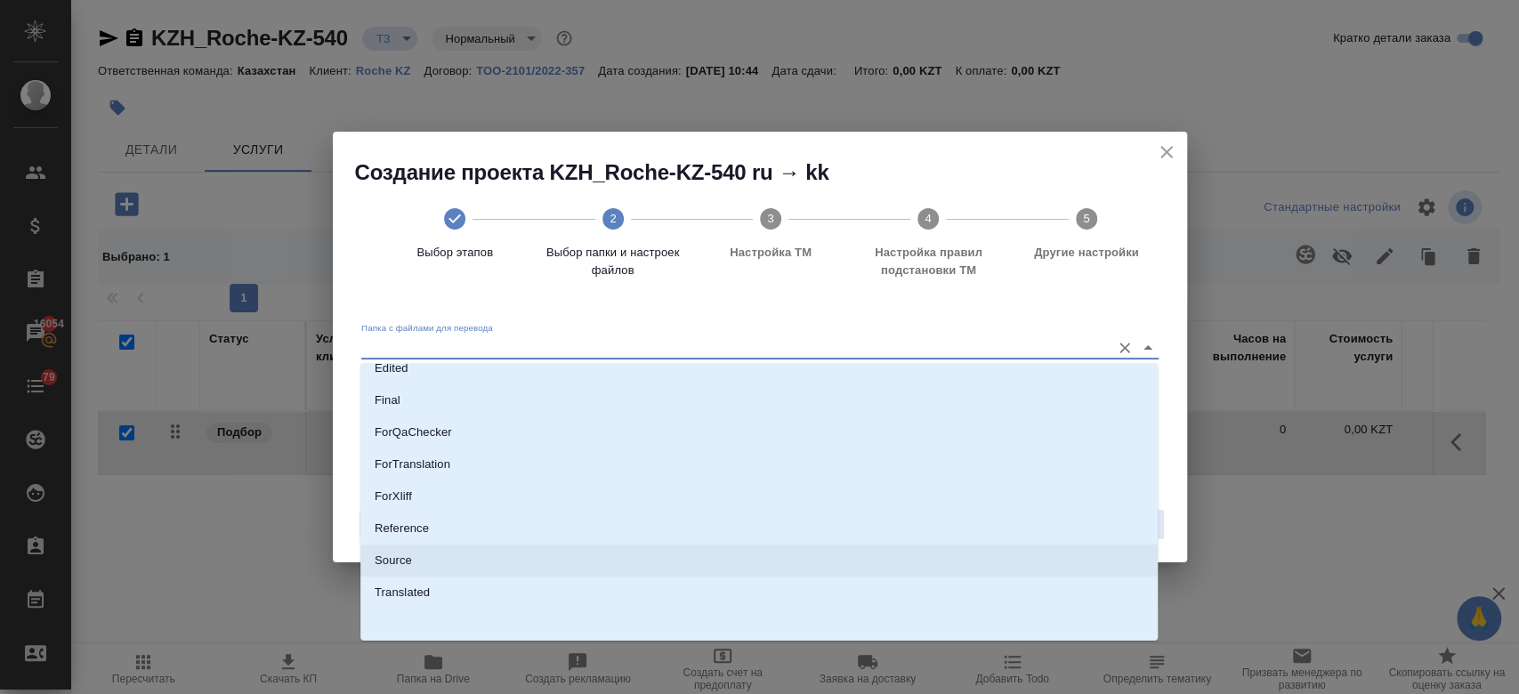
click at [559, 567] on li "Source" at bounding box center [758, 561] width 797 height 32
type input "Source"
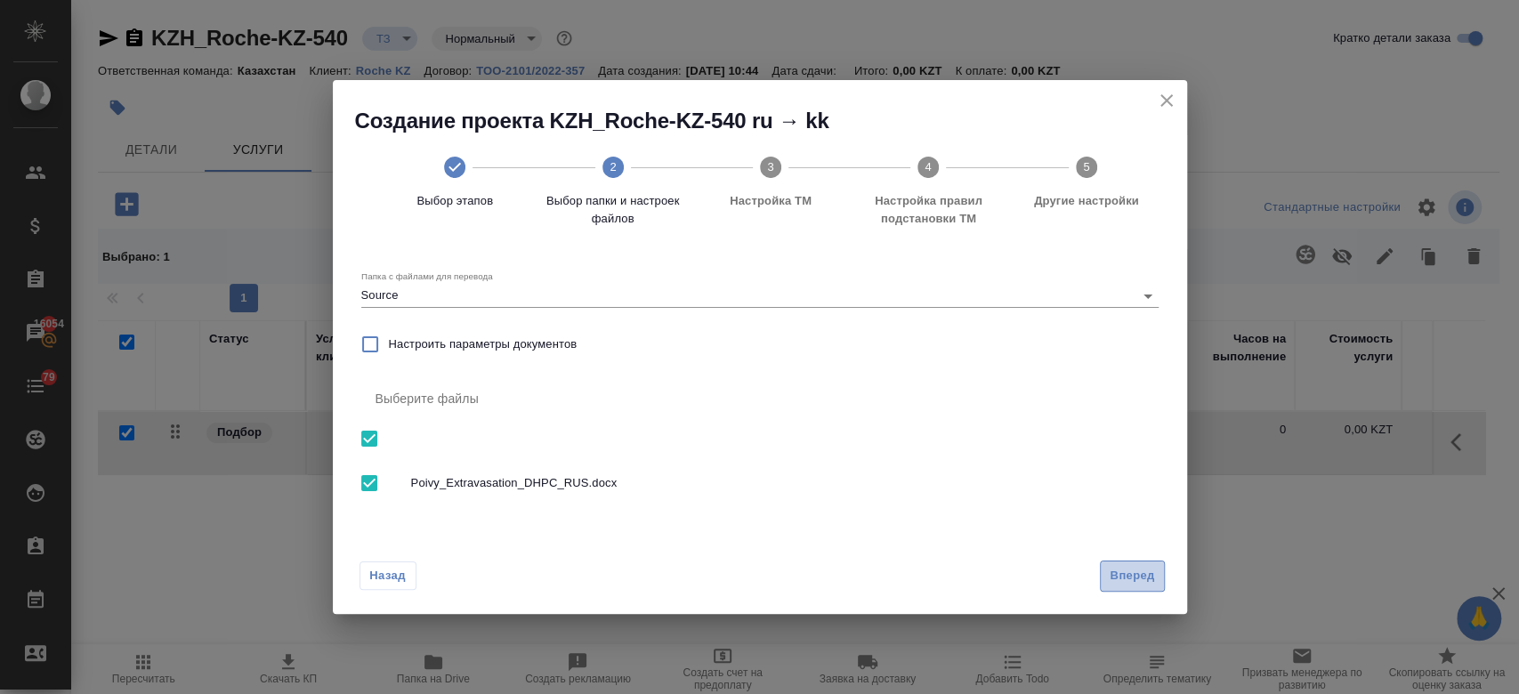
click at [1135, 574] on span "Вперед" at bounding box center [1132, 576] width 44 height 20
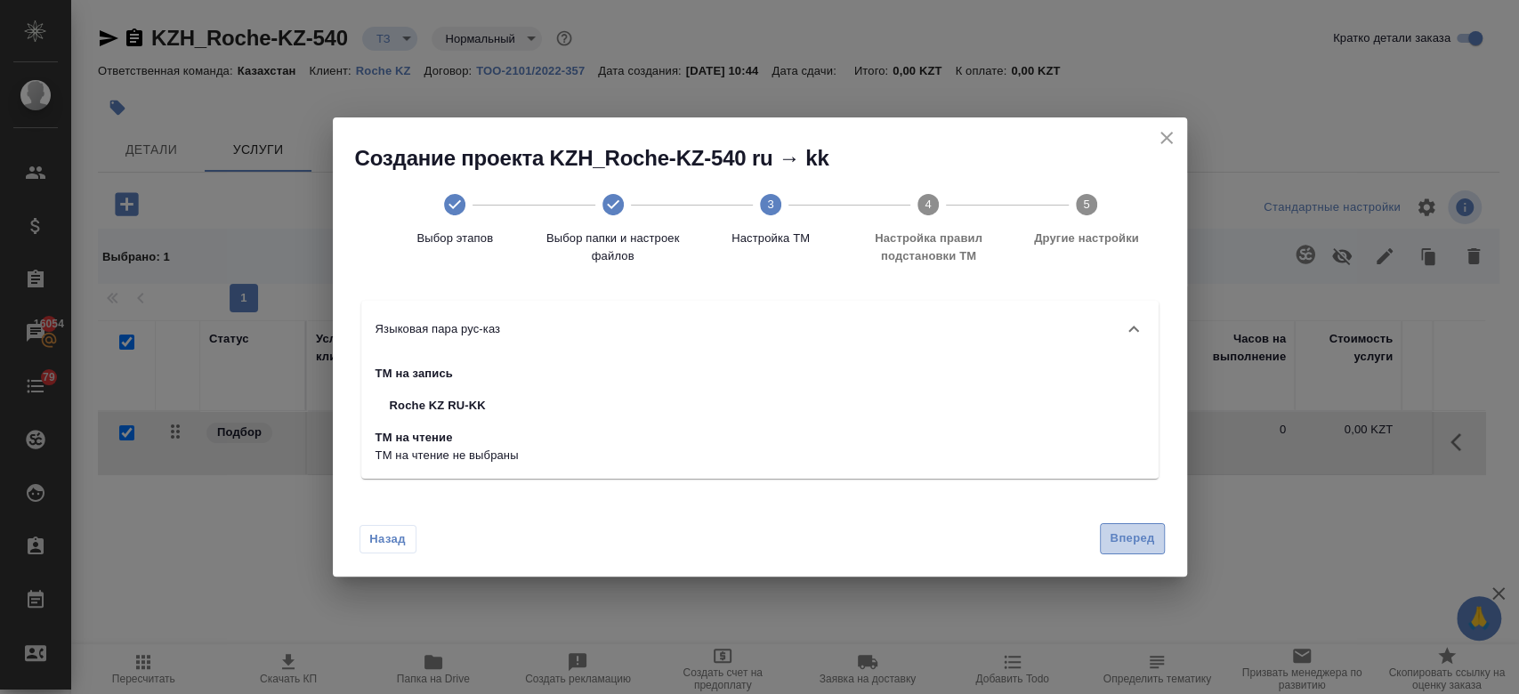
click at [1127, 530] on span "Вперед" at bounding box center [1132, 539] width 44 height 20
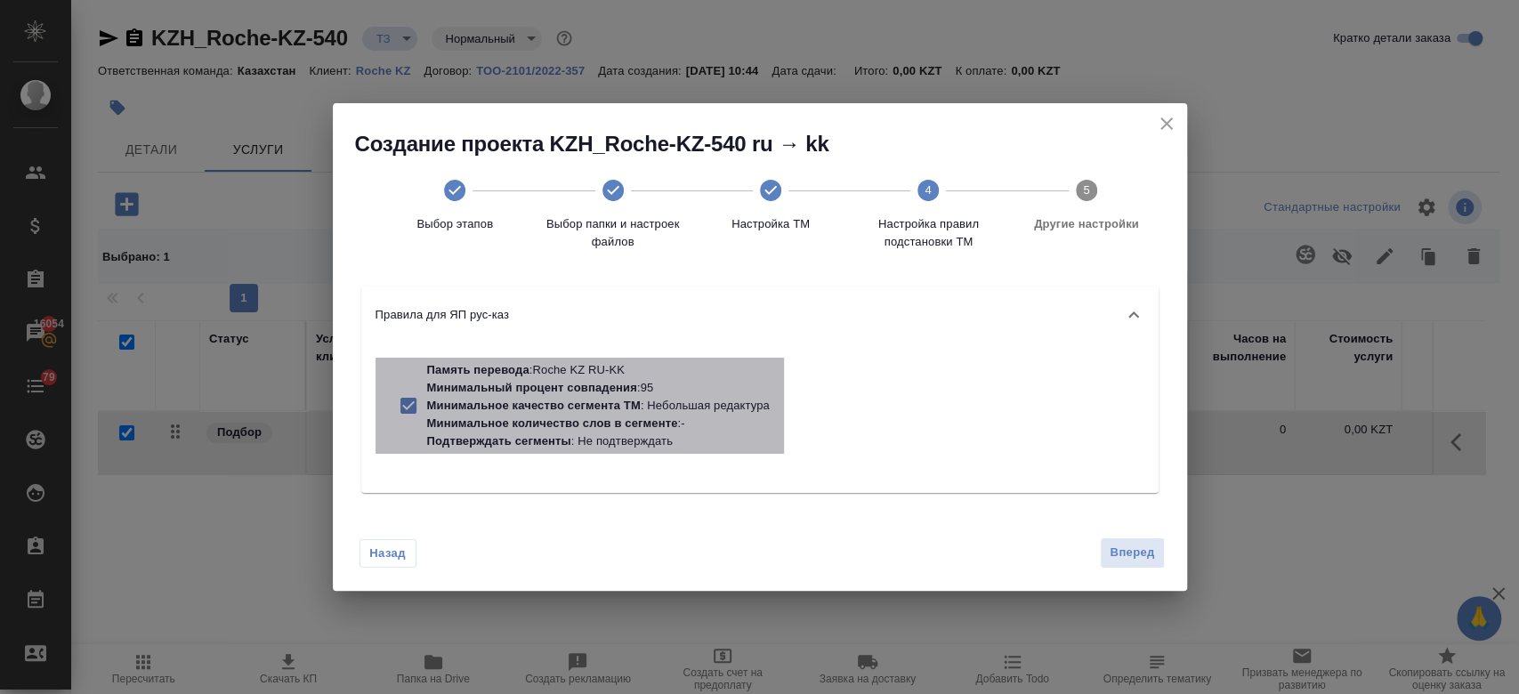
click at [662, 395] on p "Минимальный процент совпадения : 95" at bounding box center [598, 388] width 343 height 18
checkbox input "false"
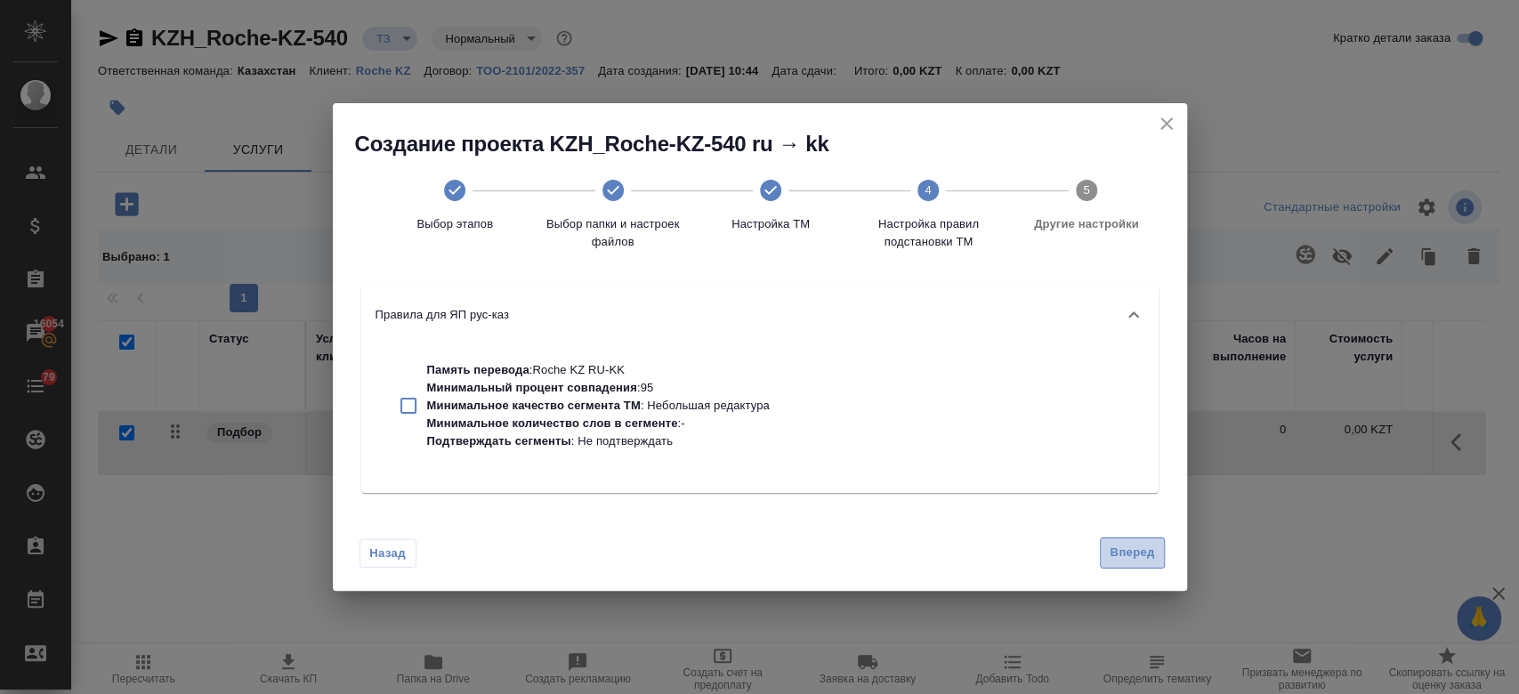
click at [1132, 543] on span "Вперед" at bounding box center [1132, 553] width 44 height 20
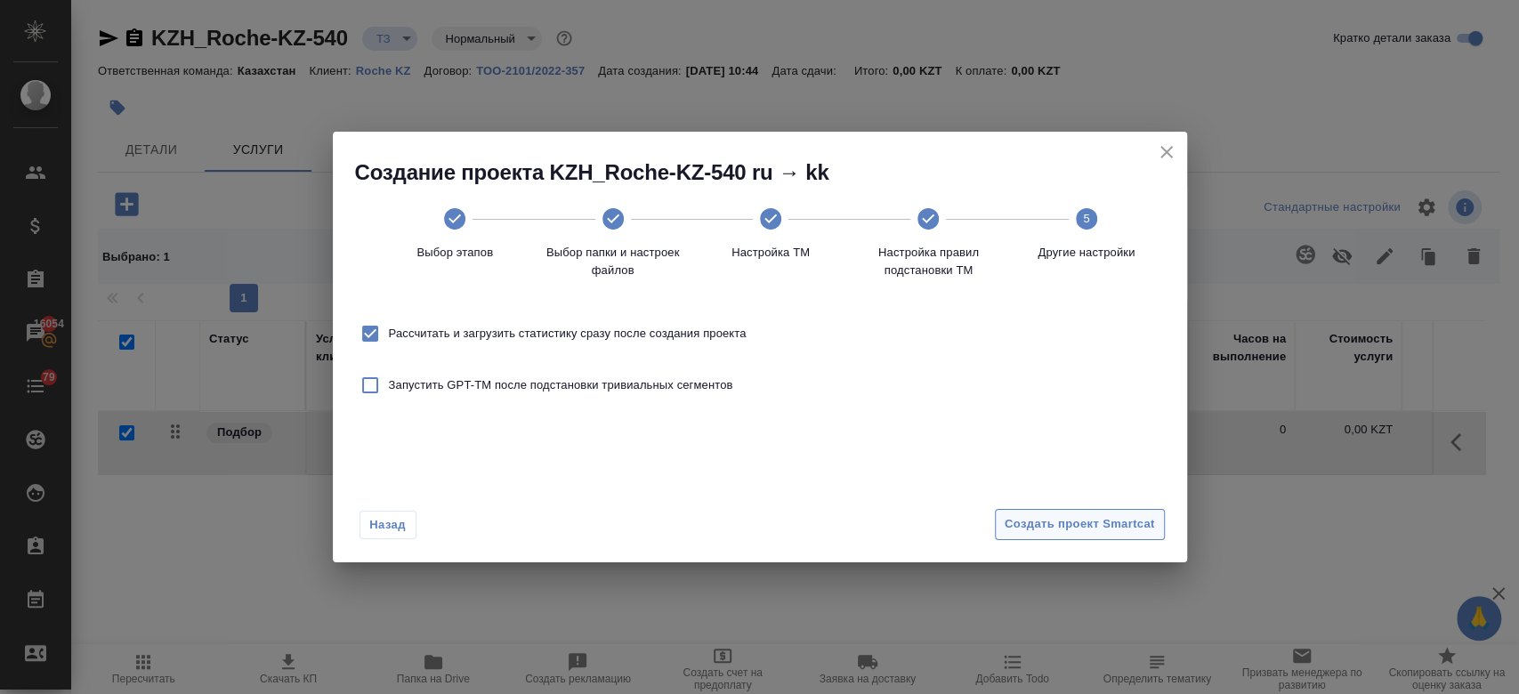
click at [1082, 515] on span "Создать проект Smartcat" at bounding box center [1080, 524] width 150 height 20
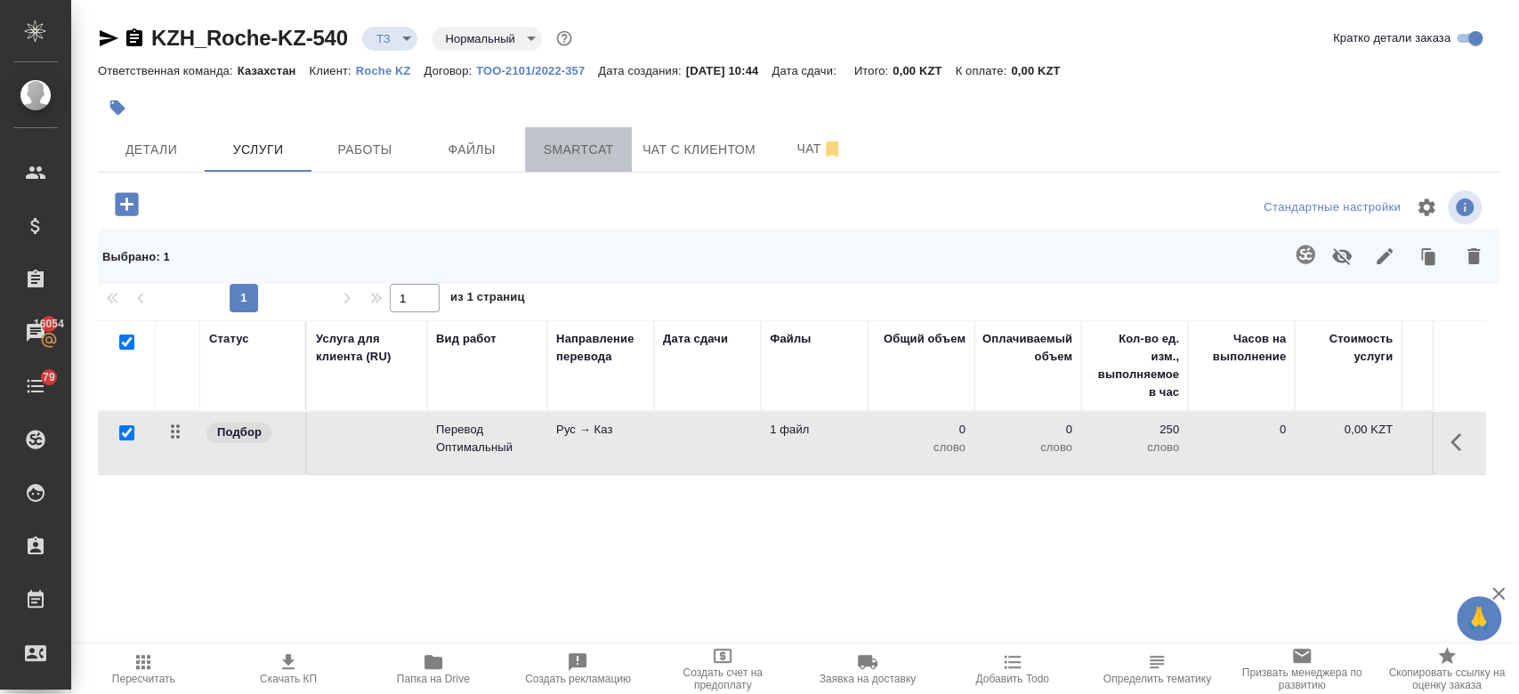
click at [589, 153] on span "Smartcat" at bounding box center [578, 150] width 85 height 22
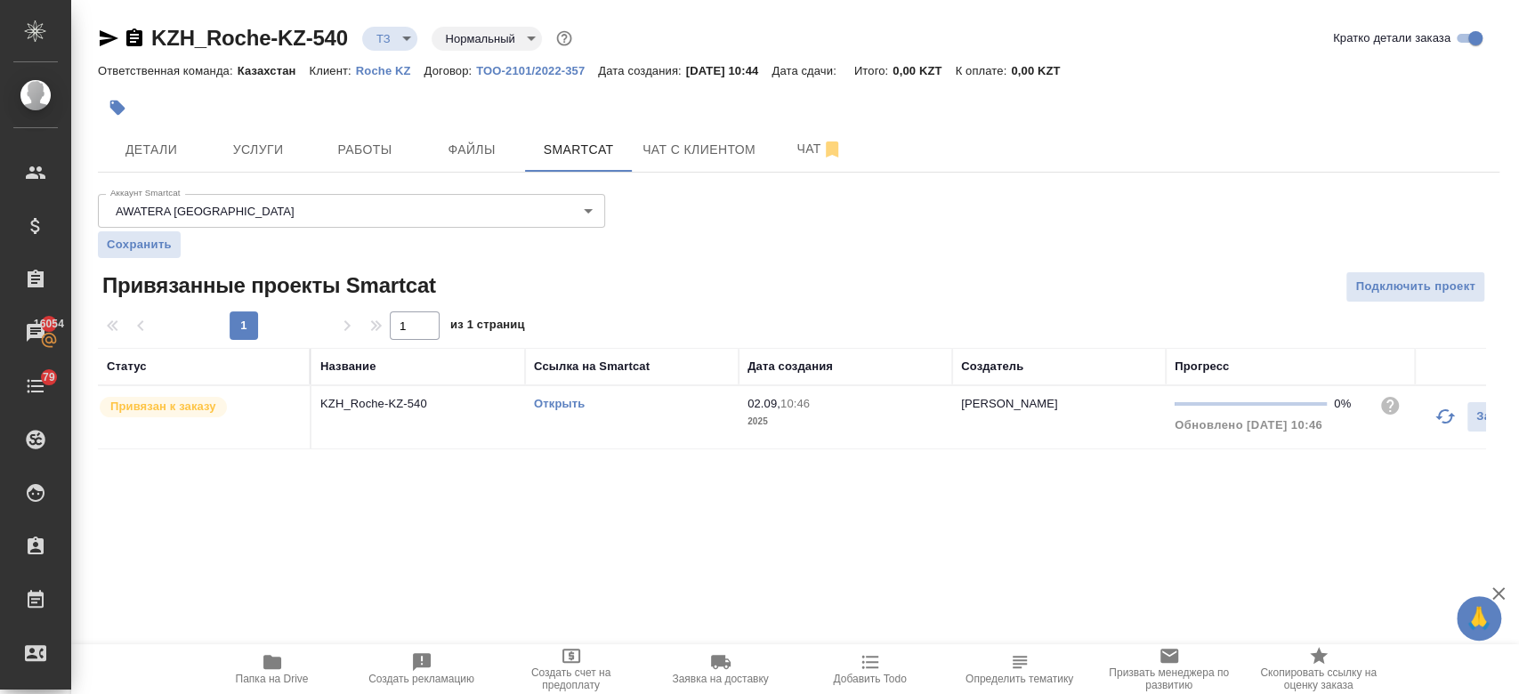
click at [567, 395] on div "Открыть" at bounding box center [632, 404] width 196 height 18
click at [562, 408] on link "Открыть" at bounding box center [559, 403] width 51 height 13
click at [263, 140] on span "Услуги" at bounding box center [257, 150] width 85 height 22
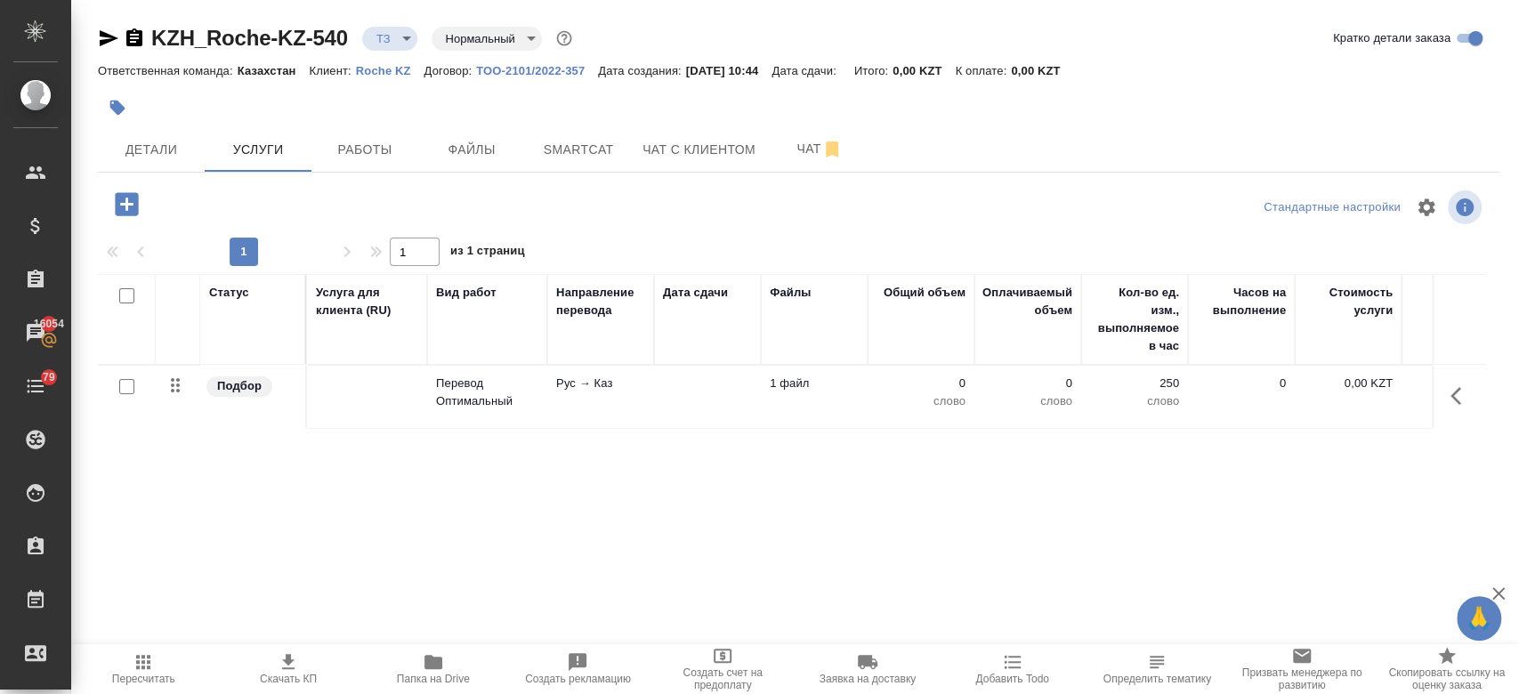
click at [400, 390] on td at bounding box center [367, 397] width 120 height 62
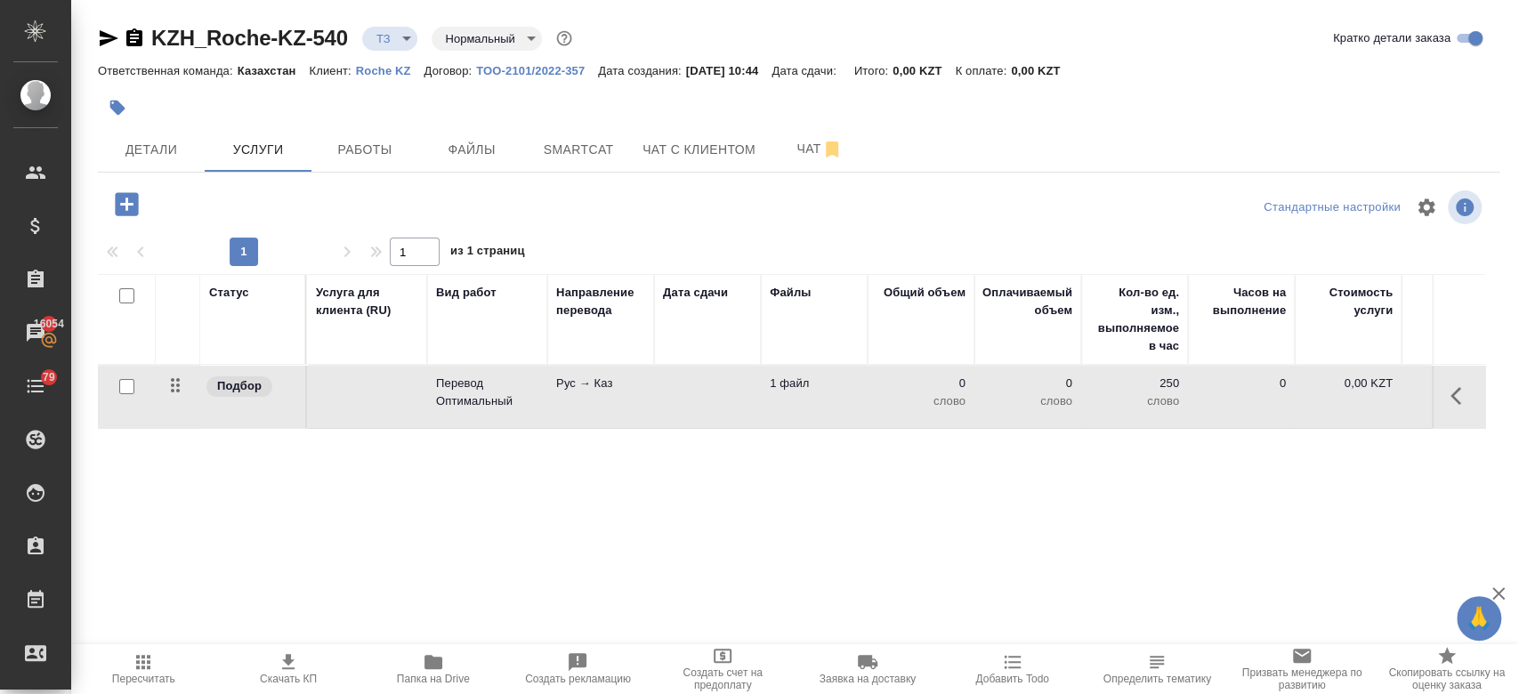
click at [400, 390] on td at bounding box center [367, 397] width 120 height 62
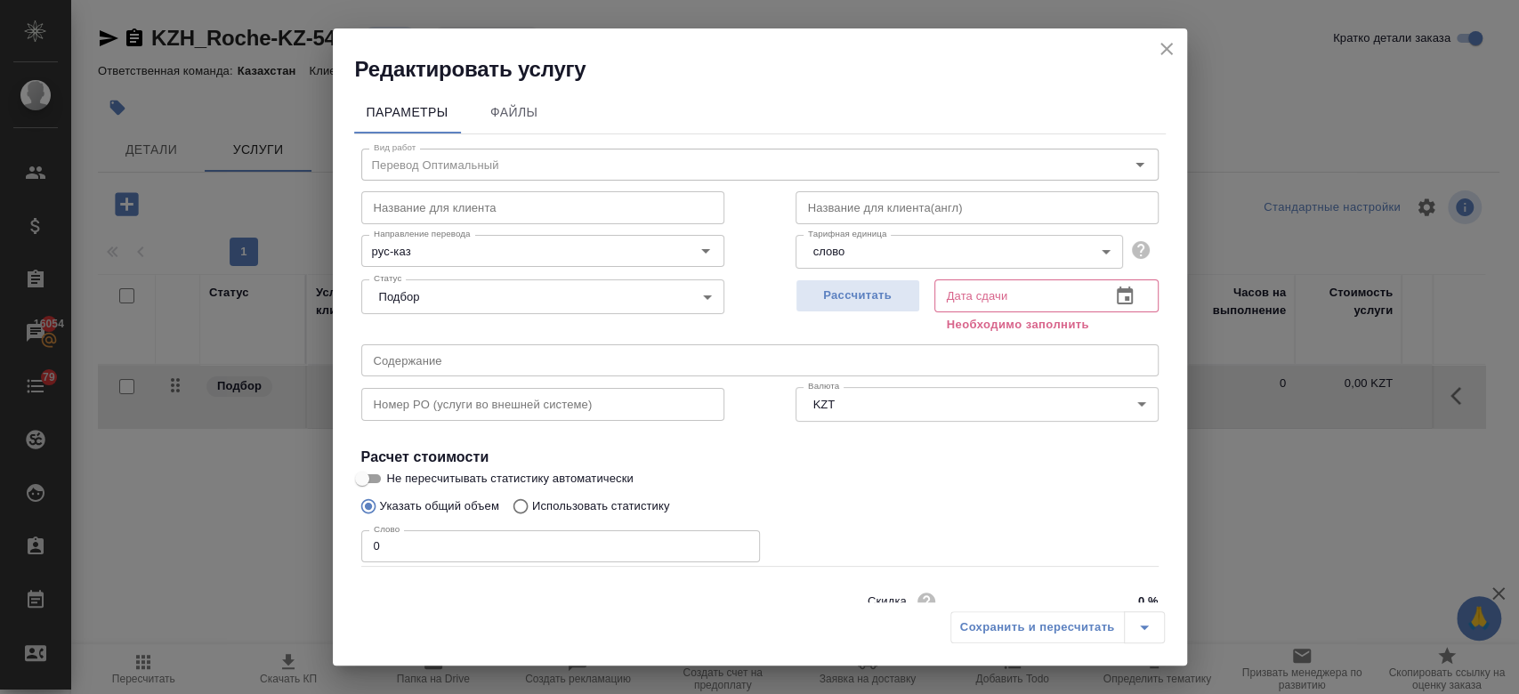
scroll to position [77, 0]
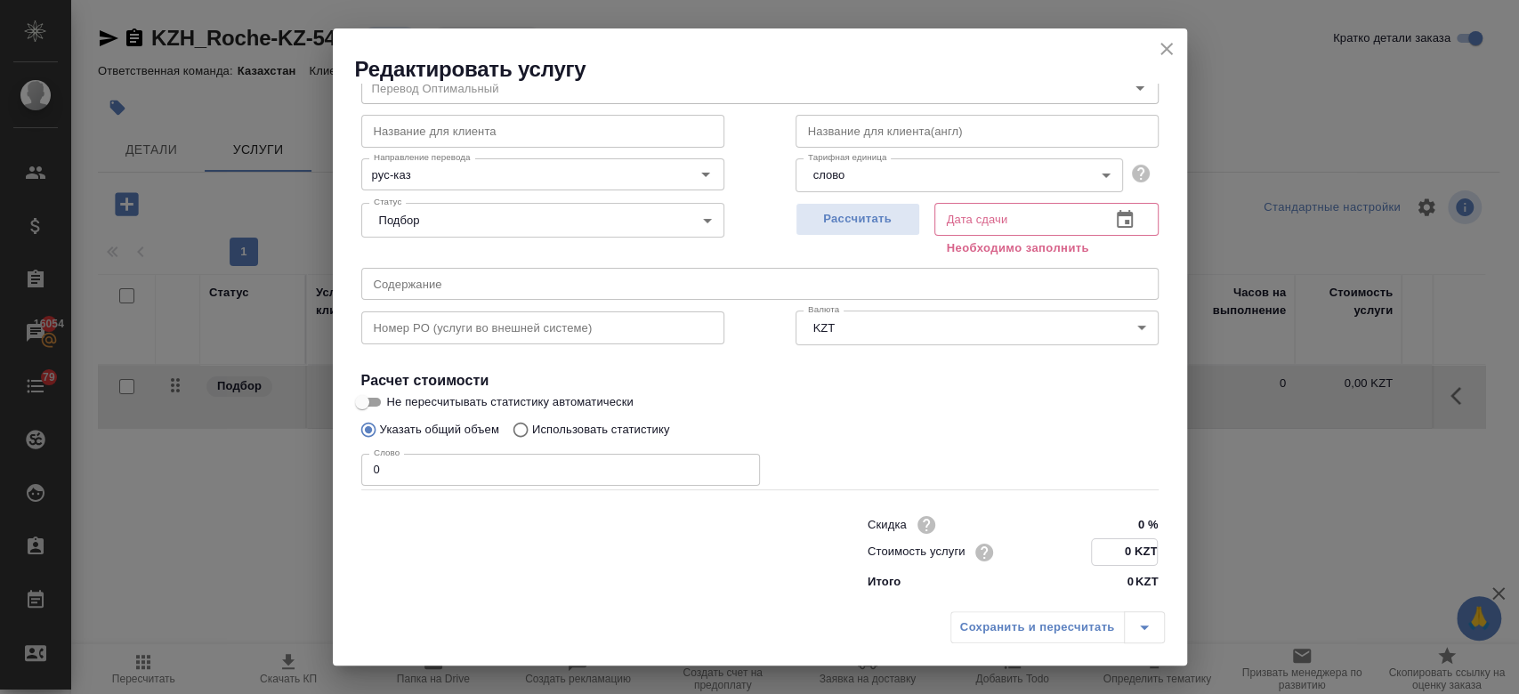
click at [1117, 553] on input "0 KZT" at bounding box center [1124, 552] width 65 height 26
type input "13 KZT"
click at [1030, 399] on label "Не пересчитывать статистику автоматически" at bounding box center [748, 402] width 794 height 21
click at [394, 399] on input "Не пересчитывать статистику автоматически" at bounding box center [362, 402] width 64 height 21
checkbox input "true"
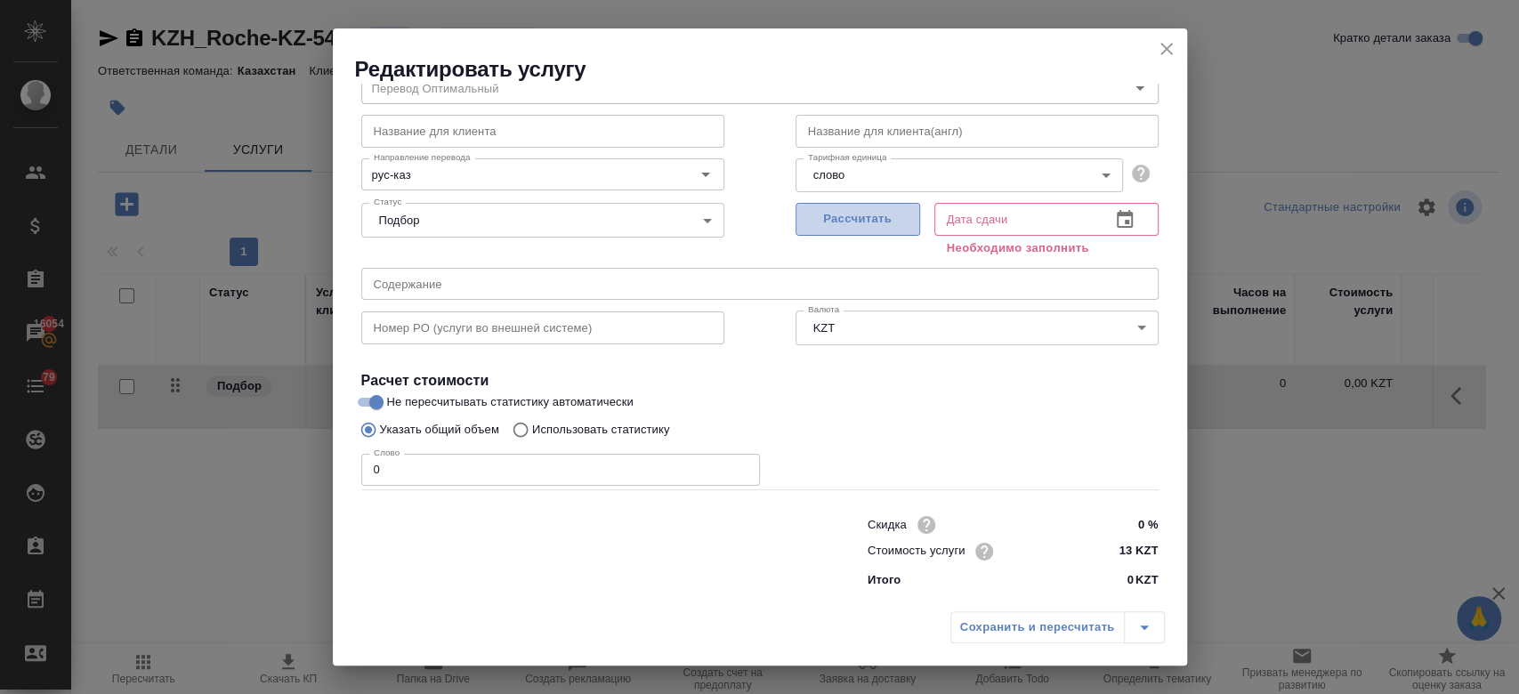
click at [848, 207] on button "Рассчитать" at bounding box center [858, 219] width 125 height 33
type input "02.09.2025 10:47"
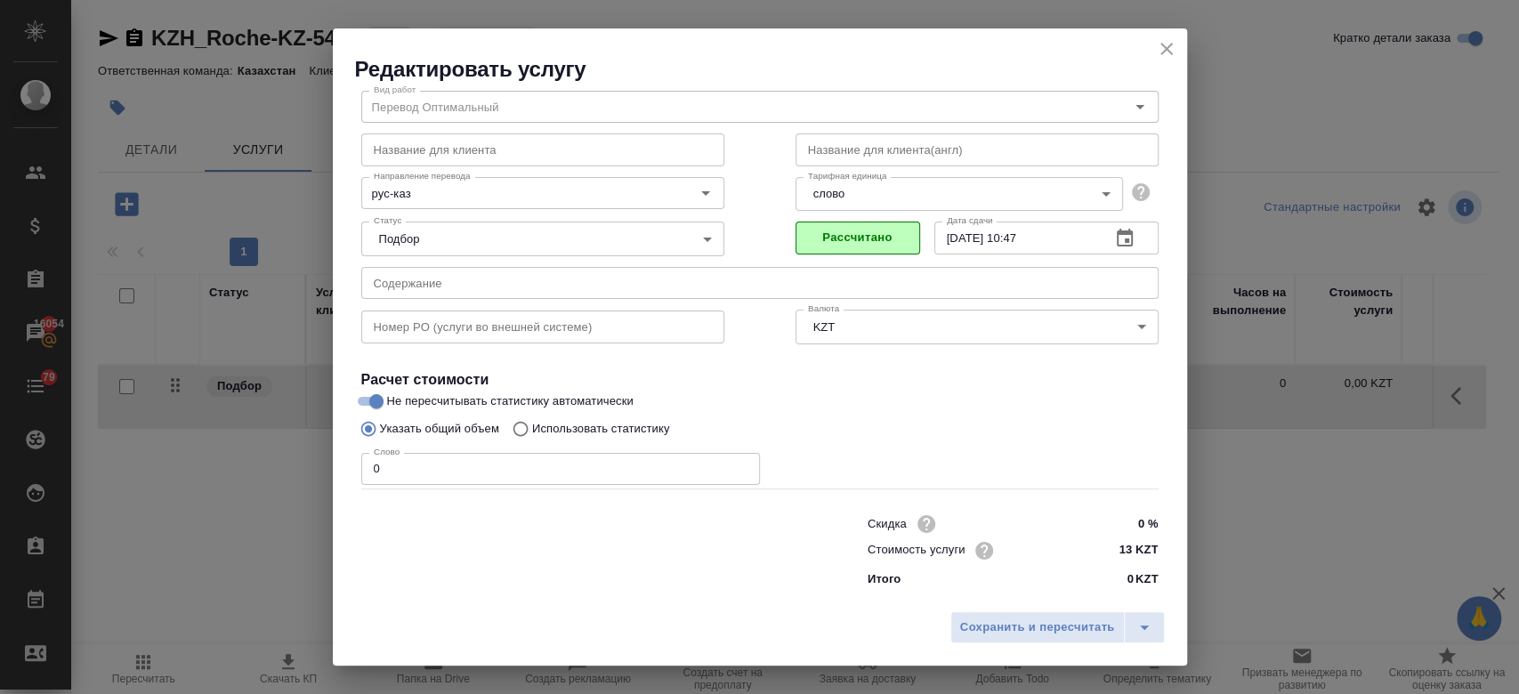
scroll to position [57, 0]
click at [1038, 618] on span "Сохранить и пересчитать" at bounding box center [1037, 628] width 155 height 20
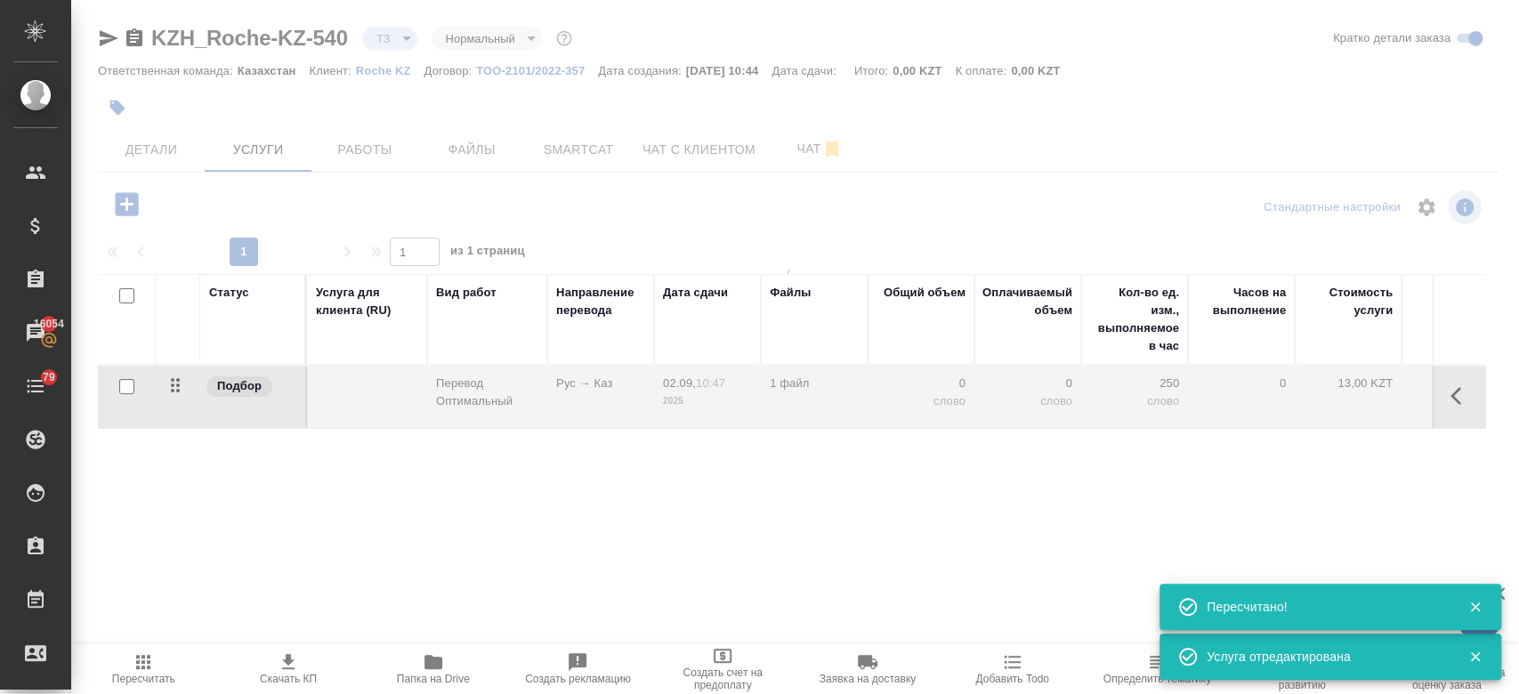
type input "new"
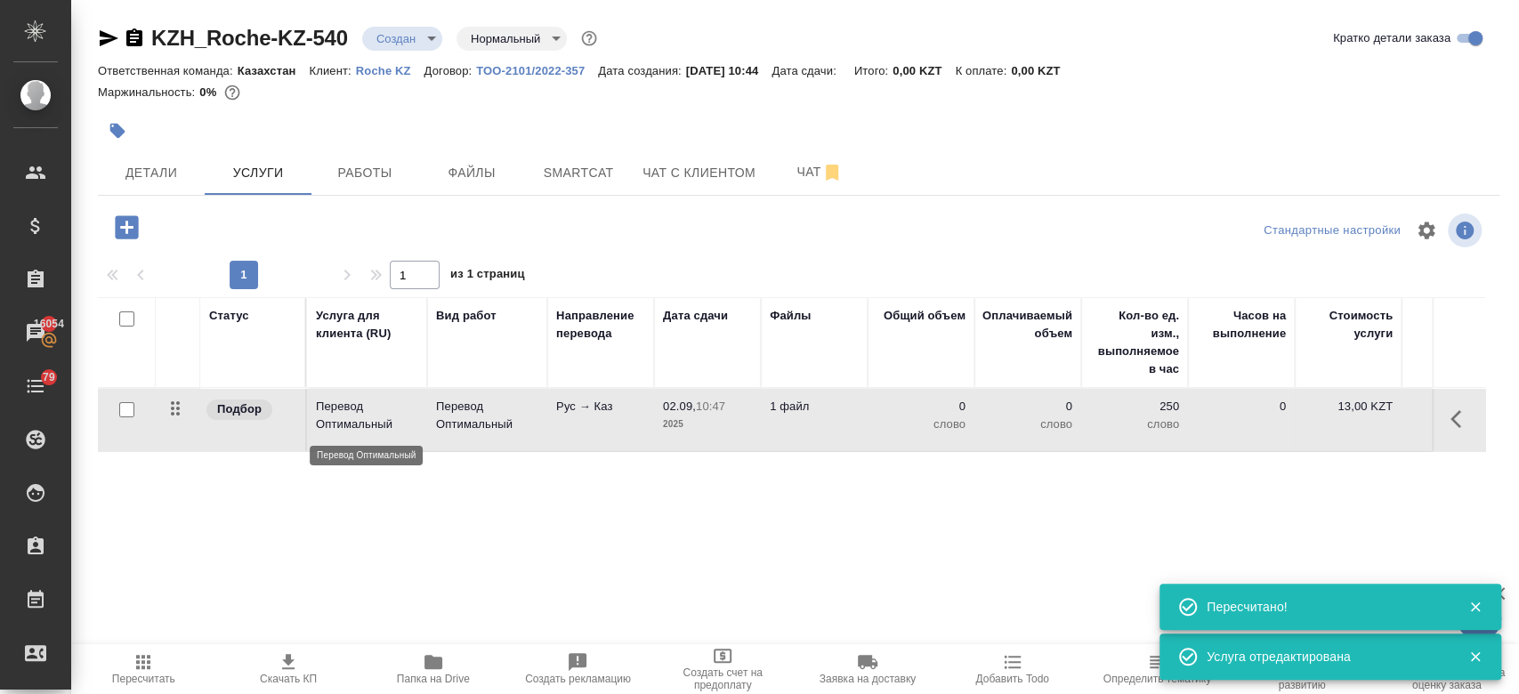
click at [338, 409] on p "Перевод Оптимальный" at bounding box center [367, 416] width 102 height 36
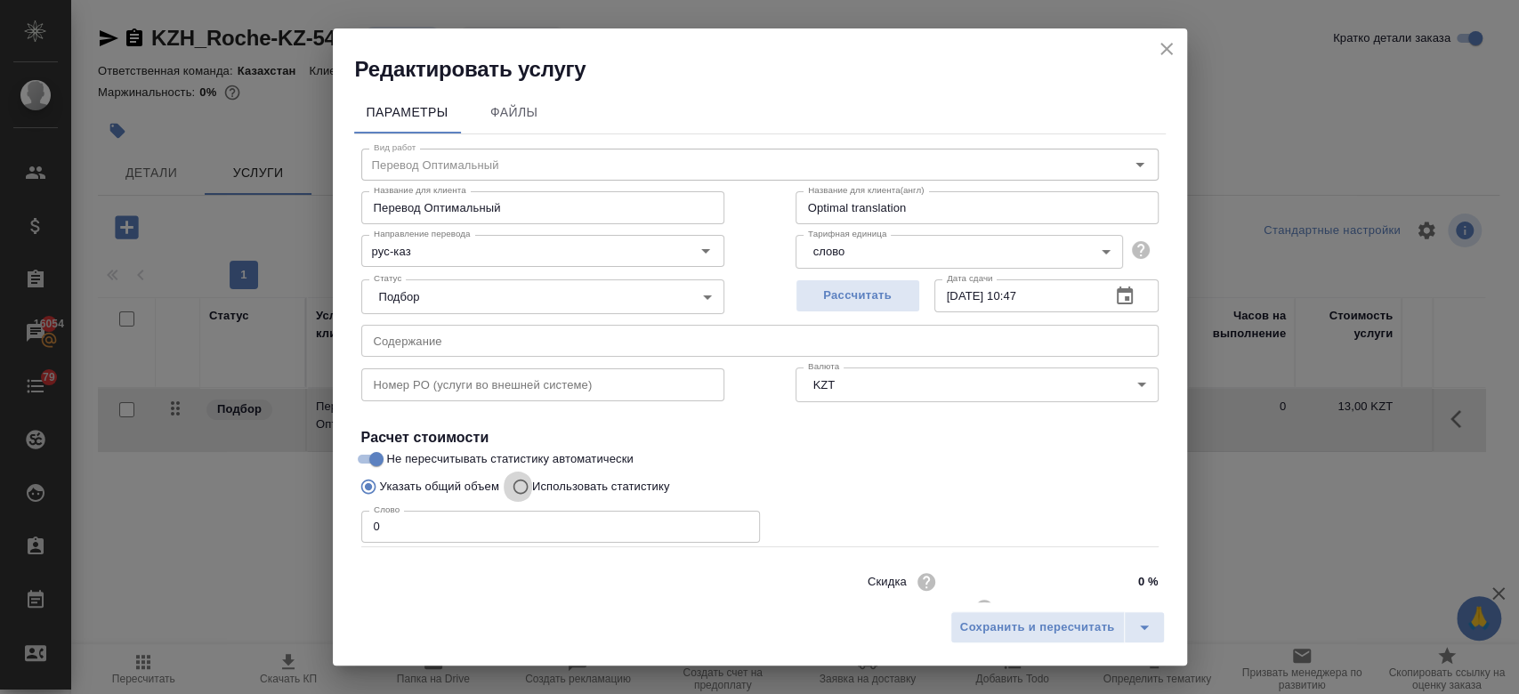
click at [521, 482] on input "Использовать статистику" at bounding box center [518, 487] width 28 height 34
radio input "true"
radio input "false"
click at [1127, 570] on icon at bounding box center [1137, 569] width 21 height 21
click at [0, 0] on input "file" at bounding box center [0, 0] width 0 height 0
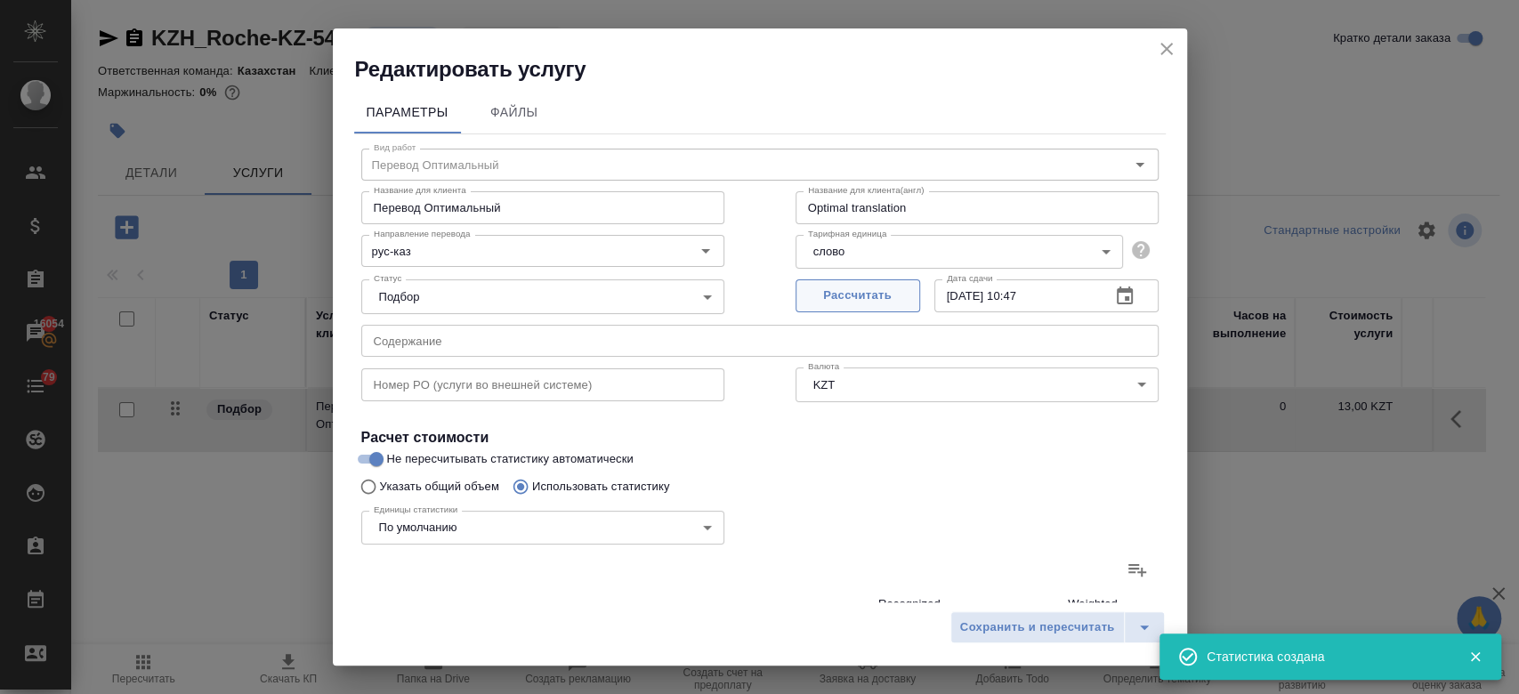
type input "18"
type input "100"
type input "802"
type input "7"
type input "26"
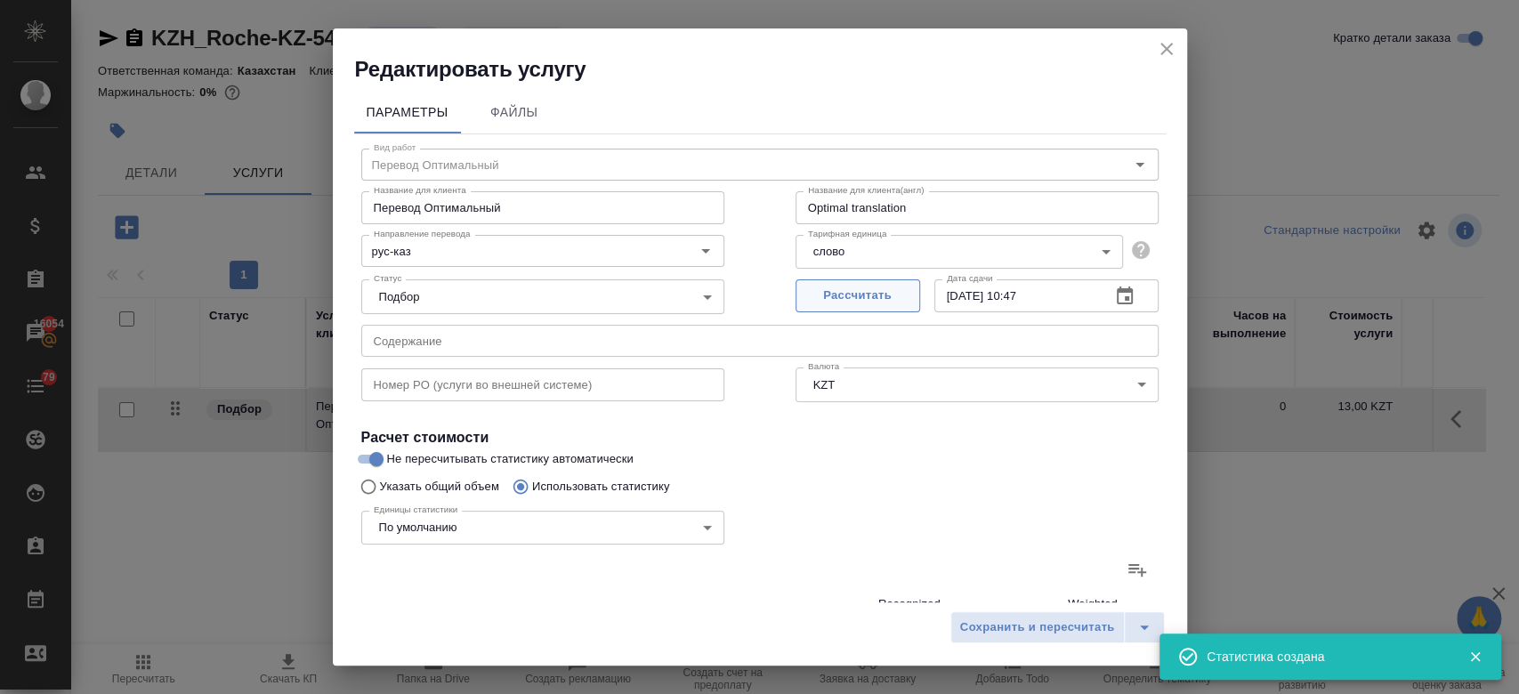
type input "234"
type input "1"
type input "11"
type input "82"
type input "1"
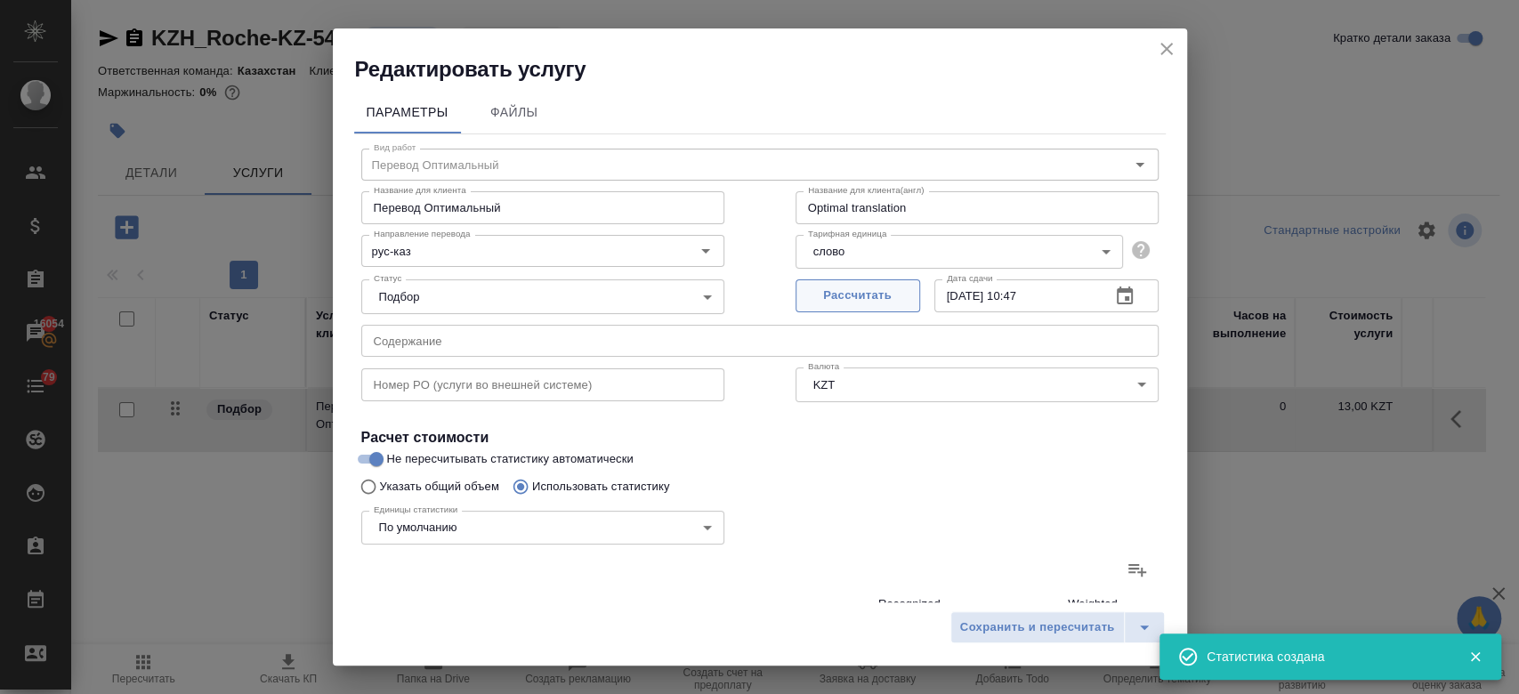
type input "34"
type input "255"
type input "38"
type input "613"
type input "4854"
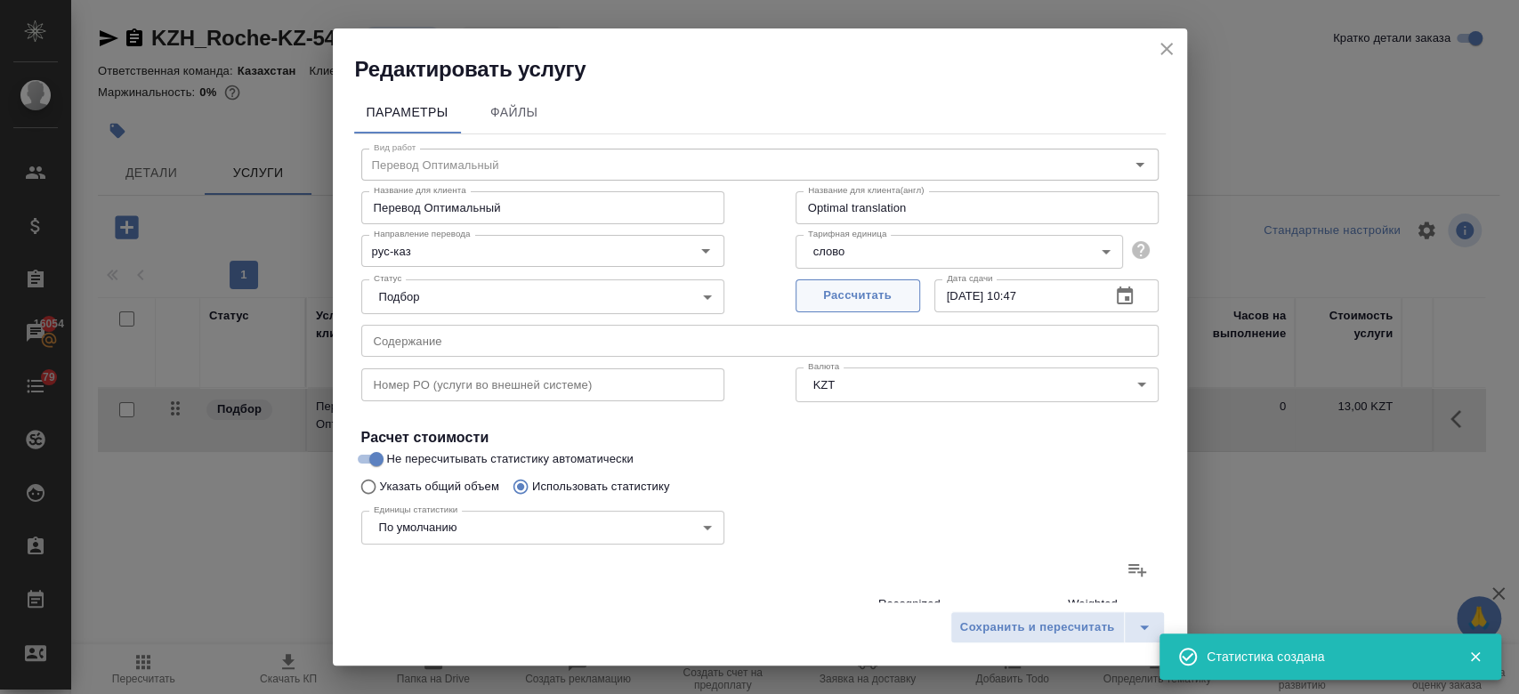
type input "65"
type input "784"
type input "6227"
type input "65"
type input "784"
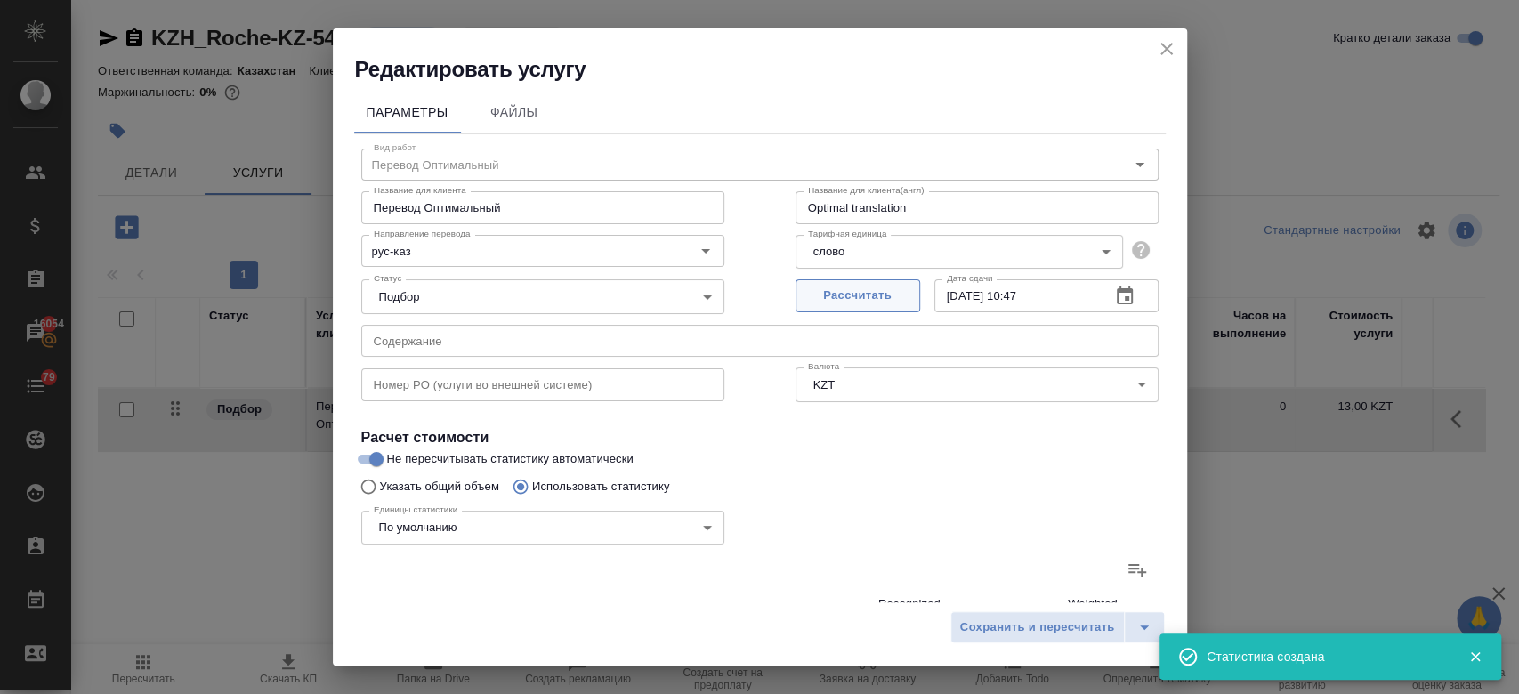
type input "6227"
click at [875, 303] on span "Рассчитать" at bounding box center [857, 296] width 105 height 20
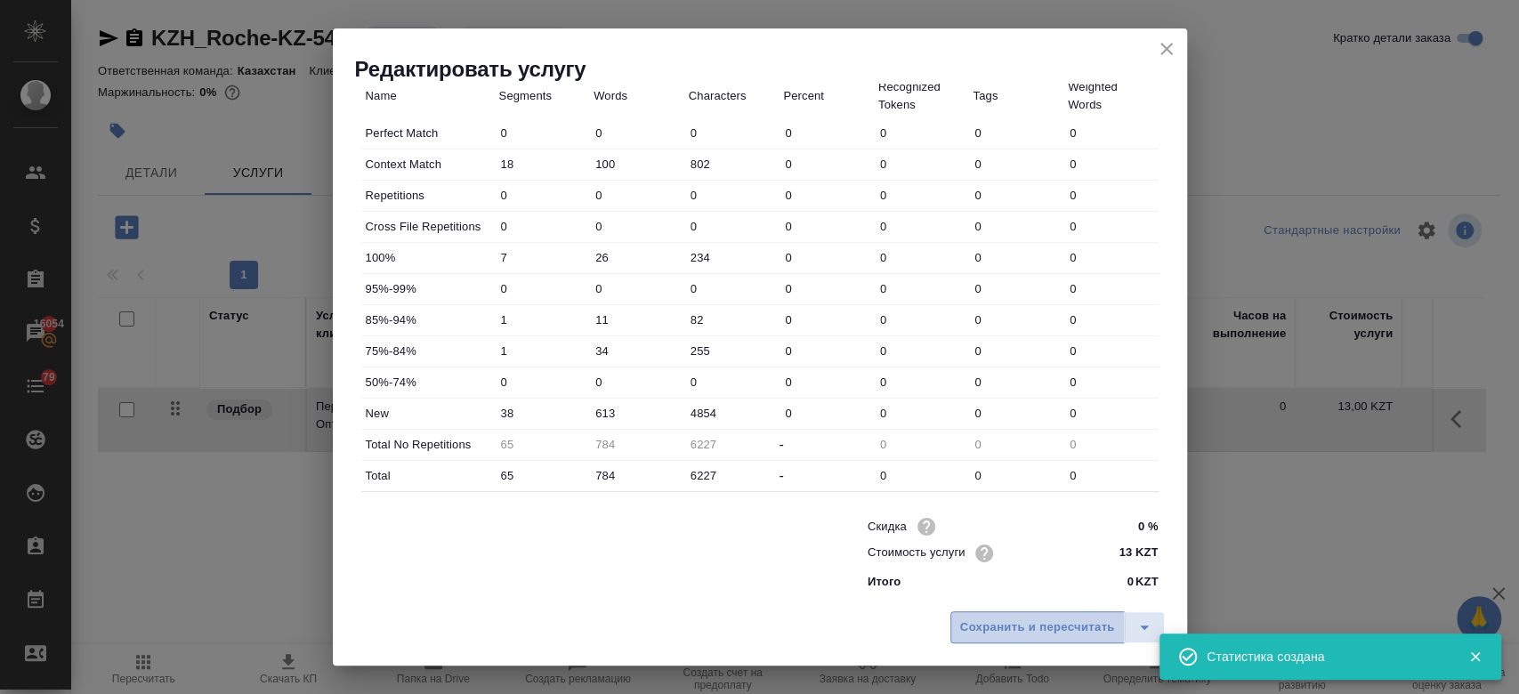
click at [989, 630] on span "Сохранить и пересчитать" at bounding box center [1037, 628] width 155 height 20
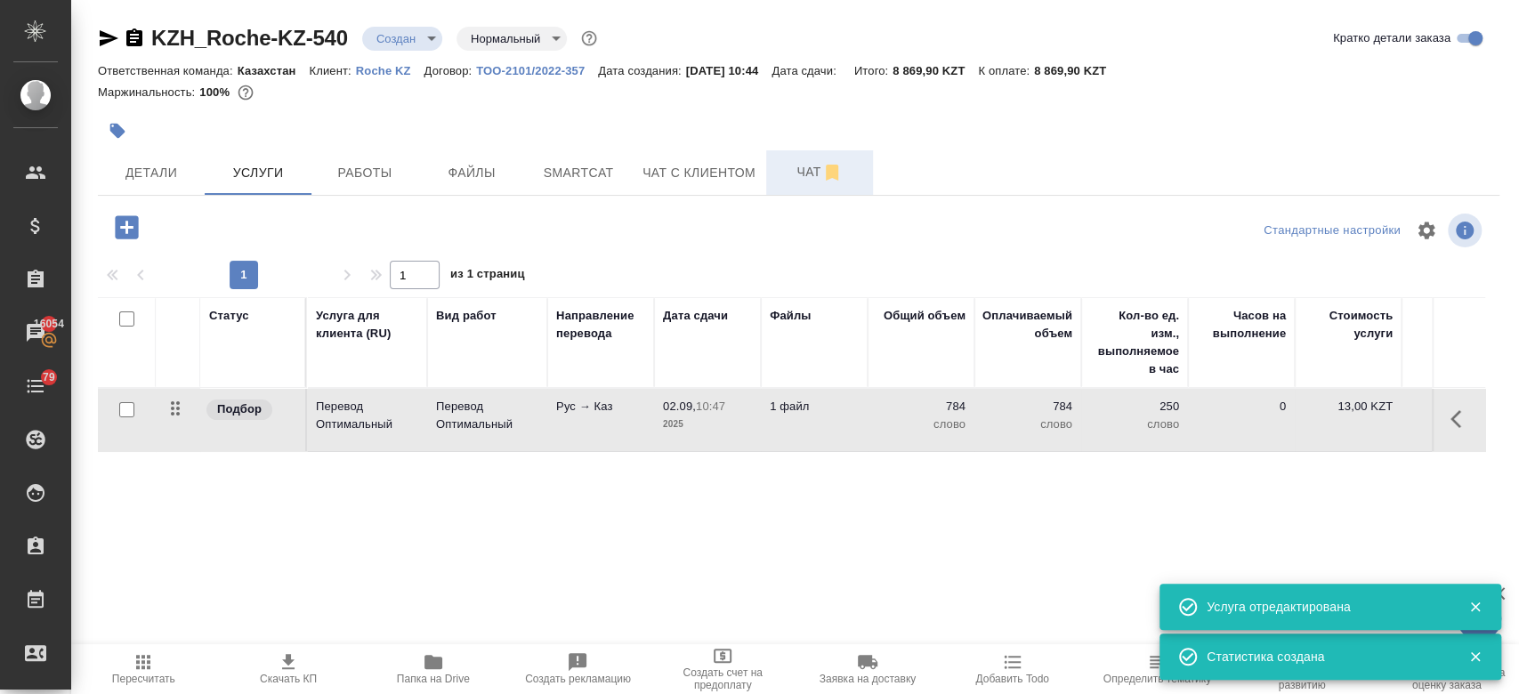
click at [792, 179] on span "Чат" at bounding box center [819, 172] width 85 height 22
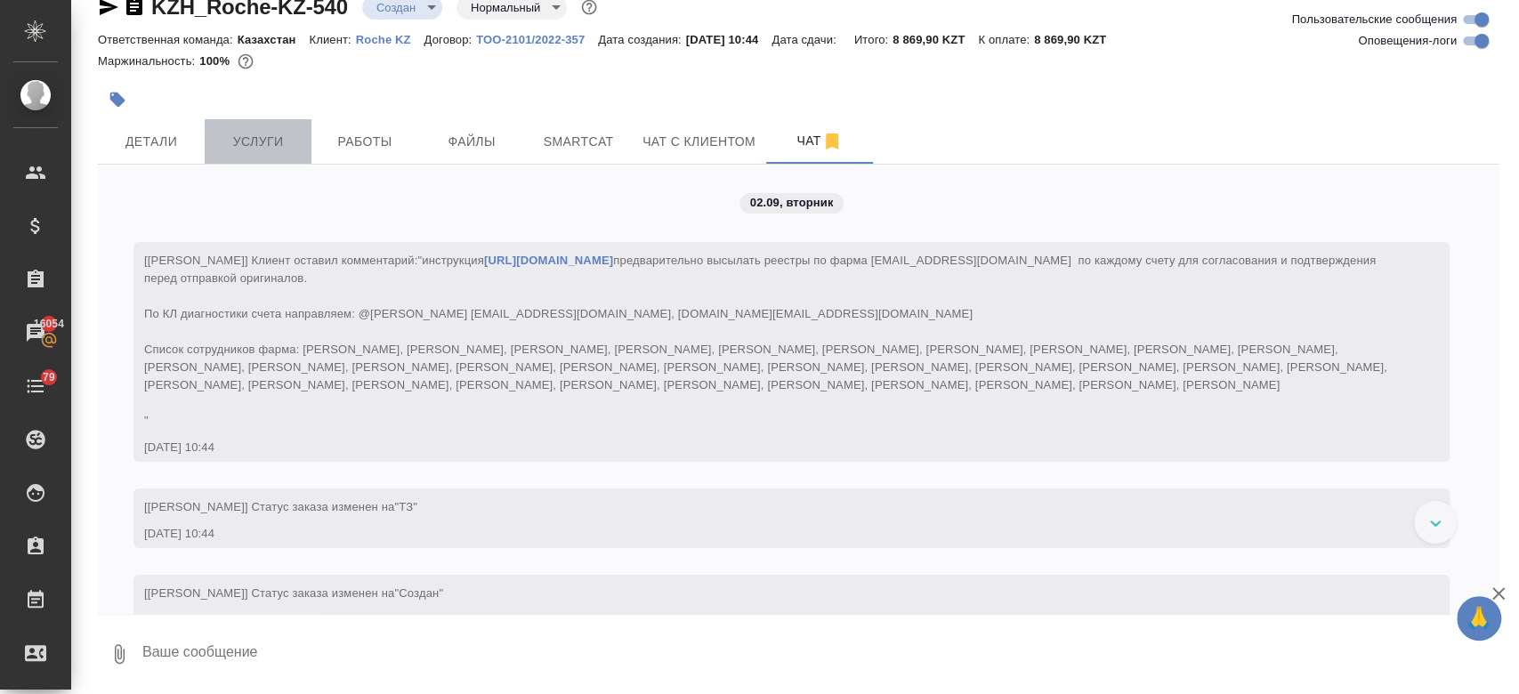
click at [238, 124] on button "Услуги" at bounding box center [258, 141] width 107 height 44
click at [375, 77] on div at bounding box center [798, 79] width 1401 height 4
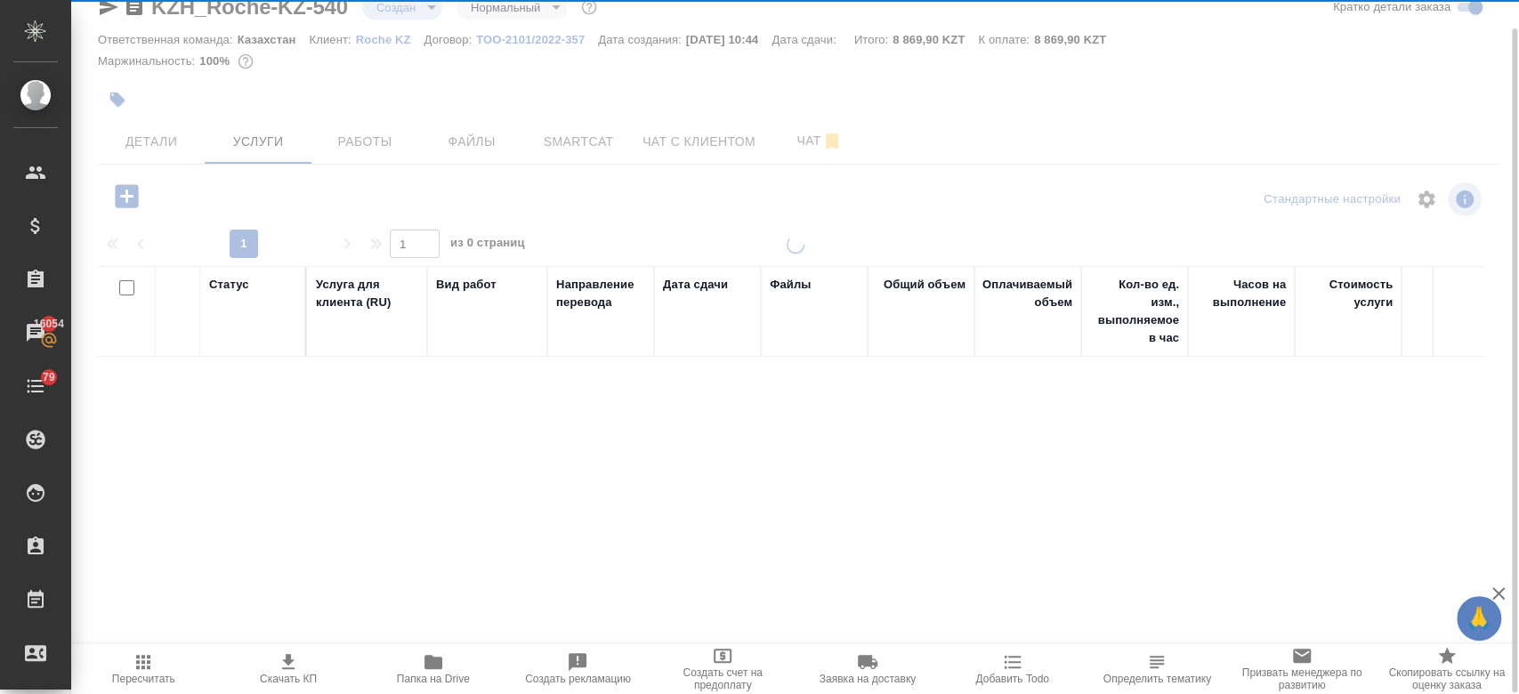
scroll to position [30, 0]
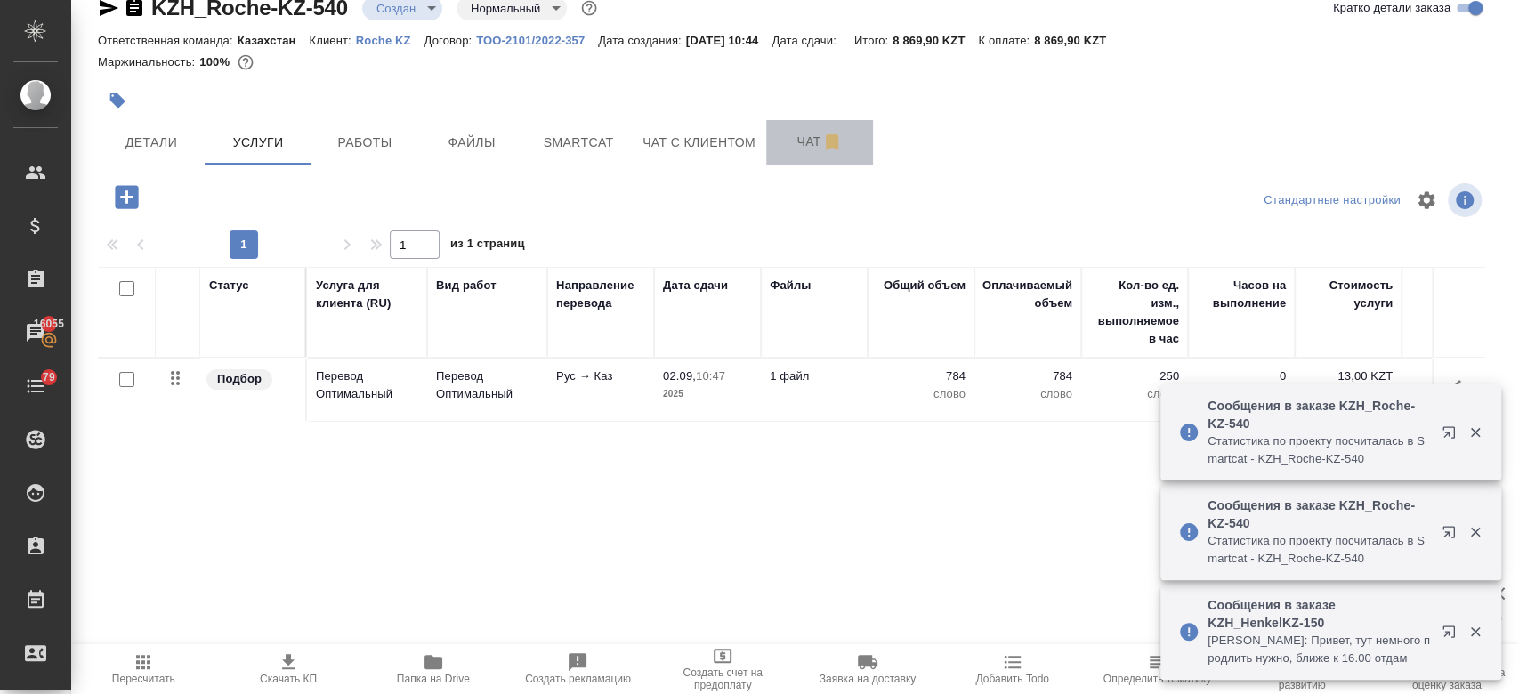
click at [790, 144] on span "Чат" at bounding box center [819, 142] width 85 height 22
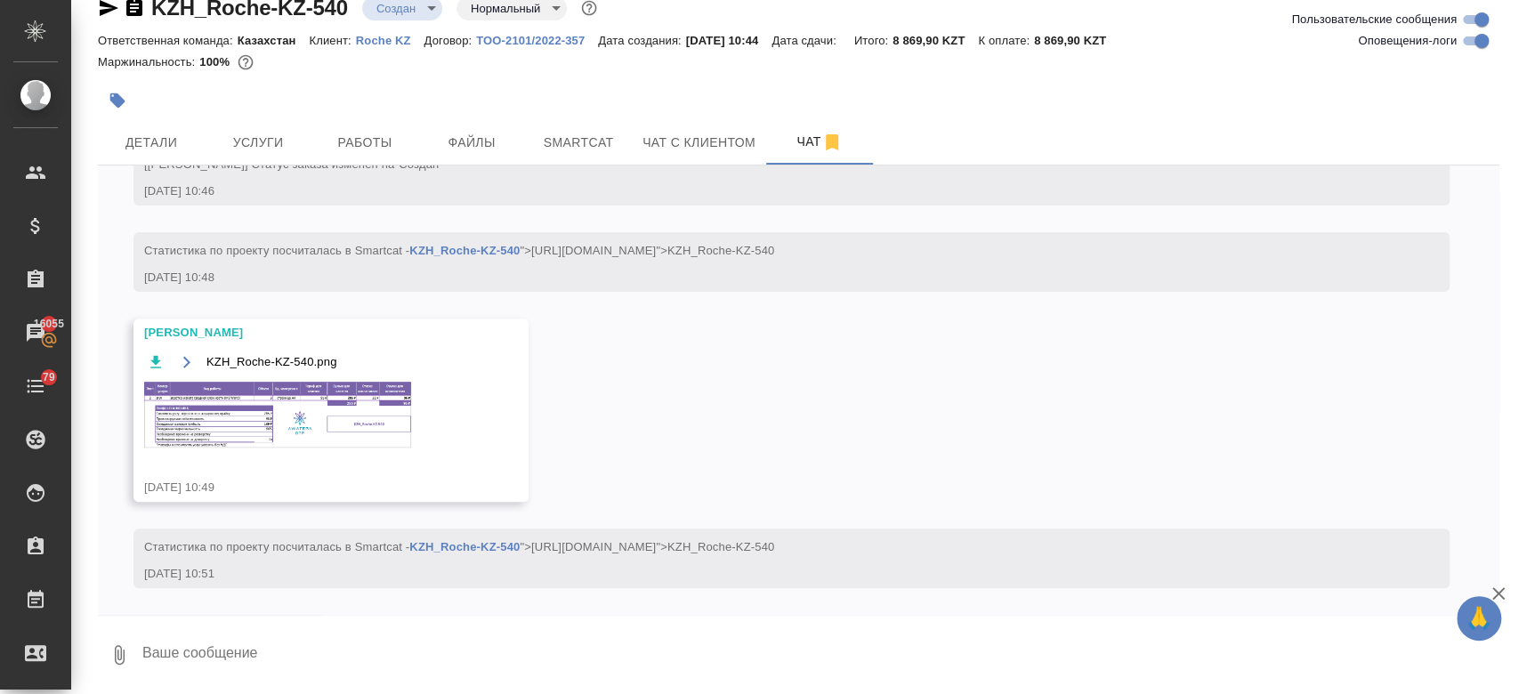
scroll to position [1016, 0]
click at [324, 440] on img at bounding box center [277, 415] width 267 height 66
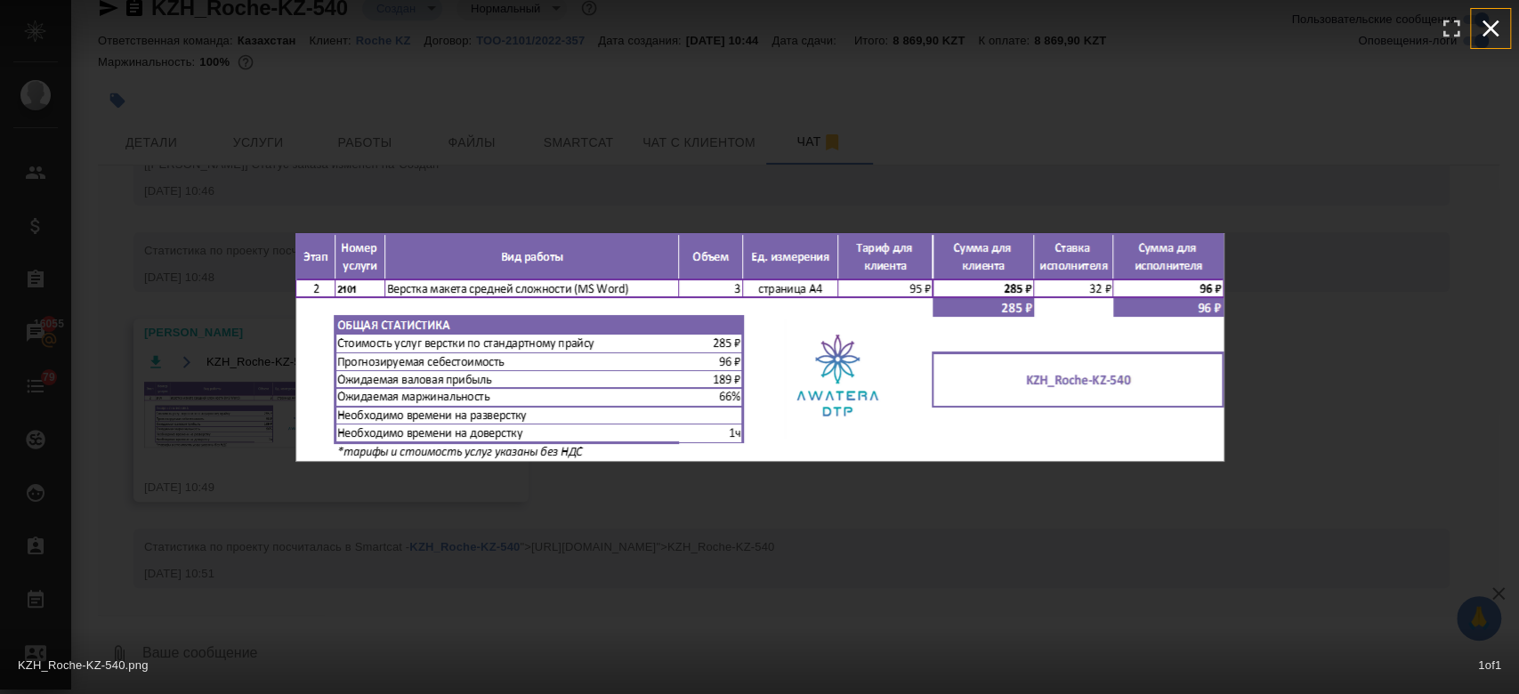
click at [1489, 31] on icon "button" at bounding box center [1490, 28] width 28 height 28
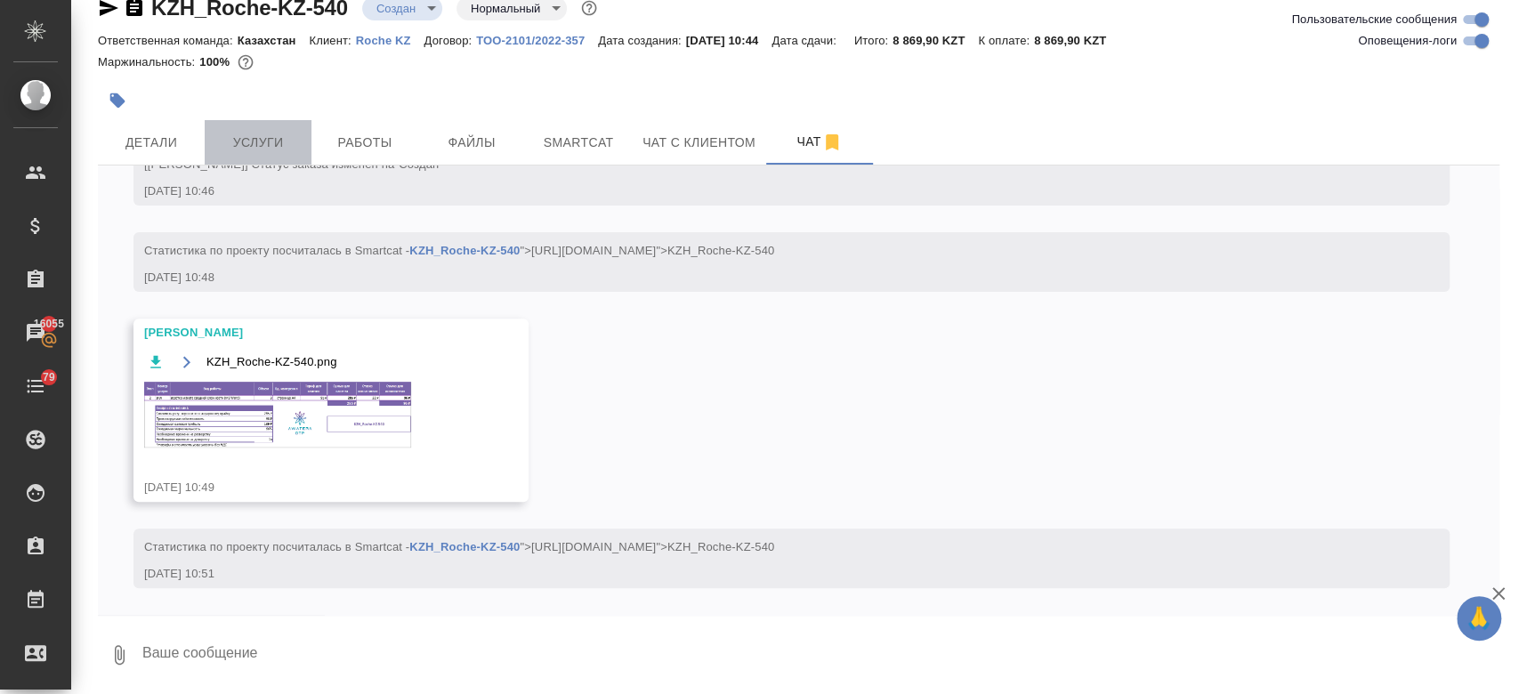
click at [279, 141] on span "Услуги" at bounding box center [257, 143] width 85 height 22
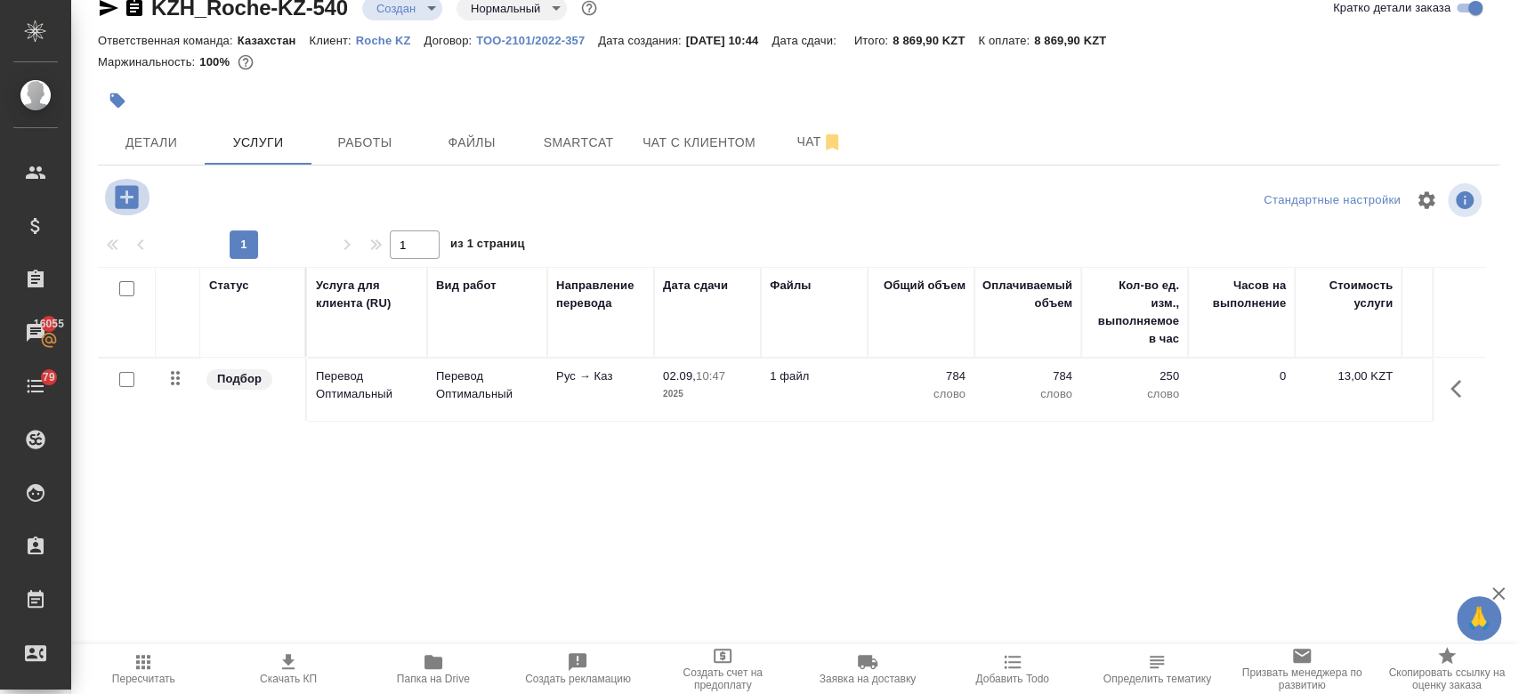
click at [133, 196] on icon "button" at bounding box center [126, 197] width 31 height 31
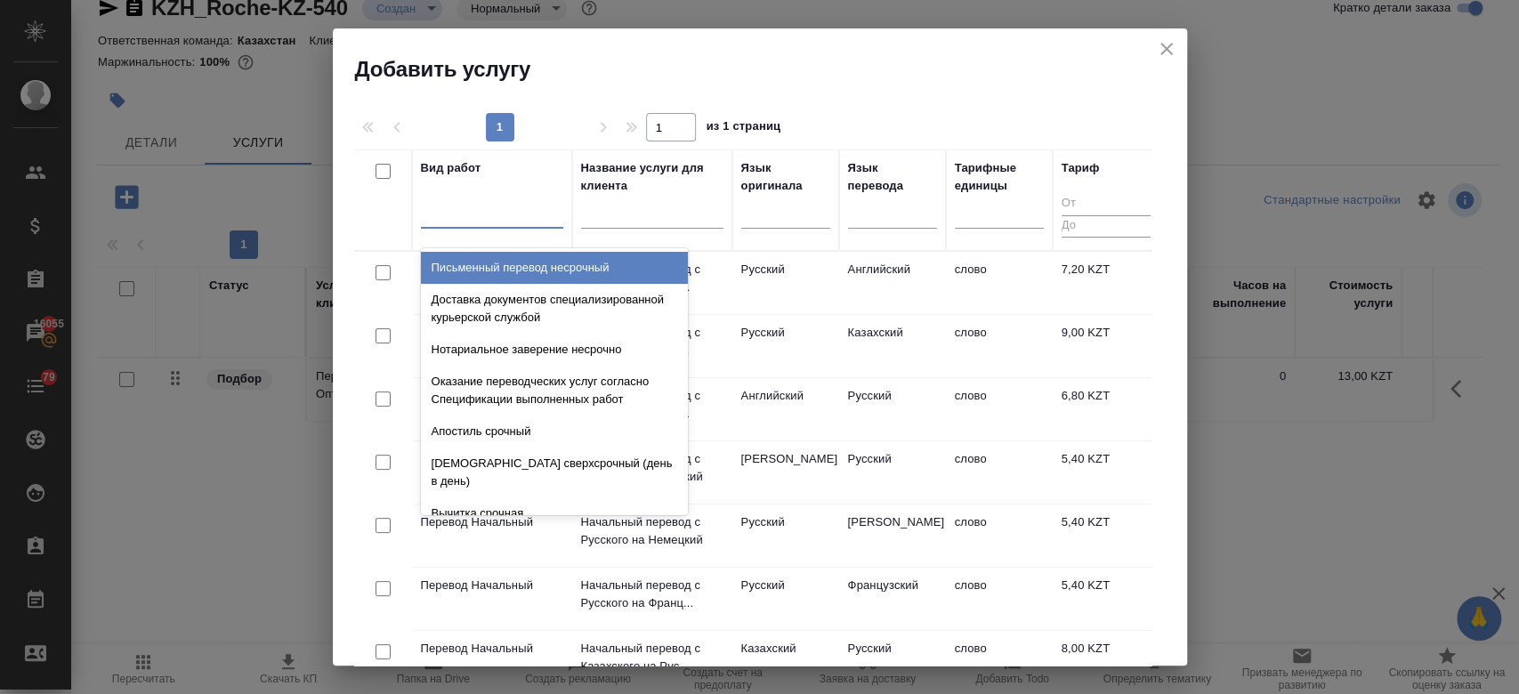
click at [458, 222] on div at bounding box center [492, 211] width 142 height 26
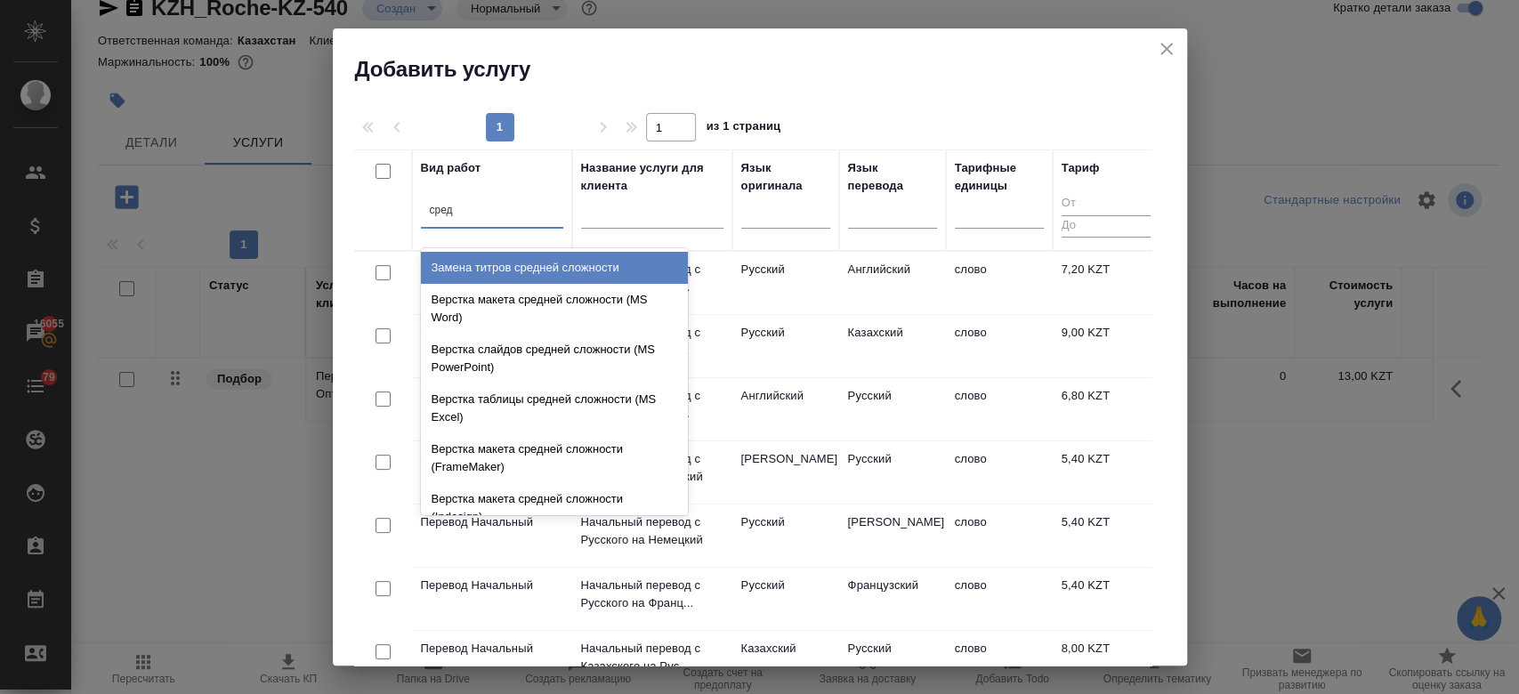
type input "средн"
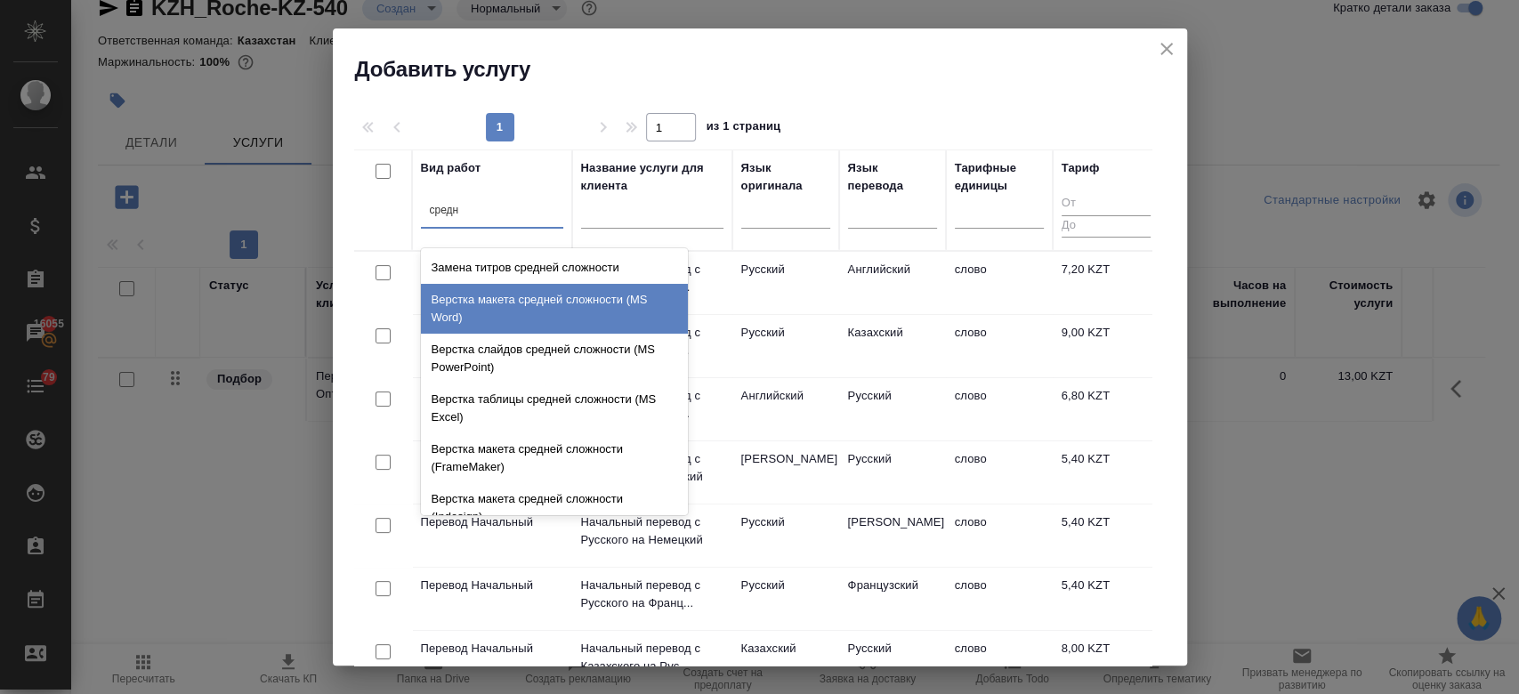
click at [509, 300] on div "Верстка макета средней сложности (MS Word)" at bounding box center [554, 309] width 267 height 50
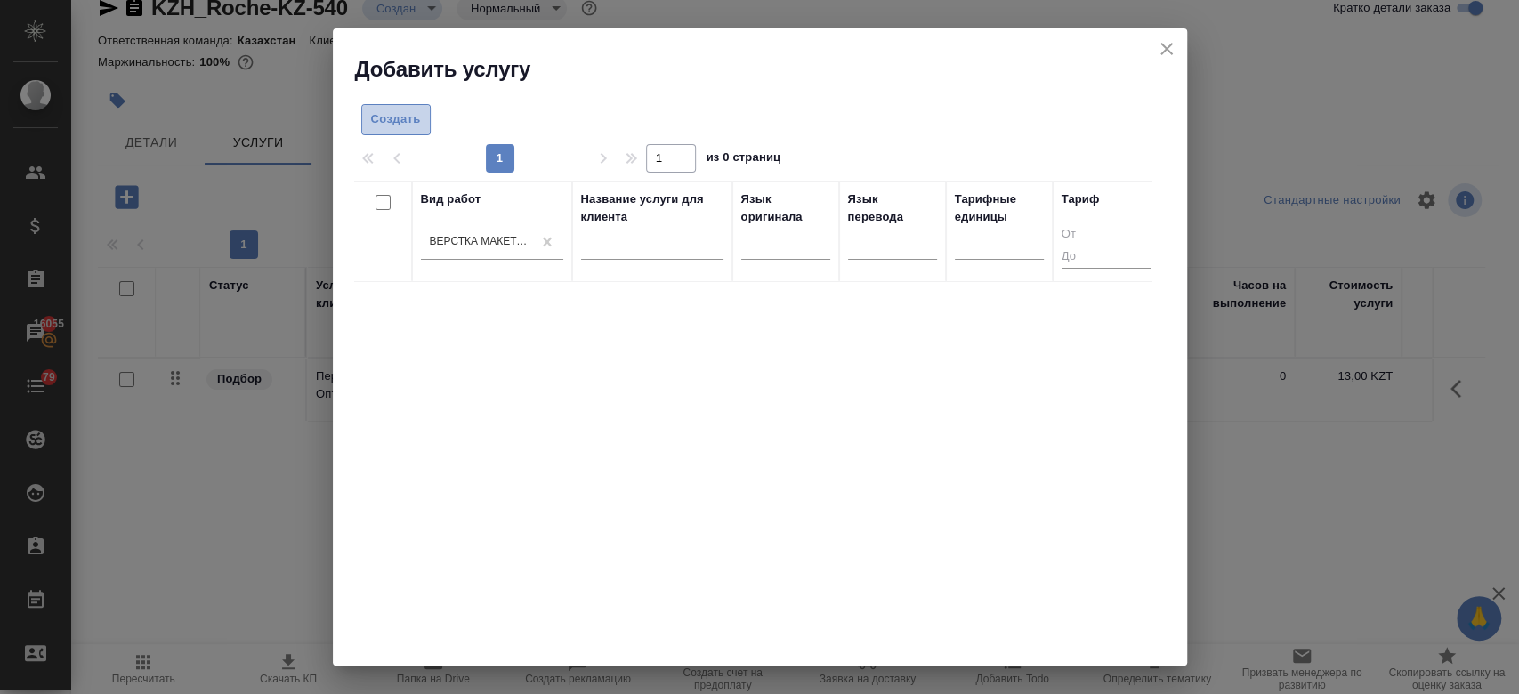
click at [400, 129] on span "Создать" at bounding box center [396, 119] width 50 height 20
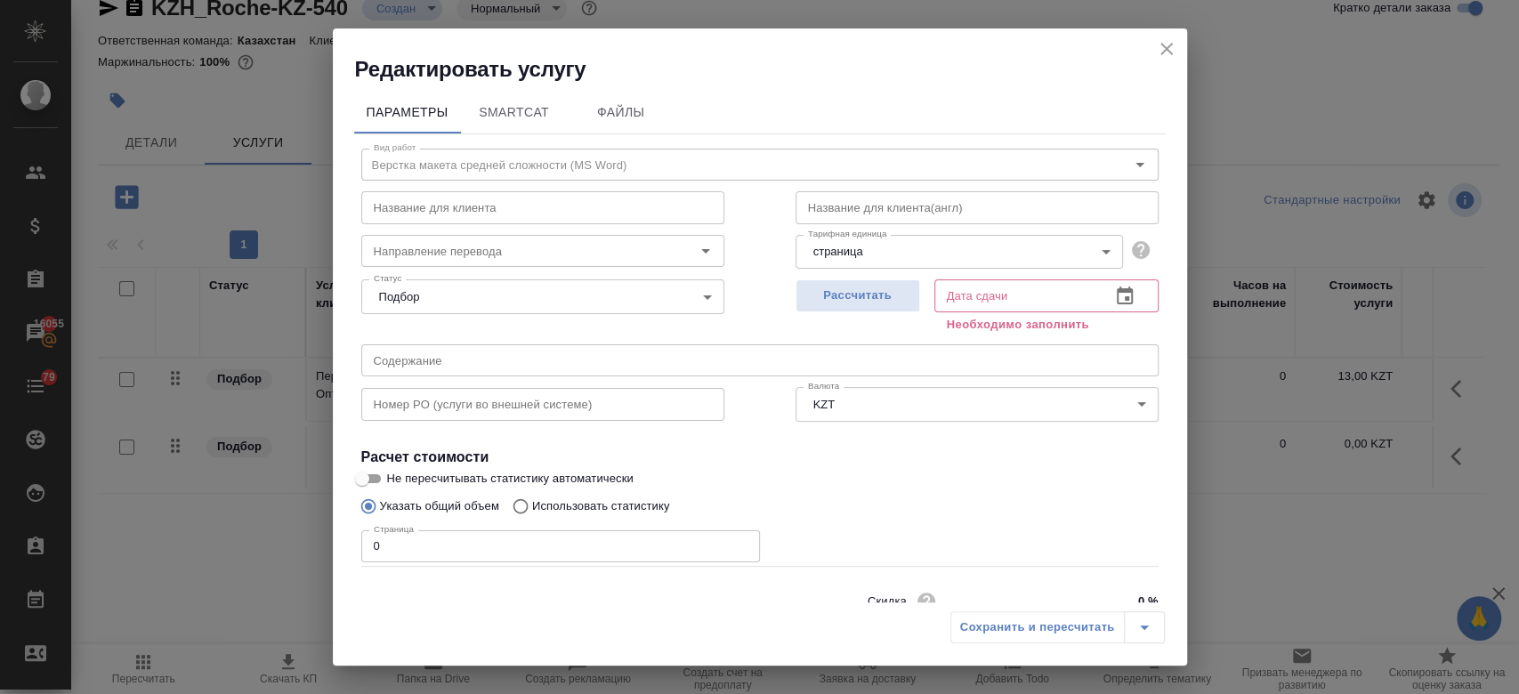
scroll to position [77, 0]
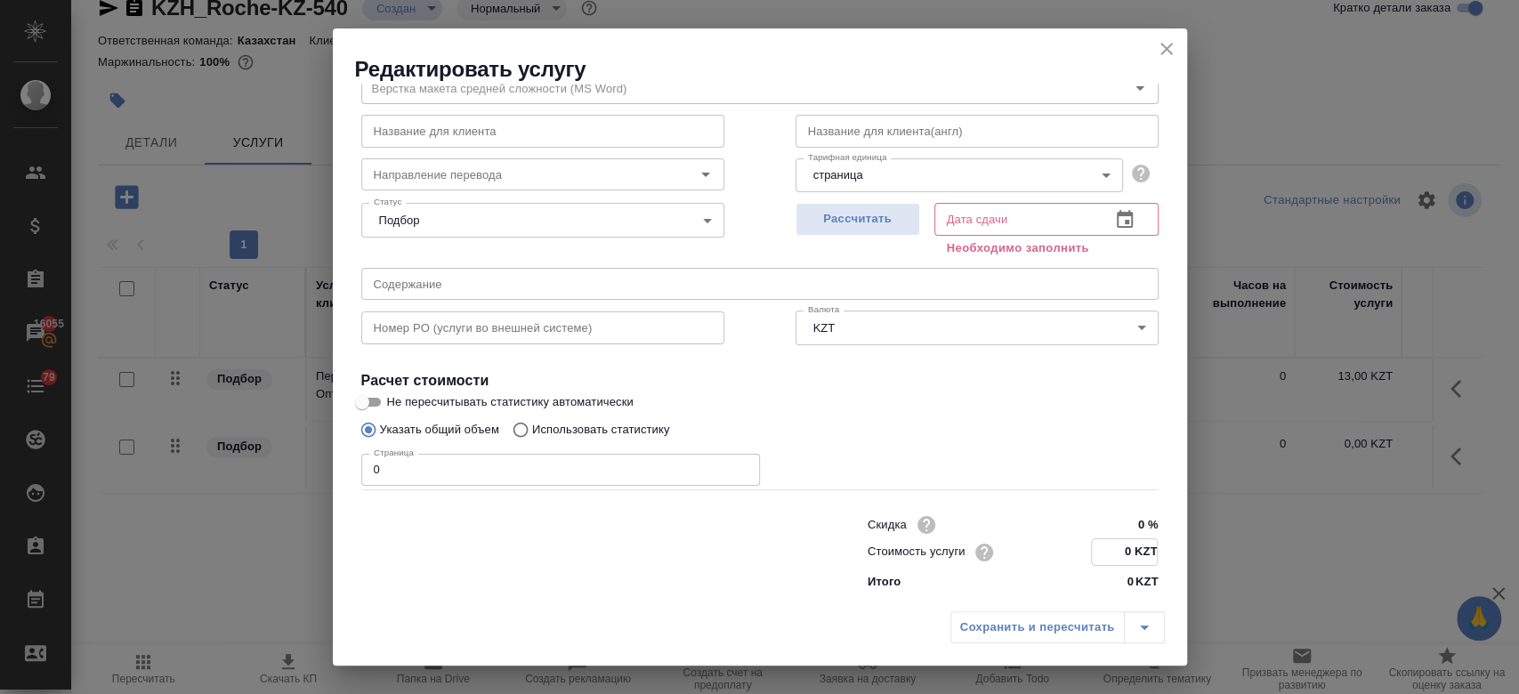
click at [1122, 546] on input "0 KZT" at bounding box center [1124, 552] width 65 height 26
type input "225 KZT"
click at [634, 466] on input "0" at bounding box center [560, 470] width 399 height 32
type input "2"
type input "3"
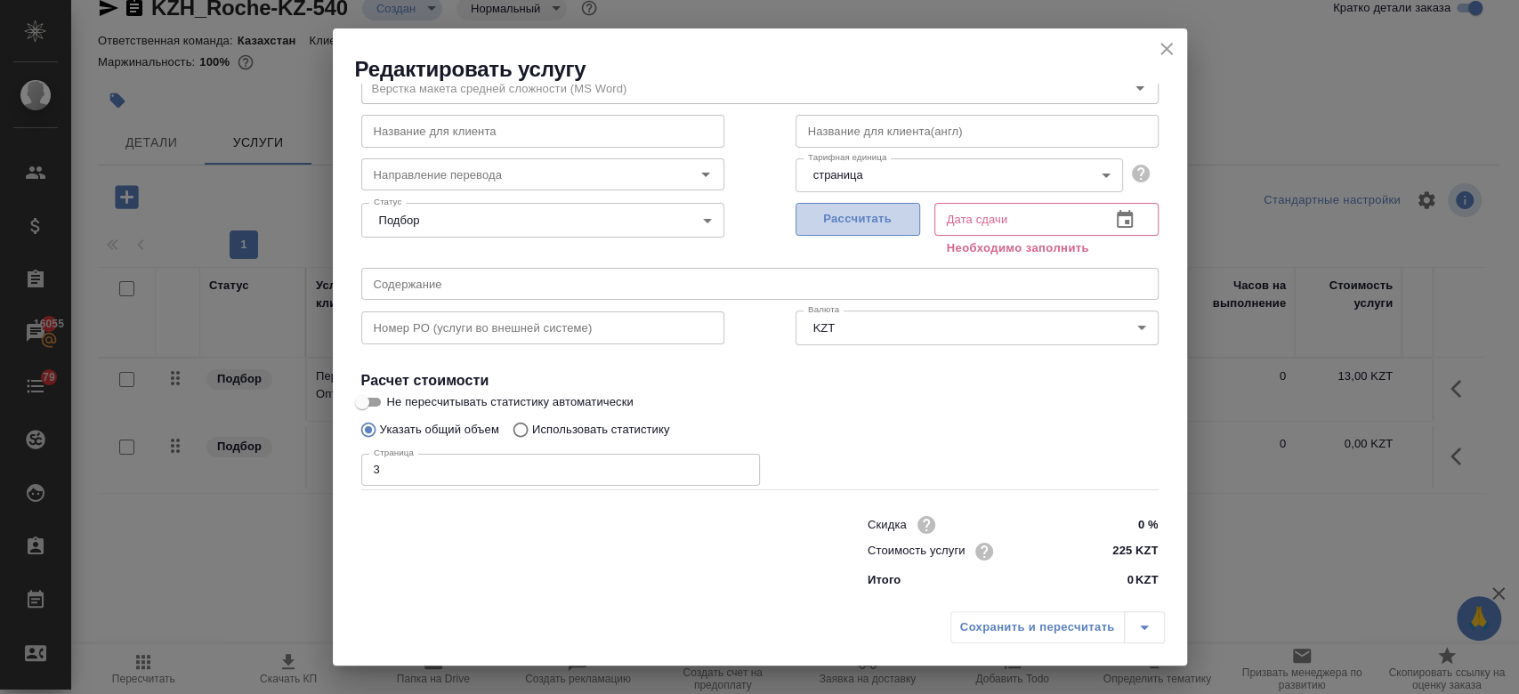
click at [854, 206] on button "Рассчитать" at bounding box center [858, 219] width 125 height 33
type input "02.09.2025 11:09"
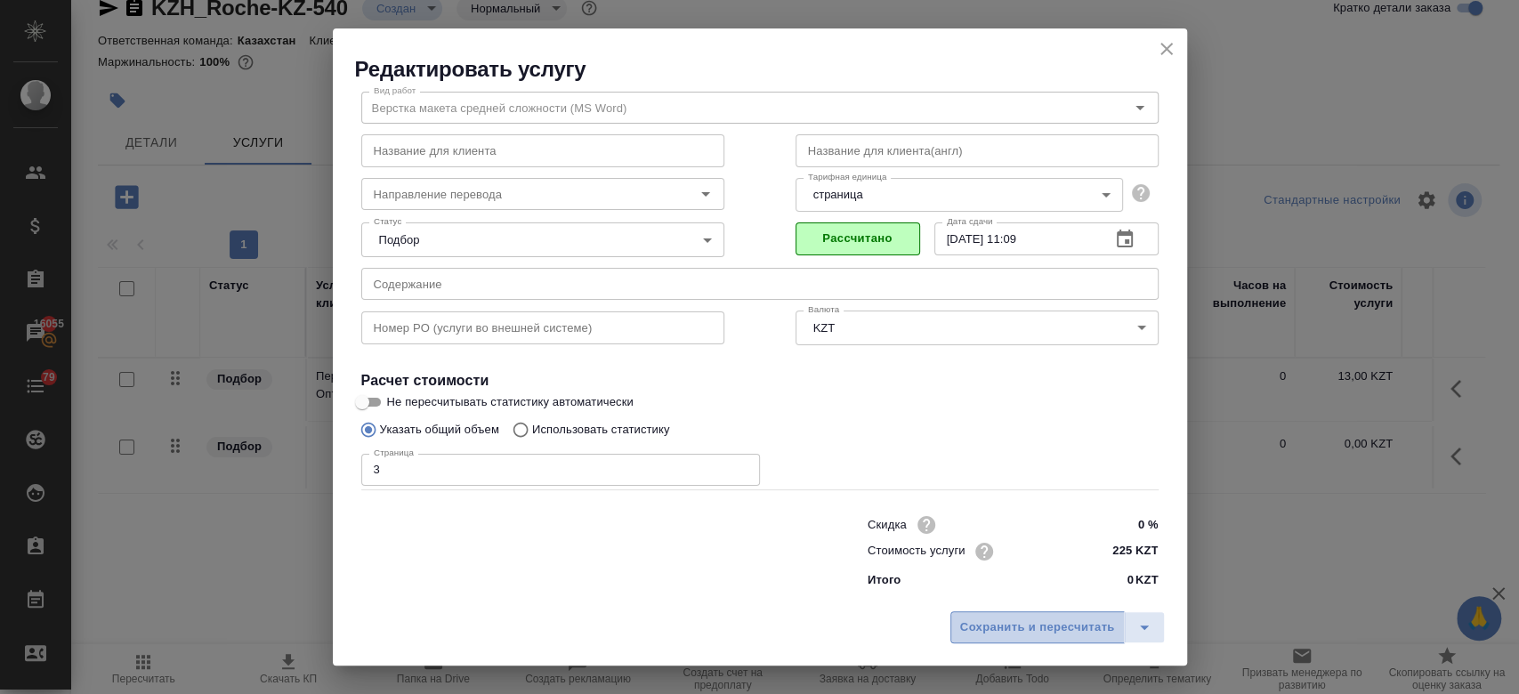
click at [1020, 623] on span "Сохранить и пересчитать" at bounding box center [1037, 628] width 155 height 20
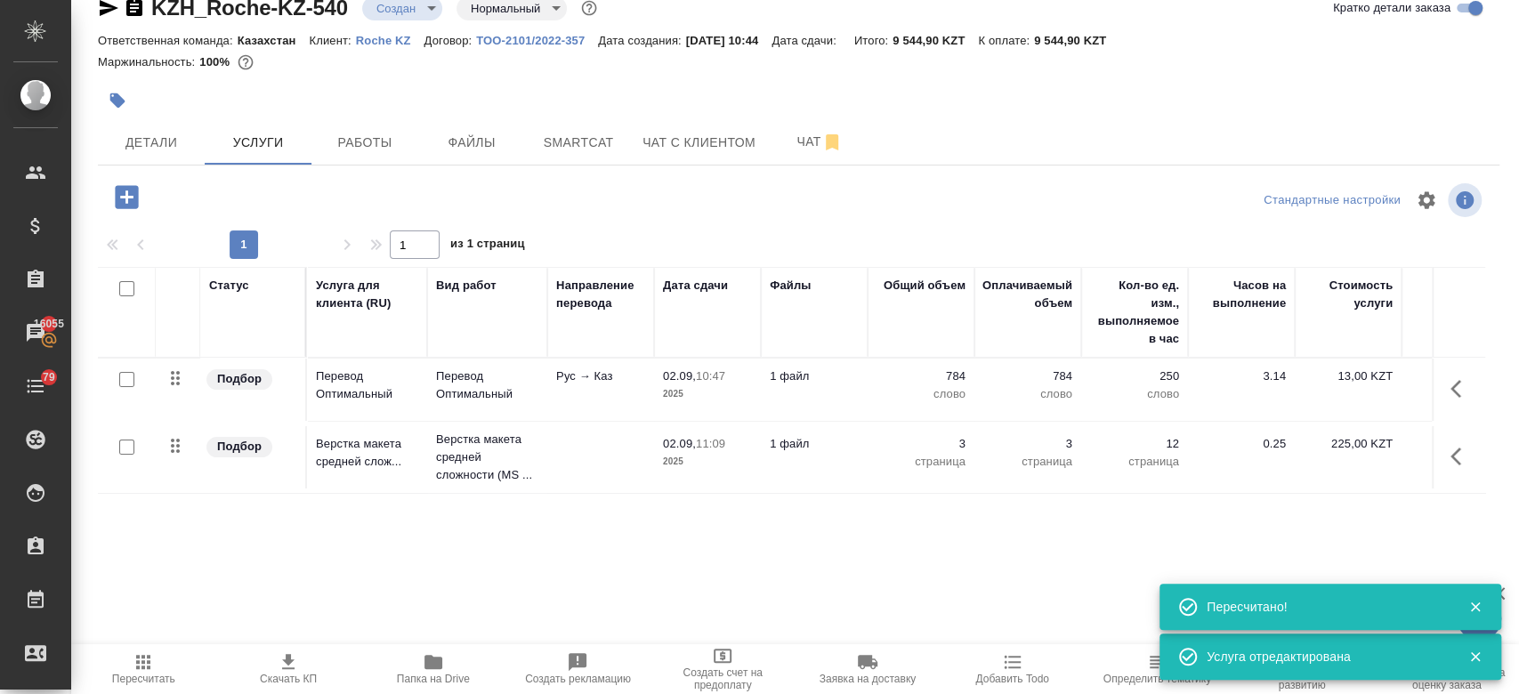
drag, startPoint x: 648, startPoint y: 441, endPoint x: 572, endPoint y: 549, distance: 131.6
click at [572, 549] on div "Статус Услуга для клиента (RU) Вид работ Направление перевода Дата сдачи Файлы …" at bounding box center [791, 458] width 1387 height 383
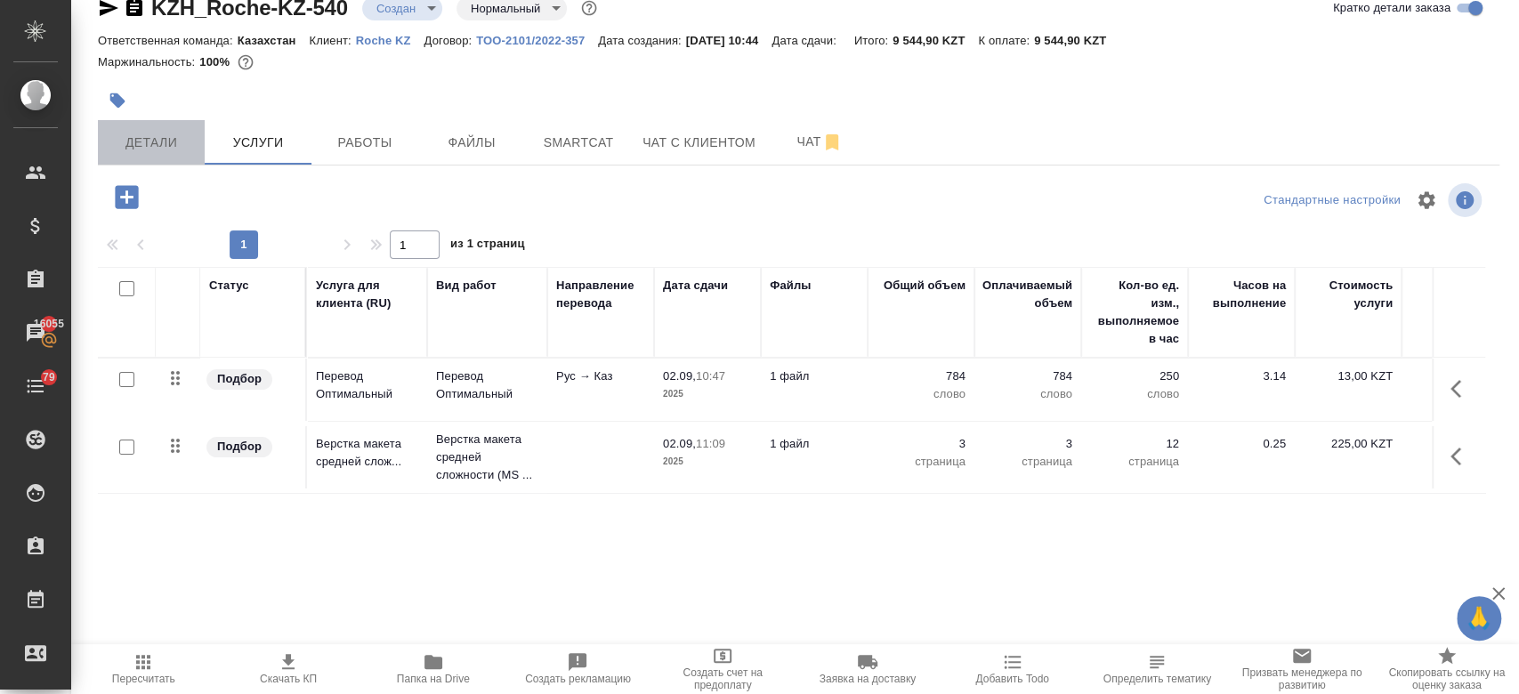
click at [156, 150] on span "Детали" at bounding box center [151, 143] width 85 height 22
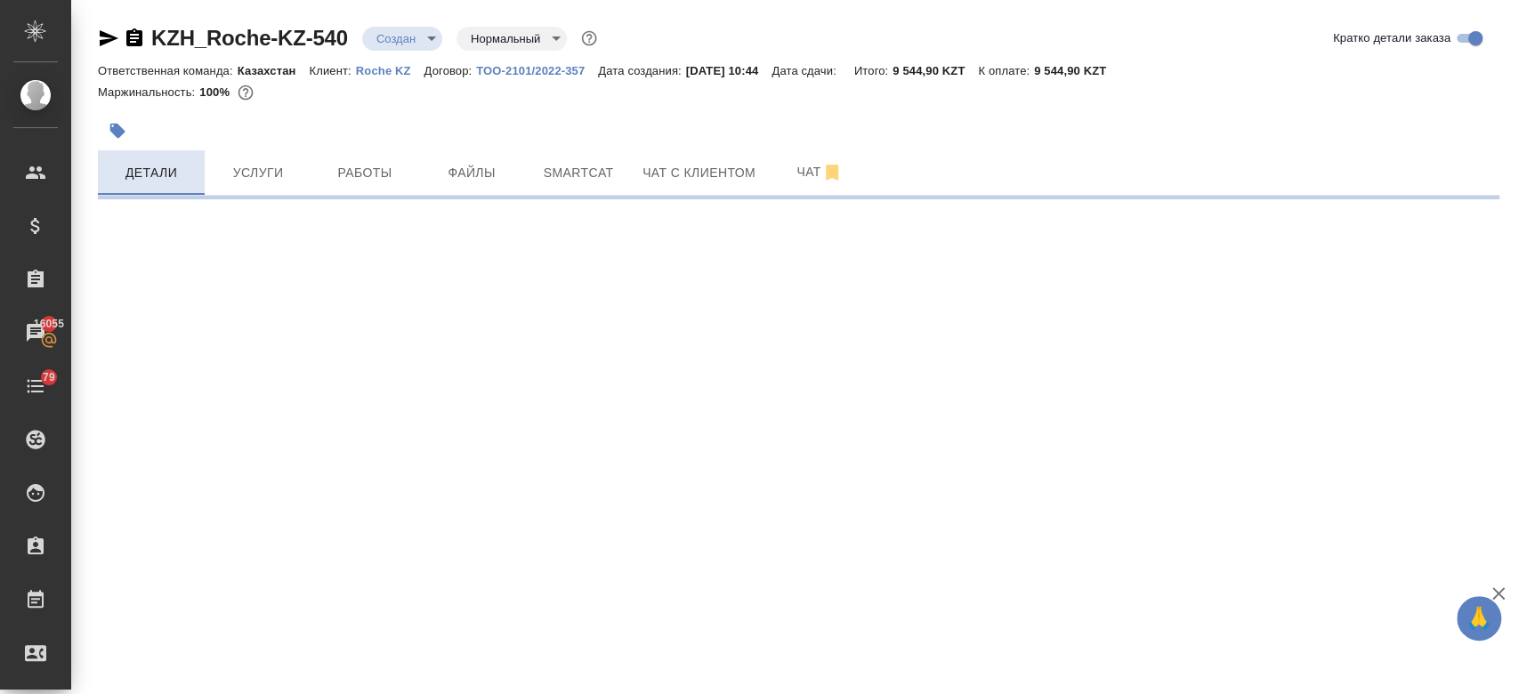
select select "RU"
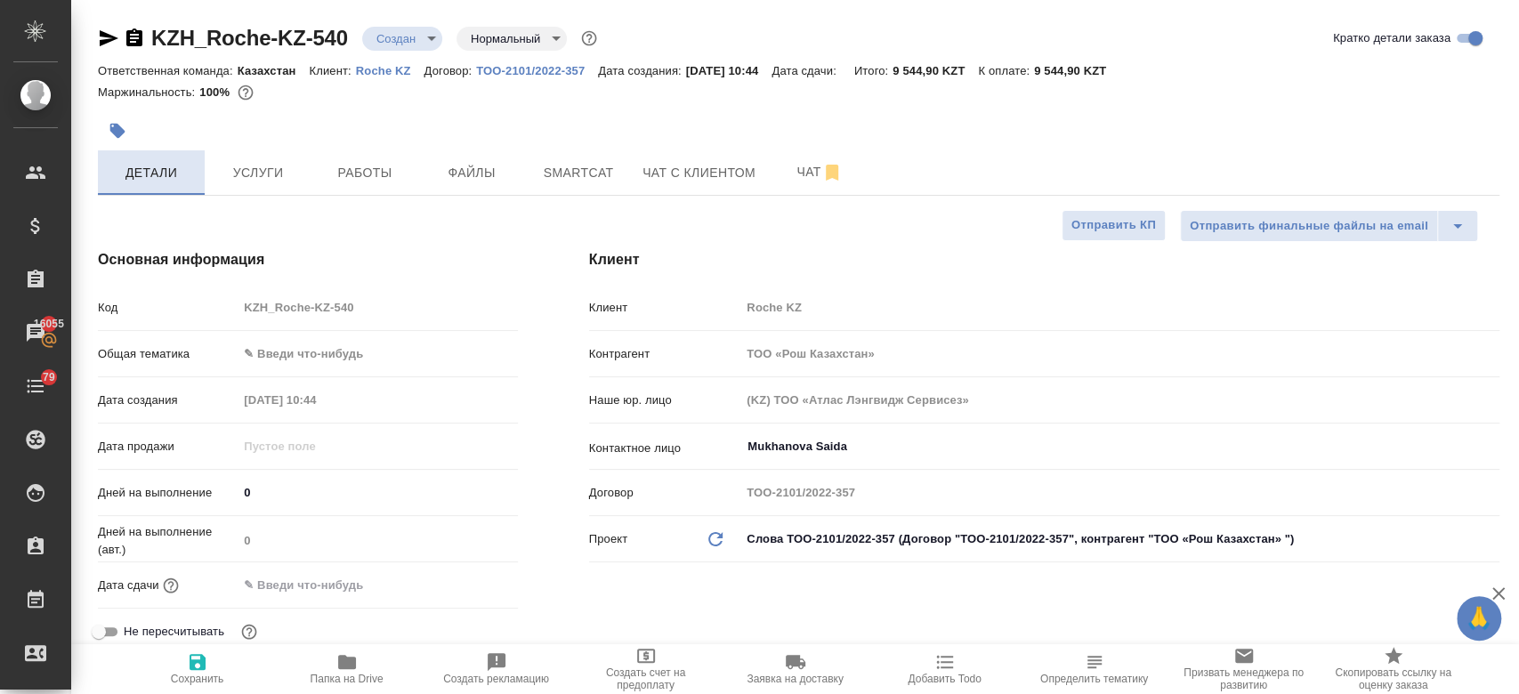
type textarea "x"
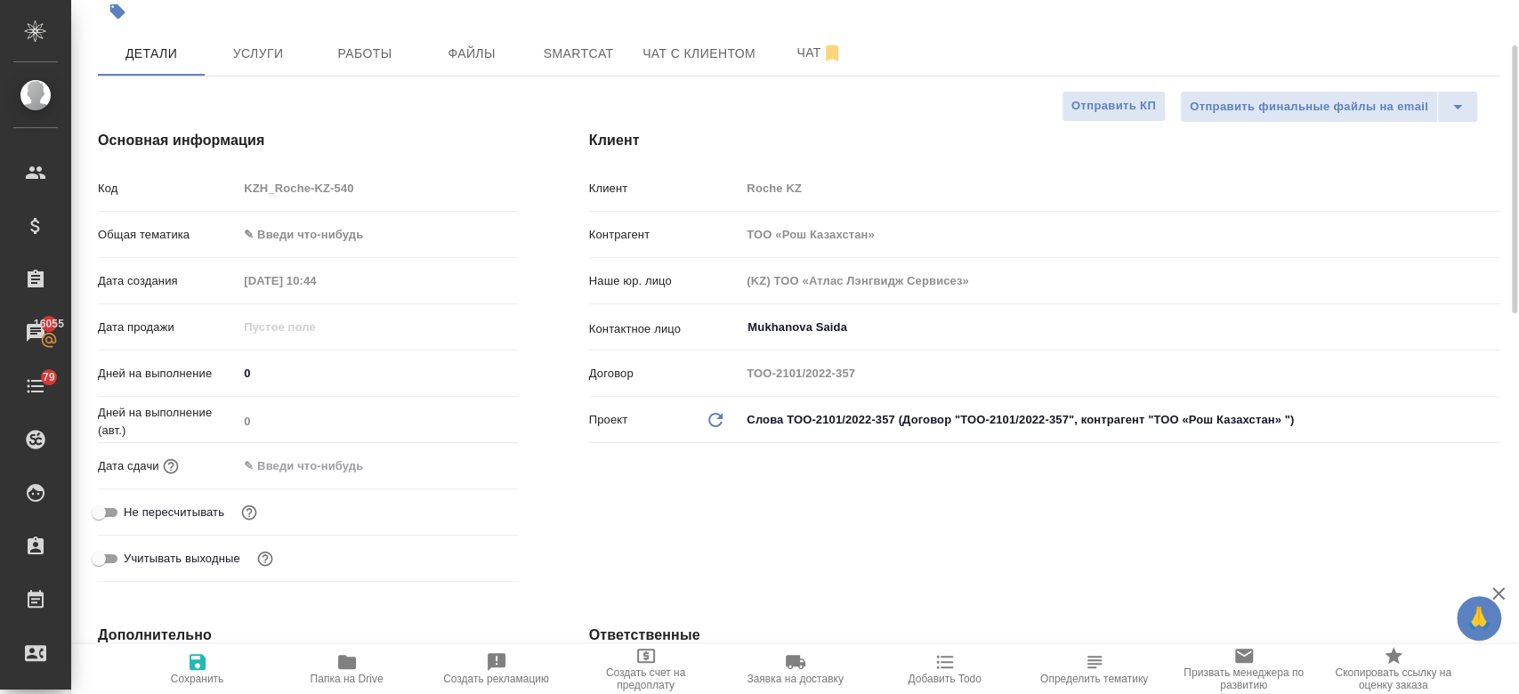
click at [320, 463] on input "text" at bounding box center [316, 466] width 156 height 26
click at [466, 458] on icon "button" at bounding box center [466, 465] width 16 height 18
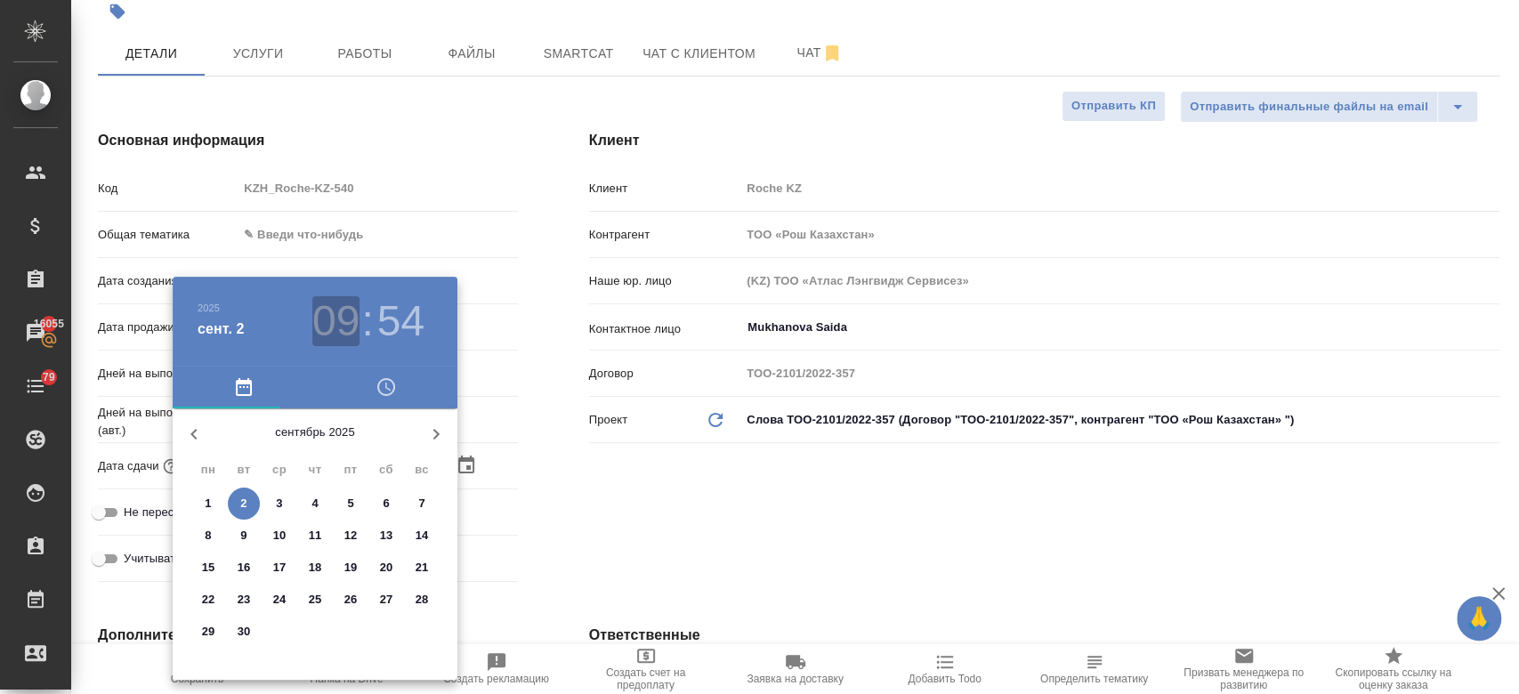
click at [346, 335] on h3 "09" at bounding box center [335, 321] width 47 height 50
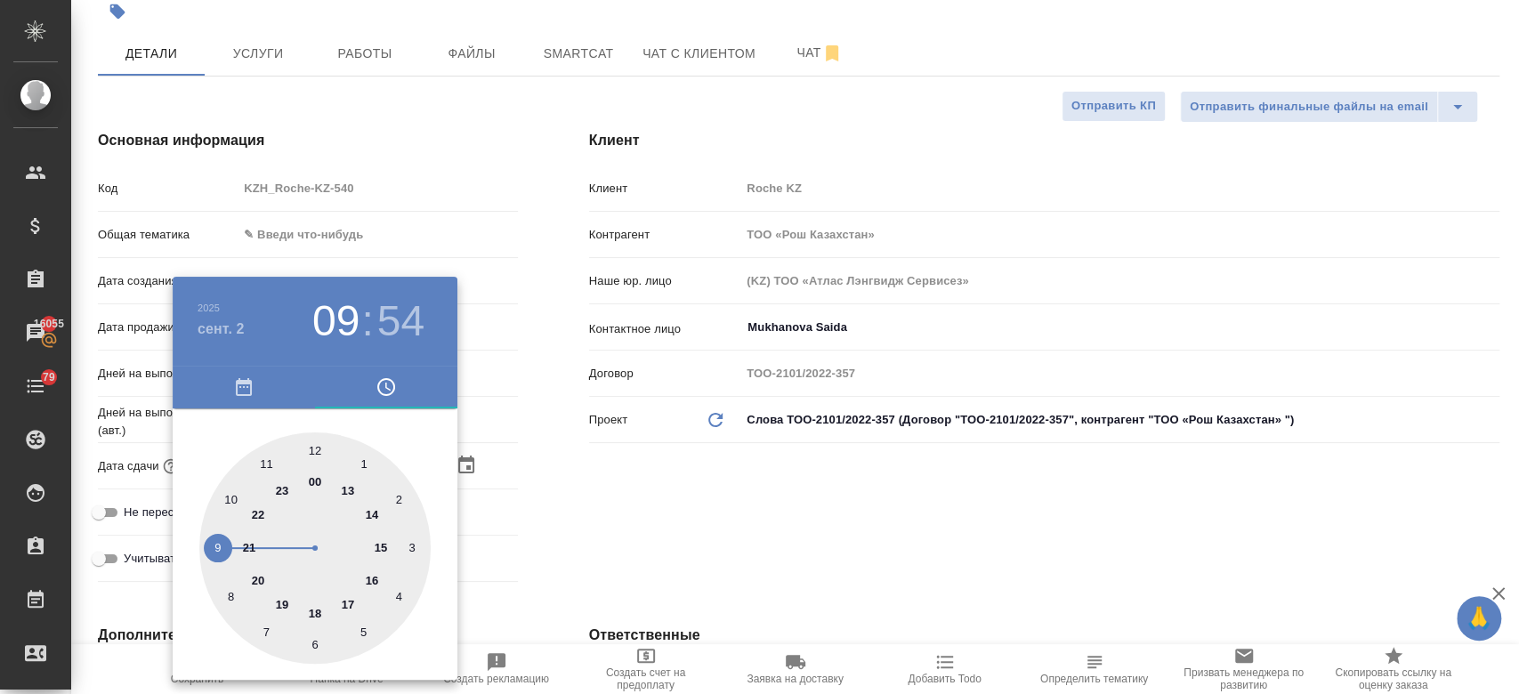
click at [319, 607] on div at bounding box center [314, 547] width 231 height 231
type input "02.09.2025 18:54"
type textarea "x"
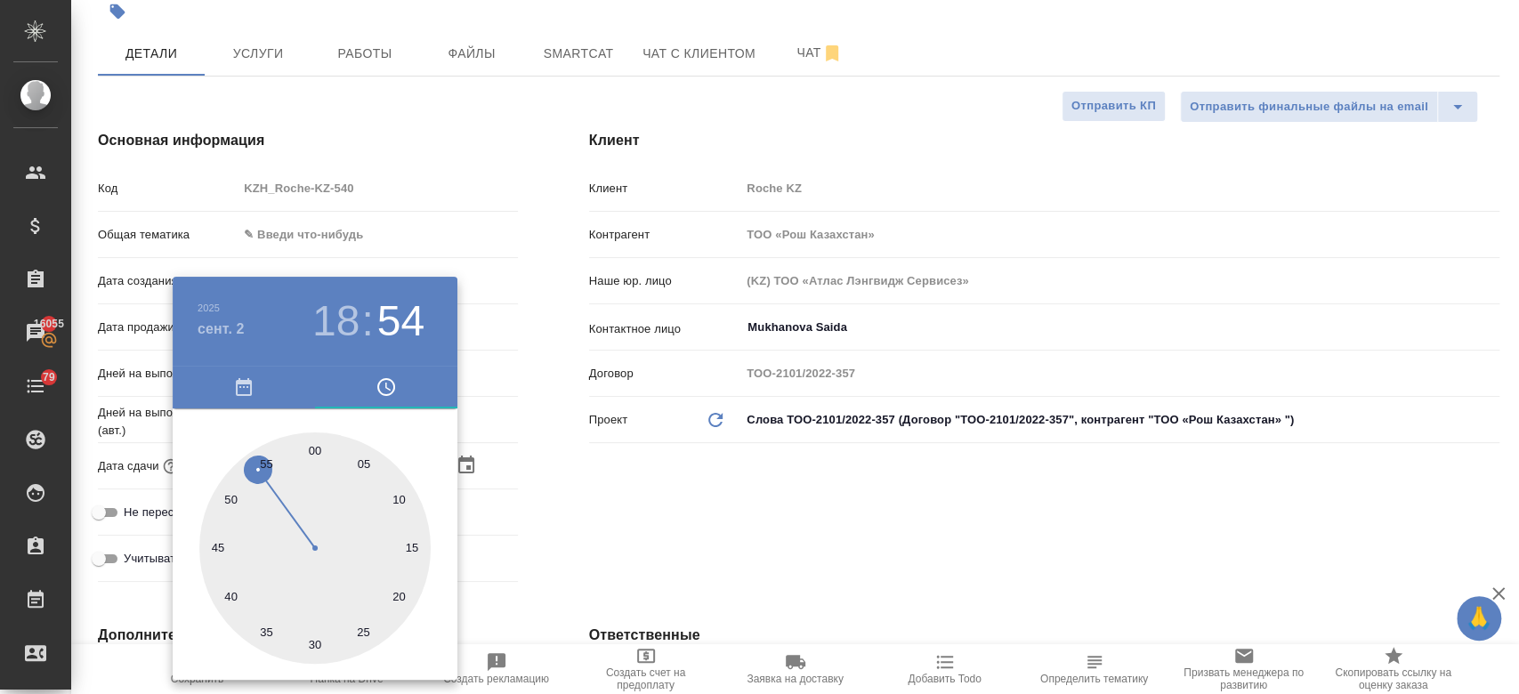
click at [570, 502] on div at bounding box center [759, 347] width 1519 height 694
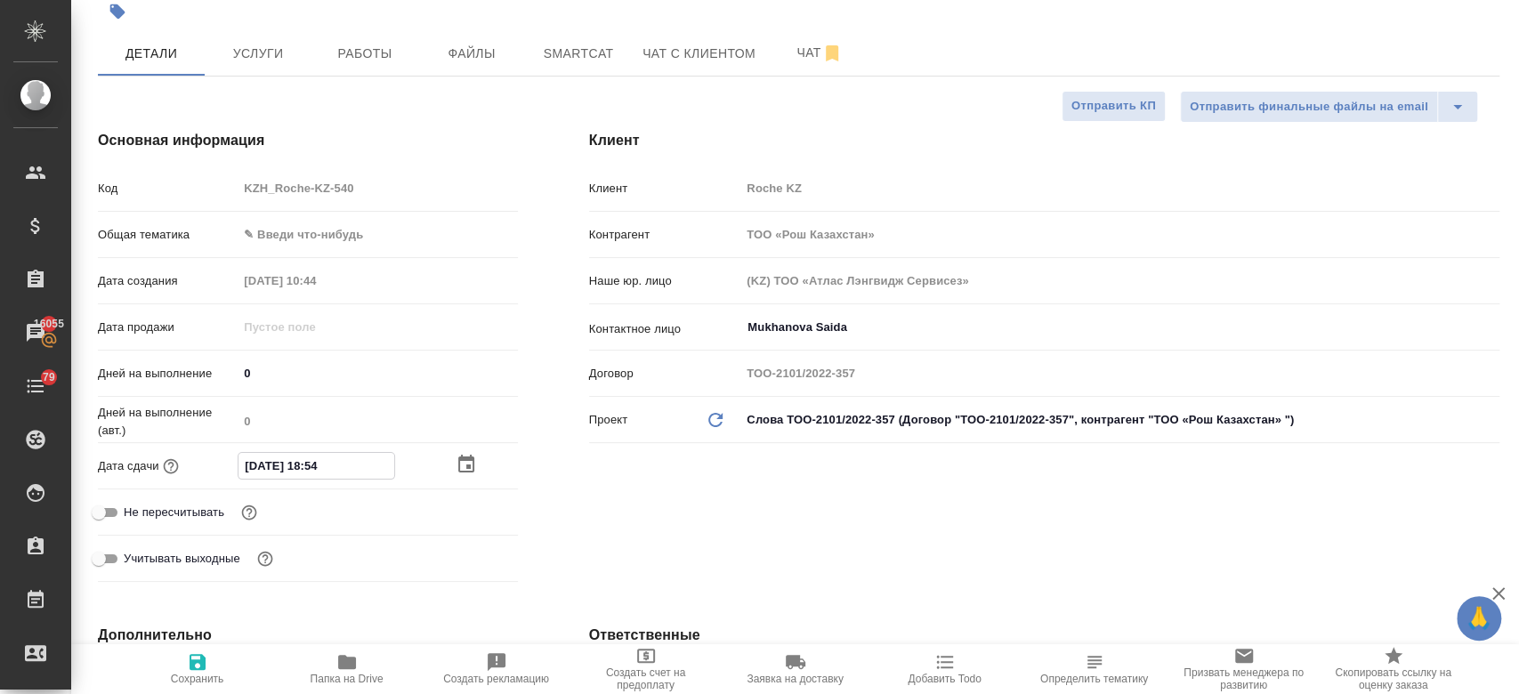
click at [319, 471] on input "02.09.2025 18:54" at bounding box center [316, 466] width 156 height 26
click at [464, 466] on icon "button" at bounding box center [466, 465] width 21 height 21
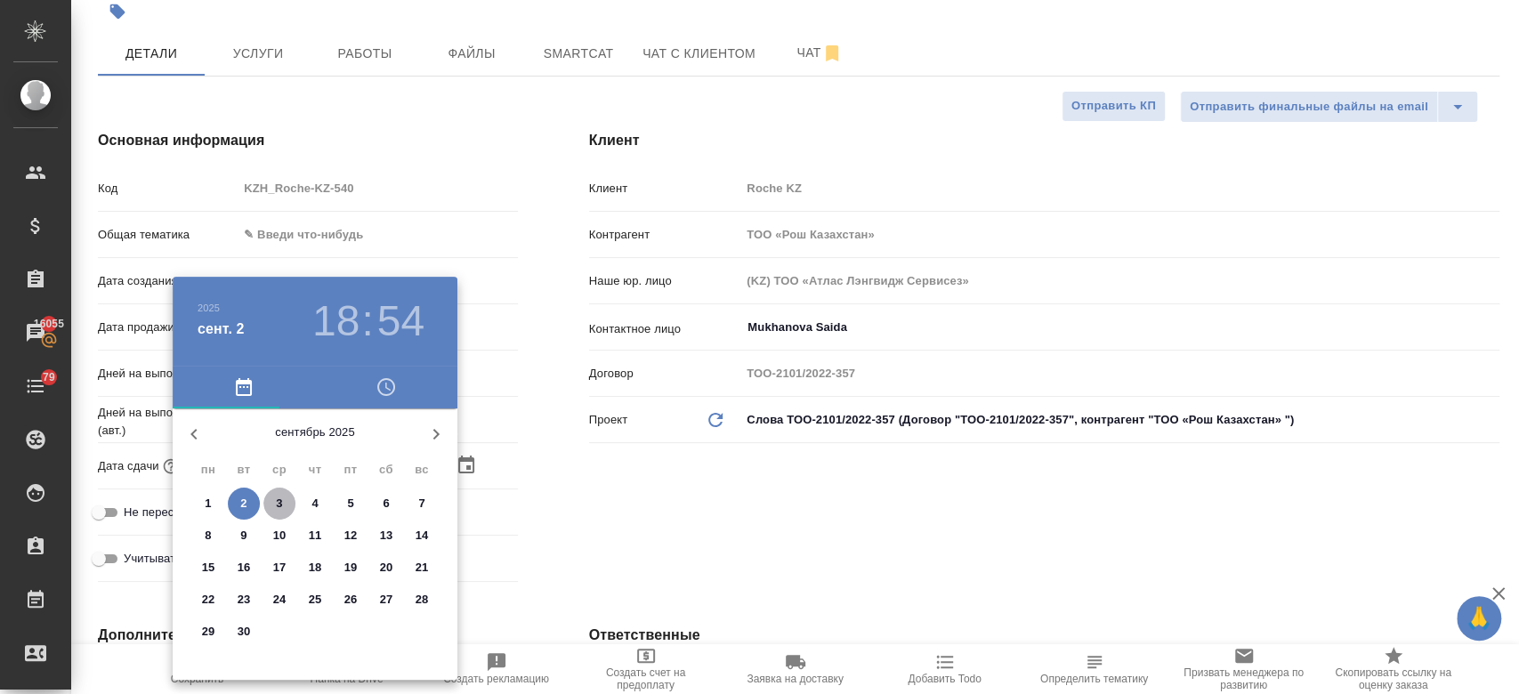
click at [282, 502] on p "3" at bounding box center [279, 504] width 6 height 18
type input "03.09.2025 18:54"
type textarea "x"
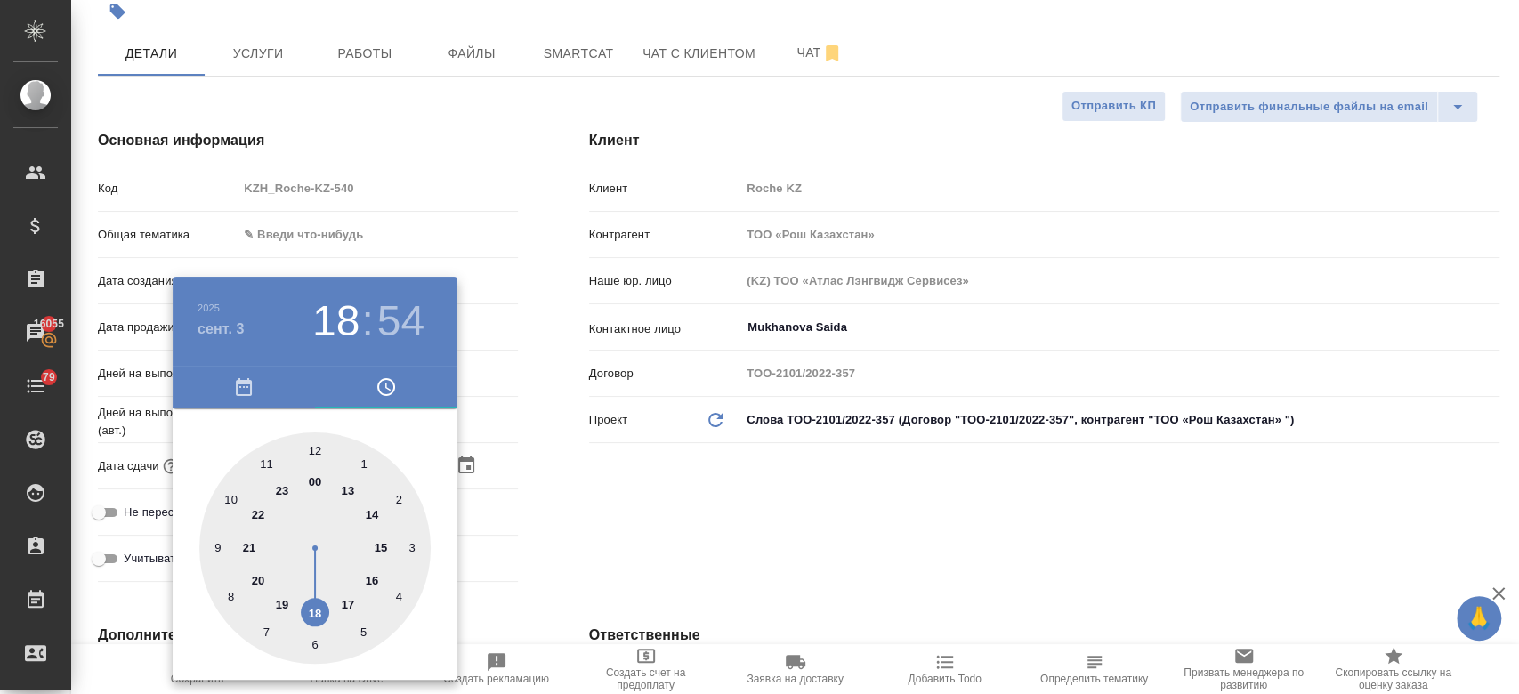
click at [238, 502] on div at bounding box center [314, 547] width 231 height 231
type input "03.09.2025 10:54"
type textarea "x"
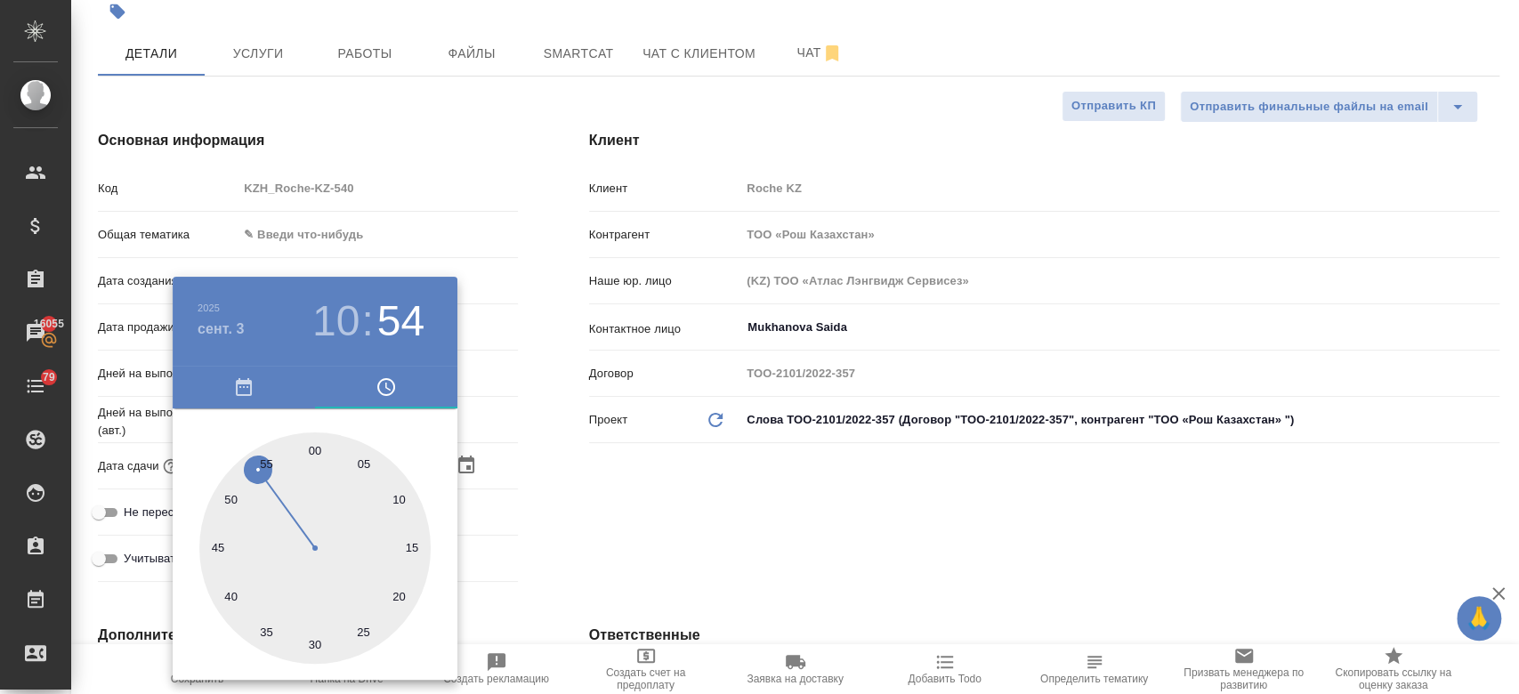
click at [308, 443] on div at bounding box center [314, 547] width 231 height 231
type input "03.09.2025 10:59"
type textarea "x"
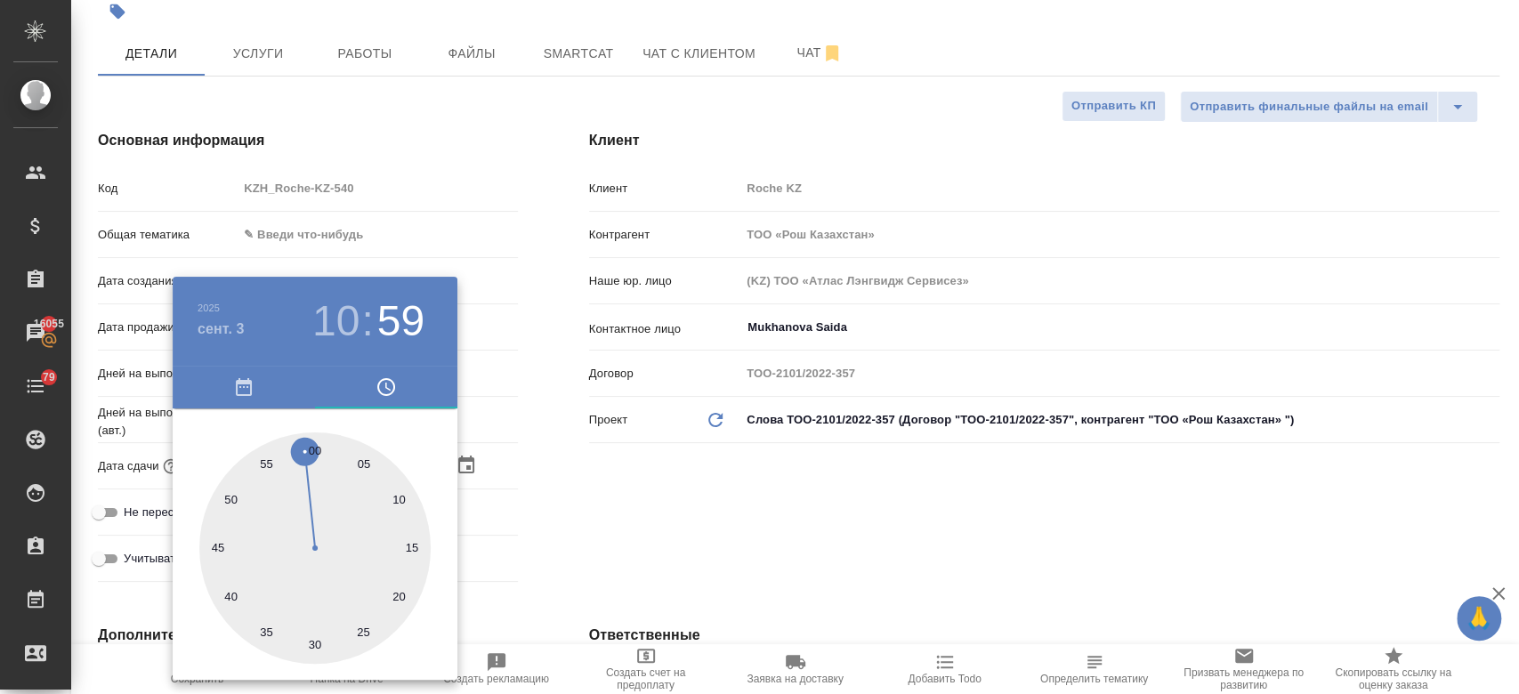
click at [315, 445] on div at bounding box center [314, 547] width 231 height 231
type input "03.09.2025 10:00"
type textarea "x"
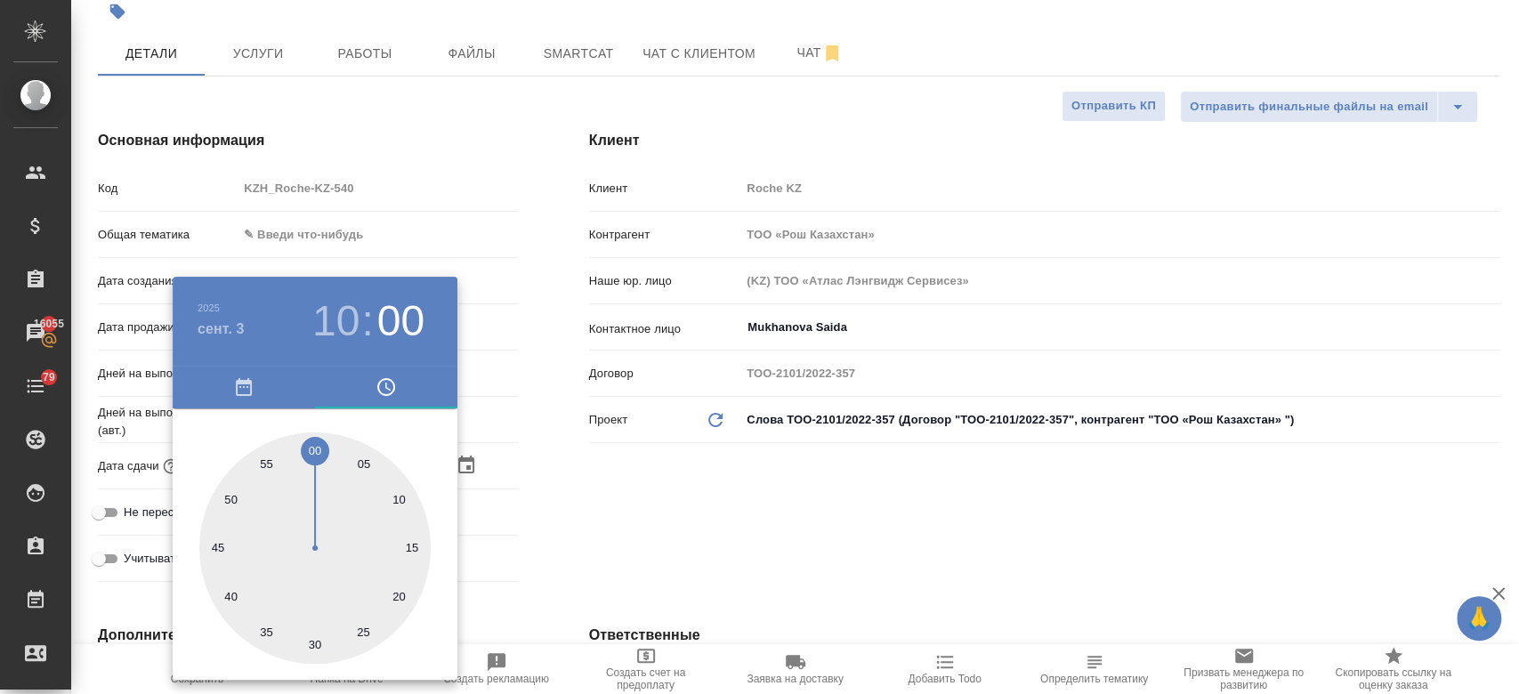
click at [639, 523] on div at bounding box center [759, 347] width 1519 height 694
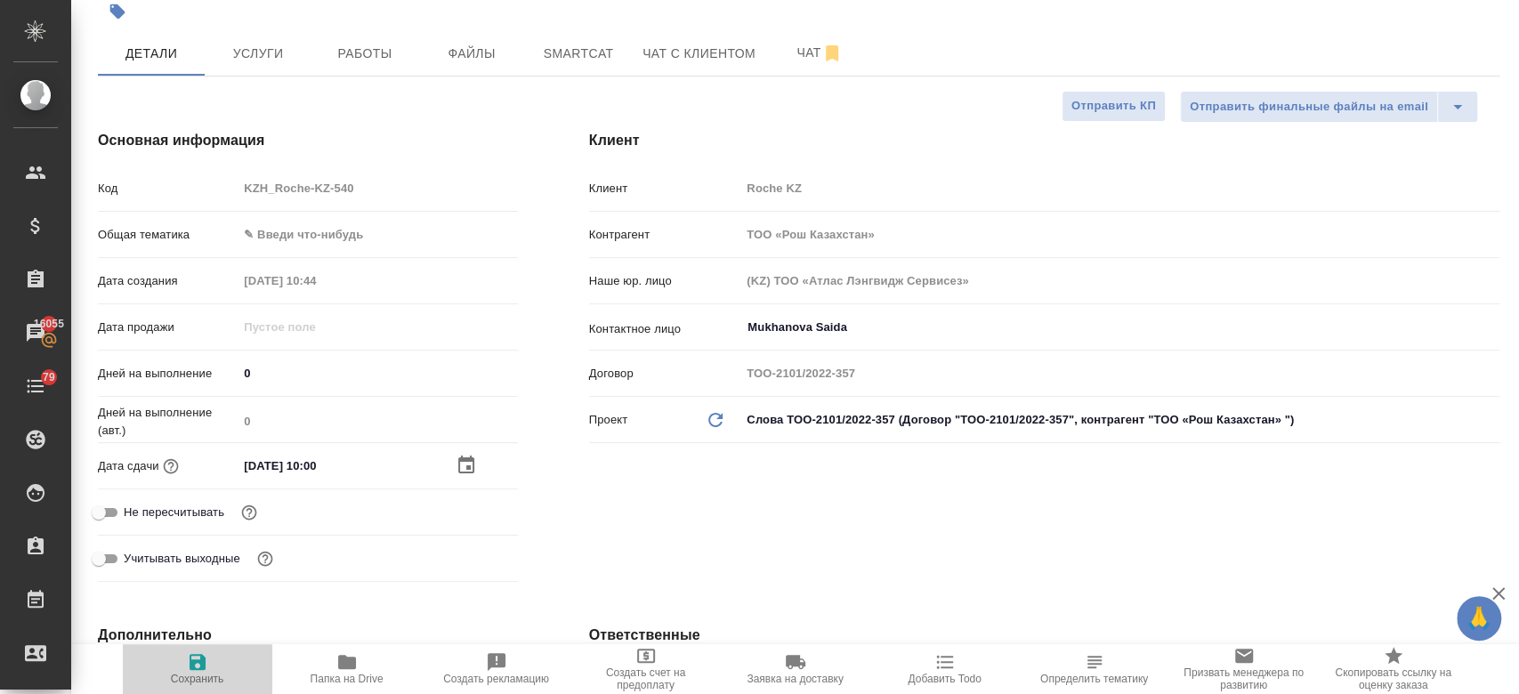
click at [190, 668] on icon "button" at bounding box center [198, 662] width 16 height 16
type textarea "x"
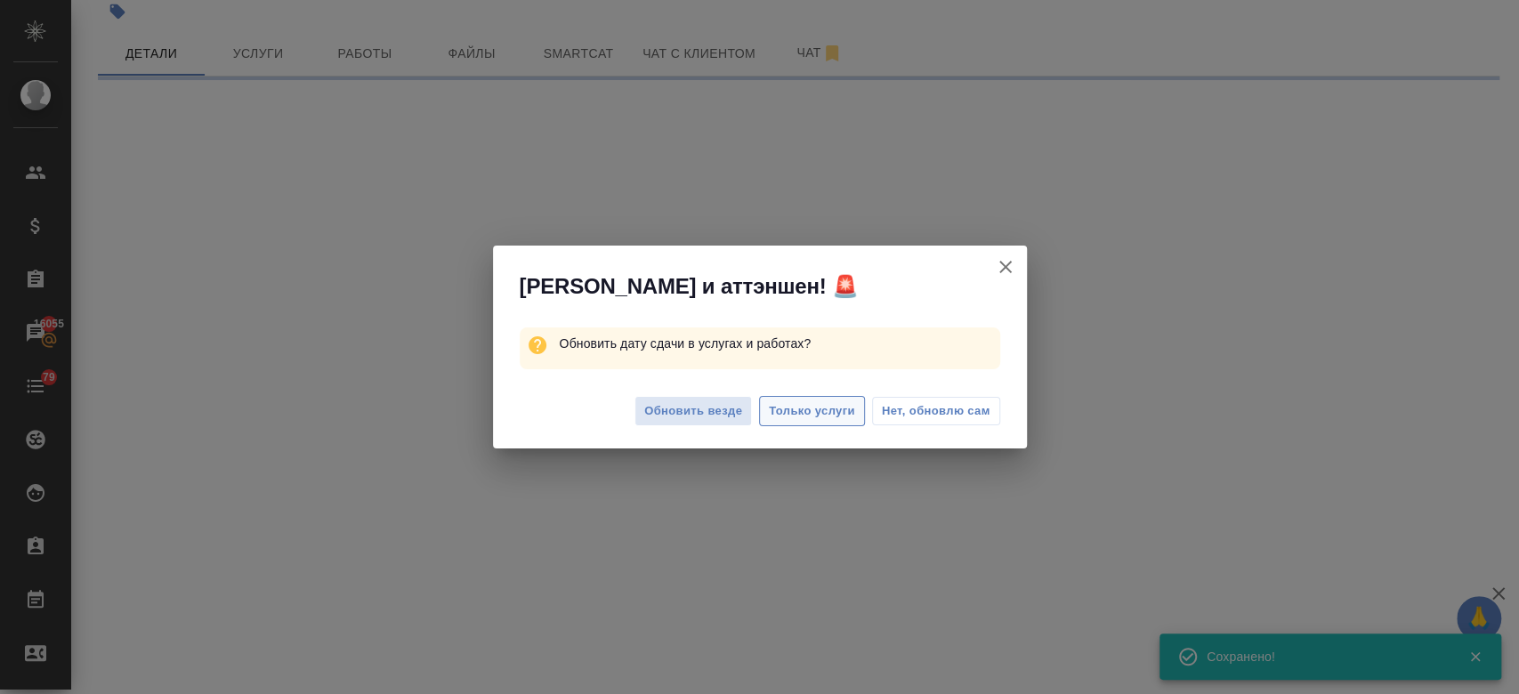
select select "RU"
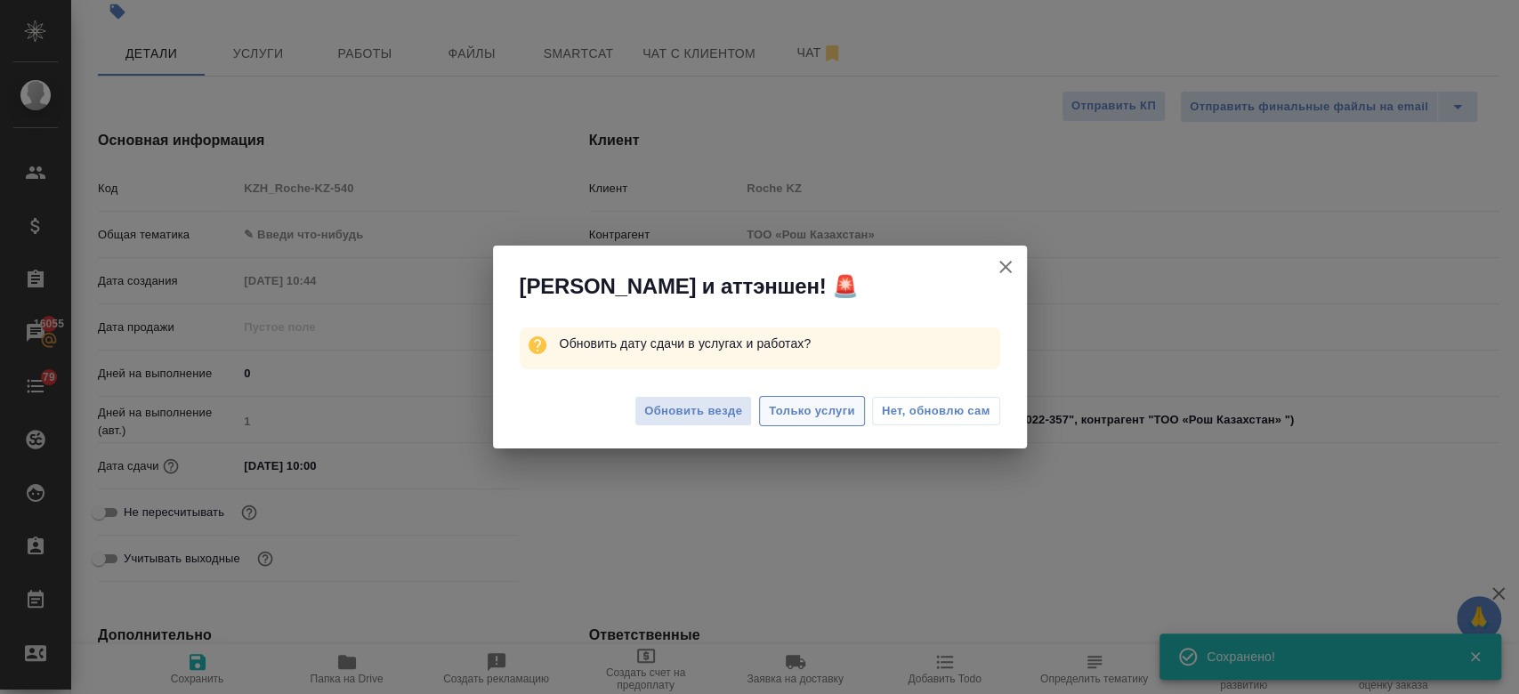
type textarea "x"
click at [805, 422] on button "Только услуги" at bounding box center [812, 411] width 106 height 31
type textarea "x"
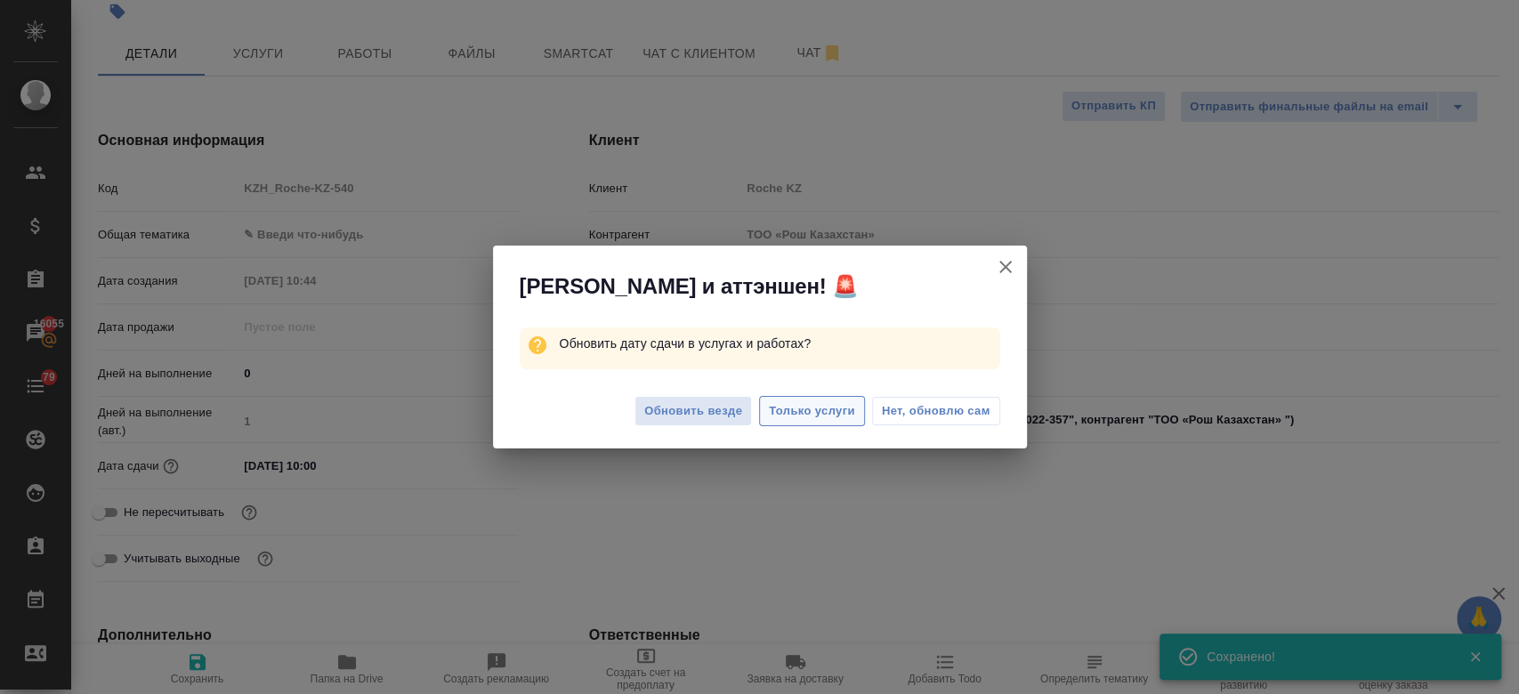
type textarea "x"
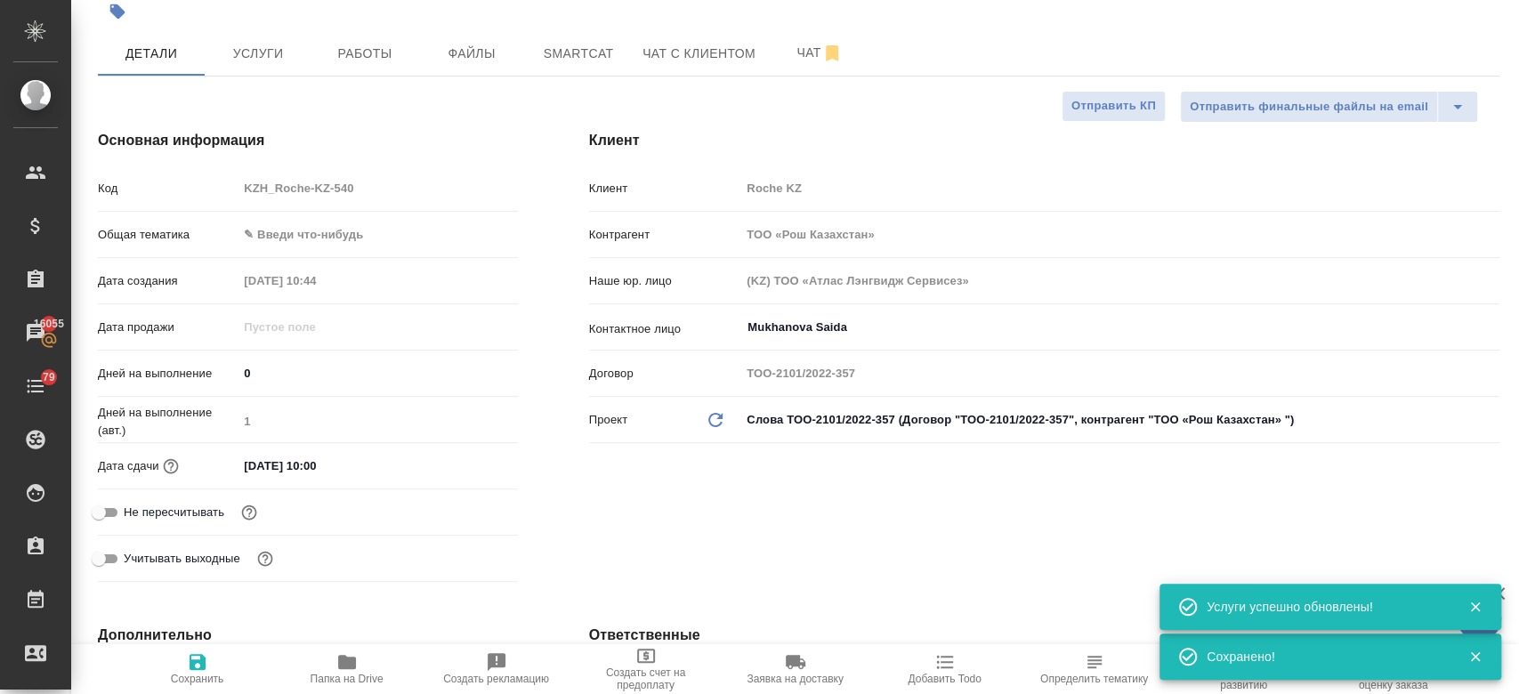
scroll to position [0, 0]
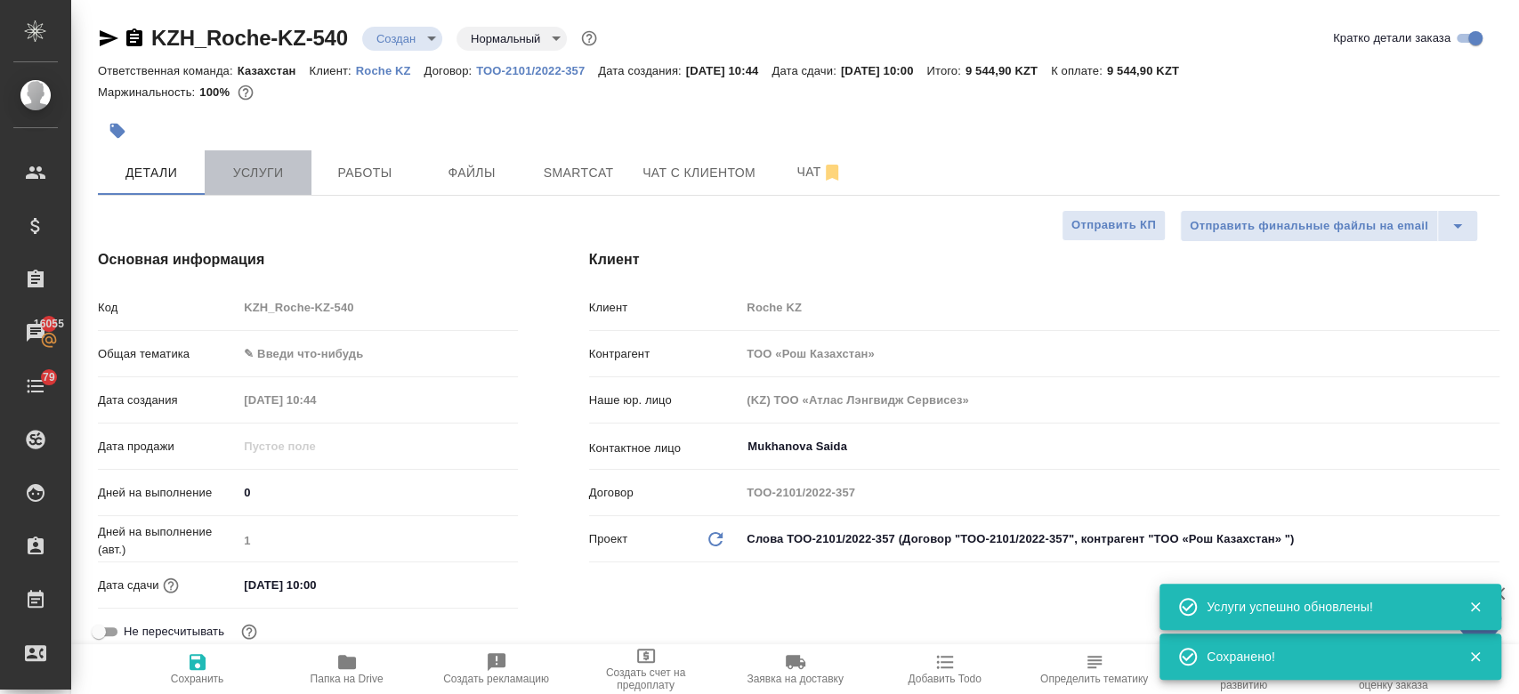
click at [244, 166] on span "Услуги" at bounding box center [257, 173] width 85 height 22
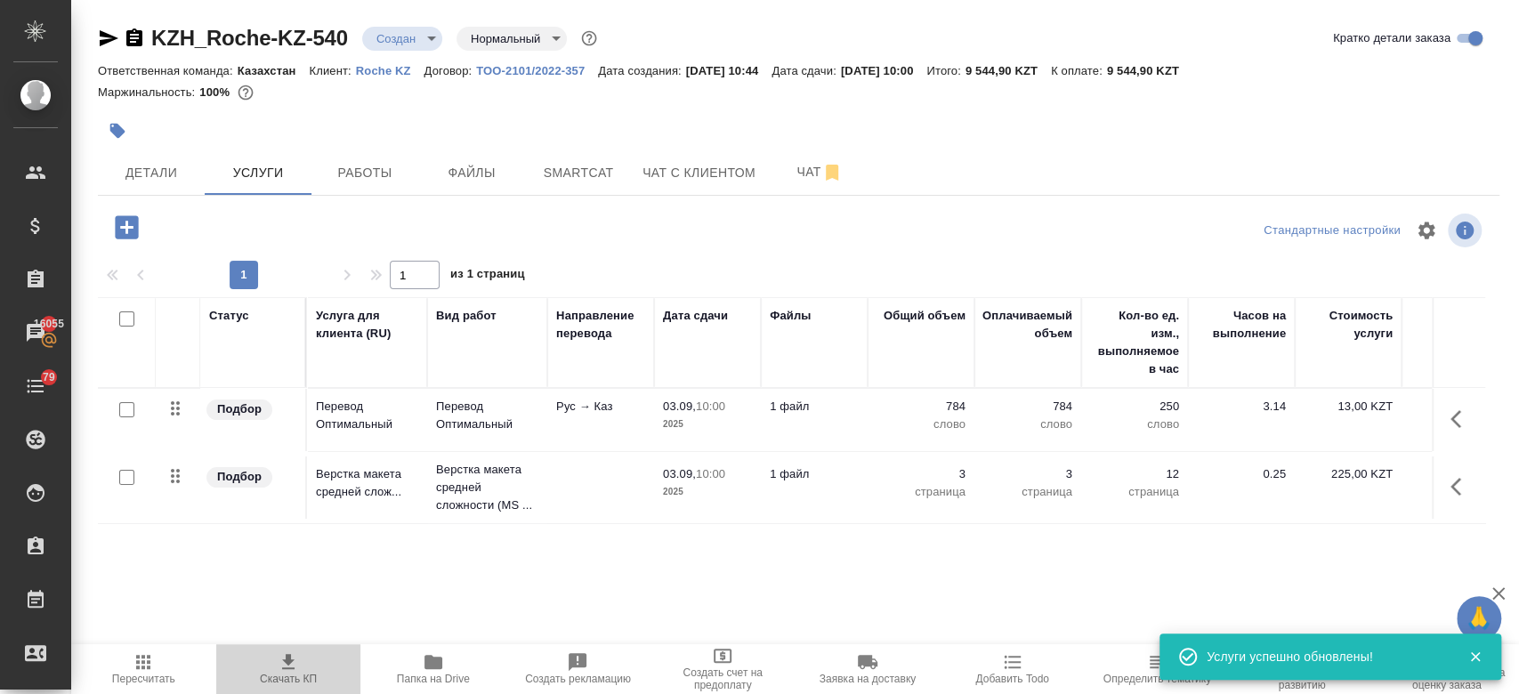
click at [293, 652] on icon "button" at bounding box center [288, 661] width 21 height 21
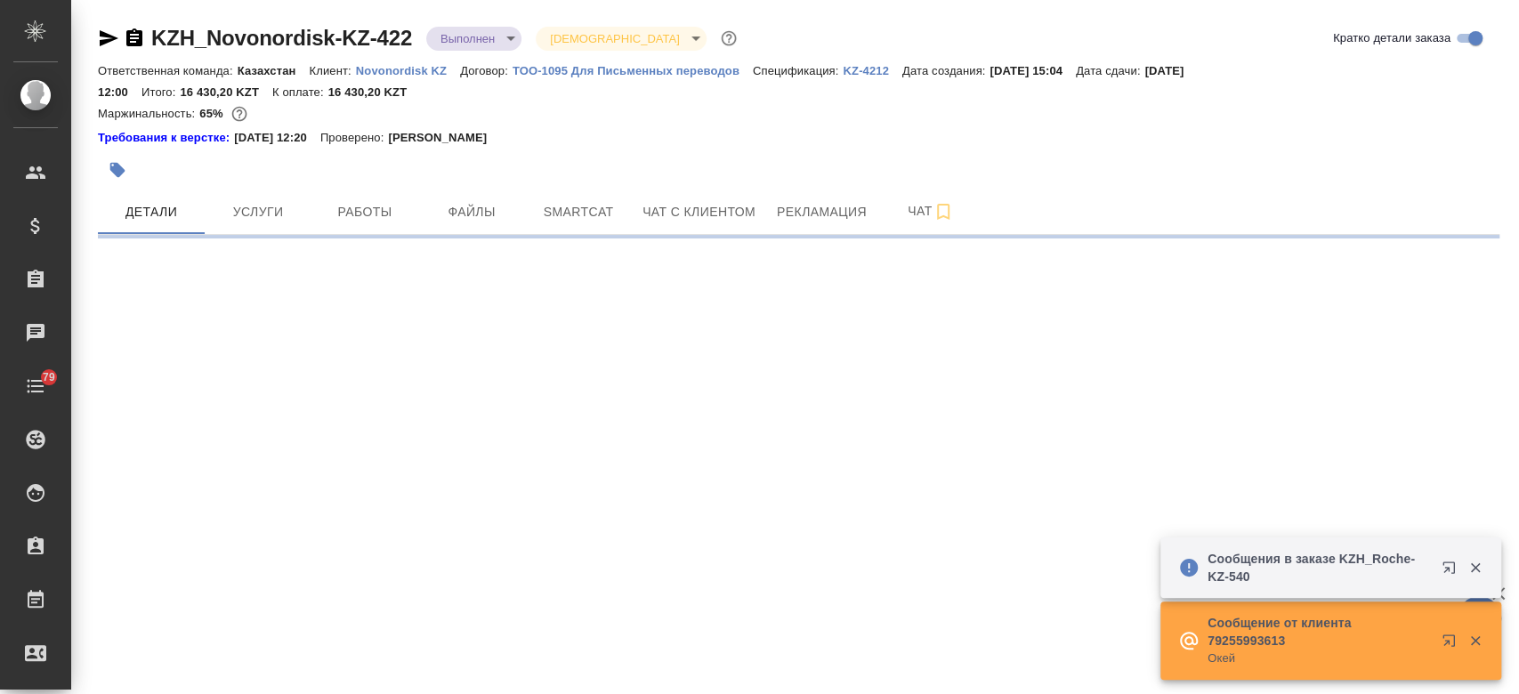
select select "RU"
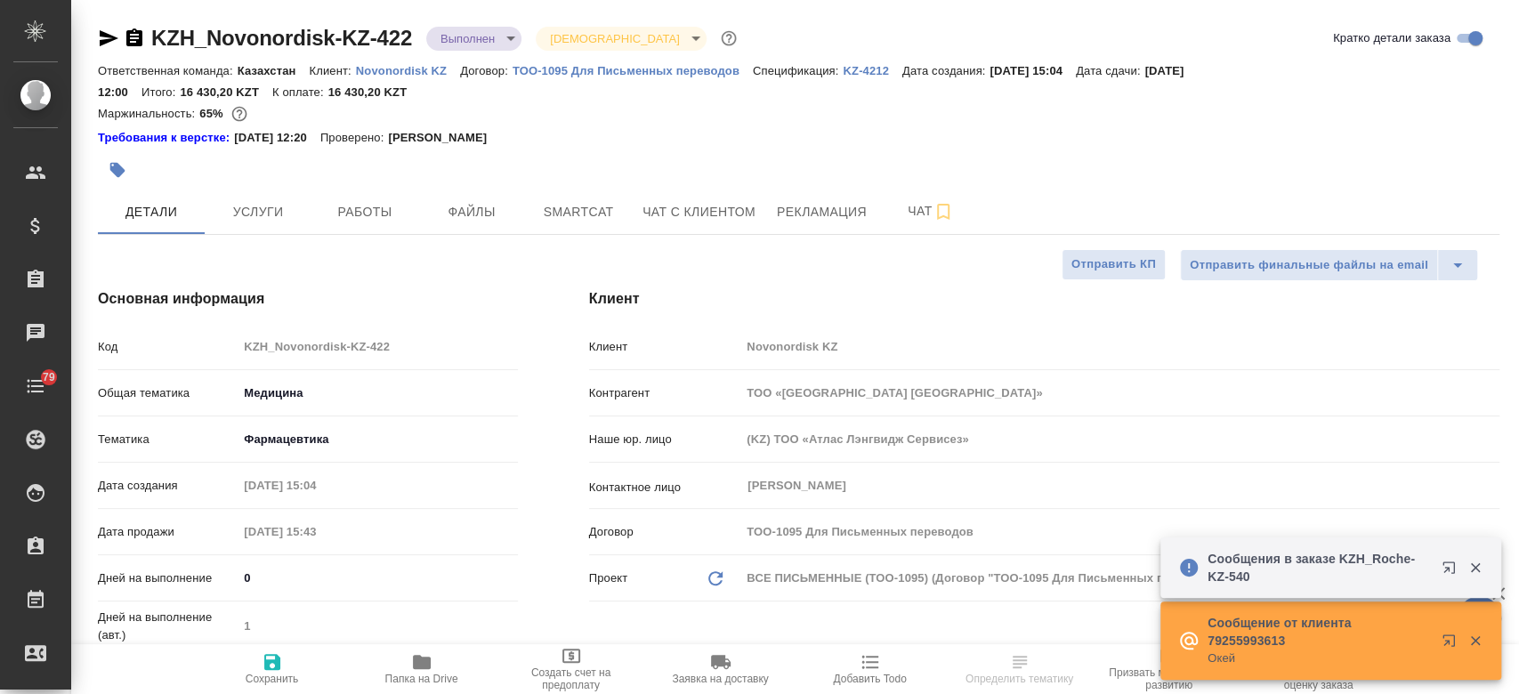
type textarea "x"
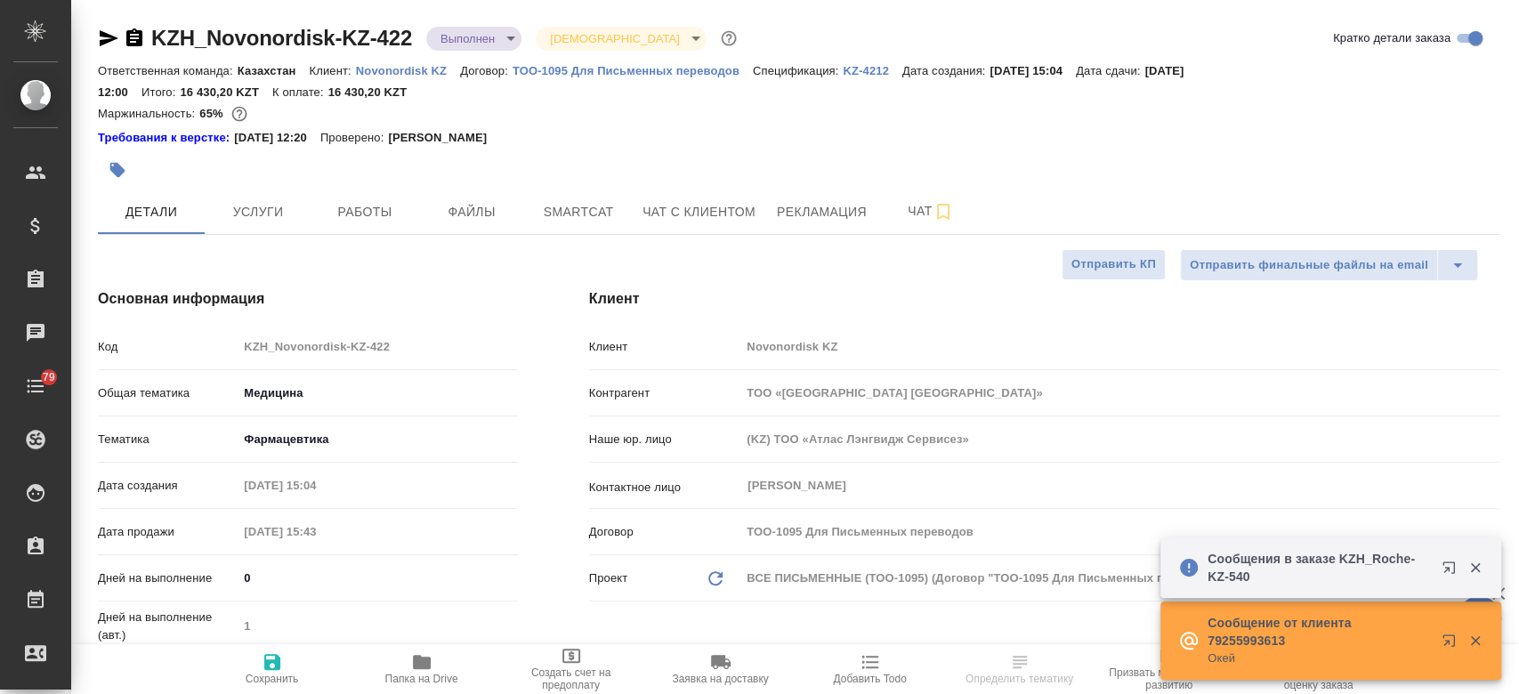
type textarea "x"
click at [383, 69] on p "Novonordisk KZ" at bounding box center [408, 70] width 104 height 13
type textarea "x"
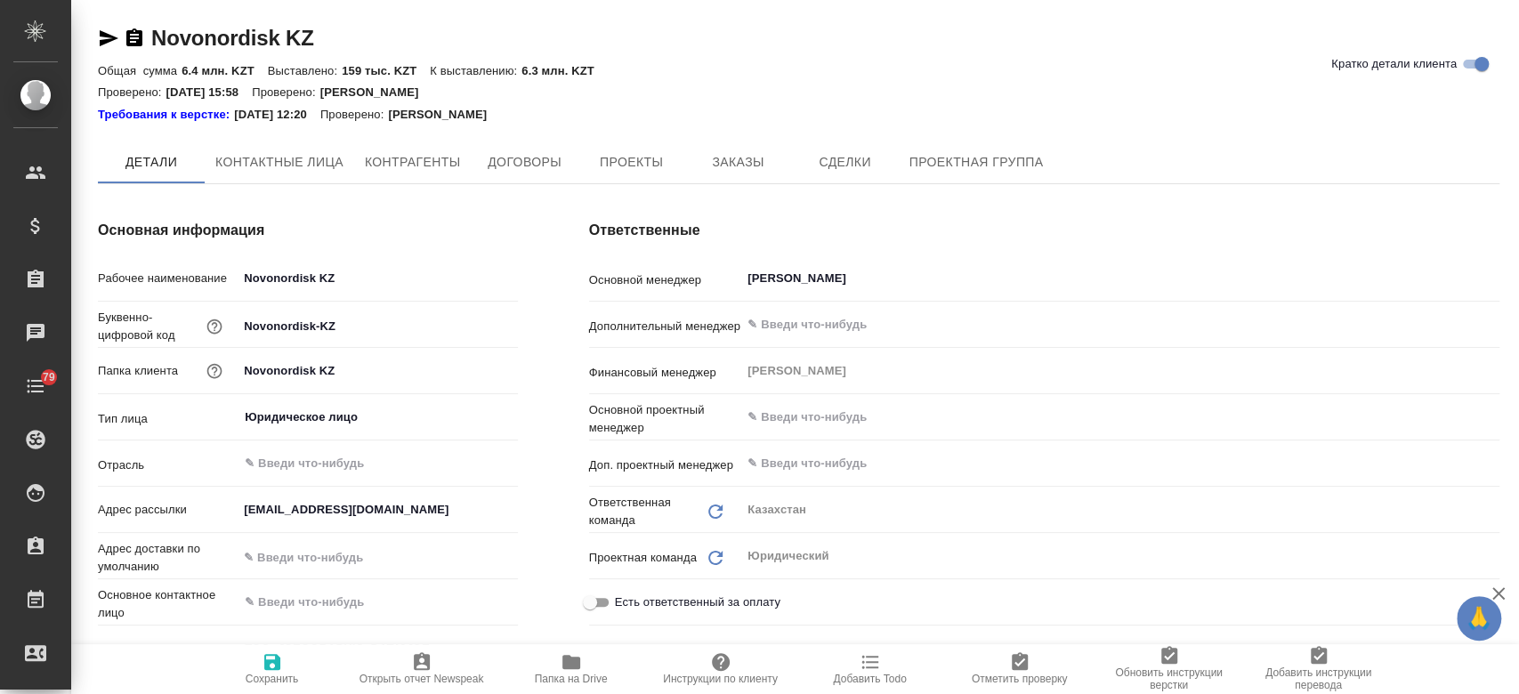
type textarea "x"
click at [733, 171] on span "Заказы" at bounding box center [737, 163] width 85 height 22
type textarea "x"
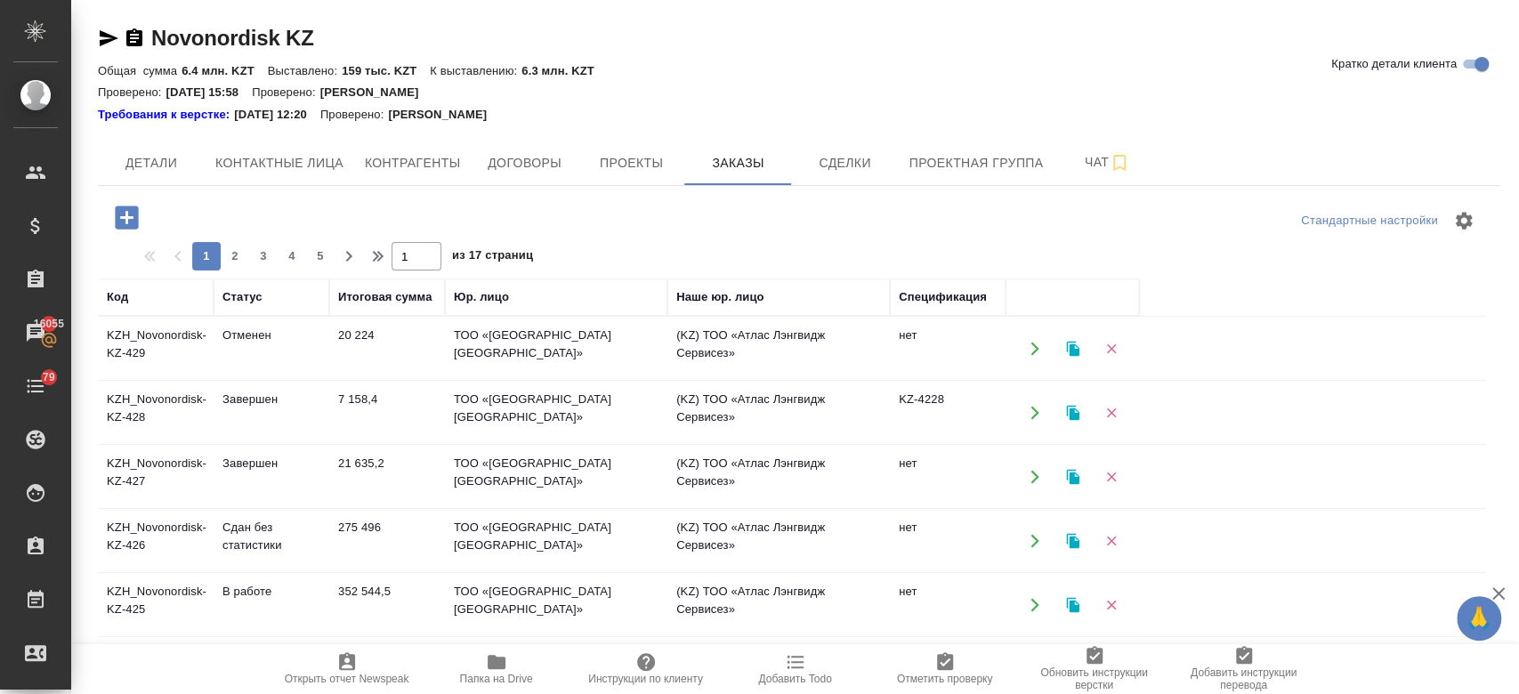
click at [153, 561] on td "KZH_Novonordisk-KZ-426" at bounding box center [156, 541] width 116 height 62
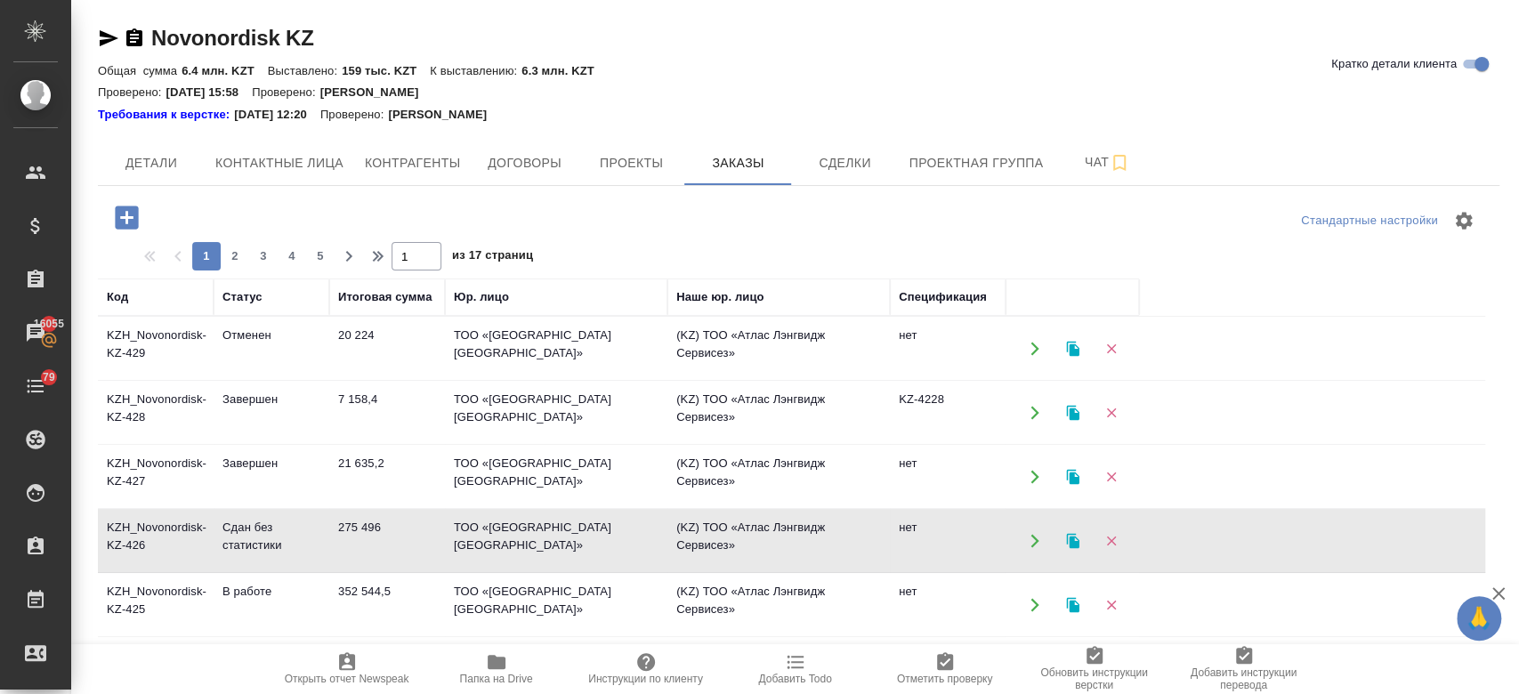
click at [153, 561] on td "KZH_Novonordisk-KZ-426" at bounding box center [156, 541] width 116 height 62
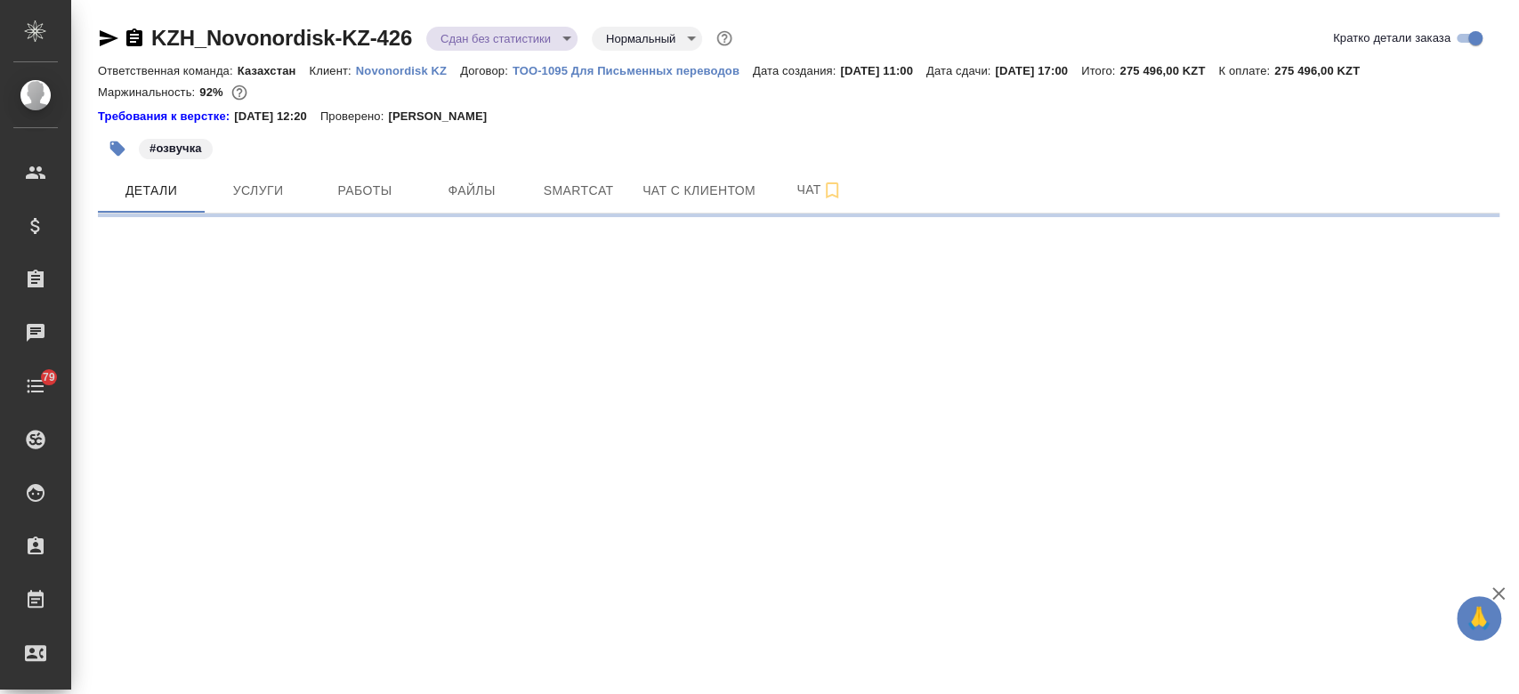
select select "RU"
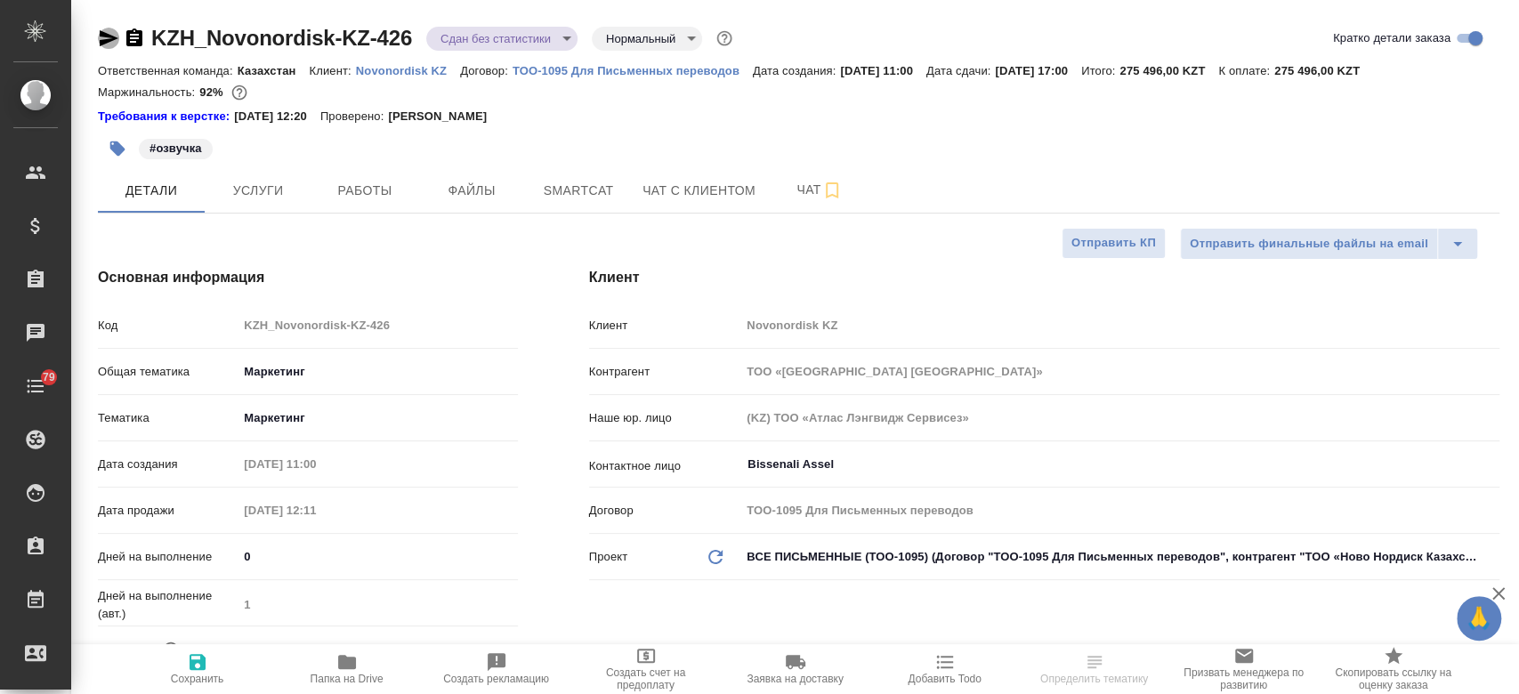
type textarea "x"
click at [107, 33] on icon "button" at bounding box center [109, 38] width 19 height 16
type textarea "x"
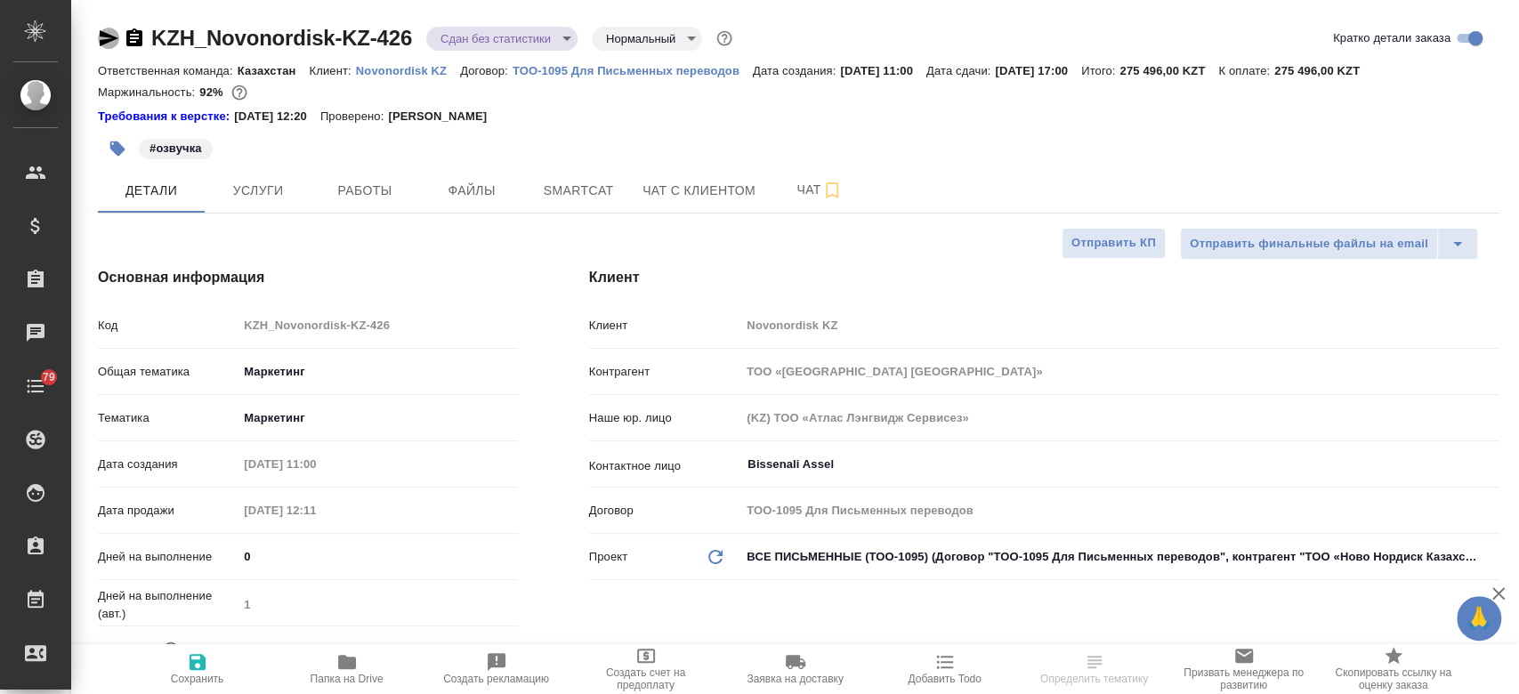
type textarea "x"
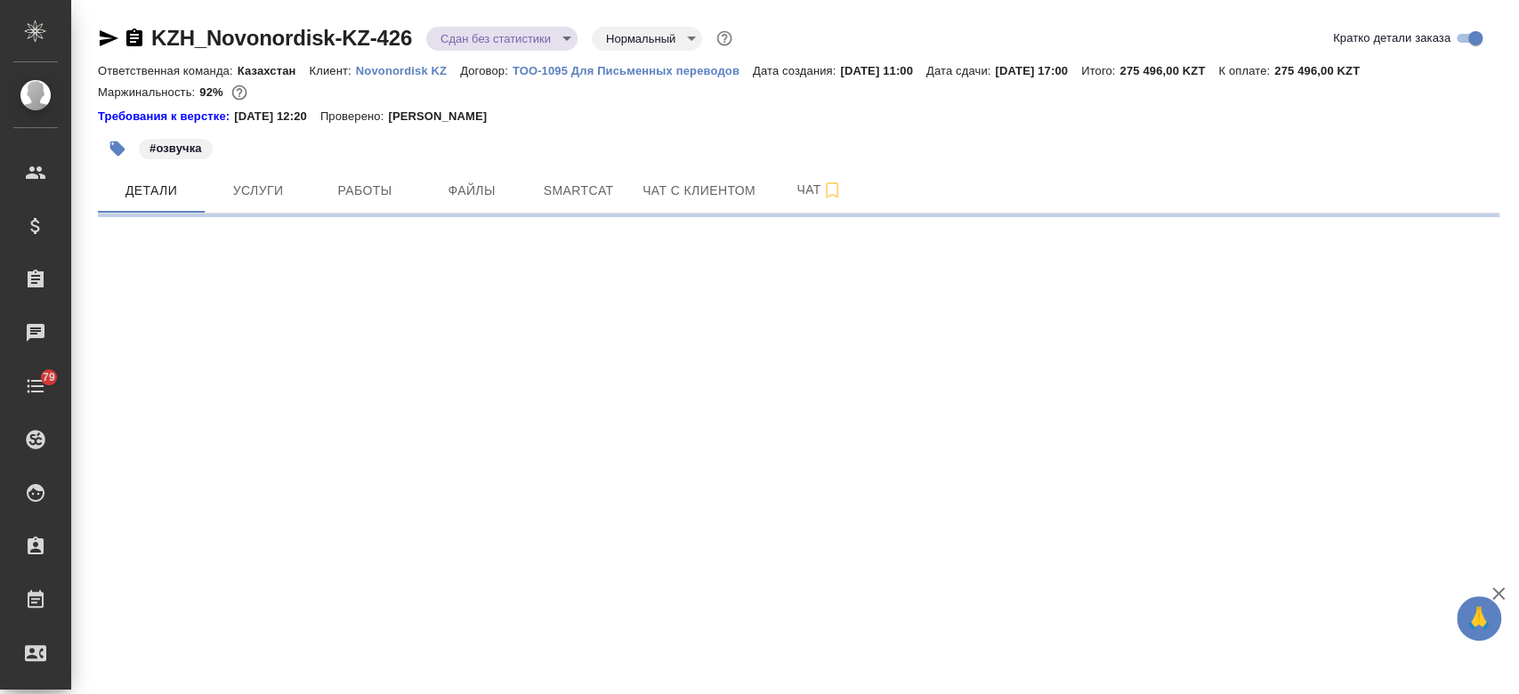
select select "RU"
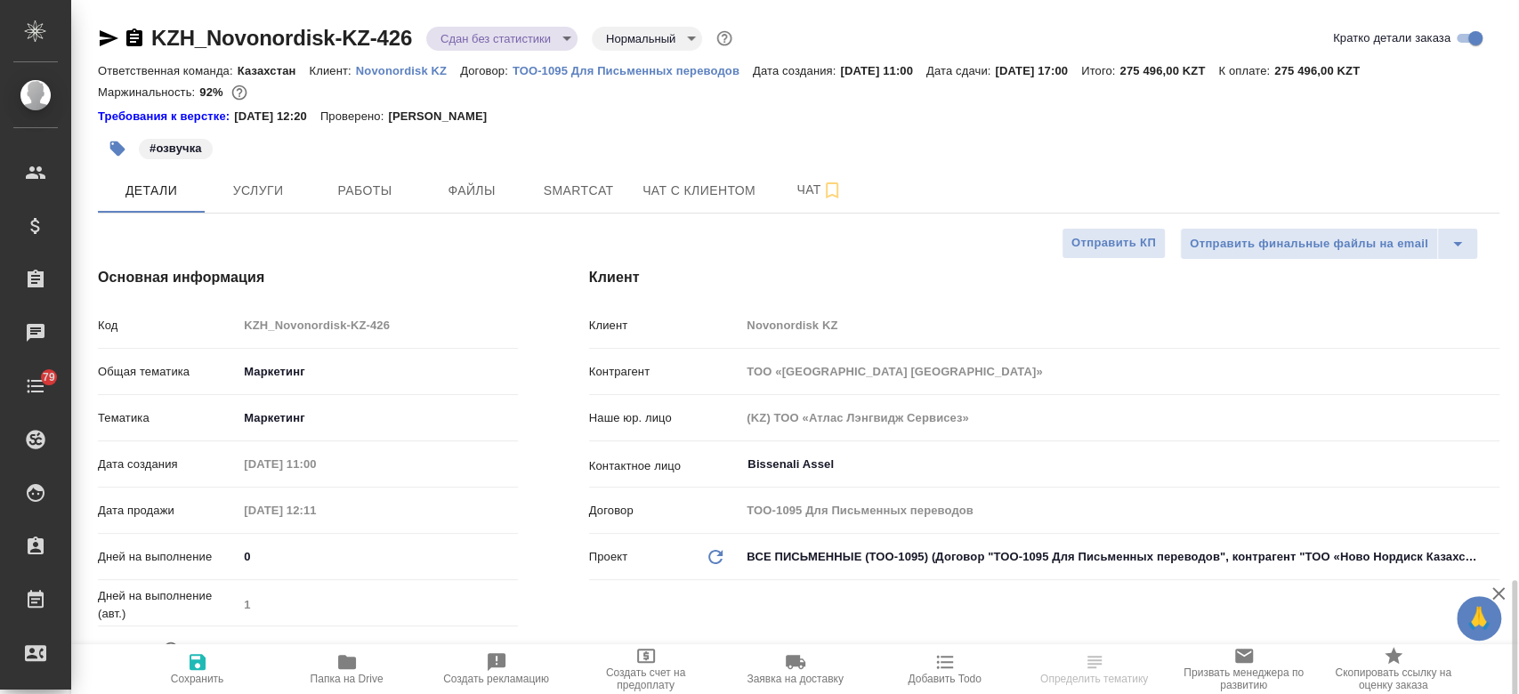
type textarea "x"
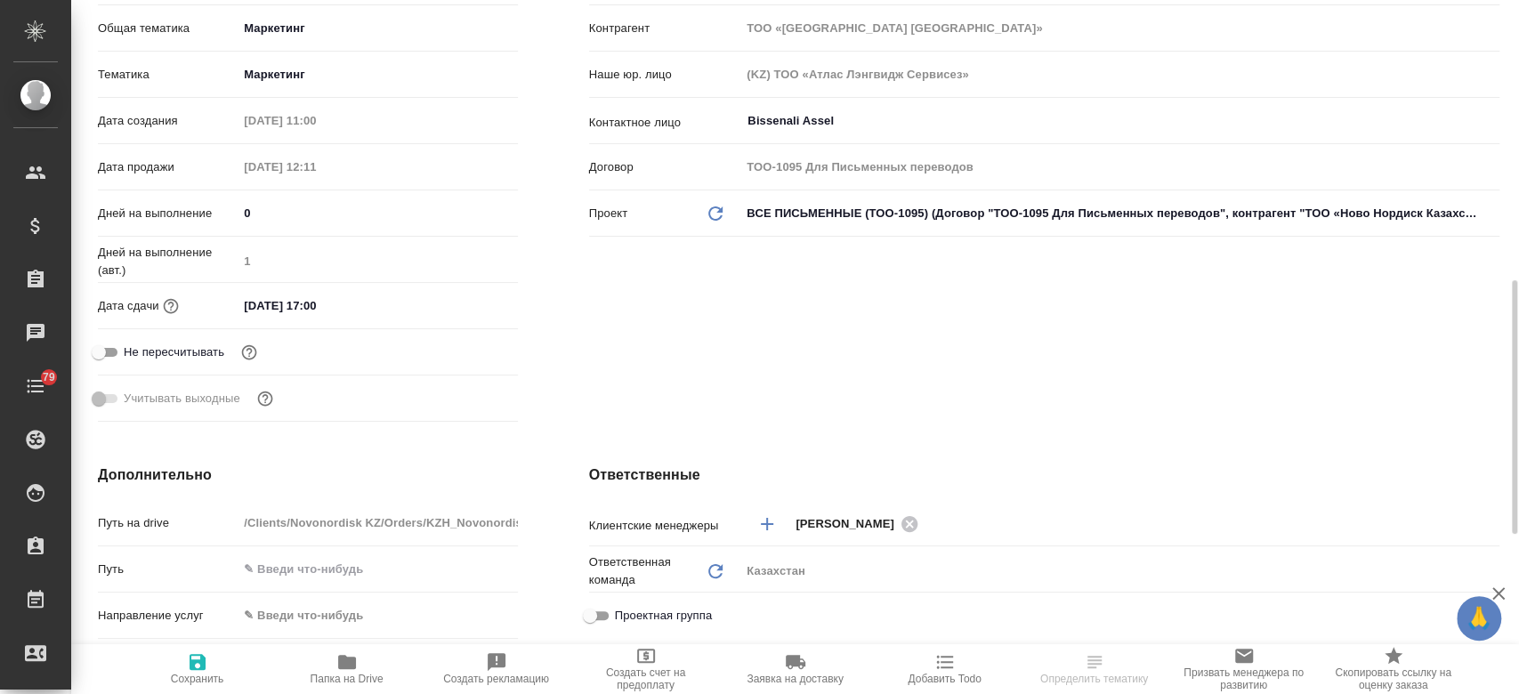
scroll to position [314, 0]
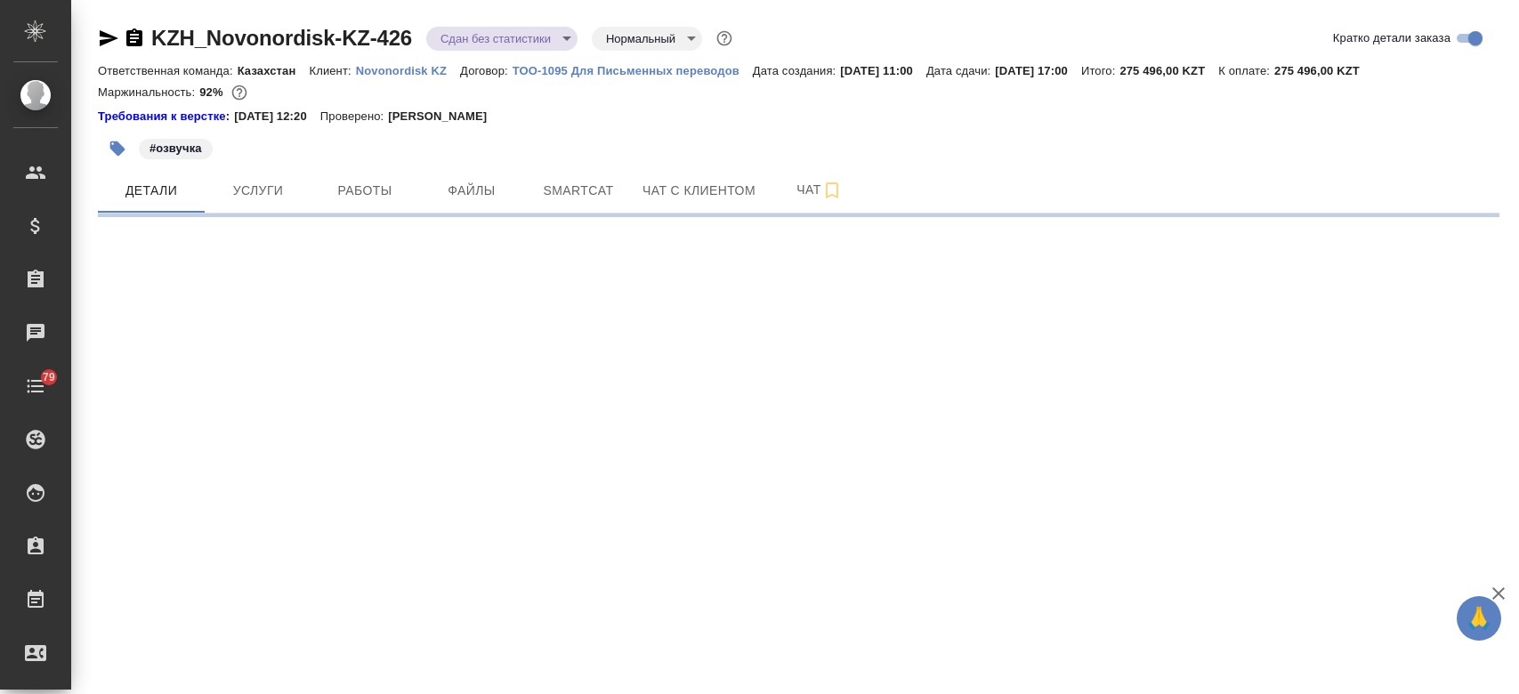
select select "RU"
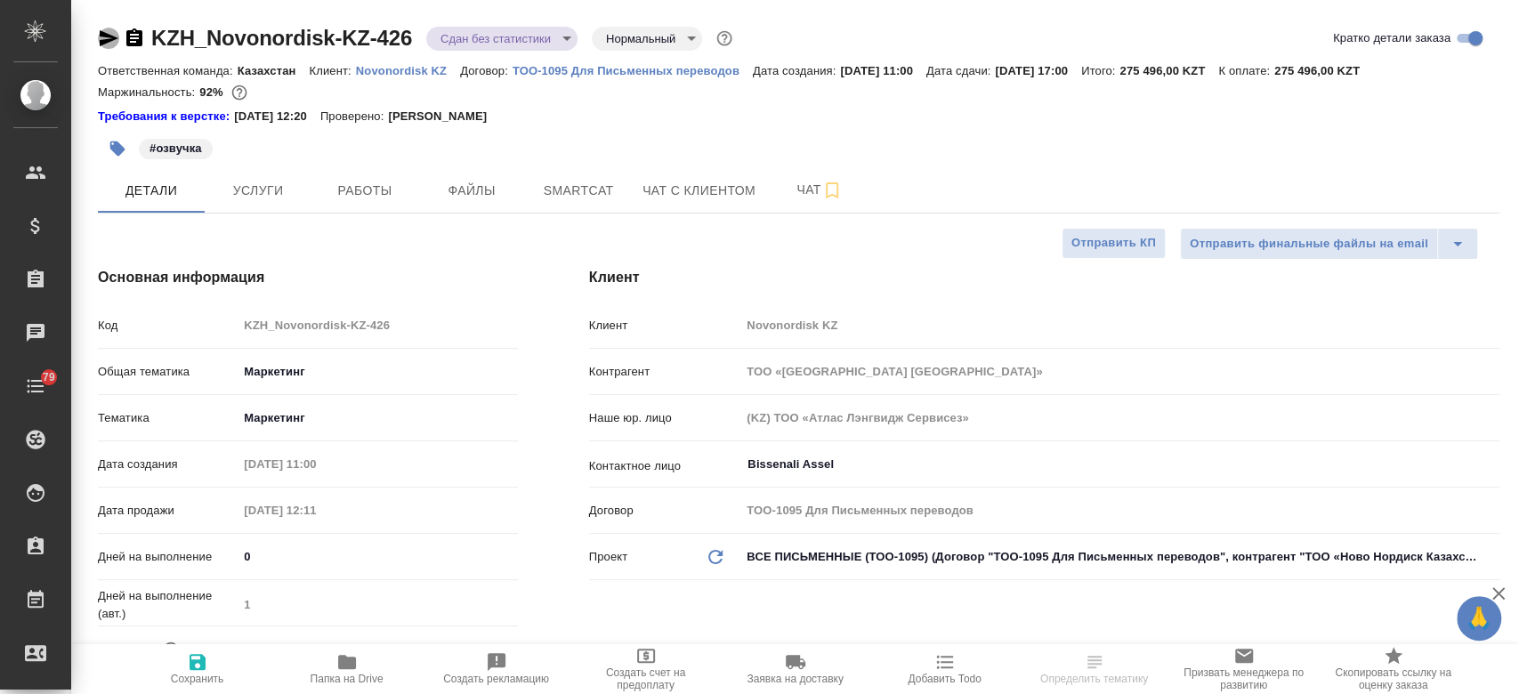
click at [100, 35] on icon "button" at bounding box center [108, 38] width 21 height 21
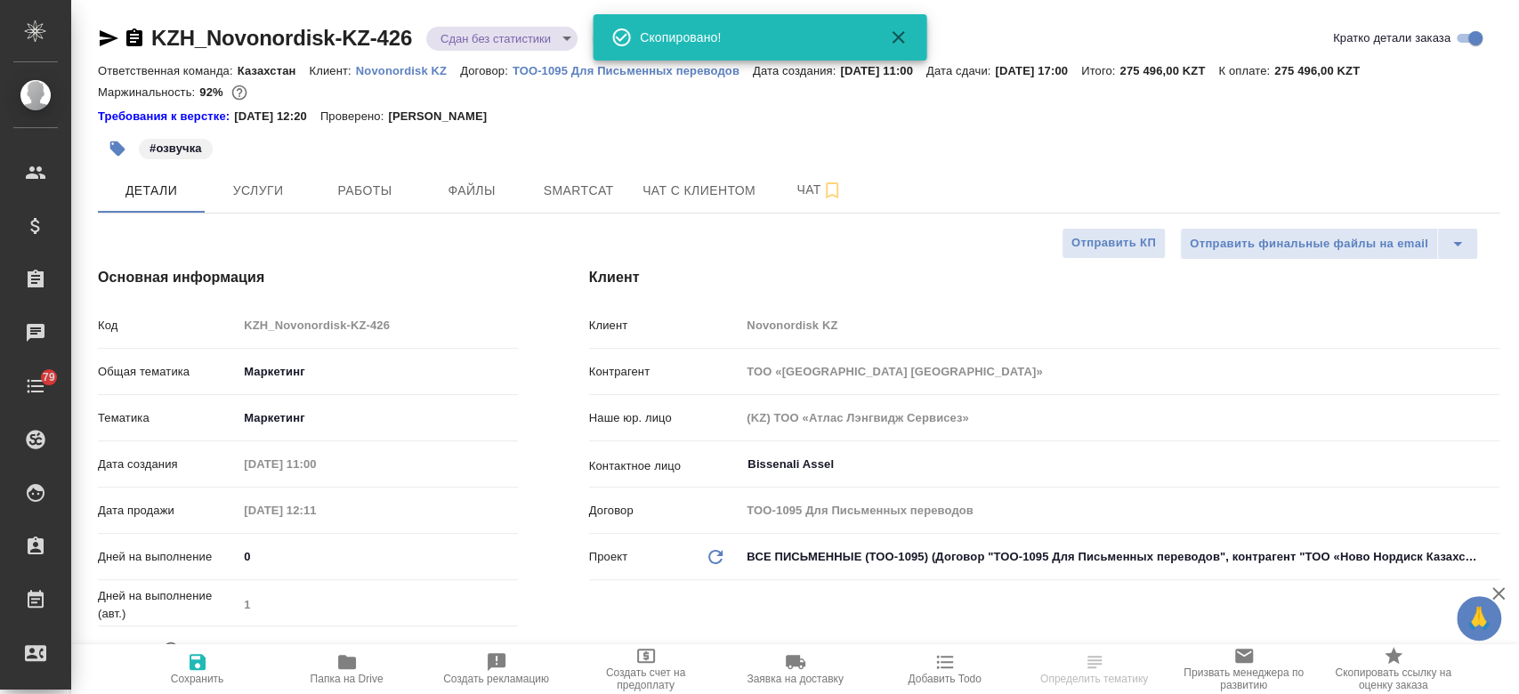
type textarea "x"
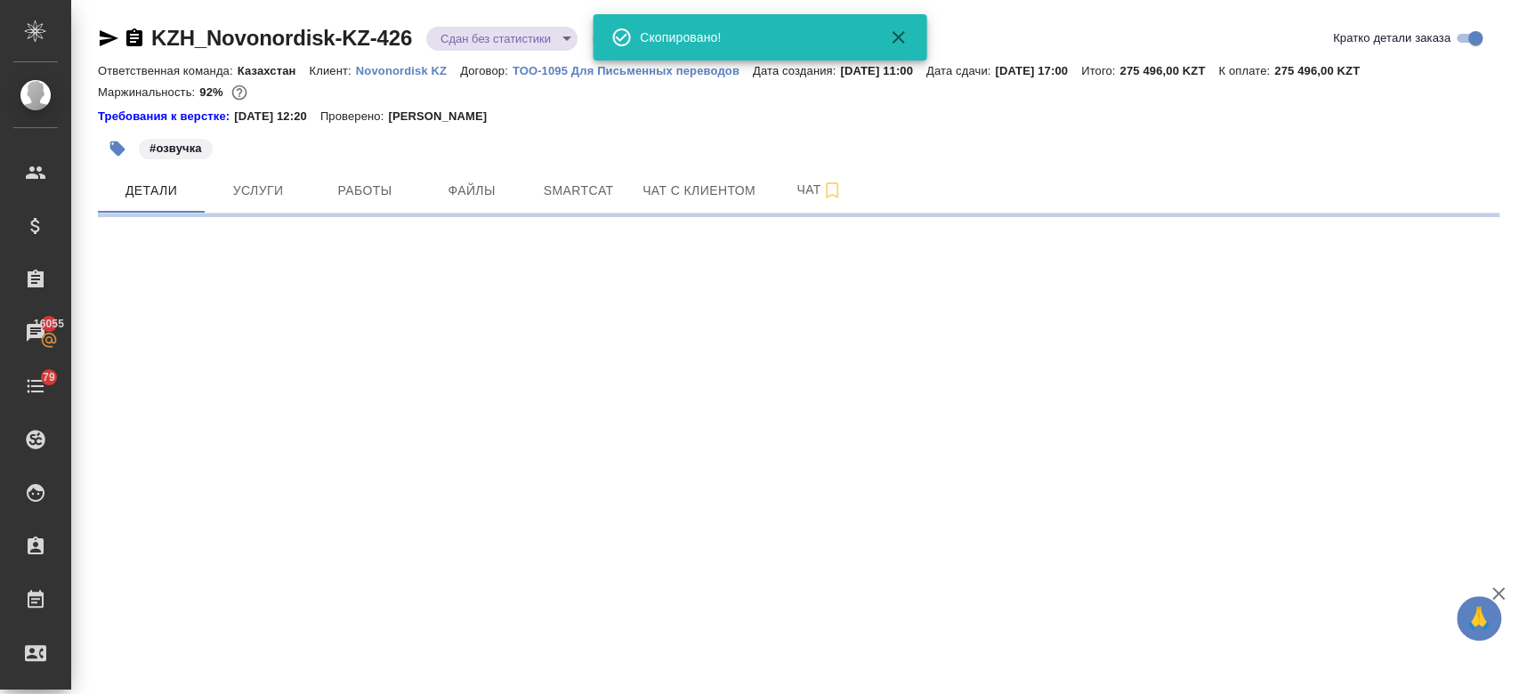
select select "RU"
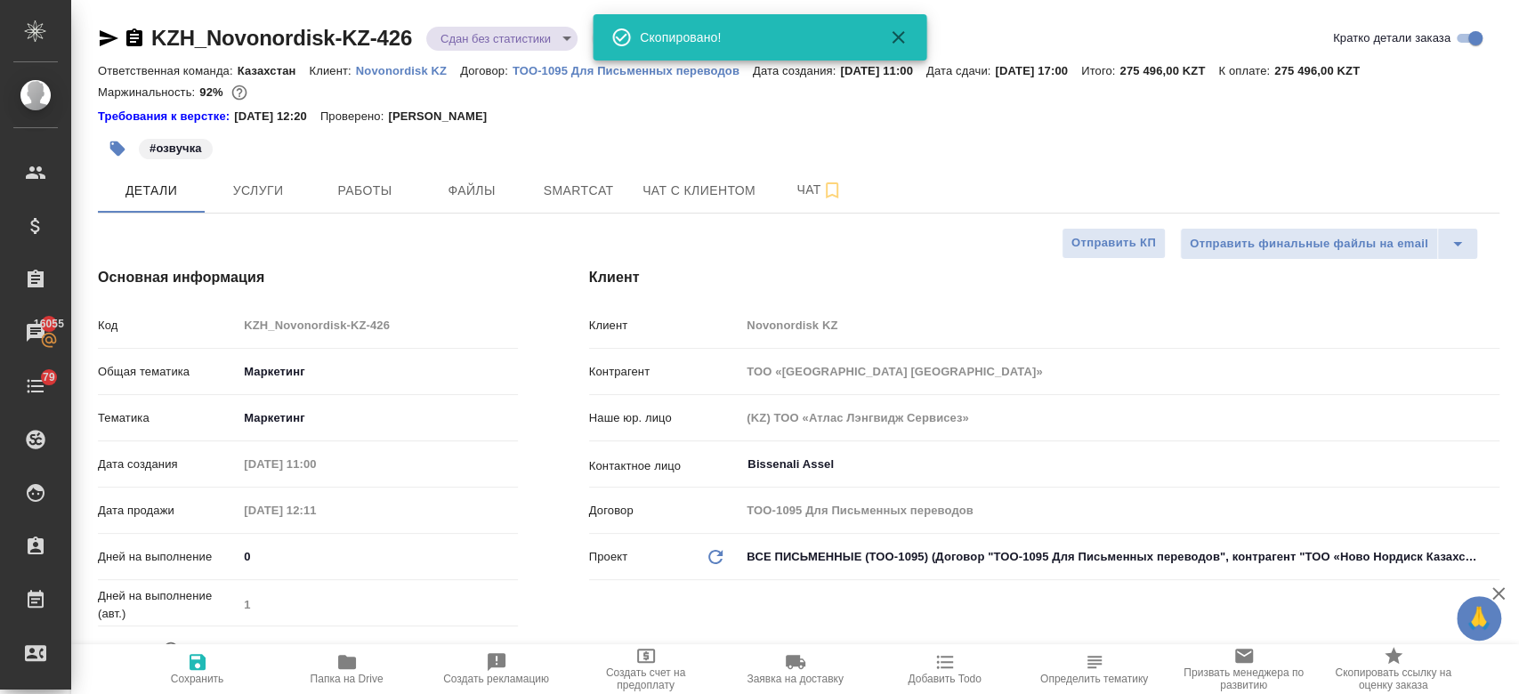
type textarea "x"
